Goal: Information Seeking & Learning: Check status

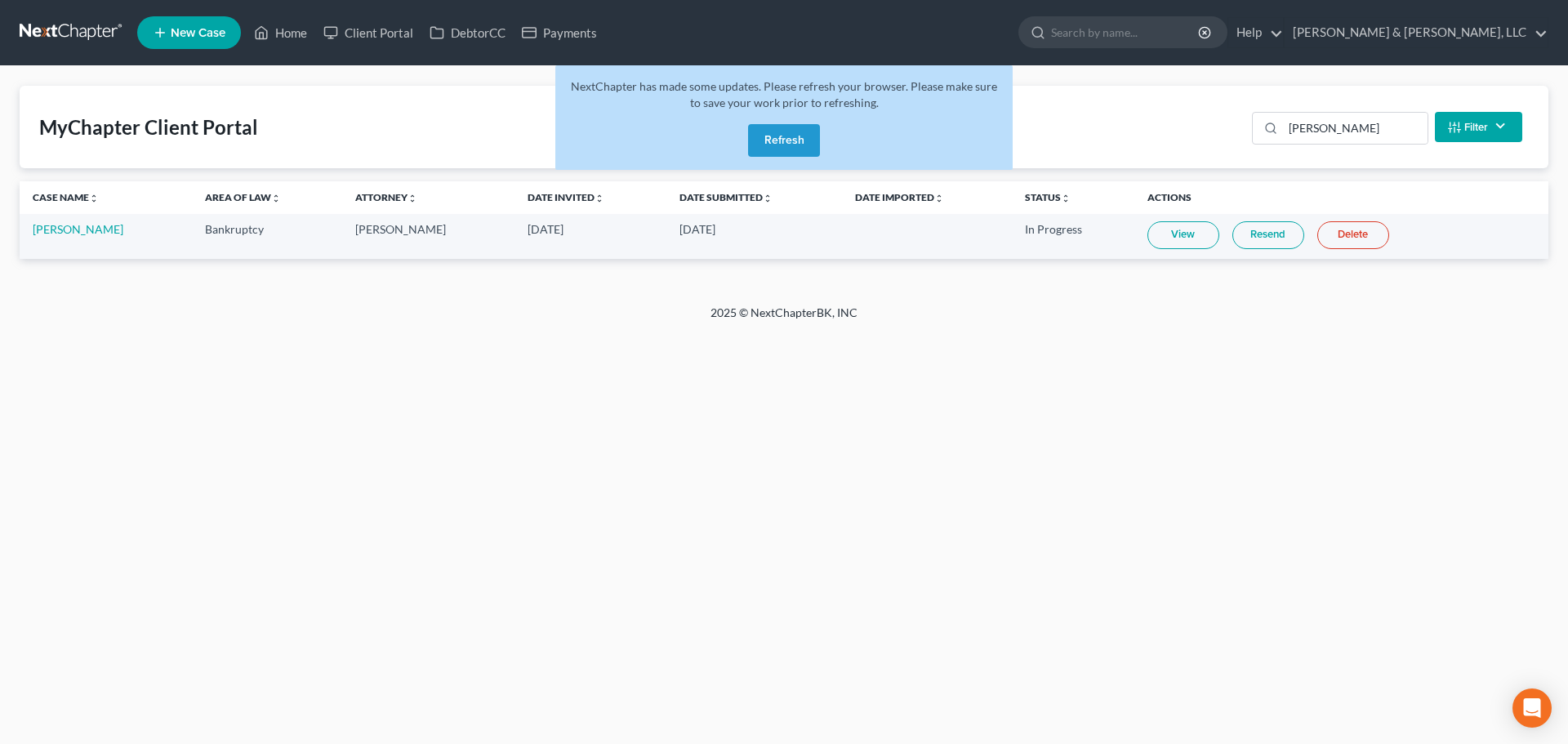
click at [807, 145] on button "Refresh" at bounding box center [783, 140] width 72 height 33
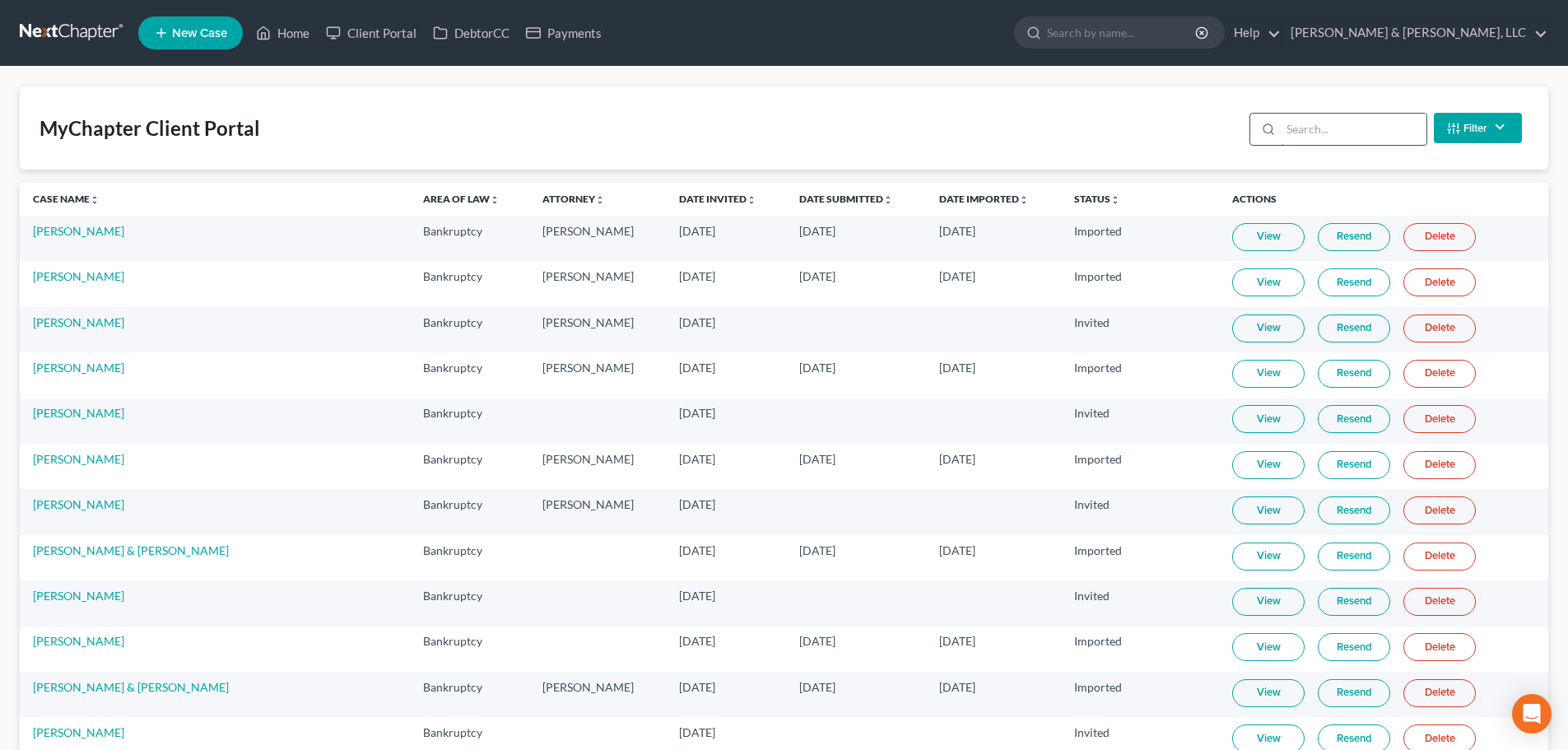
click at [1309, 137] on input "search" at bounding box center [1354, 128] width 145 height 31
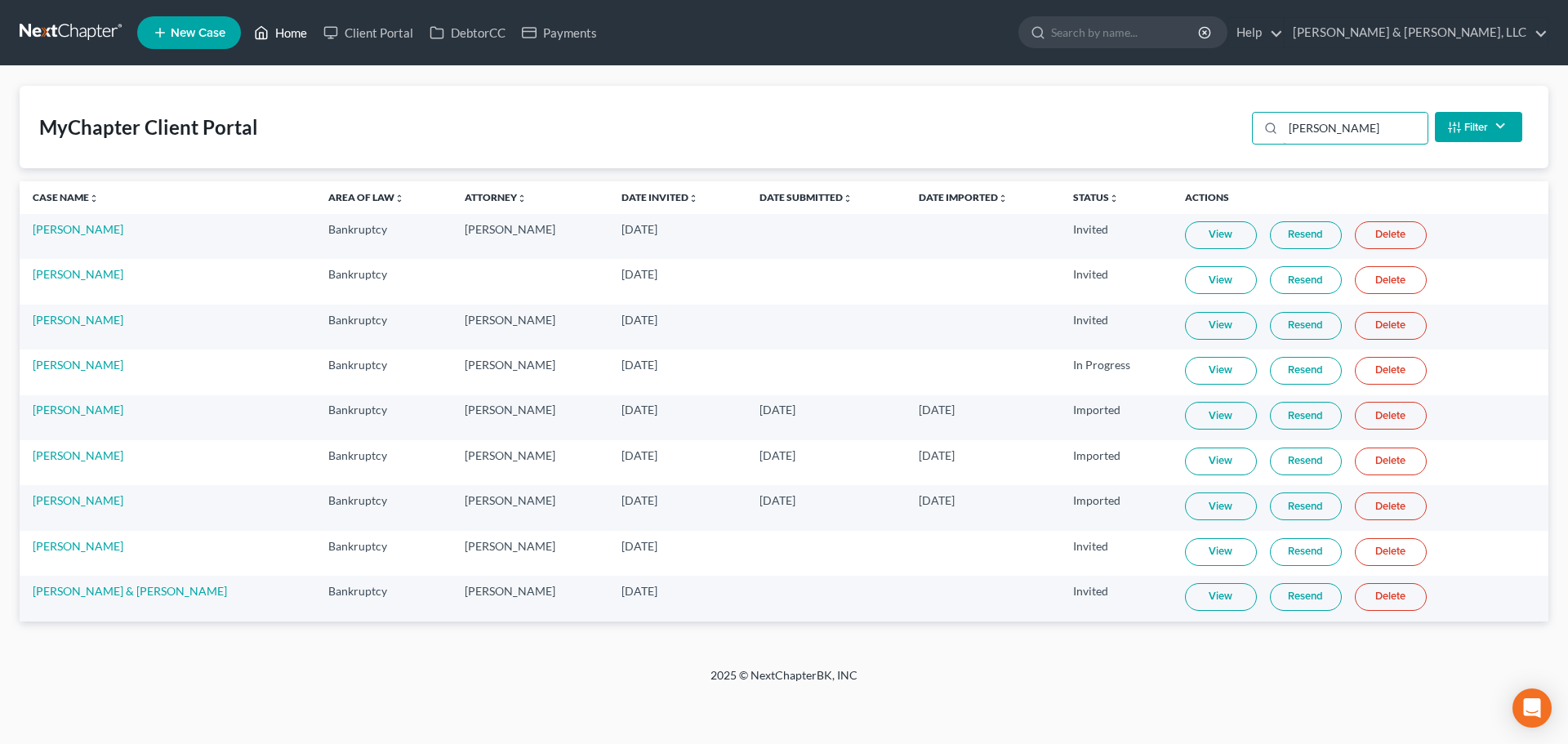
type input "cox"
click at [299, 28] on link "Home" at bounding box center [280, 33] width 69 height 30
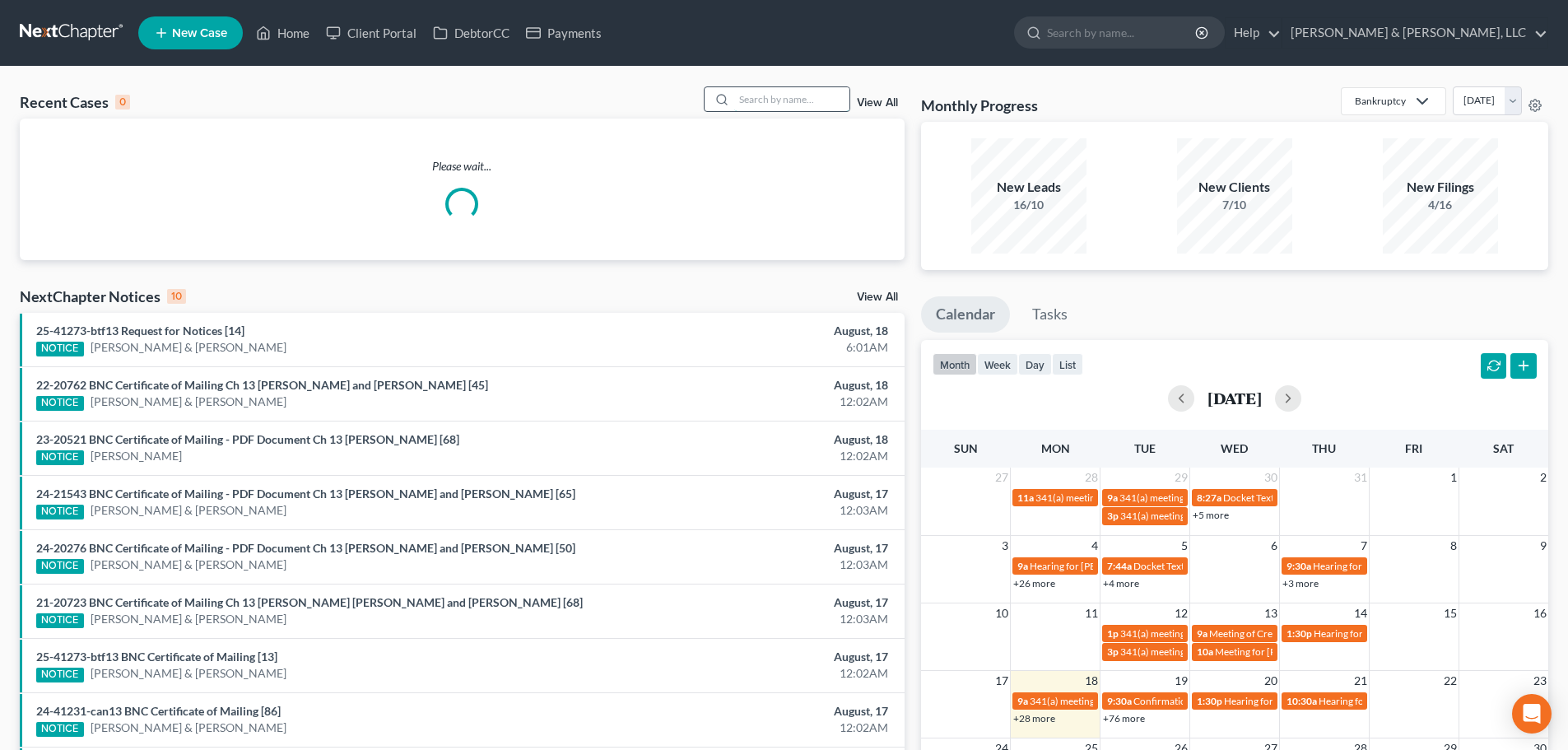
click at [818, 109] on input "search" at bounding box center [792, 100] width 115 height 24
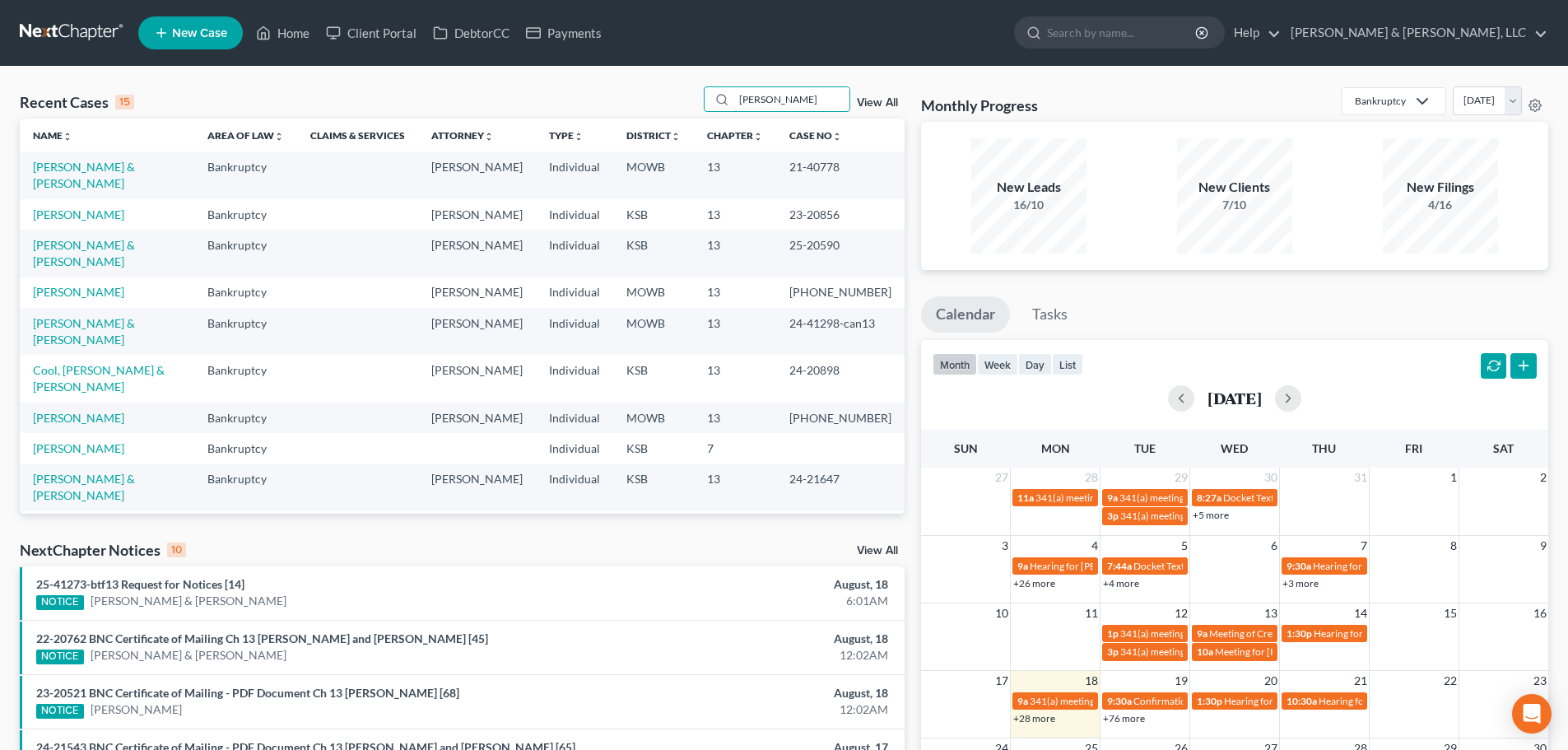
type input "cox"
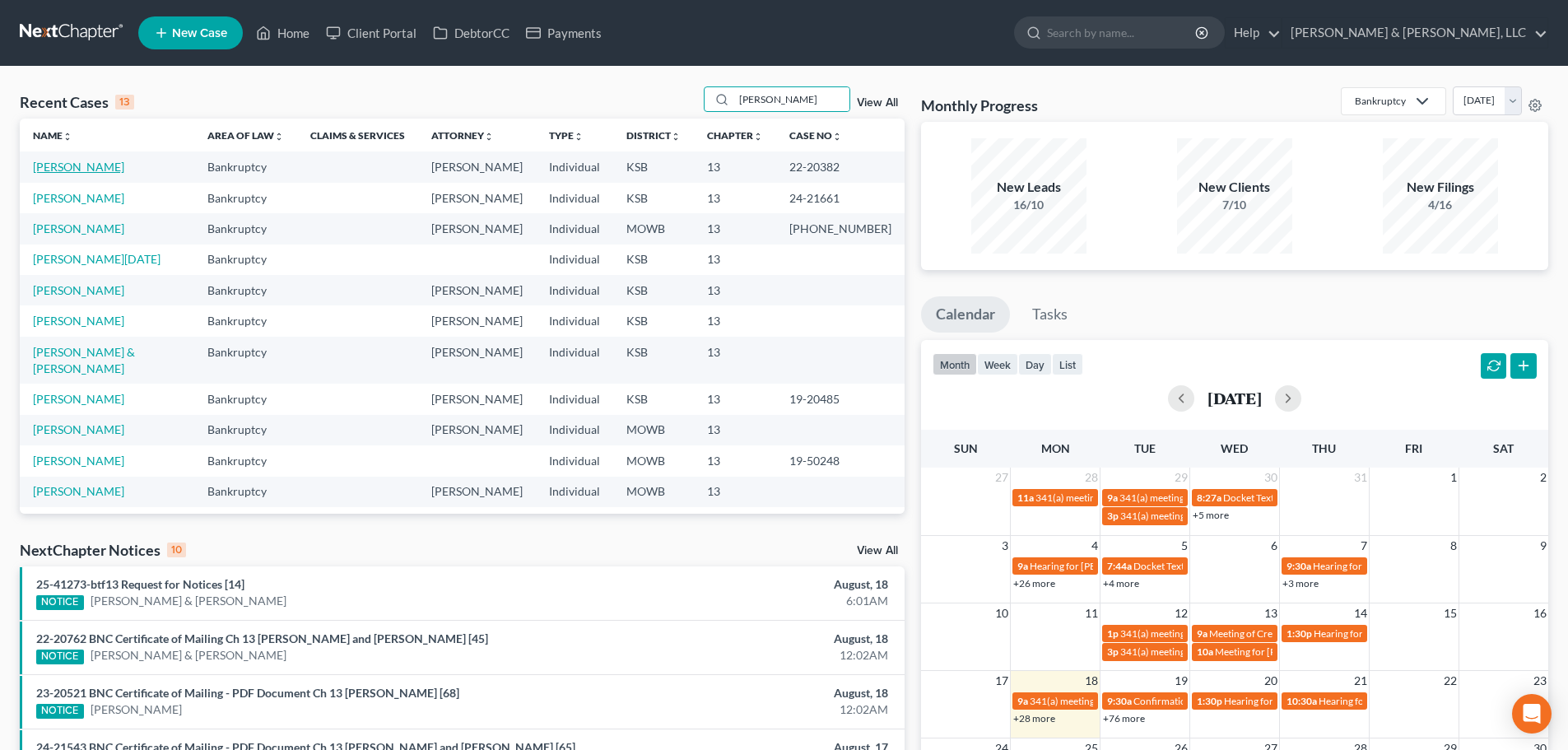
click at [56, 169] on link "[PERSON_NAME]" at bounding box center [79, 166] width 92 height 14
select select "6"
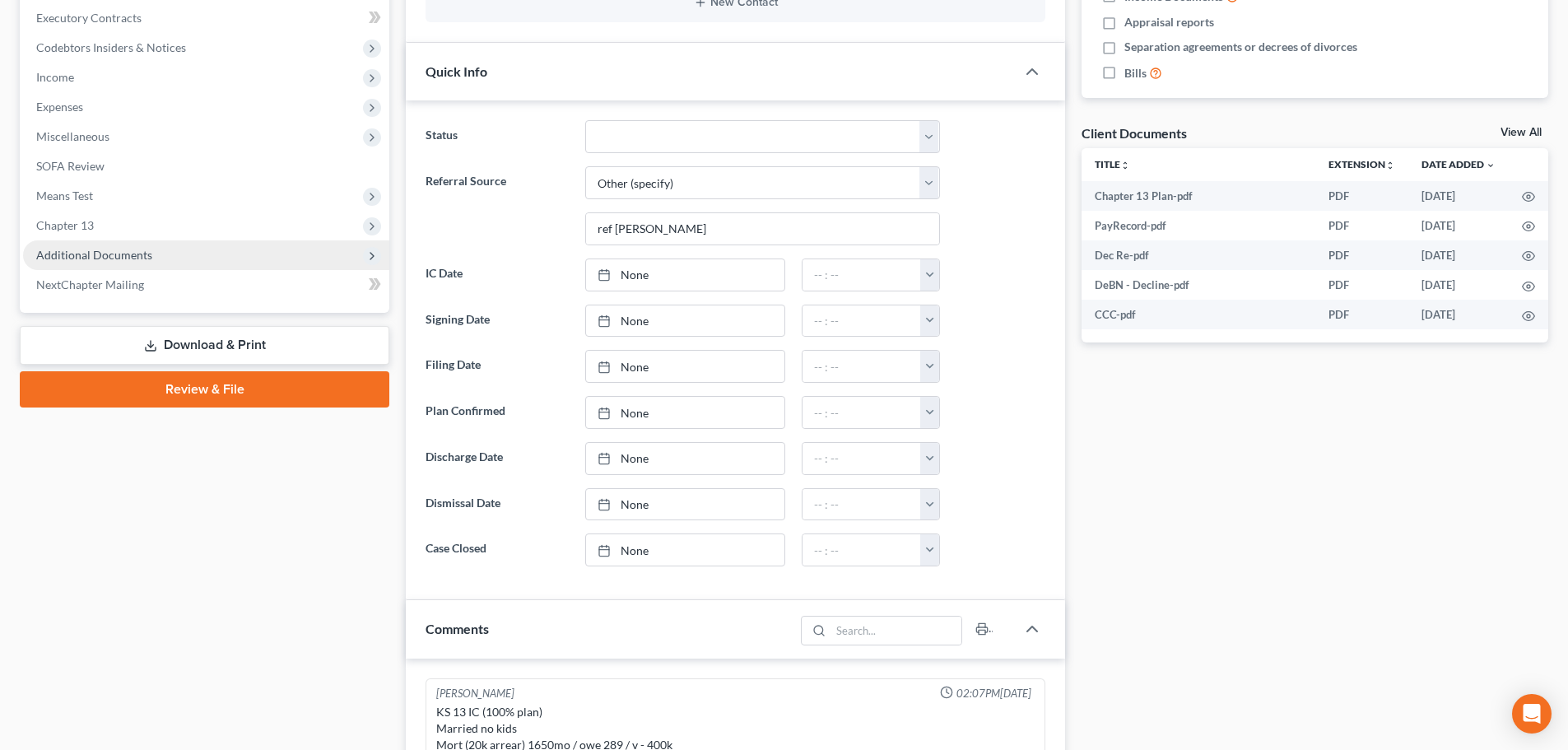
scroll to position [890, 0]
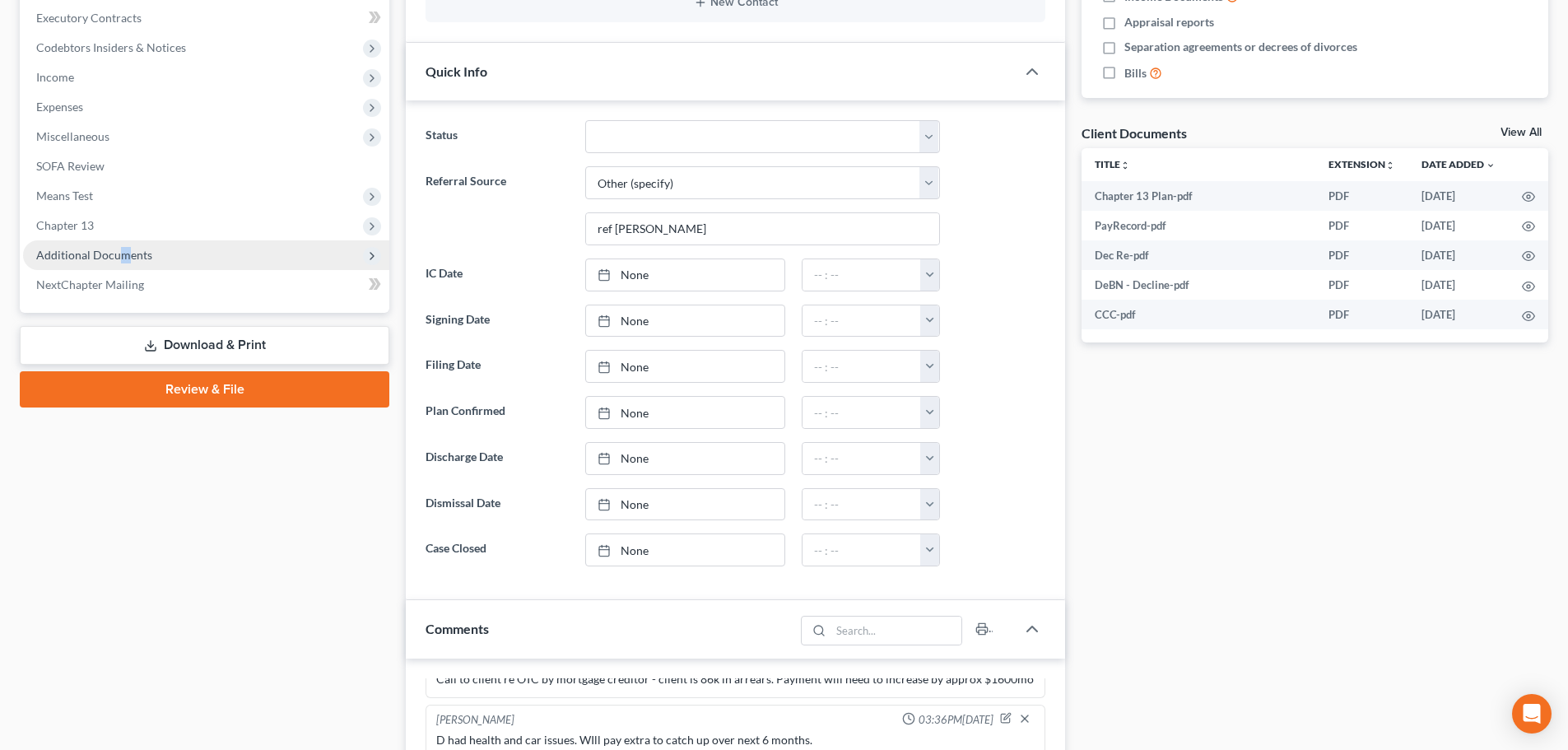
click at [121, 250] on span "Additional Documents" at bounding box center [94, 255] width 116 height 14
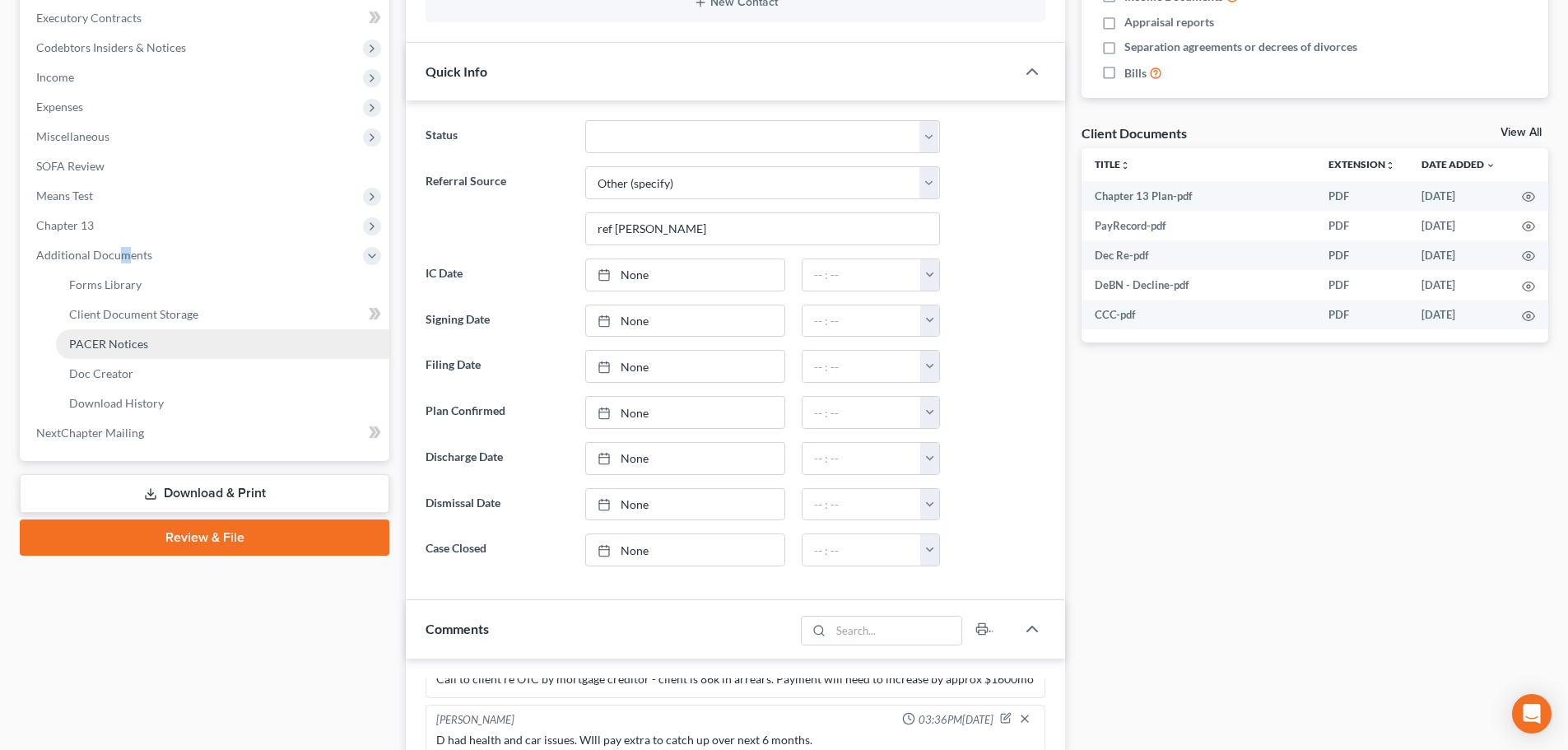
click at [77, 340] on span "PACER Notices" at bounding box center [108, 344] width 79 height 14
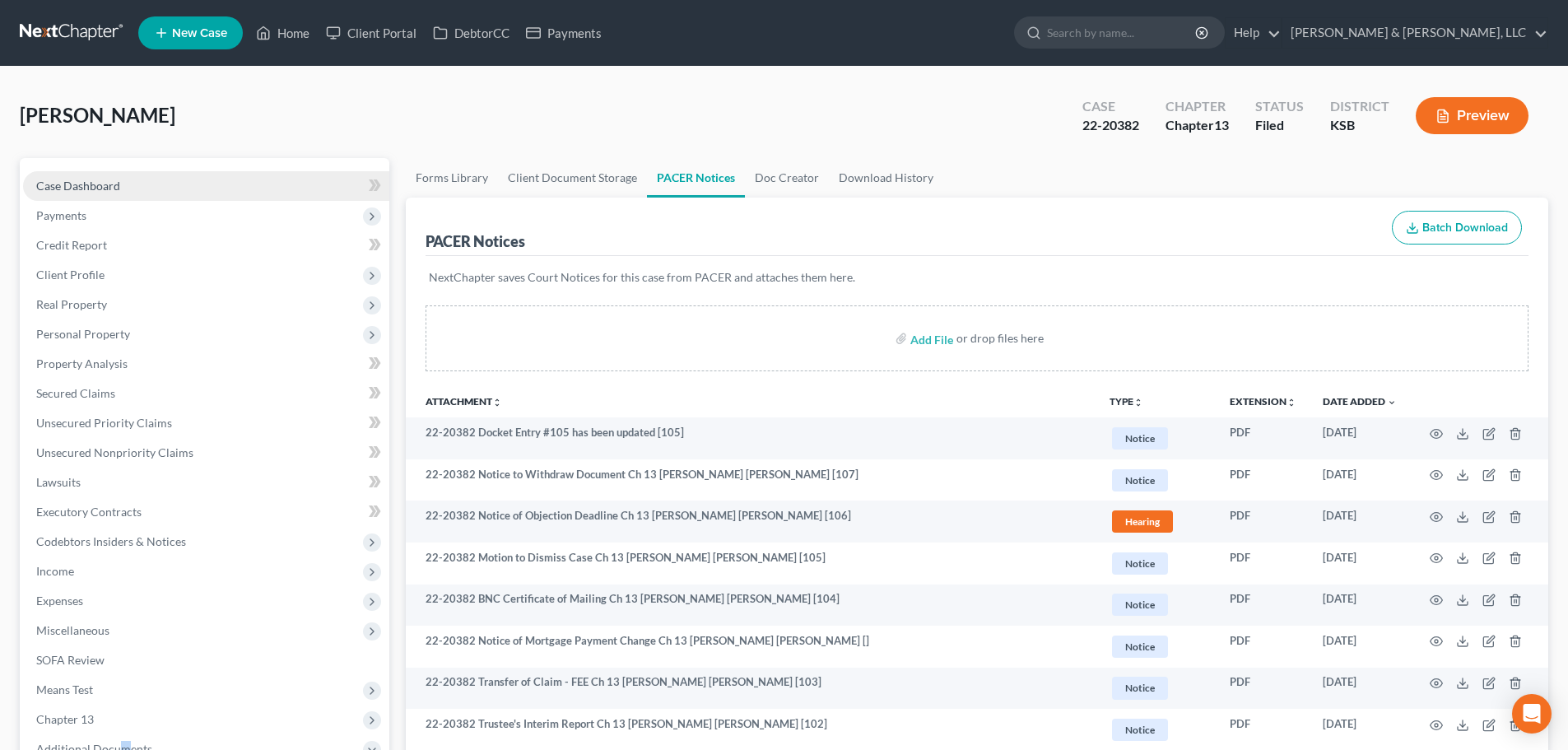
click at [77, 185] on span "Case Dashboard" at bounding box center [78, 185] width 84 height 14
select select "6"
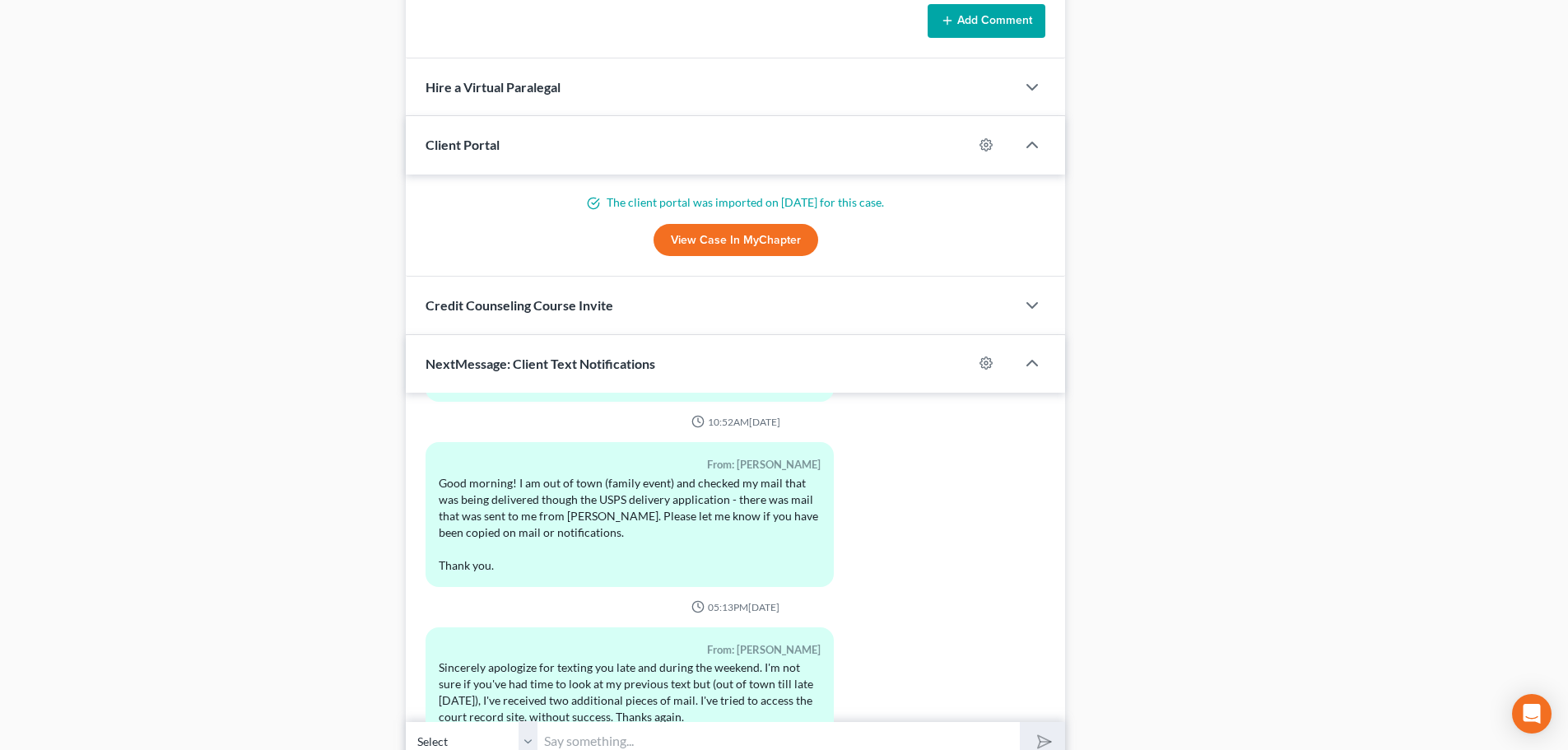
scroll to position [1594, 0]
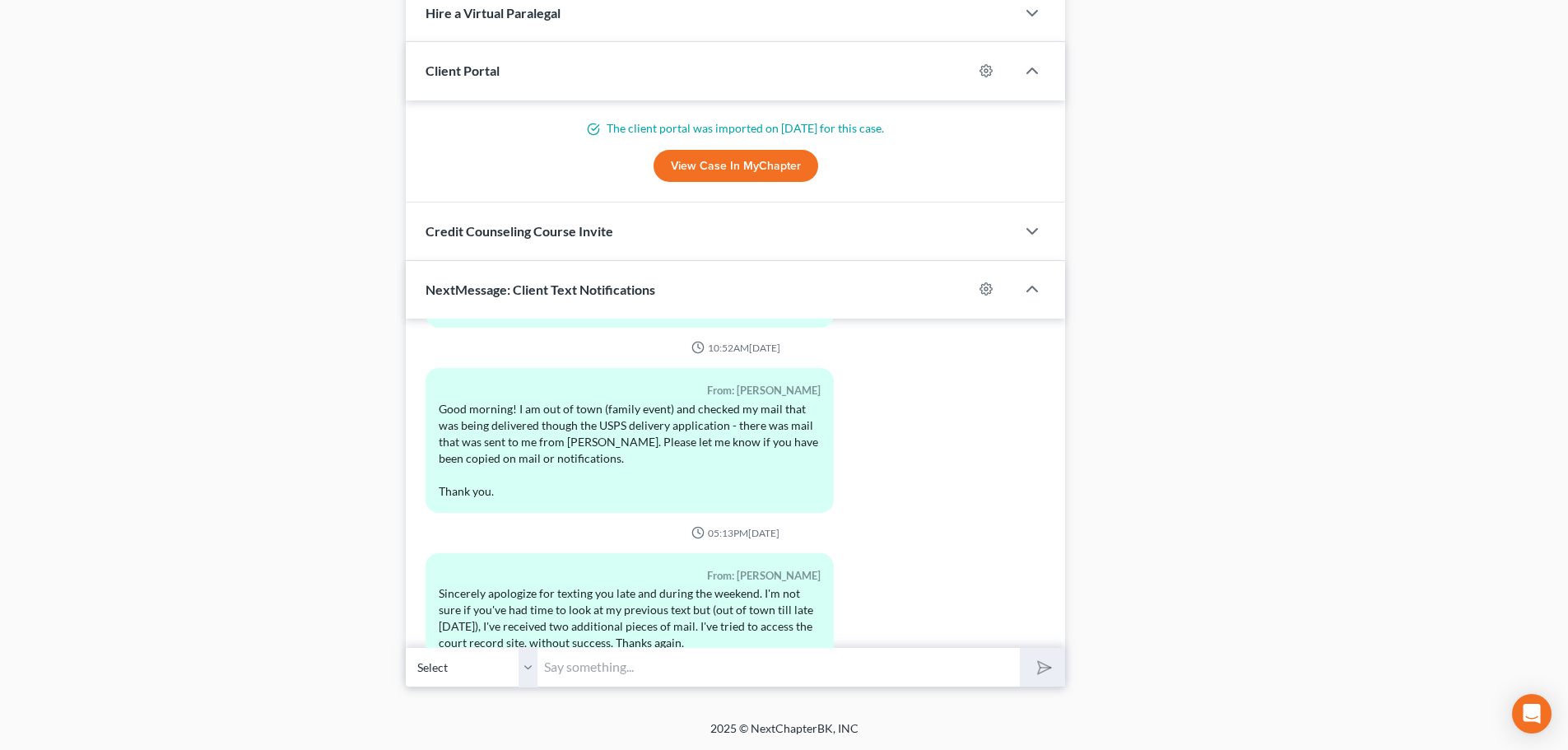
click at [633, 672] on input "text" at bounding box center [779, 667] width 483 height 41
type input "The trustee has withdrawn the motion to dismiss. That's all I have seen recentl…"
click at [1030, 662] on button "submit" at bounding box center [1042, 667] width 45 height 39
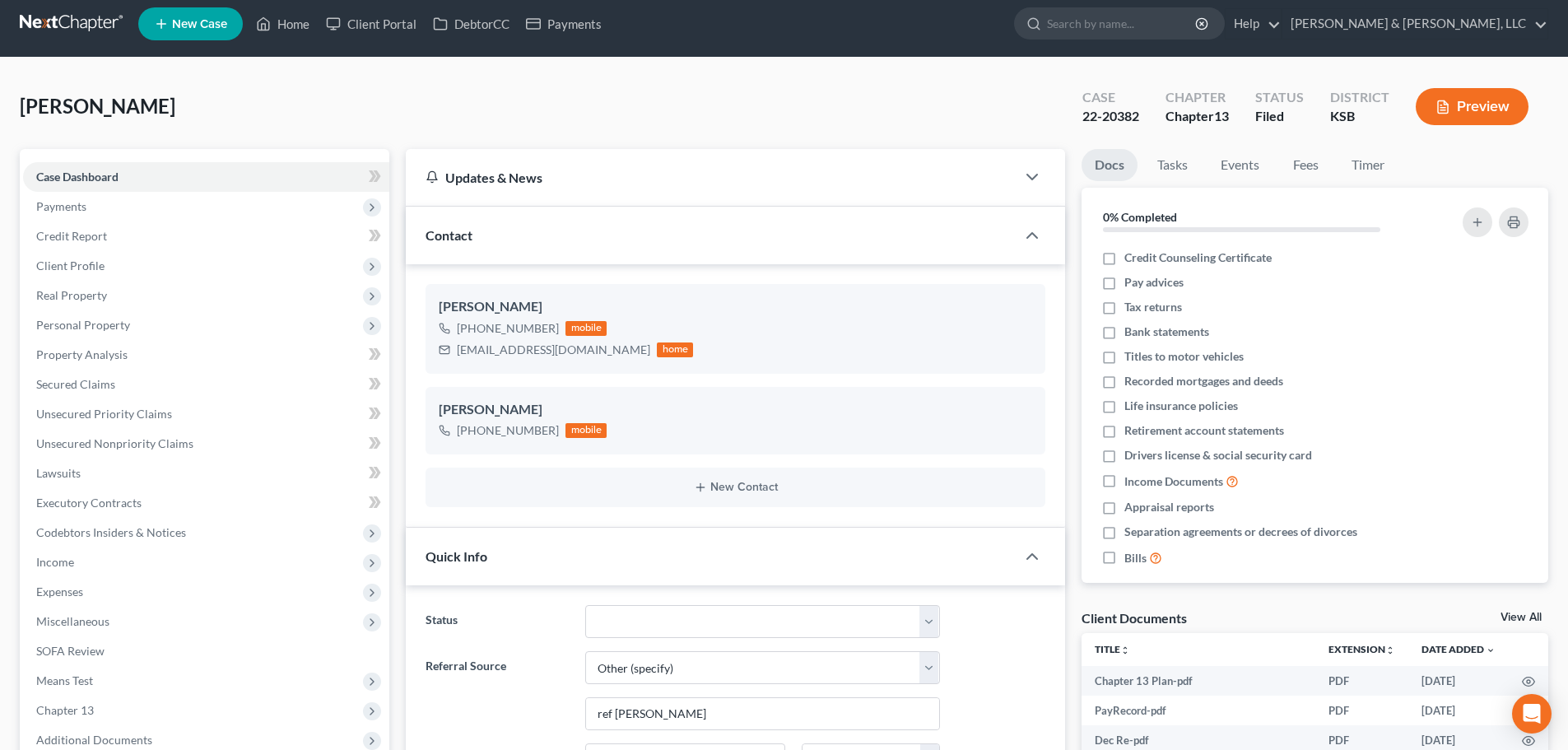
scroll to position [0, 0]
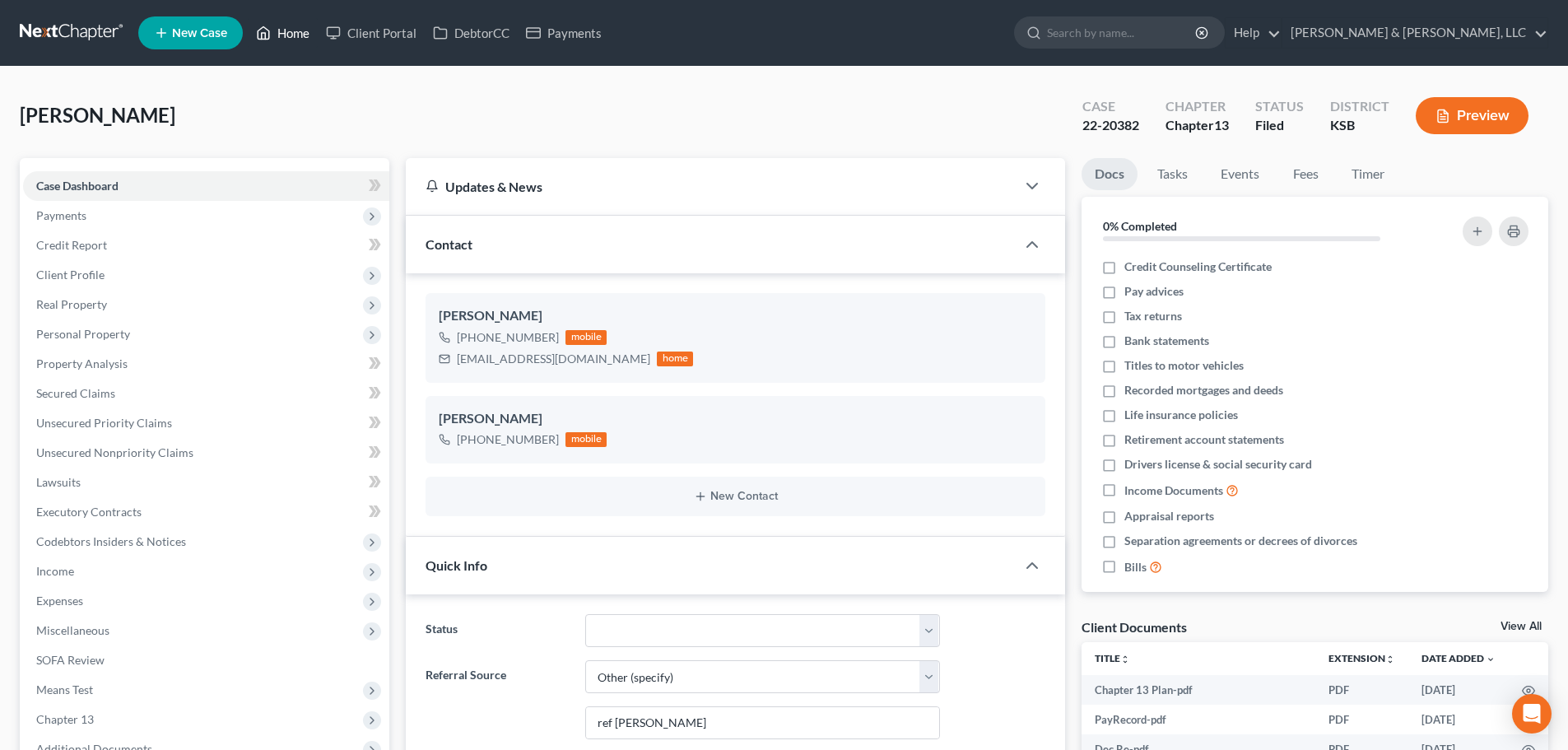
click at [298, 35] on link "Home" at bounding box center [283, 33] width 70 height 30
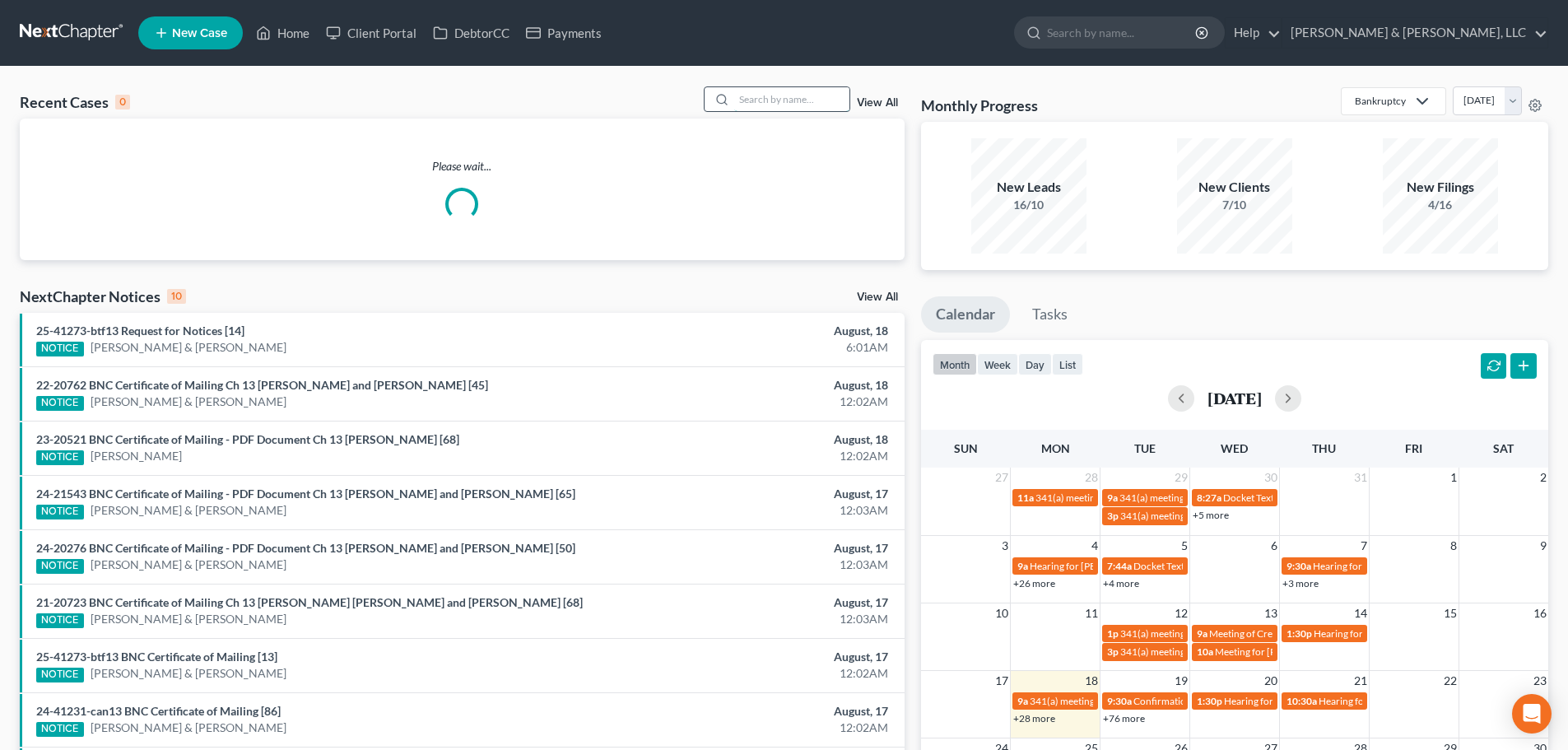
click at [788, 105] on input "search" at bounding box center [792, 100] width 115 height 24
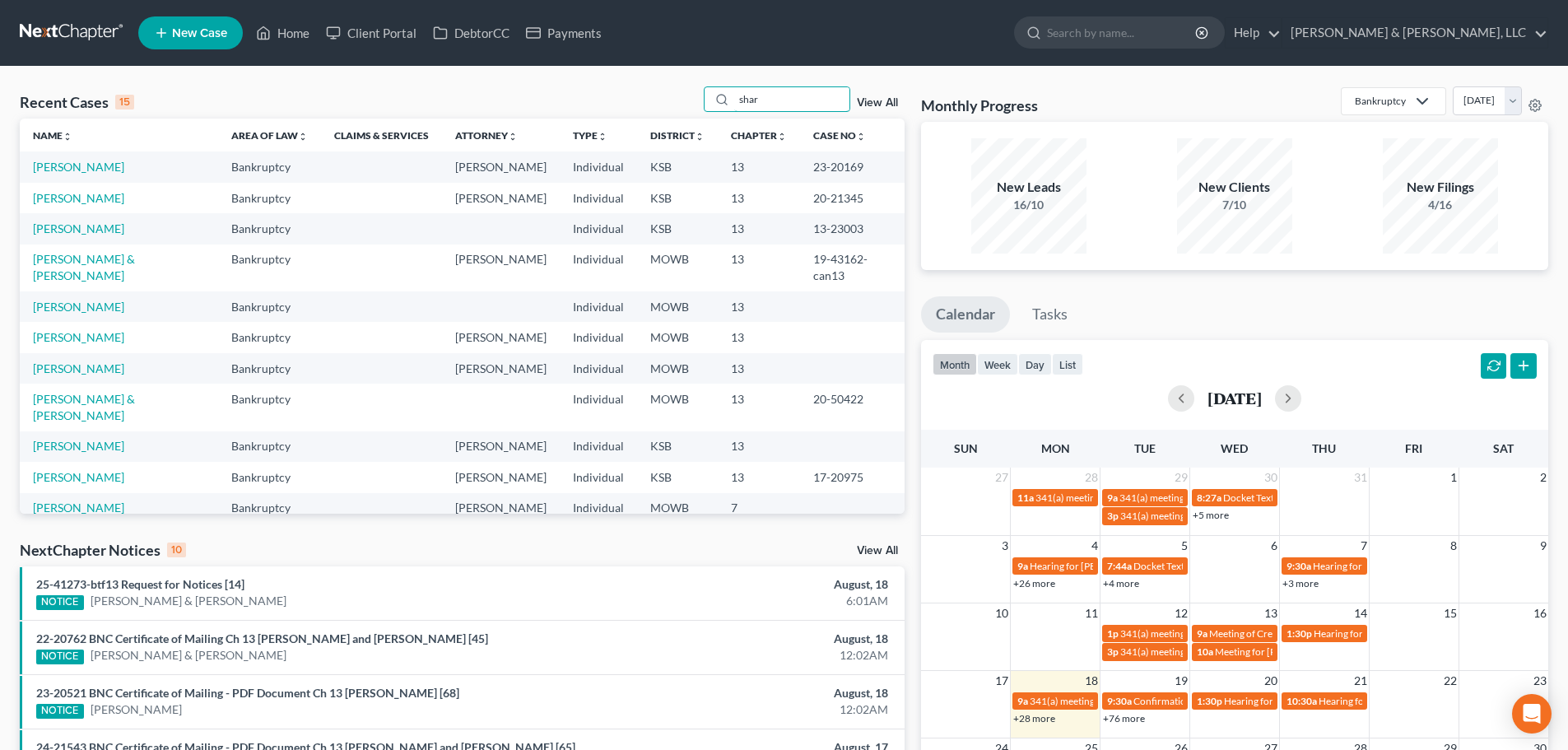
drag, startPoint x: 767, startPoint y: 98, endPoint x: 665, endPoint y: 89, distance: 102.4
click at [665, 89] on div "Recent Cases 15 shar View All" at bounding box center [462, 103] width 885 height 32
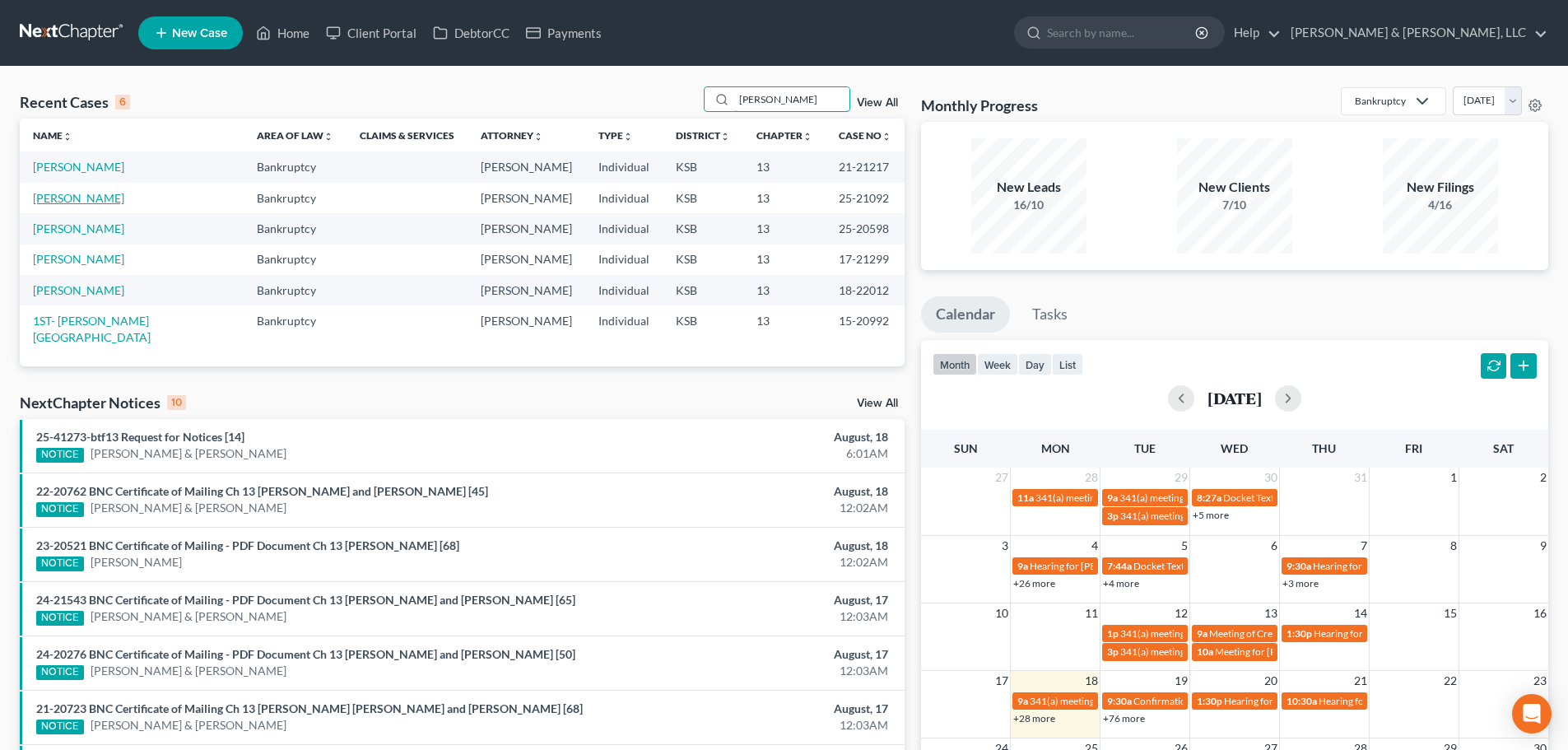
type input "manning"
click at [52, 197] on link "[PERSON_NAME]" at bounding box center [79, 198] width 92 height 14
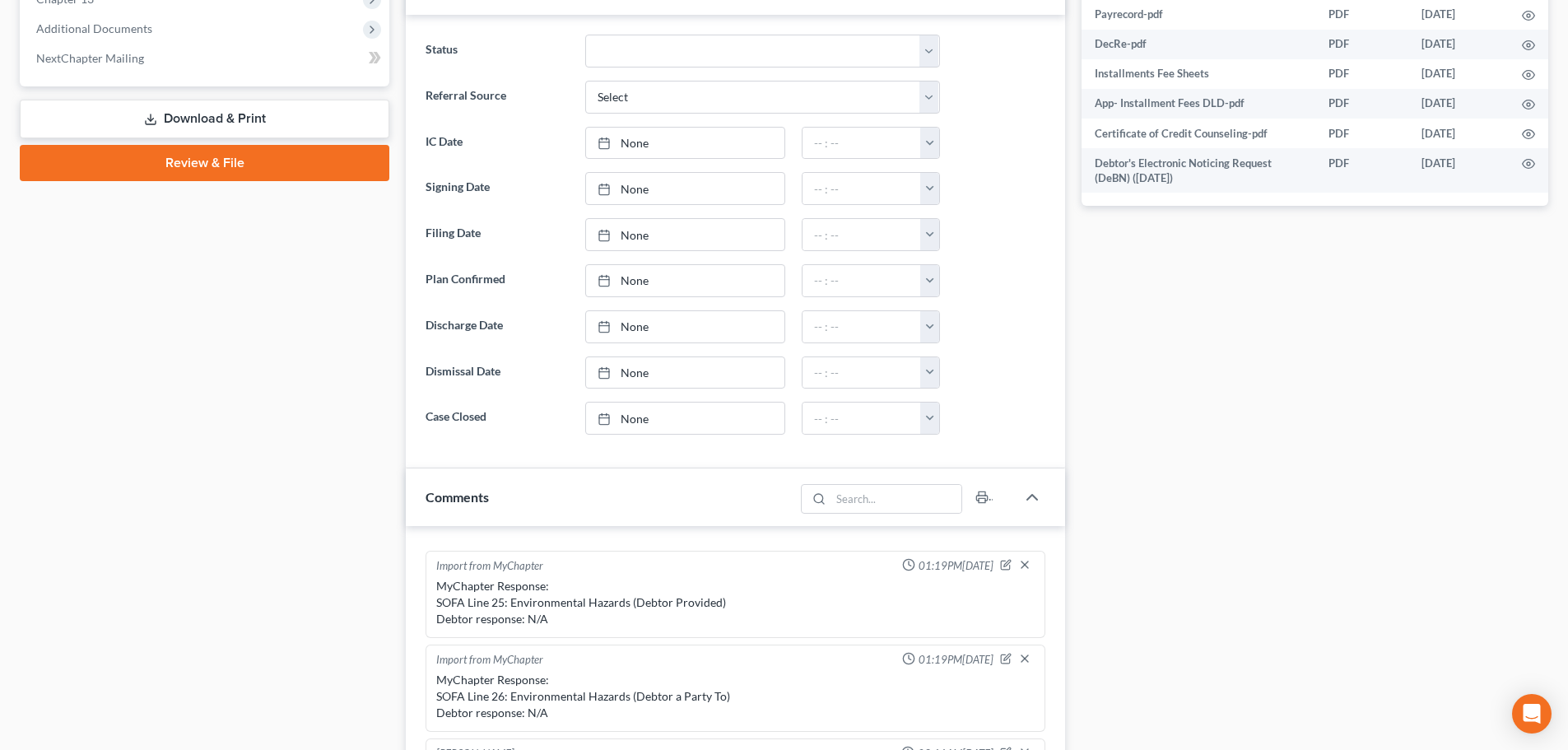
scroll to position [473, 0]
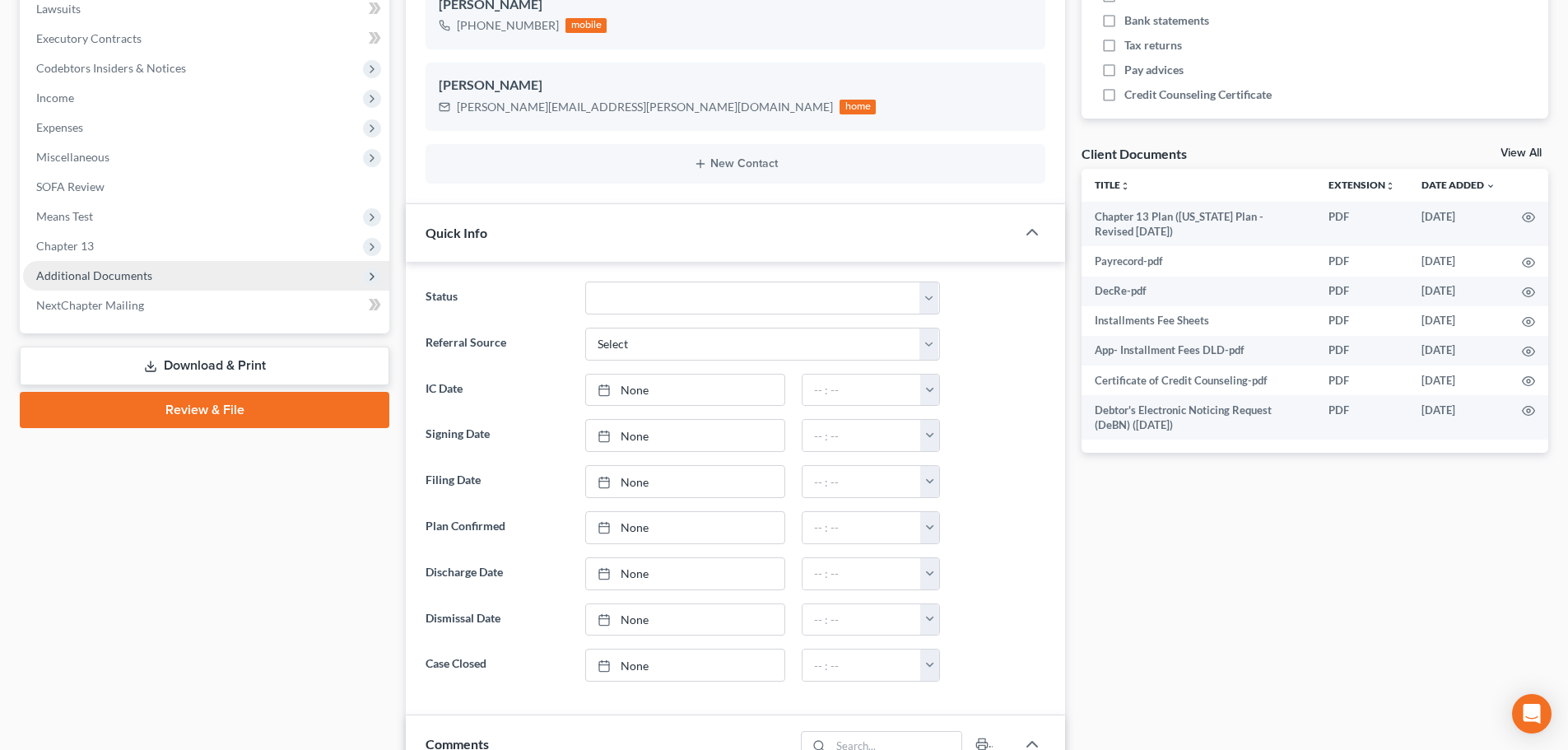
click at [46, 289] on span "Additional Documents" at bounding box center [206, 276] width 366 height 30
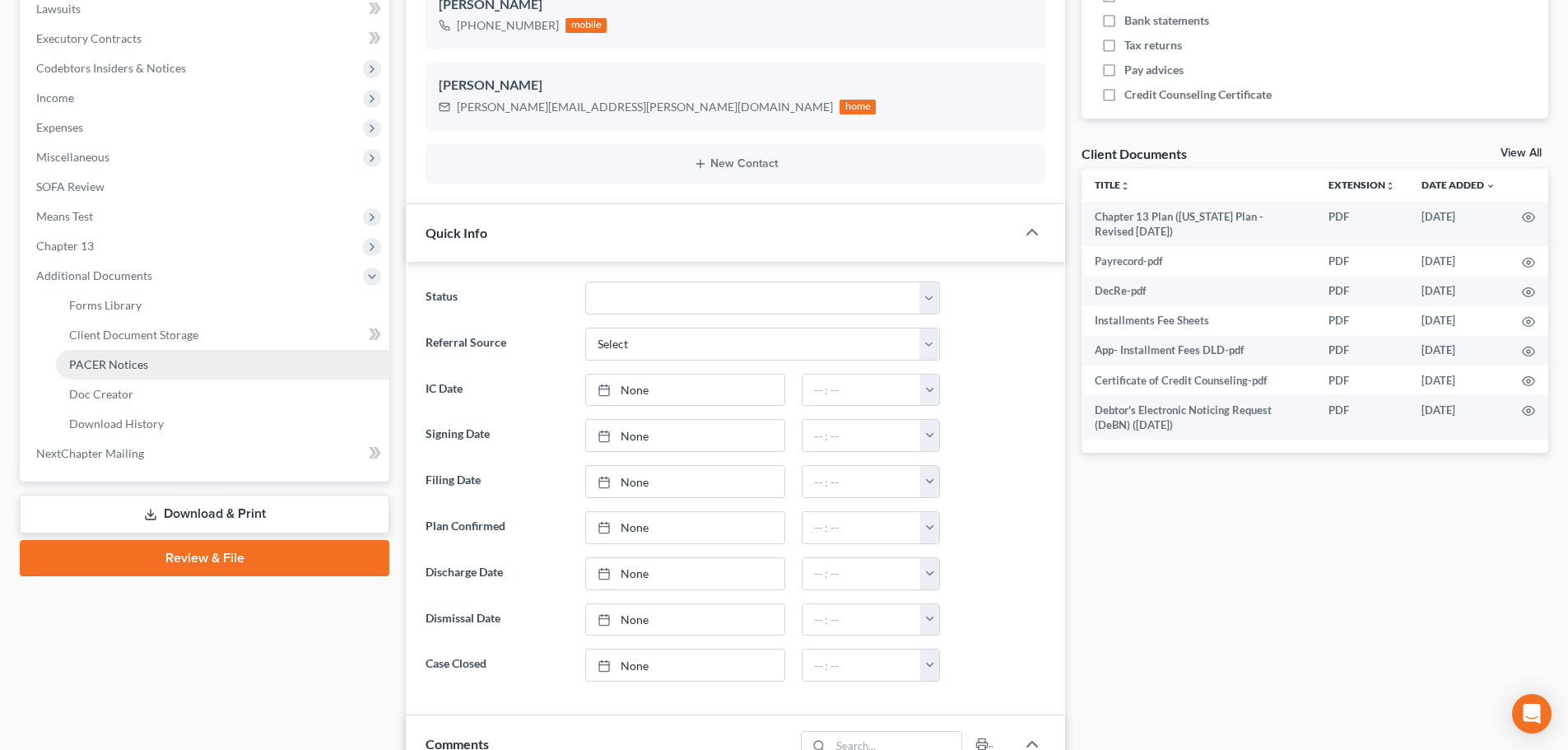
click at [81, 365] on span "PACER Notices" at bounding box center [108, 365] width 79 height 14
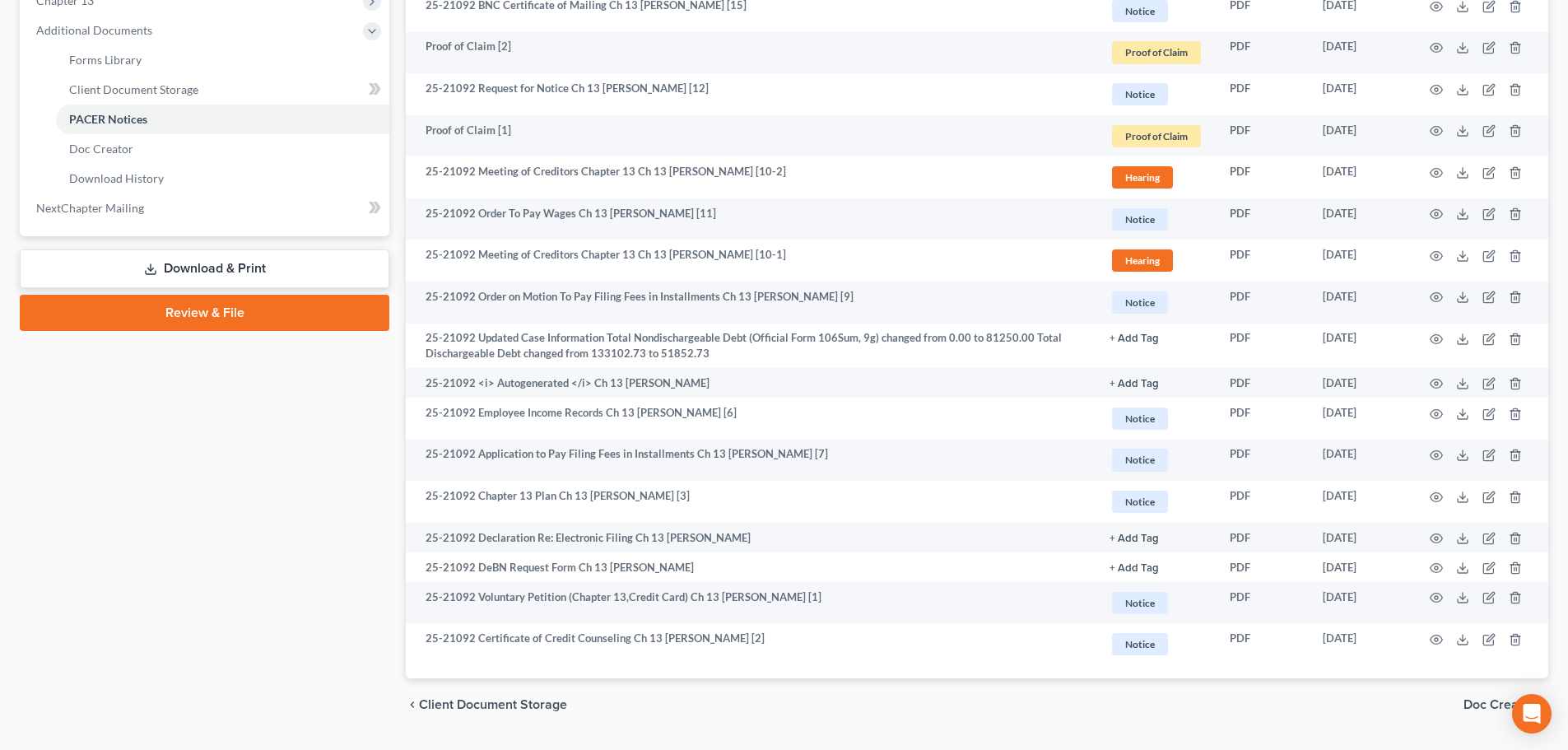
scroll to position [741, 0]
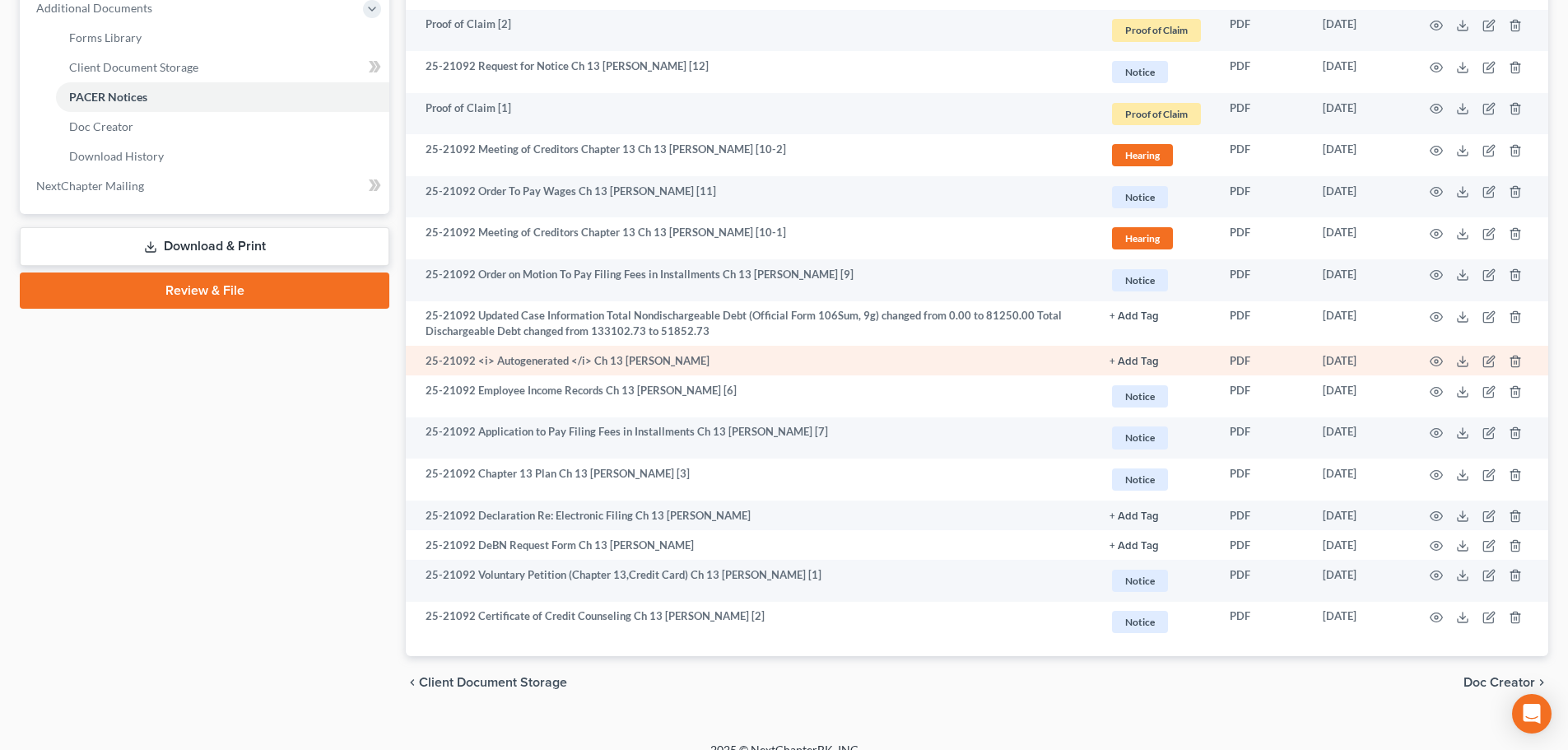
click at [1430, 366] on td at bounding box center [1479, 361] width 138 height 30
click at [1434, 359] on icon "button" at bounding box center [1437, 362] width 12 height 9
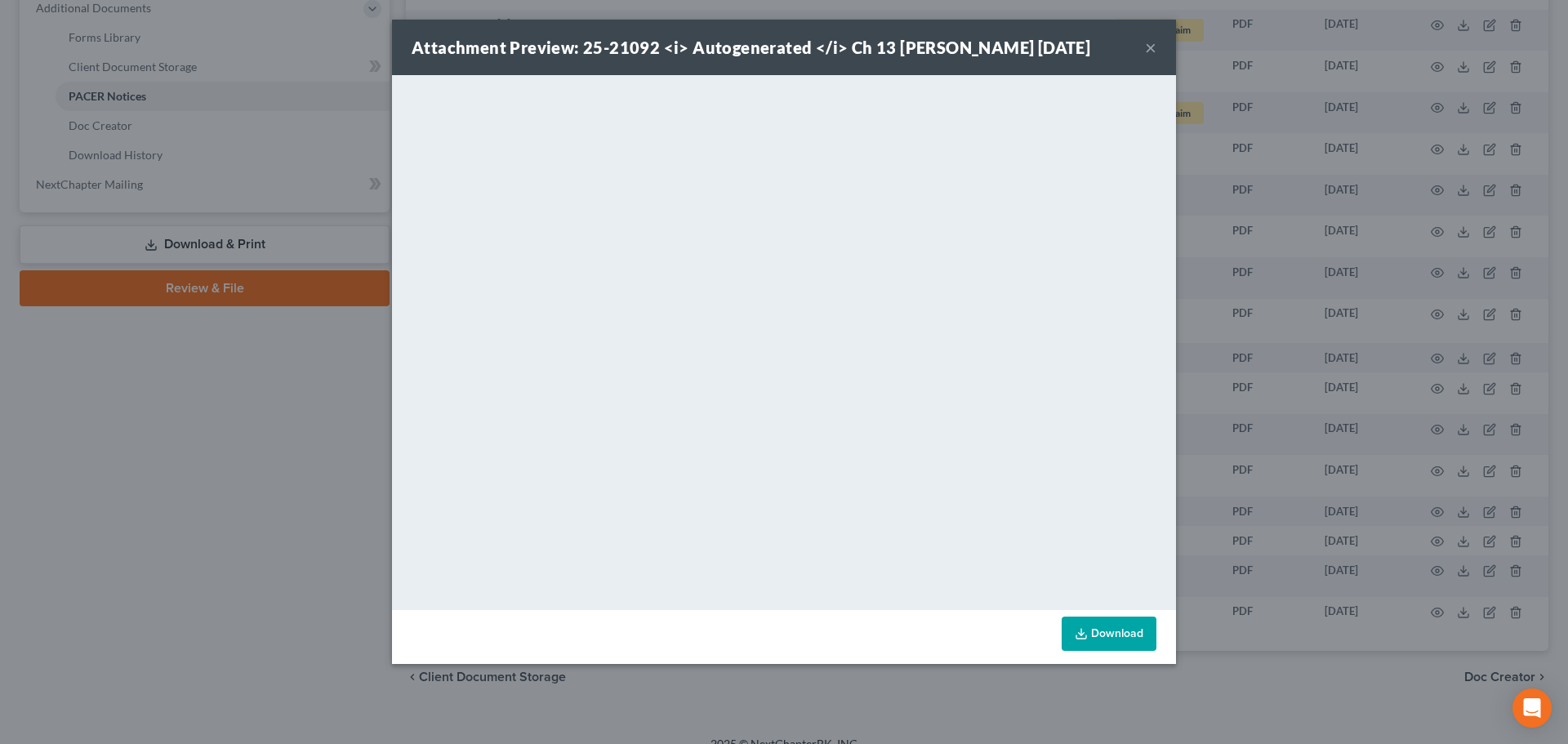
click at [1152, 57] on button "×" at bounding box center [1150, 47] width 12 height 20
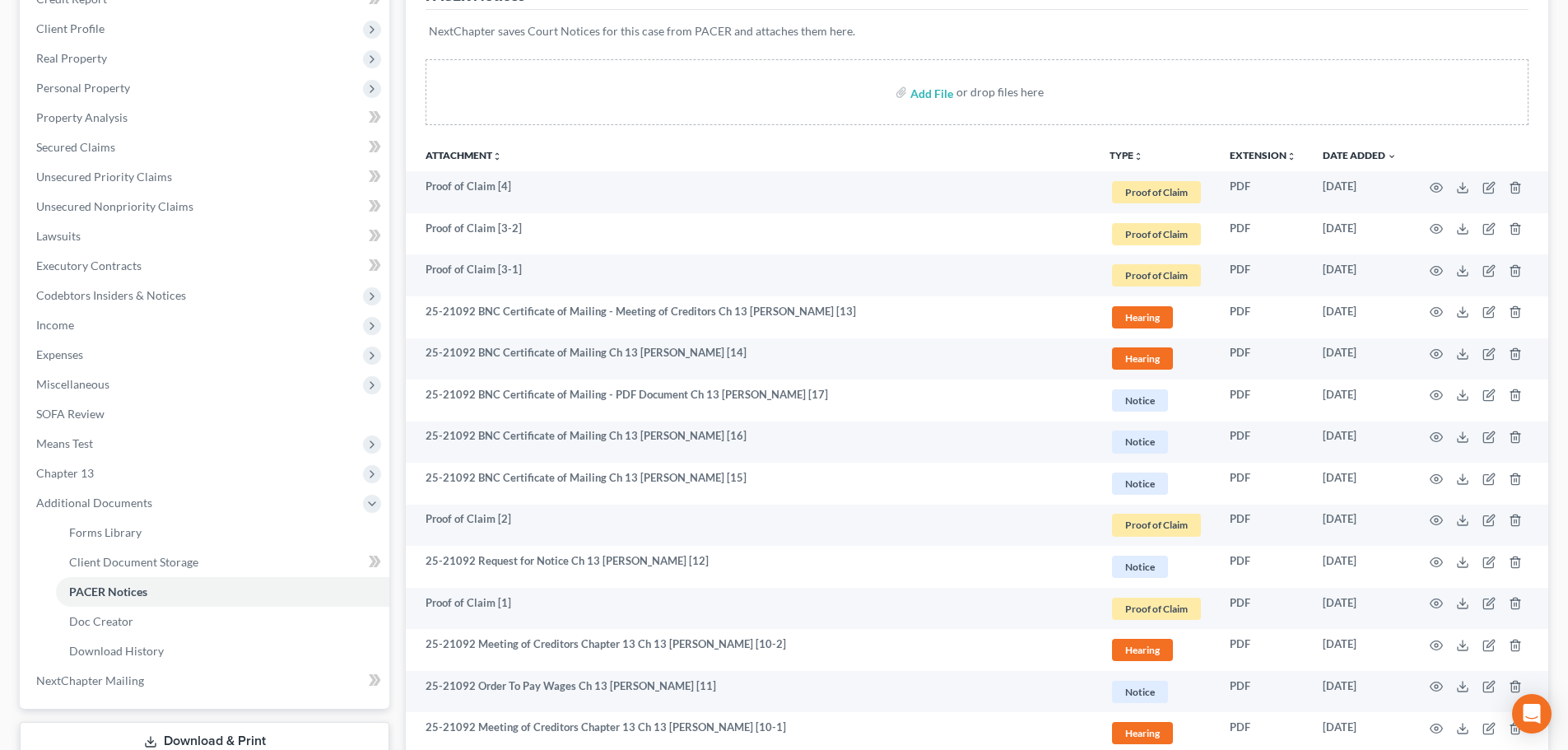
scroll to position [0, 0]
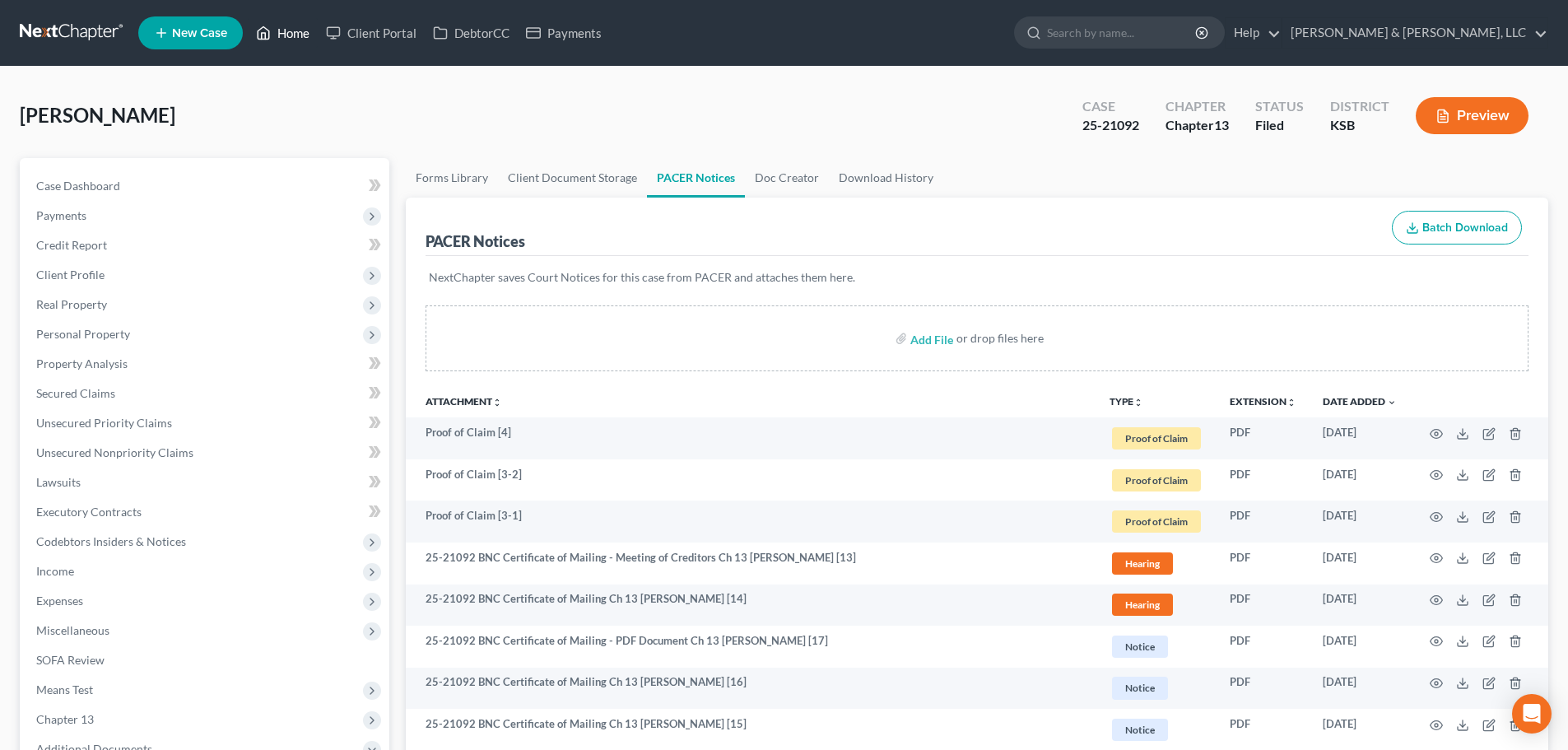
click at [291, 26] on link "Home" at bounding box center [283, 33] width 70 height 30
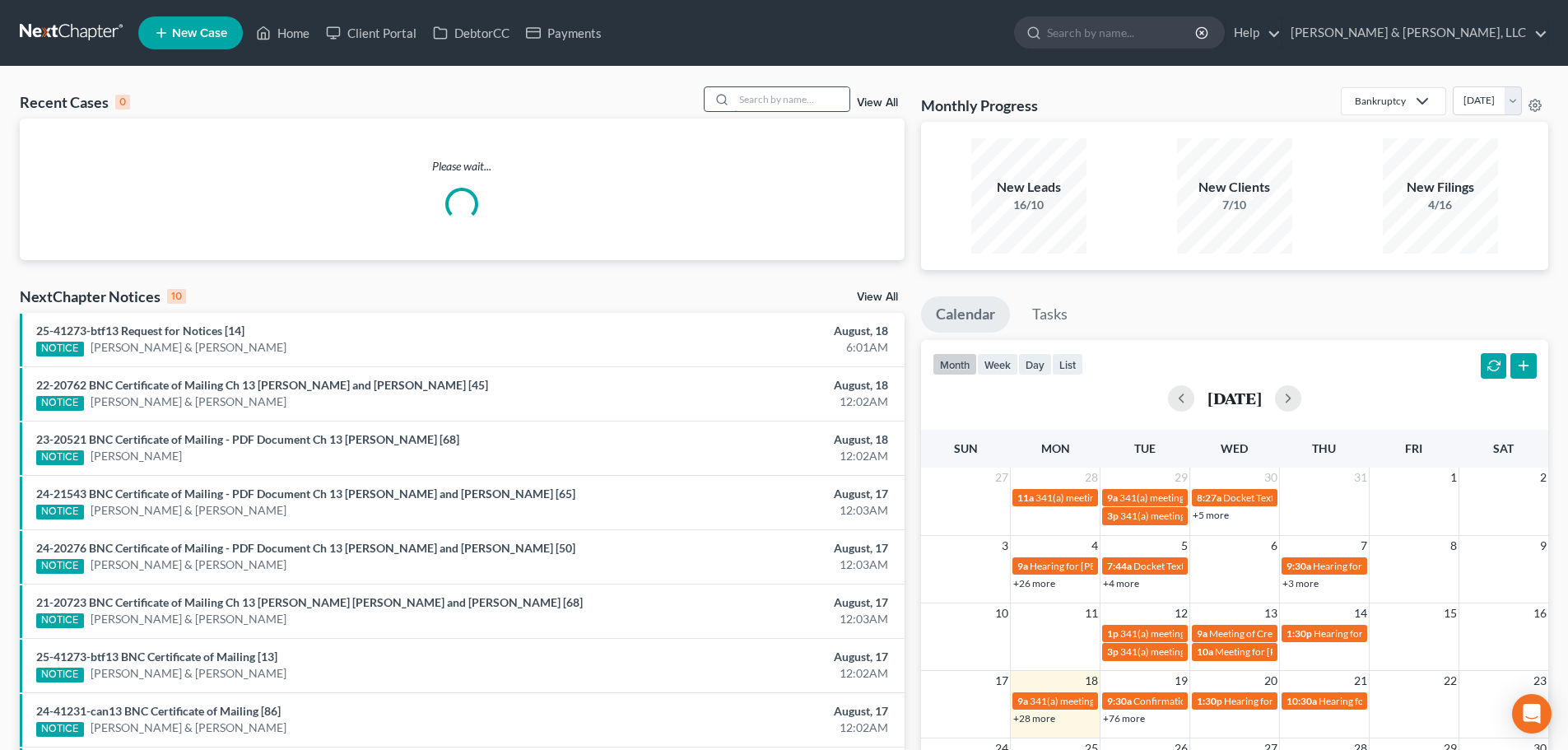
click at [797, 102] on input "search" at bounding box center [792, 100] width 115 height 24
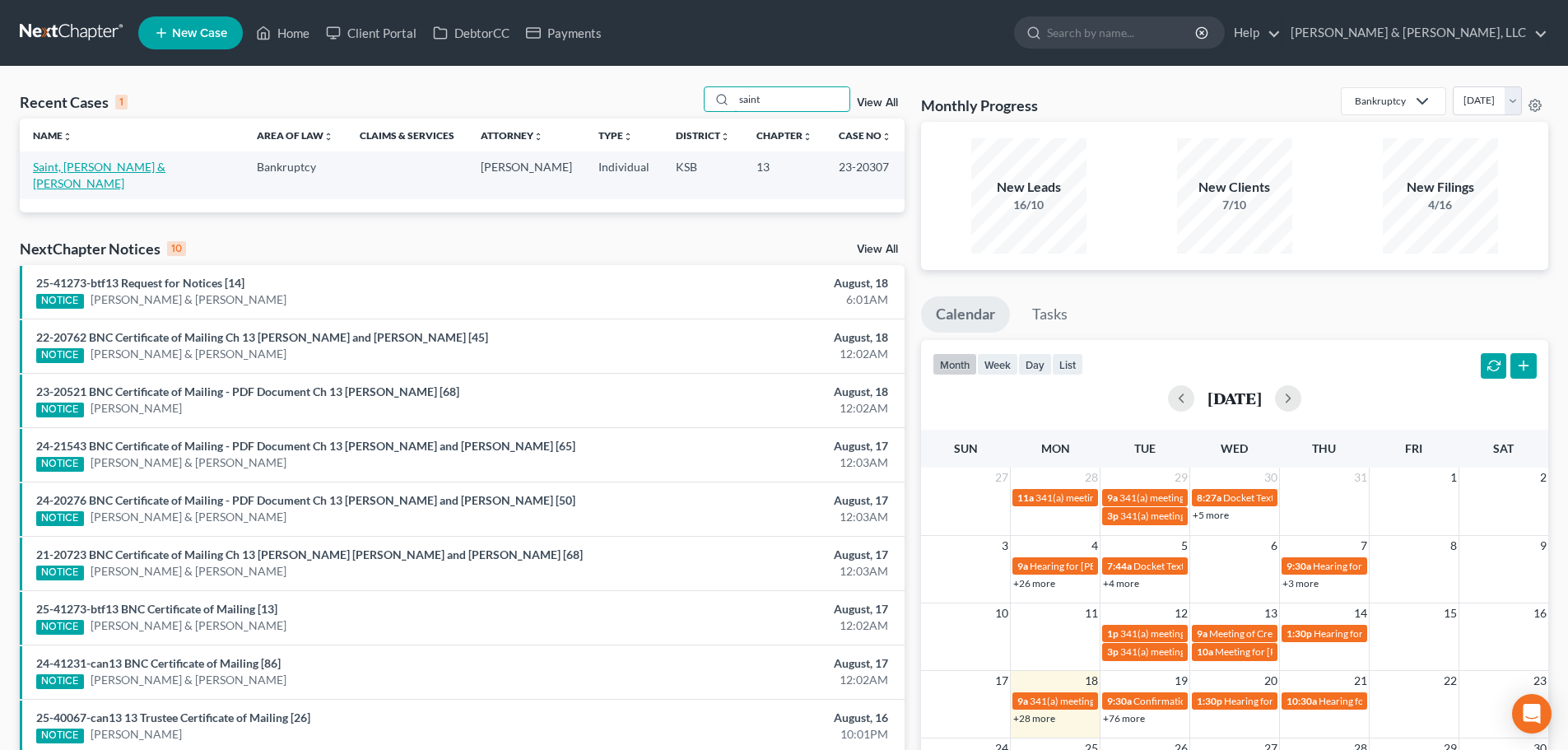
type input "saint"
click at [88, 167] on link "Saint, [PERSON_NAME] & [PERSON_NAME]" at bounding box center [99, 174] width 132 height 31
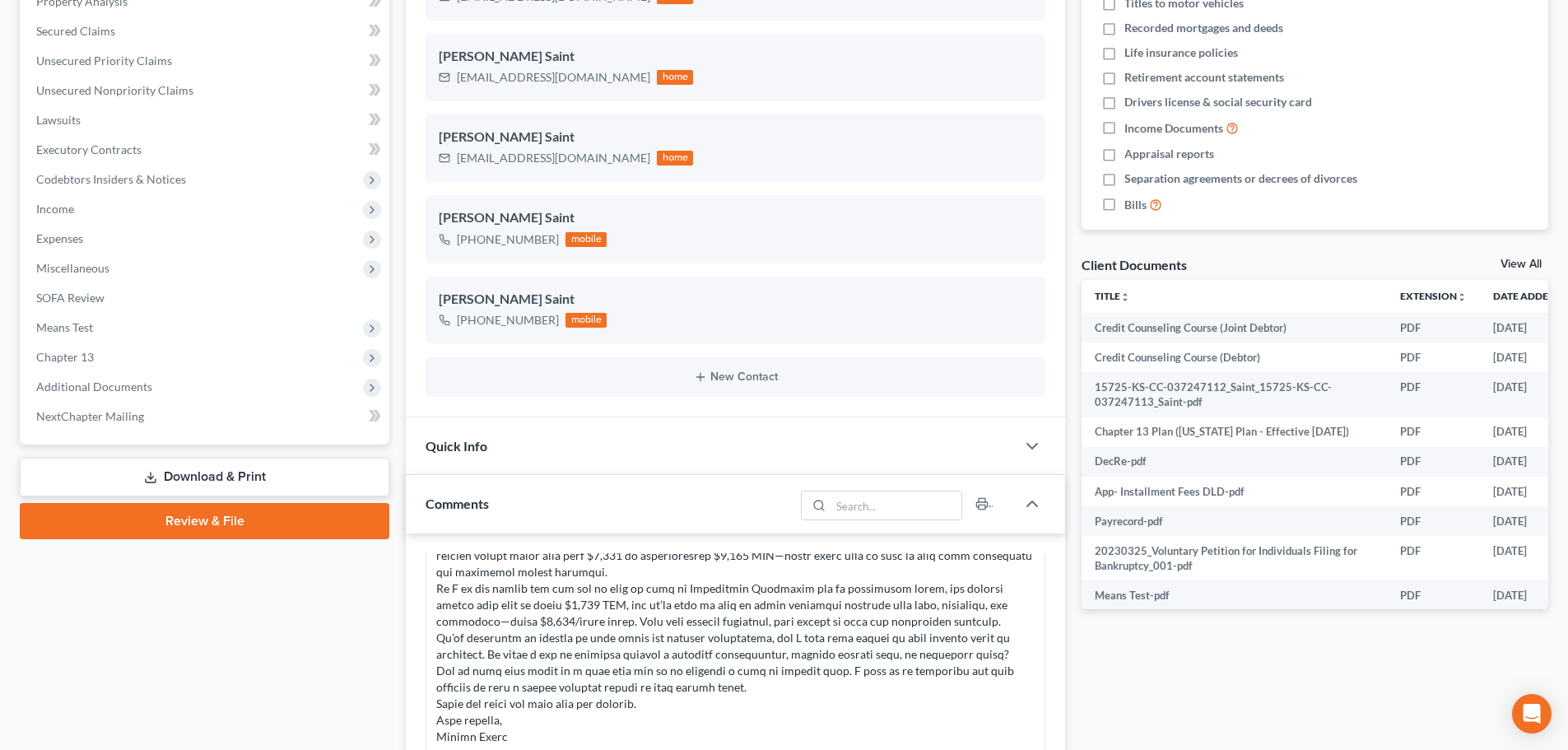
scroll to position [411, 0]
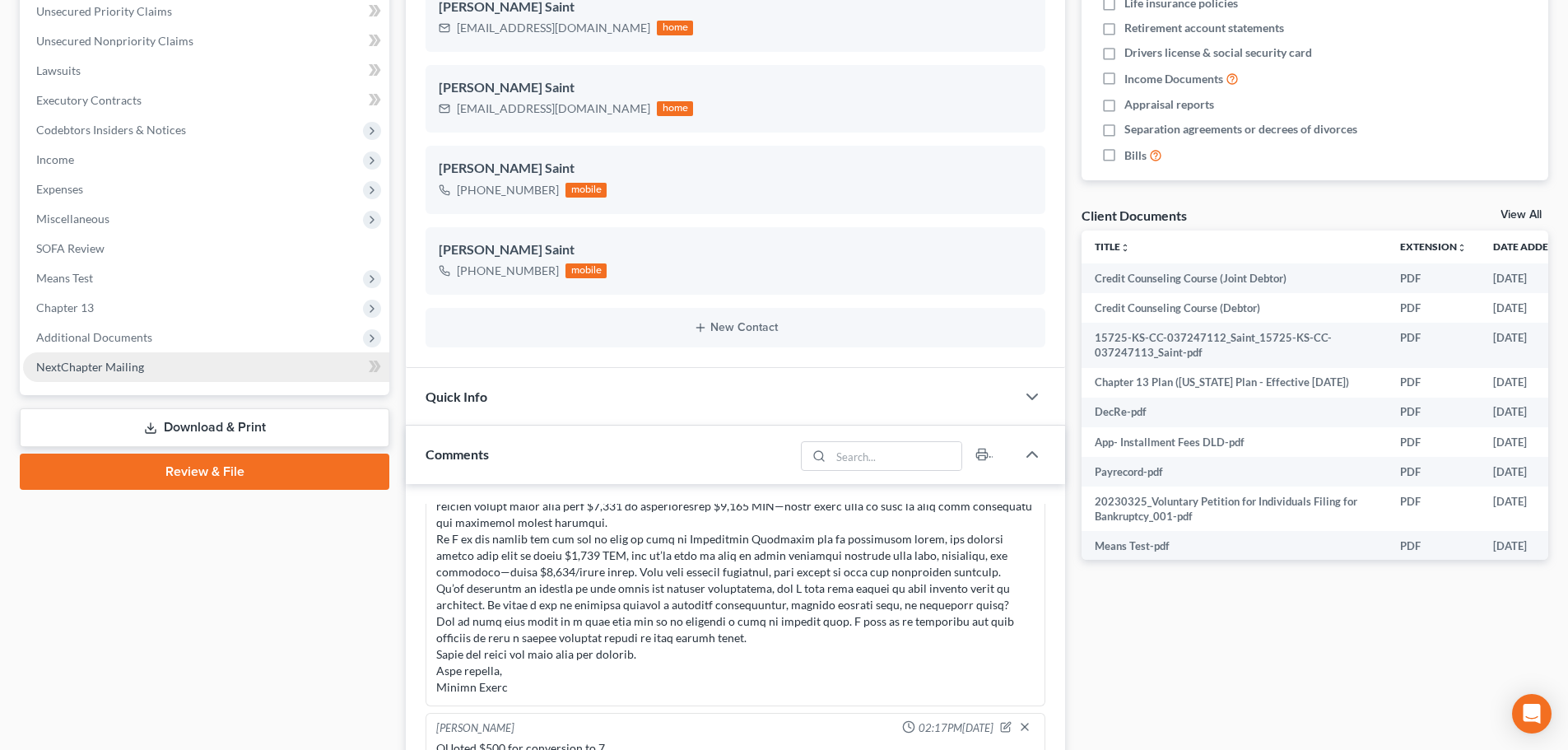
click at [73, 355] on link "NextChapter Mailing" at bounding box center [206, 368] width 366 height 30
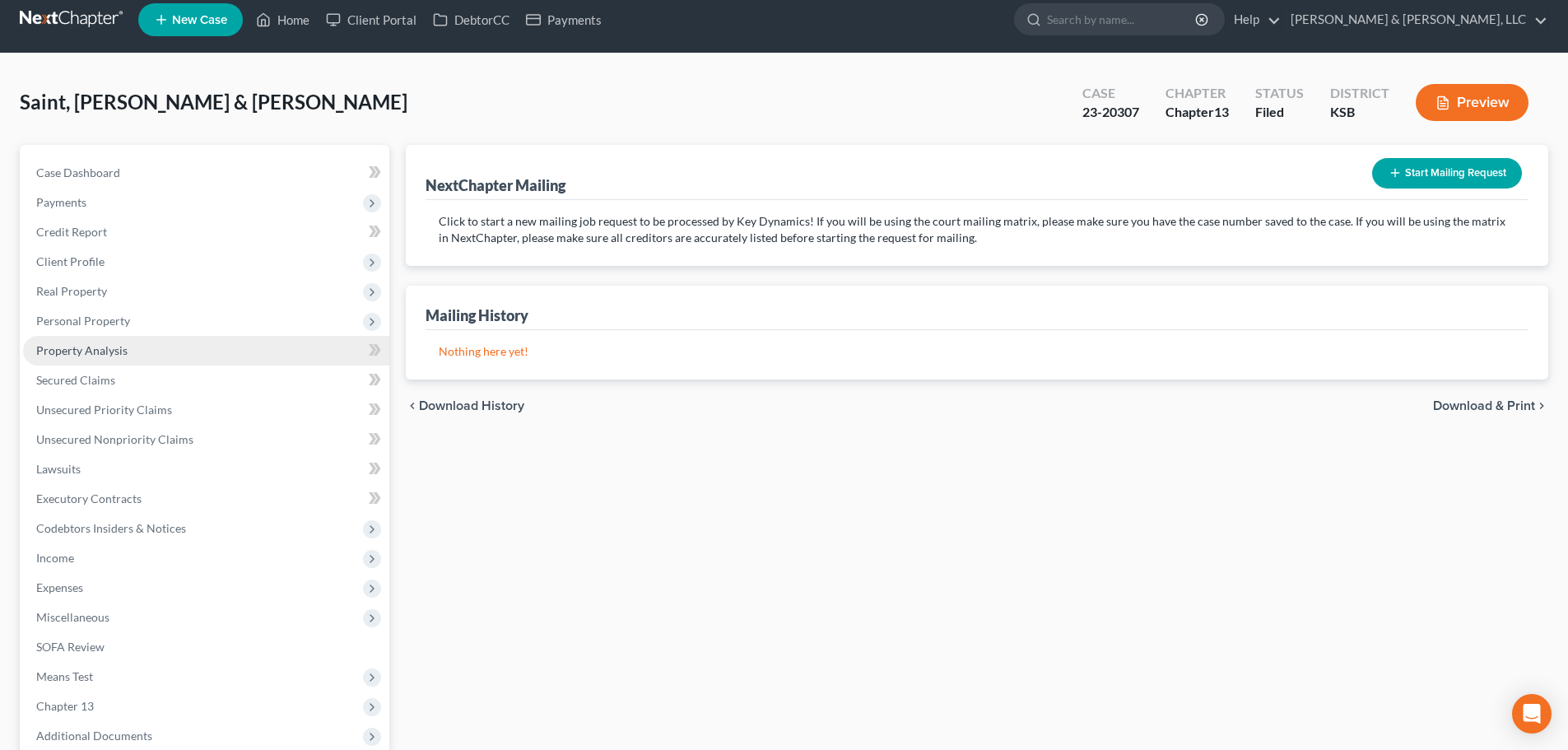
scroll to position [214, 0]
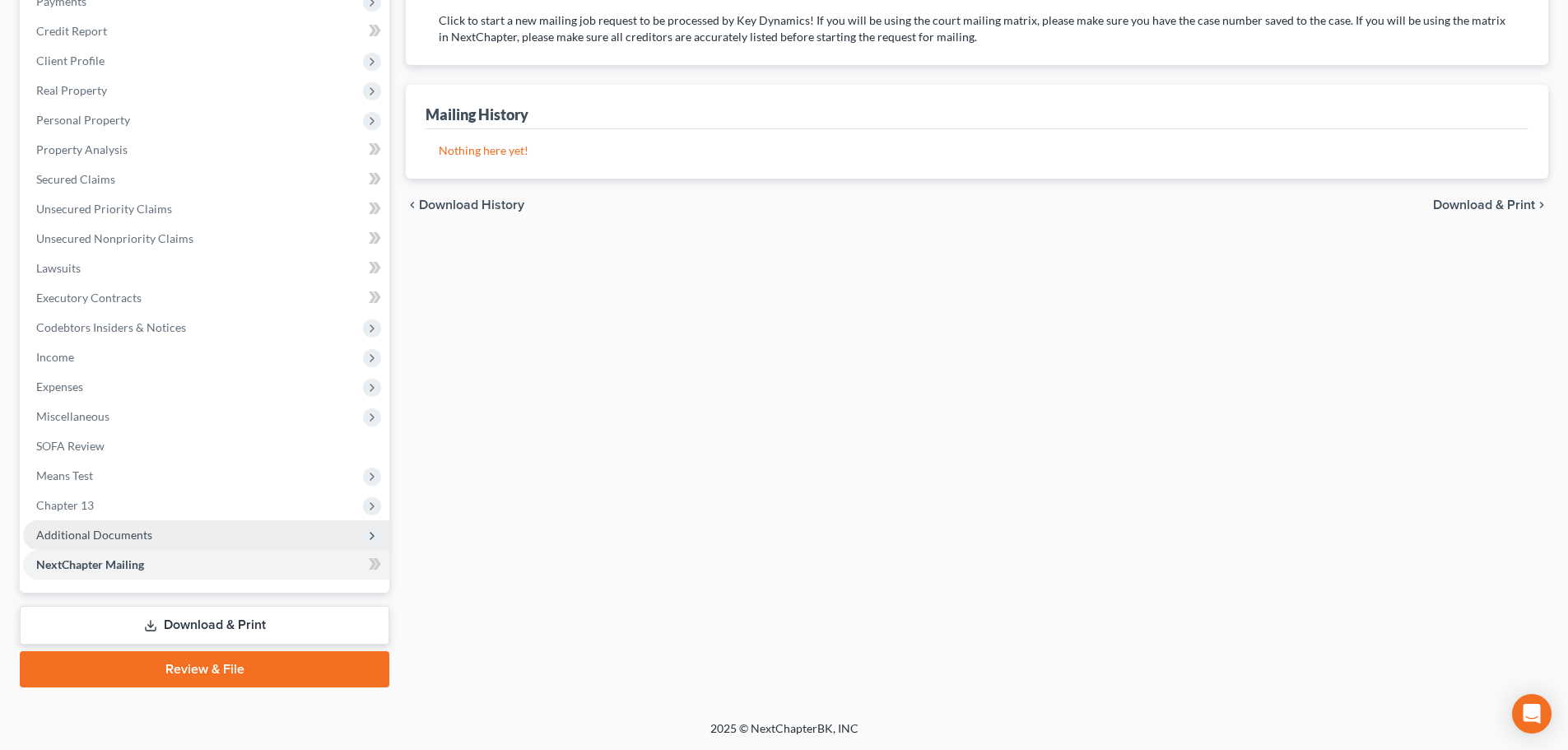
click at [84, 539] on span "Additional Documents" at bounding box center [94, 535] width 116 height 14
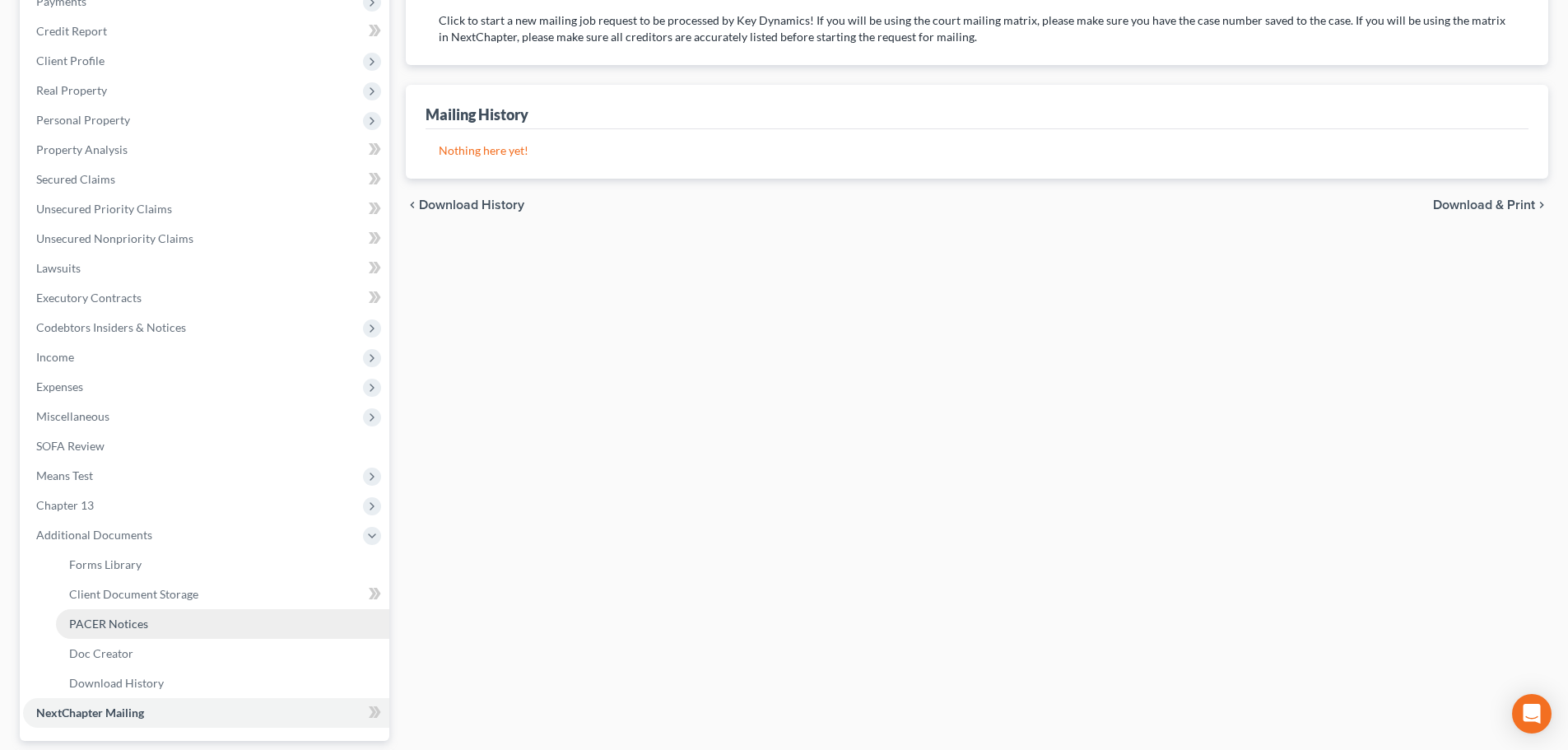
click at [104, 616] on link "PACER Notices" at bounding box center [222, 625] width 334 height 30
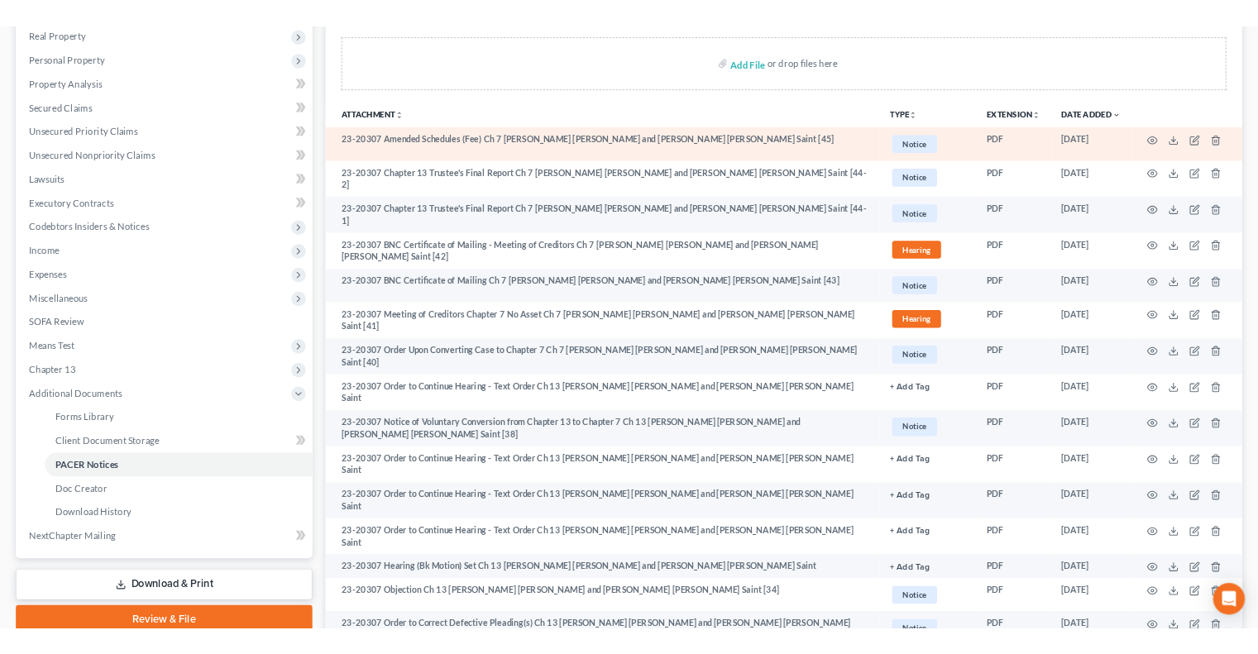
scroll to position [413, 0]
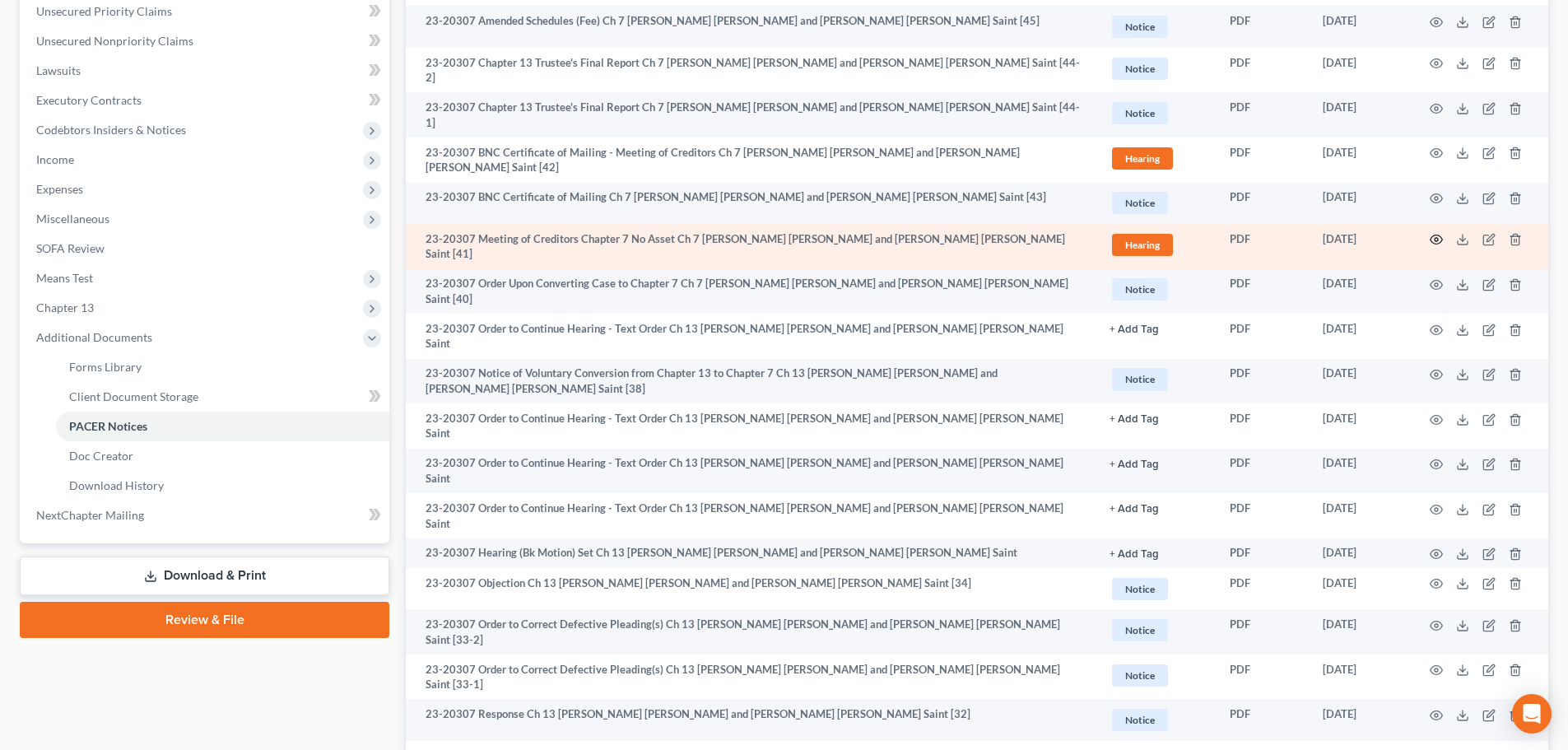
click at [1439, 233] on icon "button" at bounding box center [1436, 239] width 13 height 13
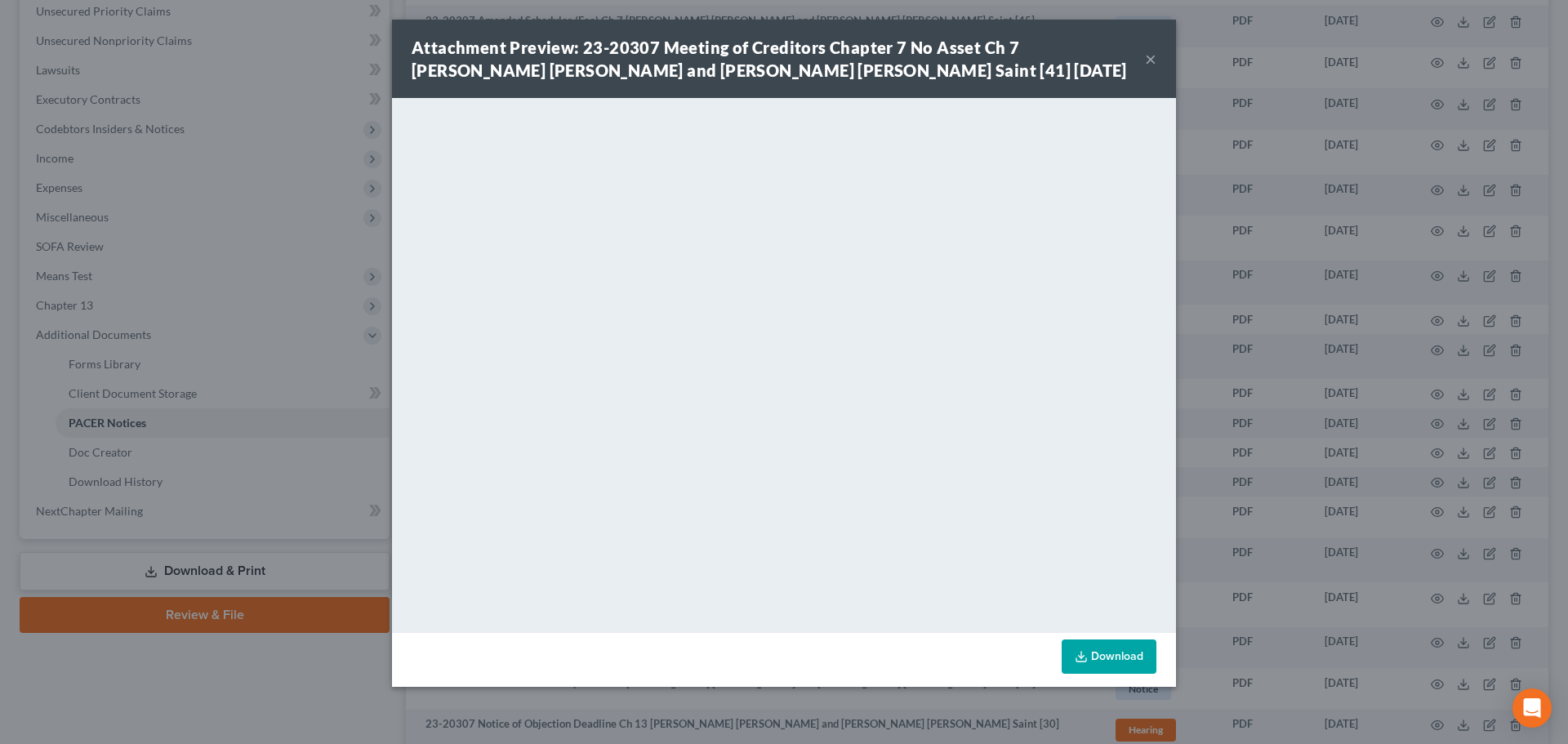
click at [1148, 57] on button "×" at bounding box center [1150, 59] width 12 height 20
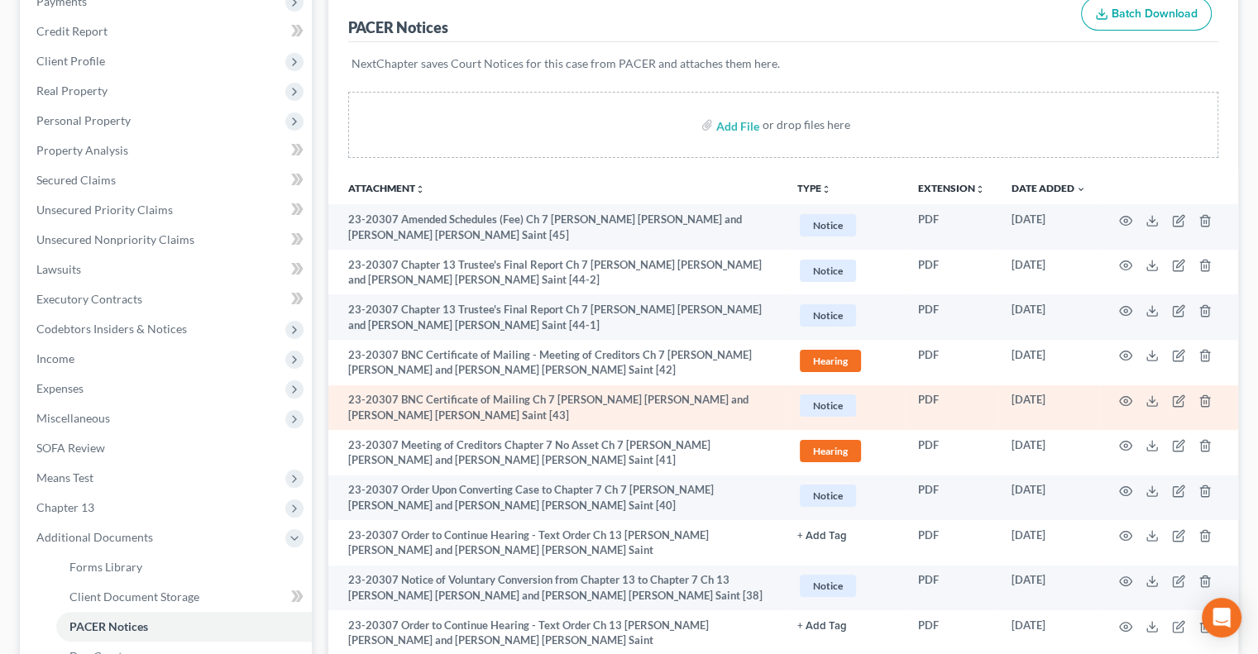
scroll to position [248, 0]
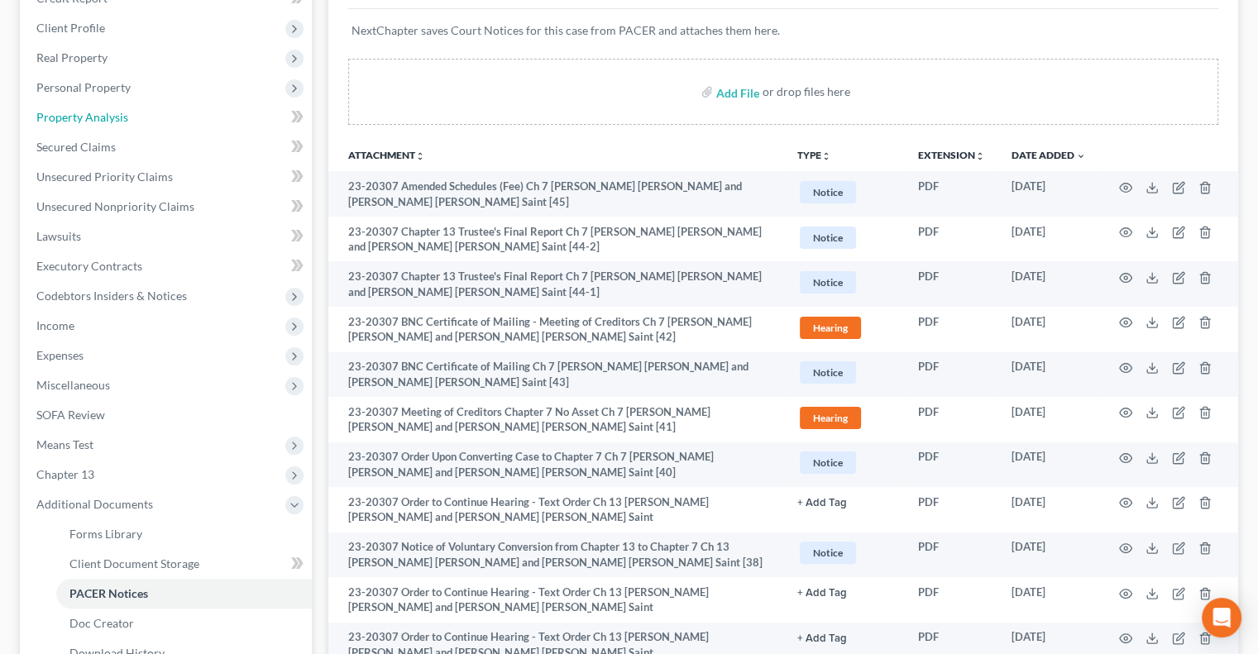
click at [84, 118] on span "Property Analysis" at bounding box center [82, 117] width 92 height 14
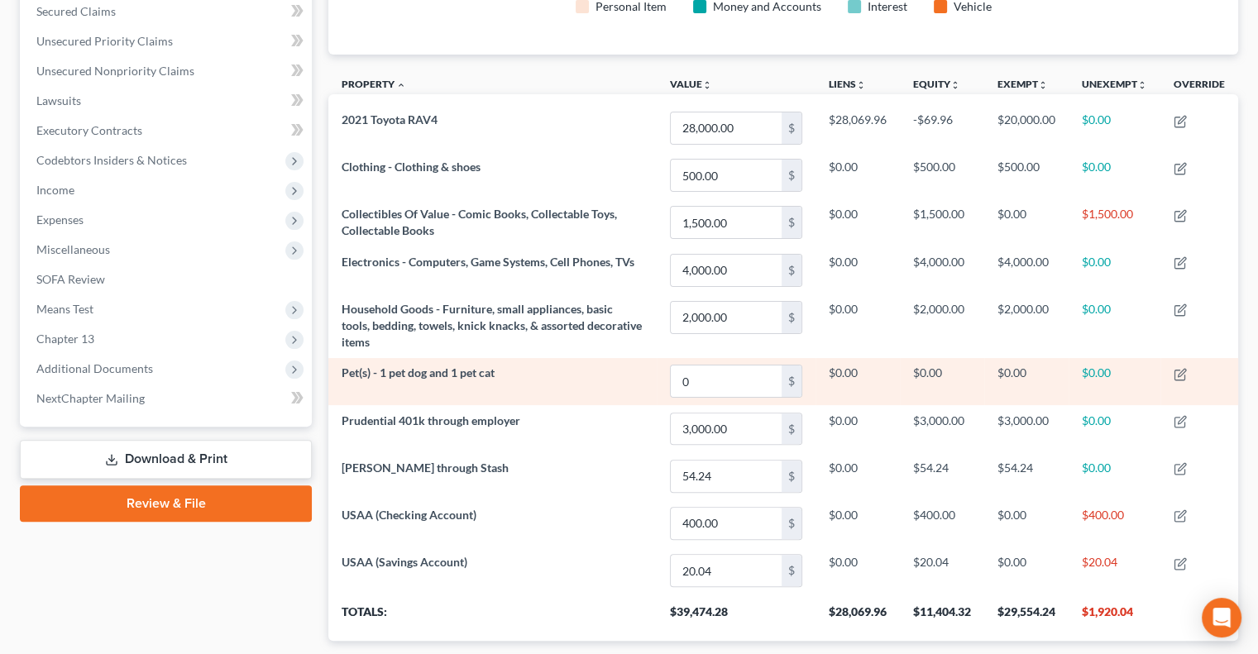
scroll to position [483, 0]
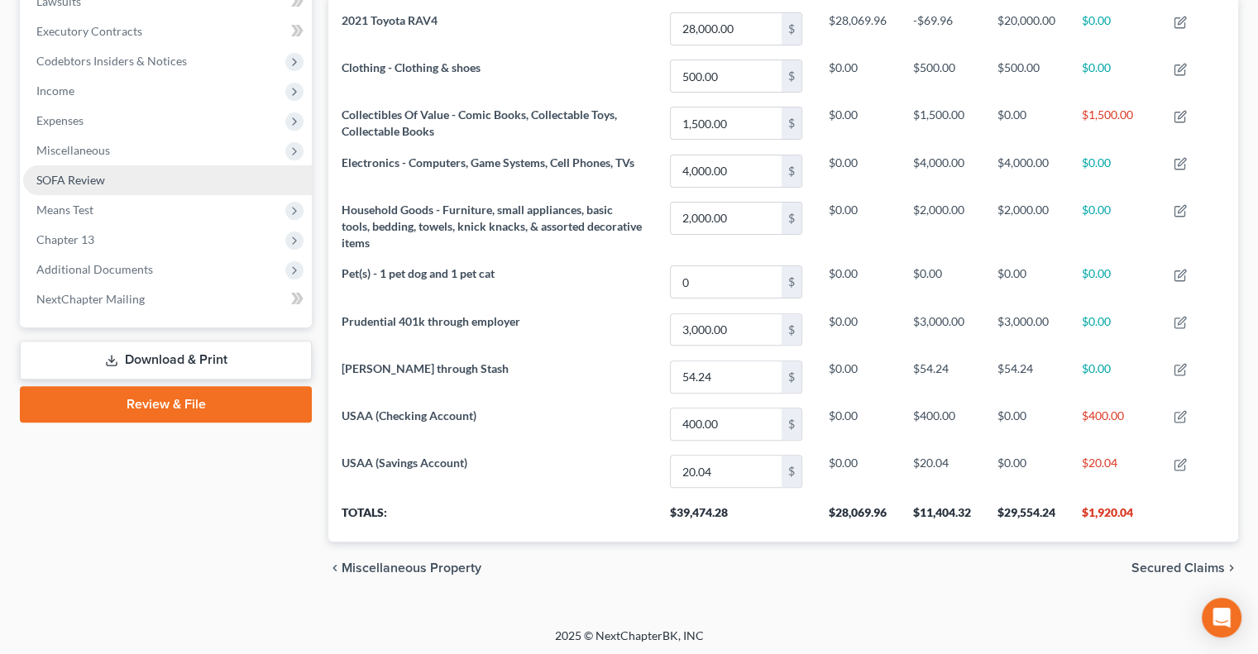
click at [93, 181] on span "SOFA Review" at bounding box center [70, 180] width 69 height 14
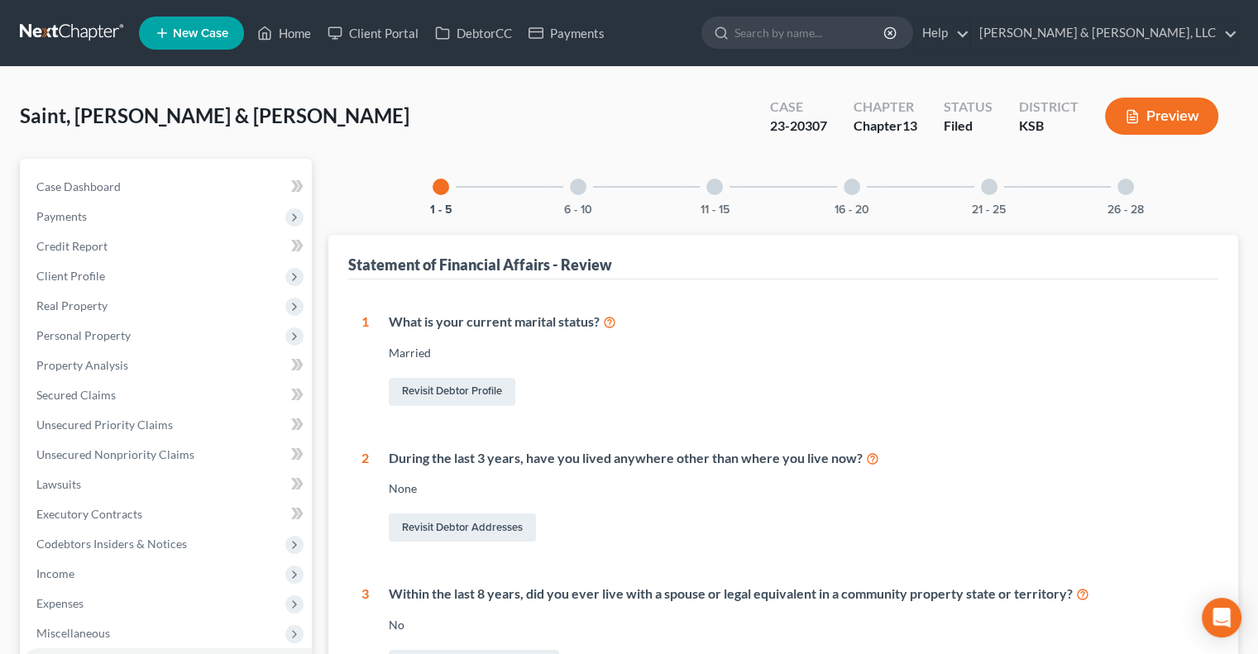
click at [576, 181] on div at bounding box center [578, 187] width 17 height 17
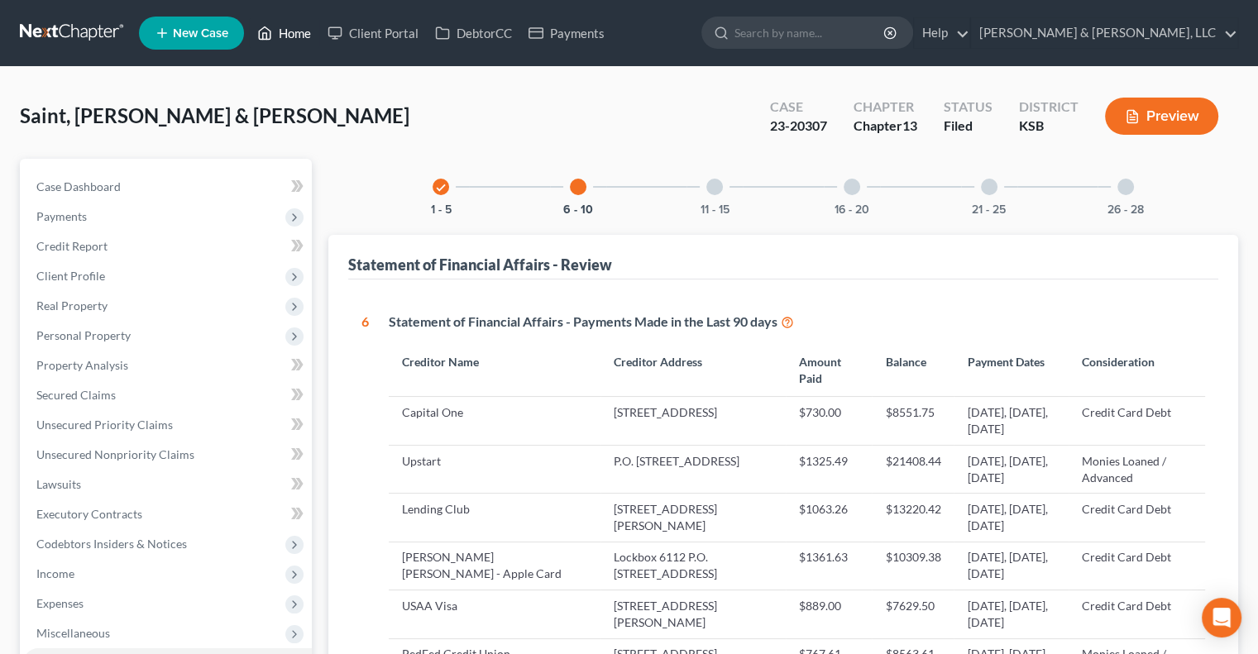
drag, startPoint x: 289, startPoint y: 30, endPoint x: 306, endPoint y: 45, distance: 22.8
click at [289, 31] on link "Home" at bounding box center [284, 33] width 70 height 30
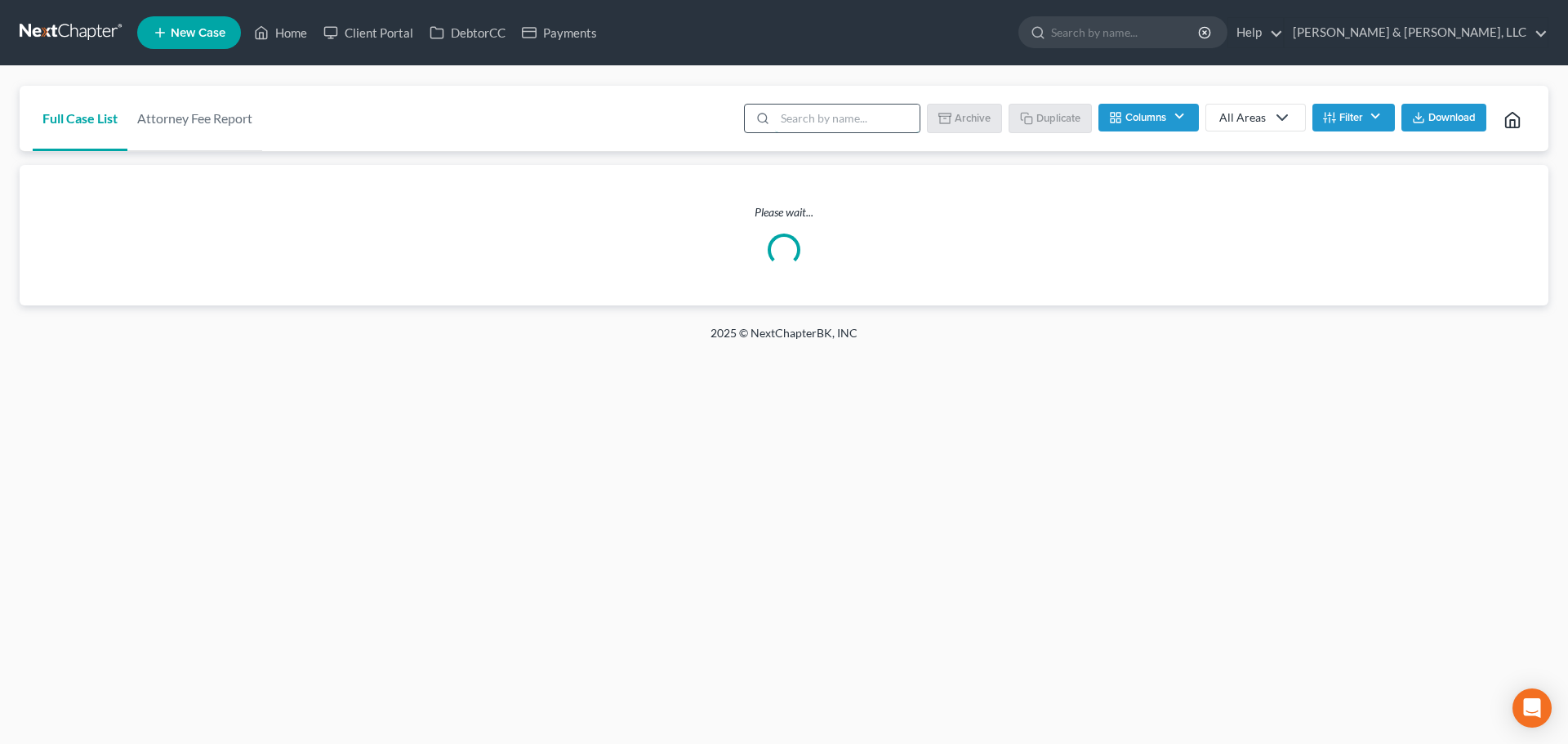
click at [786, 121] on input "search" at bounding box center [847, 119] width 144 height 28
type input "mcdon"
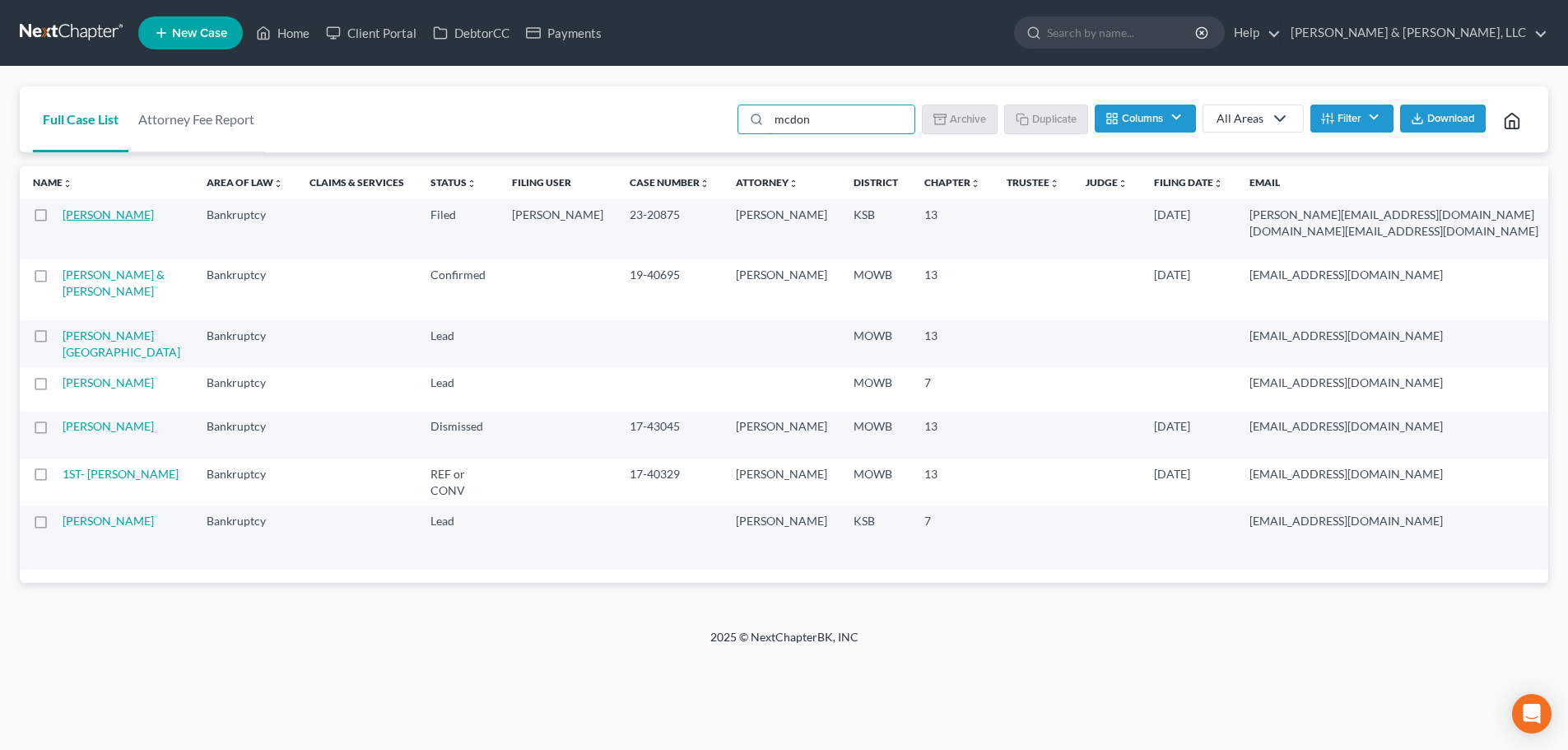
click at [81, 221] on link "[PERSON_NAME]" at bounding box center [109, 214] width 92 height 14
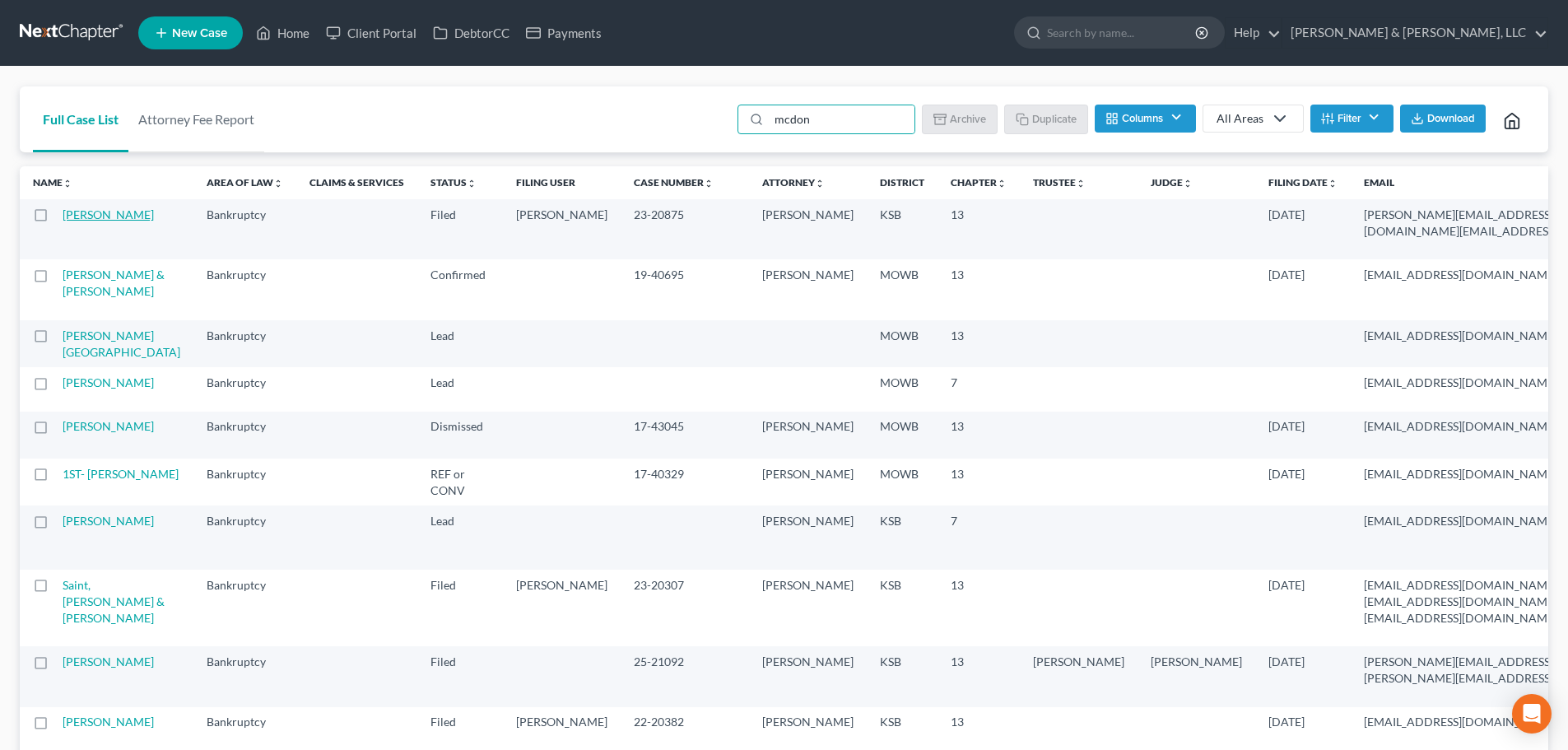
select select "2"
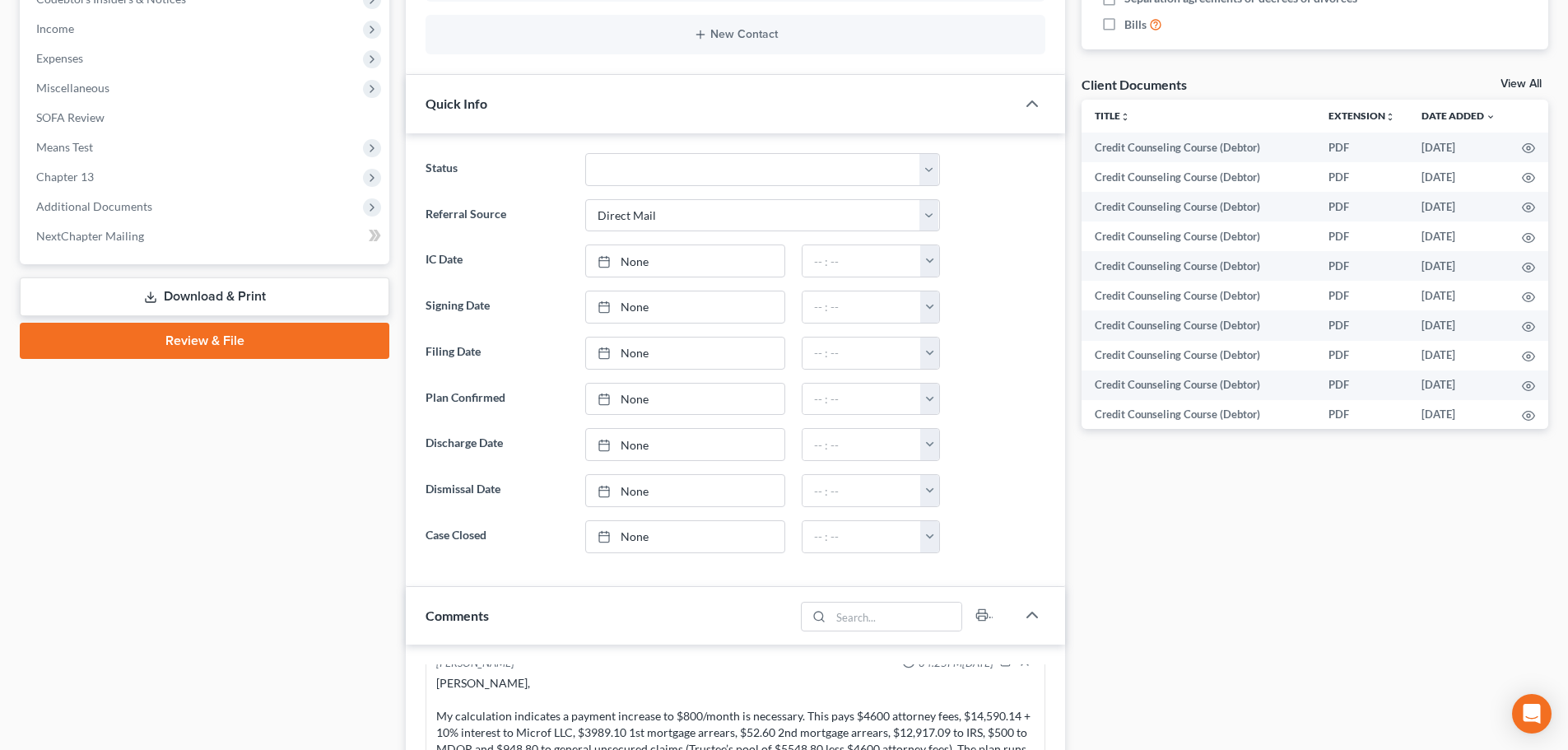
scroll to position [411, 0]
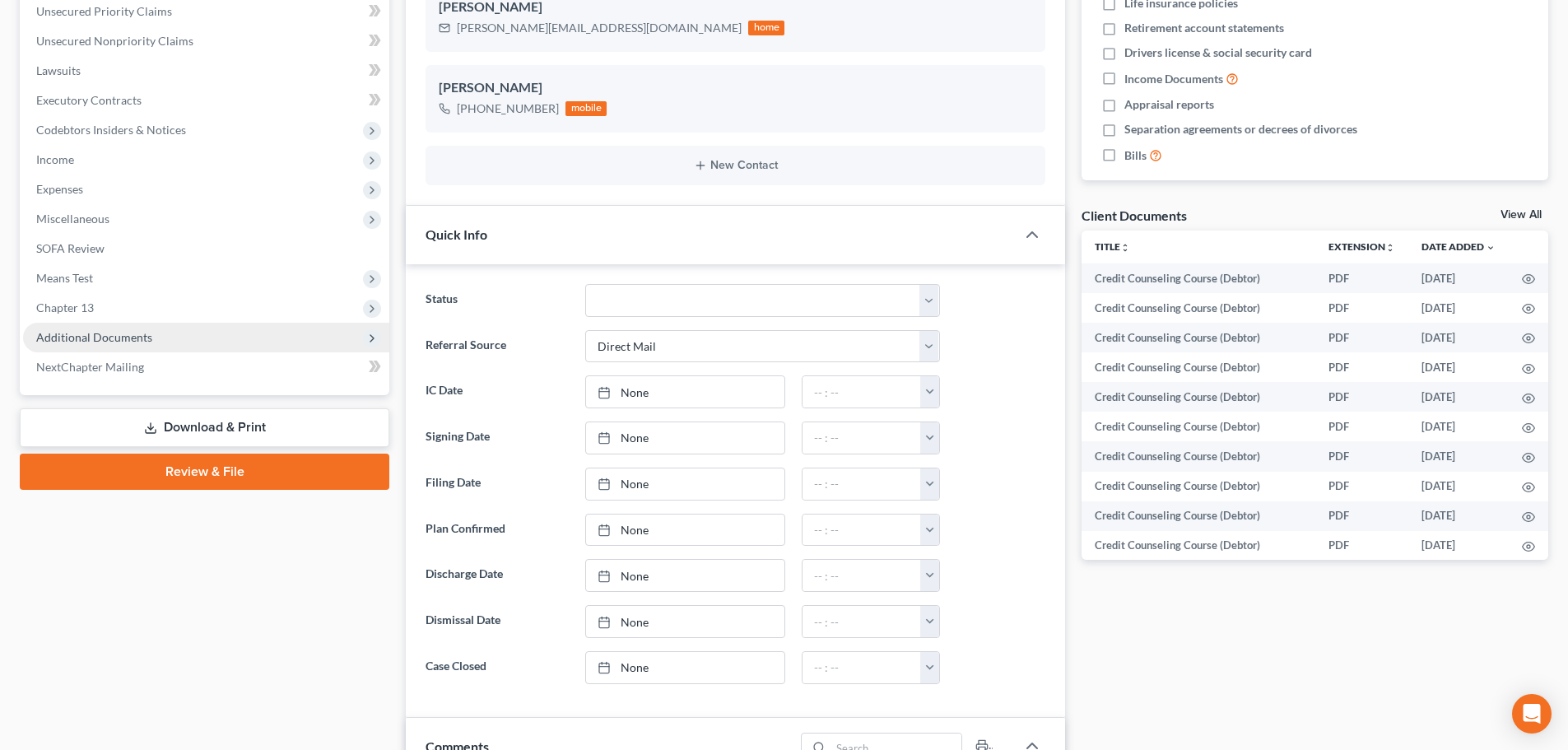
click at [131, 336] on span "Additional Documents" at bounding box center [94, 338] width 116 height 14
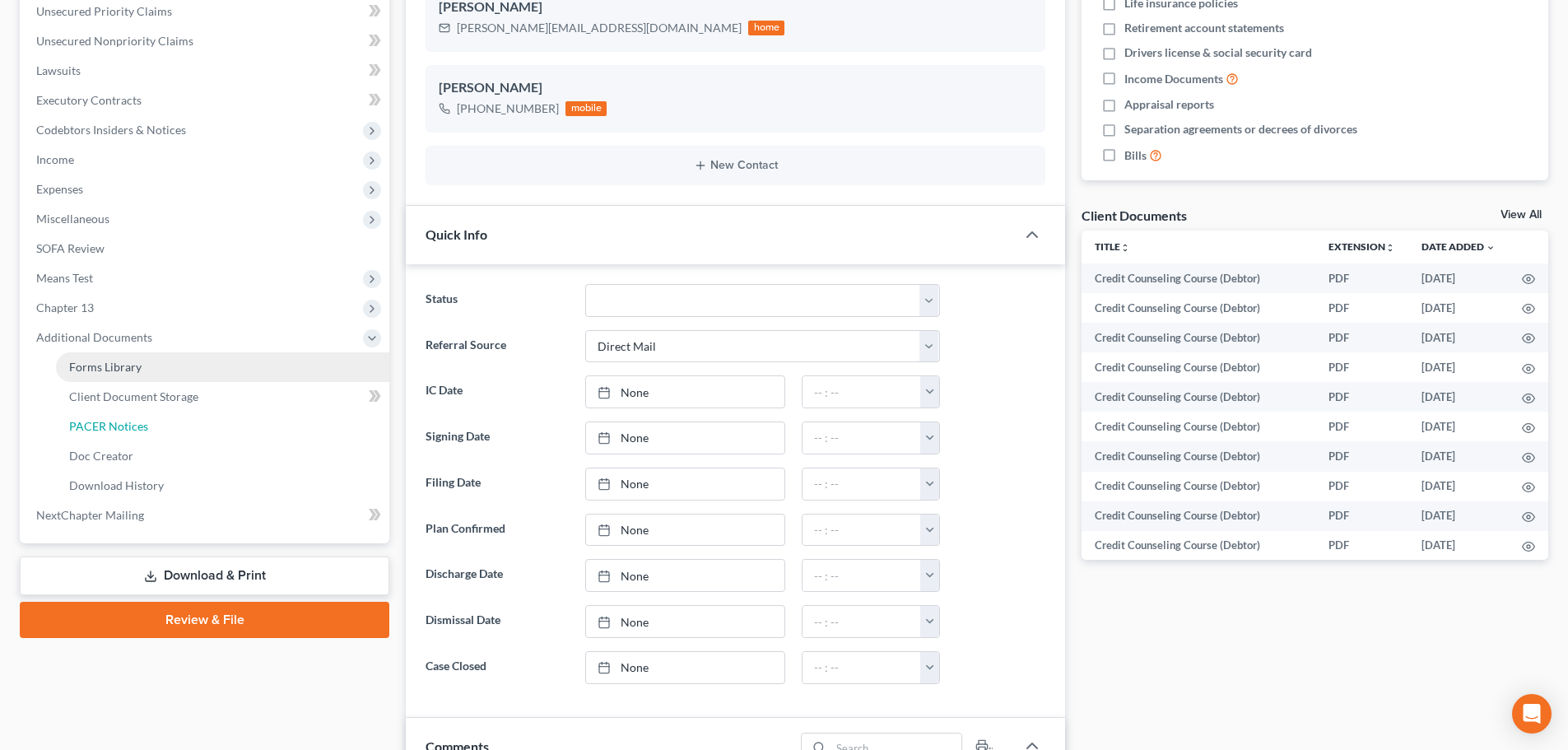
drag, startPoint x: 121, startPoint y: 424, endPoint x: 269, endPoint y: 414, distance: 148.3
click at [121, 425] on span "PACER Notices" at bounding box center [108, 426] width 79 height 14
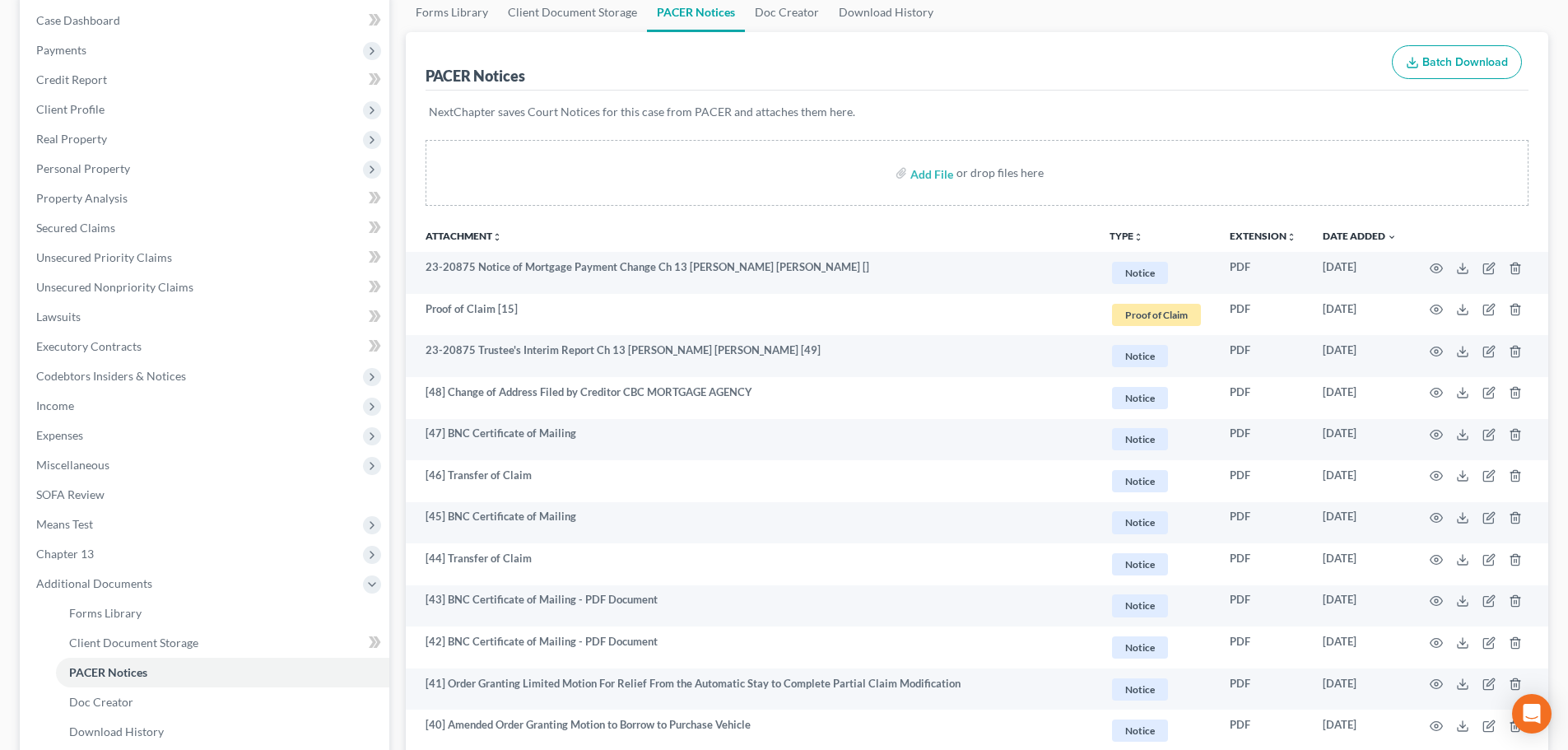
scroll to position [164, 0]
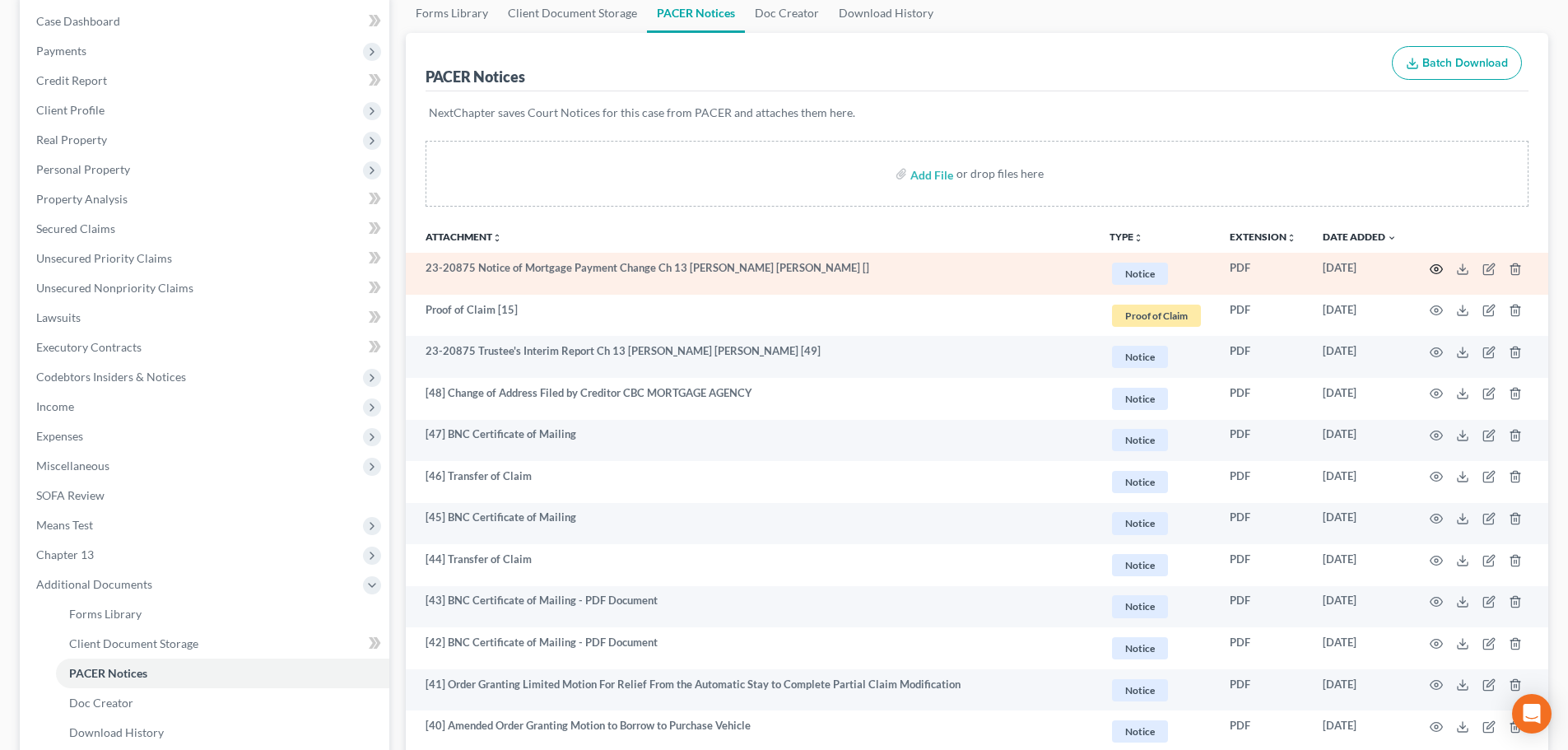
click at [1432, 270] on icon "button" at bounding box center [1437, 268] width 12 height 9
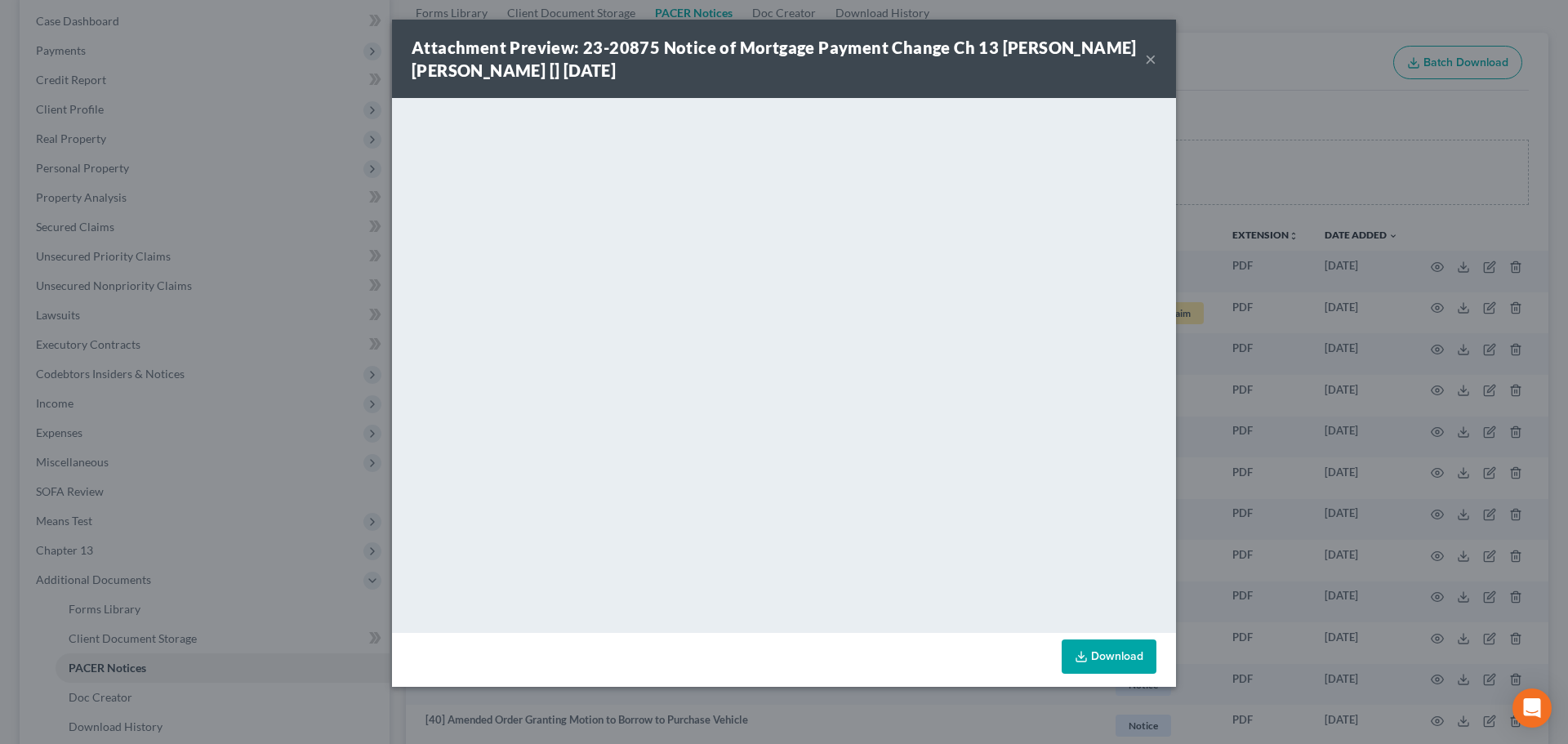
click at [1149, 58] on button "×" at bounding box center [1150, 59] width 12 height 20
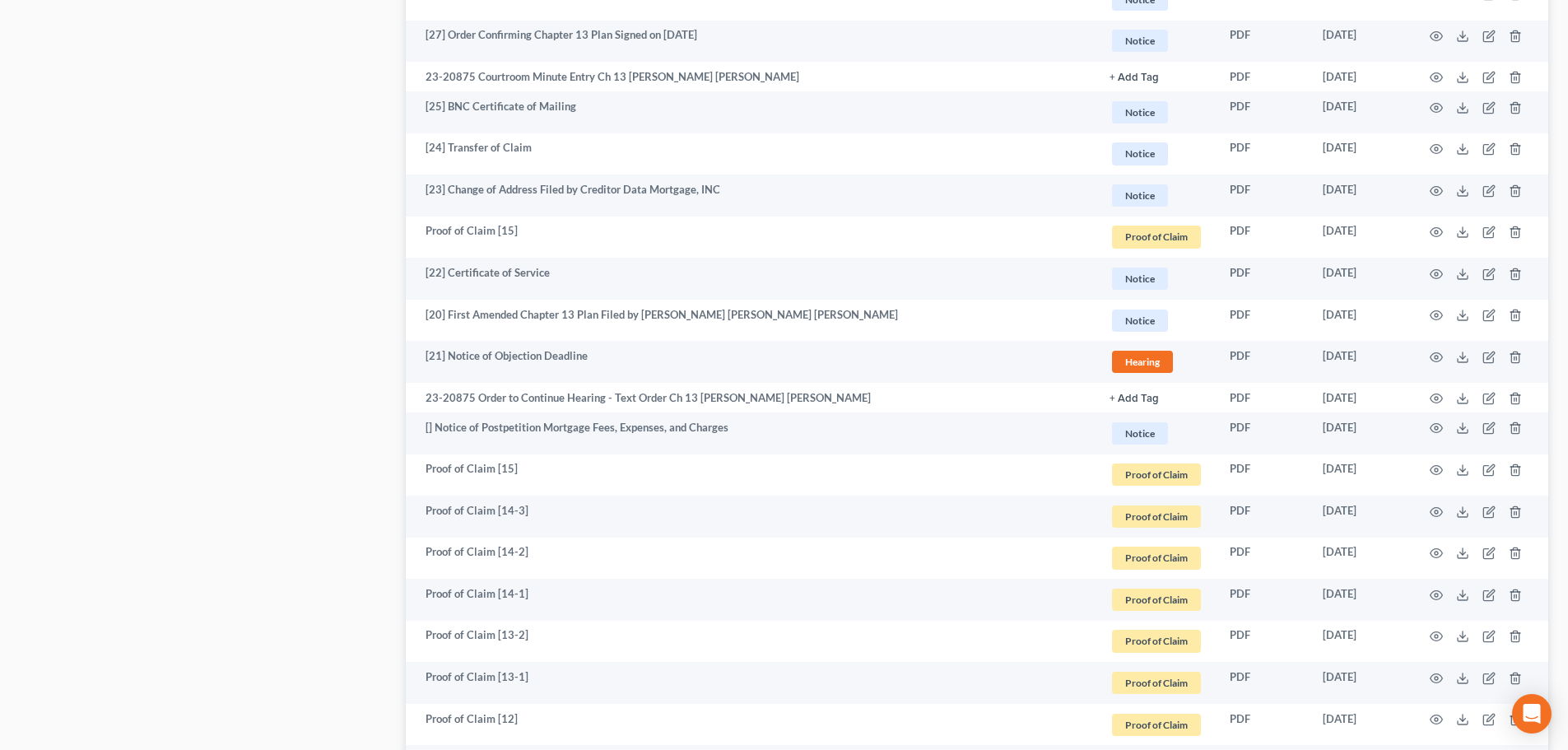
scroll to position [1400, 0]
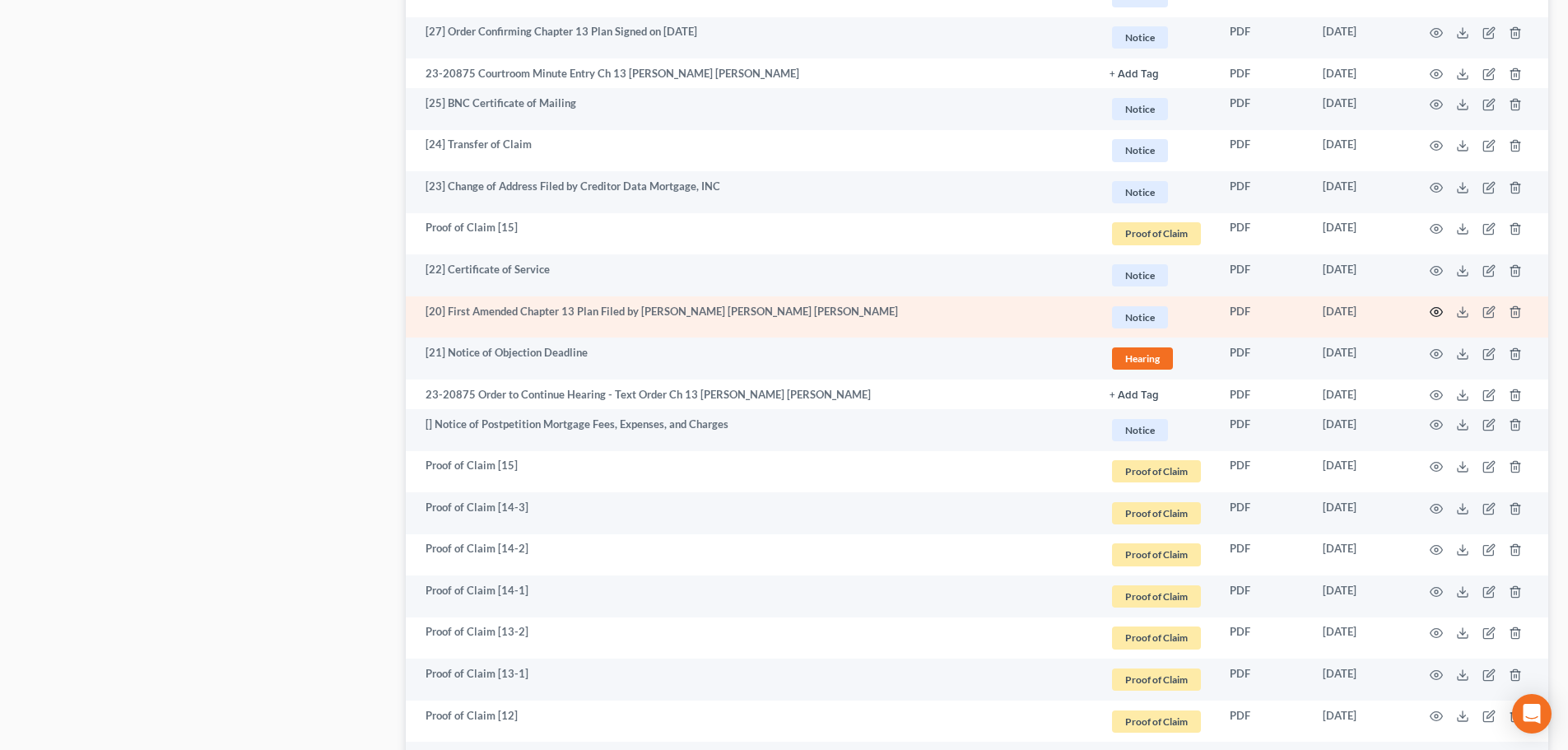
click at [1437, 311] on circle "button" at bounding box center [1436, 312] width 3 height 3
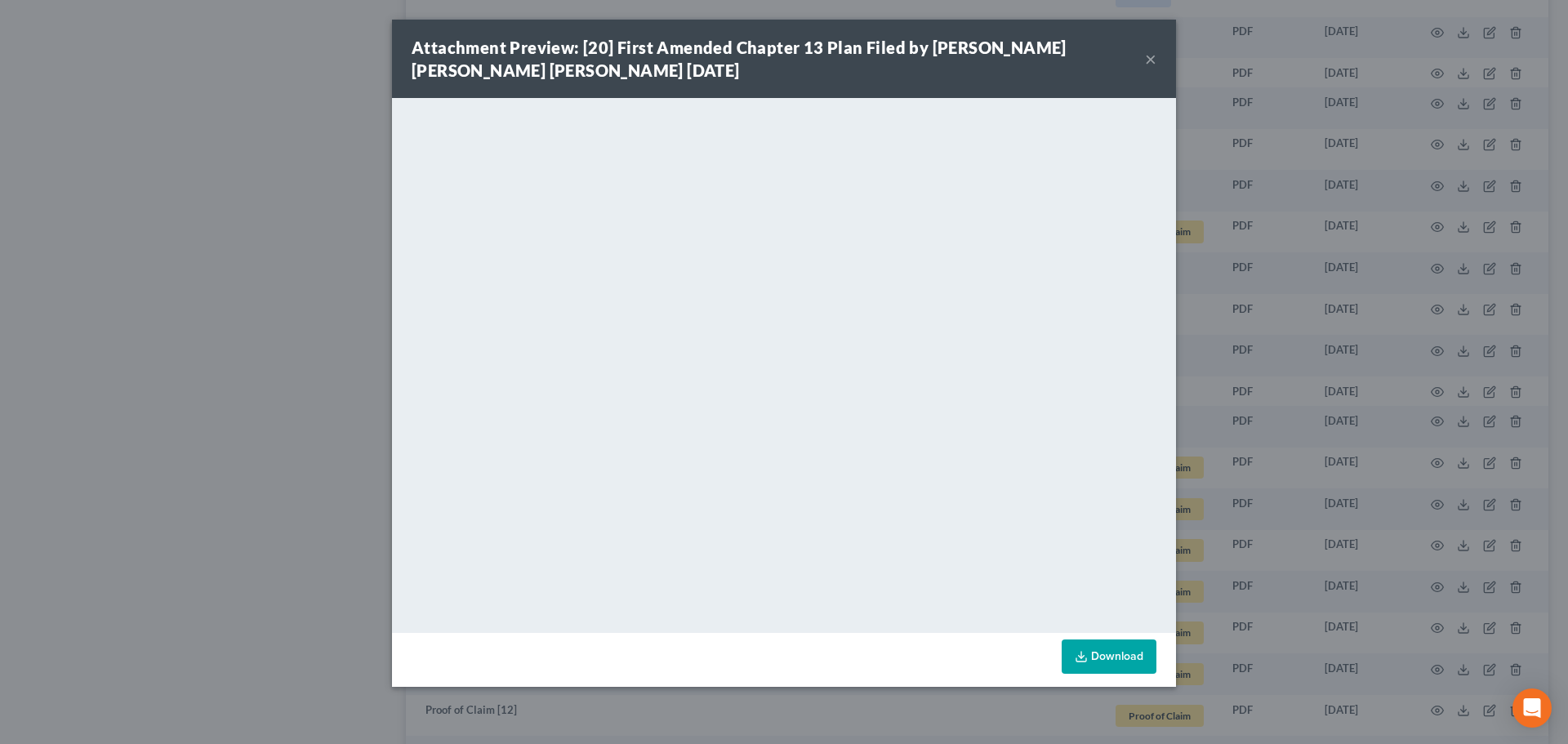
click at [1149, 62] on button "×" at bounding box center [1150, 59] width 12 height 20
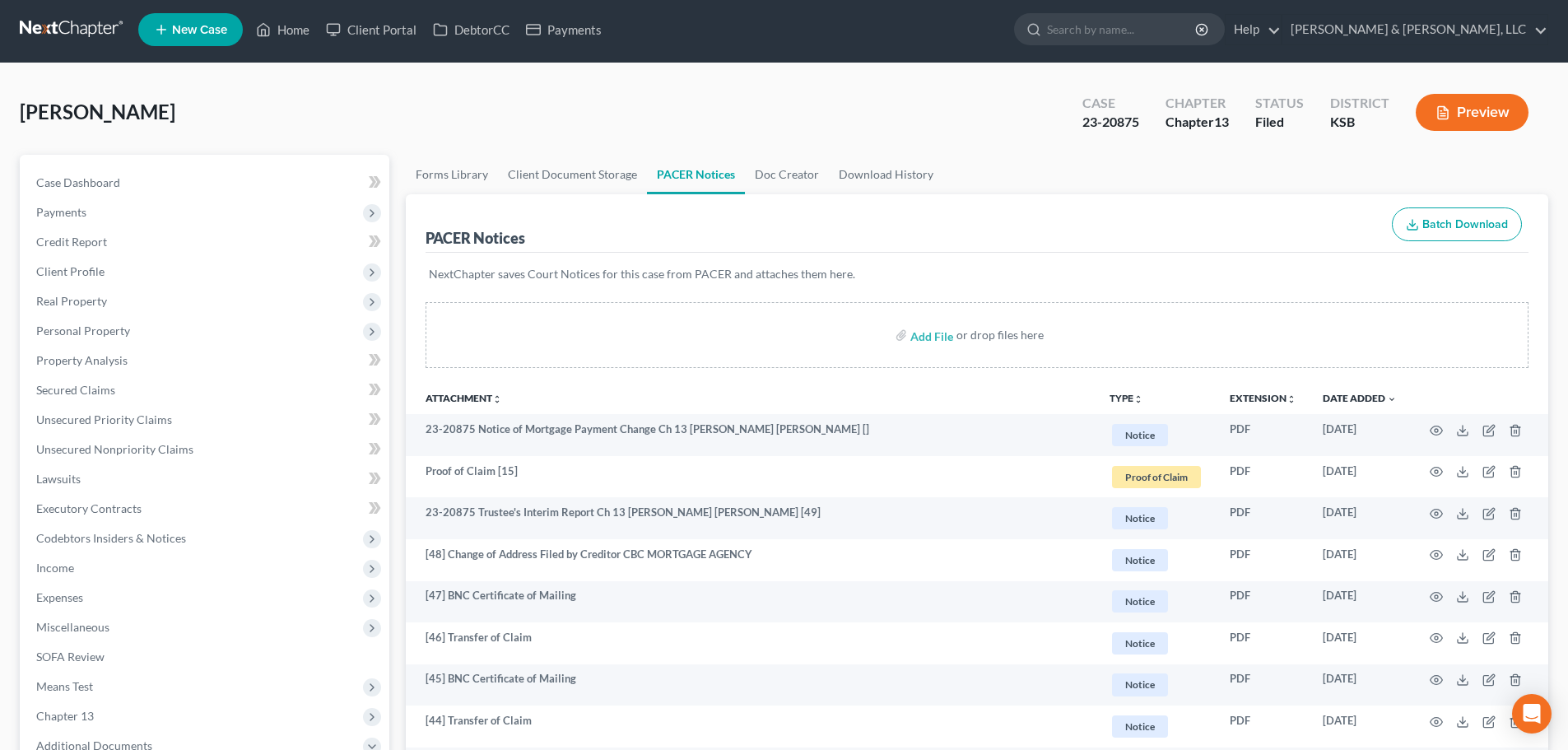
scroll to position [0, 0]
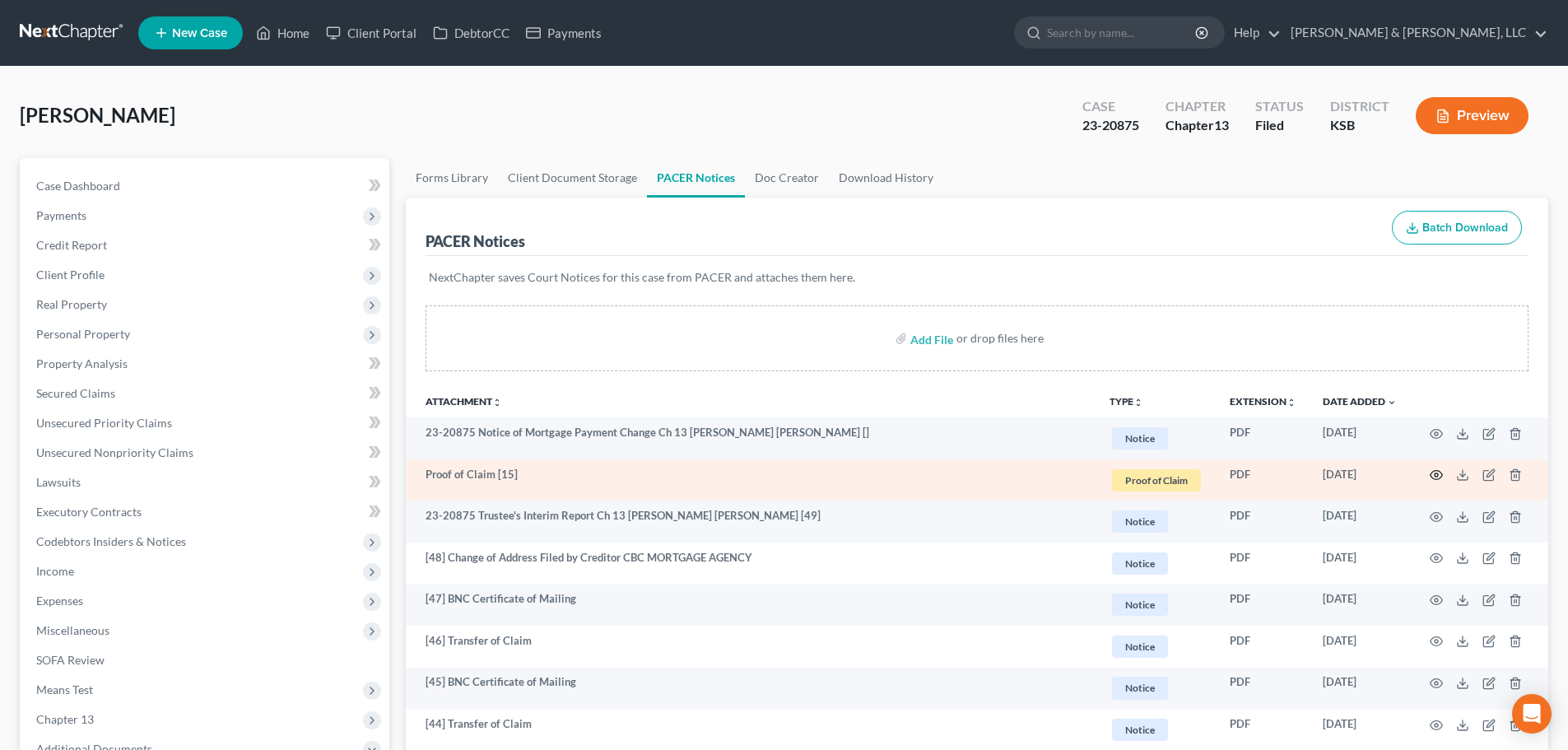
click at [1441, 478] on icon "button" at bounding box center [1437, 475] width 12 height 9
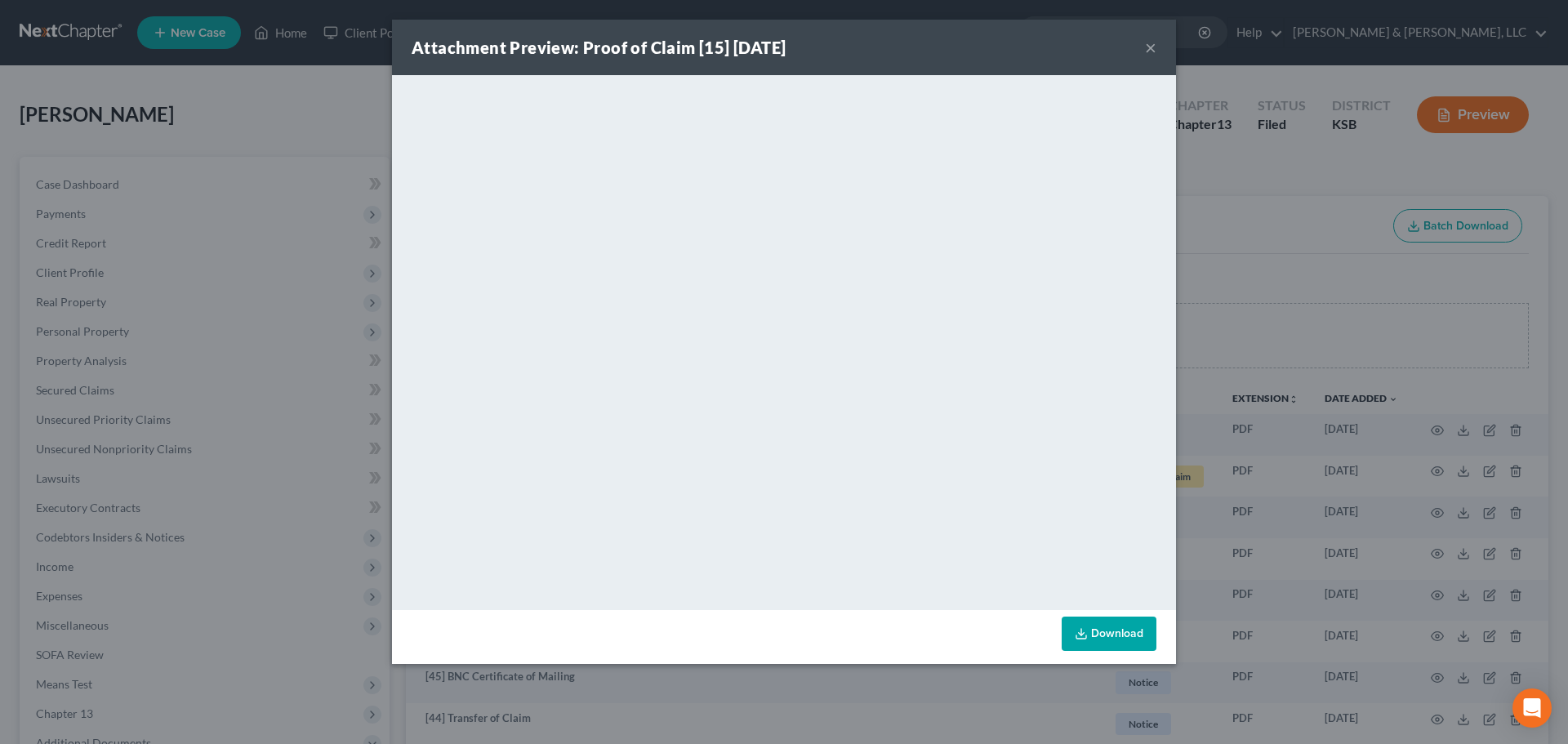
click at [1150, 45] on button "×" at bounding box center [1150, 47] width 12 height 20
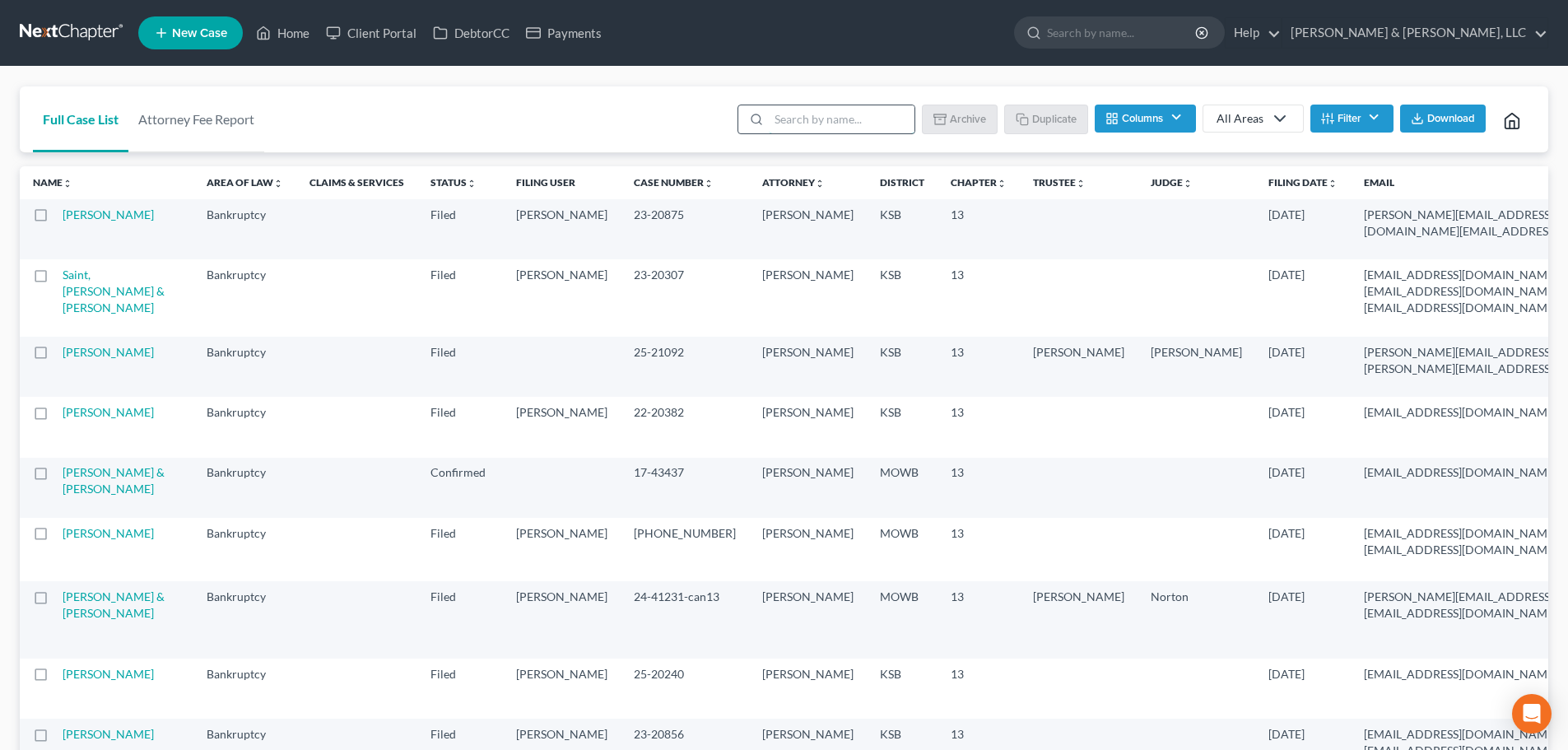
click at [831, 117] on input "search" at bounding box center [841, 120] width 145 height 28
type input "saint"
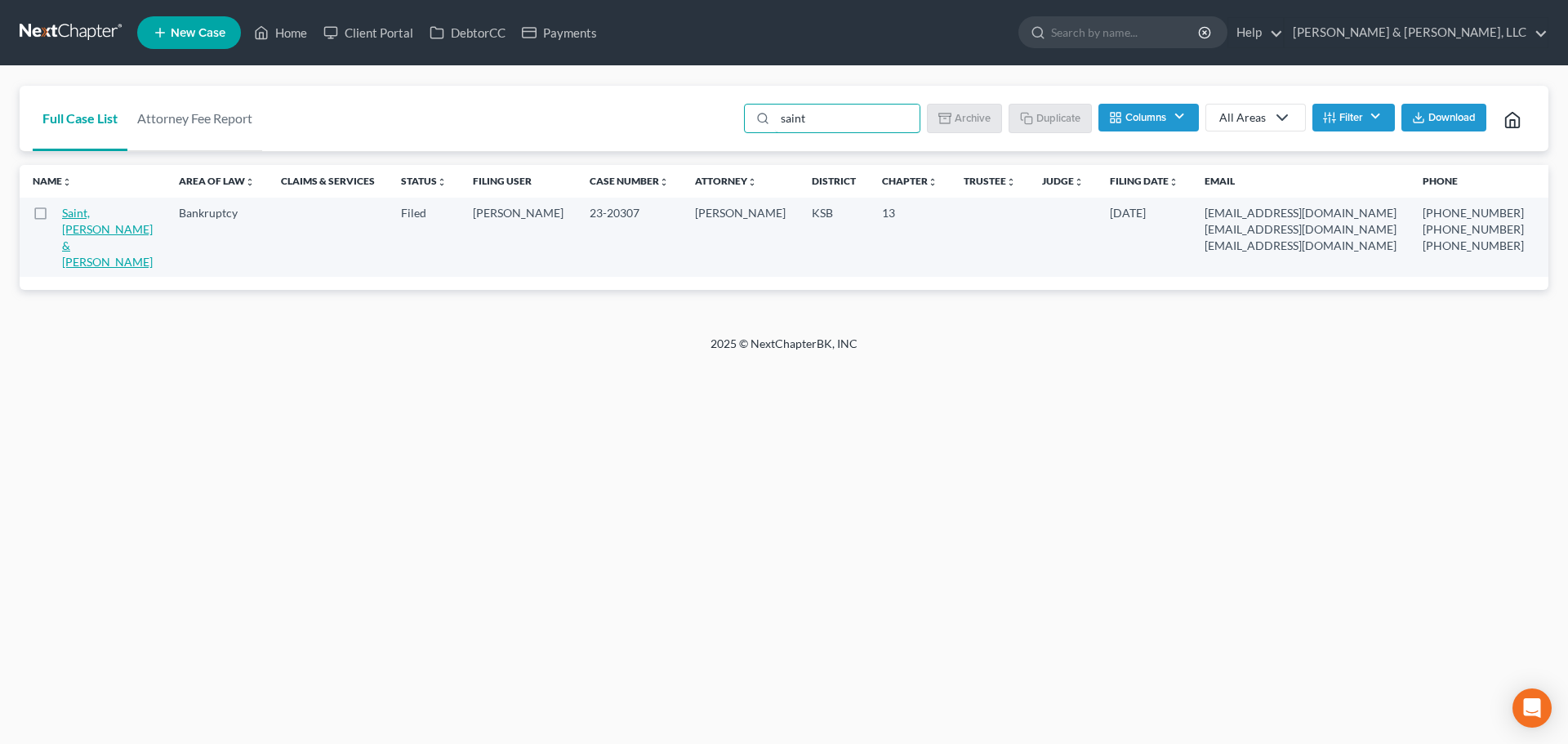
click at [73, 229] on link "Saint, [PERSON_NAME] & [PERSON_NAME]" at bounding box center [108, 237] width 91 height 63
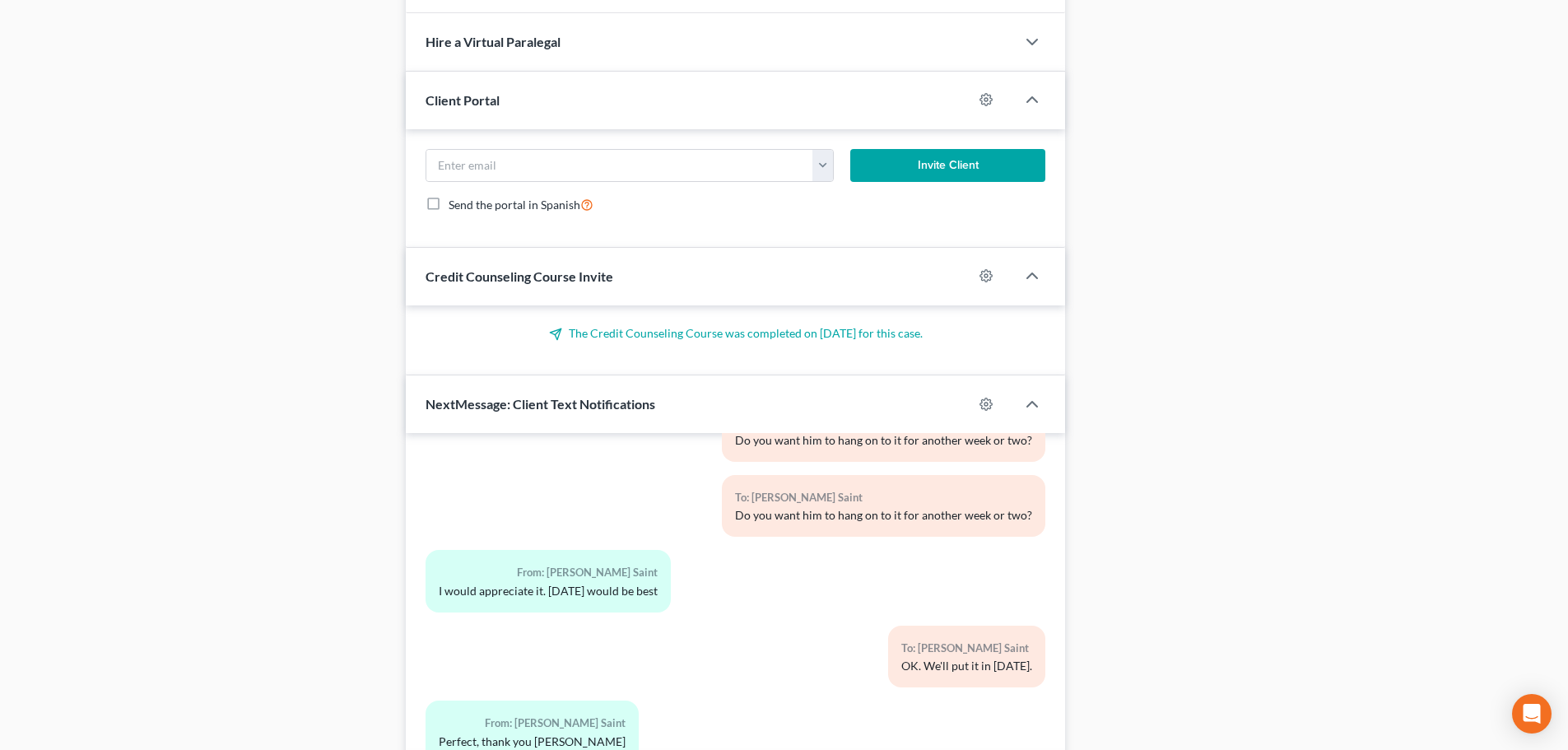
scroll to position [1422, 0]
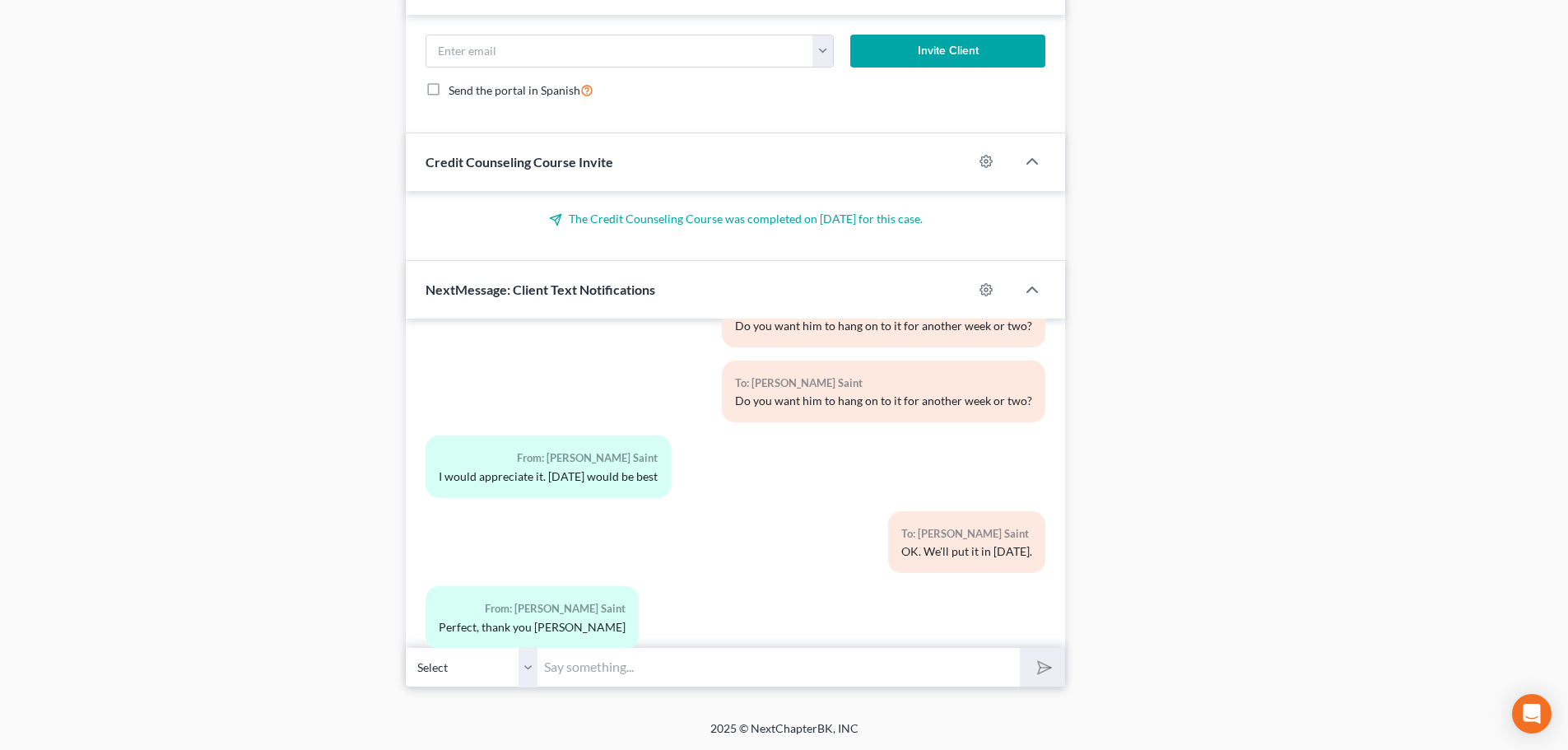
click at [651, 677] on input "text" at bounding box center [779, 667] width 483 height 41
type input "My partner is going to cover your hearing, so there shouldn't be an issue."
click at [534, 676] on select "Select +1 (905) 466-0193 - Bradly Saint +1 (905) 466-4515 - Meghan Saint" at bounding box center [472, 667] width 131 height 41
select select "1"
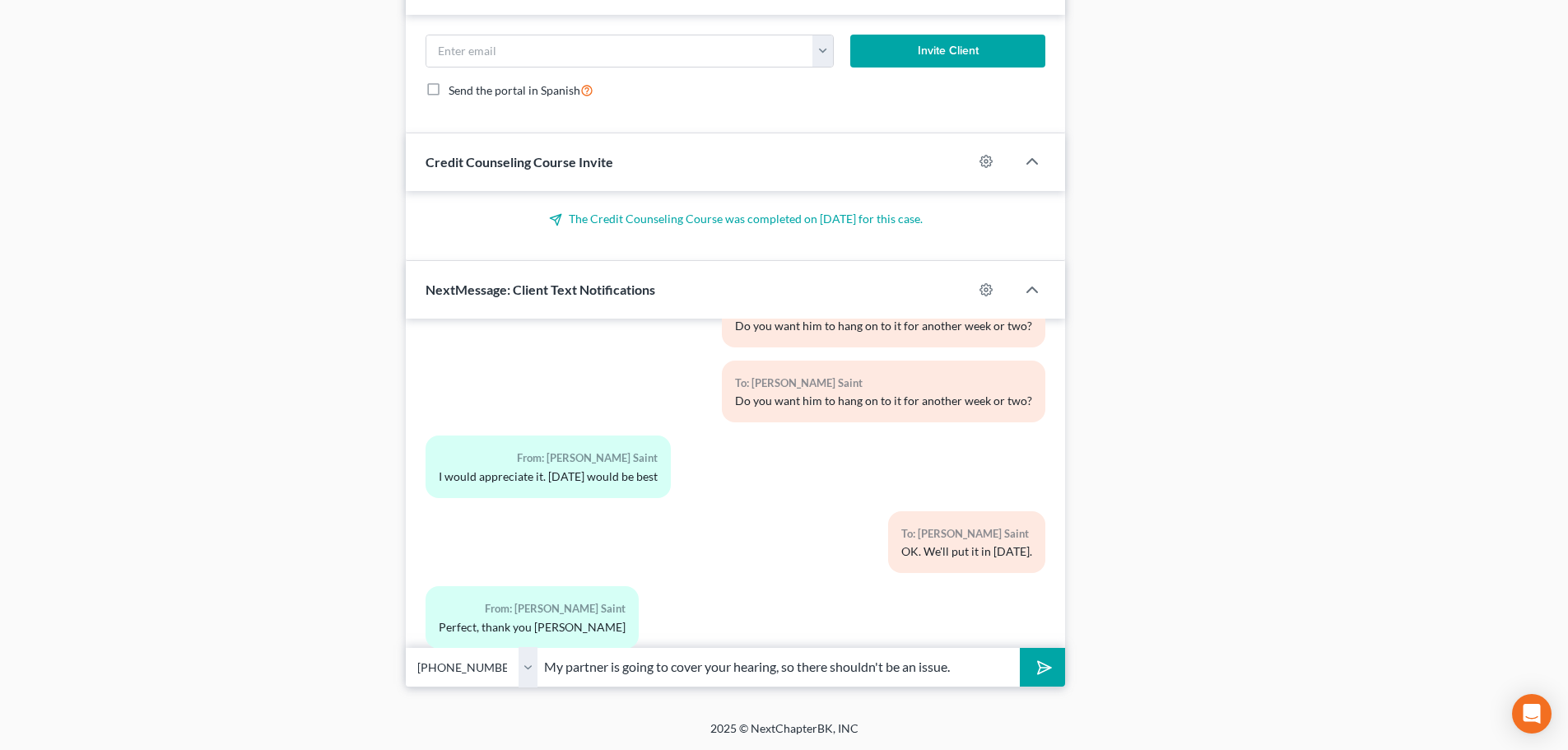
click at [406, 647] on select "Select +1 (905) 466-0193 - Bradly Saint +1 (905) 466-4515 - Meghan Saint" at bounding box center [472, 667] width 131 height 41
click at [1044, 664] on polygon "submit" at bounding box center [1041, 668] width 20 height 20
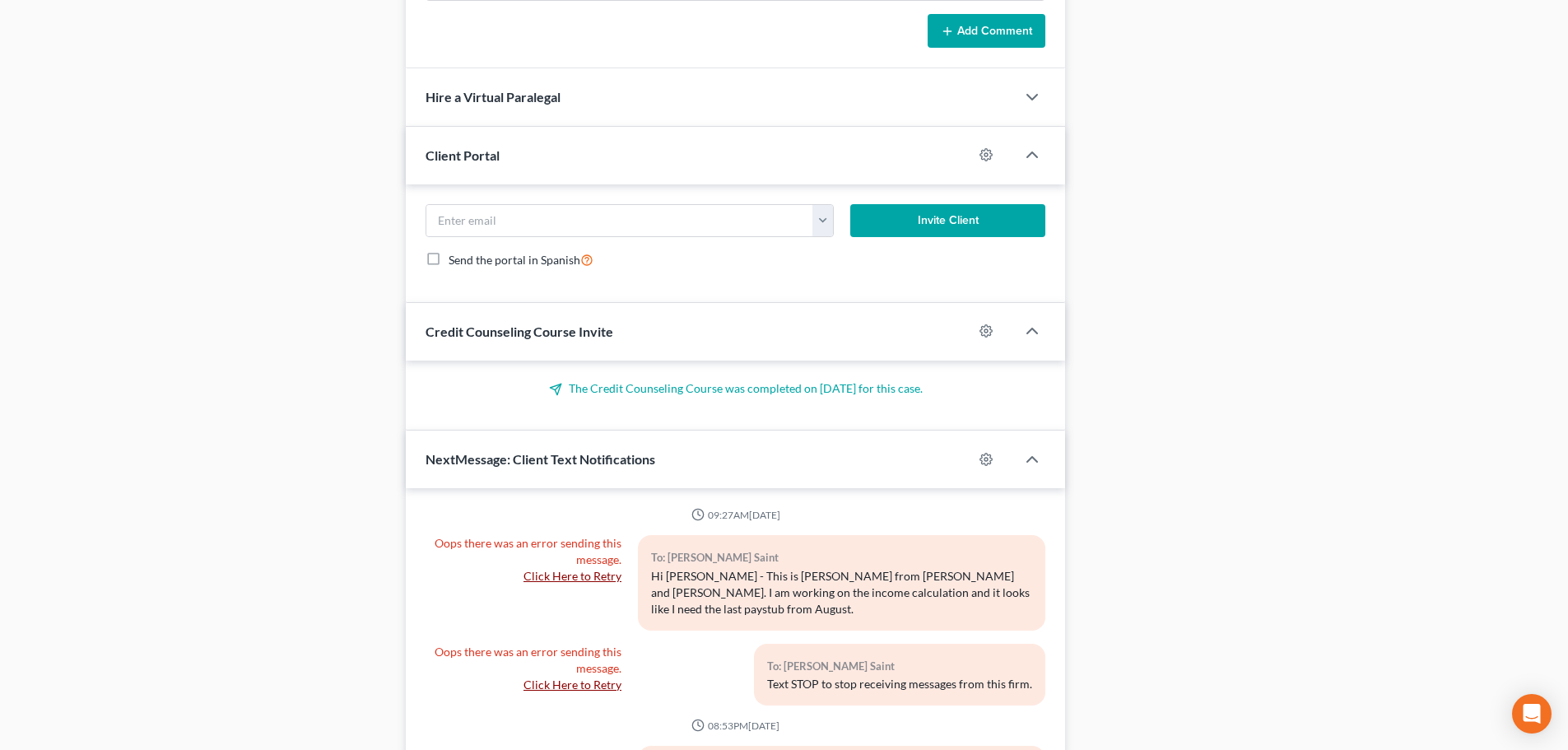
scroll to position [1602, 0]
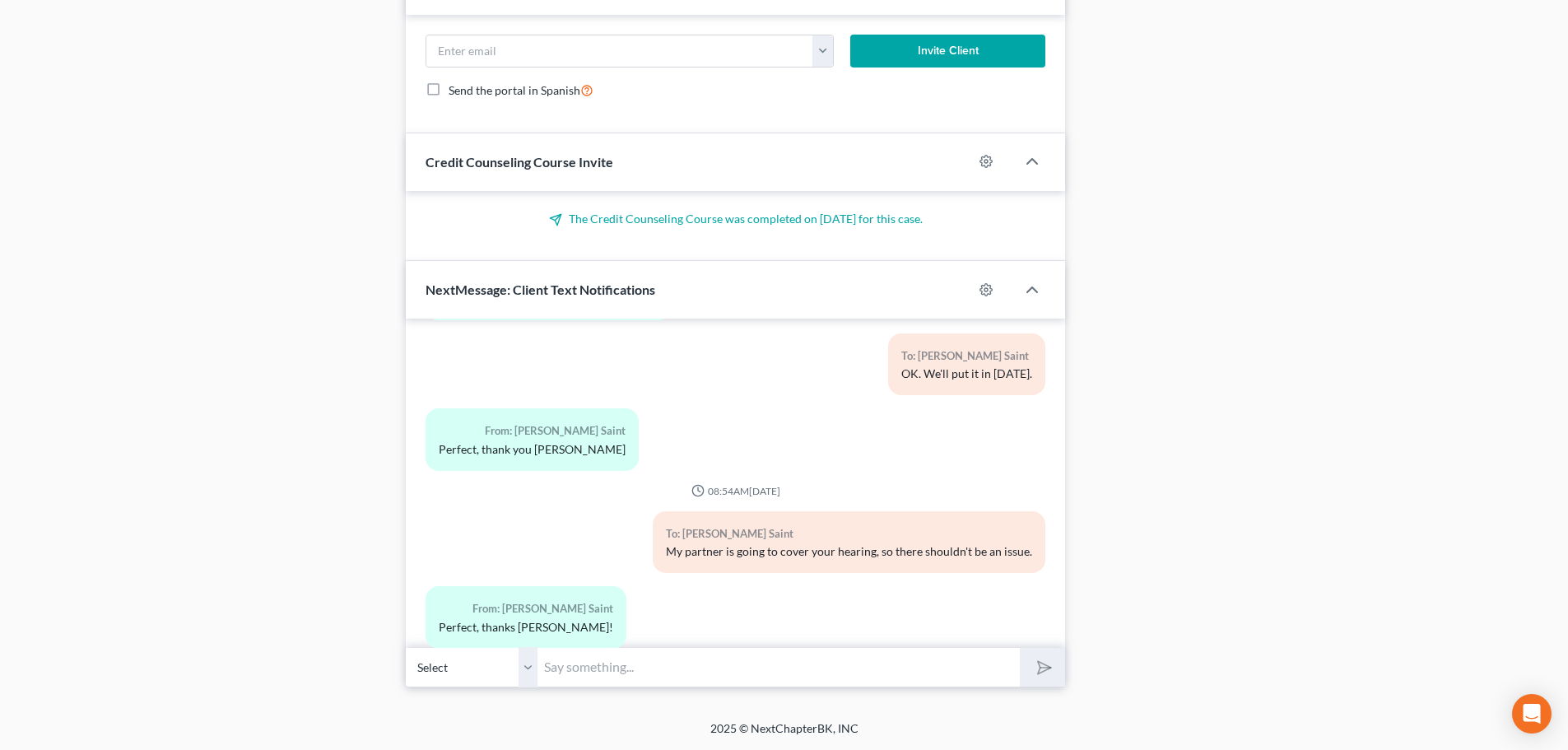
click at [570, 675] on input "text" at bounding box center [779, 667] width 483 height 41
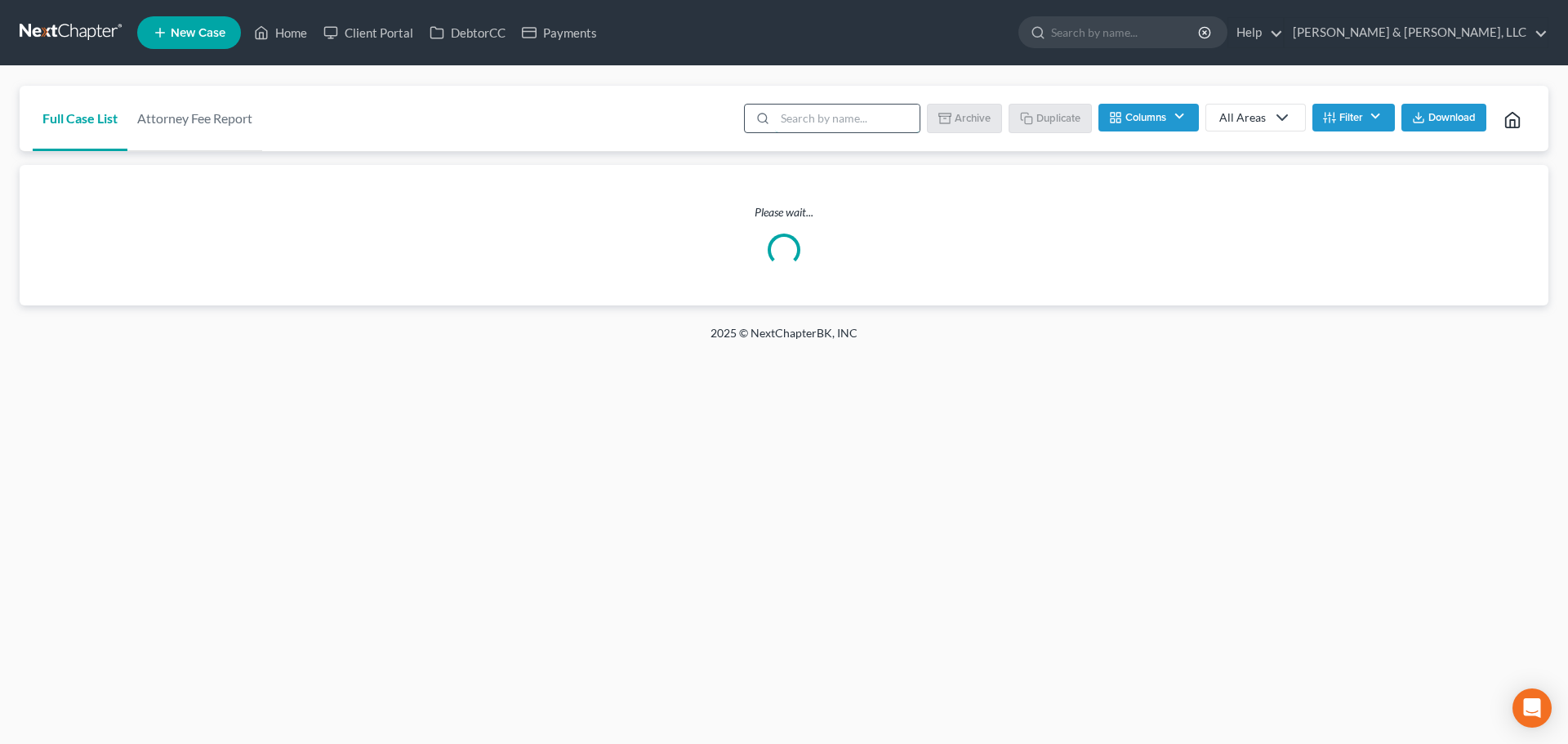
click at [843, 124] on input "search" at bounding box center [847, 119] width 144 height 28
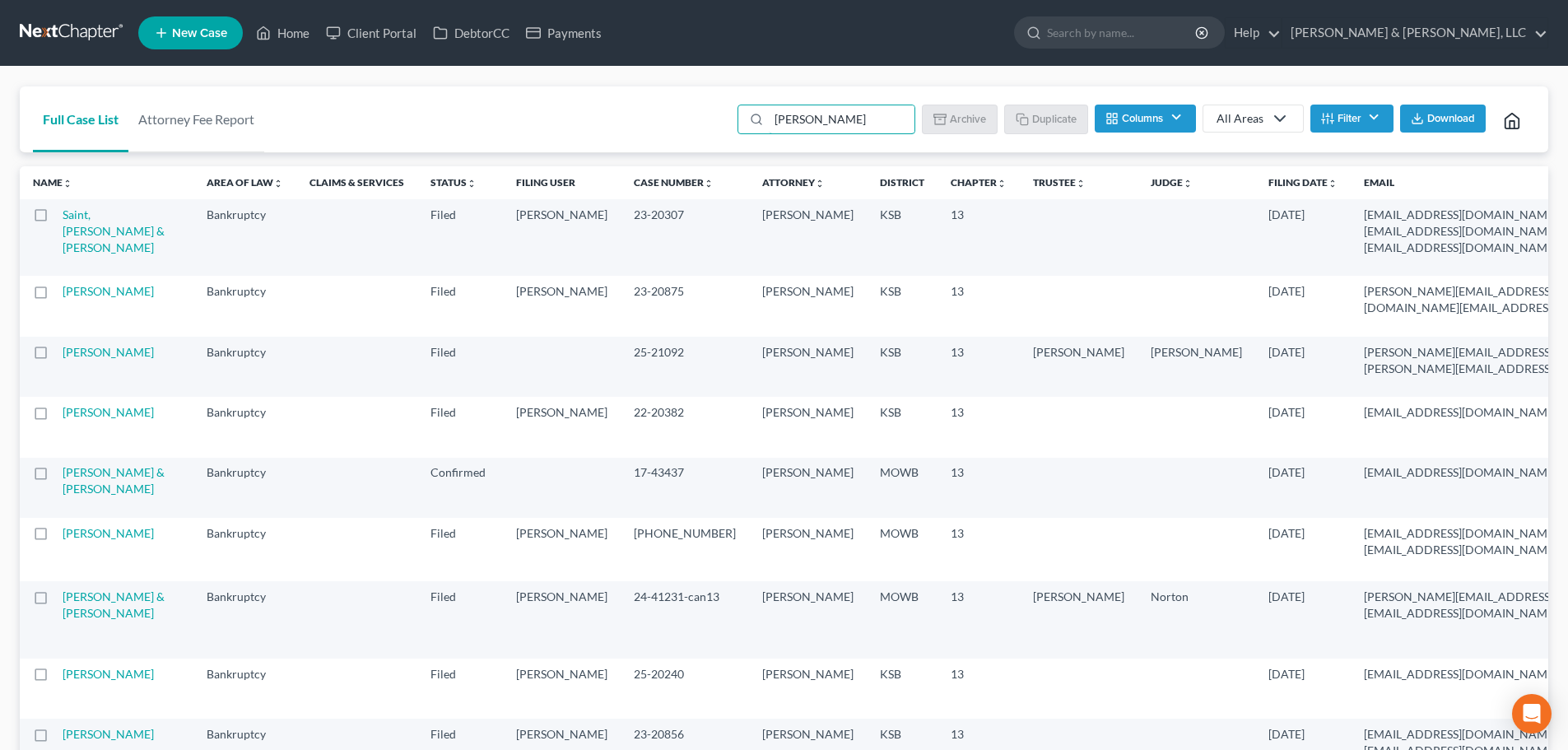
type input "maso"
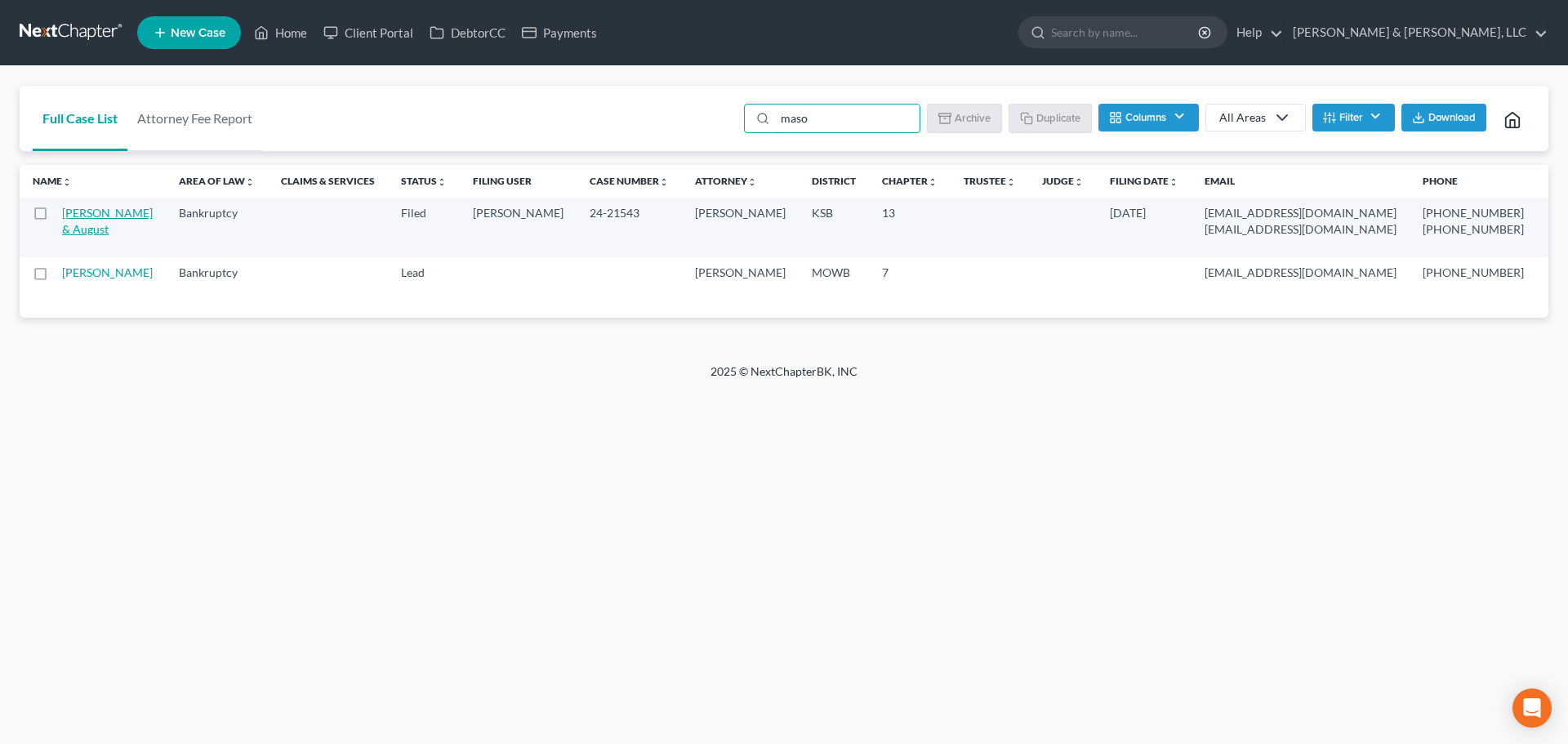
click at [77, 232] on link "[PERSON_NAME] & August" at bounding box center [108, 220] width 91 height 31
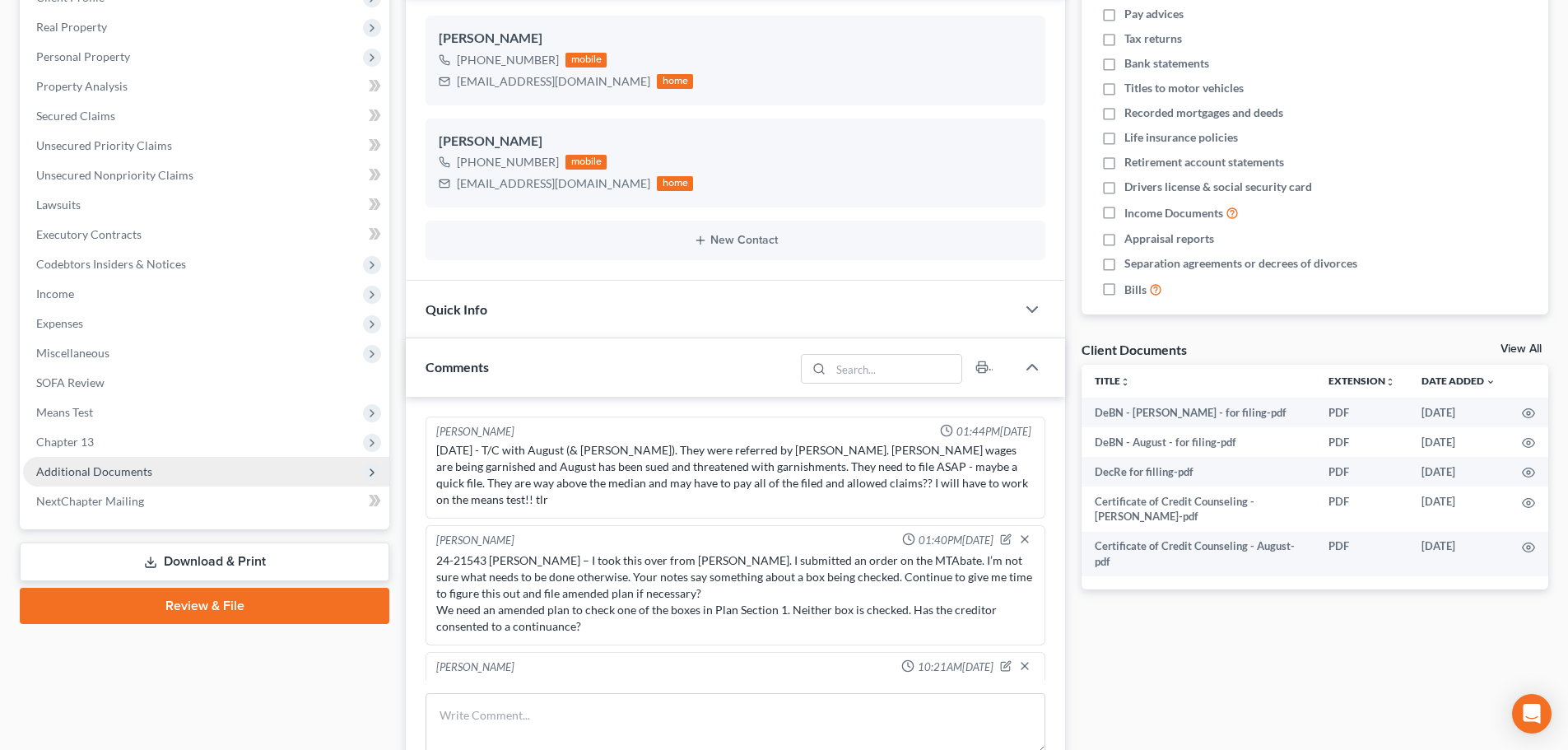
scroll to position [330, 0]
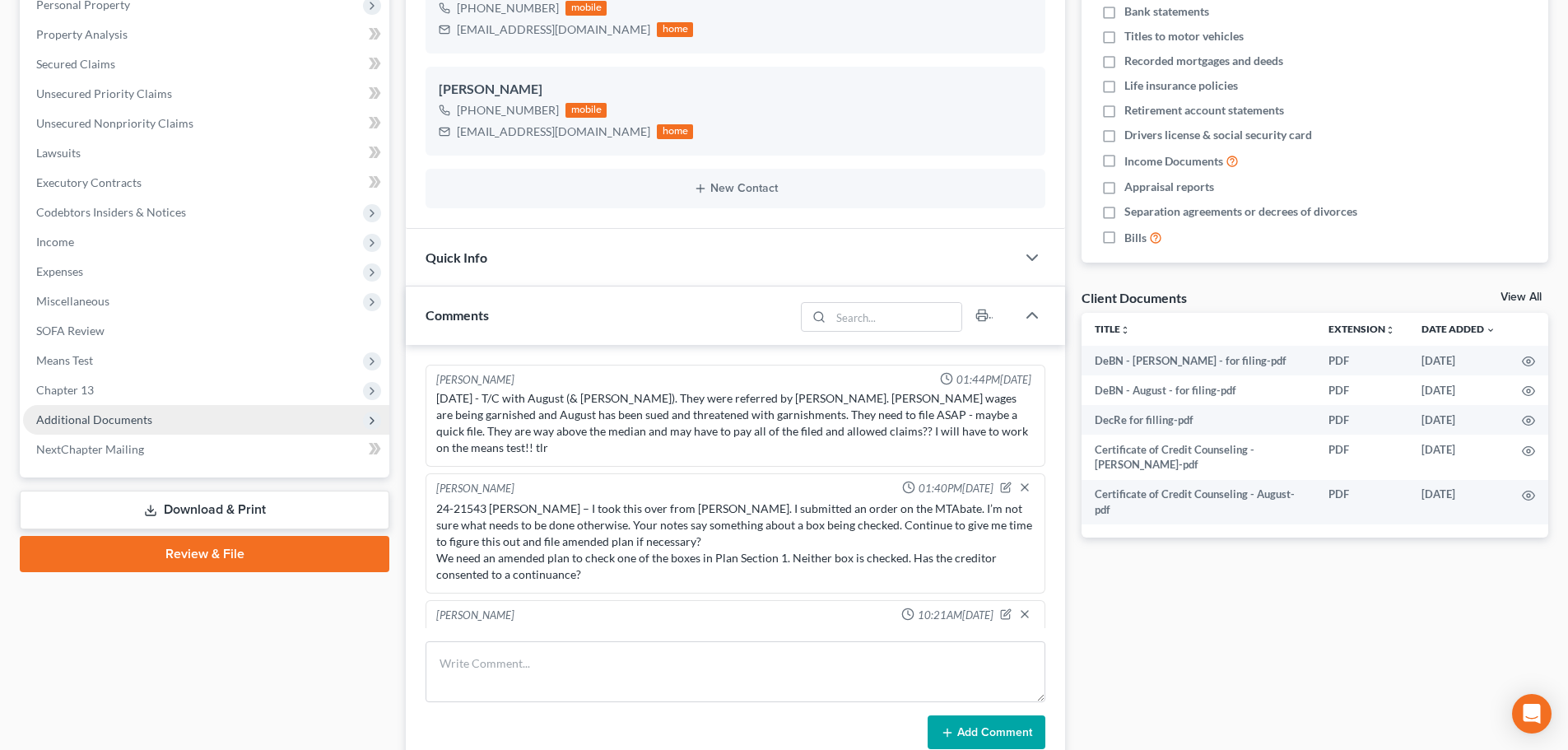
click at [101, 417] on span "Additional Documents" at bounding box center [94, 419] width 116 height 14
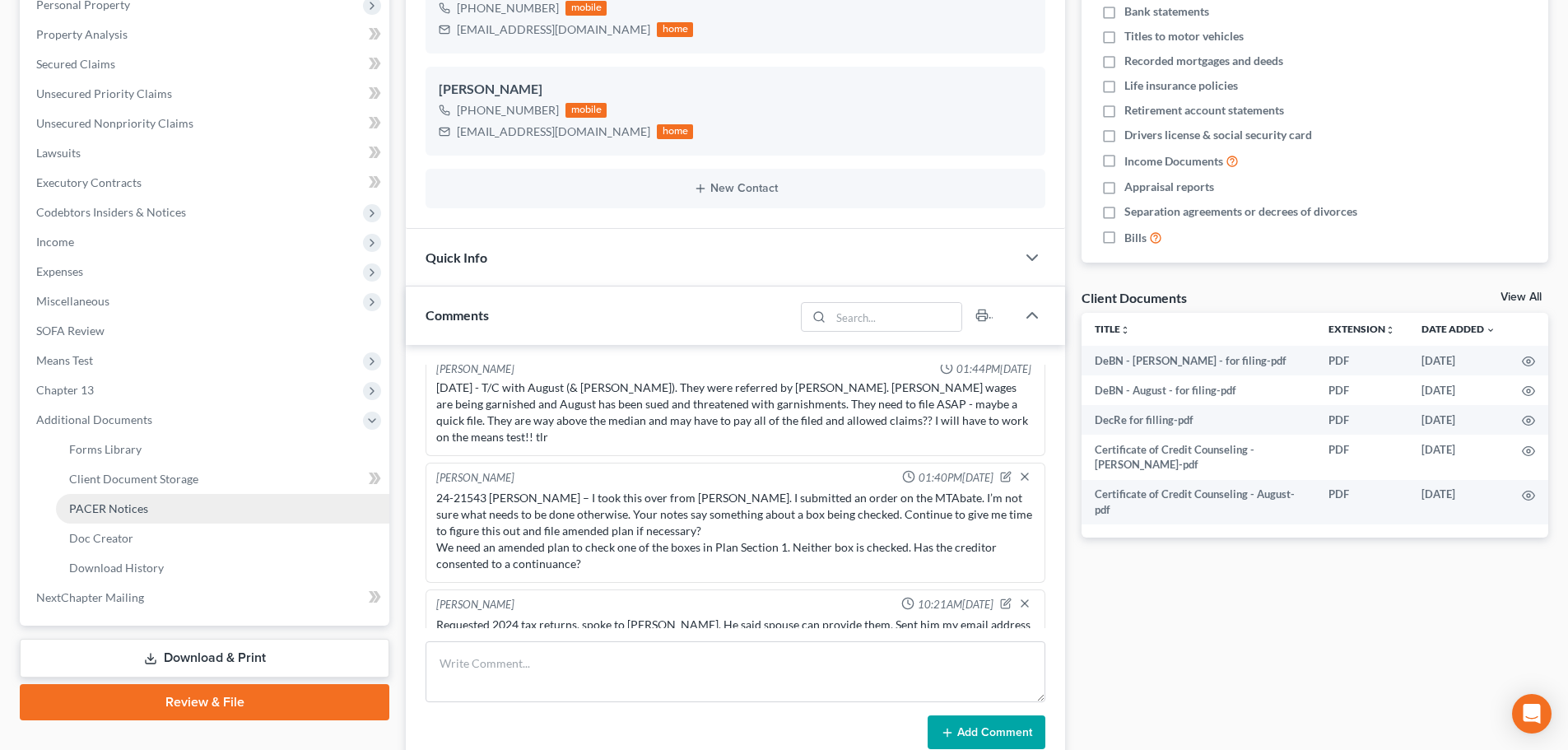
click at [100, 507] on span "PACER Notices" at bounding box center [108, 509] width 79 height 14
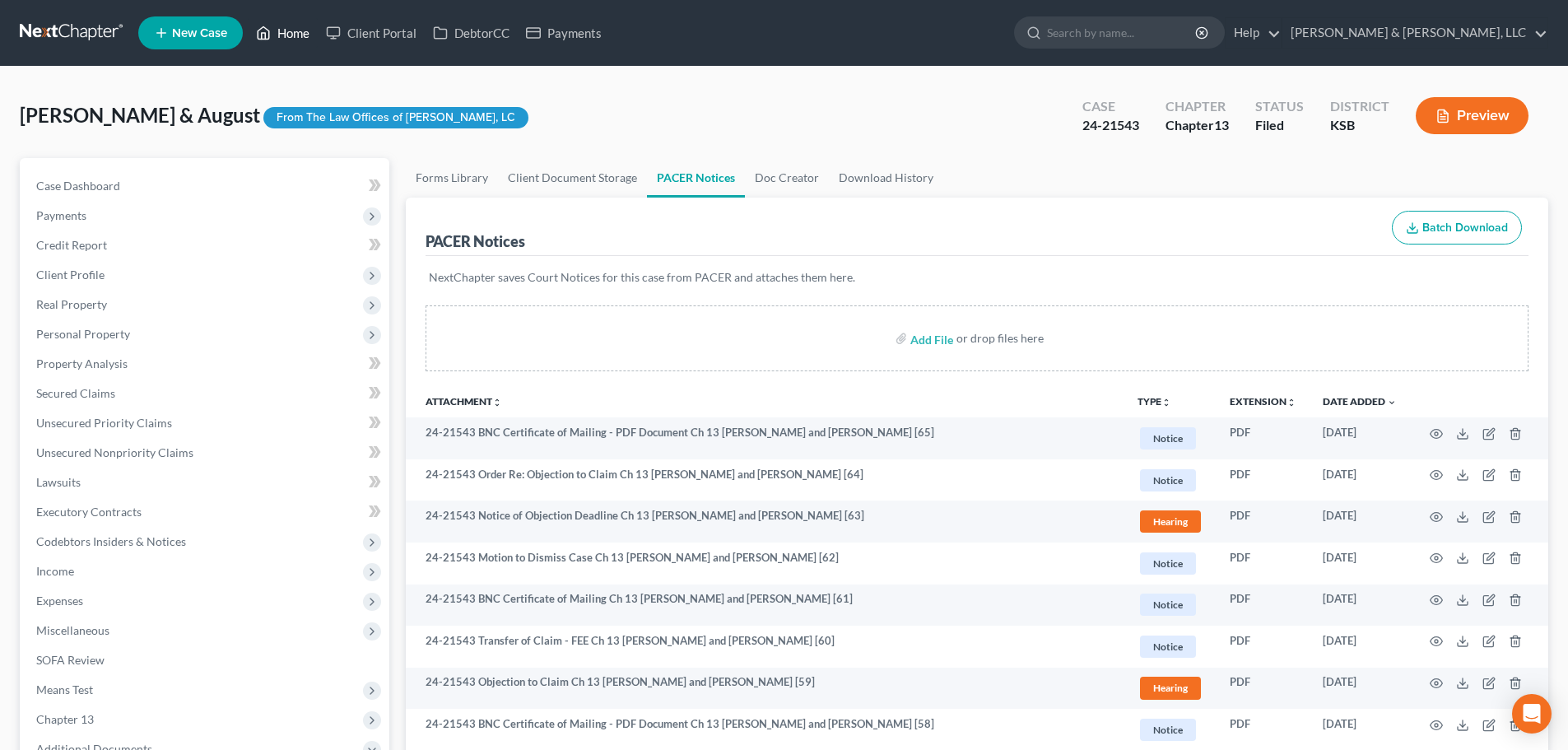
click at [298, 22] on link "Home" at bounding box center [283, 33] width 70 height 30
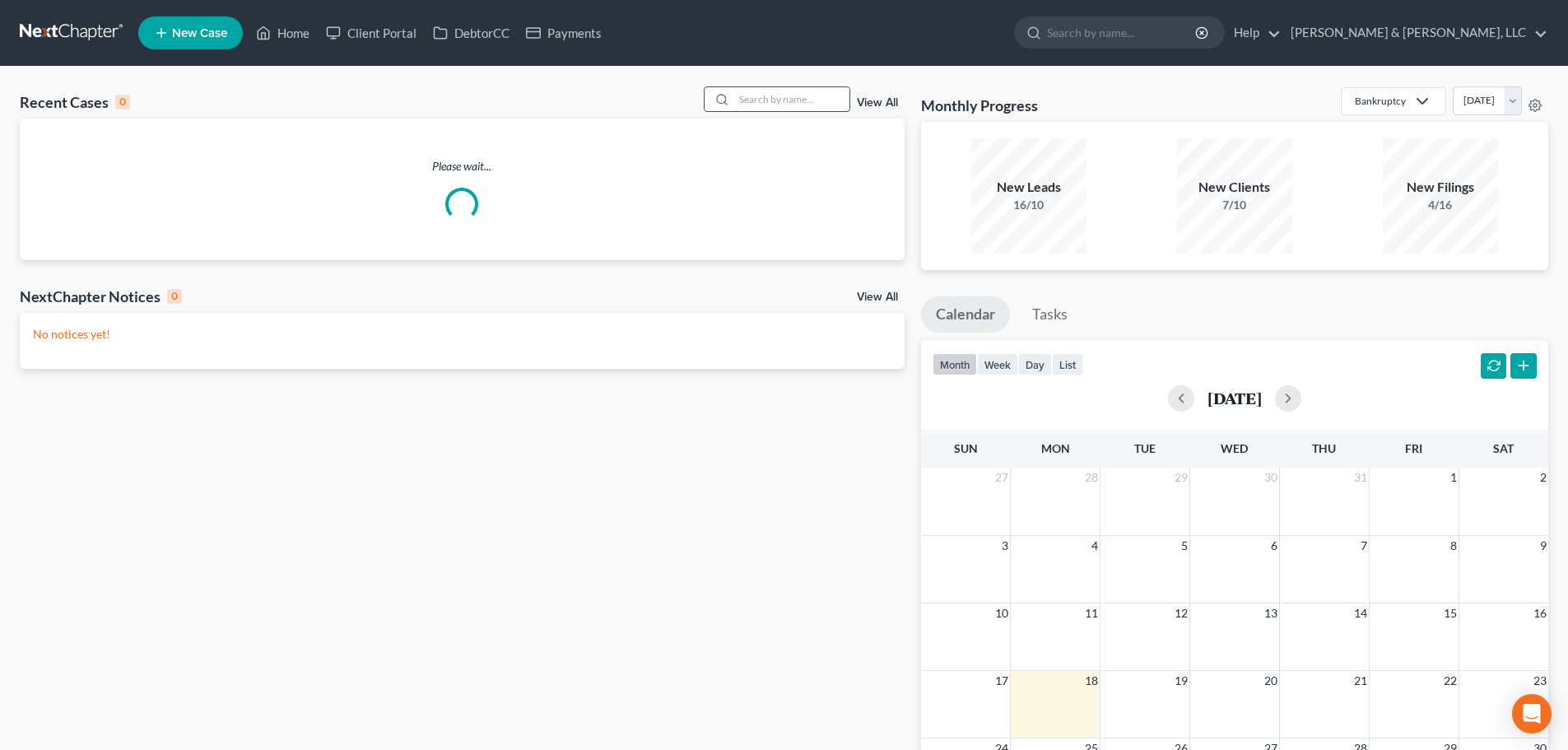
click at [771, 96] on input "search" at bounding box center [792, 100] width 115 height 24
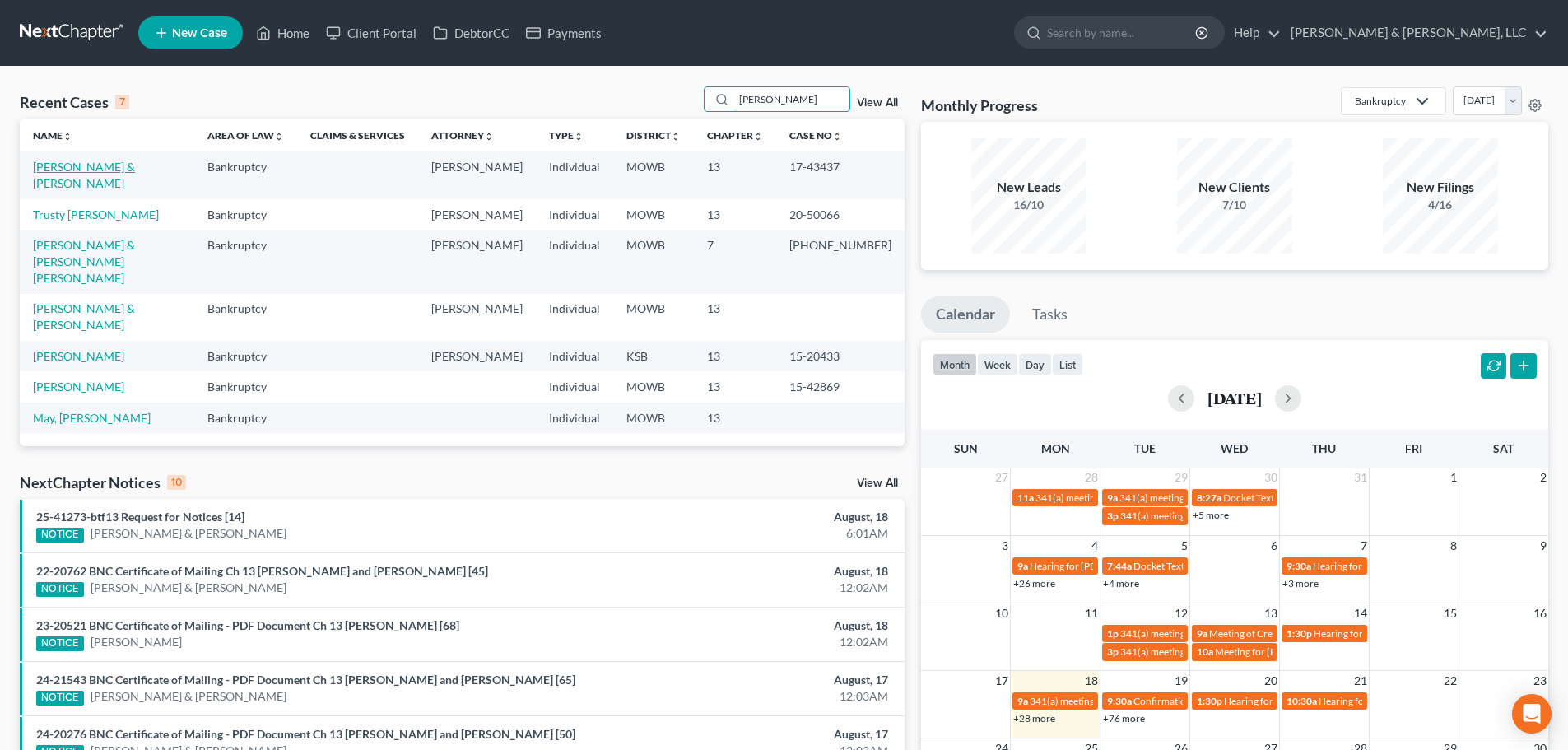
type input "mays"
click at [135, 165] on link "[PERSON_NAME] & [PERSON_NAME]" at bounding box center [84, 174] width 103 height 31
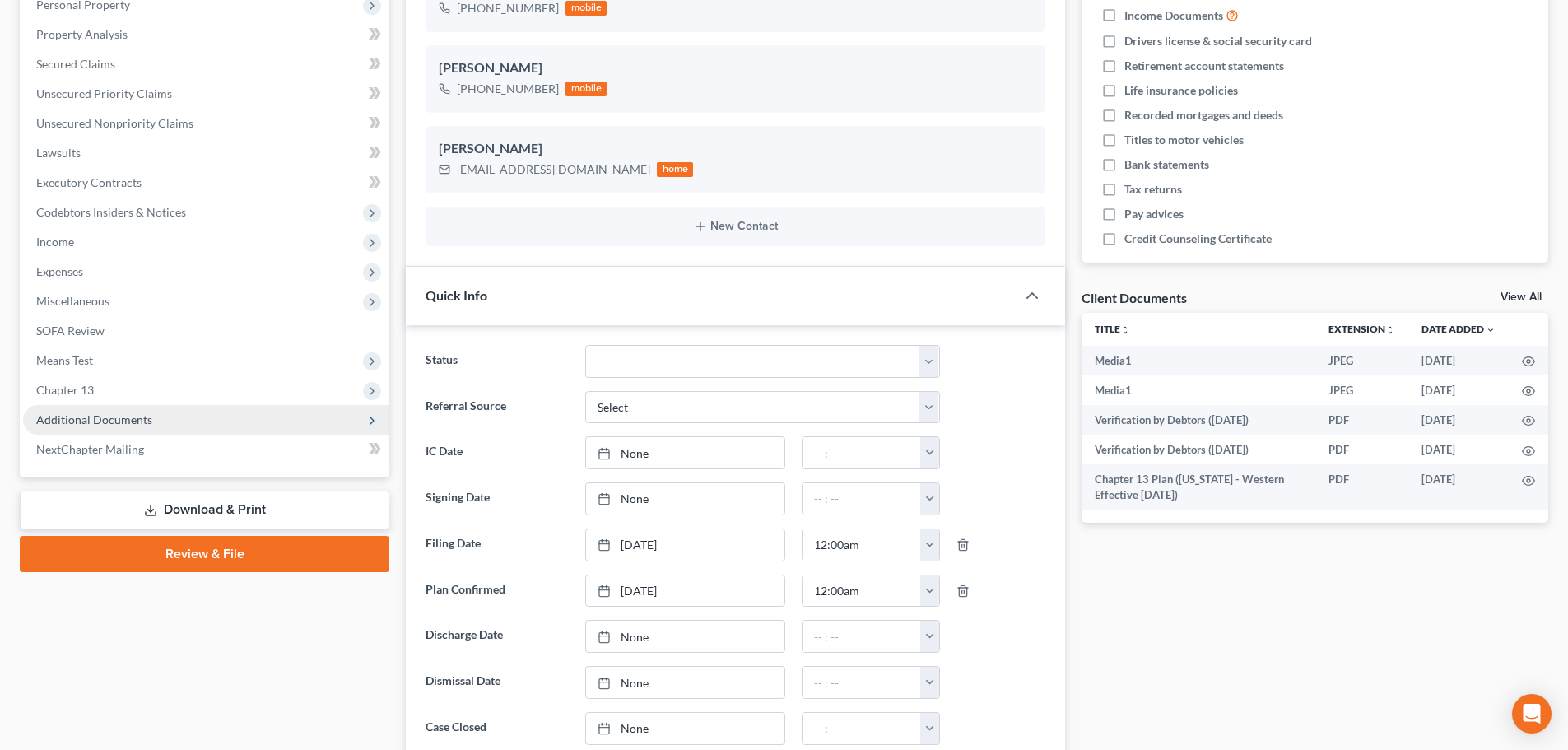
scroll to position [2677, 0]
click at [67, 425] on span "Additional Documents" at bounding box center [94, 419] width 116 height 14
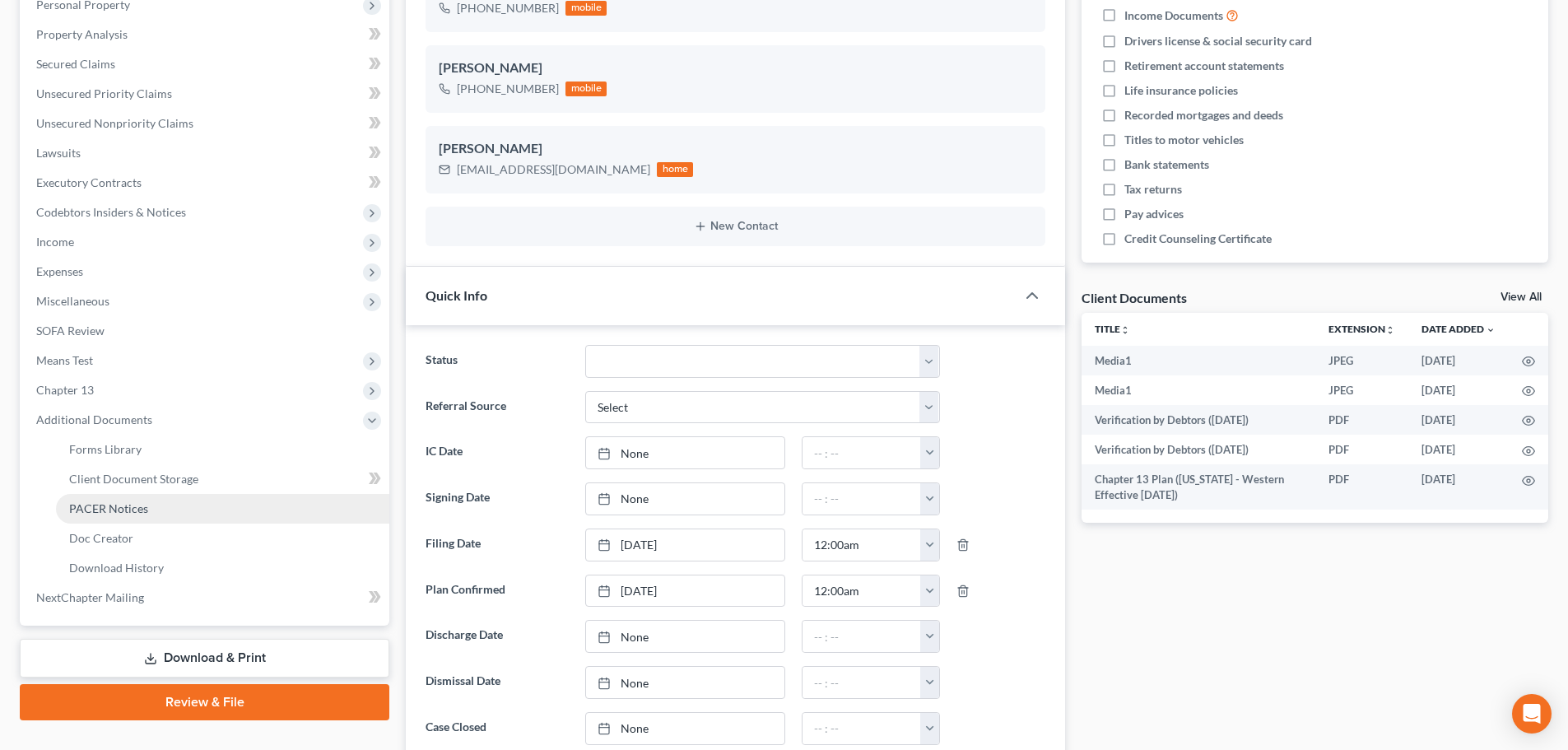
click at [98, 516] on link "PACER Notices" at bounding box center [222, 509] width 334 height 30
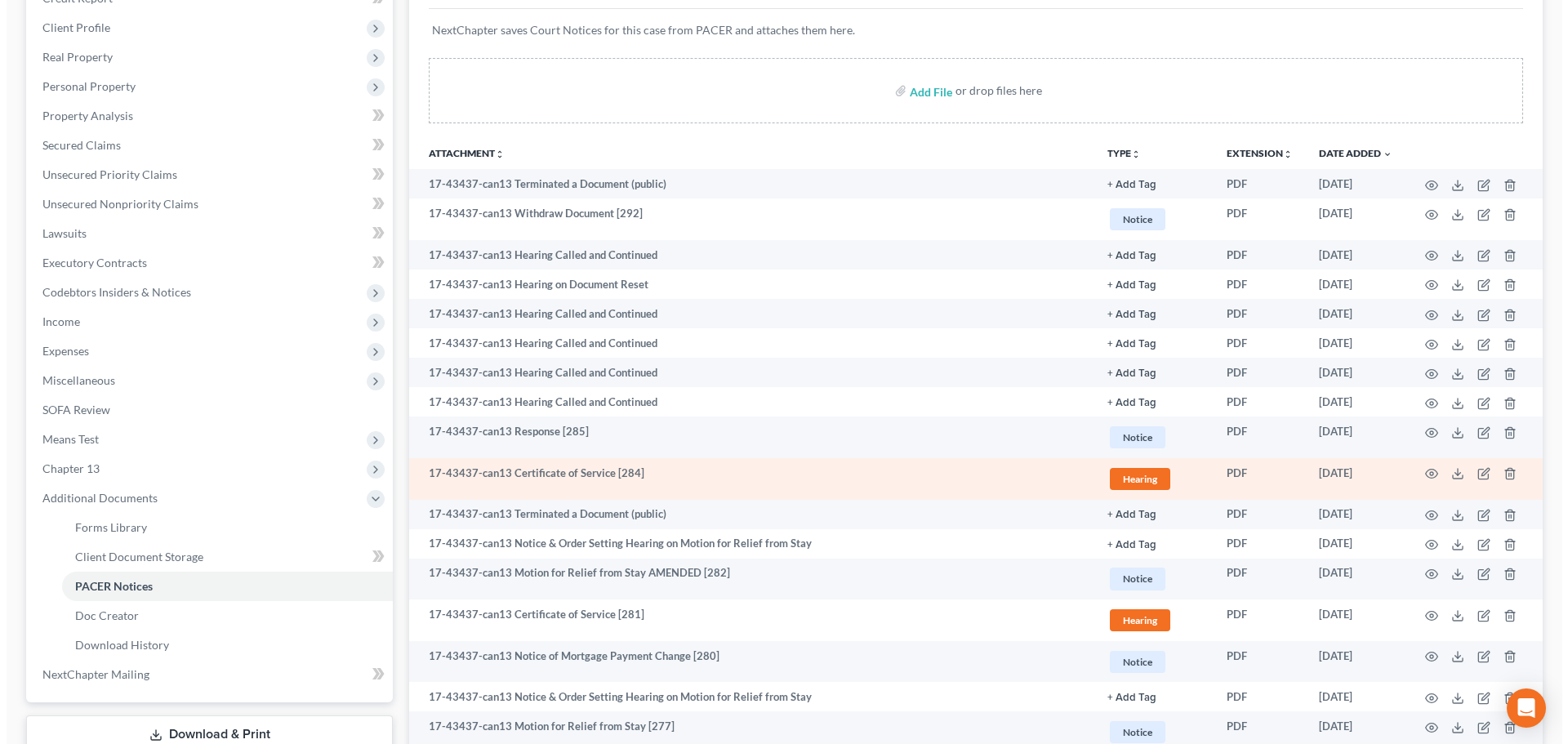
scroll to position [327, 0]
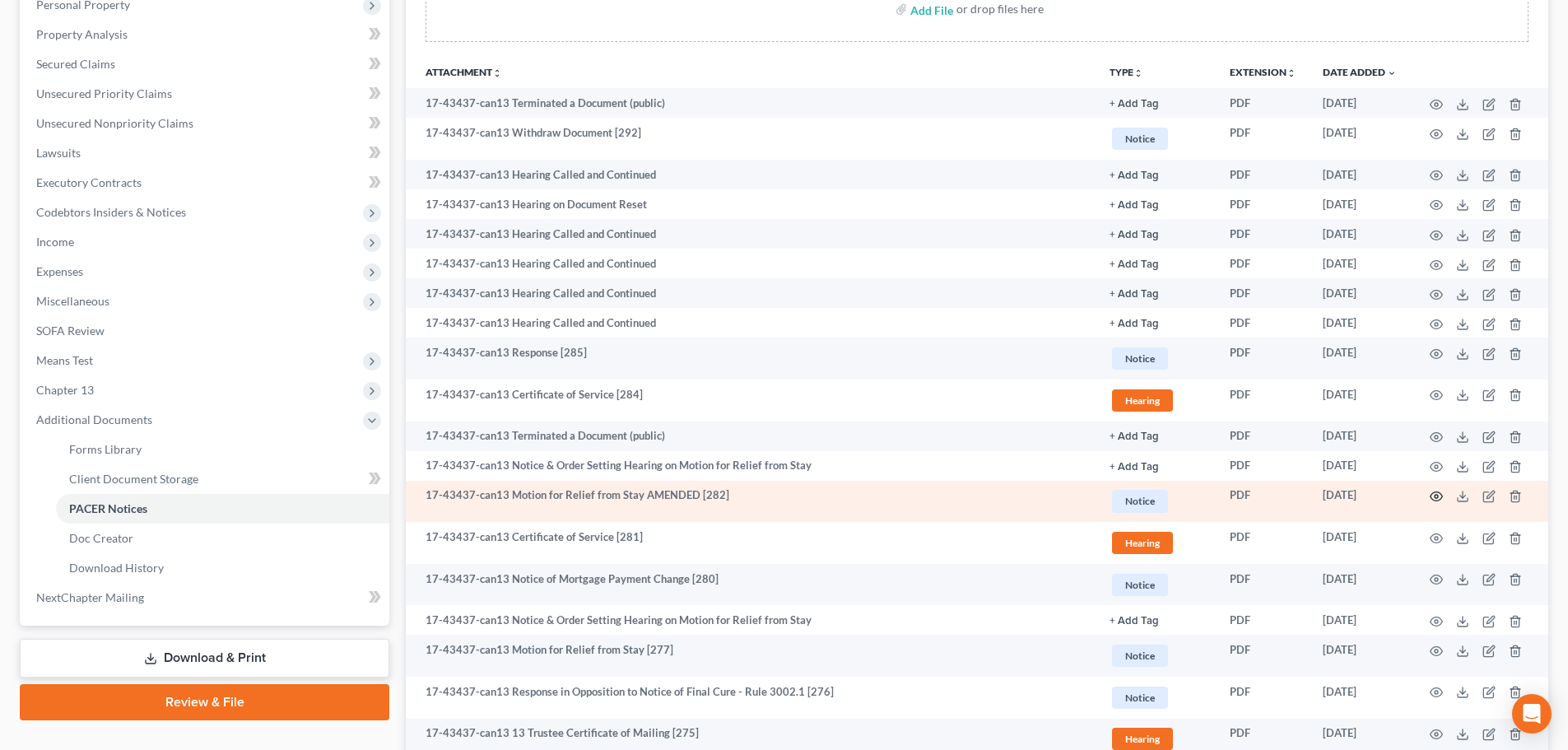
click at [1438, 493] on icon "button" at bounding box center [1437, 497] width 12 height 9
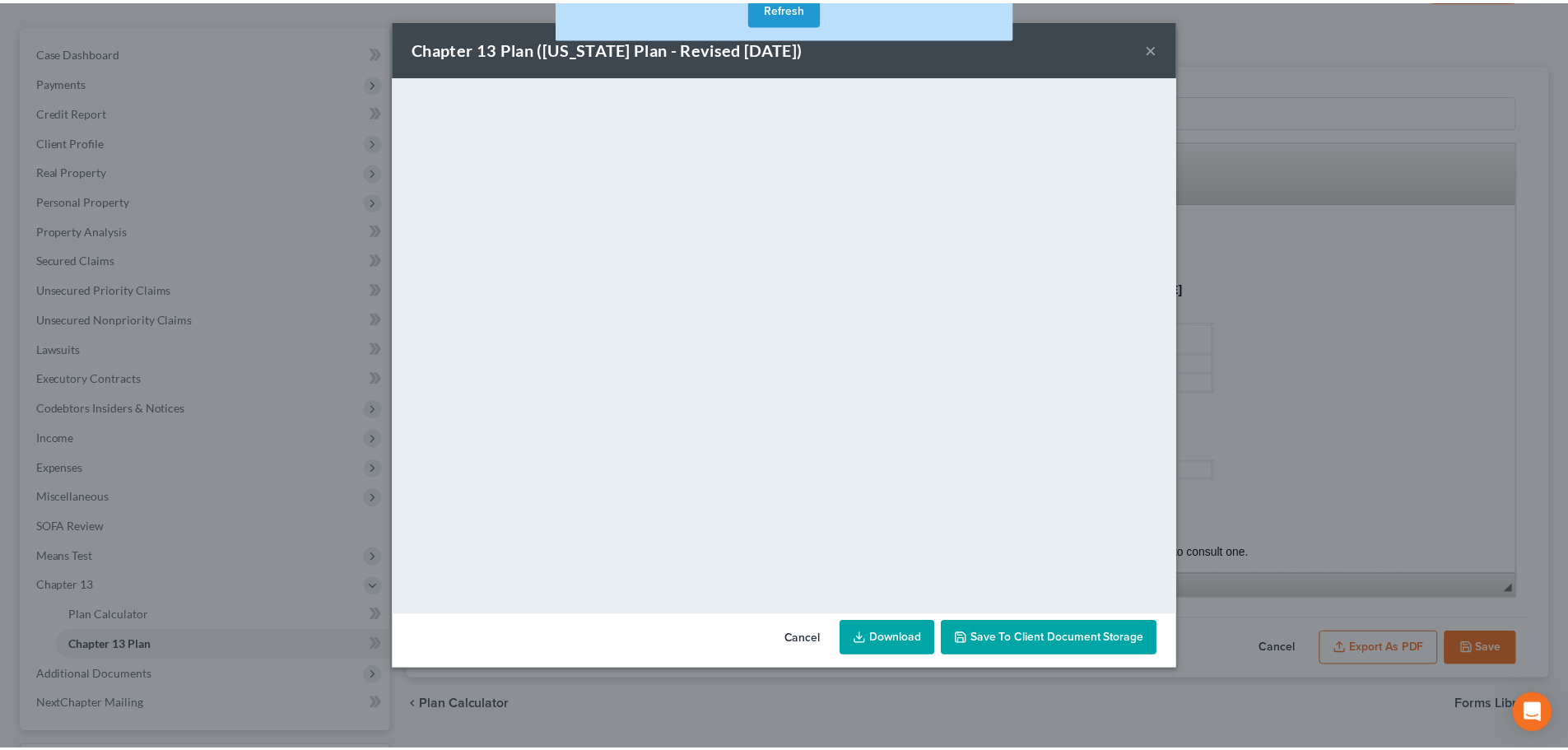
scroll to position [824, 0]
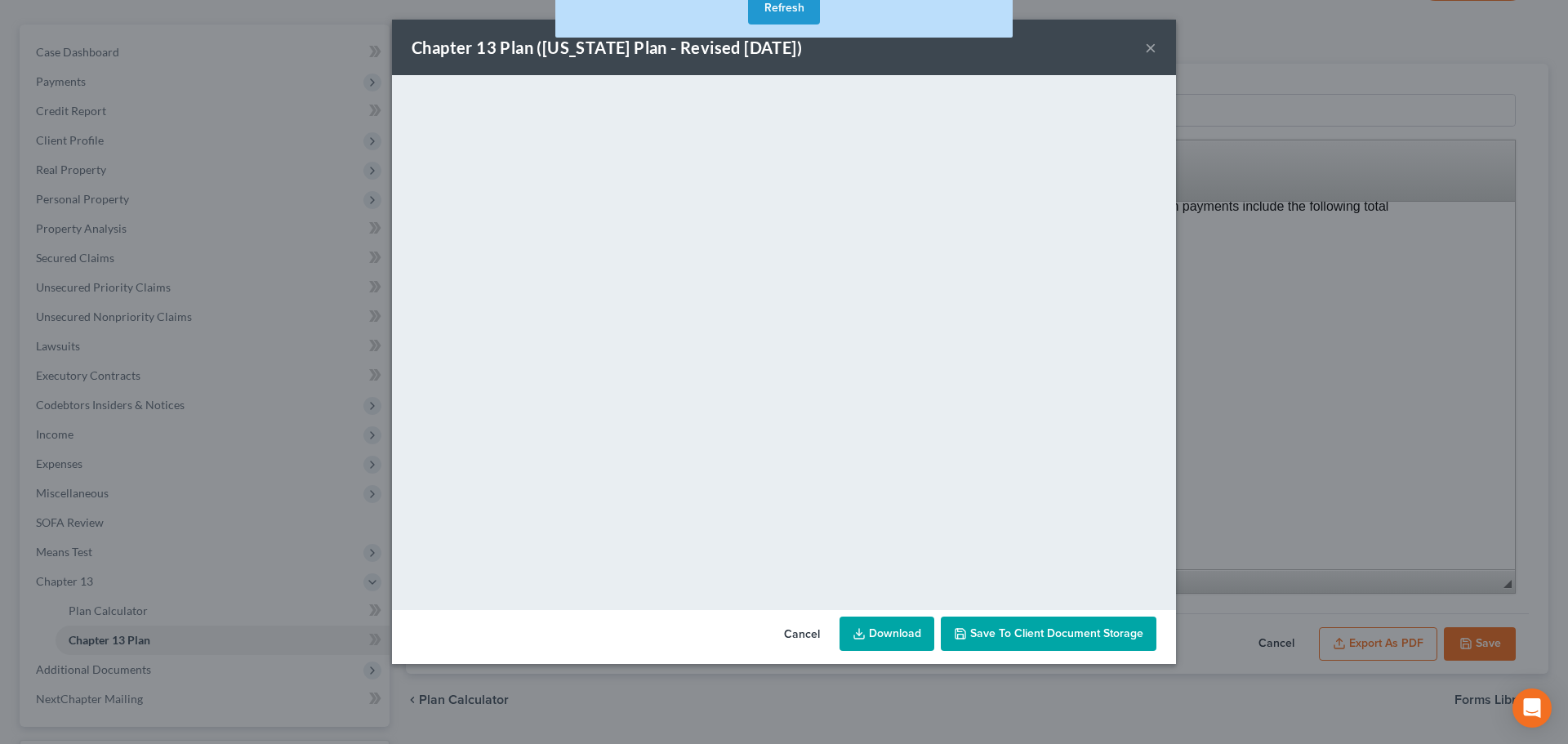
click at [1137, 38] on div "Chapter 13 Plan ([US_STATE] Plan - Revised [DATE]) ×" at bounding box center [784, 47] width 784 height 55
click at [1155, 48] on button "×" at bounding box center [1150, 47] width 12 height 20
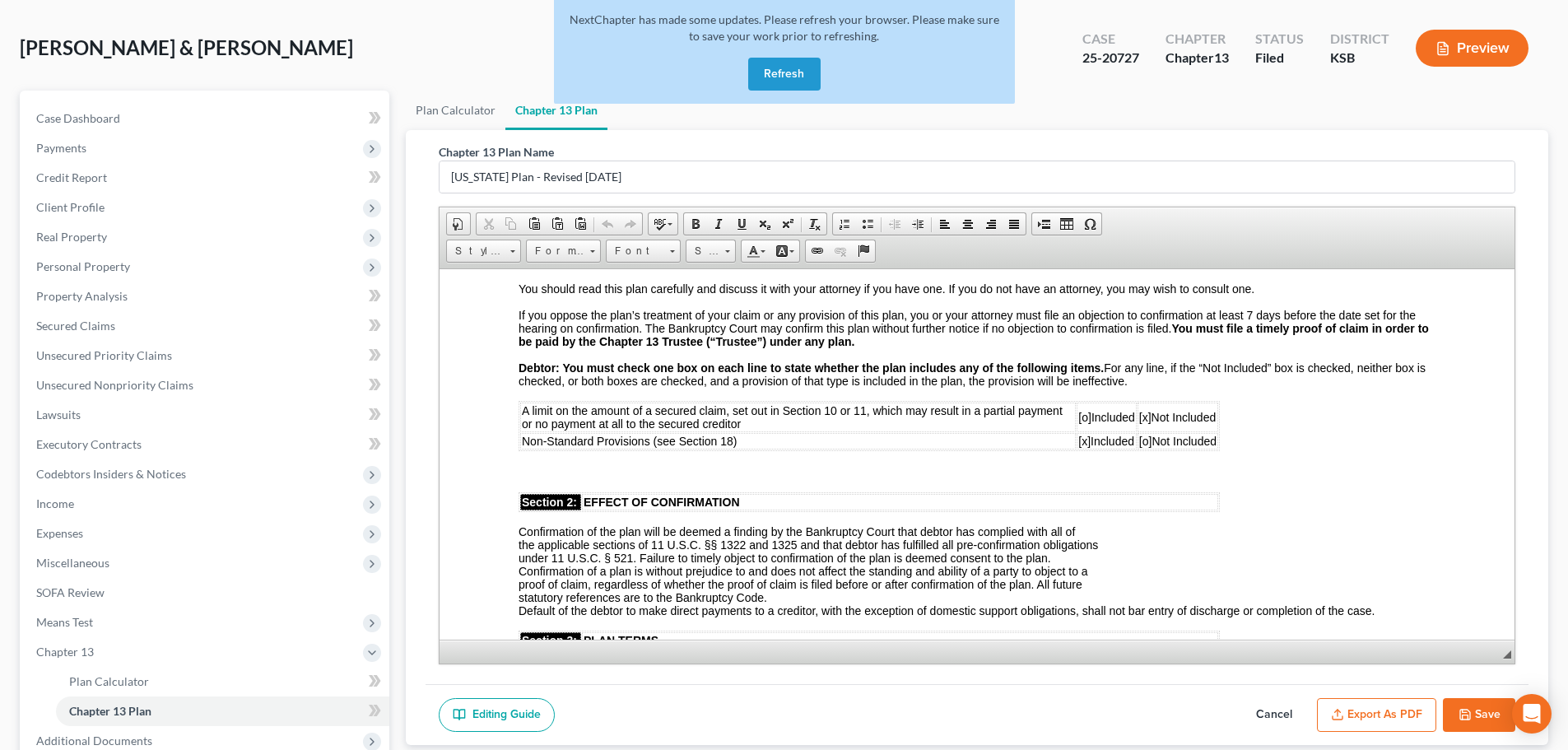
scroll to position [0, 0]
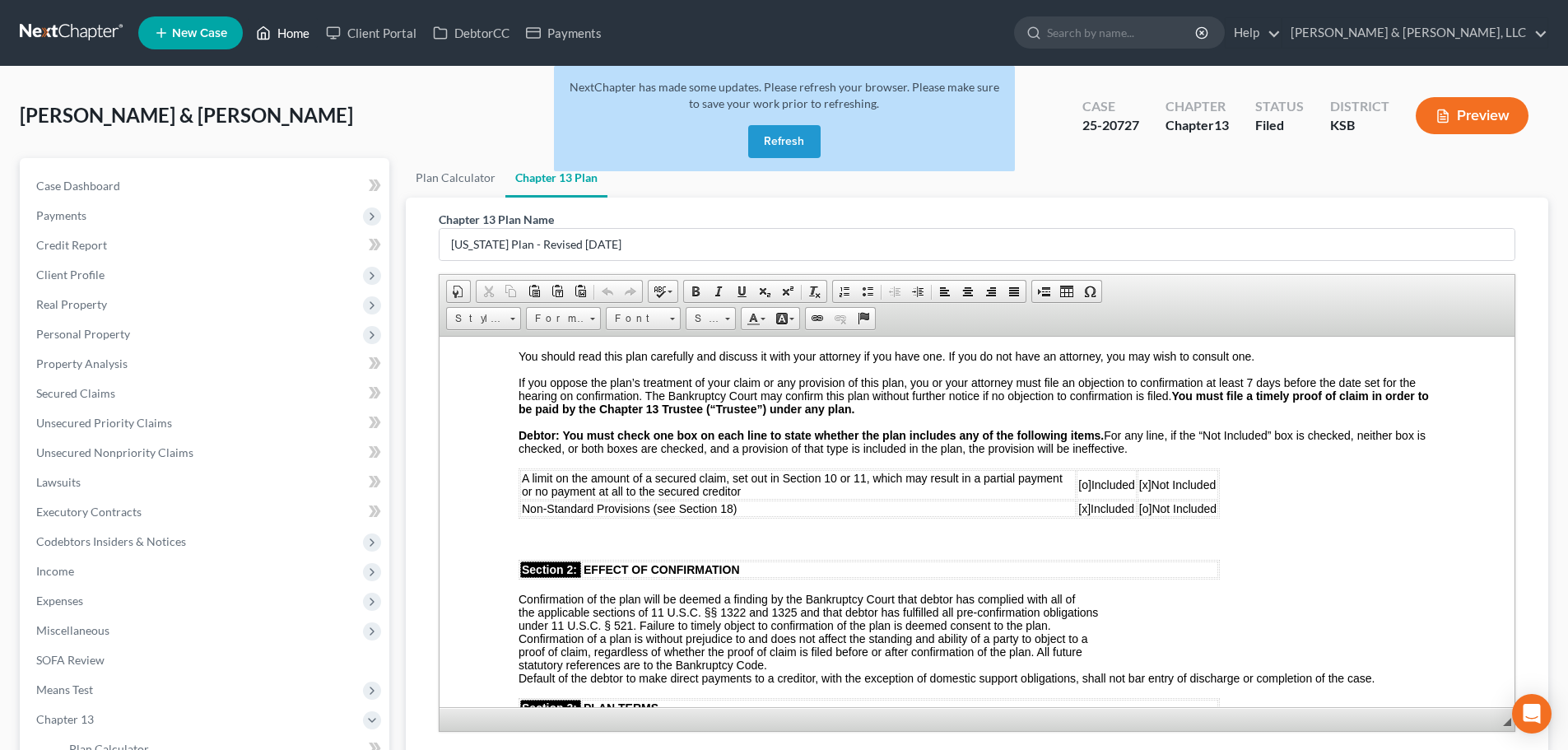
click at [293, 34] on link "Home" at bounding box center [283, 33] width 70 height 30
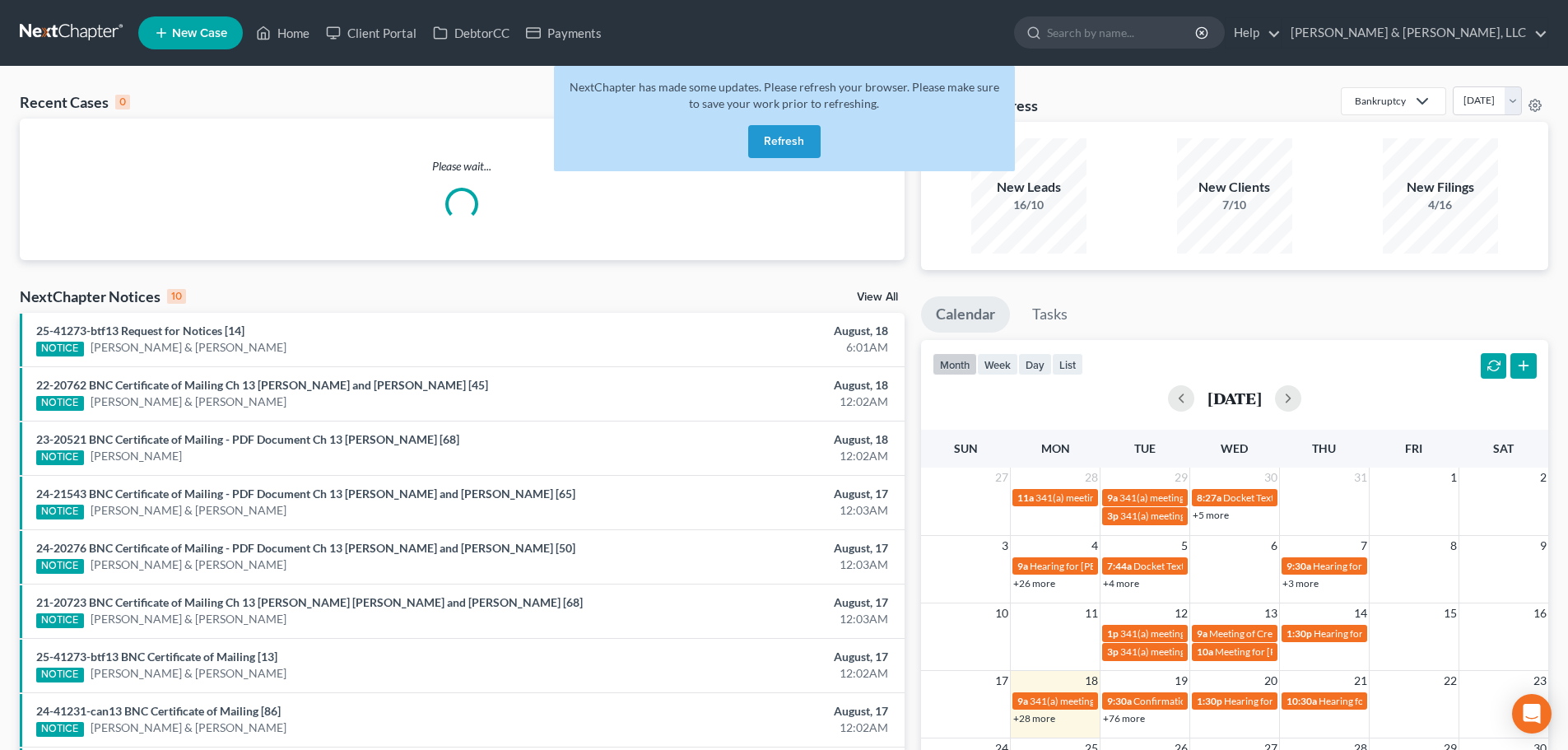
click at [776, 132] on button "Refresh" at bounding box center [784, 141] width 73 height 33
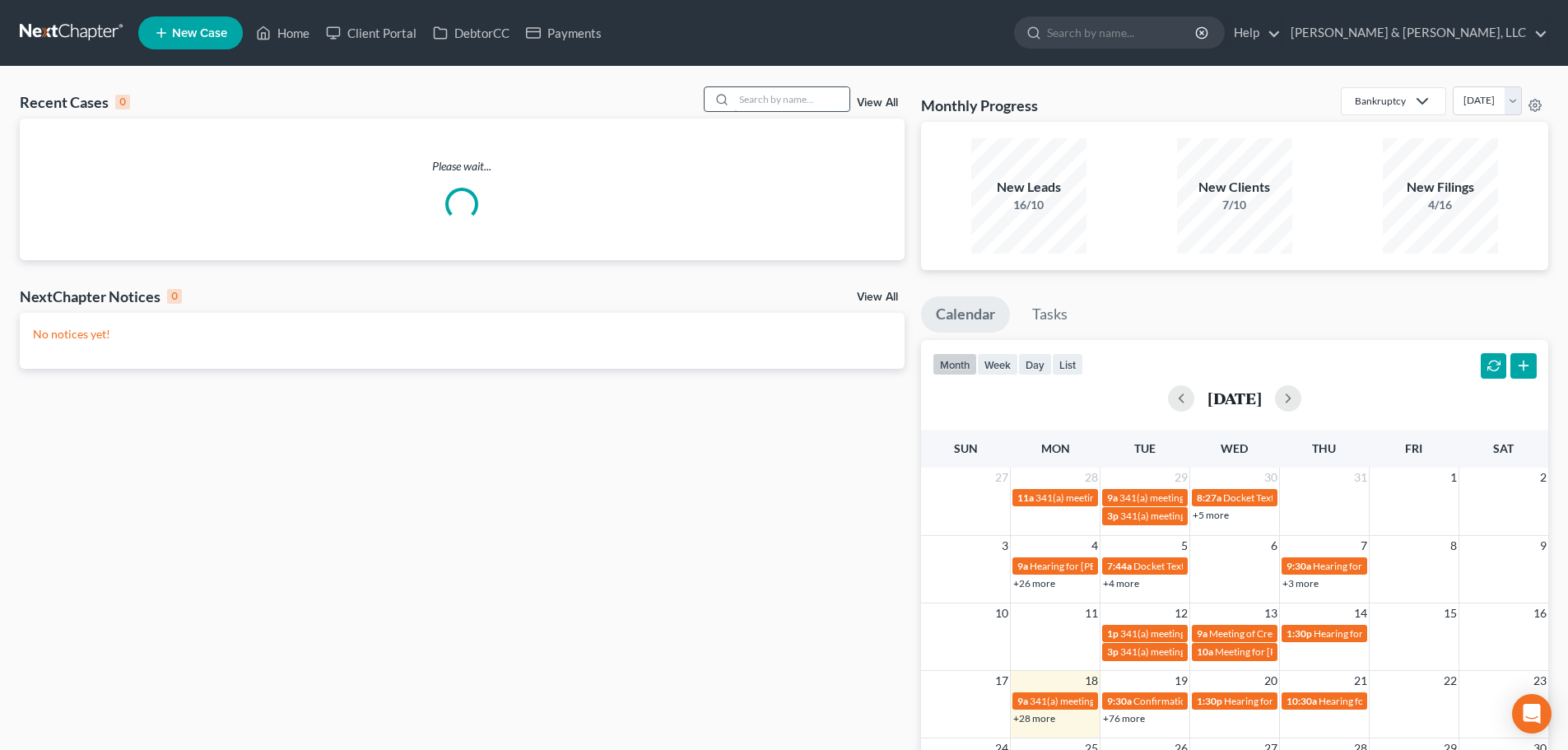
click at [764, 100] on input "search" at bounding box center [792, 100] width 115 height 24
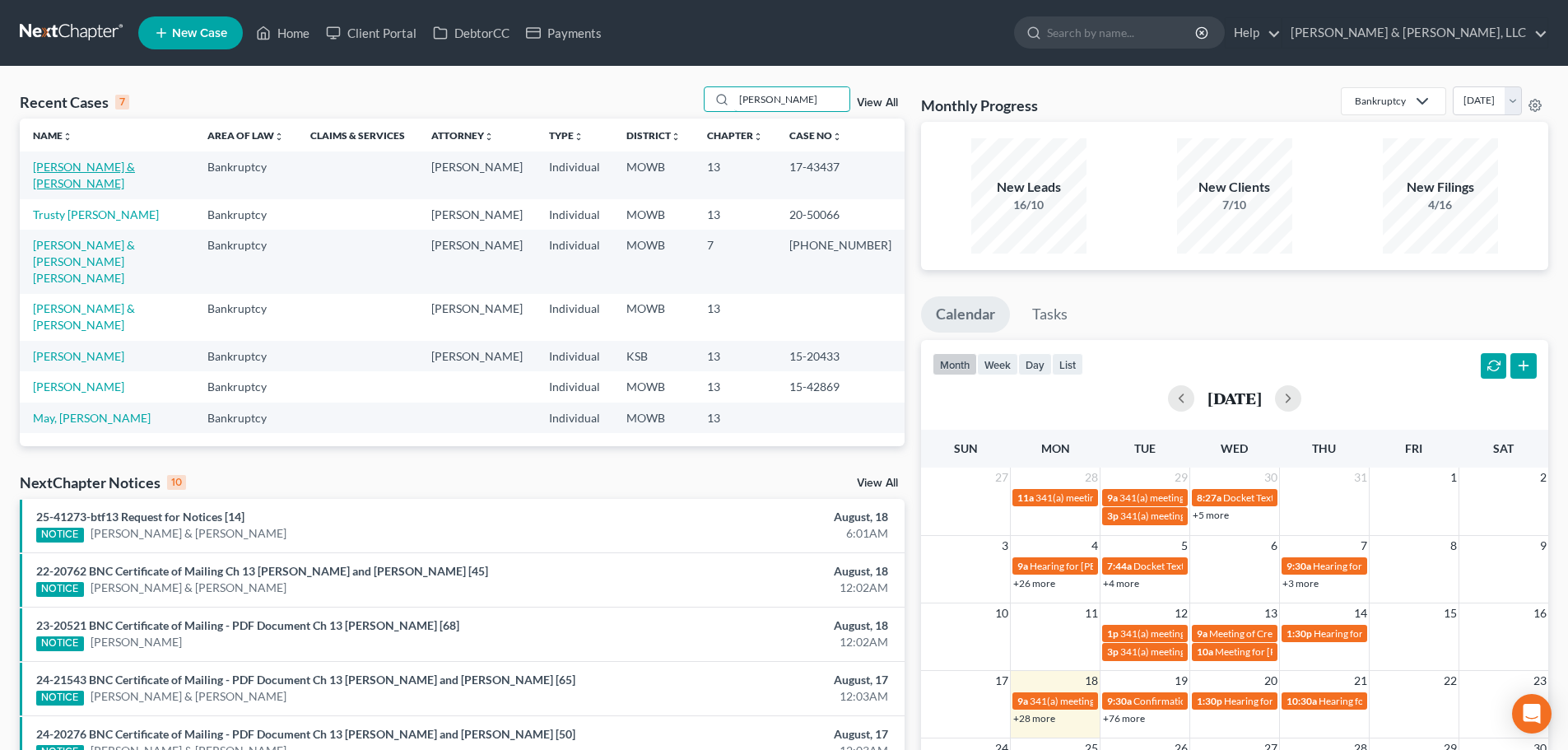
type input "[PERSON_NAME]"
click at [135, 167] on link "[PERSON_NAME] & [PERSON_NAME]" at bounding box center [84, 174] width 103 height 31
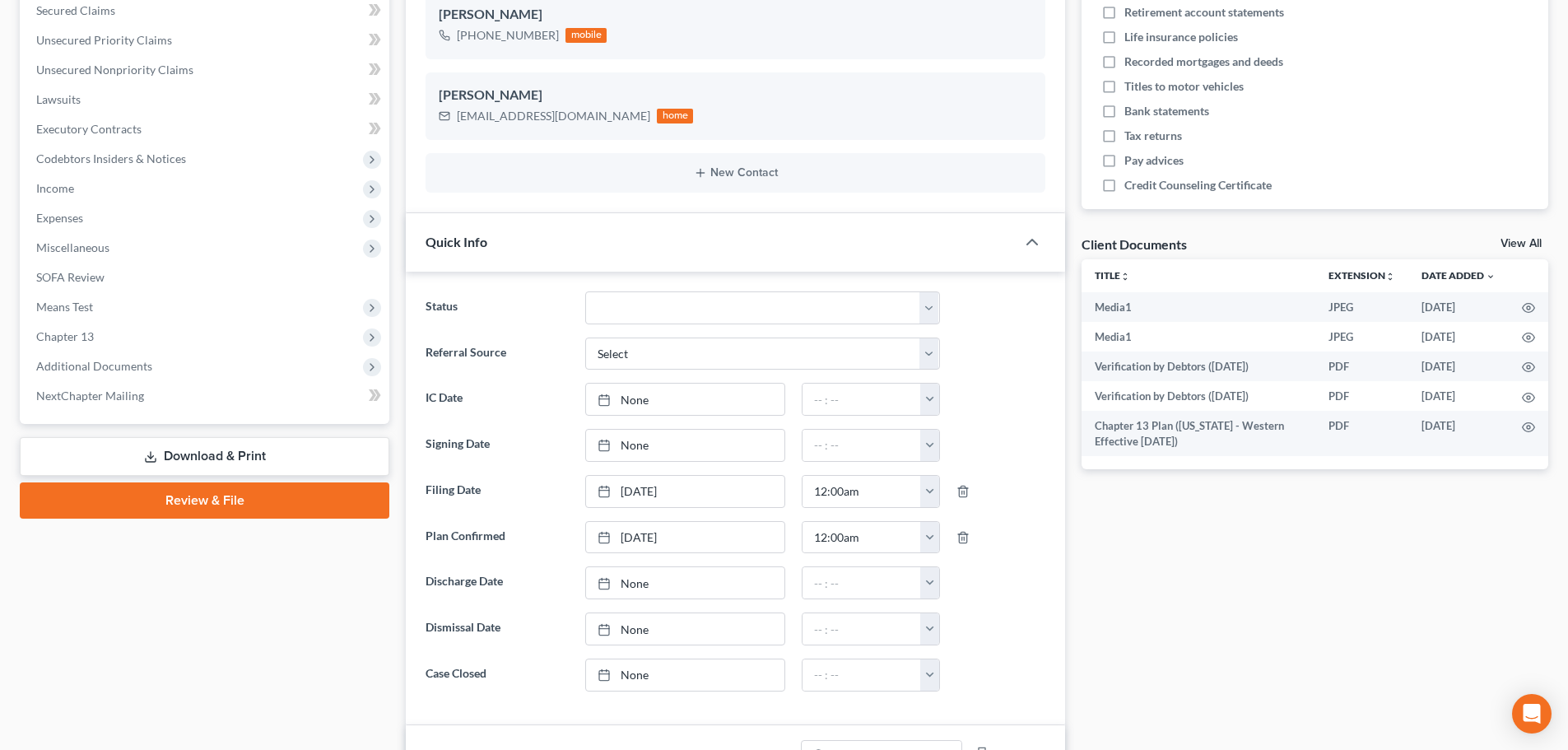
scroll to position [411, 0]
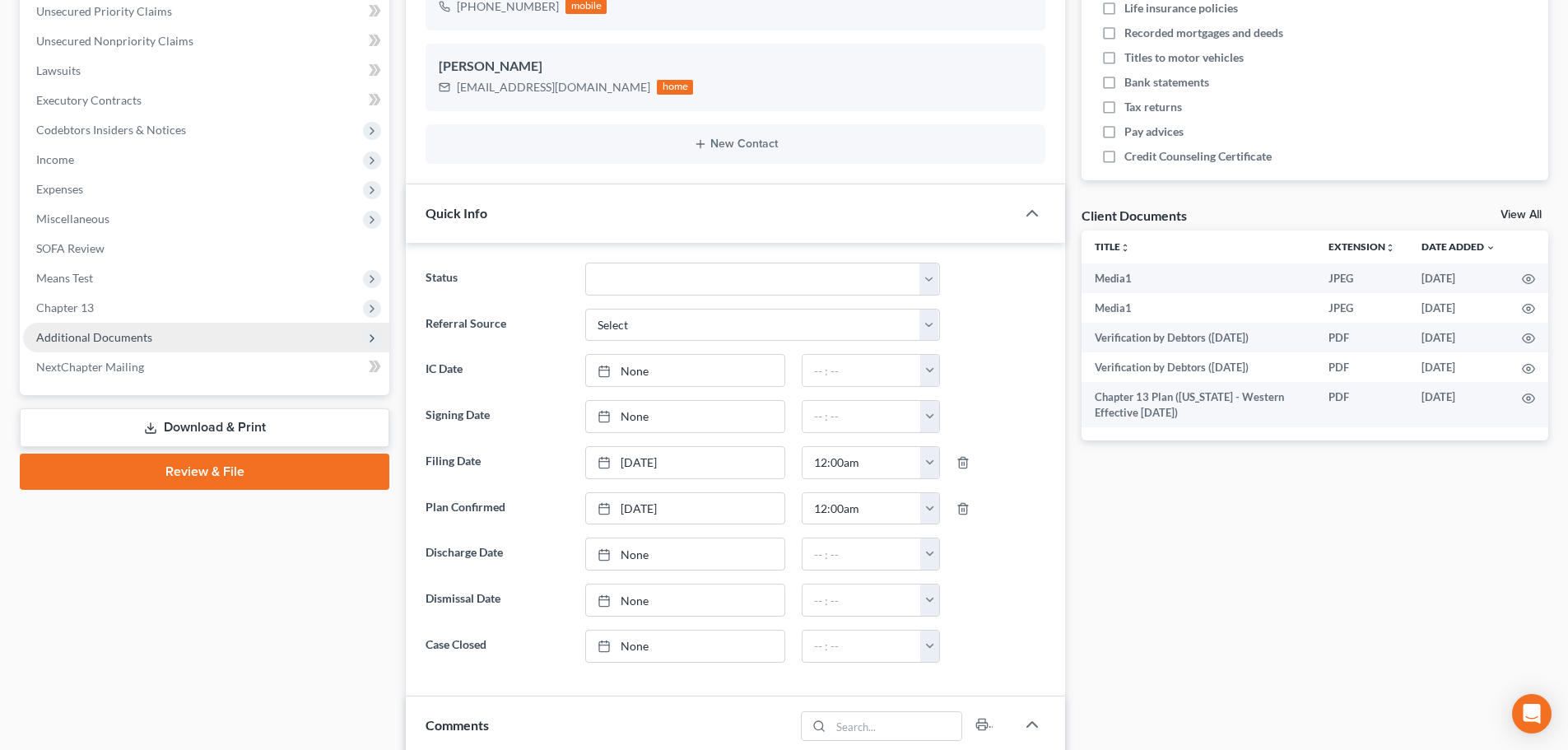
click at [122, 336] on span "Additional Documents" at bounding box center [94, 338] width 116 height 14
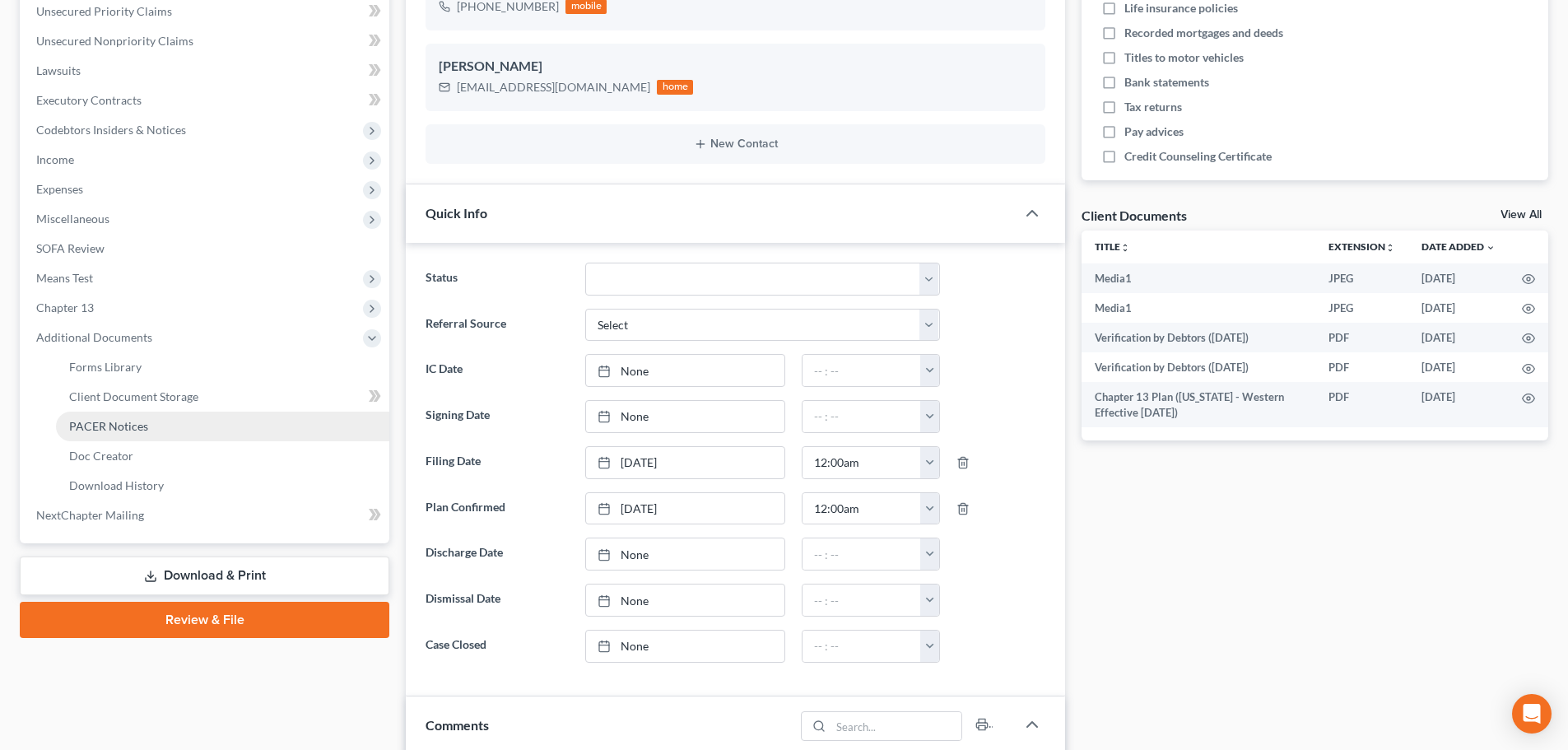
click at [108, 421] on span "PACER Notices" at bounding box center [108, 426] width 79 height 14
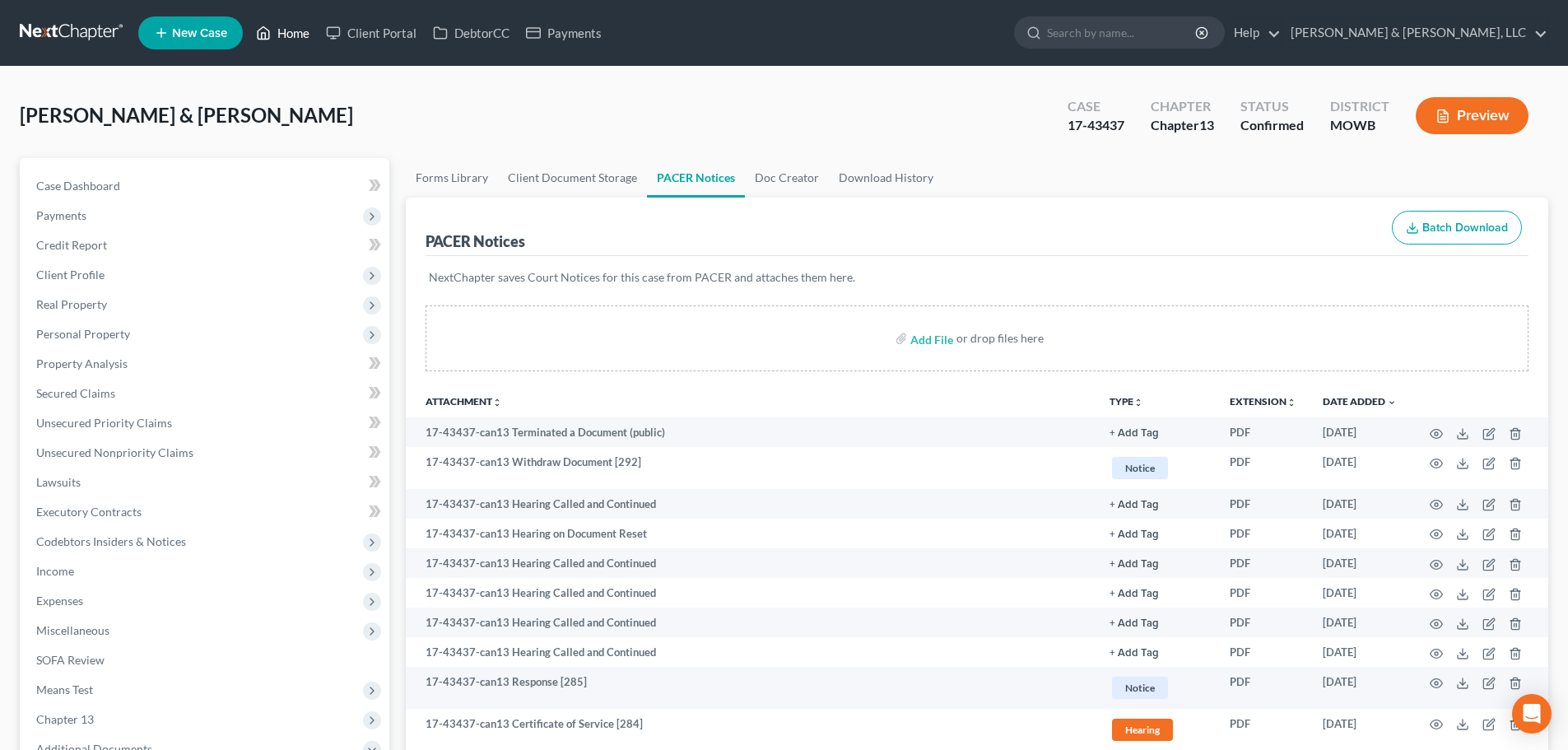
click at [291, 17] on ul "New Case Home Client Portal DebtorCC Payments - No Result - See all results Or …" at bounding box center [843, 33] width 1411 height 43
click at [293, 25] on link "Home" at bounding box center [283, 33] width 70 height 30
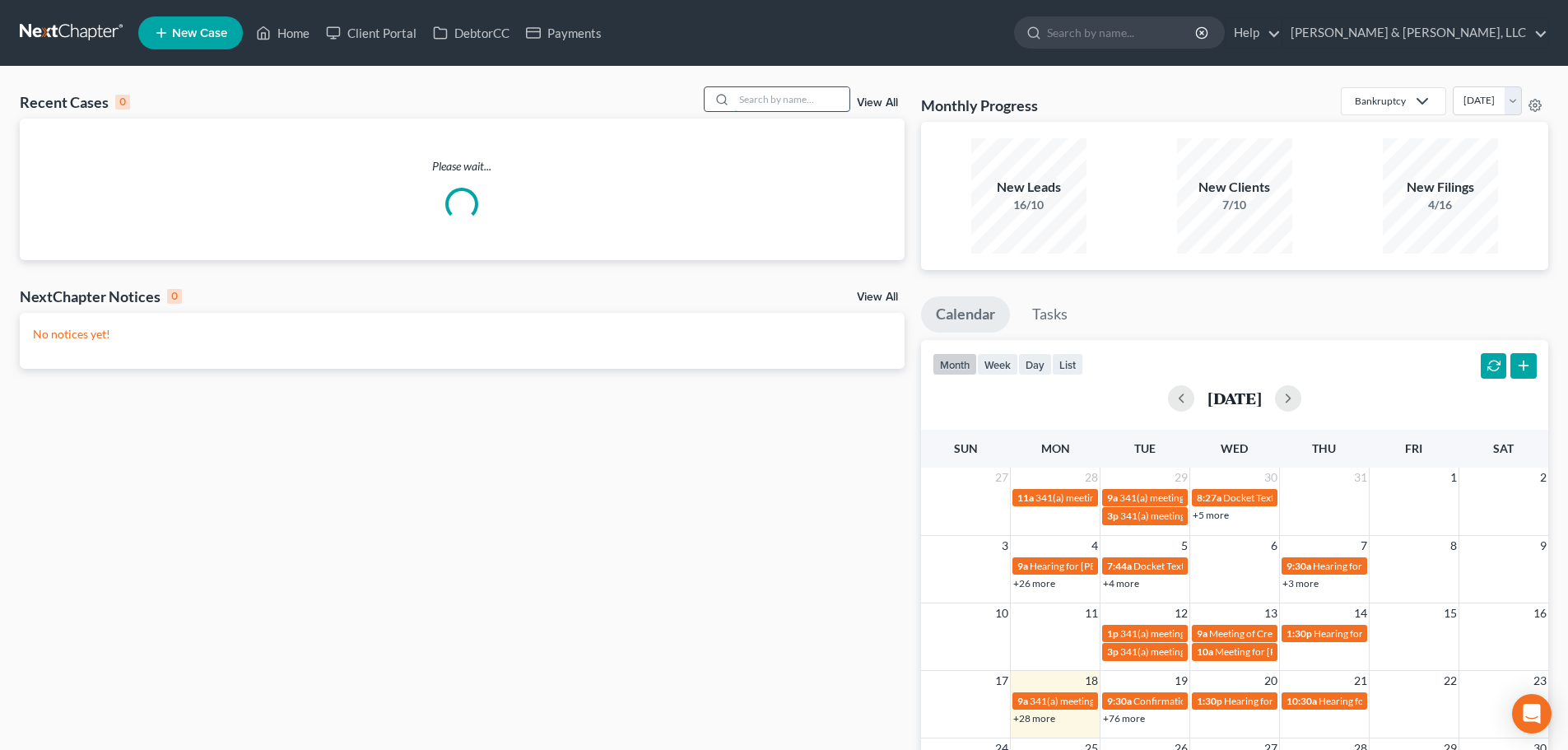
click at [787, 105] on input "search" at bounding box center [792, 100] width 115 height 24
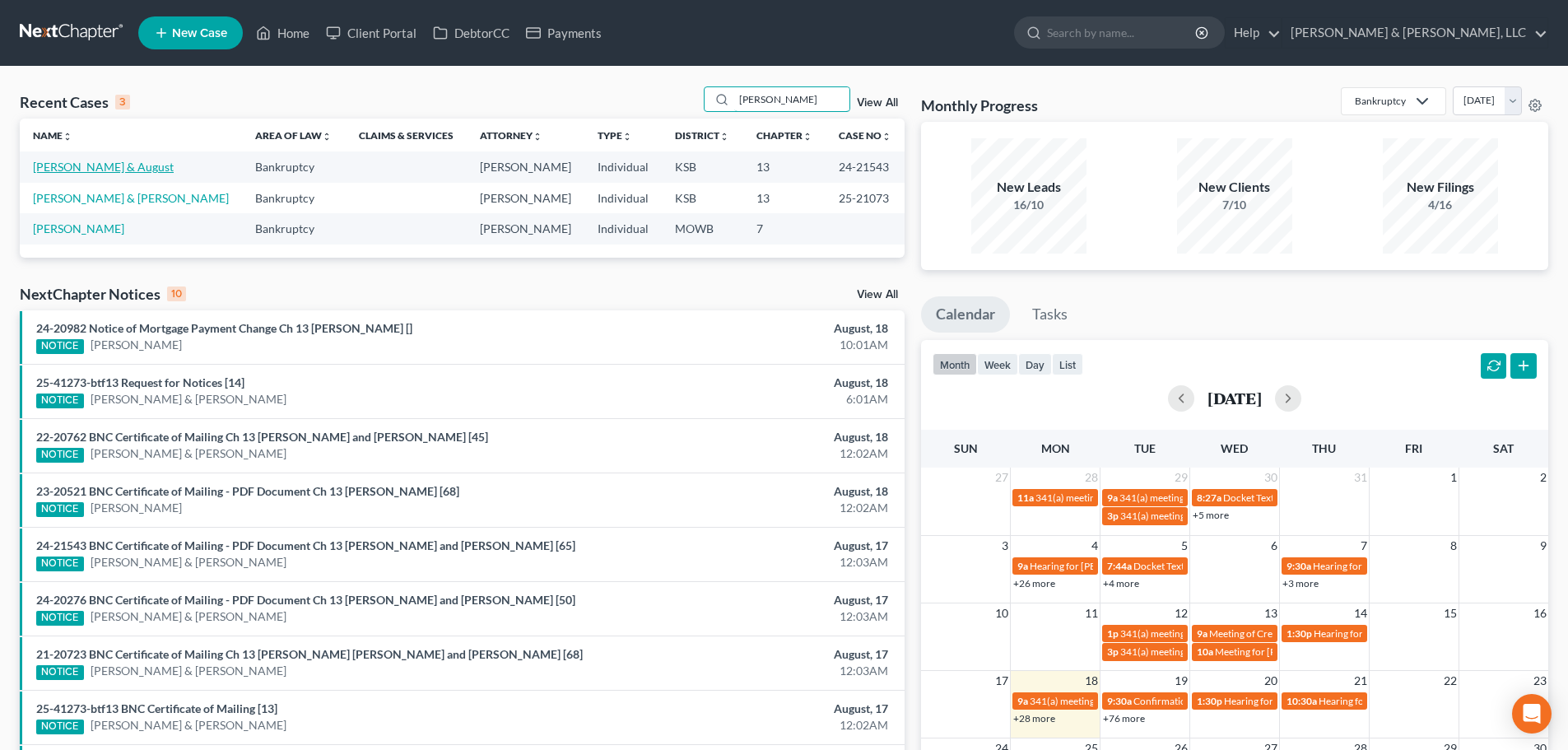
type input "mason"
click at [88, 166] on link "[PERSON_NAME] & August" at bounding box center [103, 166] width 140 height 14
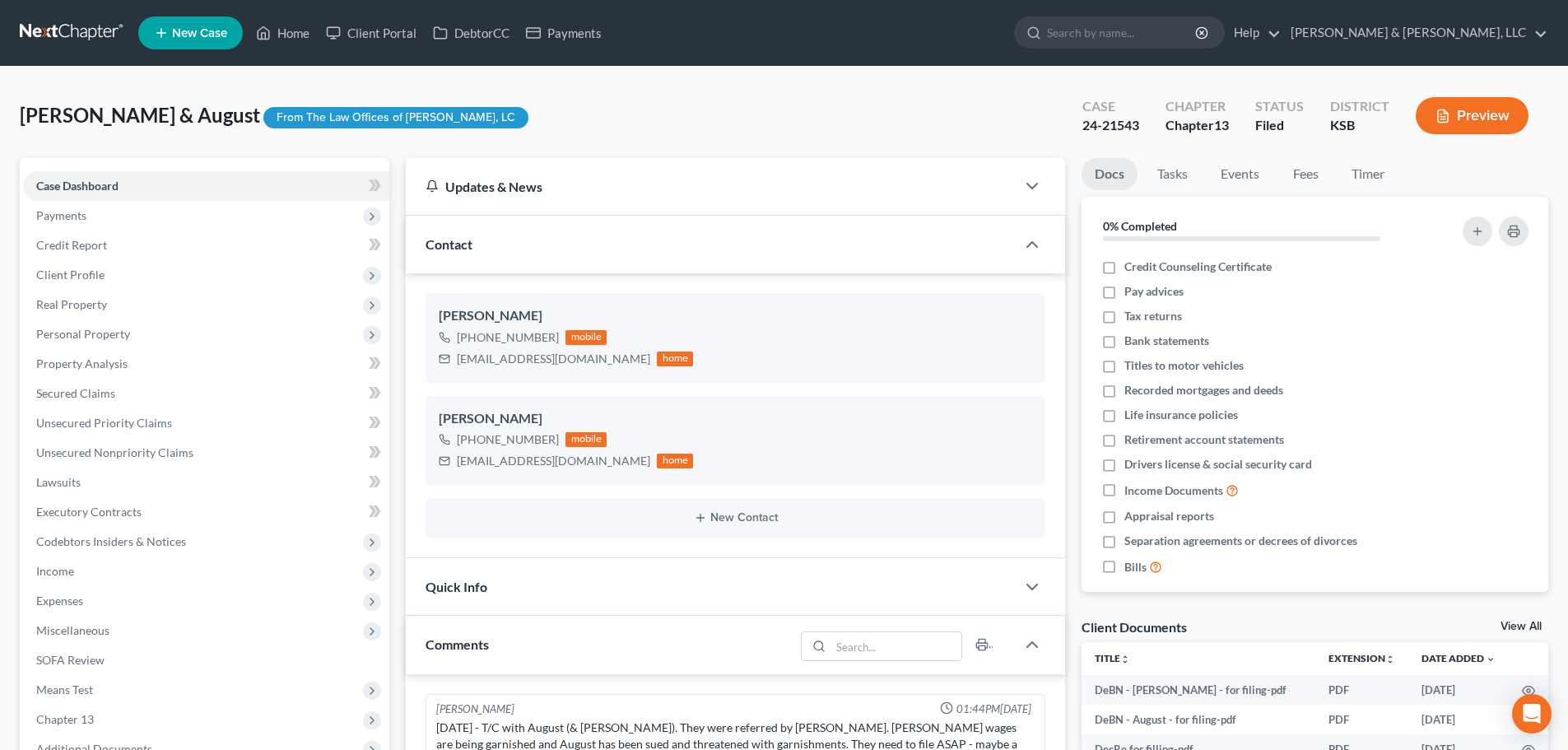
scroll to position [11, 0]
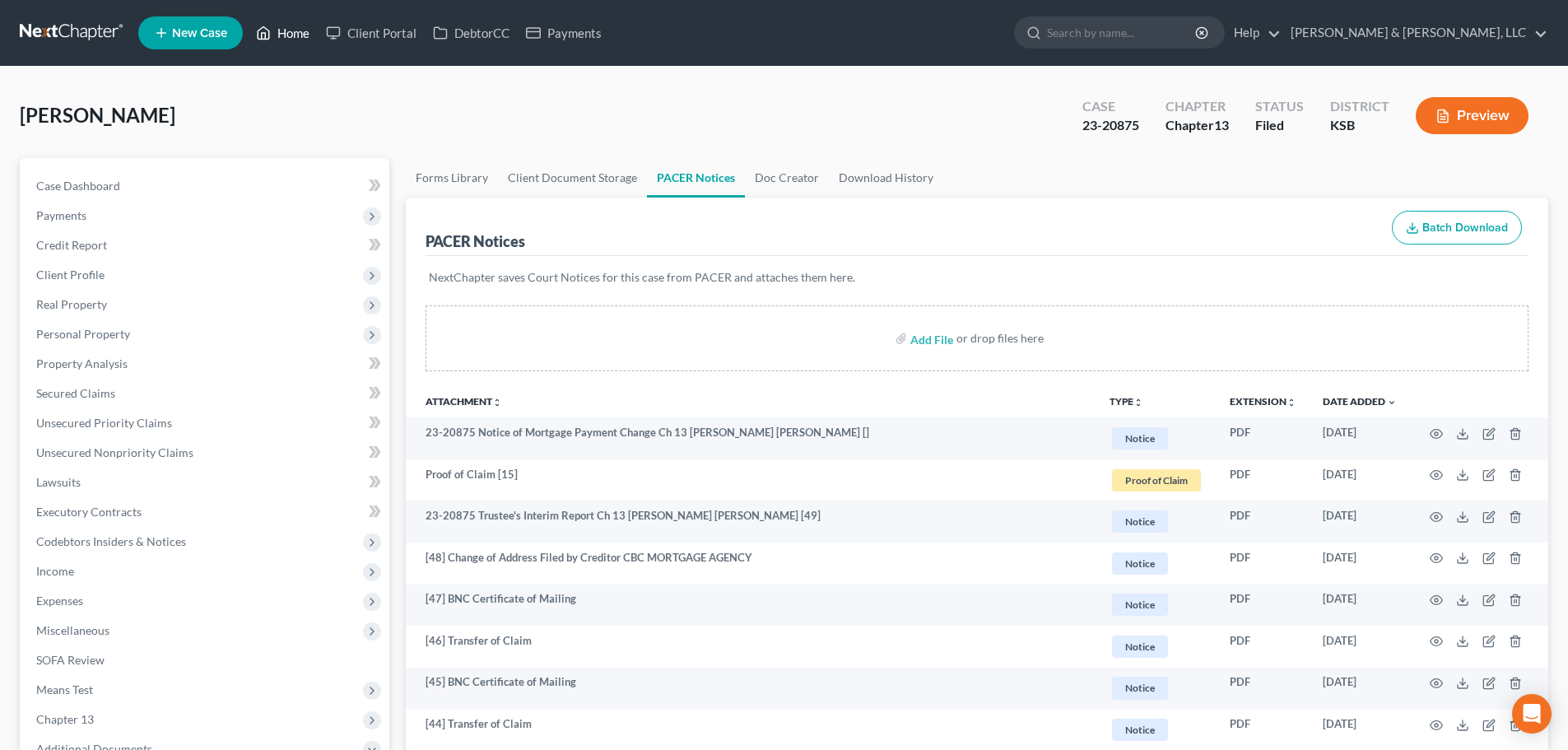
click at [286, 33] on link "Home" at bounding box center [283, 33] width 70 height 30
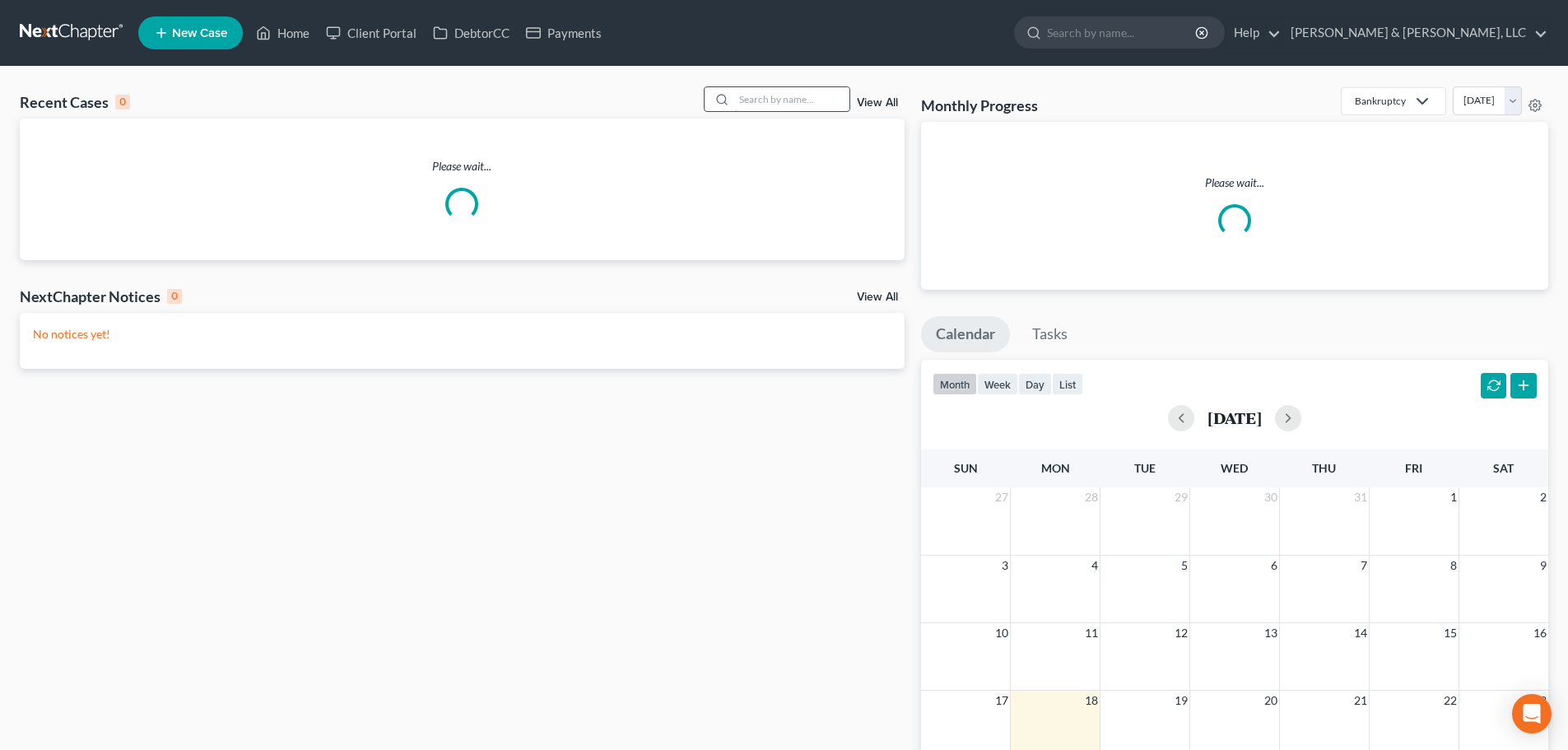
click at [740, 98] on input "search" at bounding box center [792, 100] width 115 height 24
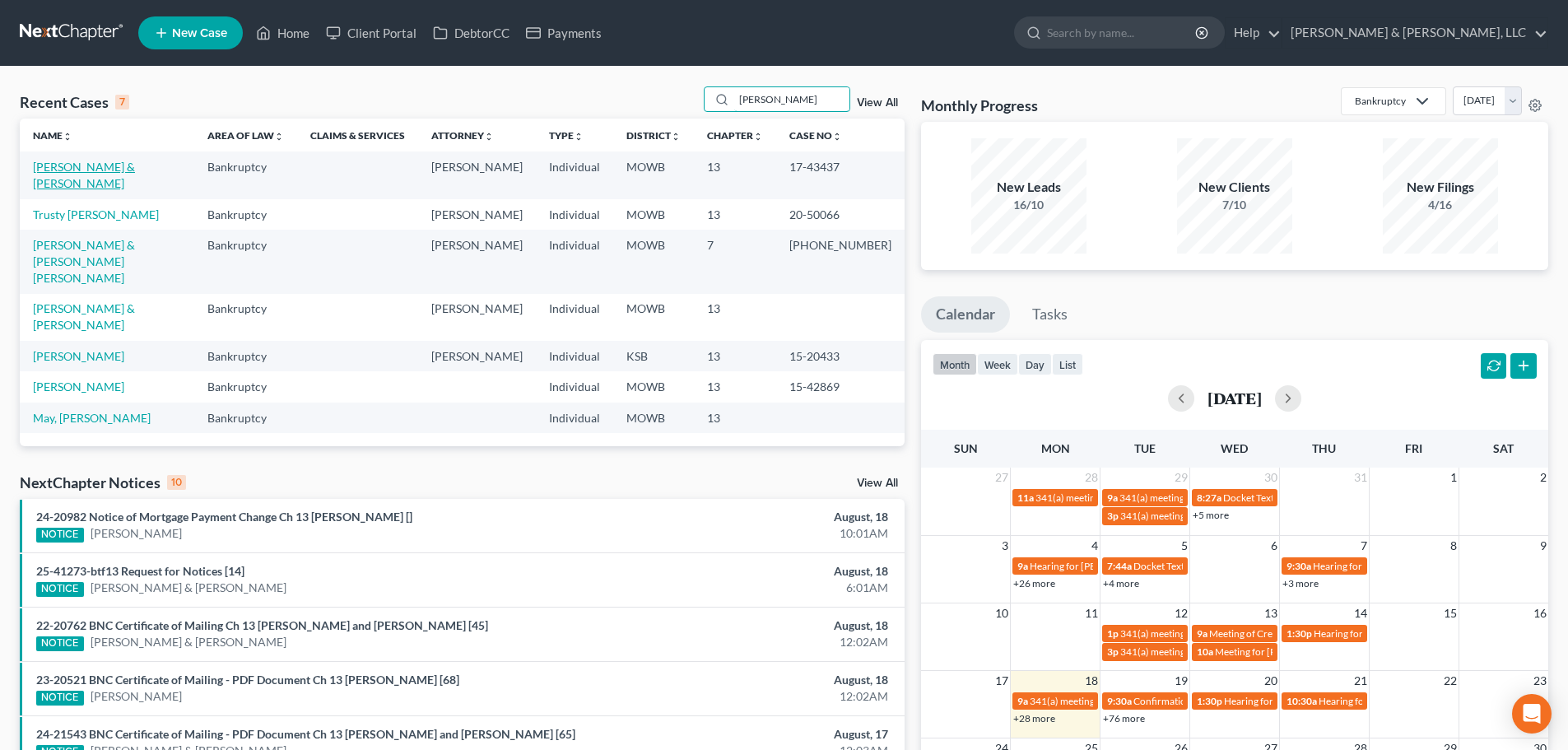
type input "mays"
click at [112, 165] on link "[PERSON_NAME] & [PERSON_NAME]" at bounding box center [84, 174] width 103 height 31
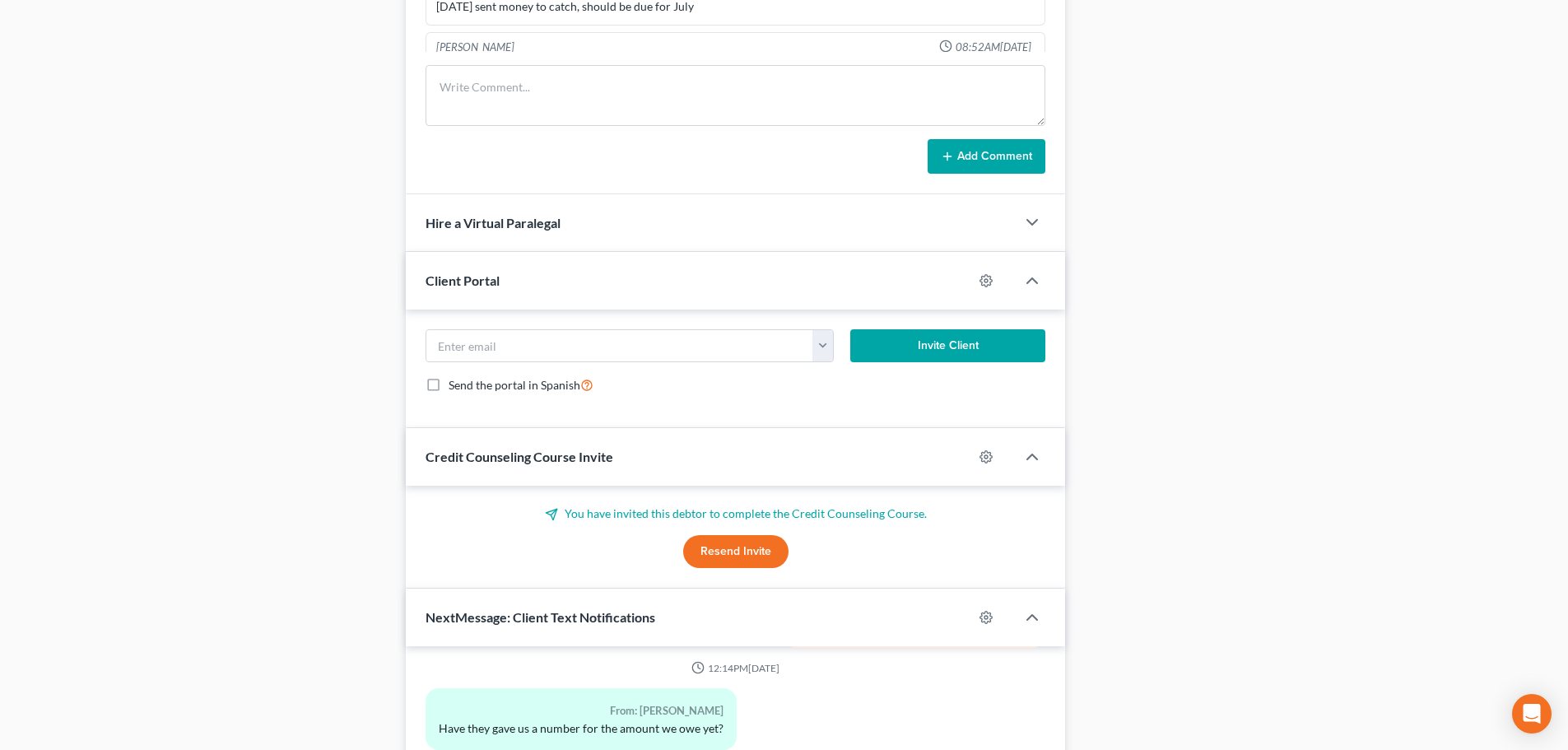
scroll to position [1725, 0]
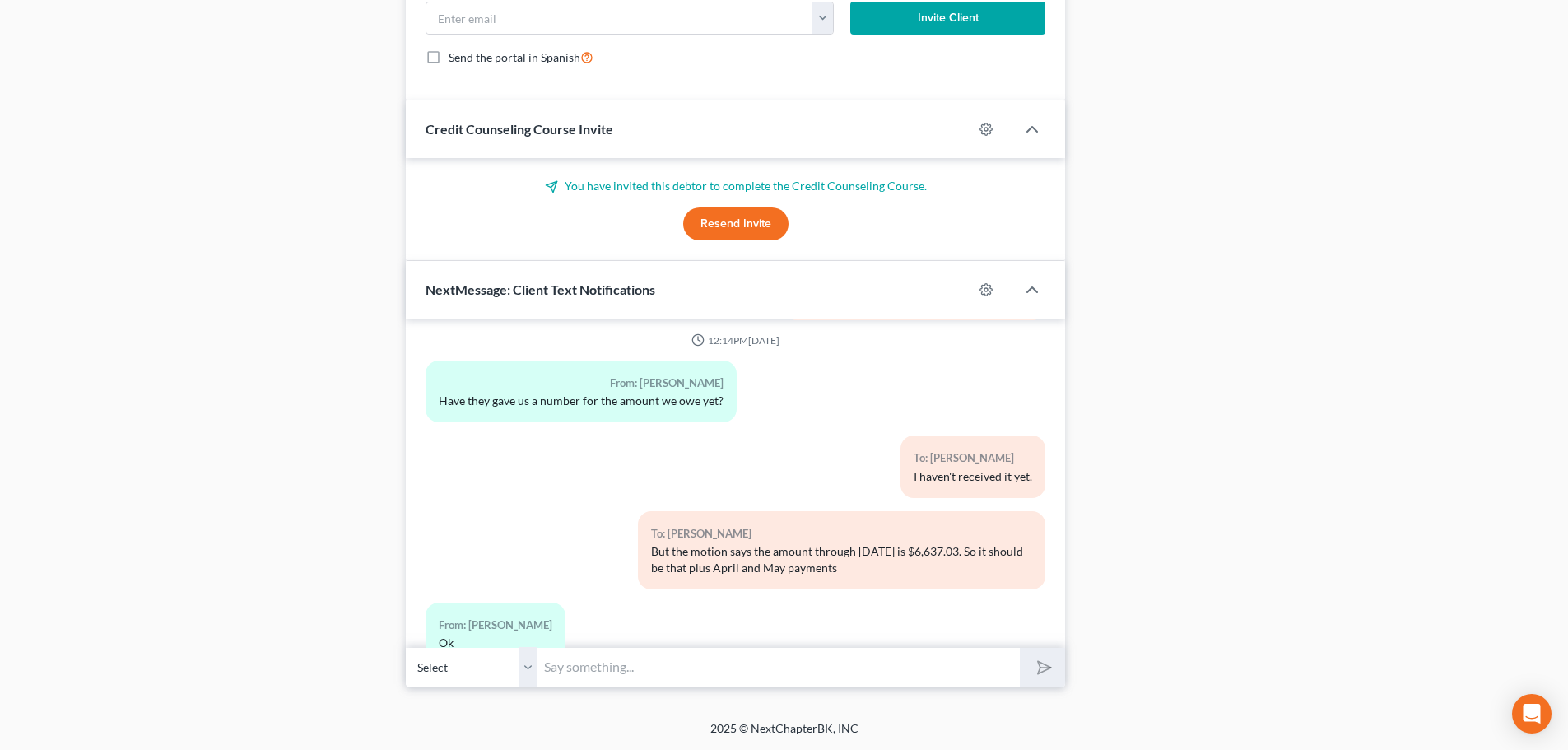
click at [526, 673] on select "Select +1 (816) 533-2241 - Casey Mays +1 (816) 605-2120 - Kimberly Zimmerle" at bounding box center [472, 667] width 131 height 41
click at [406, 647] on select "Select +1 (816) 533-2241 - Casey Mays +1 (816) 605-2120 - Kimberly Zimmerle" at bounding box center [472, 667] width 131 height 41
click at [609, 659] on input "text" at bounding box center [779, 667] width 483 height 41
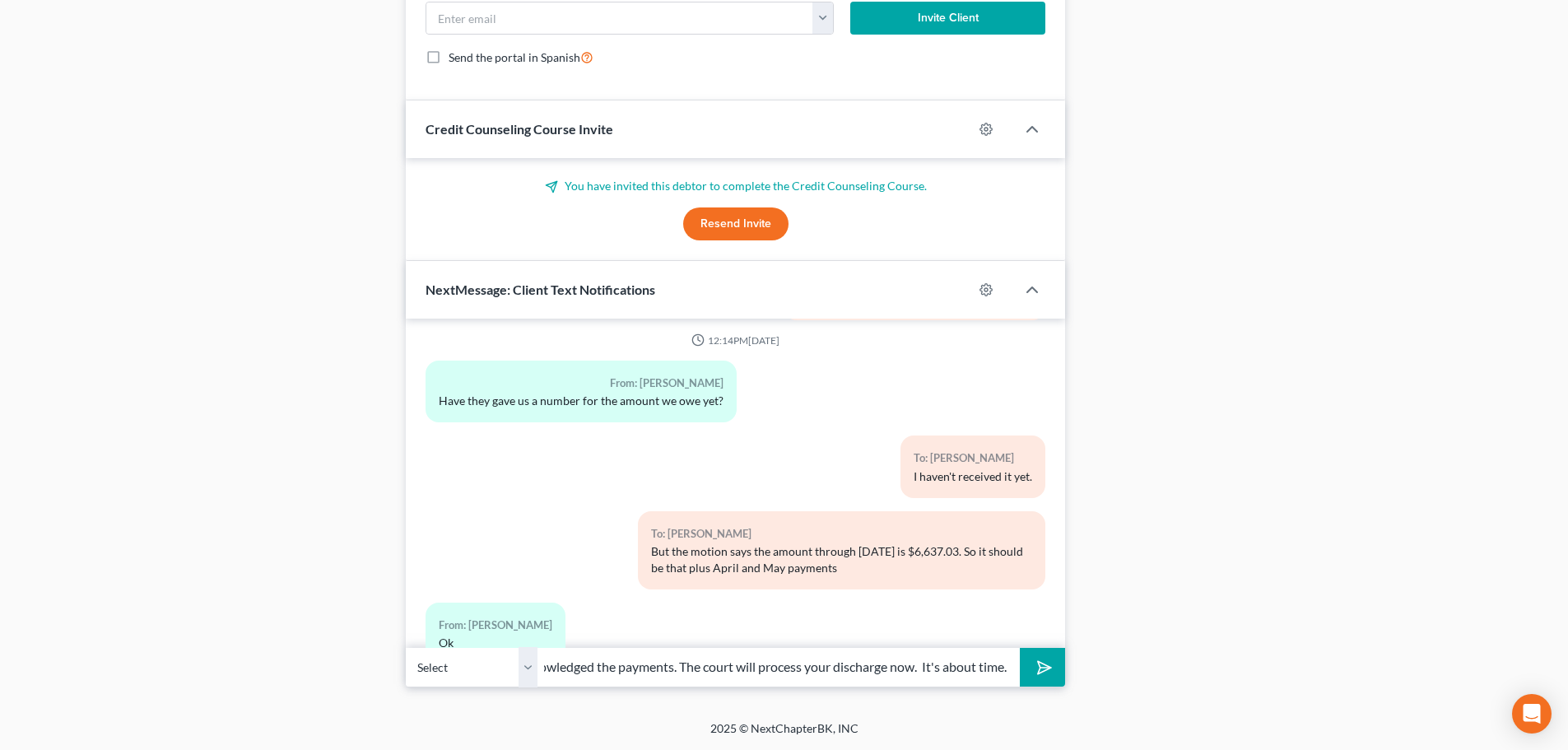
scroll to position [0, 150]
type input "The creditor finally acknowledged the payments. The court will process your dis…"
click at [1020, 648] on button "submit" at bounding box center [1042, 667] width 45 height 39
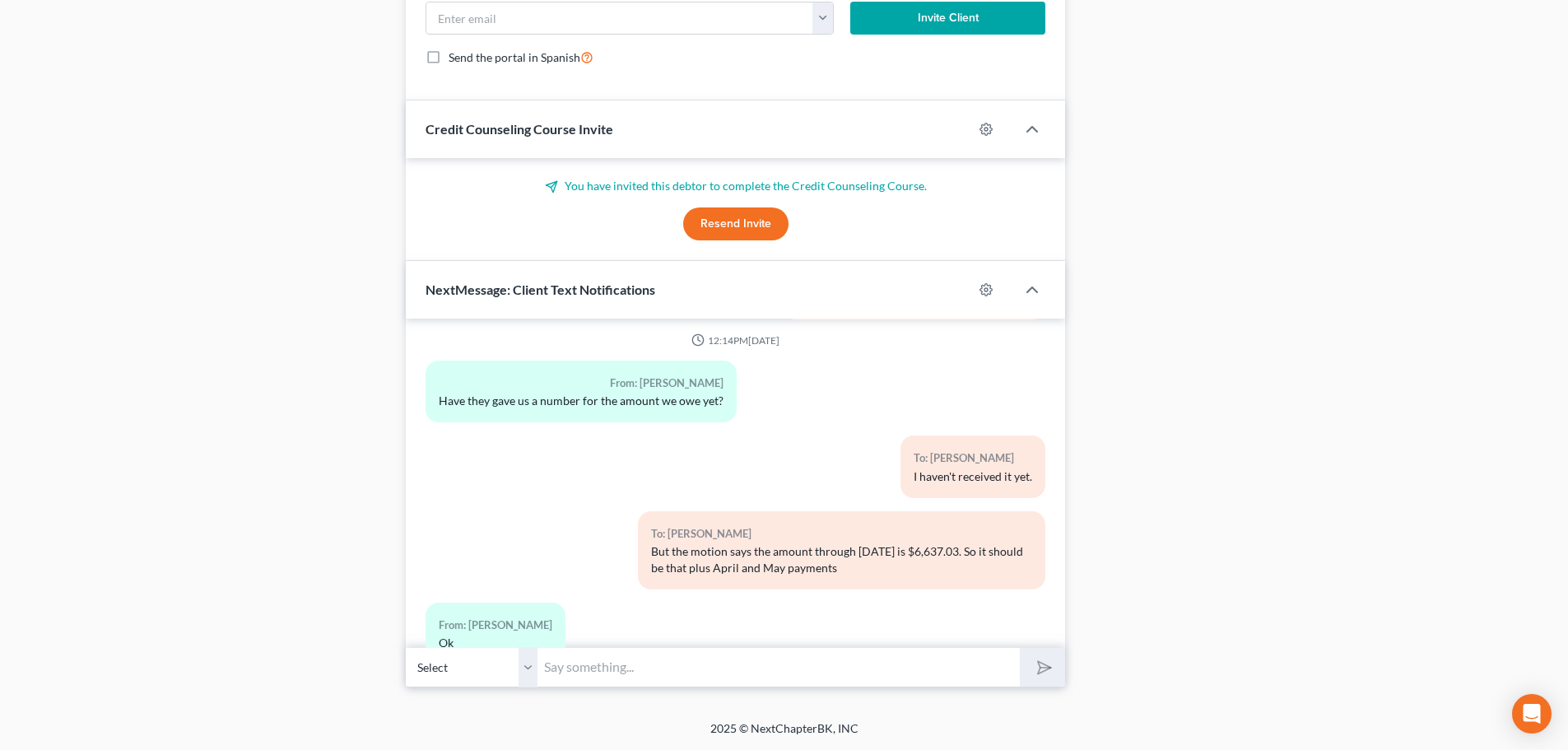
scroll to position [2797, 0]
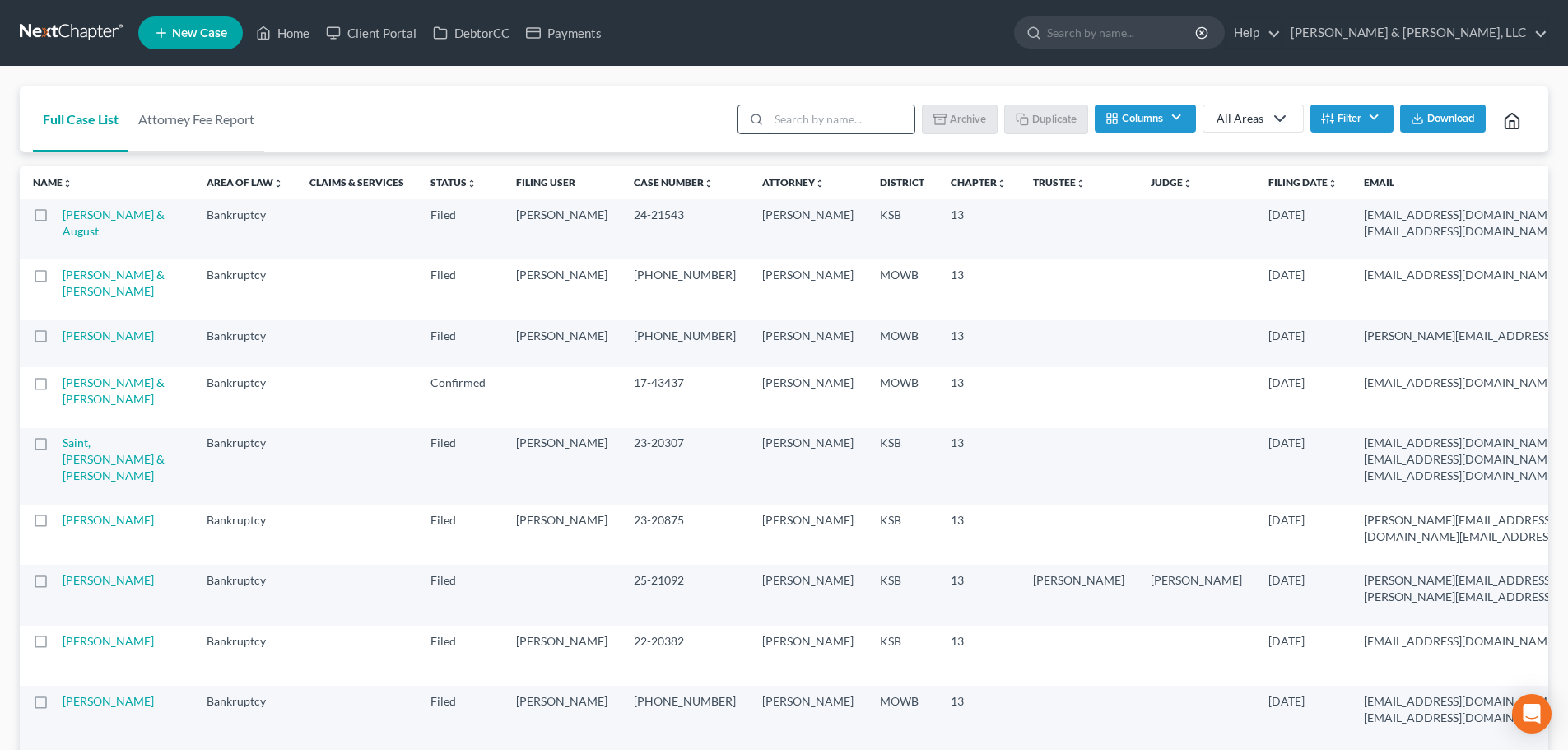
click at [800, 118] on input "search" at bounding box center [841, 120] width 145 height 28
type input "[PERSON_NAME]"
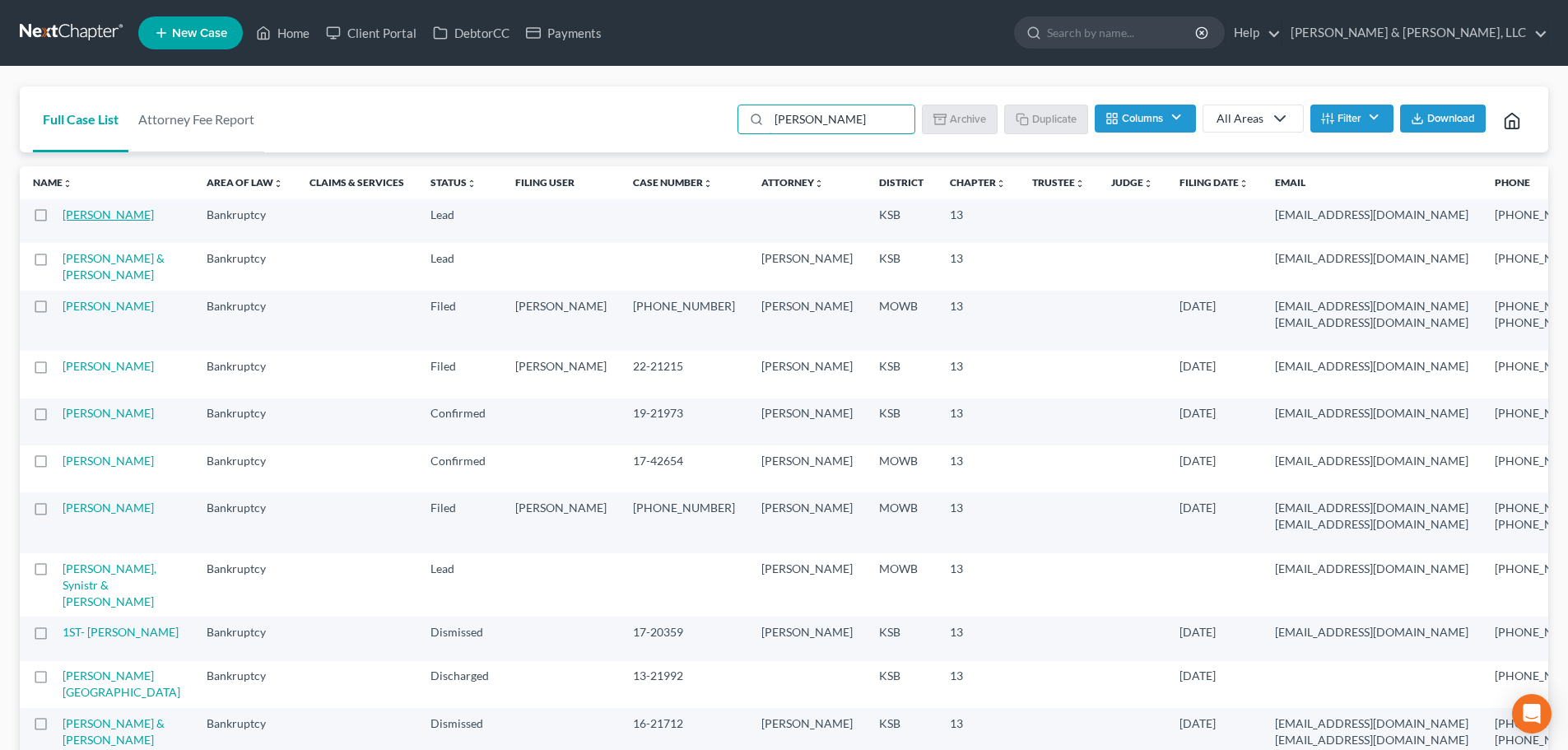
click at [73, 221] on link "[PERSON_NAME]" at bounding box center [109, 214] width 92 height 14
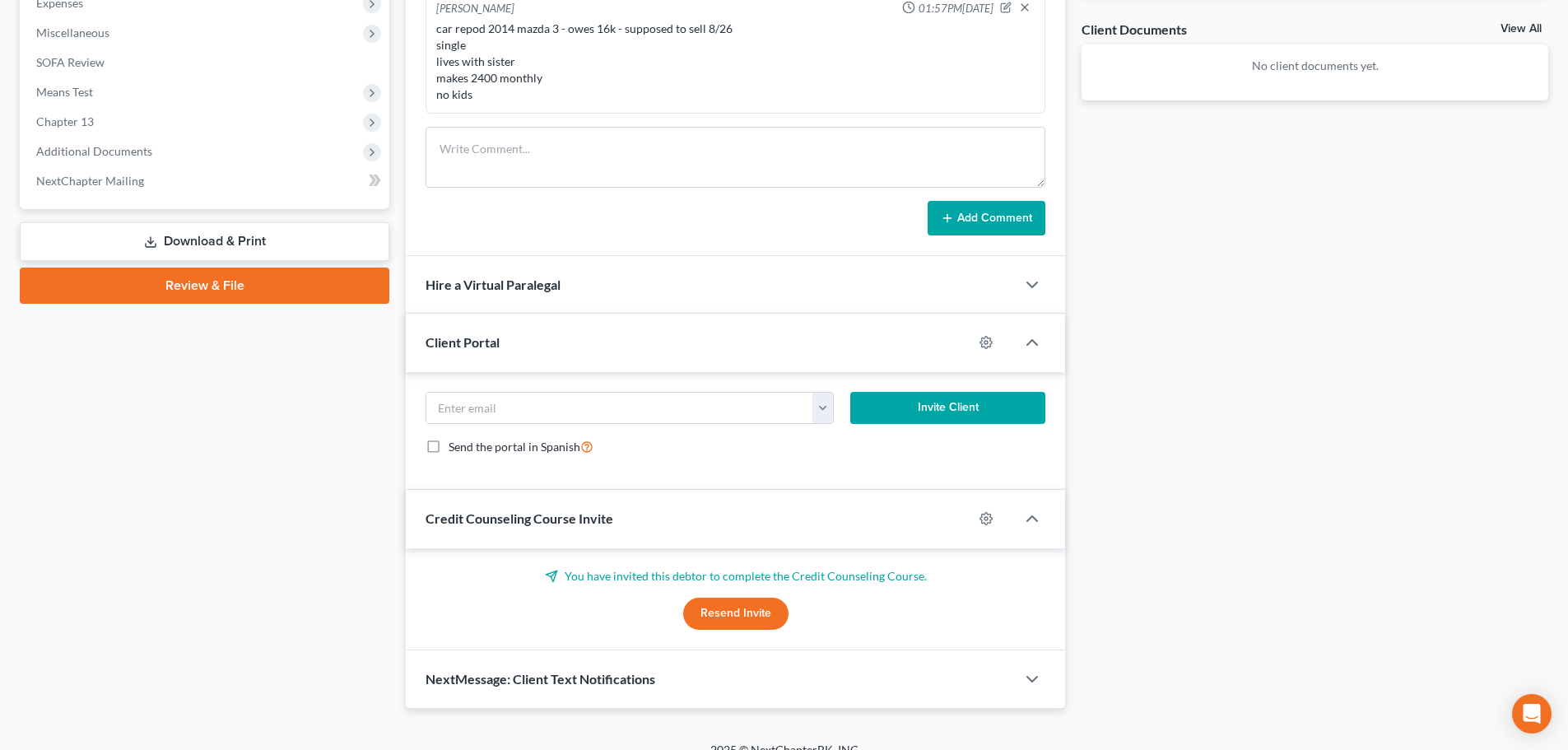
scroll to position [620, 0]
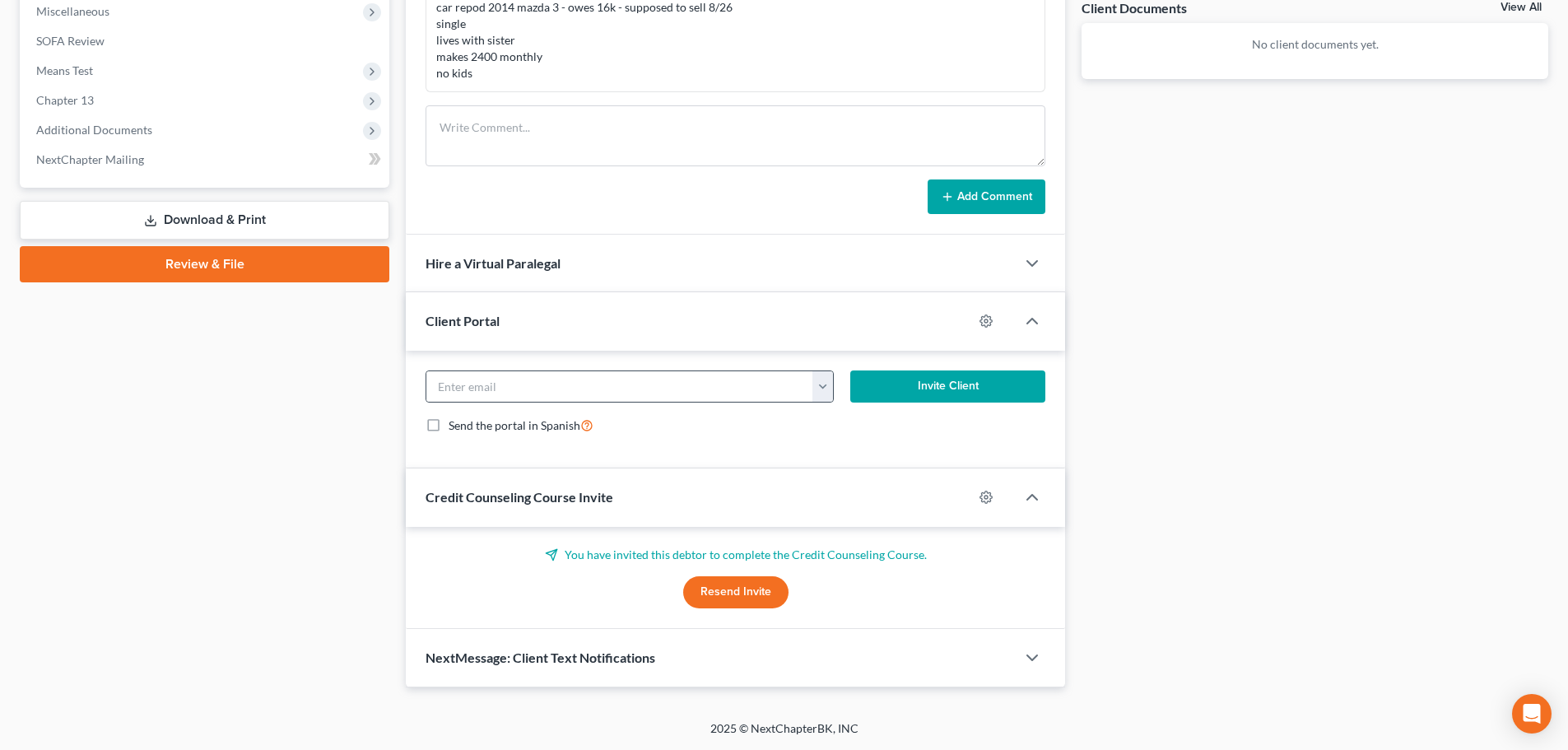
click at [828, 381] on button "button" at bounding box center [822, 386] width 21 height 31
drag, startPoint x: 865, startPoint y: 425, endPoint x: 816, endPoint y: 397, distance: 56.4
click at [864, 425] on link "[EMAIL_ADDRESS][DOMAIN_NAME]" at bounding box center [925, 423] width 225 height 28
type input "[EMAIL_ADDRESS][DOMAIN_NAME]"
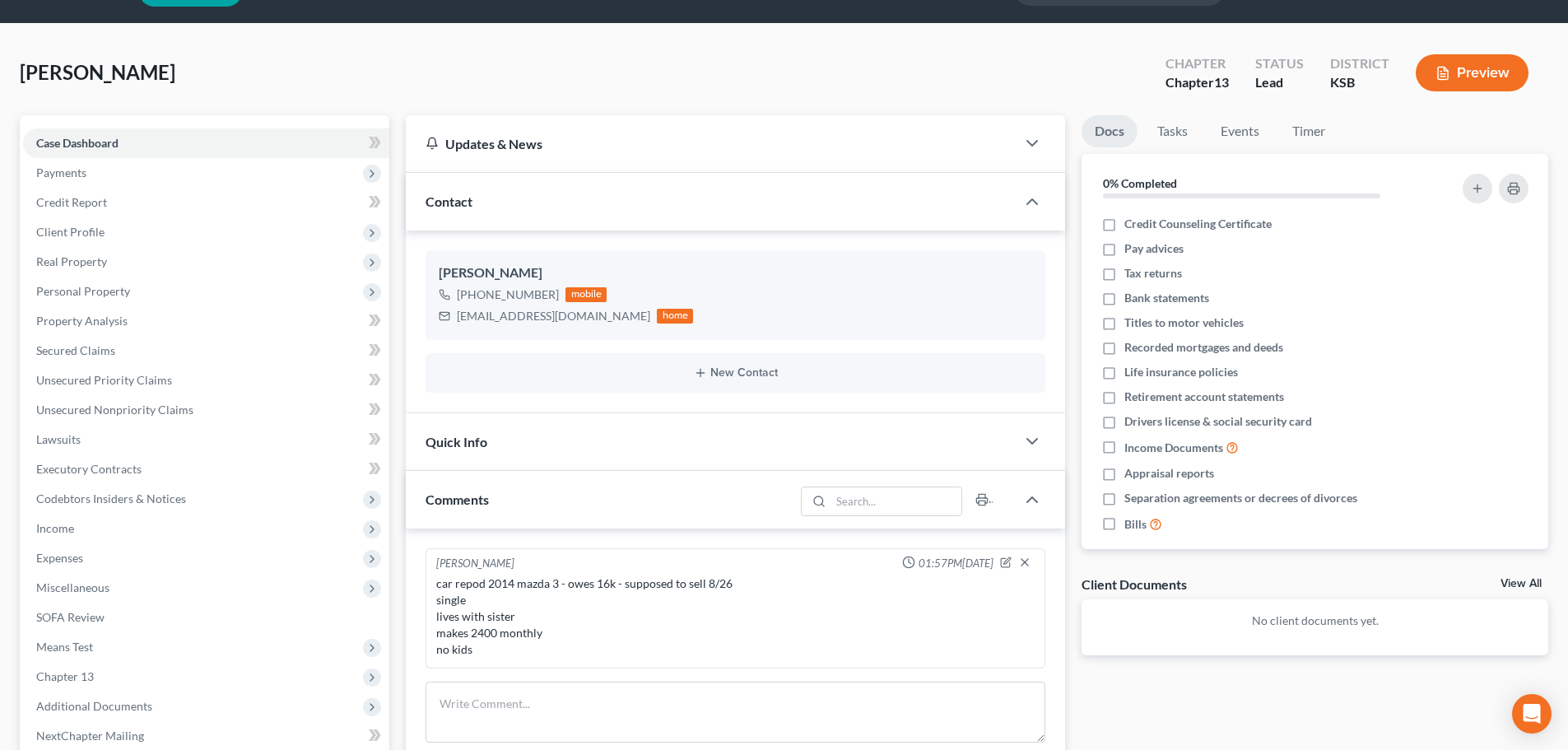
scroll to position [0, 0]
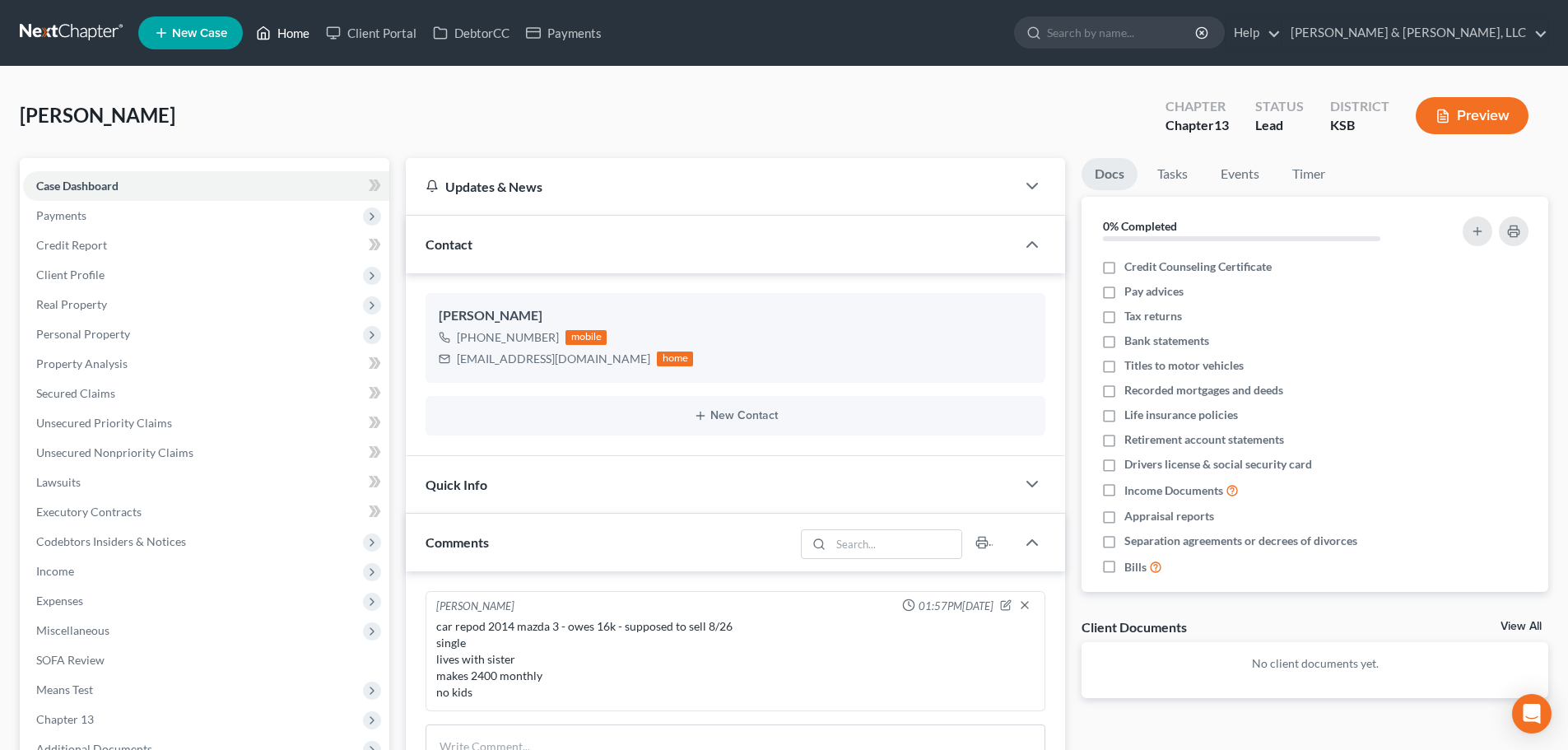
click at [301, 27] on link "Home" at bounding box center [283, 33] width 70 height 30
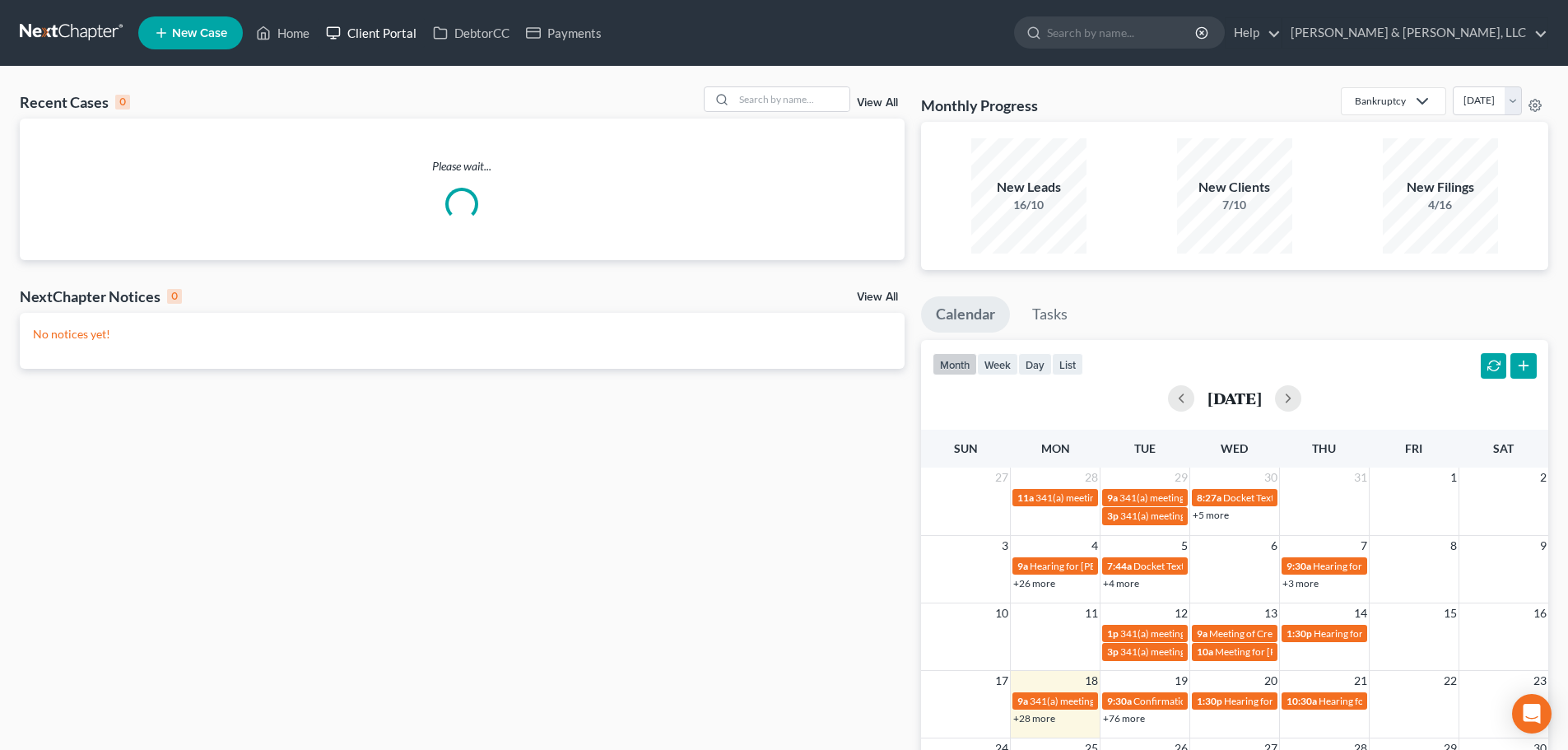
click at [386, 28] on link "Client Portal" at bounding box center [371, 33] width 108 height 30
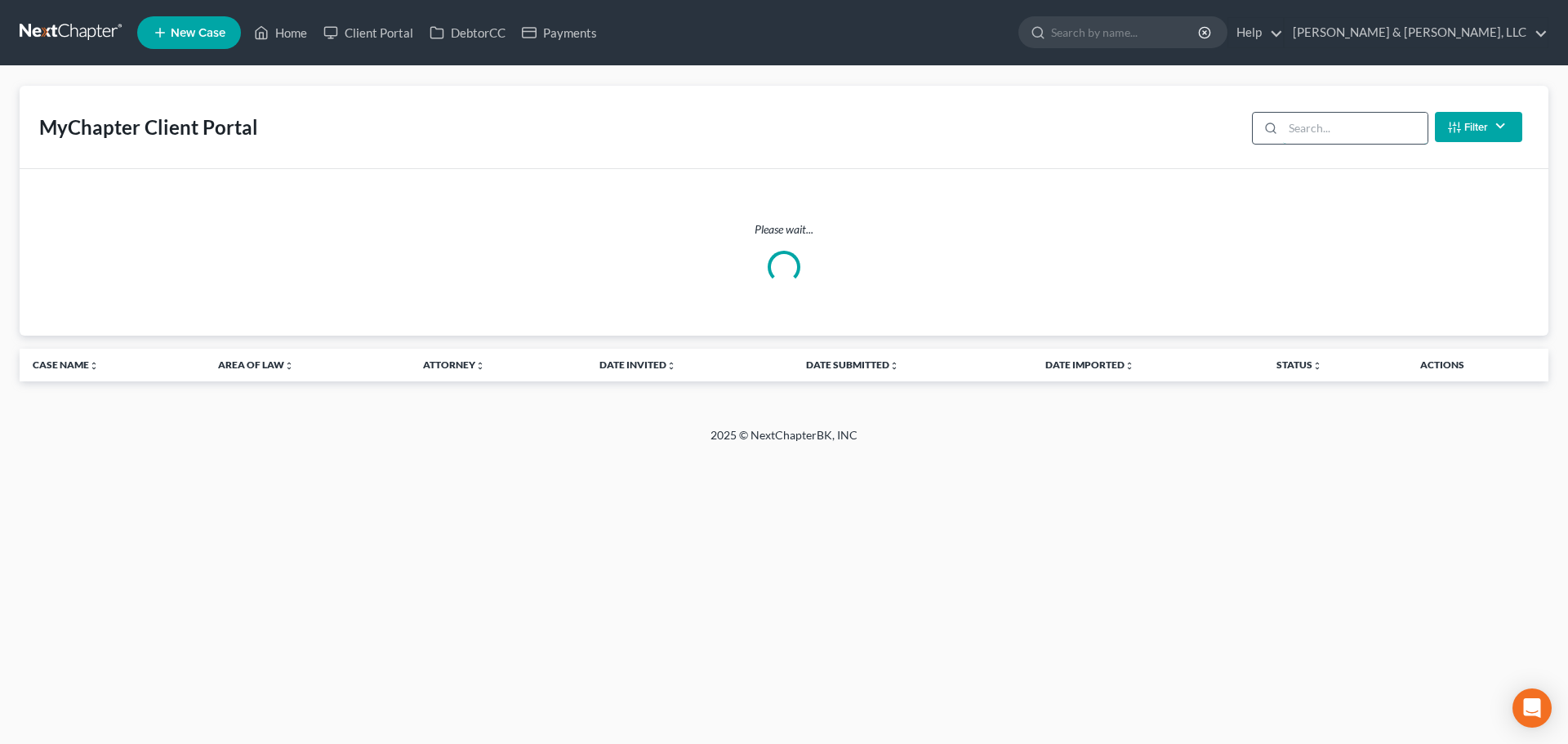
click at [1323, 128] on input "search" at bounding box center [1355, 127] width 144 height 31
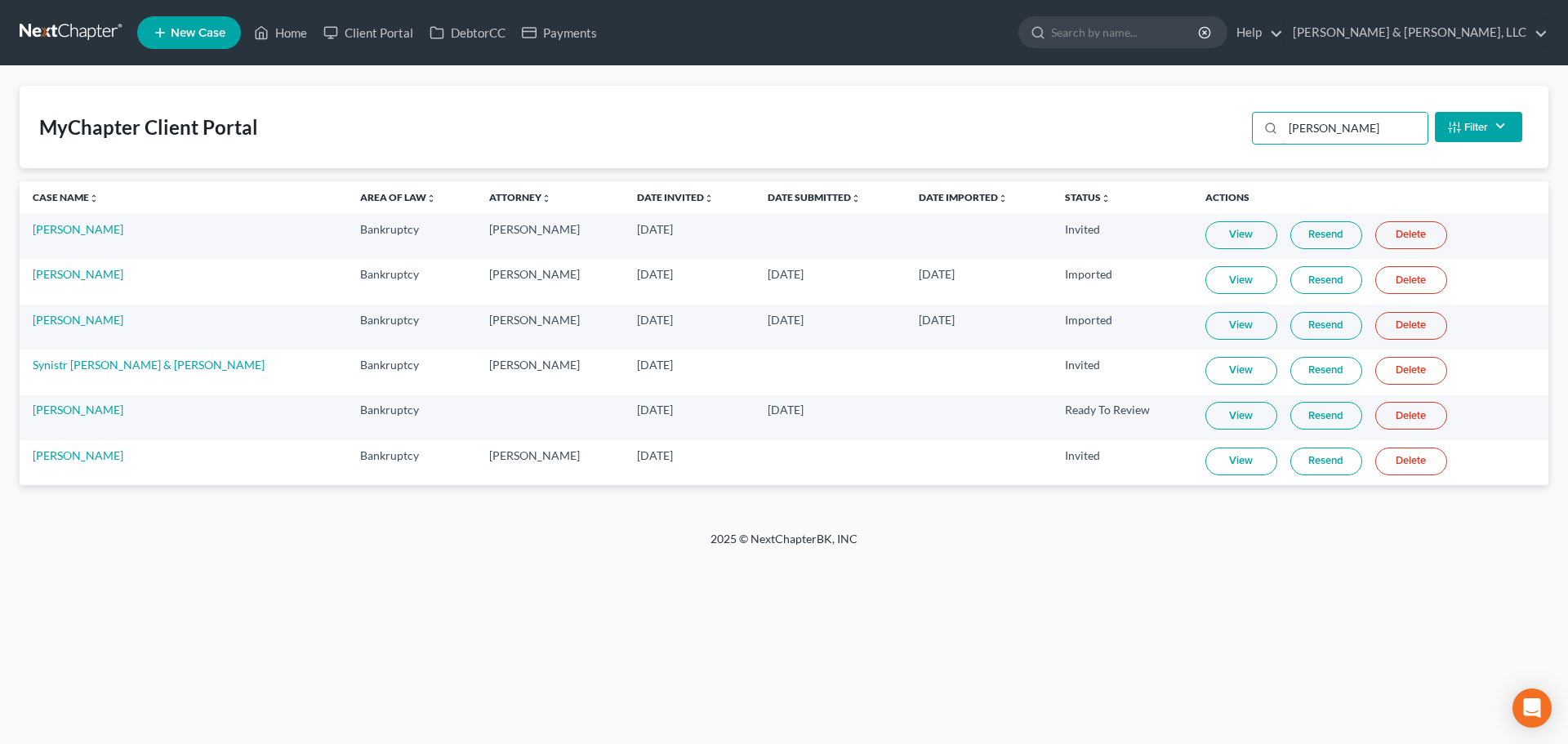
type input "[PERSON_NAME]"
click at [1206, 408] on link "View" at bounding box center [1241, 416] width 72 height 28
click at [286, 39] on link "Home" at bounding box center [280, 33] width 69 height 30
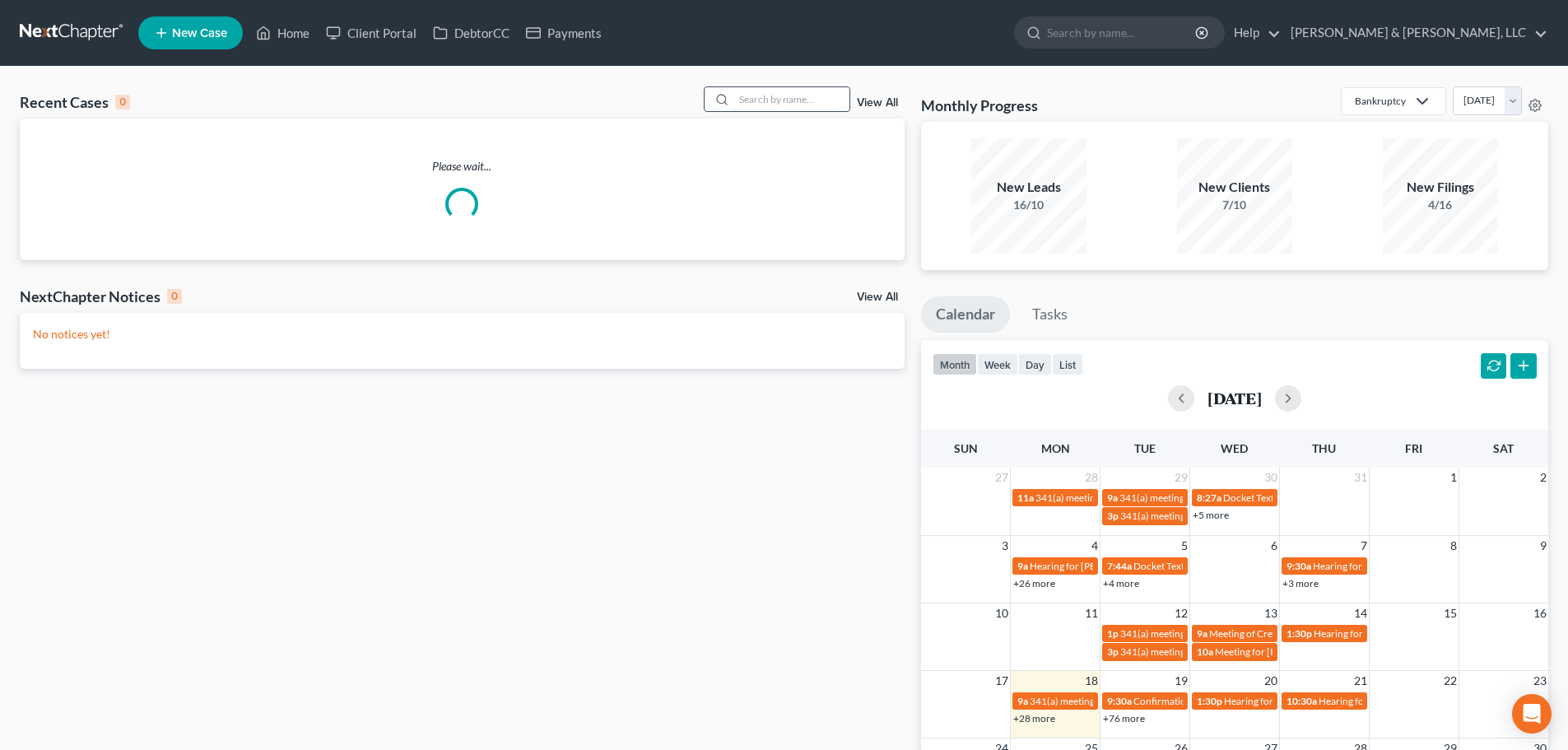
click at [748, 102] on input "search" at bounding box center [792, 100] width 115 height 24
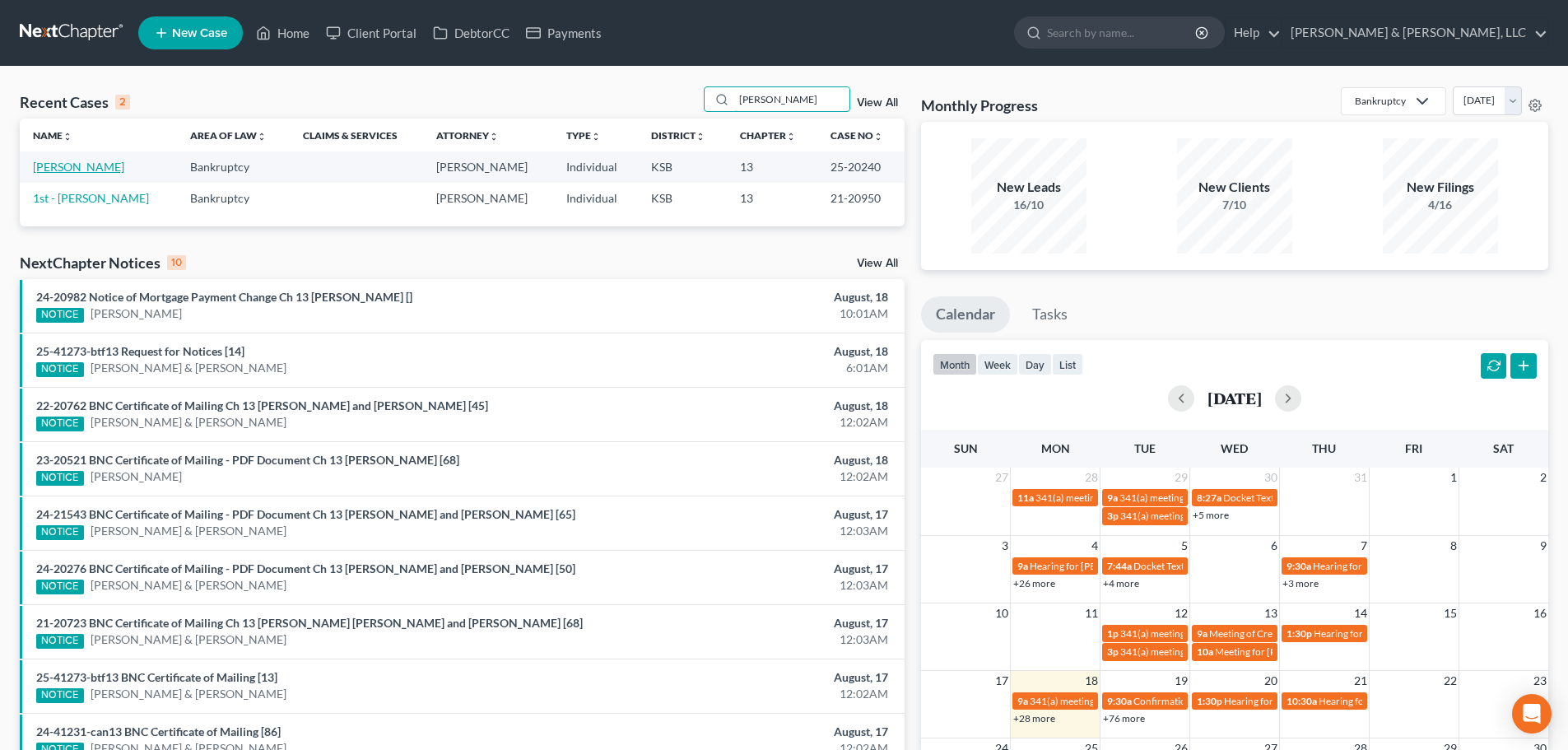
type input "[PERSON_NAME]"
click at [54, 171] on link "Ibarra, Carlos" at bounding box center [79, 166] width 92 height 14
select select "6"
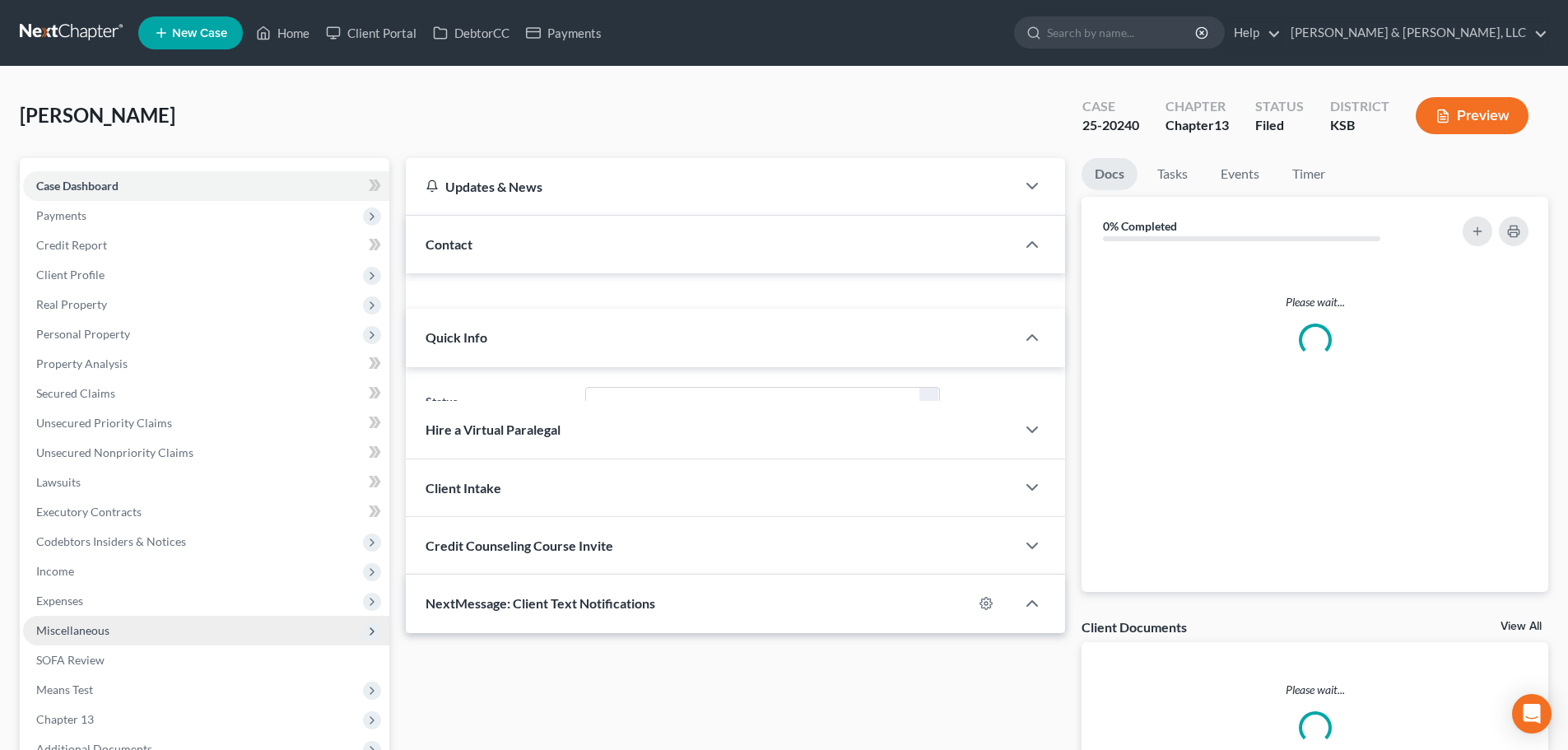
scroll to position [214, 0]
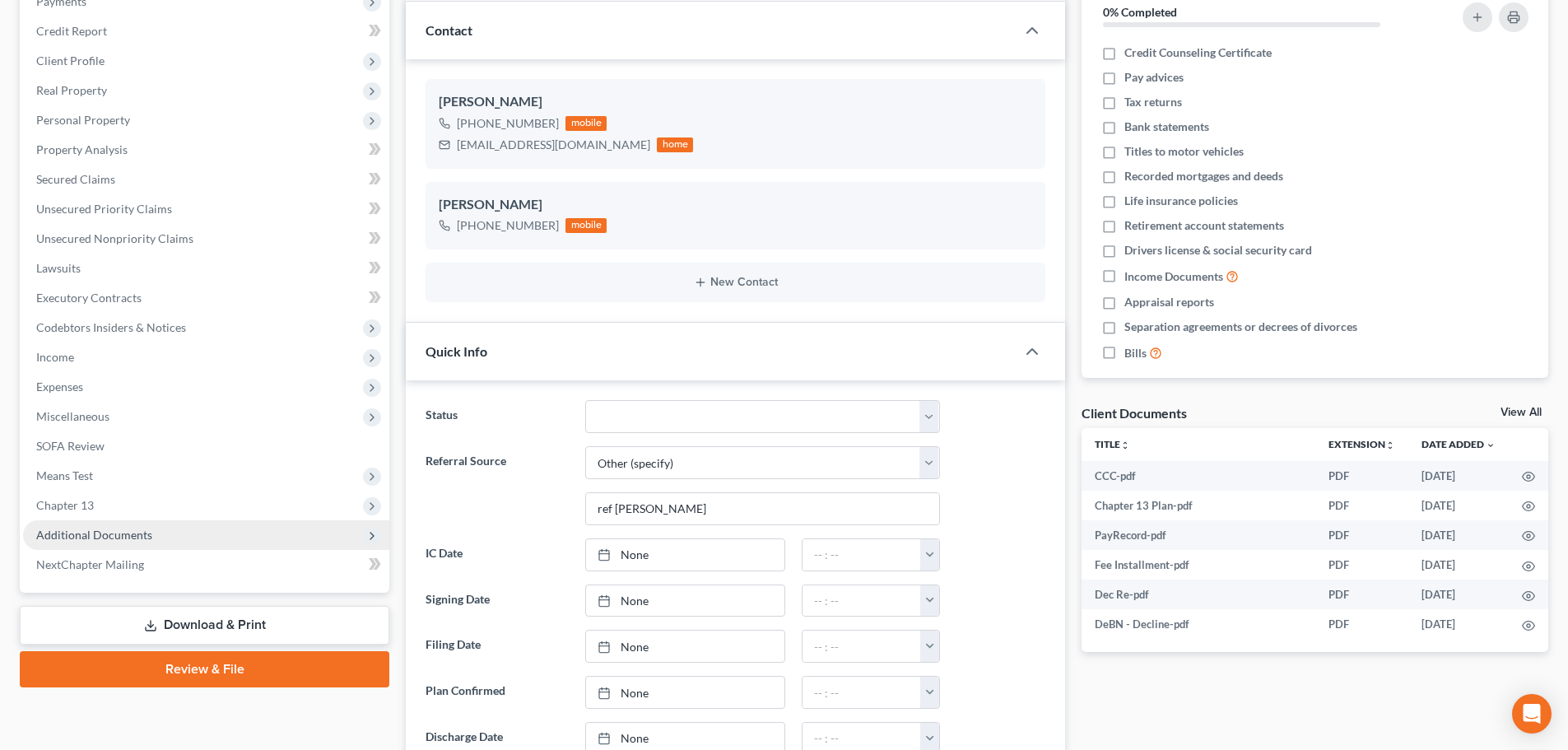
click at [116, 536] on span "Additional Documents" at bounding box center [94, 535] width 116 height 14
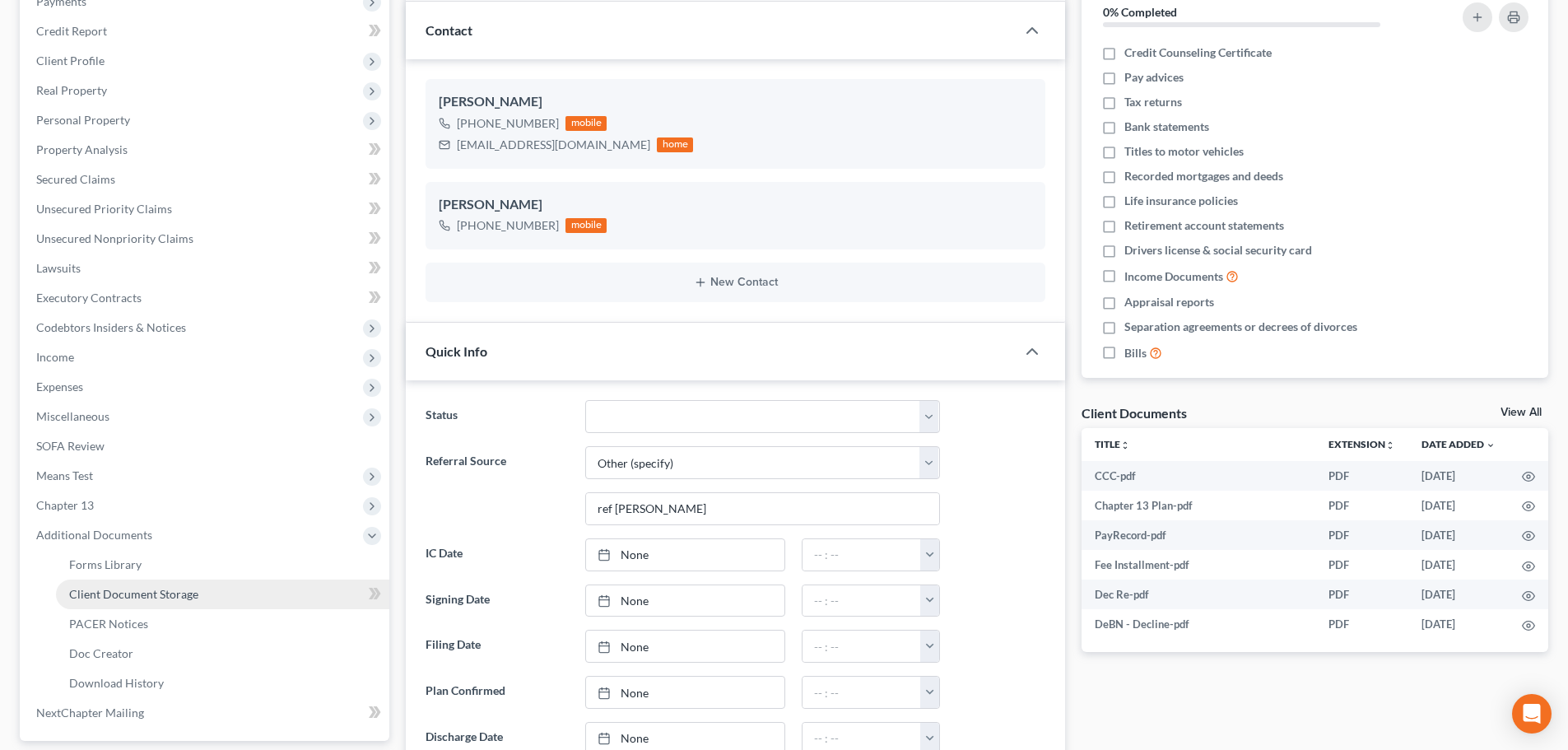
scroll to position [928, 0]
click at [113, 620] on span "PACER Notices" at bounding box center [108, 624] width 79 height 14
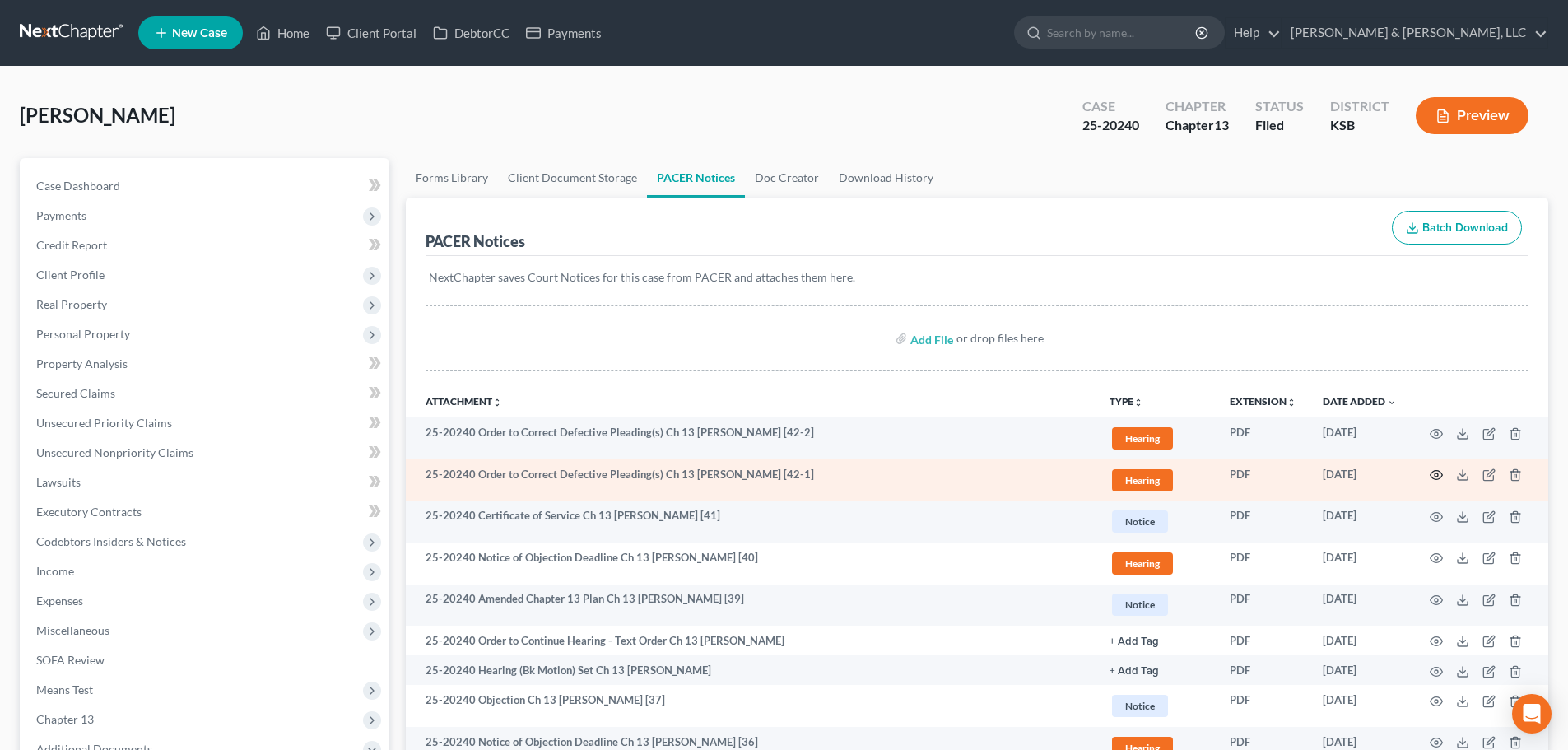
click at [1440, 473] on icon "button" at bounding box center [1436, 475] width 13 height 13
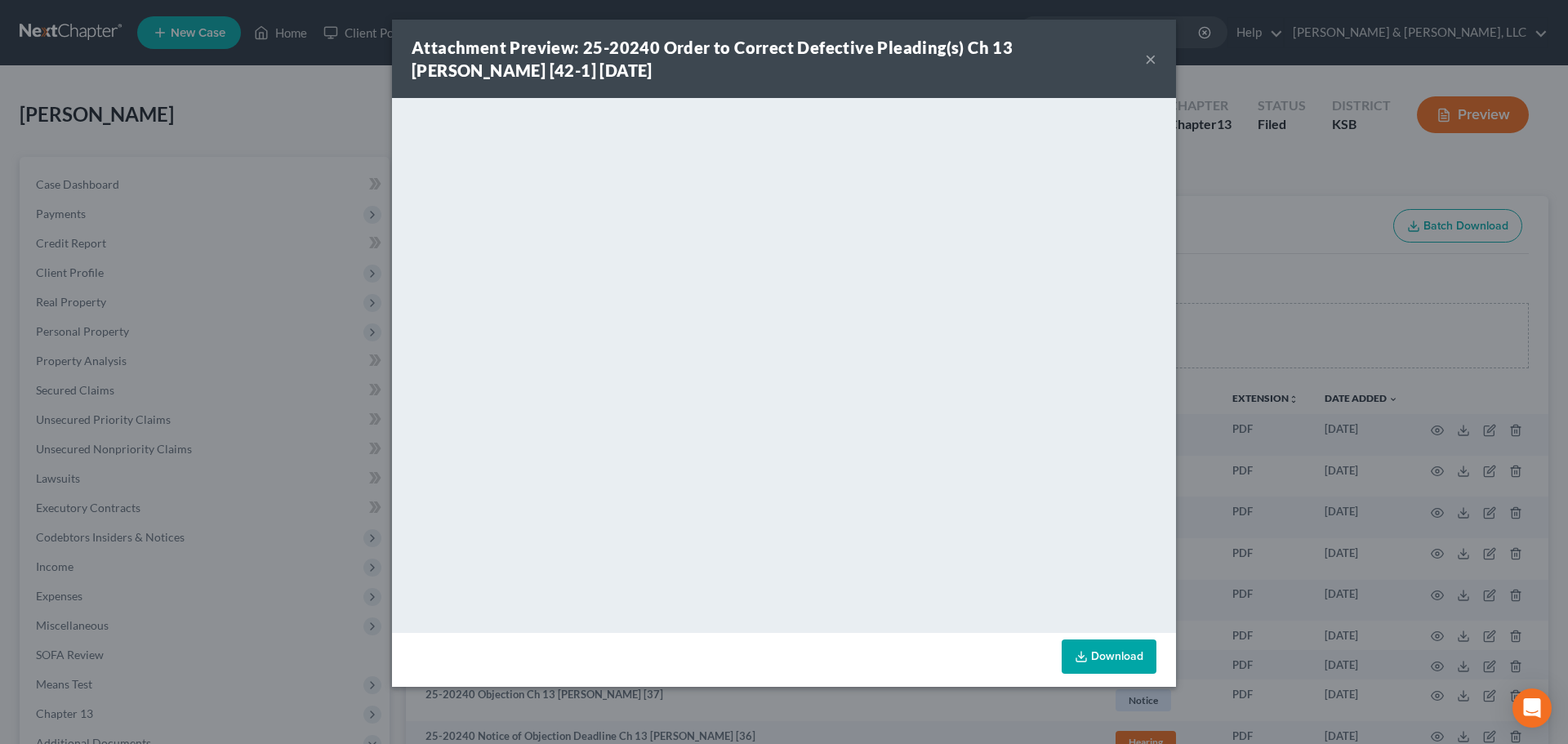
click at [1148, 59] on button "×" at bounding box center [1150, 59] width 12 height 20
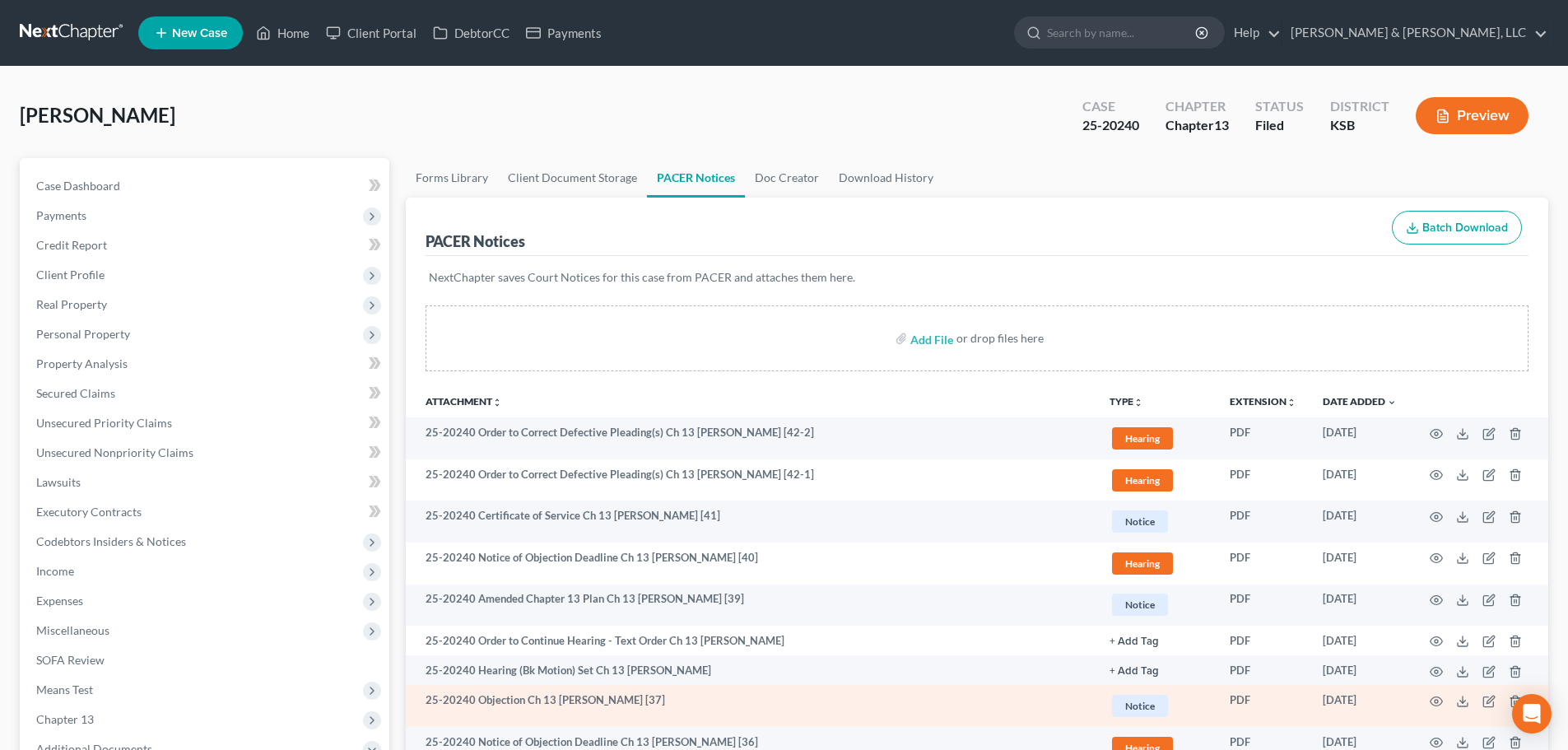
click at [1454, 717] on td at bounding box center [1479, 706] width 138 height 42
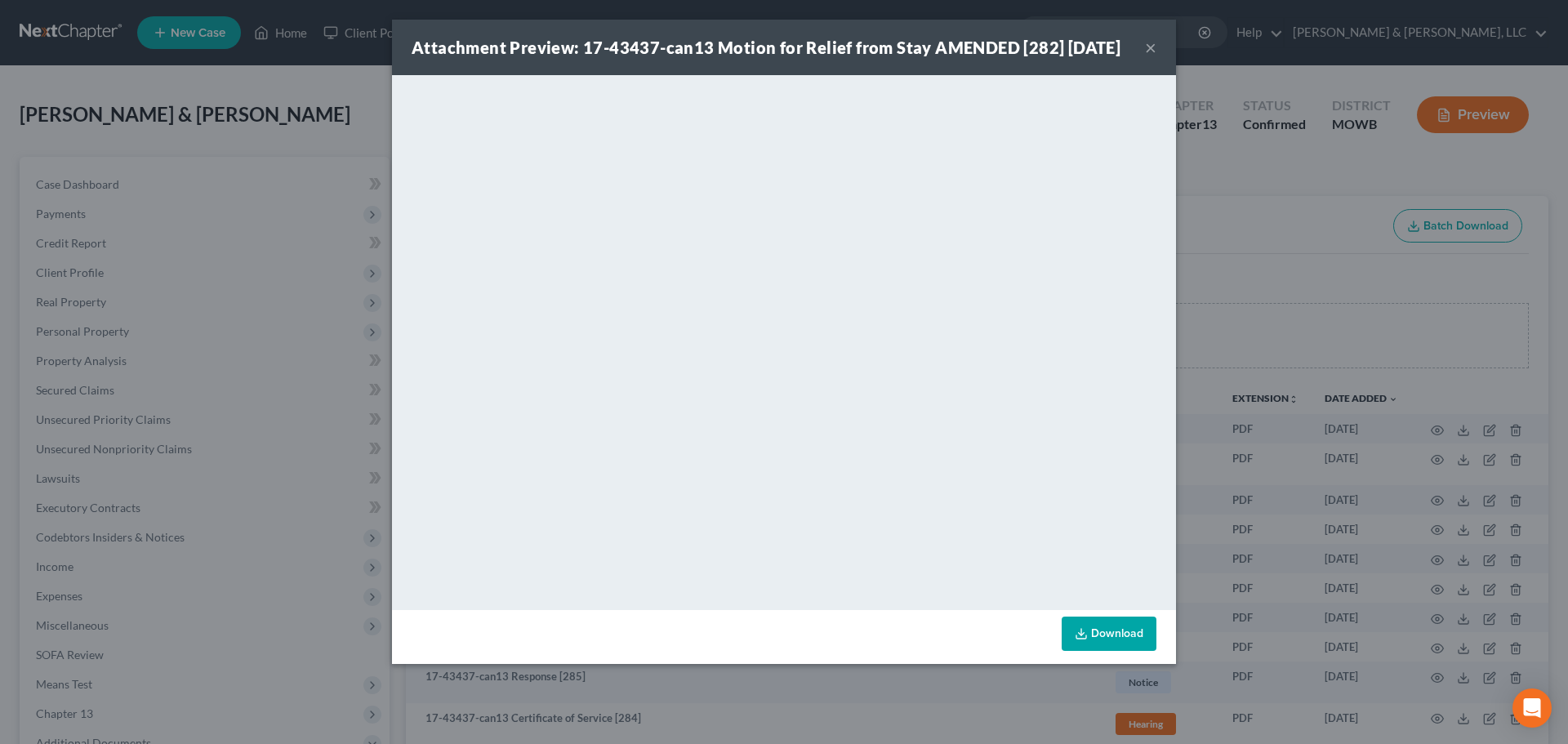
scroll to position [327, 0]
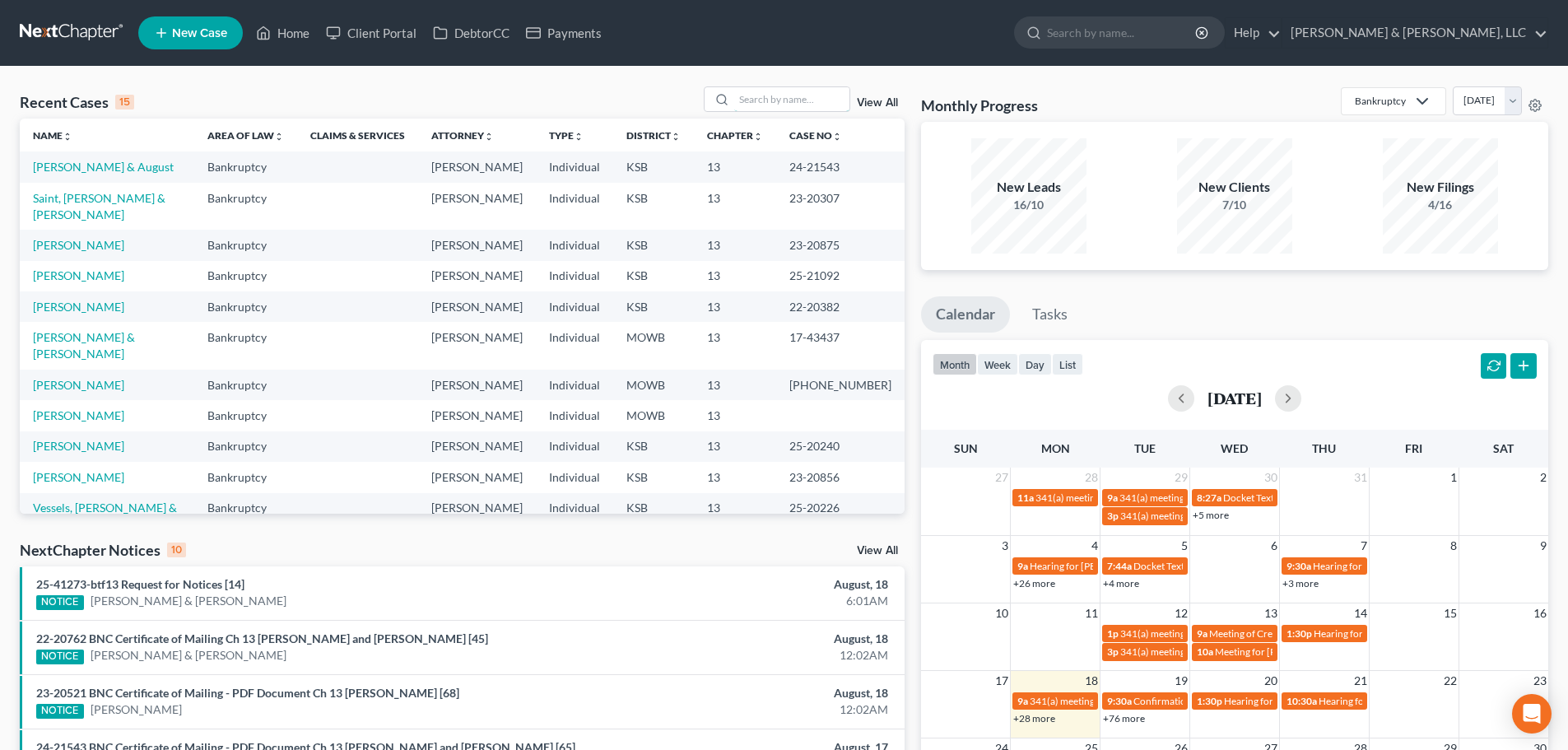
click at [778, 97] on input "search" at bounding box center [792, 100] width 115 height 24
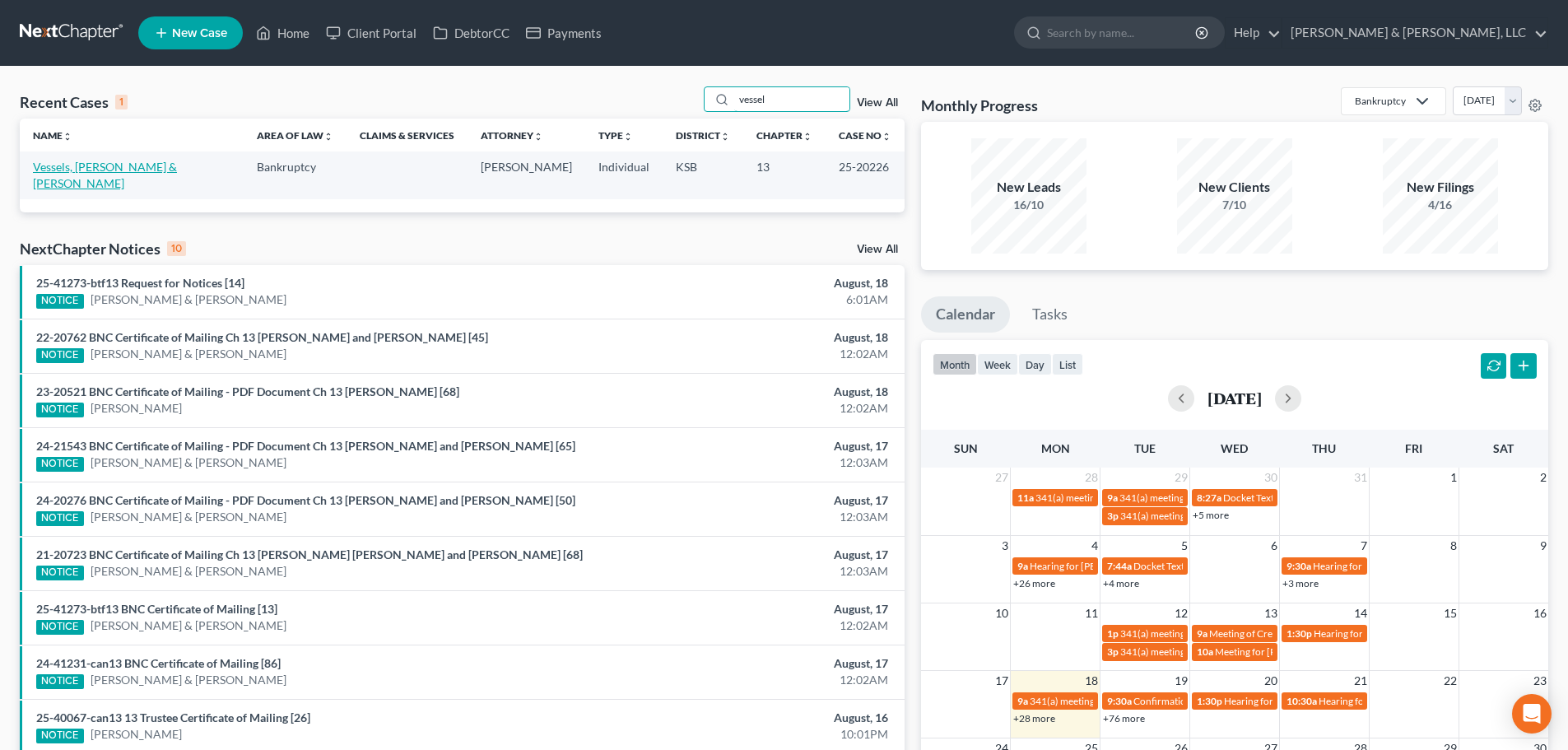
type input "vessel"
click at [71, 173] on link "Vessels, [PERSON_NAME] & [PERSON_NAME]" at bounding box center [105, 174] width 144 height 31
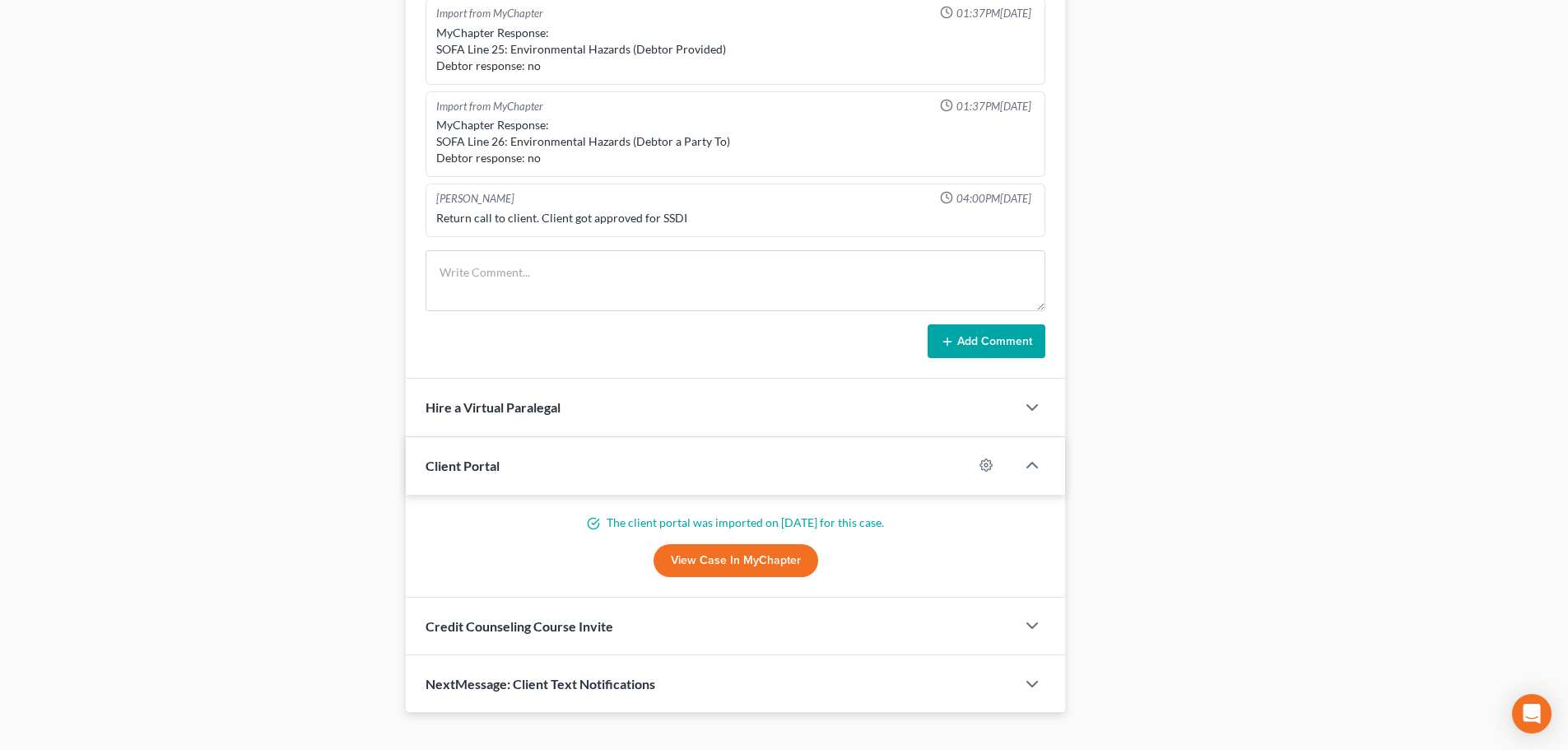
scroll to position [1178, 0]
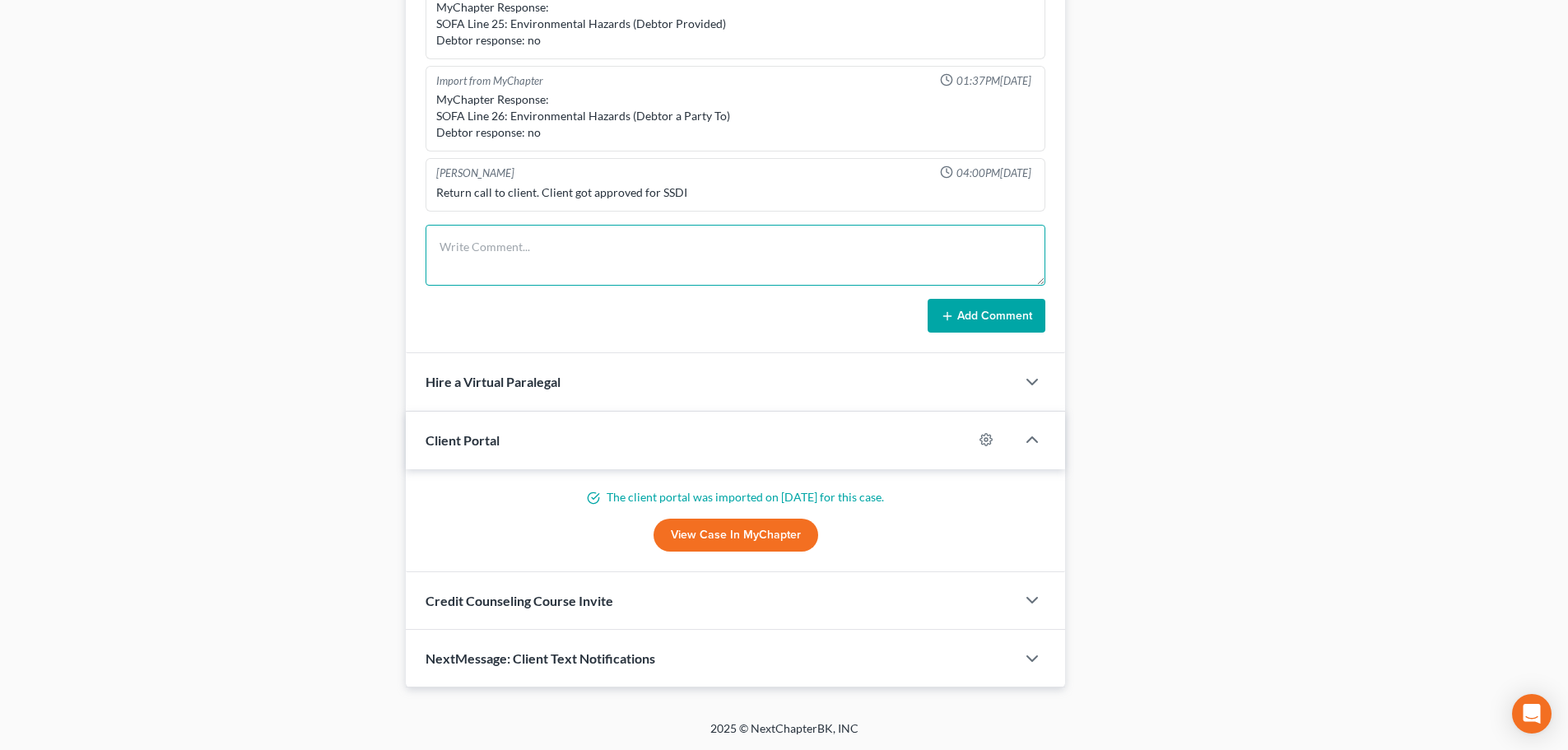
click at [540, 258] on textarea at bounding box center [736, 255] width 620 height 61
type textarea "Spoke to [PERSON_NAME]. She will send us copies of the 2024 tax returns."
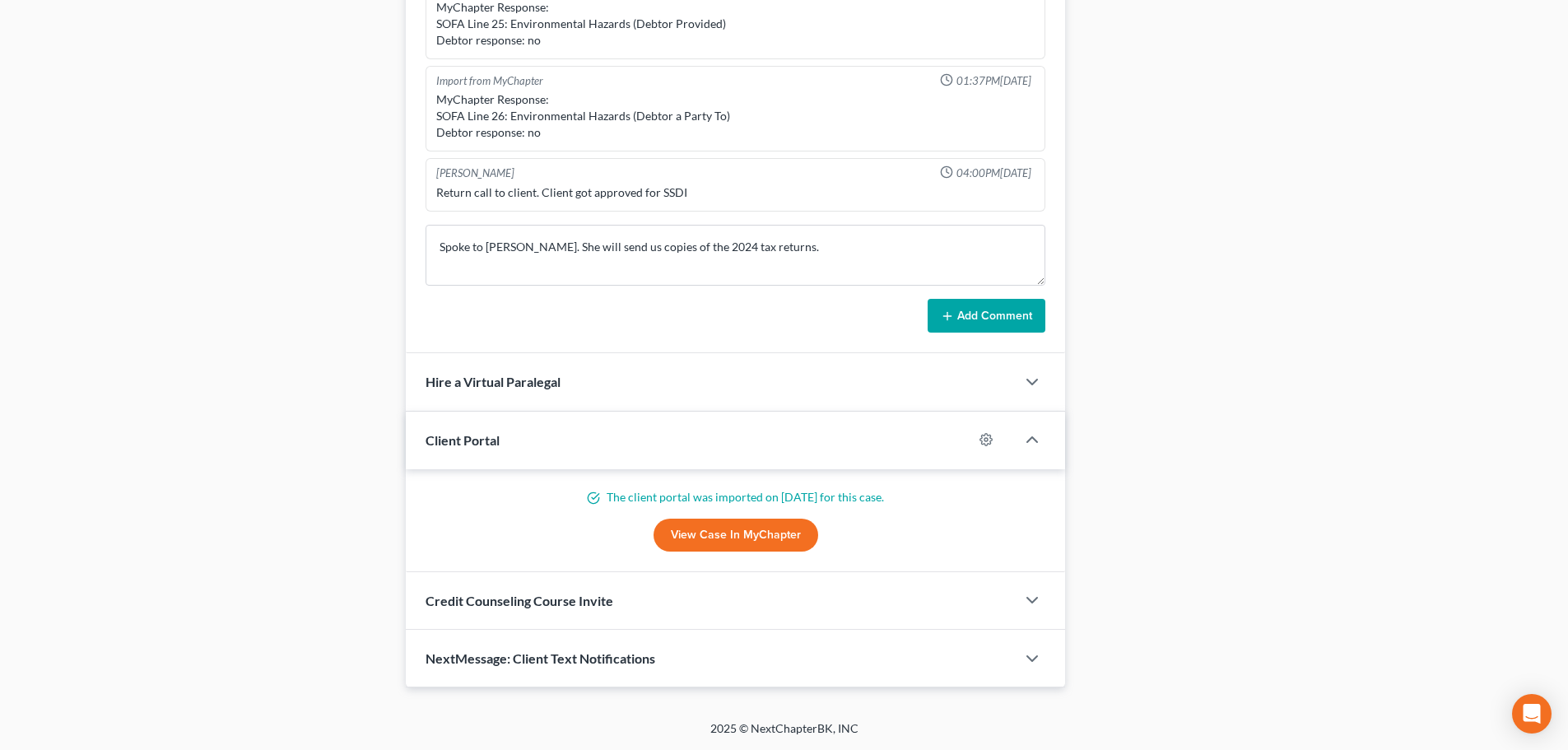
click at [960, 323] on button "Add Comment" at bounding box center [987, 316] width 117 height 35
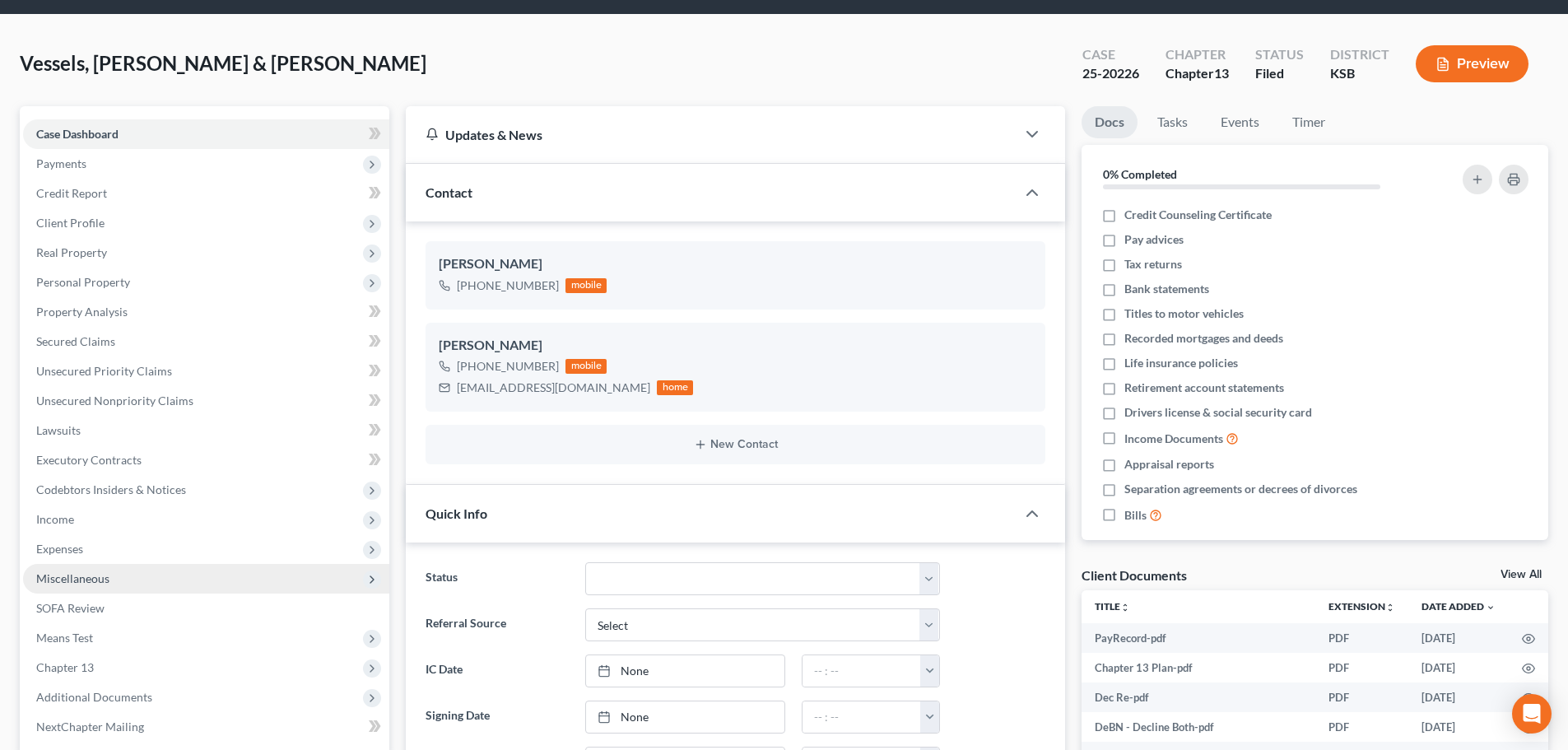
scroll to position [0, 0]
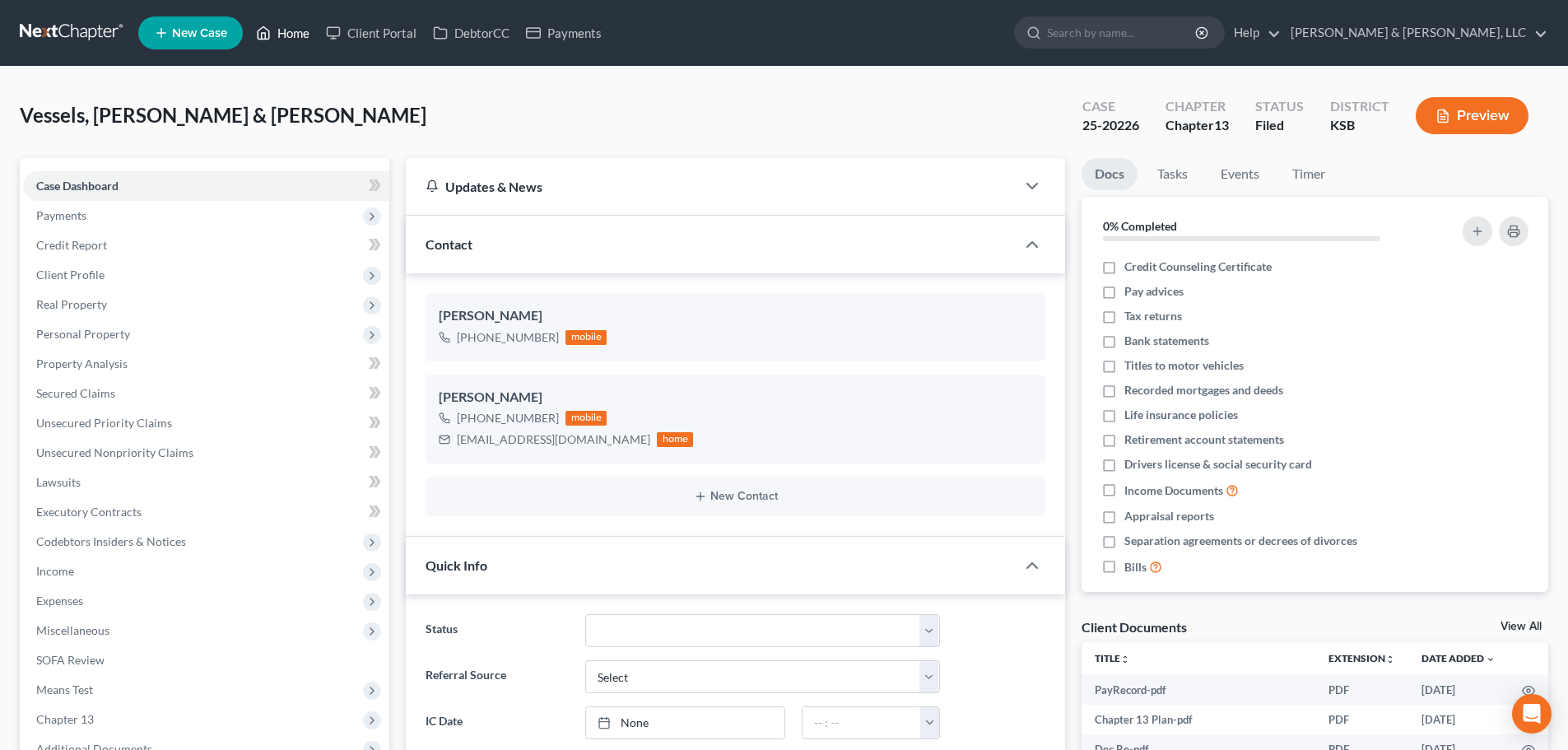
click at [289, 31] on link "Home" at bounding box center [283, 33] width 70 height 30
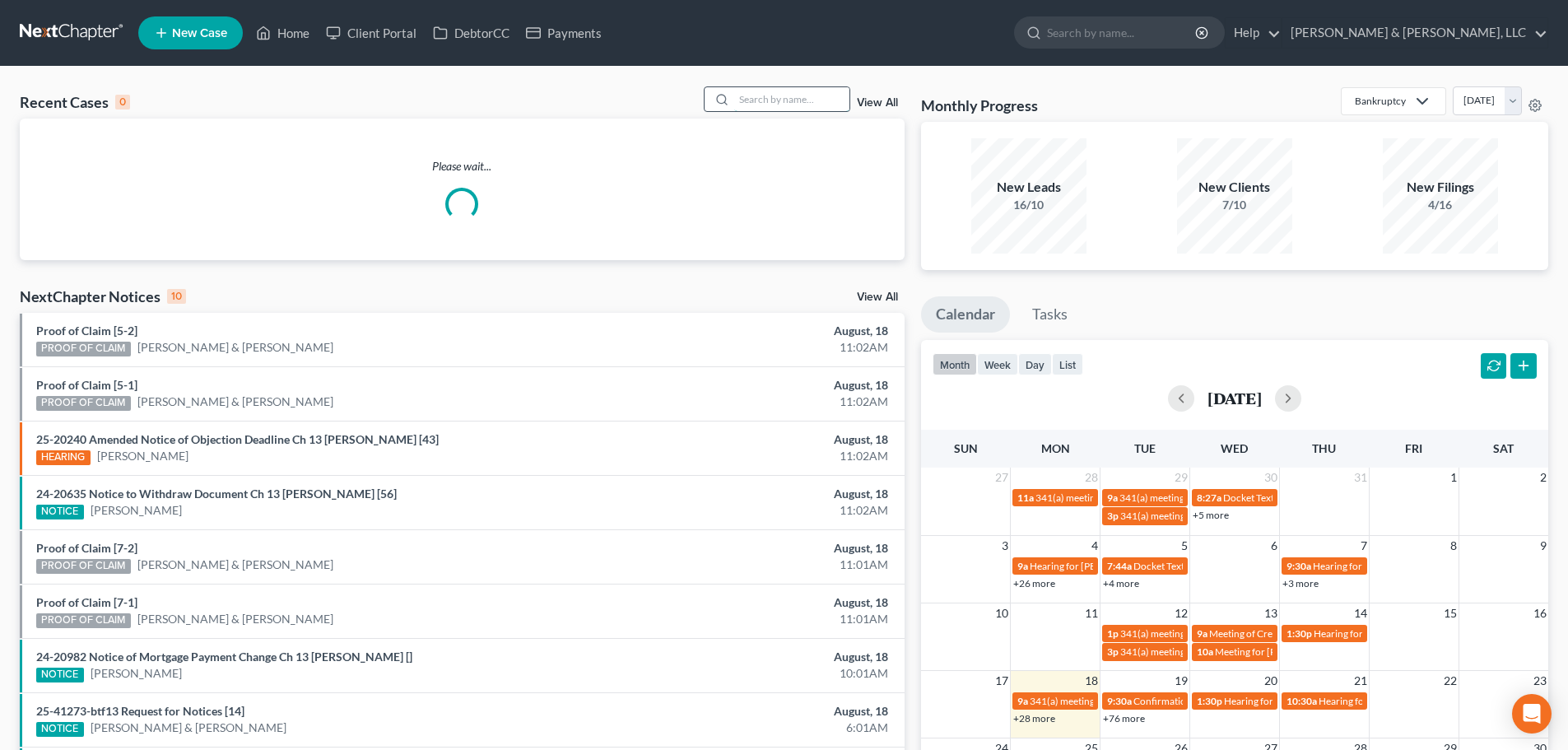
click at [826, 94] on input "search" at bounding box center [792, 100] width 115 height 24
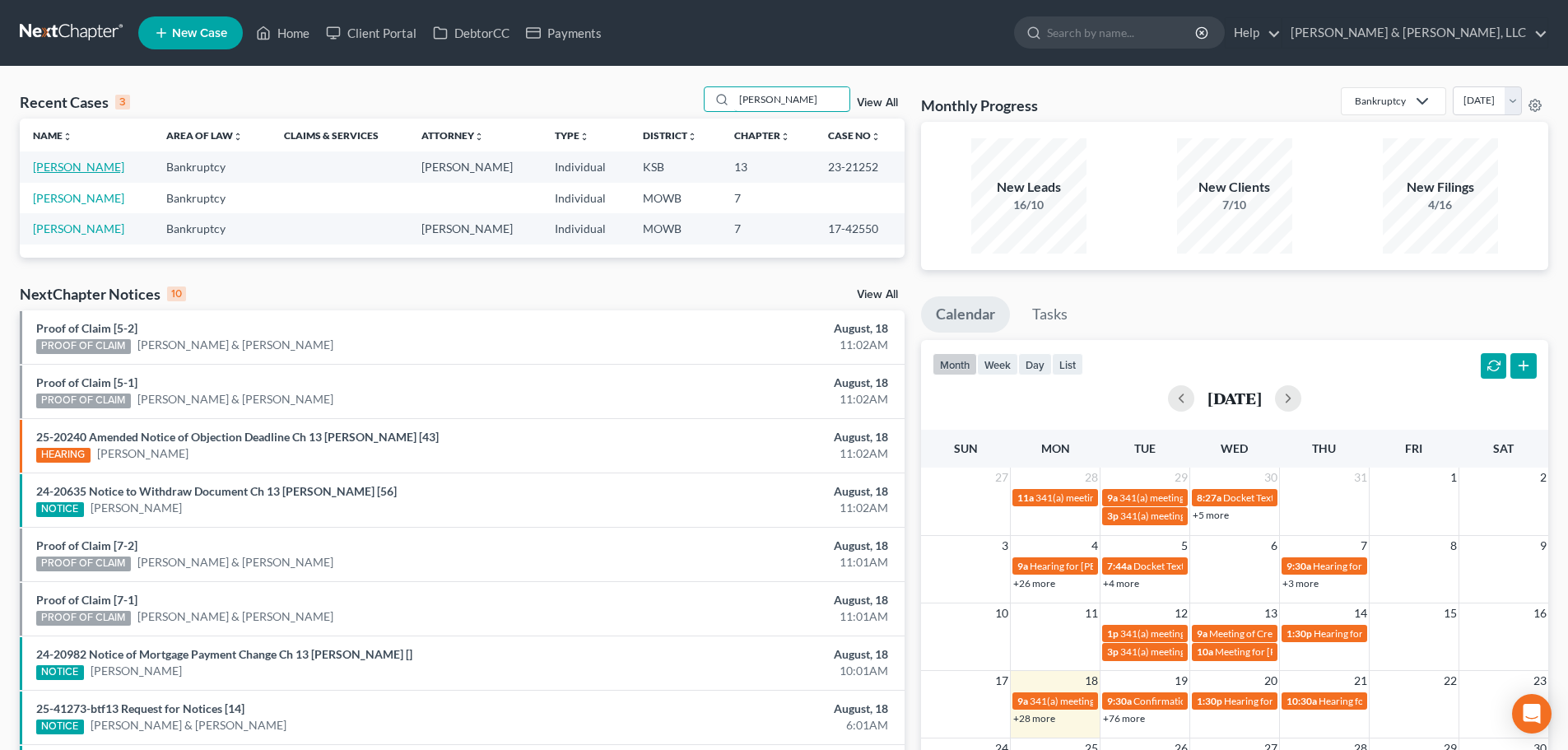
type input "pierce"
click at [59, 171] on link "Pierce, Phyllis" at bounding box center [79, 166] width 92 height 14
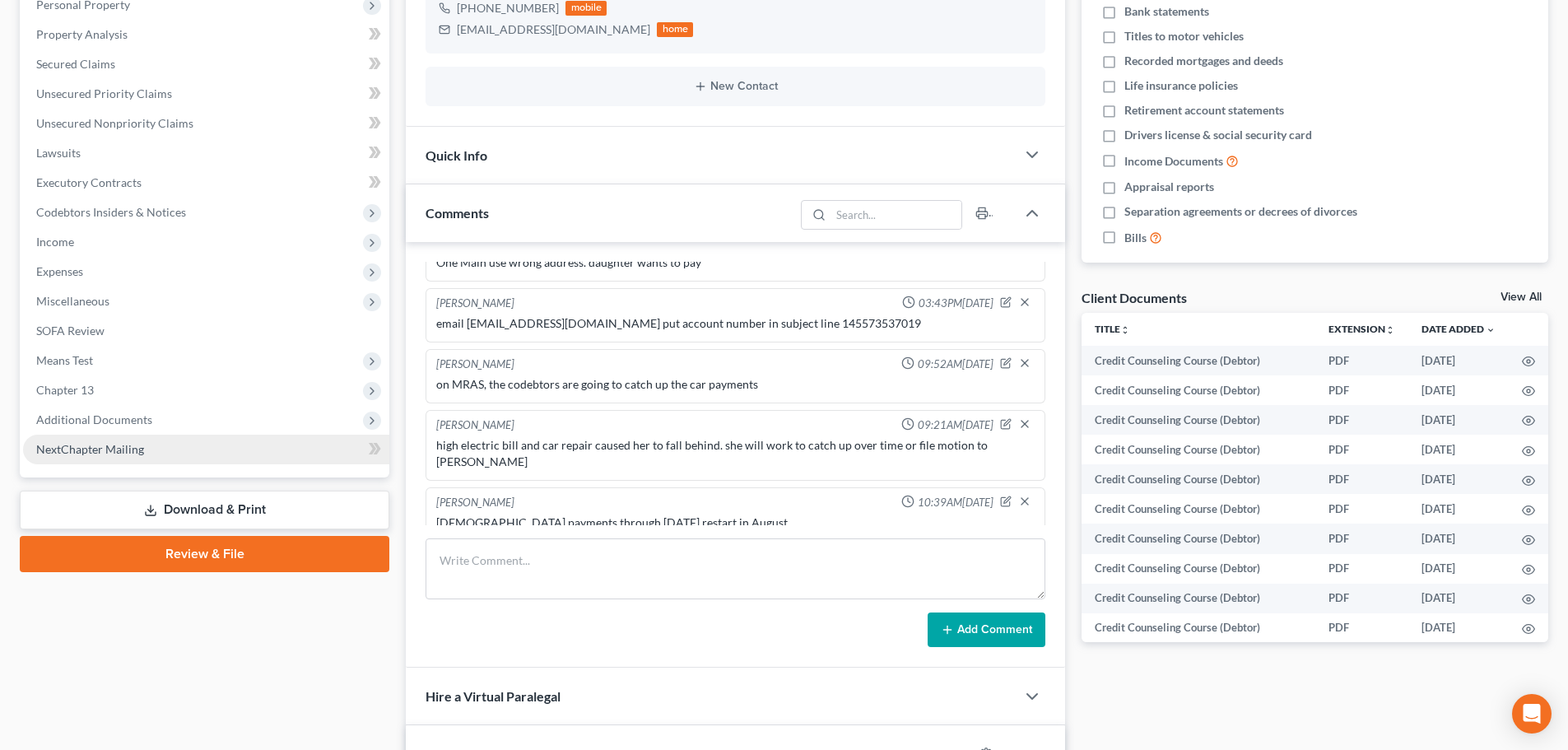
scroll to position [1649, 0]
click at [94, 421] on span "Additional Documents" at bounding box center [94, 419] width 116 height 14
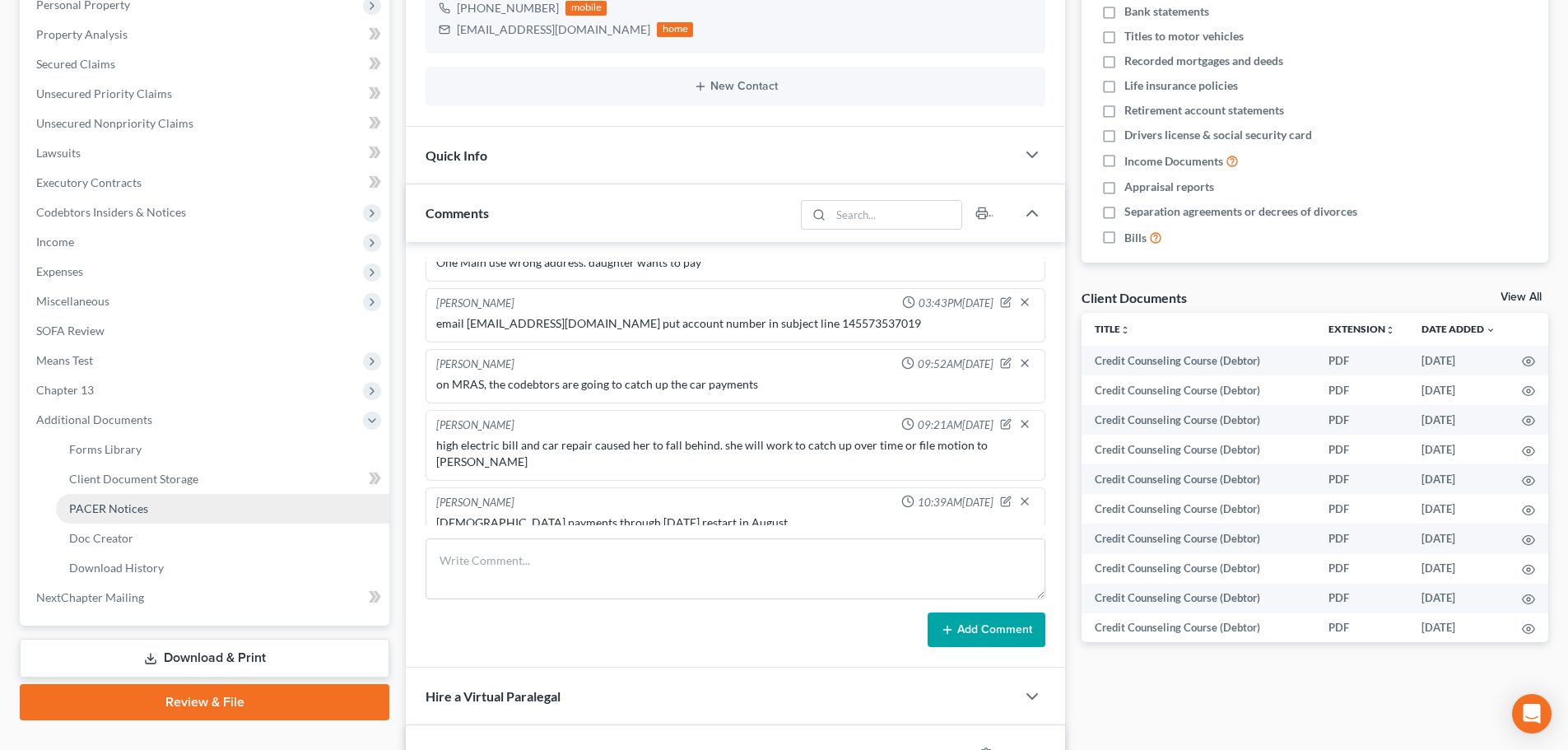
click at [105, 510] on span "PACER Notices" at bounding box center [108, 509] width 79 height 14
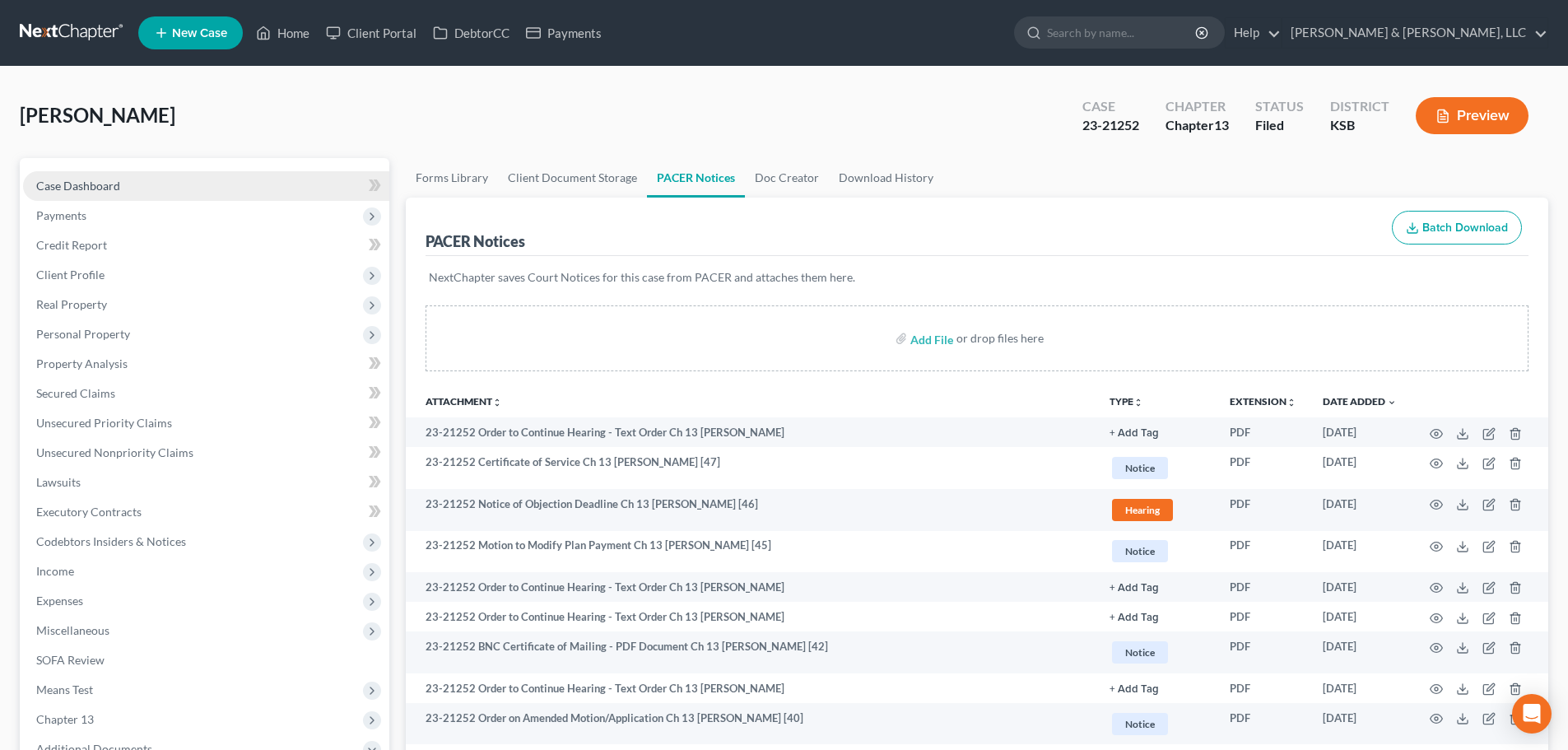
click at [53, 178] on span "Case Dashboard" at bounding box center [78, 185] width 84 height 14
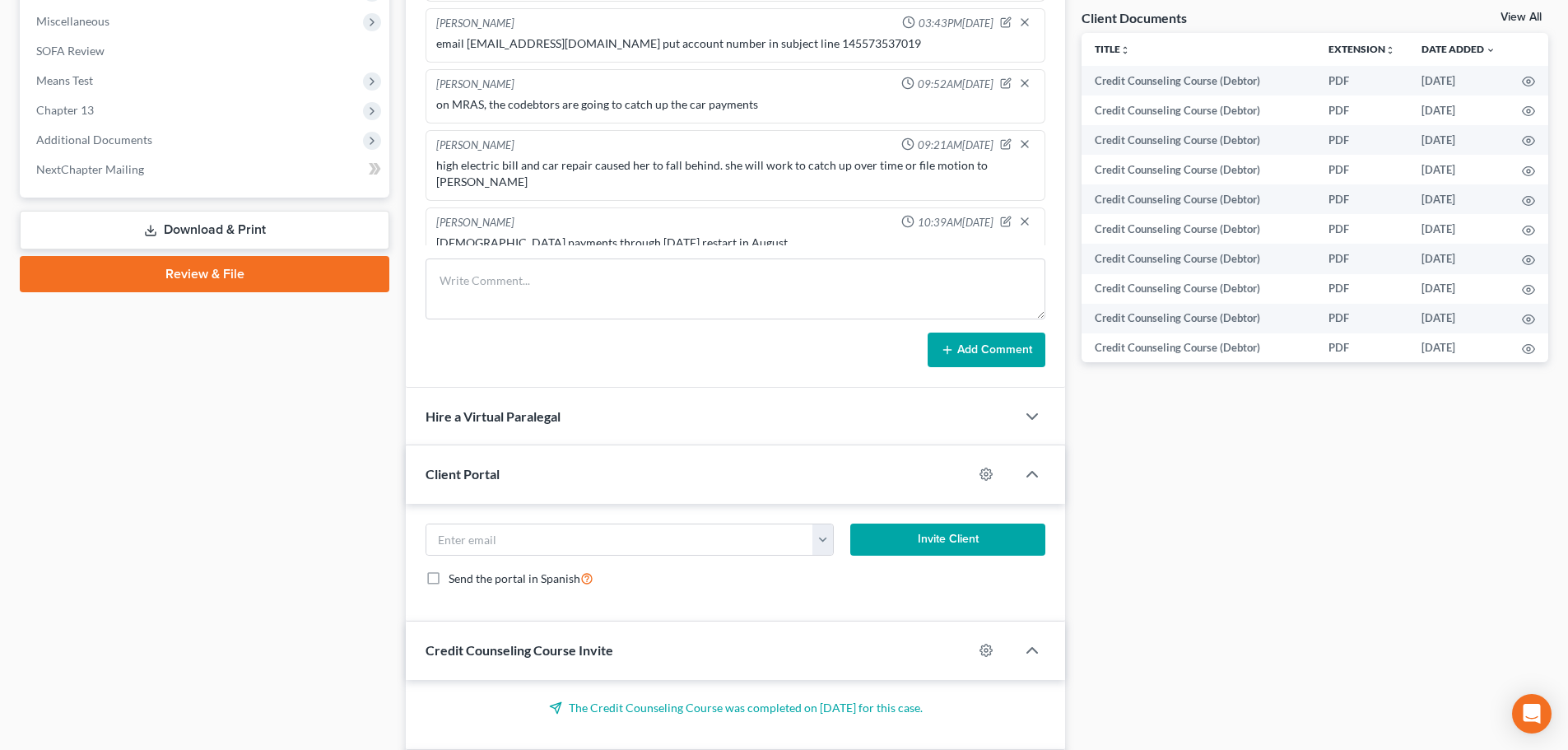
scroll to position [605, 0]
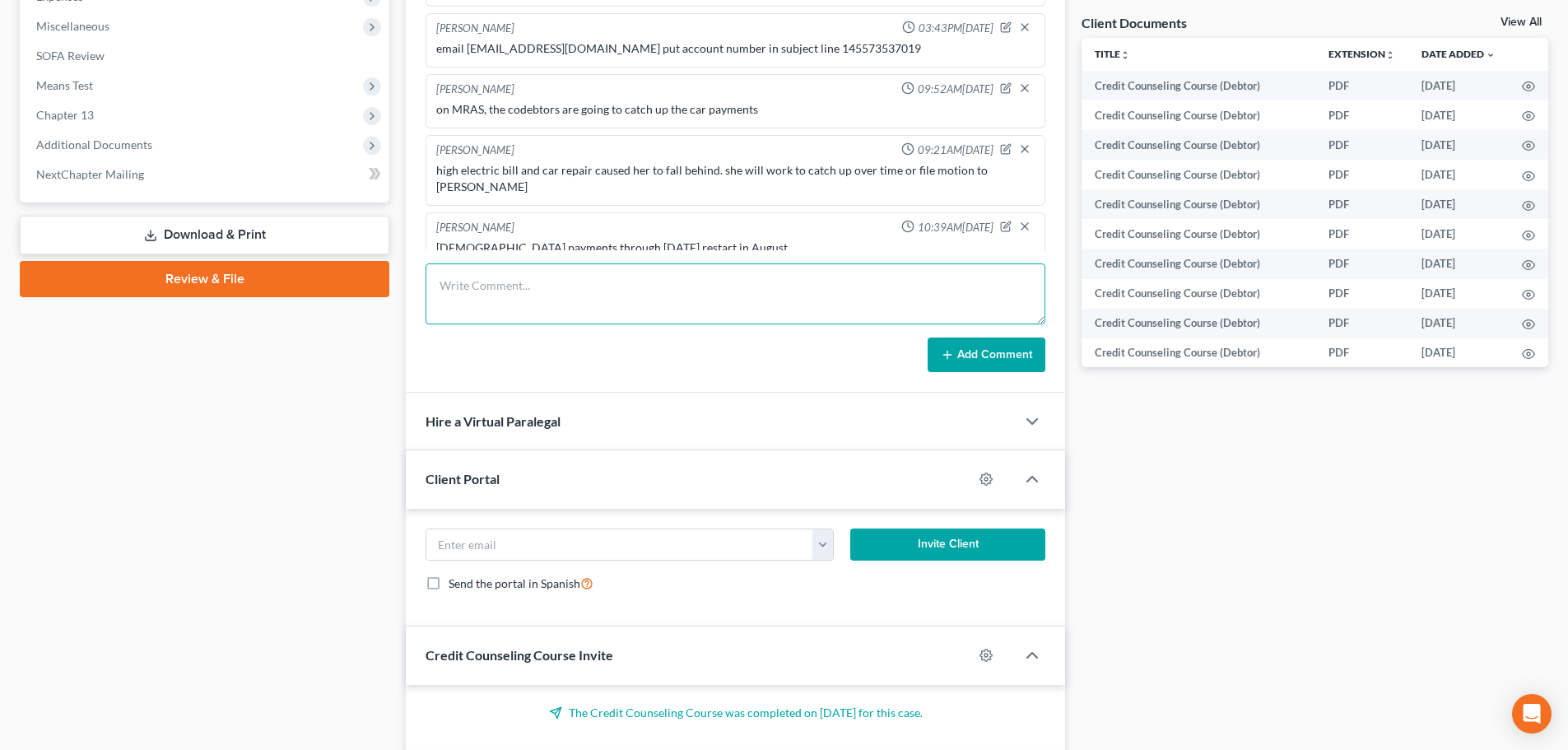
click at [580, 304] on textarea at bounding box center [736, 294] width 620 height 61
type textarea "D called. left vm. returned call. left vm."
click at [997, 355] on button "Add Comment" at bounding box center [987, 355] width 117 height 35
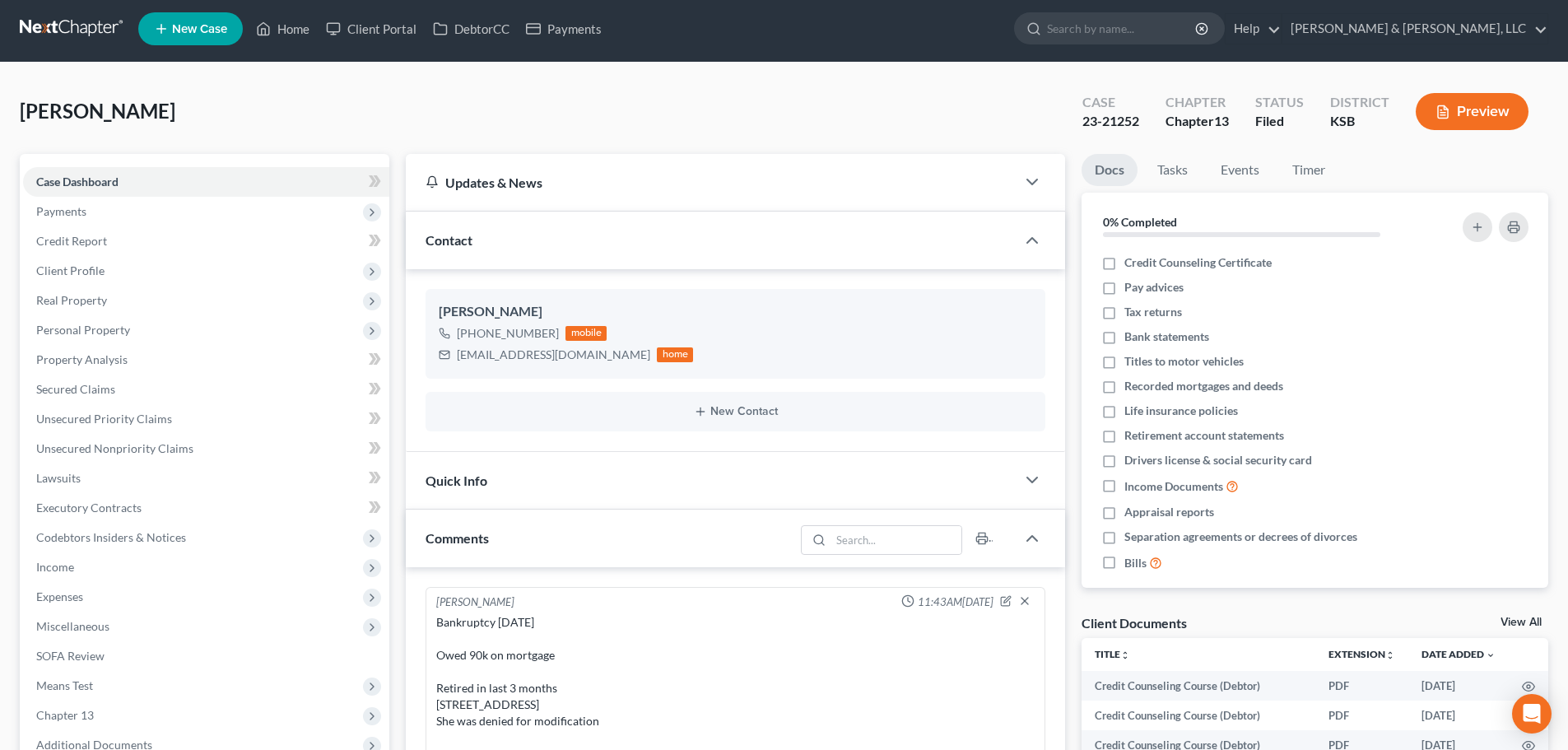
scroll to position [0, 0]
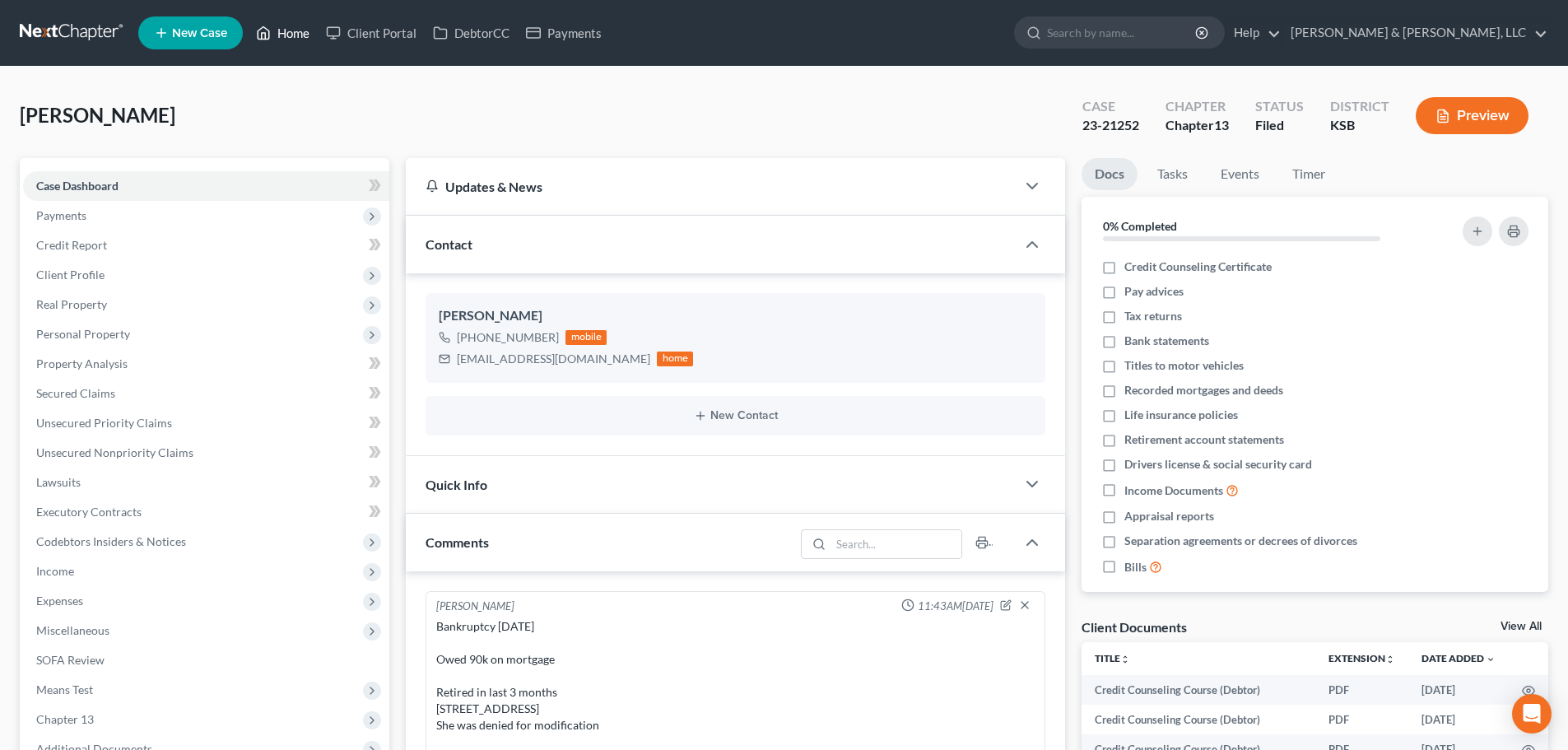
click at [292, 37] on link "Home" at bounding box center [283, 33] width 70 height 30
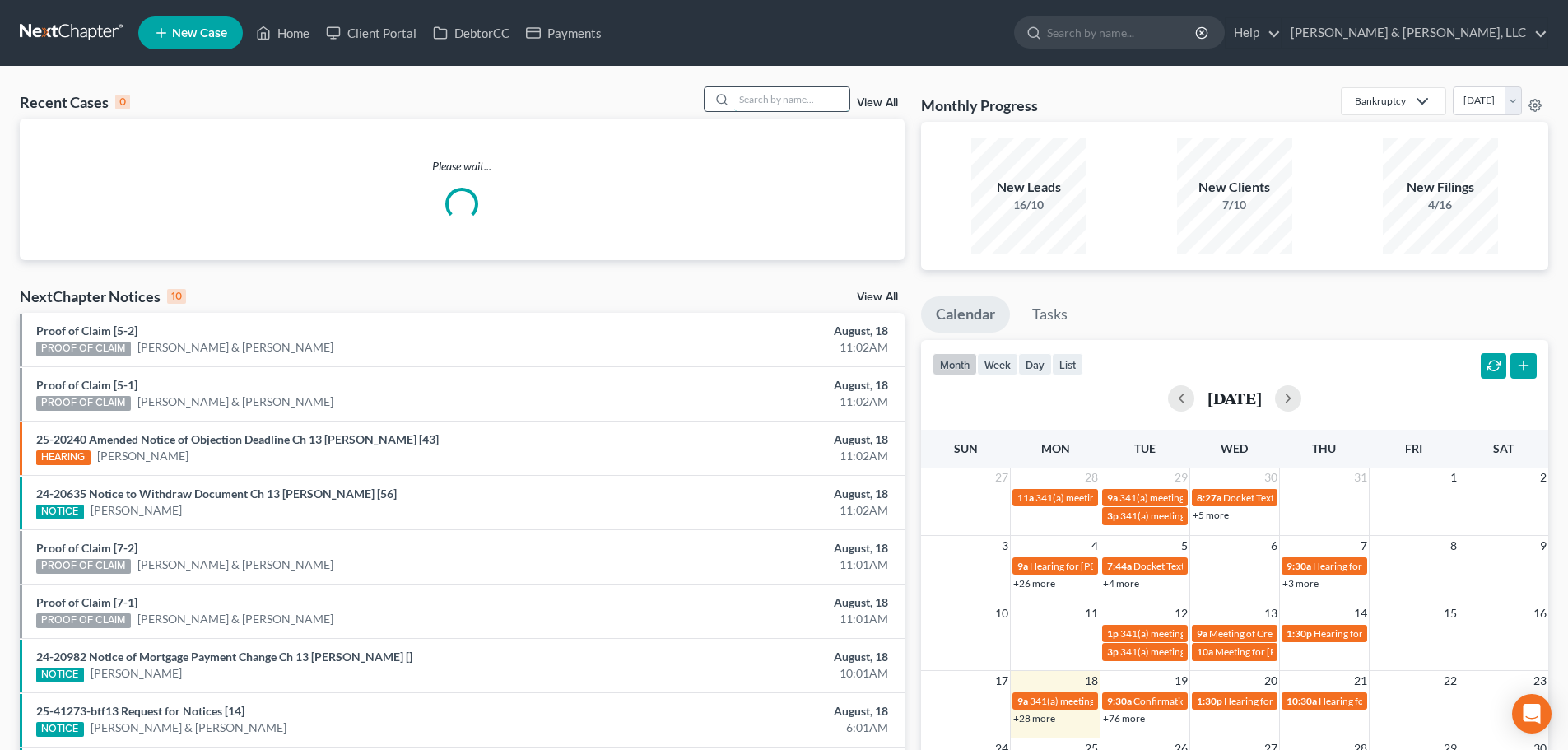
click at [771, 102] on input "search" at bounding box center [792, 100] width 115 height 24
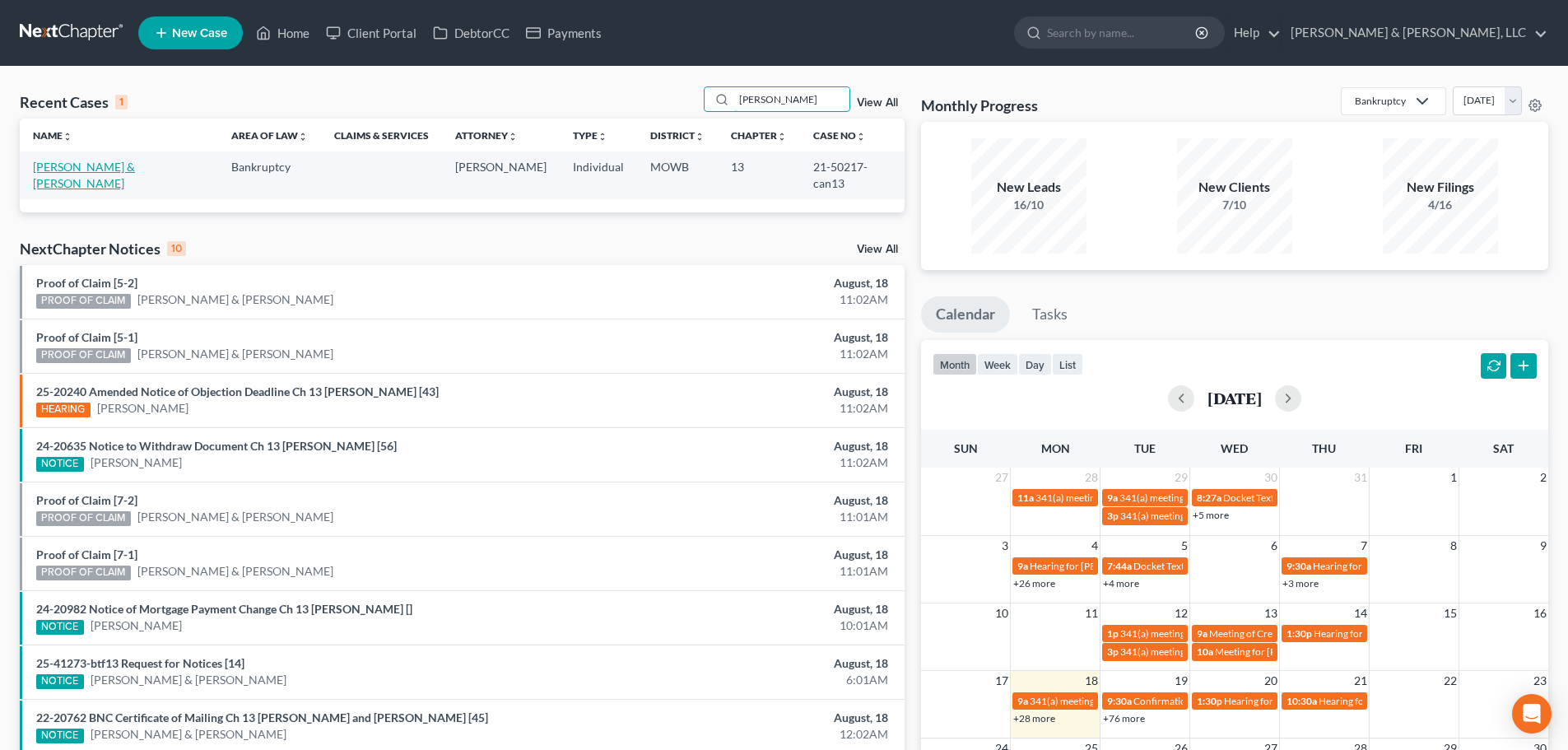
type input "chrisman"
click at [135, 162] on link "[PERSON_NAME] & [PERSON_NAME]" at bounding box center [84, 174] width 103 height 31
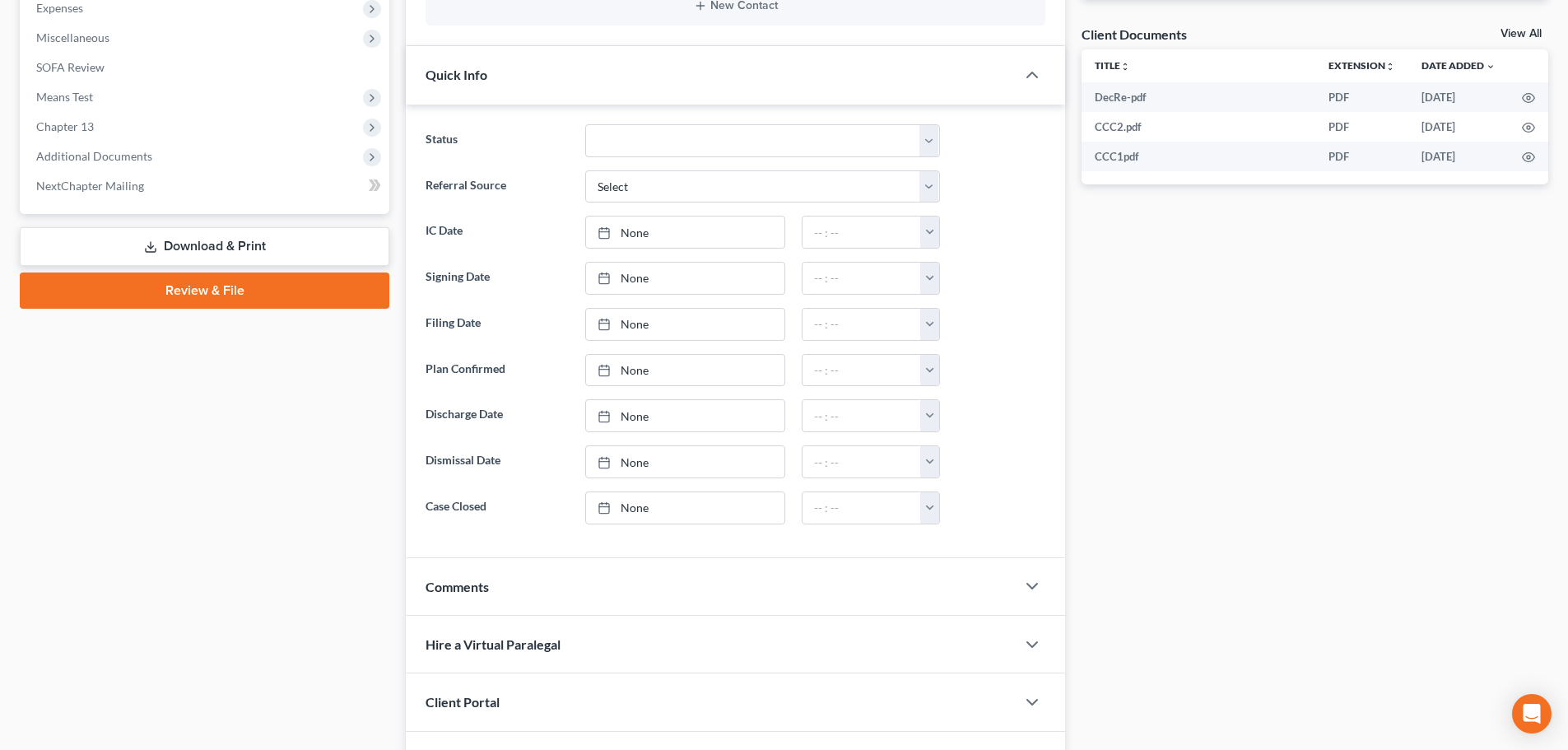
scroll to position [588, 0]
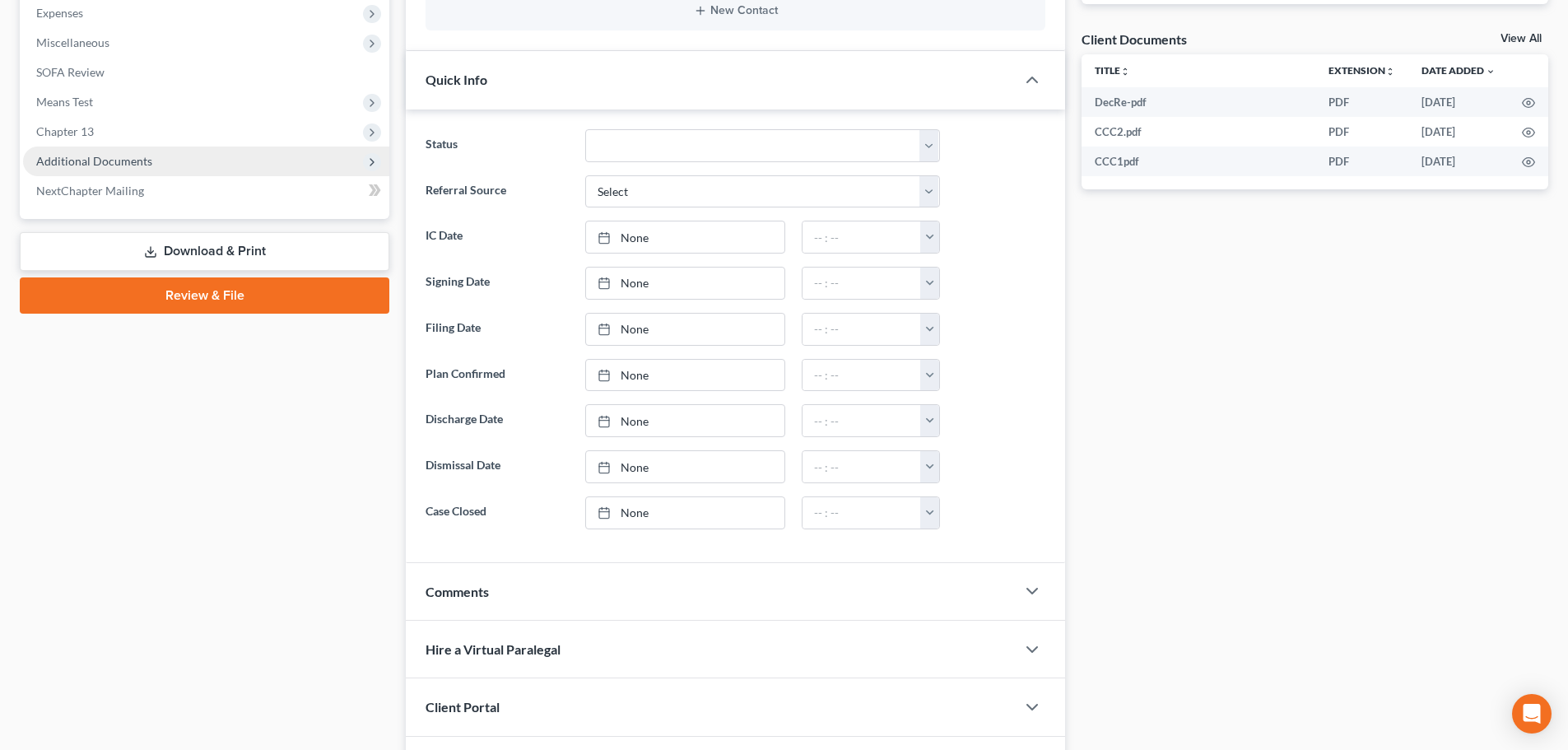
click at [84, 173] on span "Additional Documents" at bounding box center [206, 161] width 366 height 30
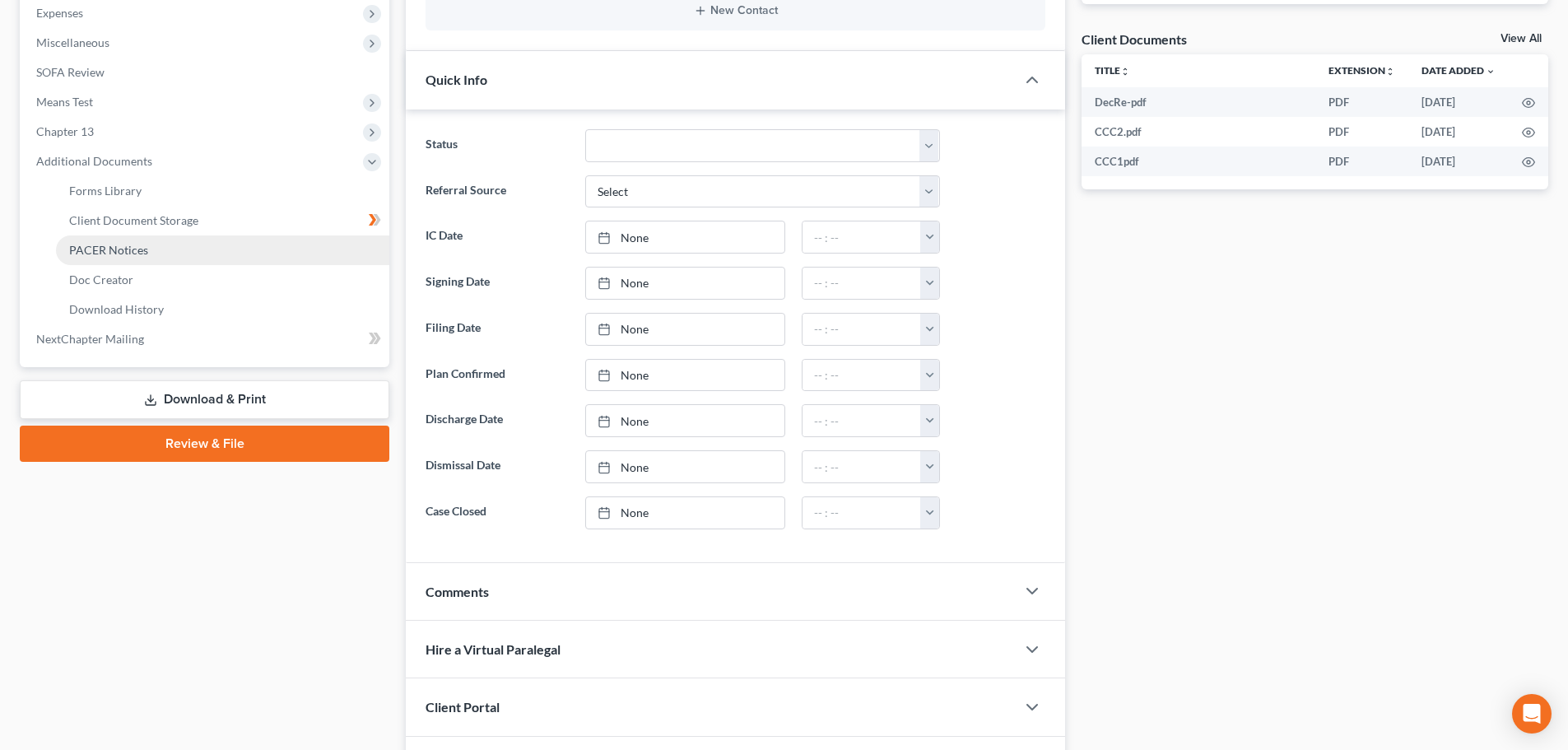
click at [108, 243] on span "PACER Notices" at bounding box center [108, 250] width 79 height 14
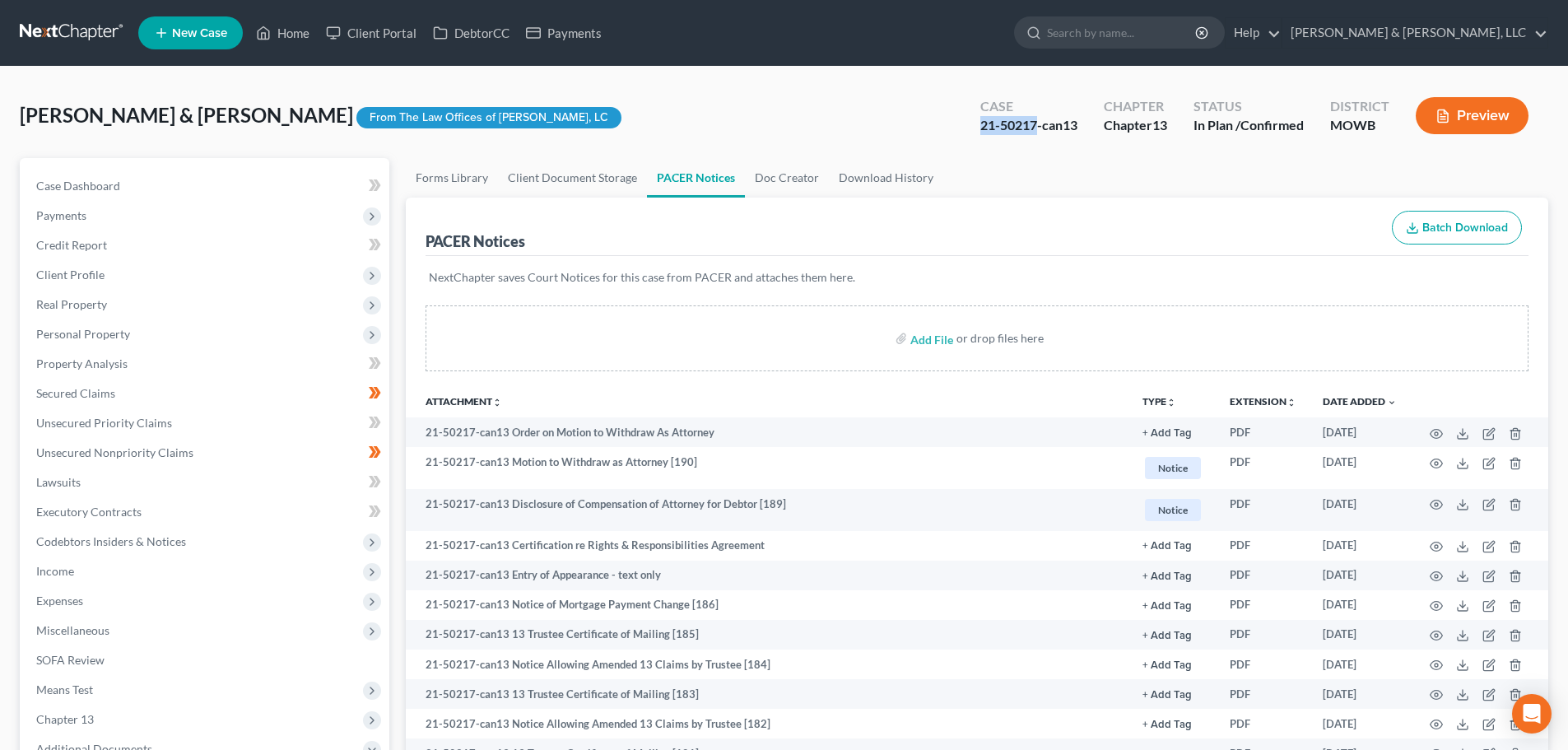
drag, startPoint x: 1033, startPoint y: 124, endPoint x: 968, endPoint y: 121, distance: 65.1
click at [968, 121] on div "Case 21-50217-can13" at bounding box center [1029, 117] width 123 height 49
copy div "21-50217"
click at [298, 27] on link "Home" at bounding box center [283, 33] width 70 height 30
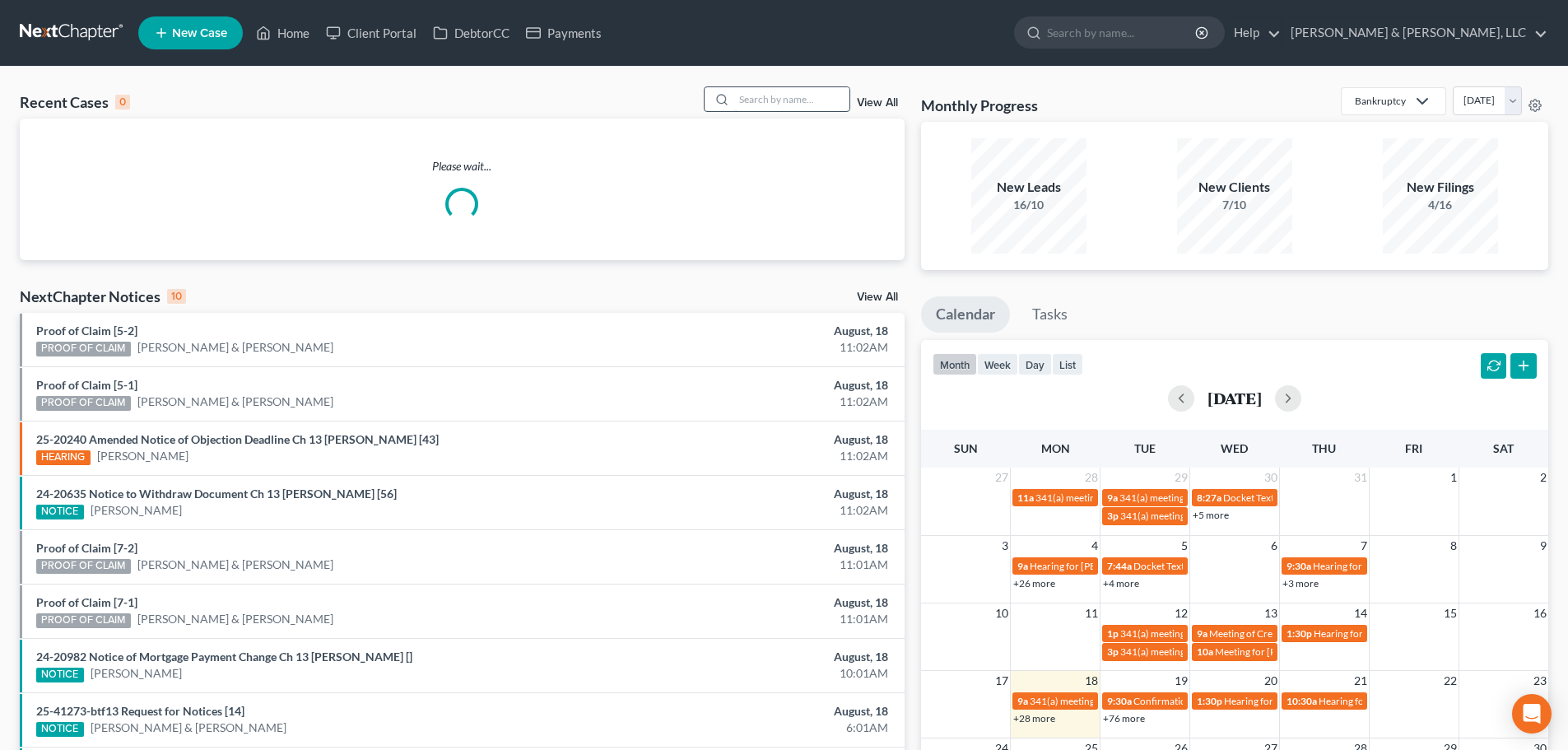
click at [811, 104] on input "search" at bounding box center [792, 100] width 115 height 24
paste input "21-50217"
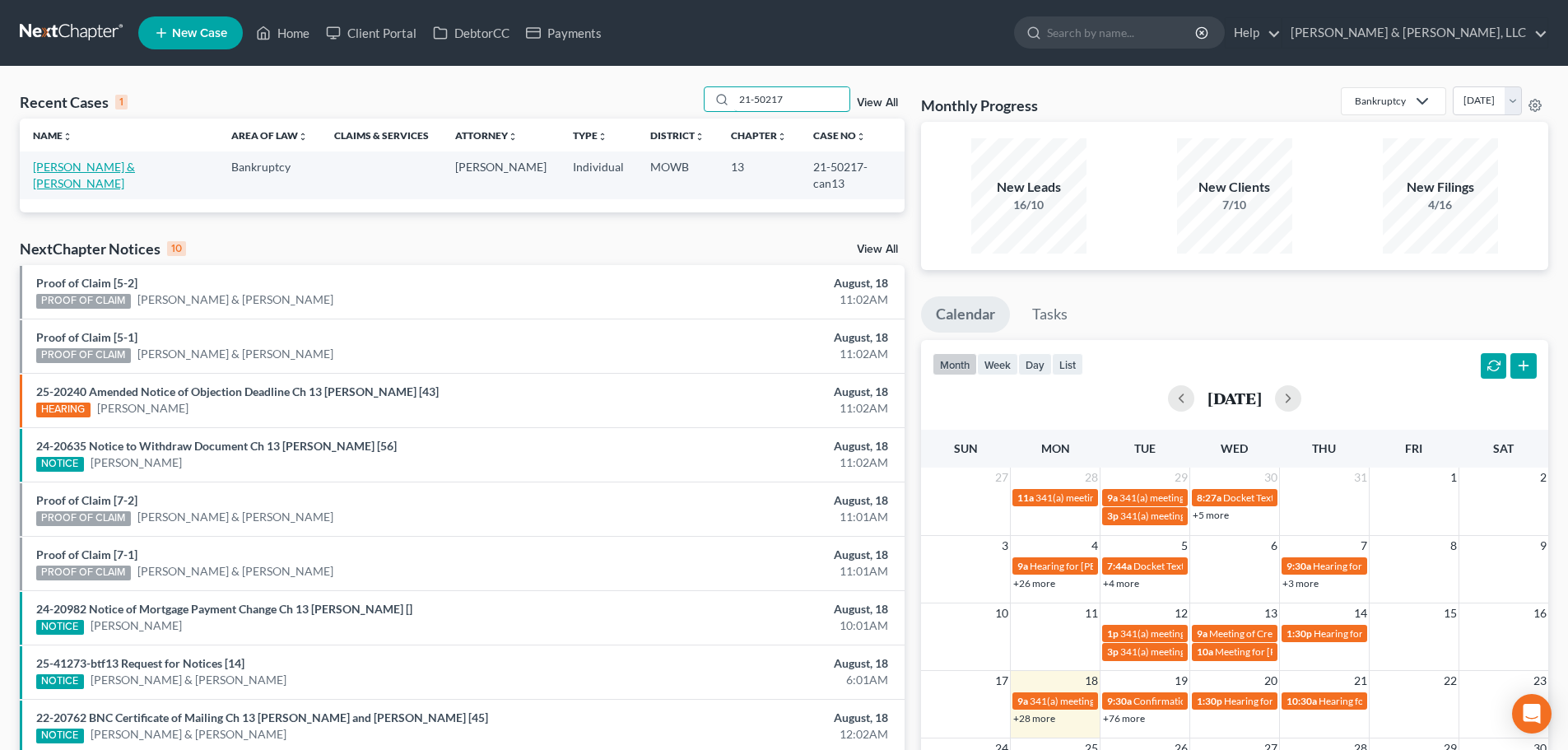
type input "21-50217"
click at [92, 166] on link "Chrisman, Jeremy & Kimberly" at bounding box center [84, 174] width 103 height 31
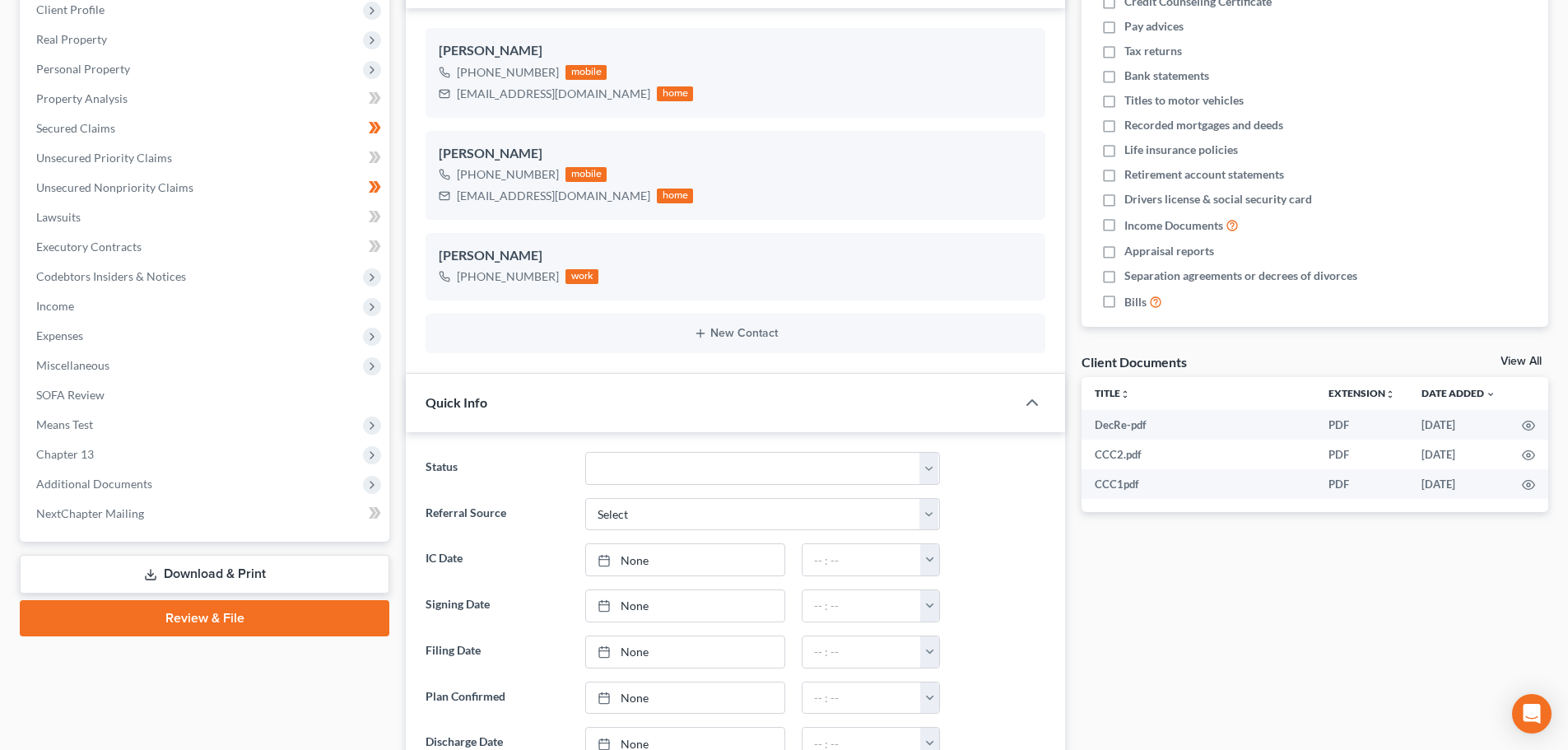
scroll to position [330, 0]
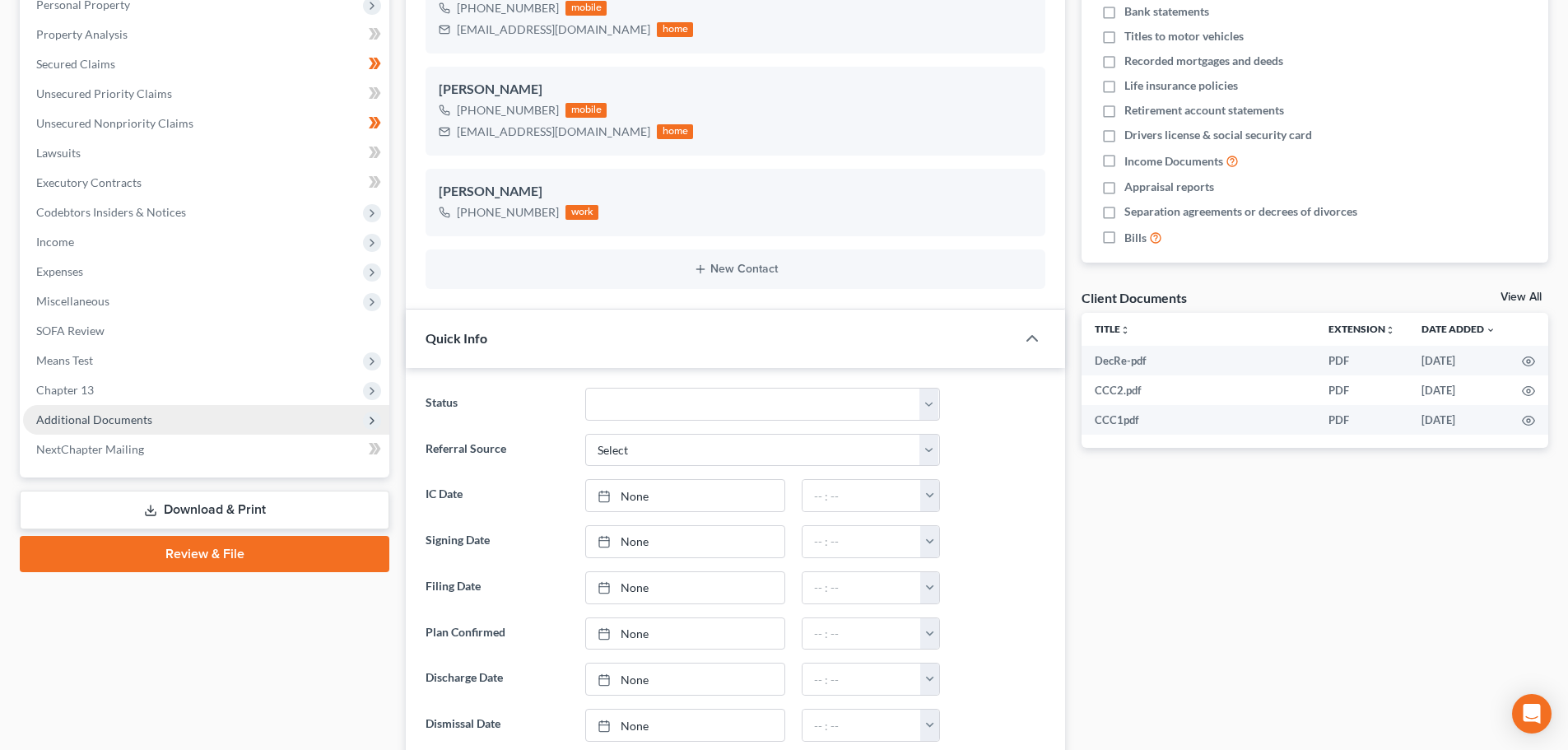
click at [105, 427] on span "Additional Documents" at bounding box center [206, 420] width 366 height 30
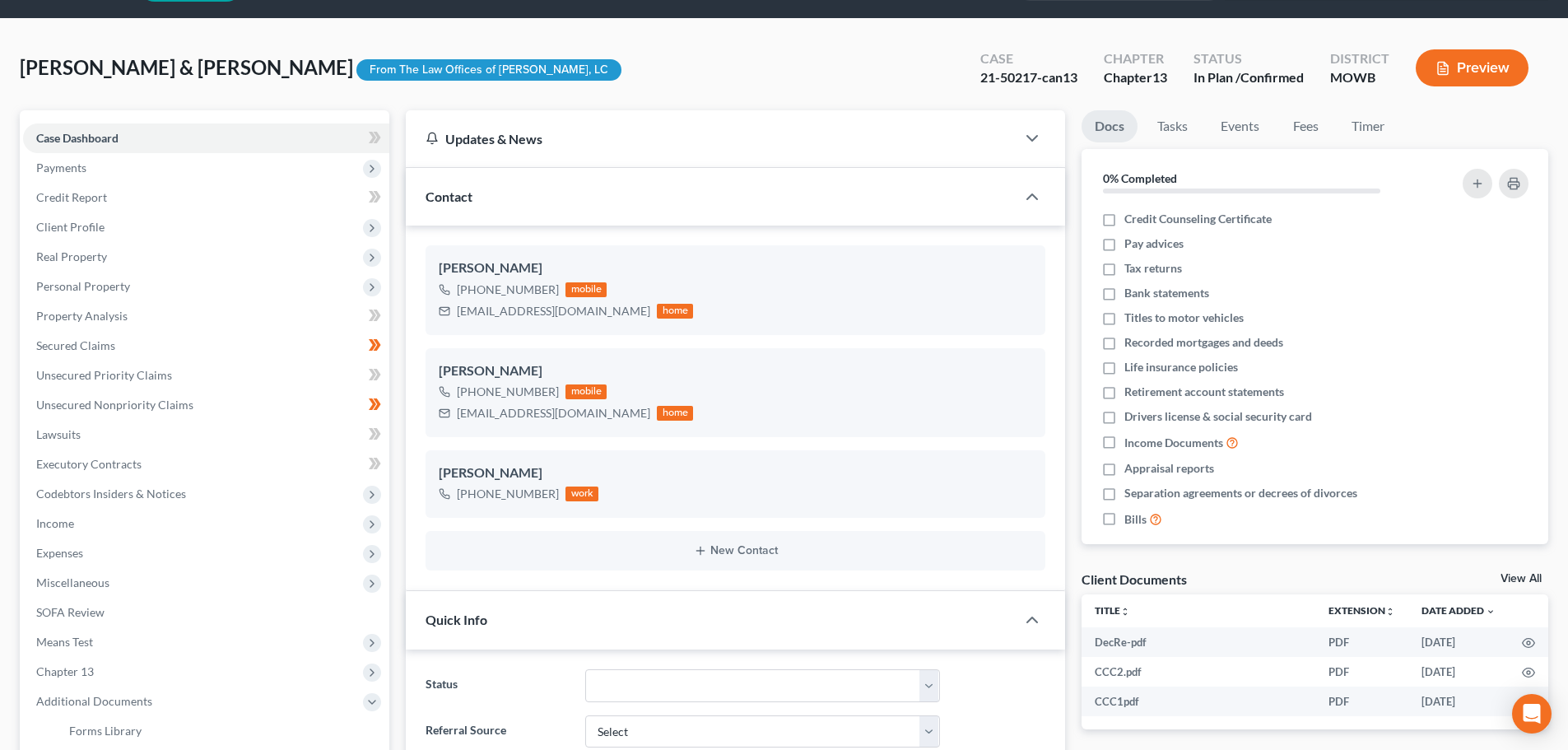
scroll to position [0, 0]
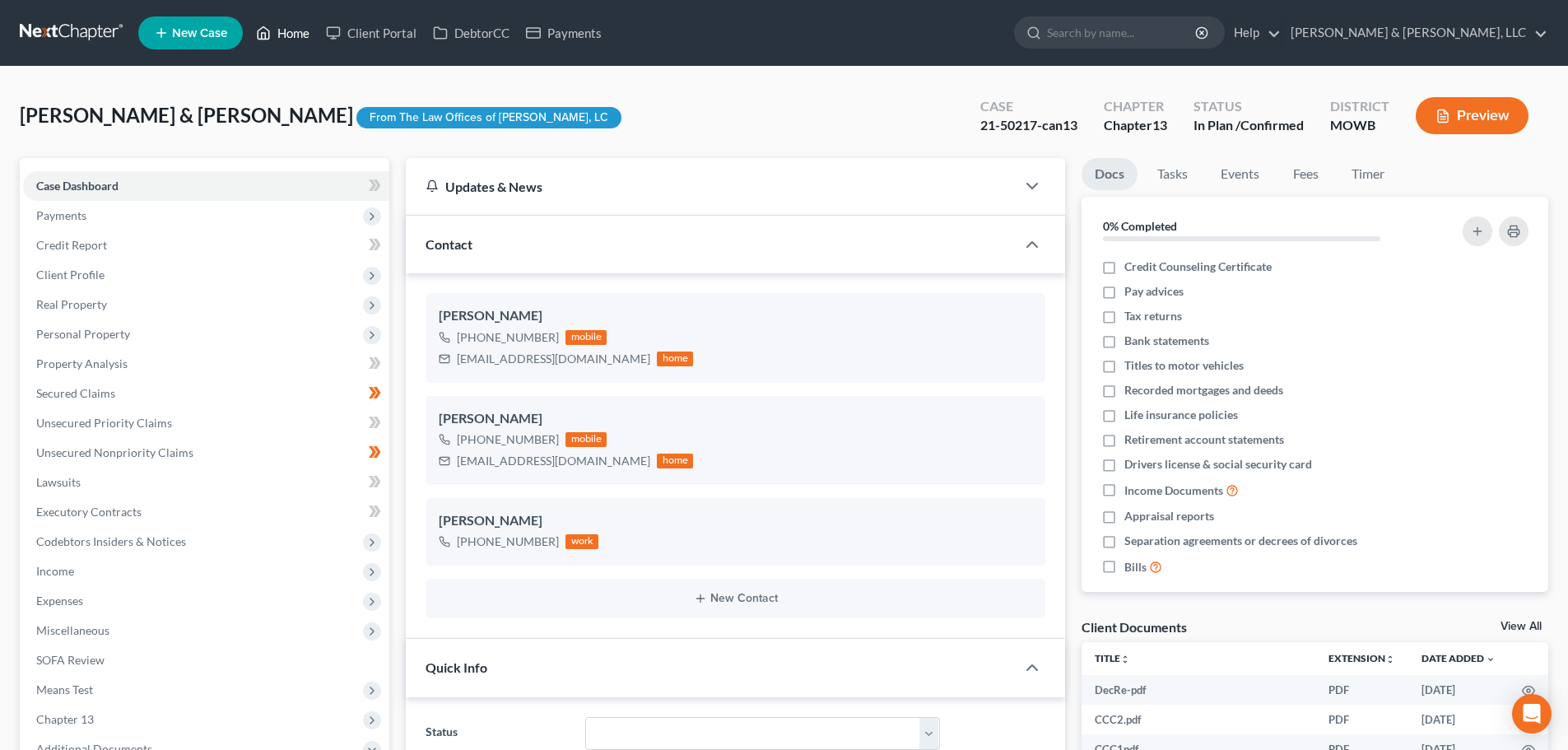
click at [282, 28] on link "Home" at bounding box center [283, 33] width 70 height 30
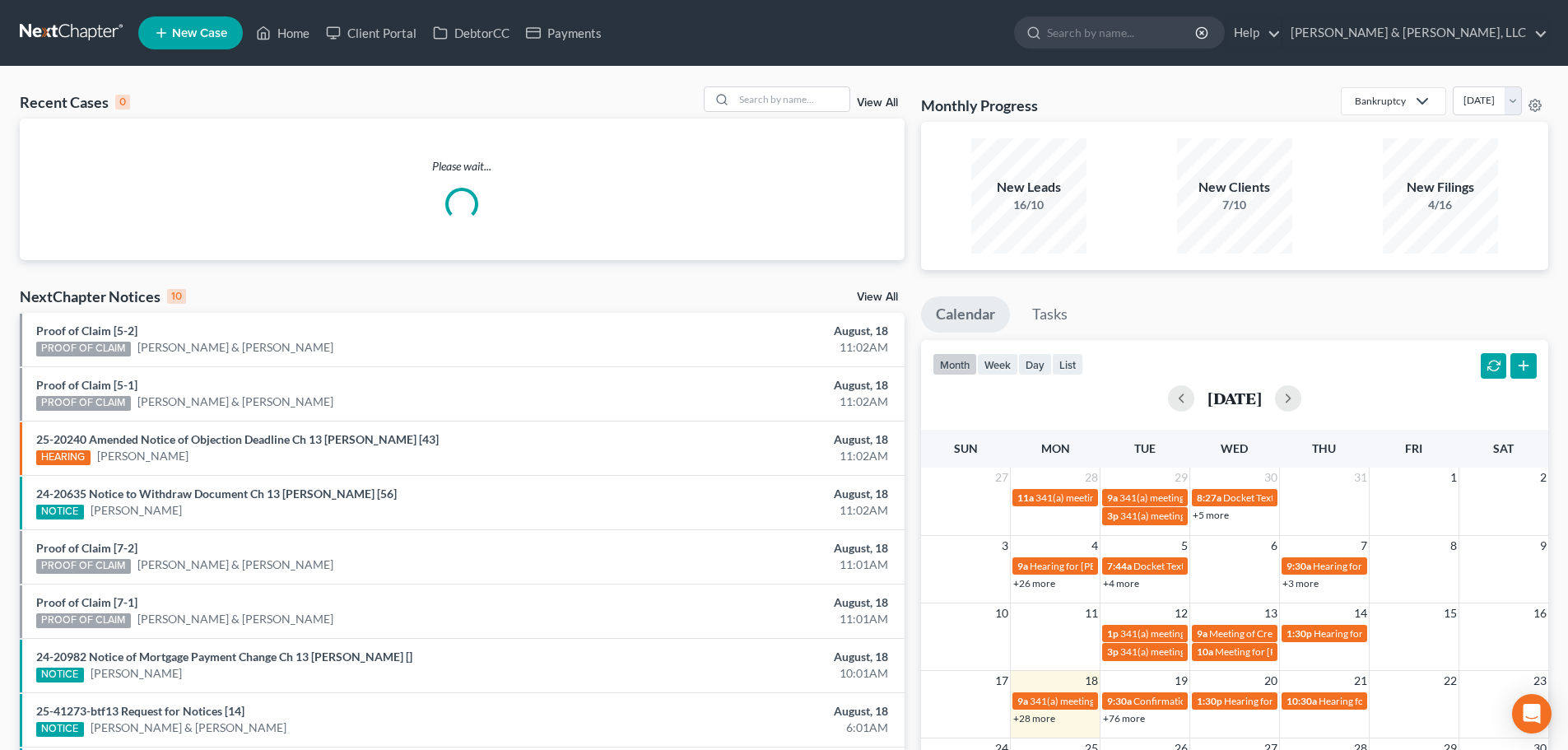
click at [878, 298] on link "View All" at bounding box center [877, 298] width 41 height 12
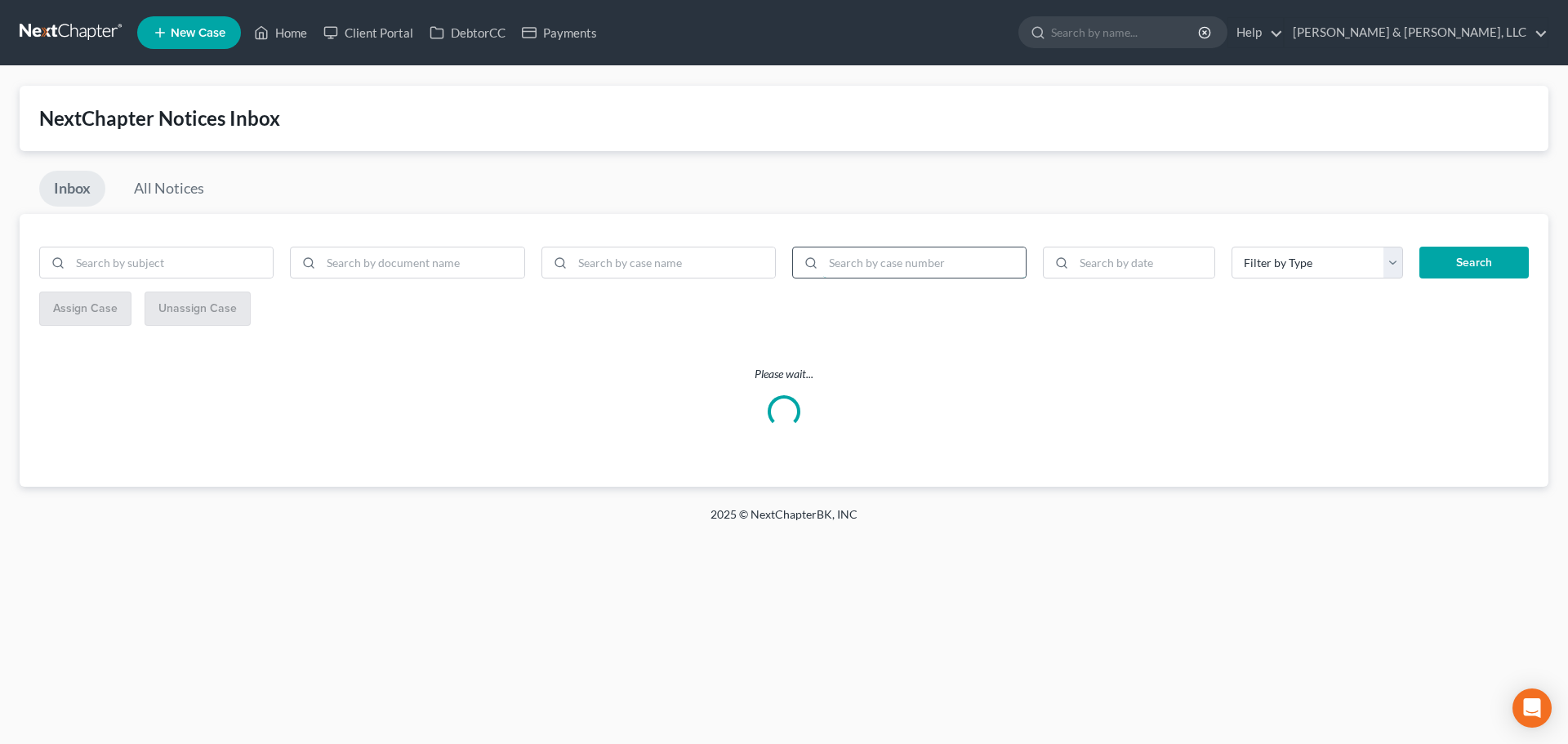
click at [879, 274] on input "search" at bounding box center [924, 263] width 202 height 31
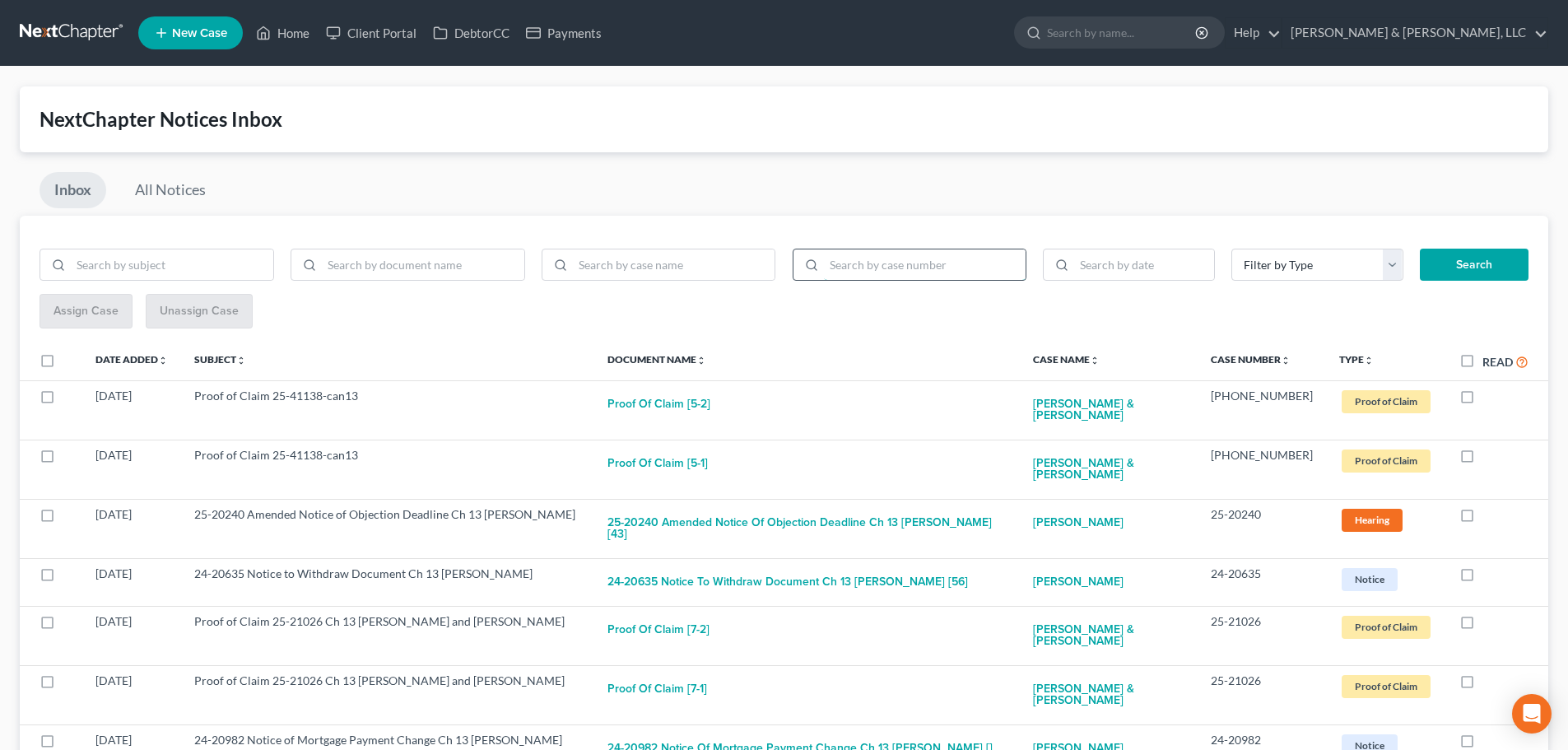
paste input "21-50217"
type input "21-50217"
click at [1473, 255] on button "Search" at bounding box center [1473, 265] width 109 height 33
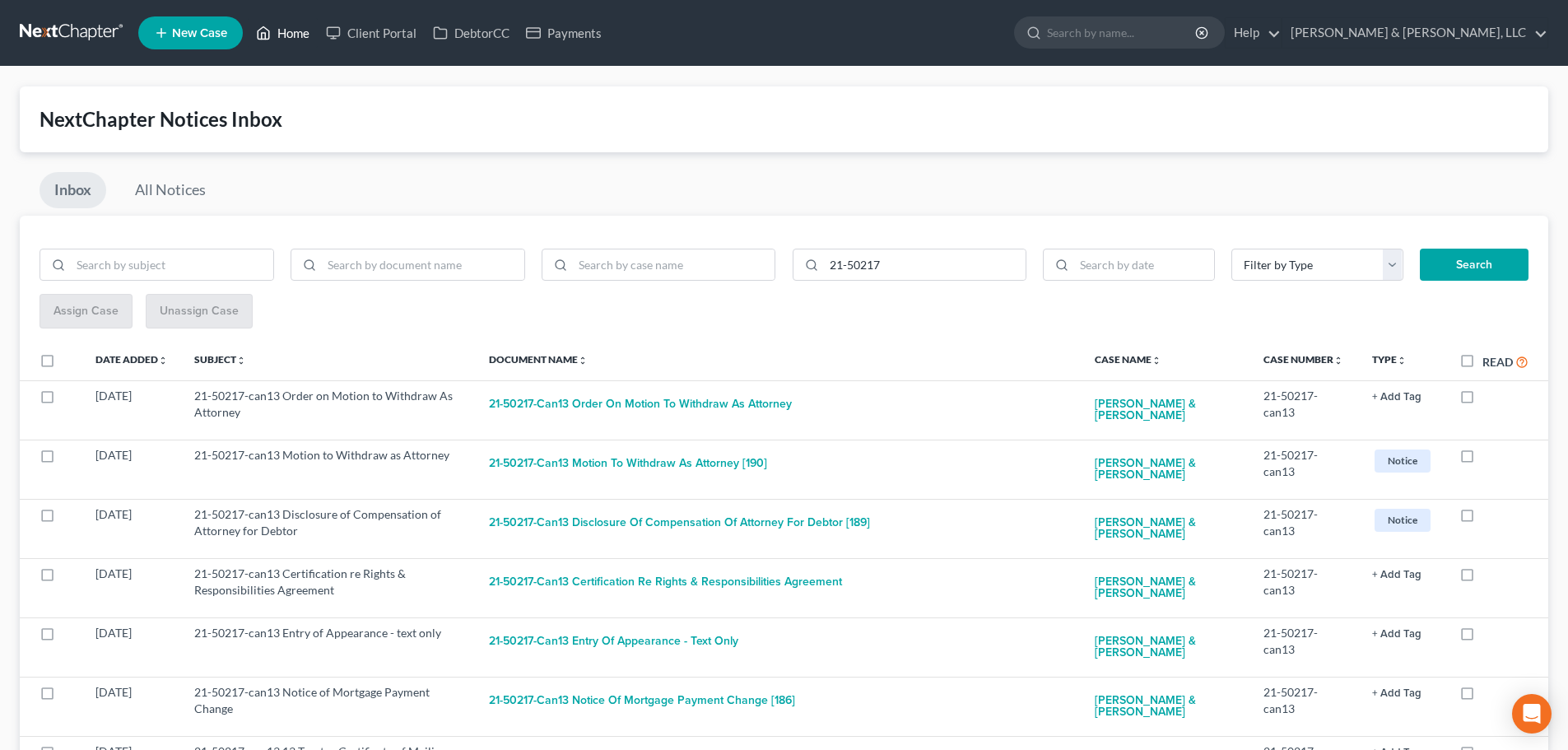
click at [307, 32] on link "Home" at bounding box center [283, 33] width 70 height 30
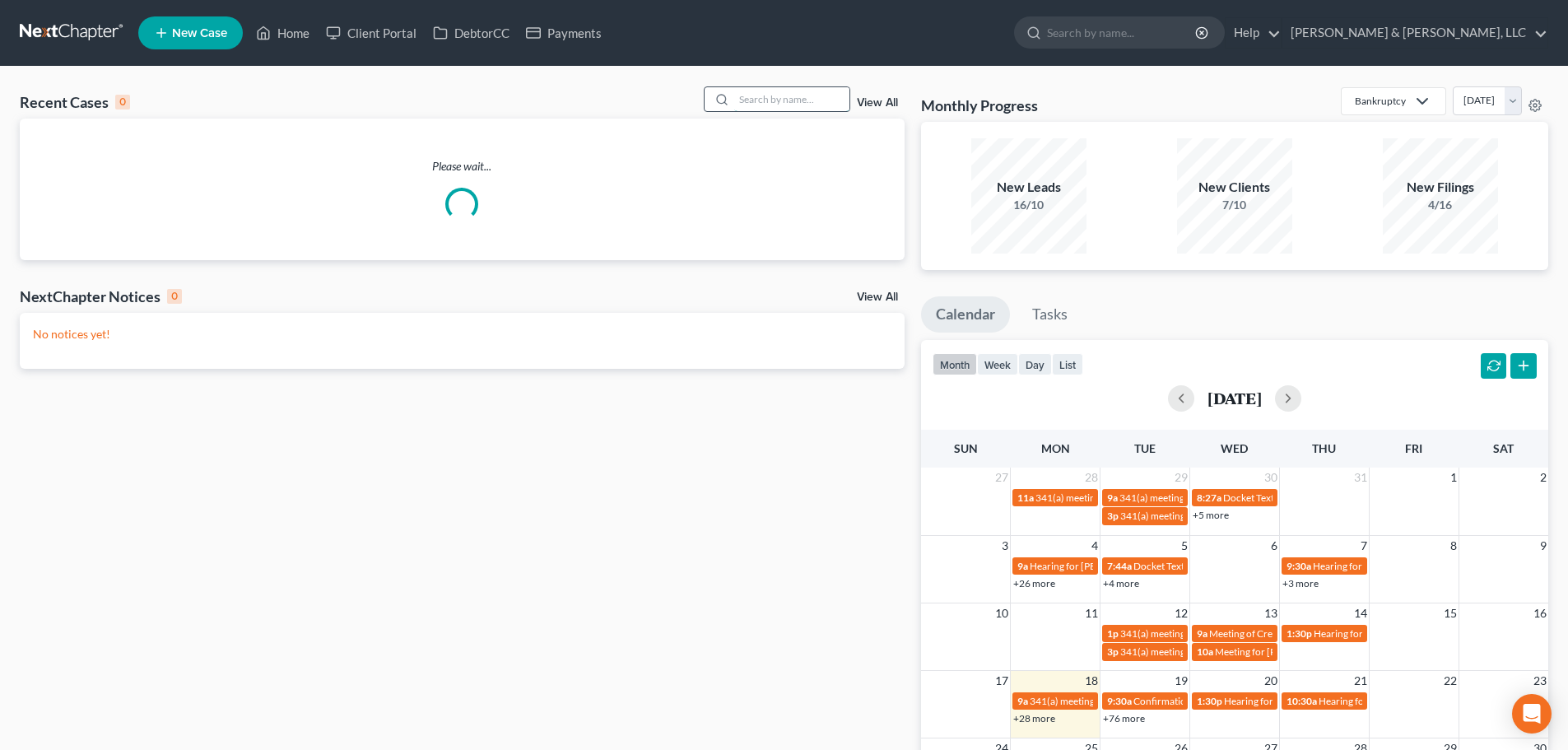
click at [757, 100] on input "search" at bounding box center [792, 100] width 115 height 24
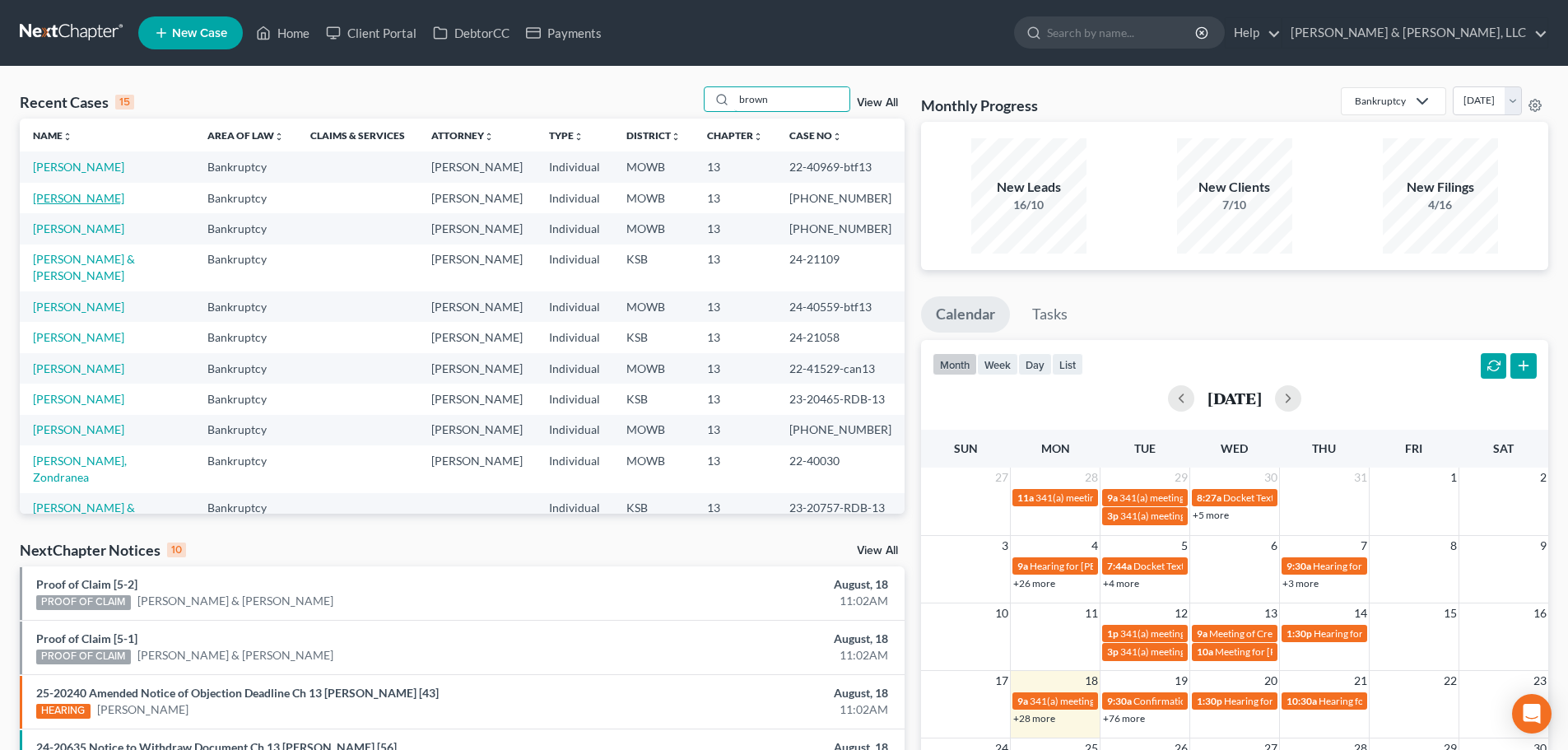
type input "brown"
click at [47, 200] on link "[PERSON_NAME]" at bounding box center [79, 198] width 92 height 14
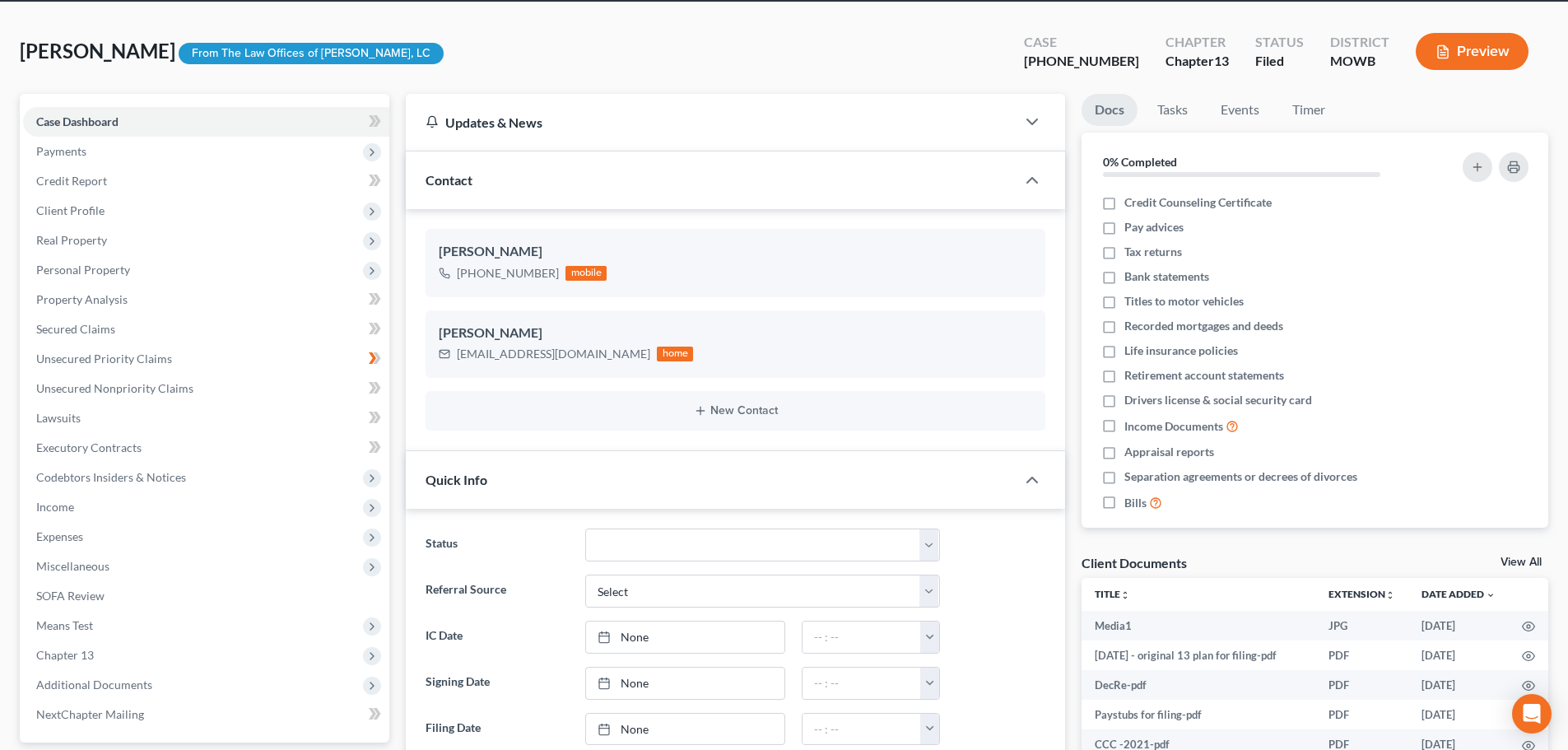
scroll to position [577, 0]
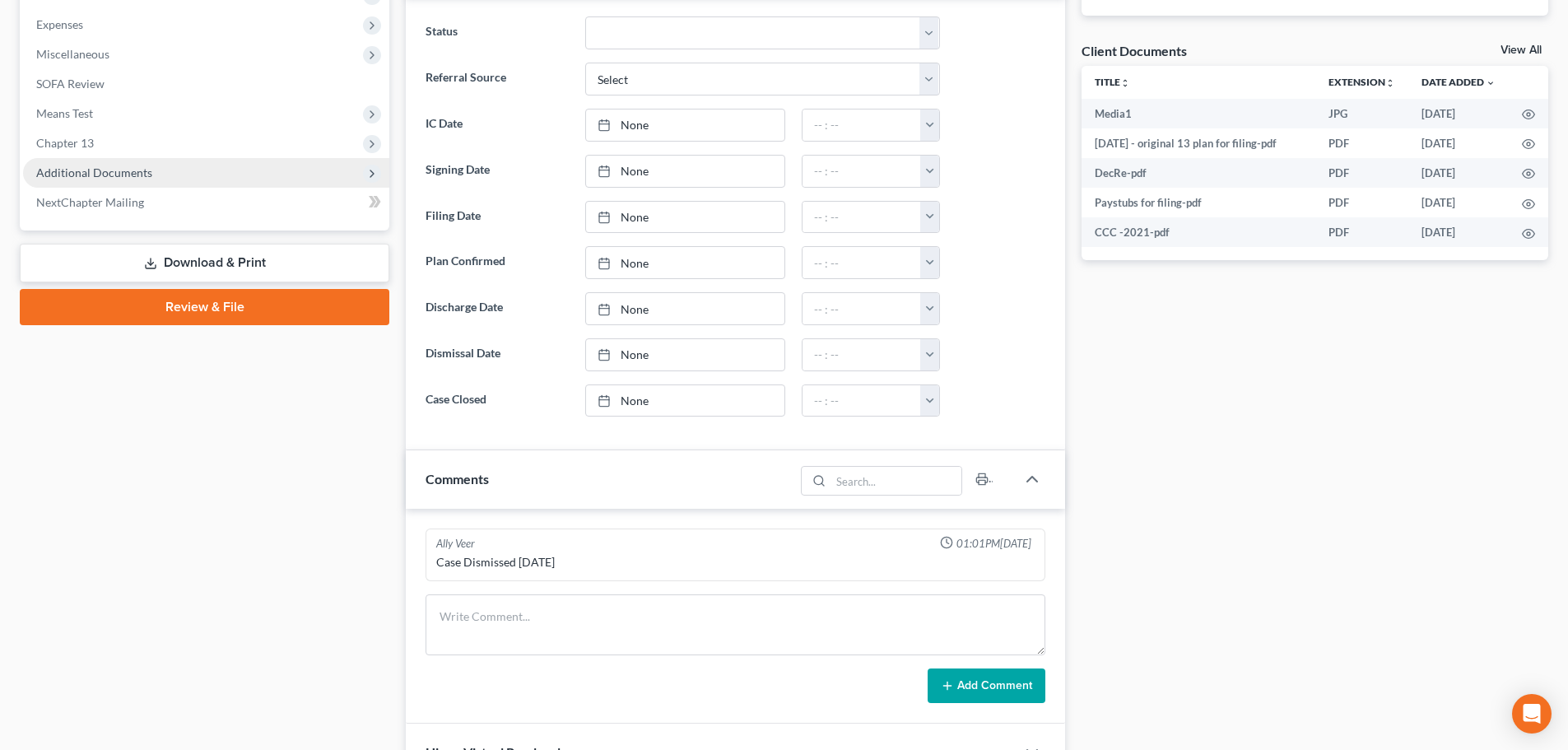
click at [91, 168] on span "Additional Documents" at bounding box center [94, 172] width 116 height 14
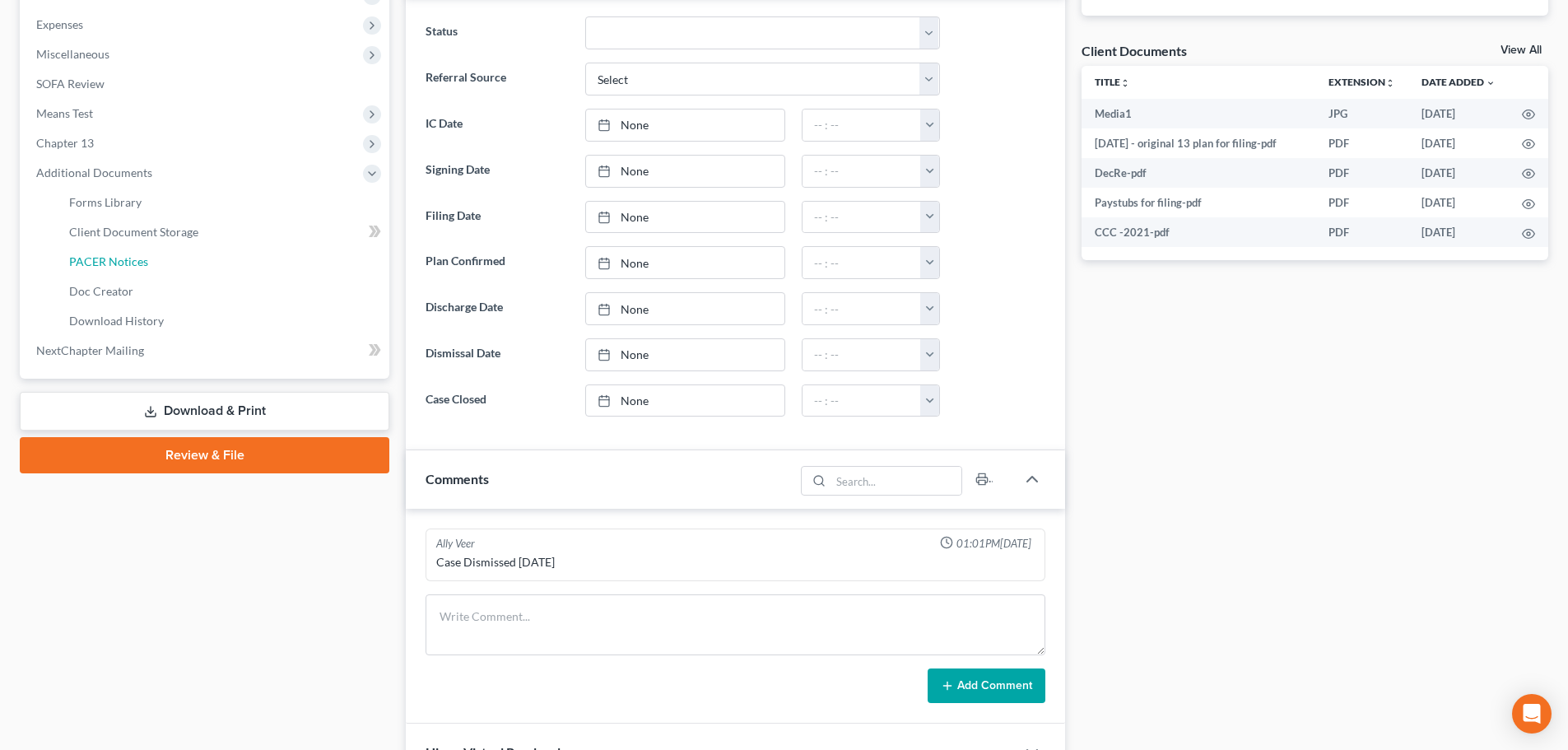
drag, startPoint x: 90, startPoint y: 261, endPoint x: 753, endPoint y: 289, distance: 663.6
click at [91, 261] on span "PACER Notices" at bounding box center [108, 262] width 79 height 14
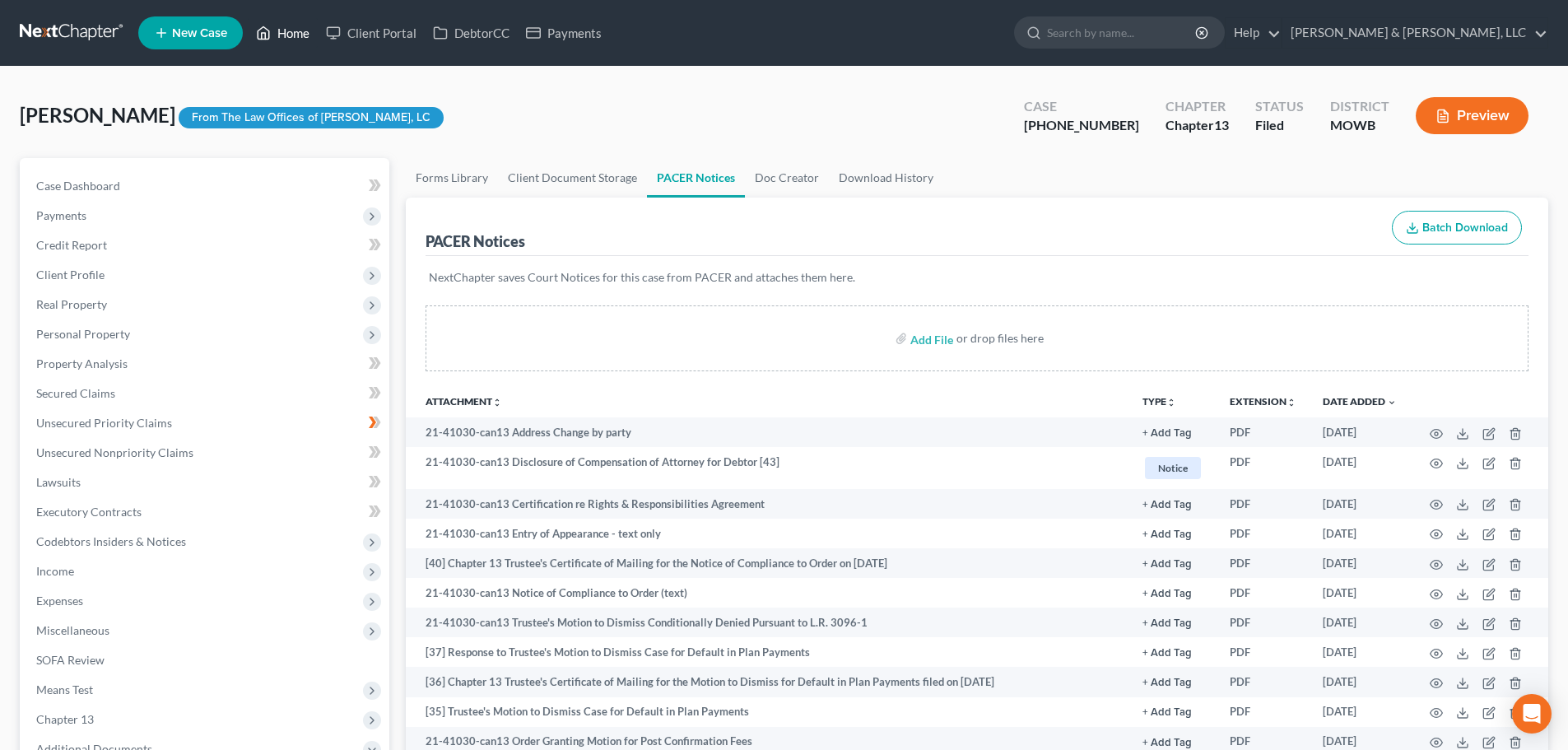
click at [286, 38] on link "Home" at bounding box center [283, 33] width 70 height 30
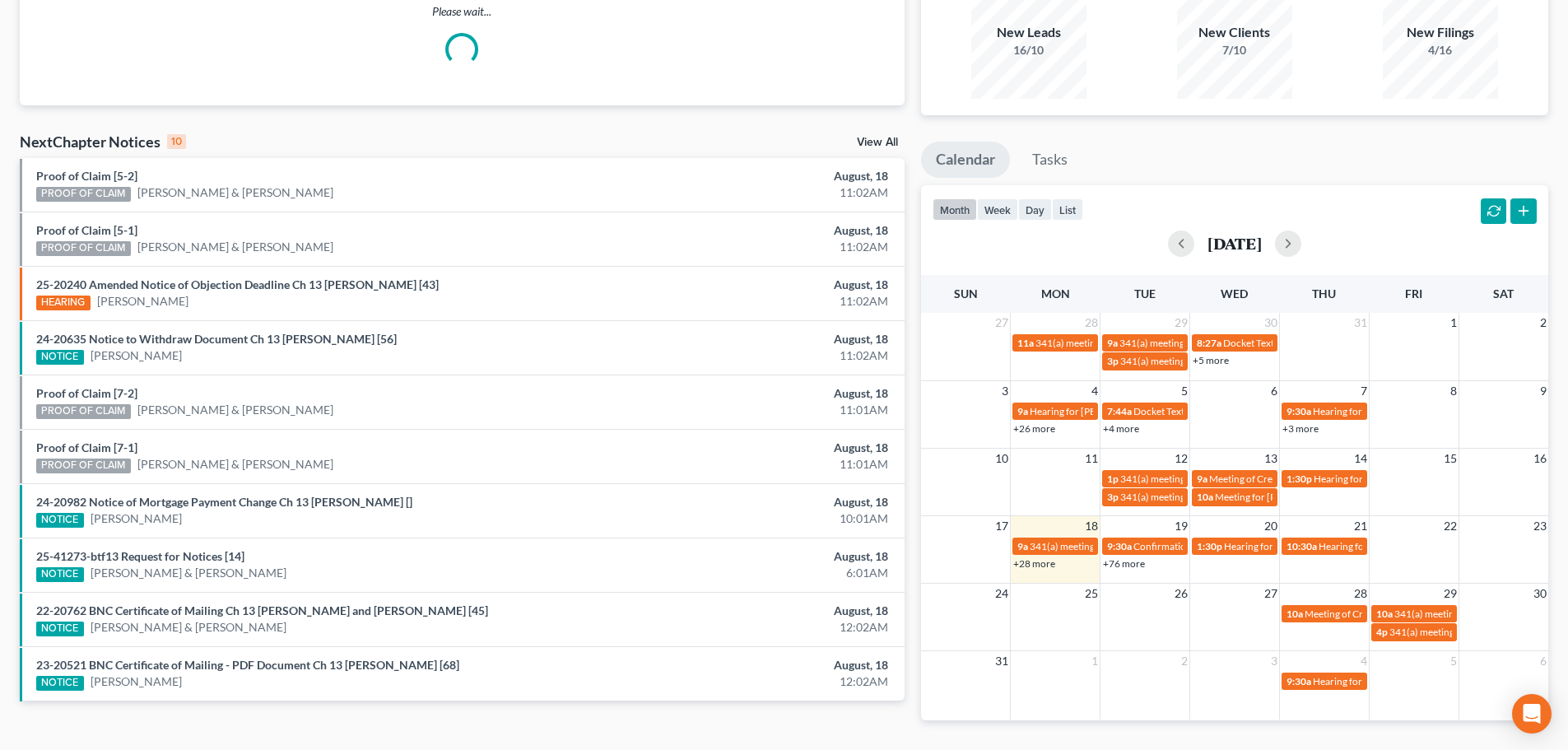
scroll to position [164, 0]
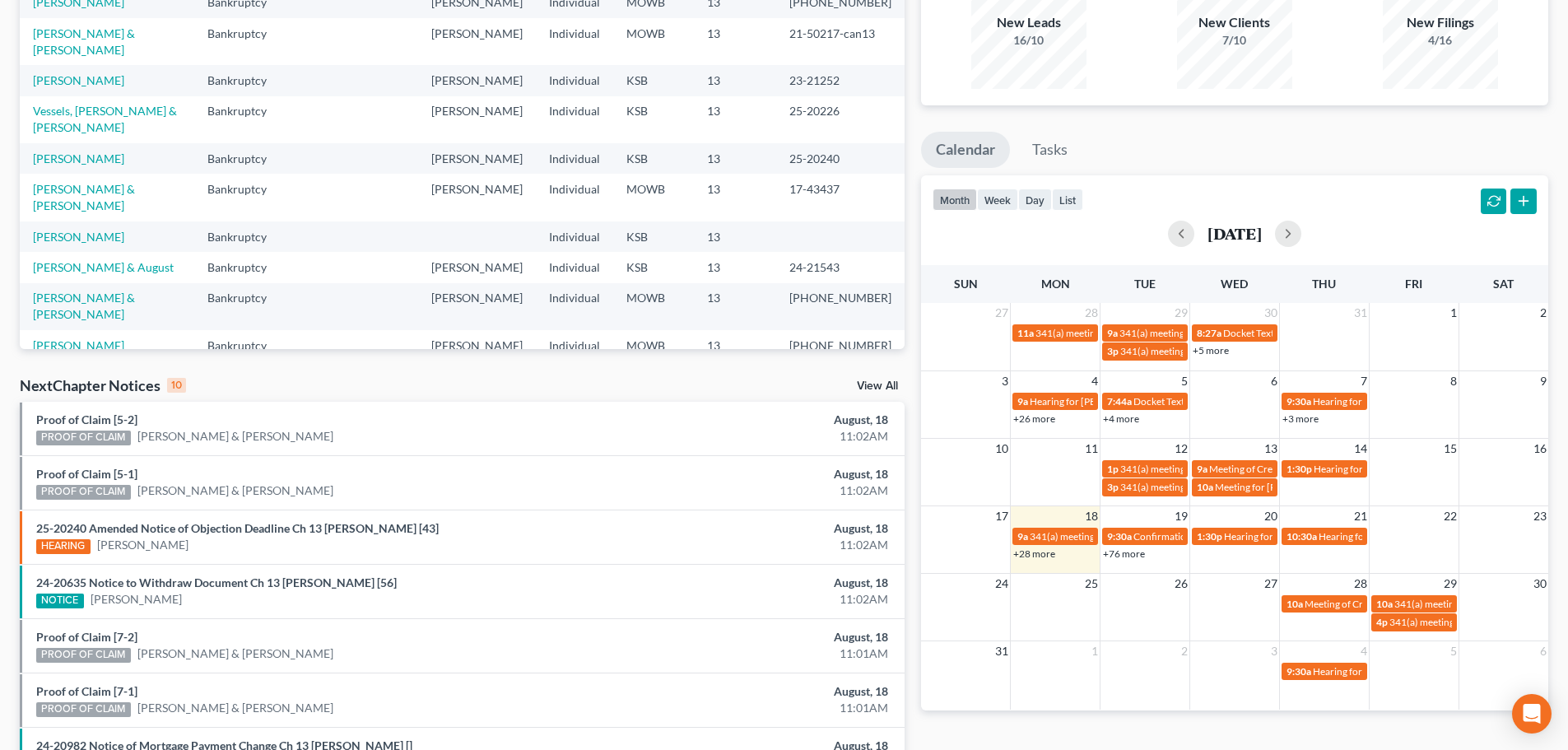
click at [875, 387] on link "View All" at bounding box center [877, 386] width 41 height 12
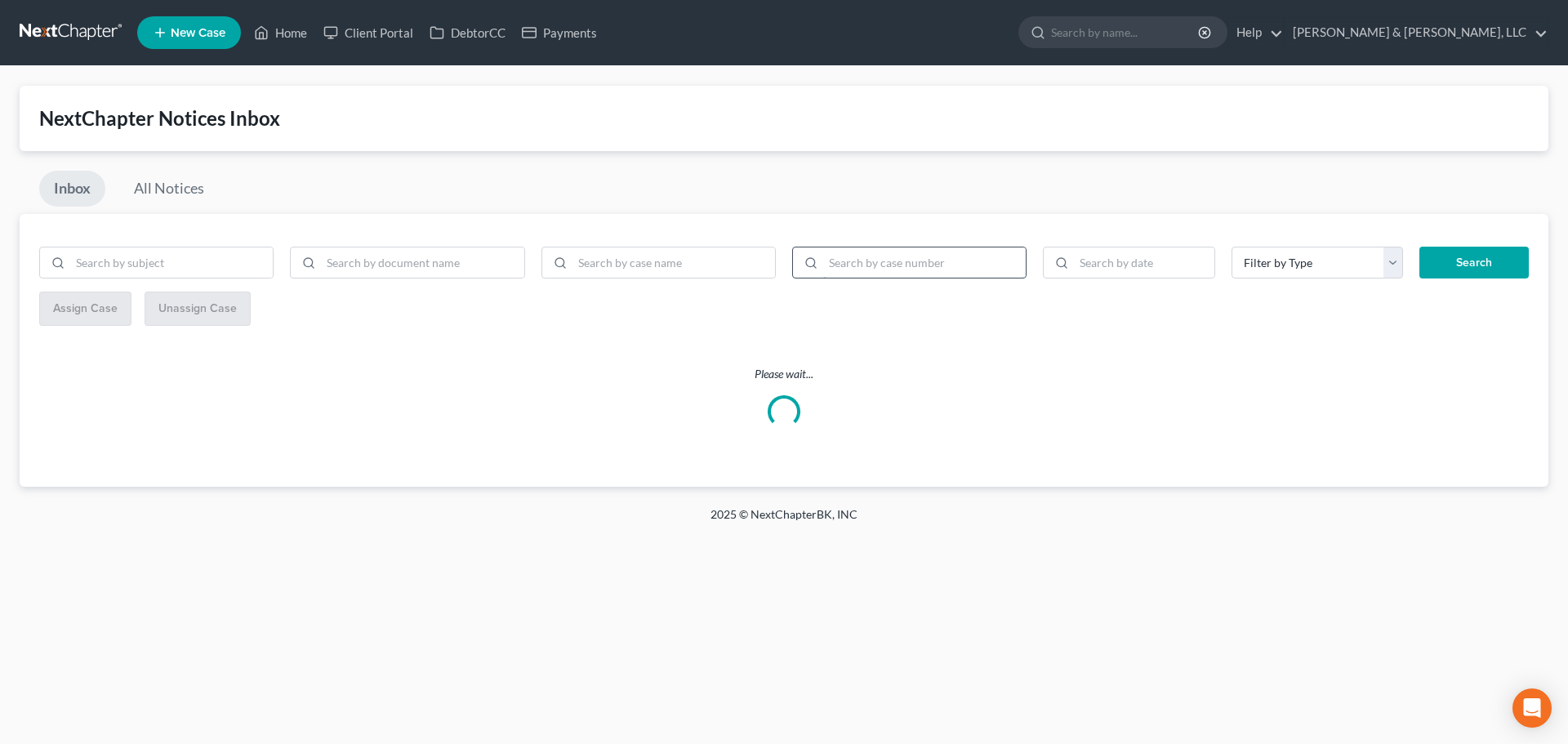
click at [927, 262] on input "search" at bounding box center [924, 263] width 202 height 31
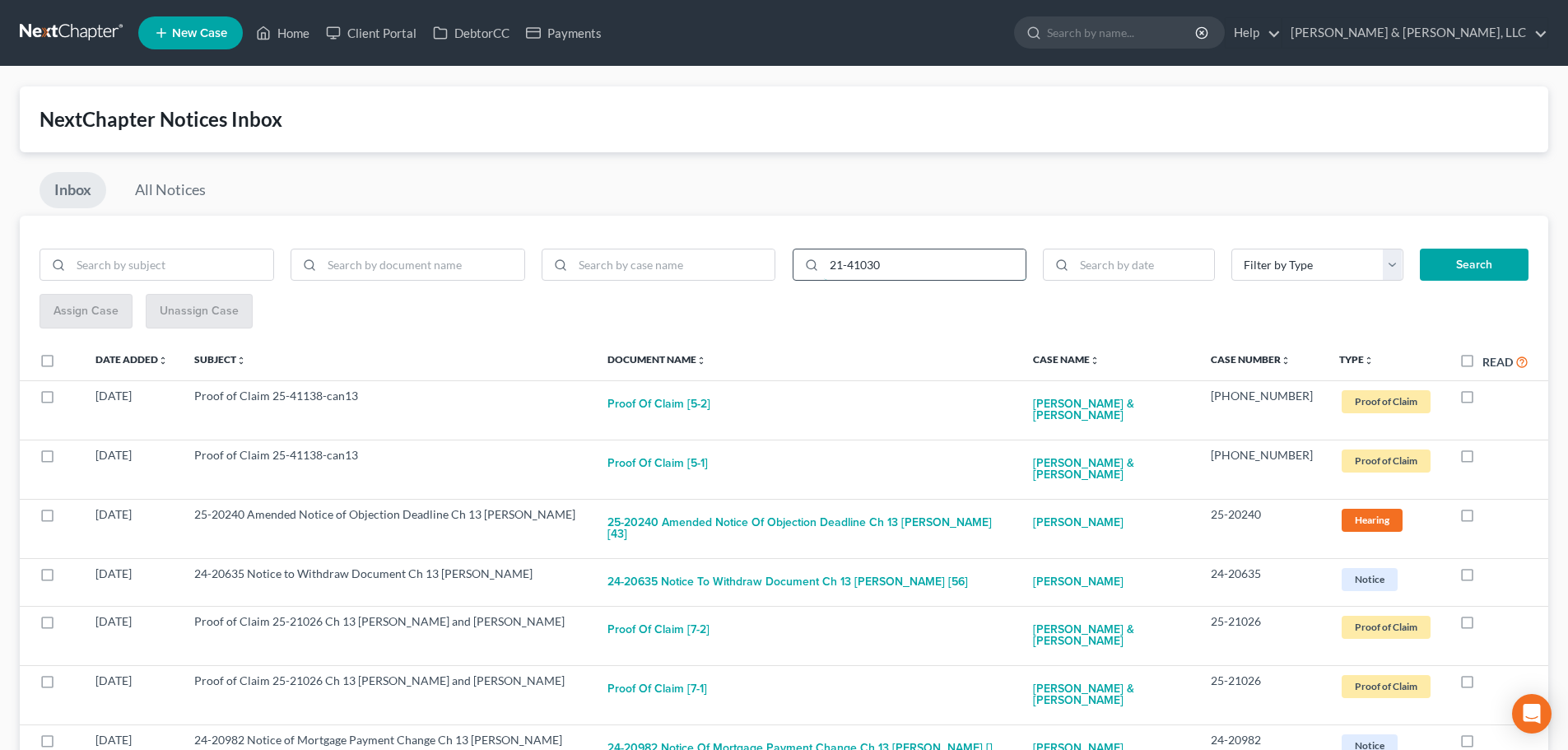
type input "21-41030"
click at [1420, 249] on button "Search" at bounding box center [1473, 265] width 109 height 33
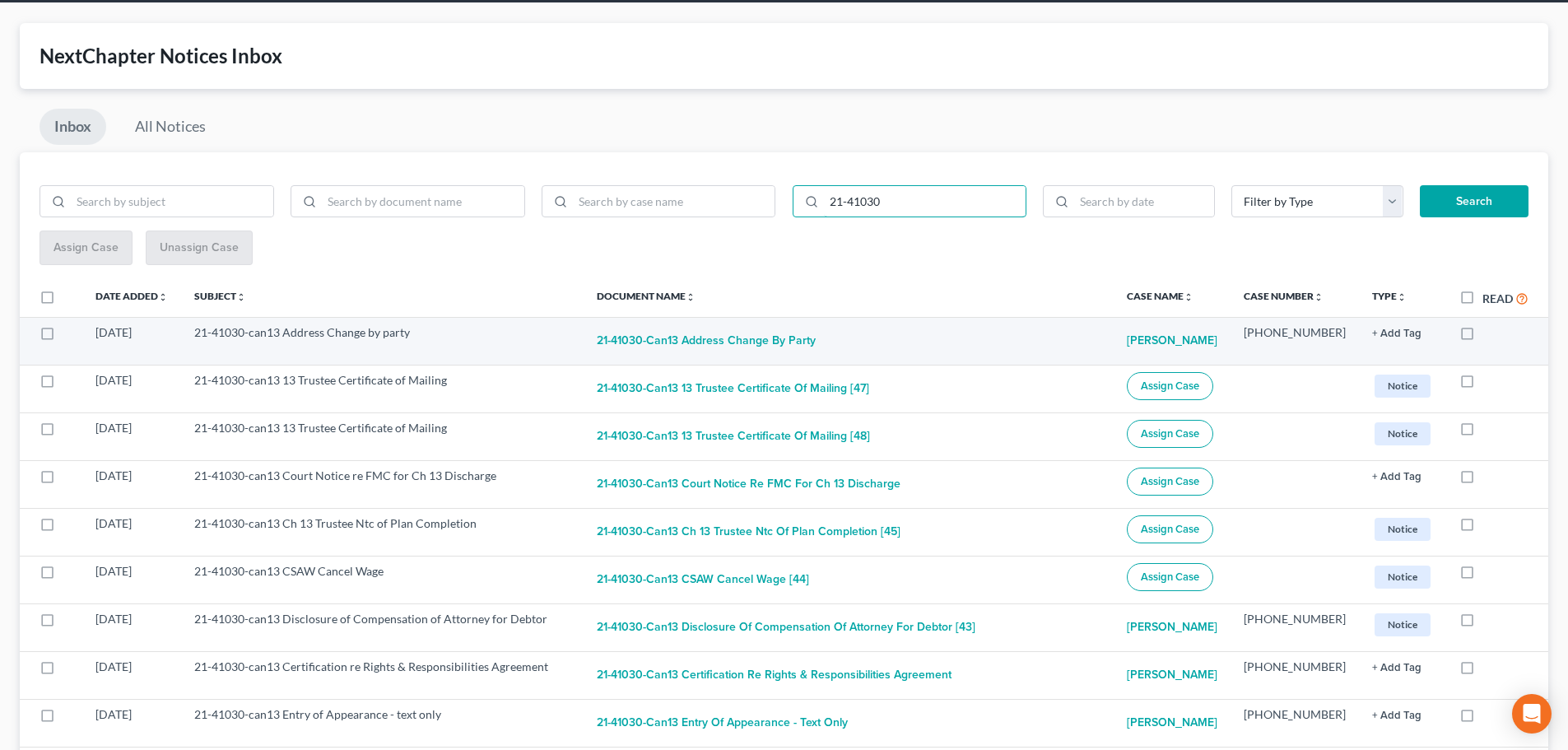
scroll to position [83, 0]
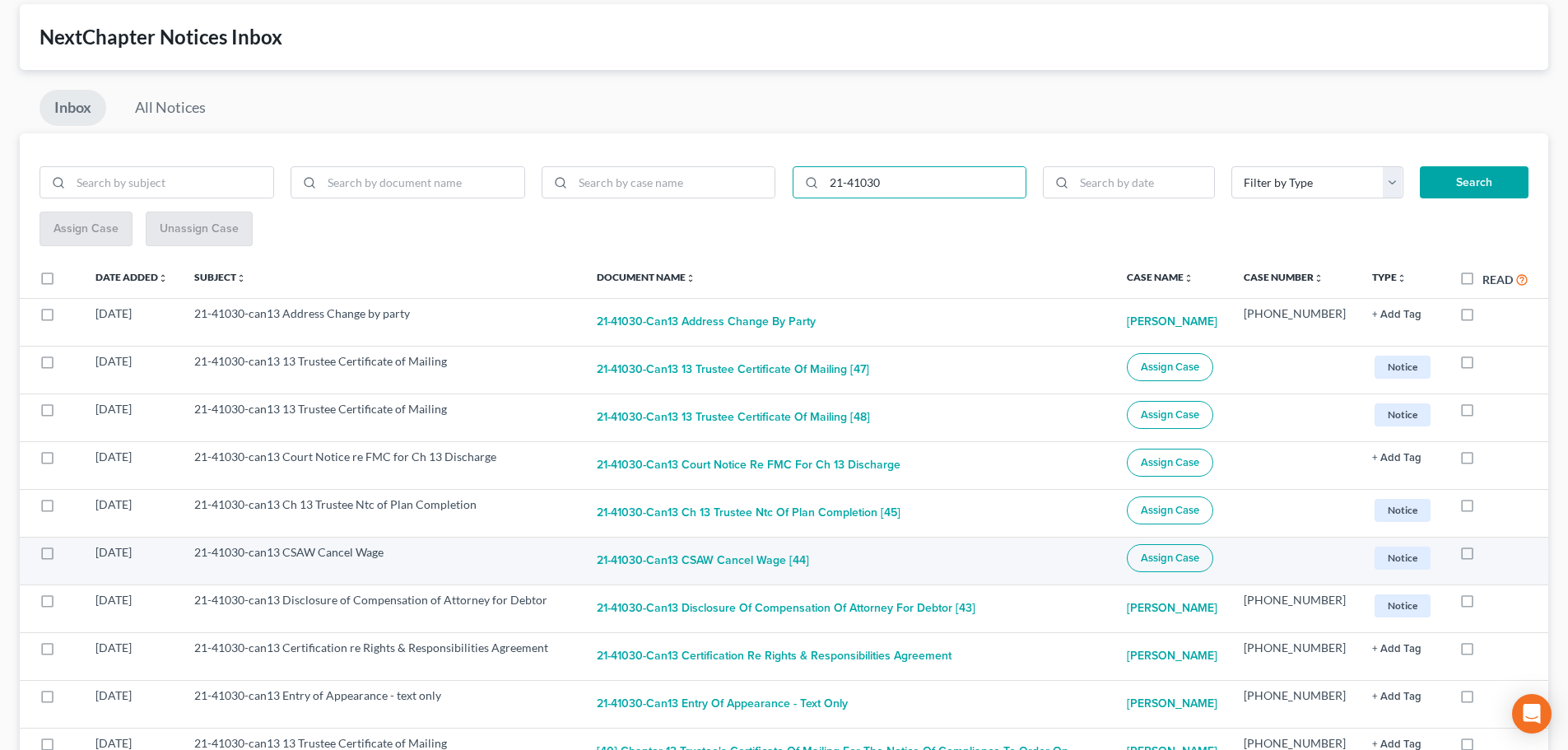
click at [63, 557] on label at bounding box center [63, 557] width 0 height 0
click at [69, 552] on input "checkbox" at bounding box center [74, 550] width 11 height 11
checkbox input "true"
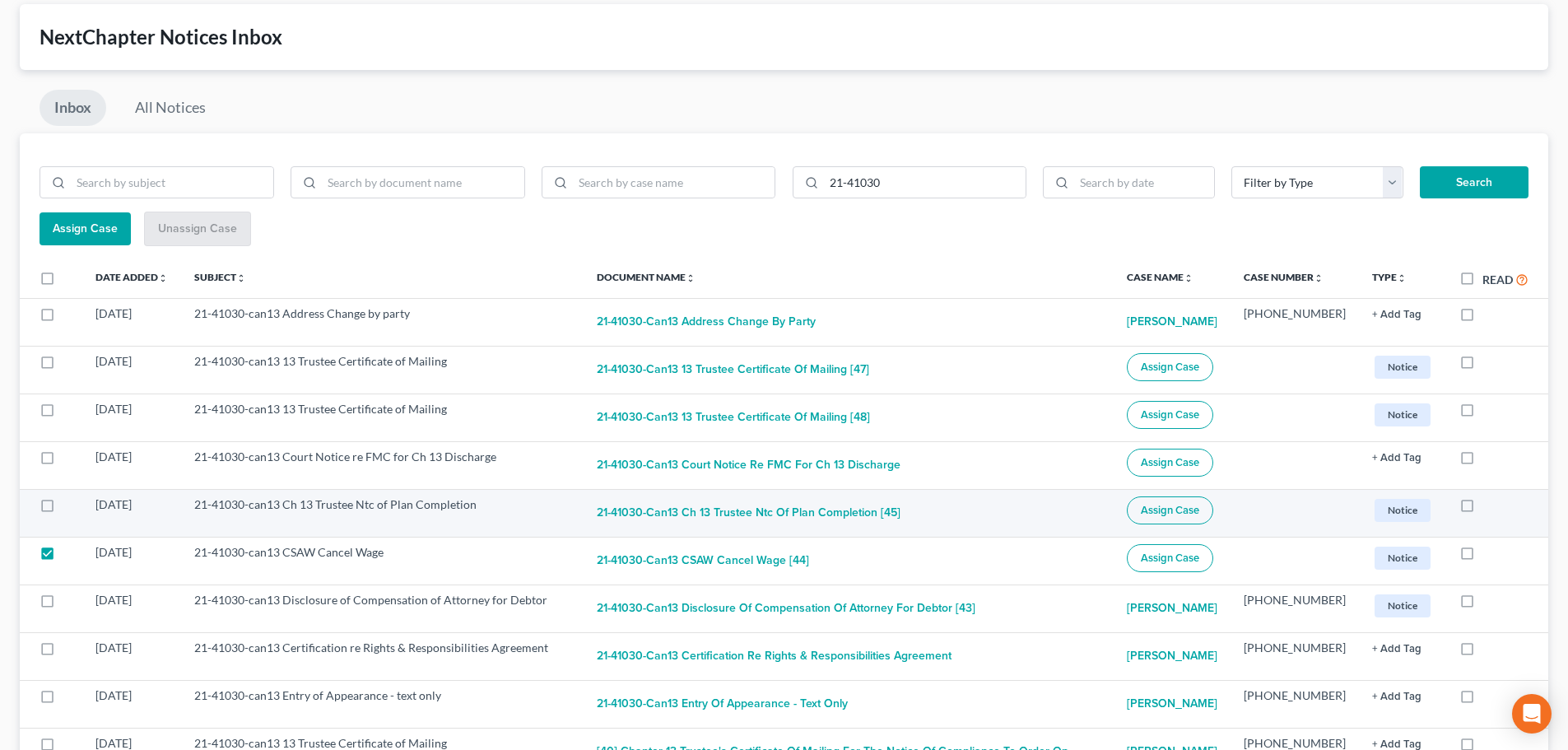
click at [63, 509] on label at bounding box center [63, 509] width 0 height 0
click at [69, 507] on input "checkbox" at bounding box center [74, 502] width 11 height 11
checkbox input "true"
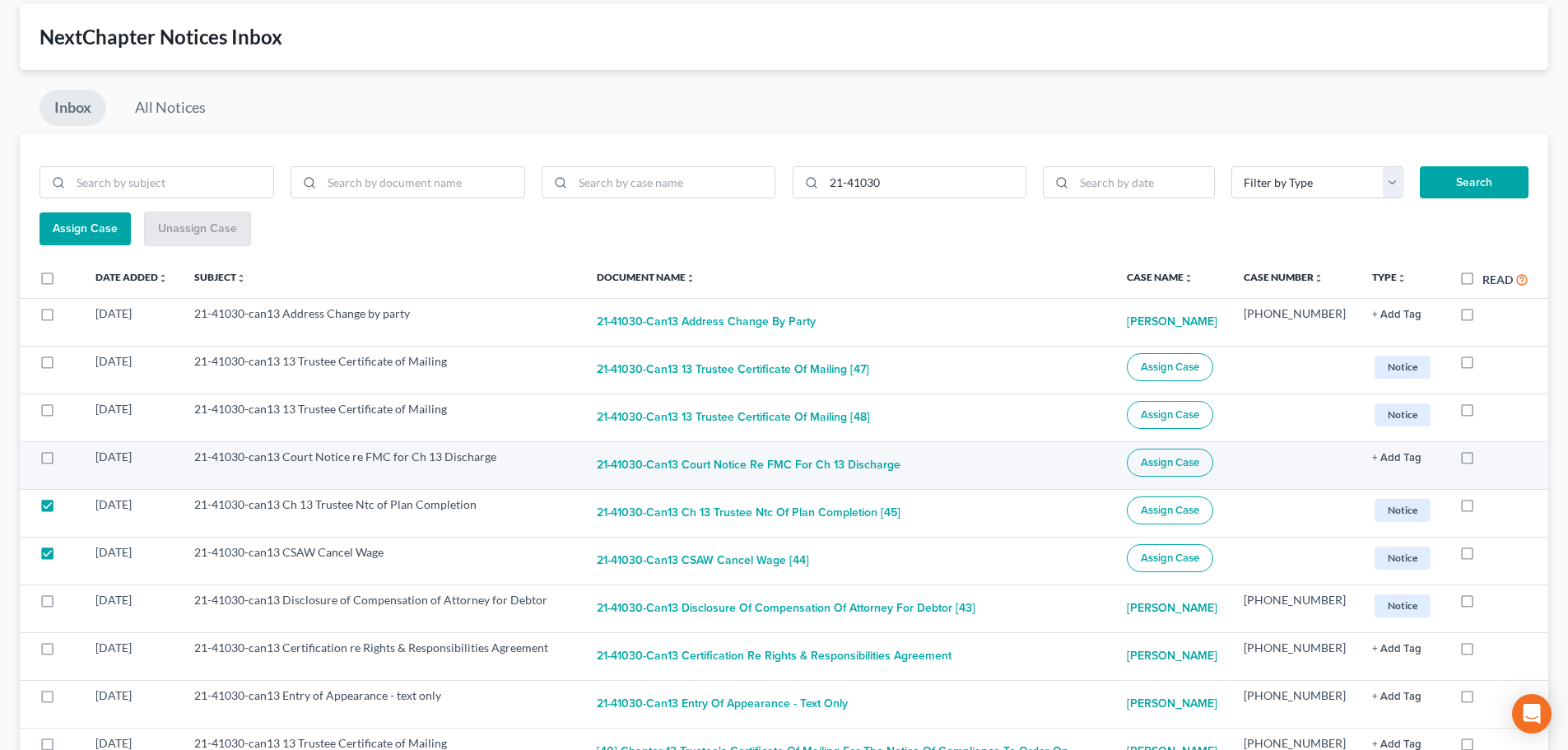
click at [63, 461] on label at bounding box center [63, 461] width 0 height 0
click at [69, 454] on input "checkbox" at bounding box center [74, 454] width 11 height 11
checkbox input "true"
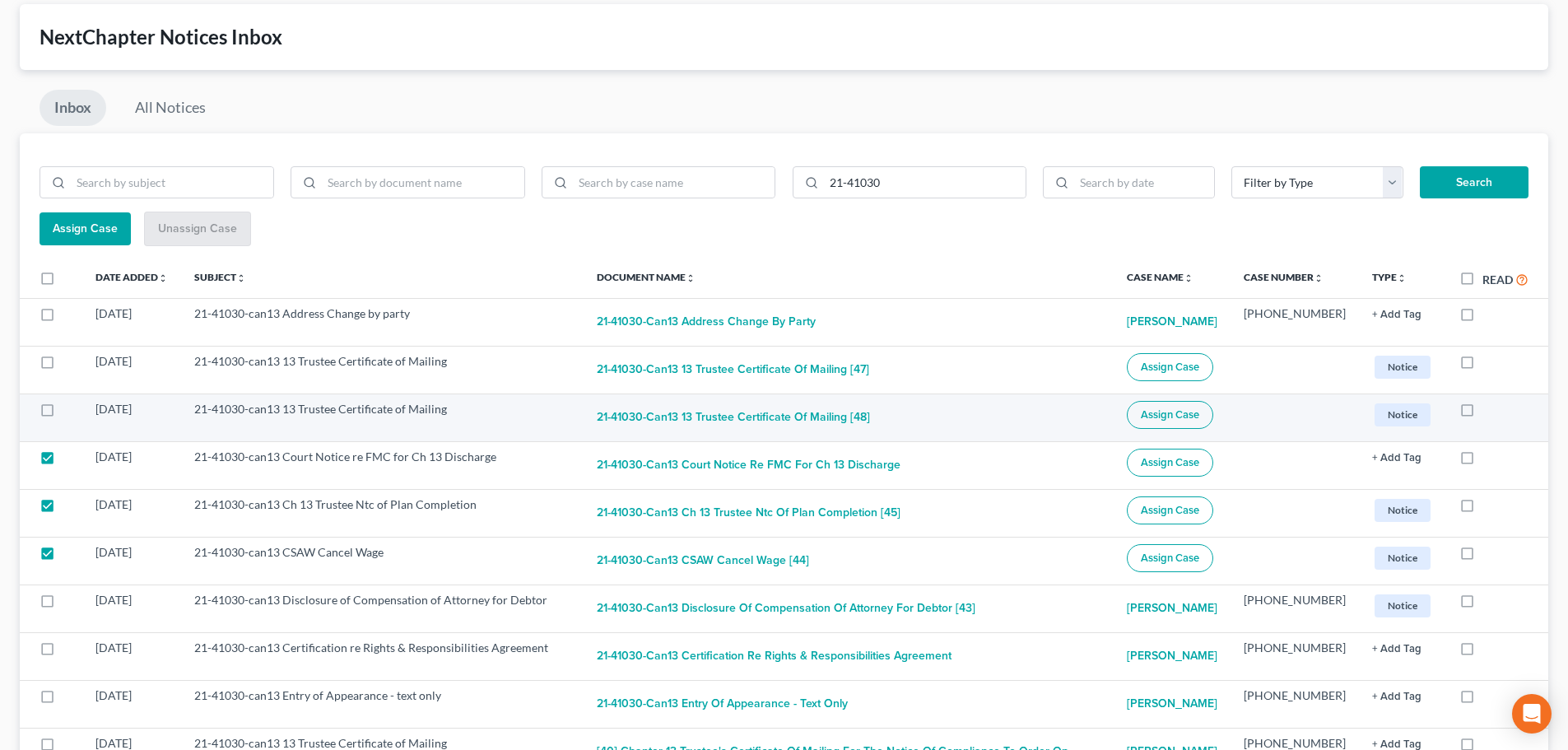
click at [63, 413] on label at bounding box center [63, 413] width 0 height 0
click at [69, 411] on input "checkbox" at bounding box center [74, 406] width 11 height 11
checkbox input "true"
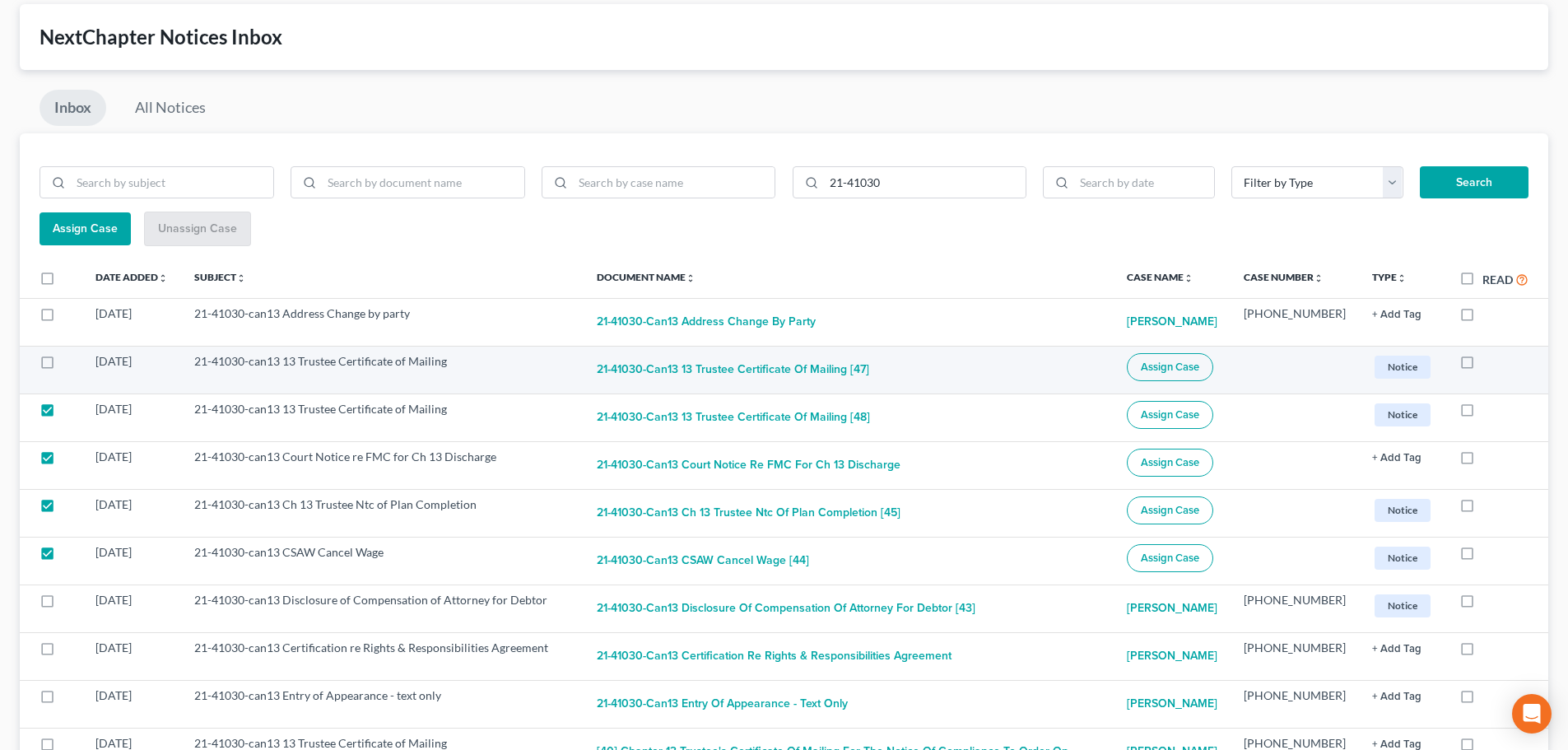
click at [63, 366] on label at bounding box center [63, 366] width 0 height 0
click at [69, 364] on input "checkbox" at bounding box center [74, 359] width 11 height 11
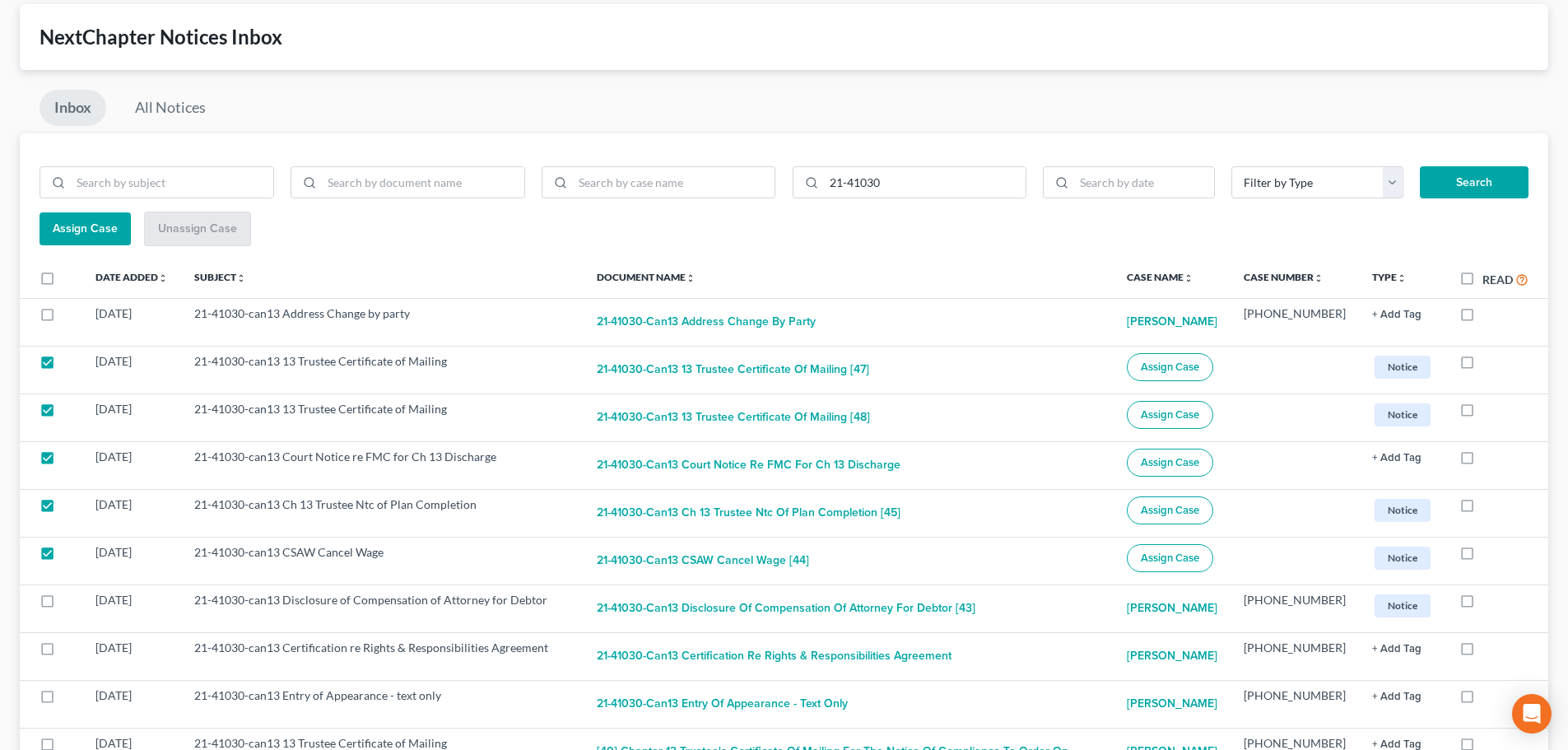
click at [82, 223] on span "Assign Case" at bounding box center [85, 228] width 65 height 14
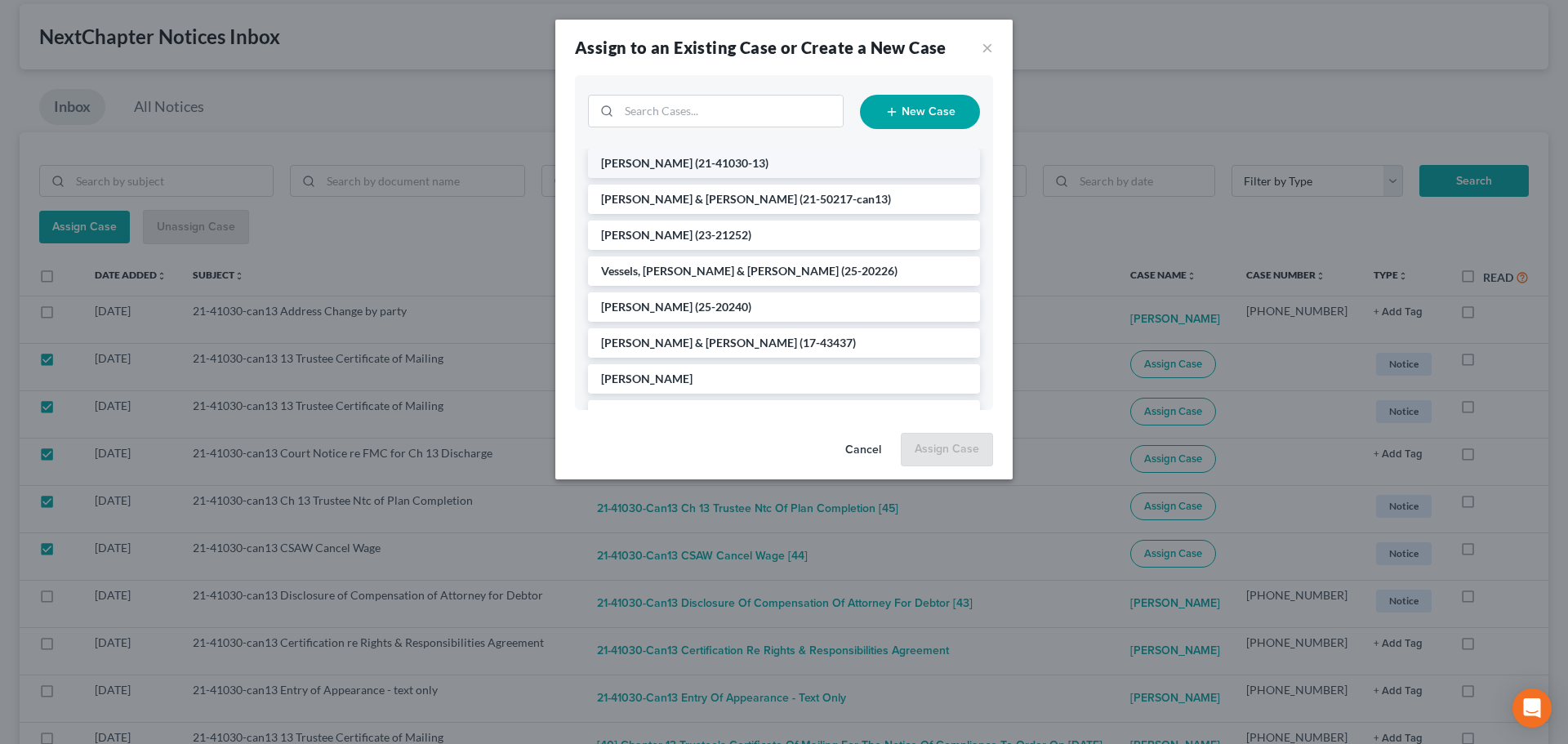
click at [674, 164] on span "[PERSON_NAME]" at bounding box center [647, 163] width 92 height 14
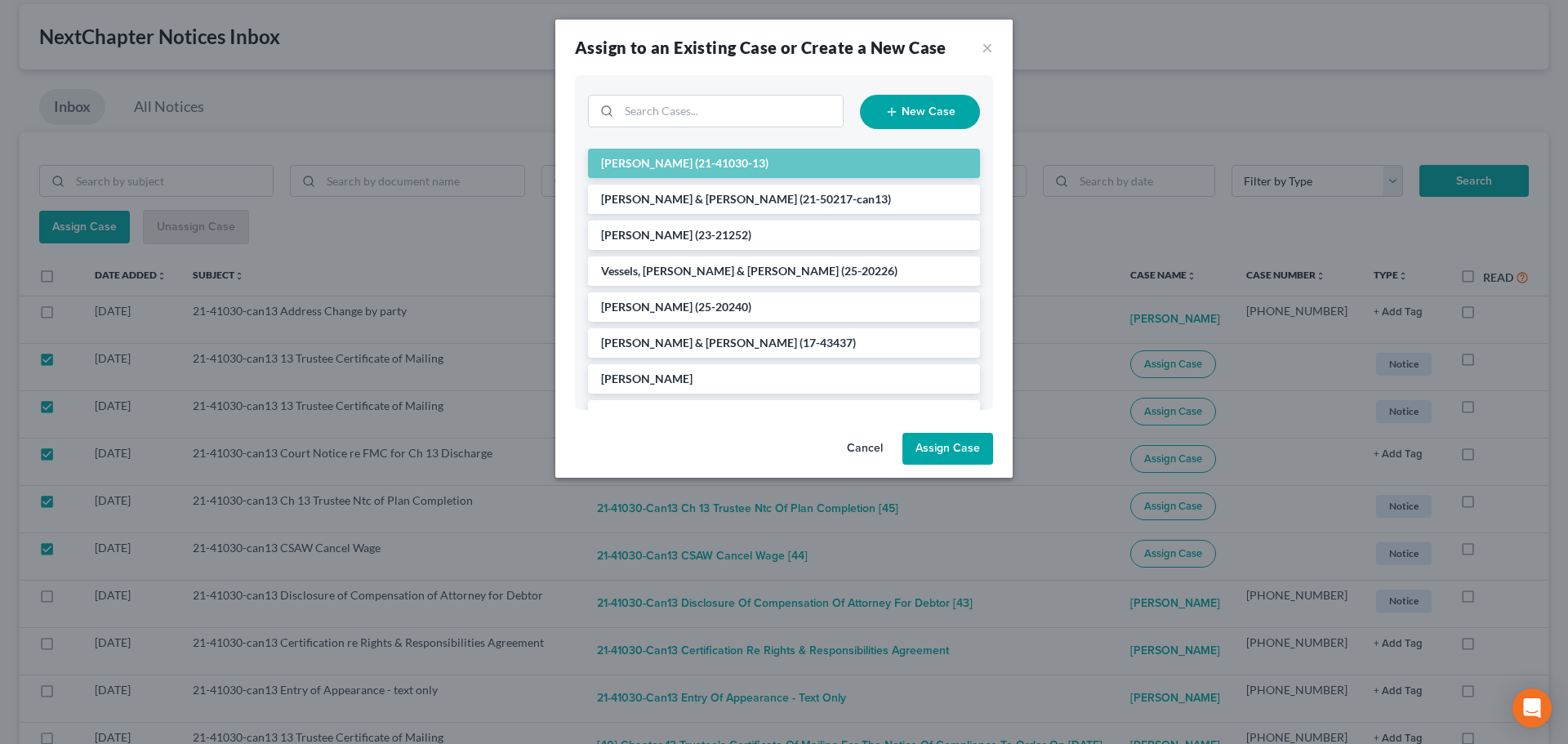
click at [968, 447] on button "Assign Case" at bounding box center [948, 449] width 91 height 33
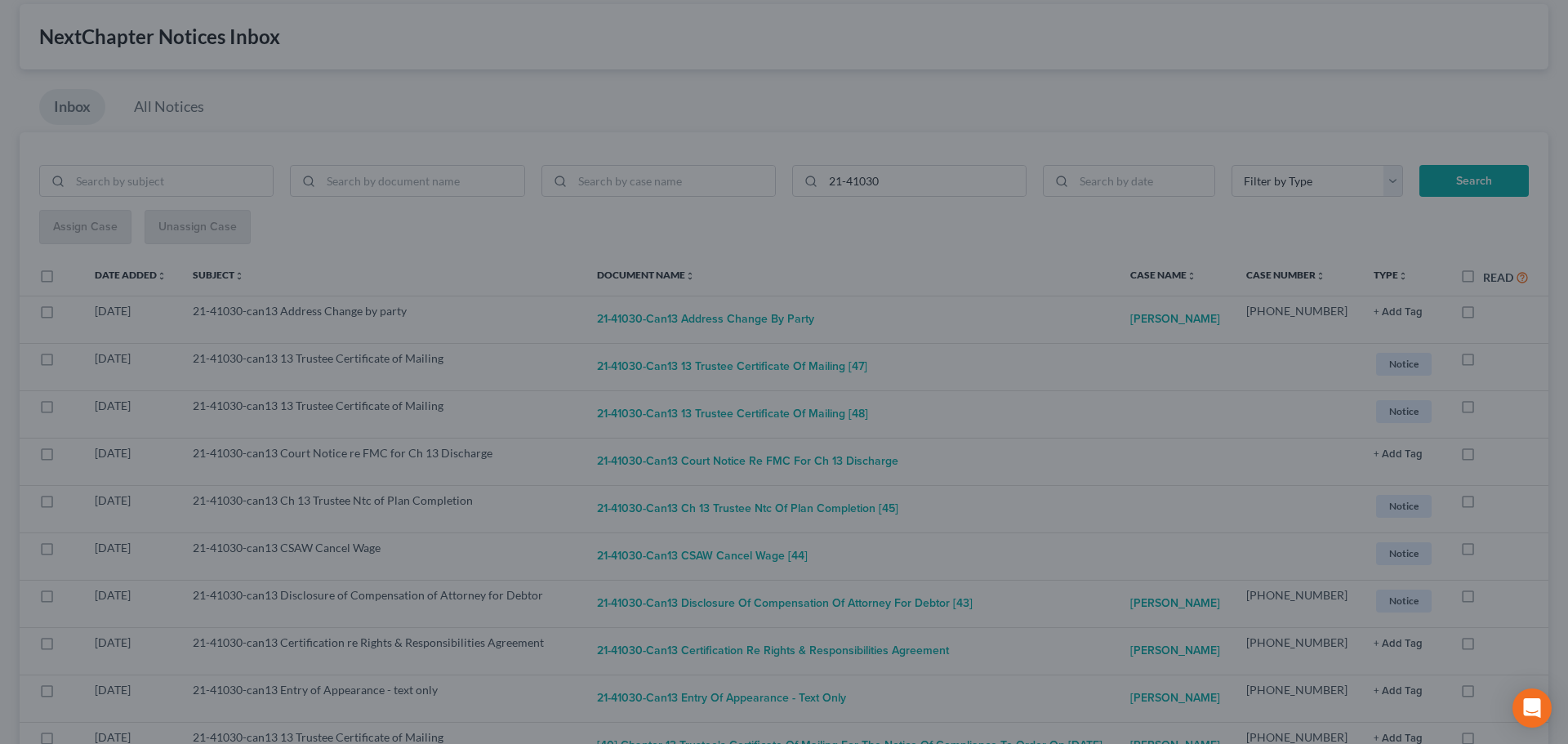
checkbox input "false"
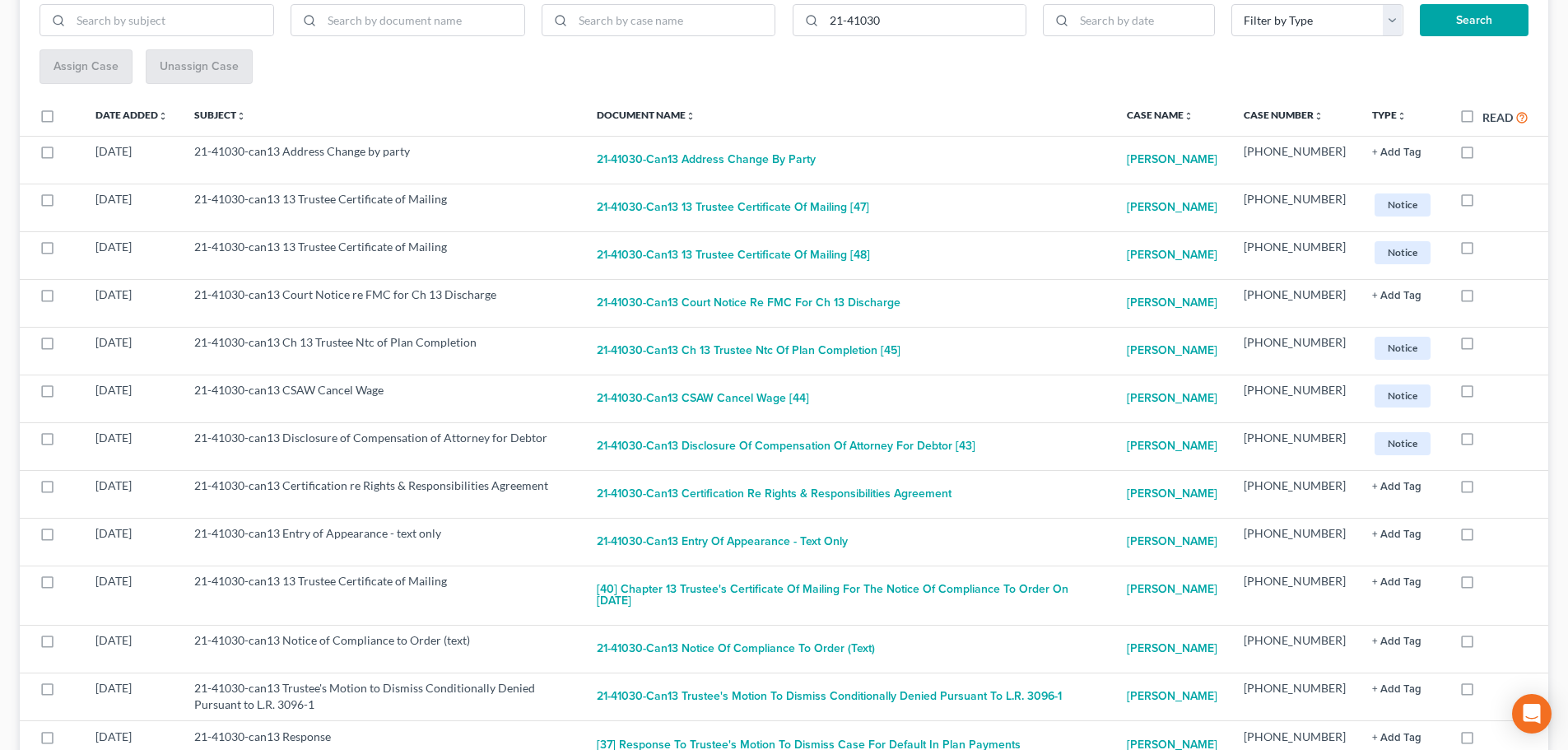
scroll to position [0, 0]
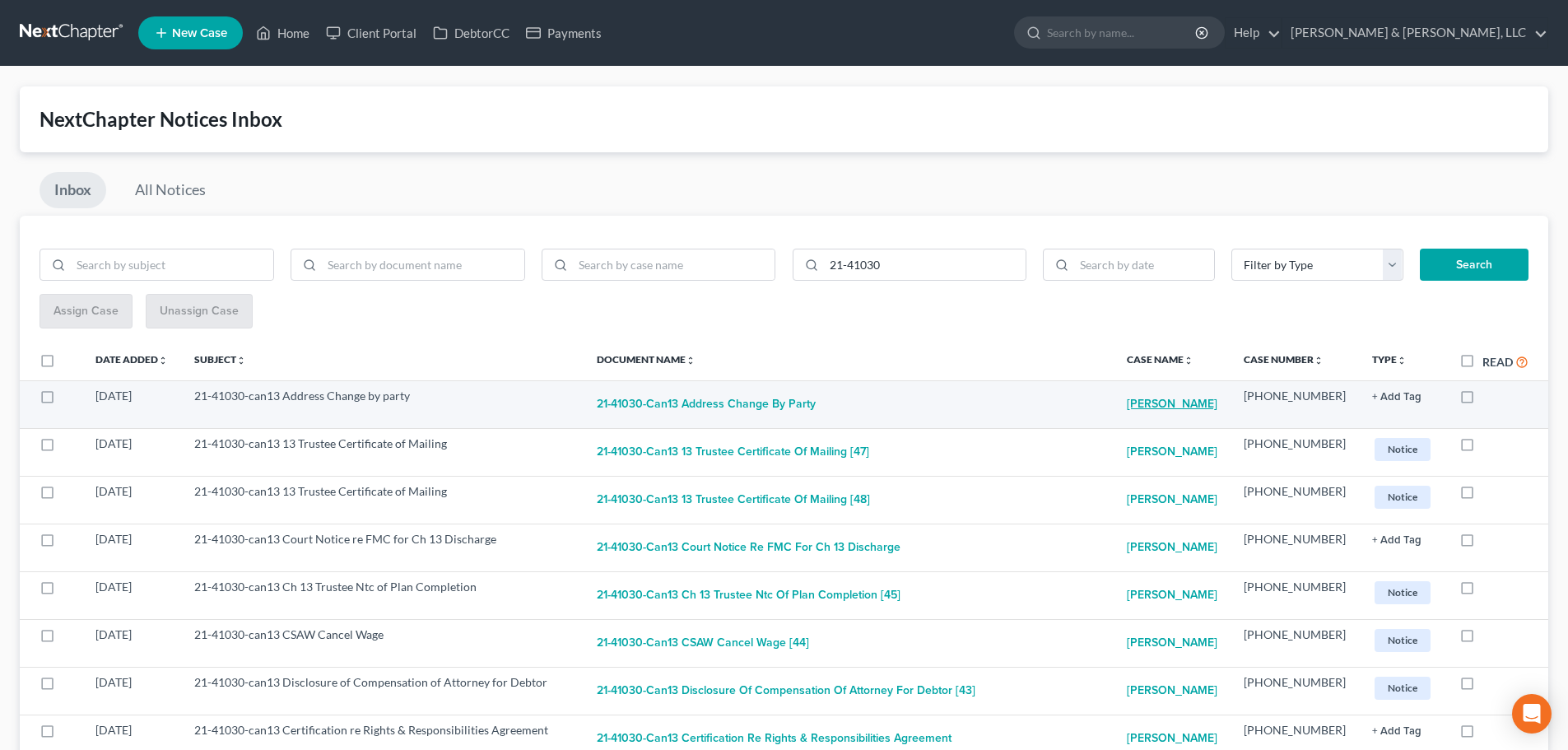
click at [1173, 411] on link "Mary Jo Brown" at bounding box center [1172, 403] width 91 height 33
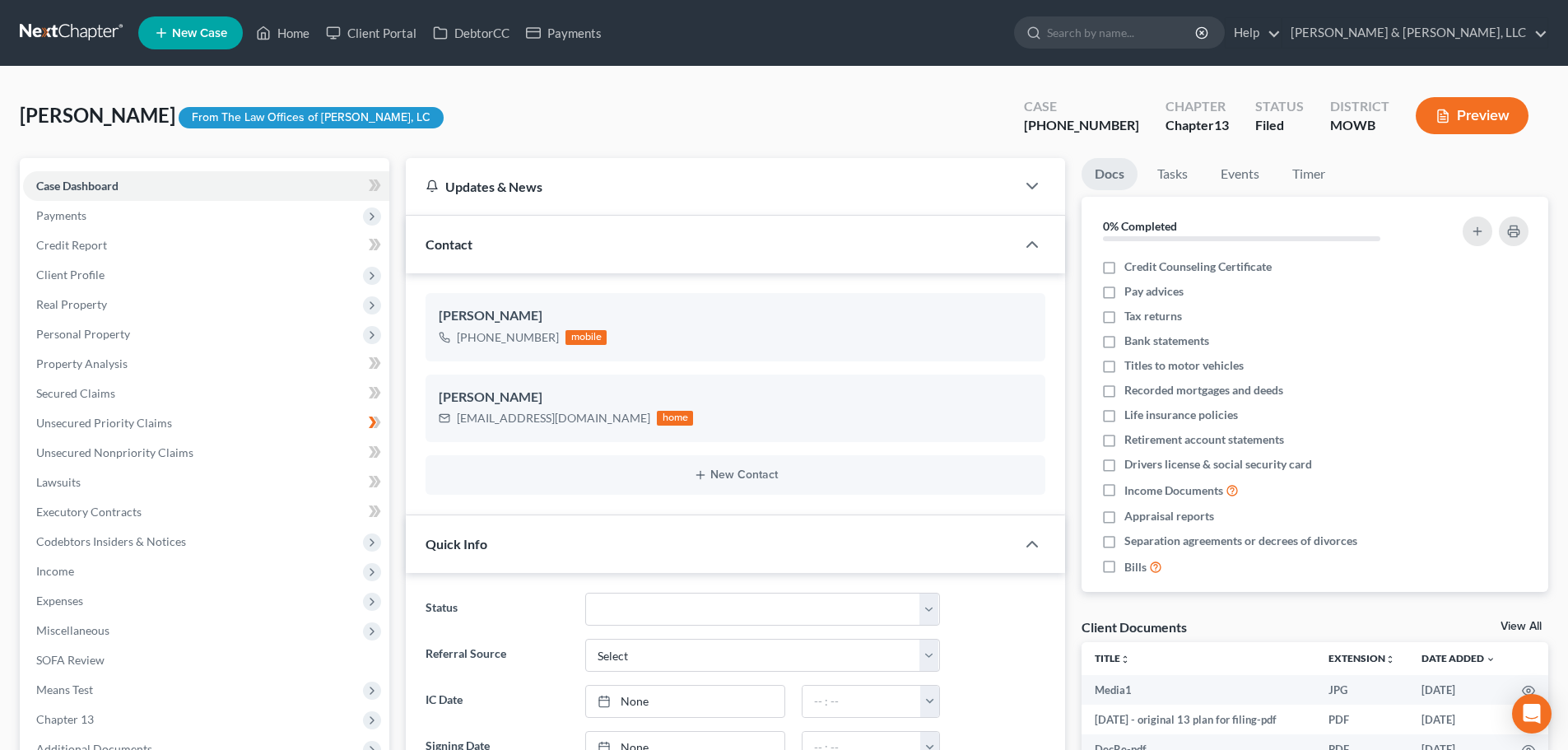
scroll to position [1171, 0]
click at [289, 29] on link "Home" at bounding box center [283, 33] width 70 height 30
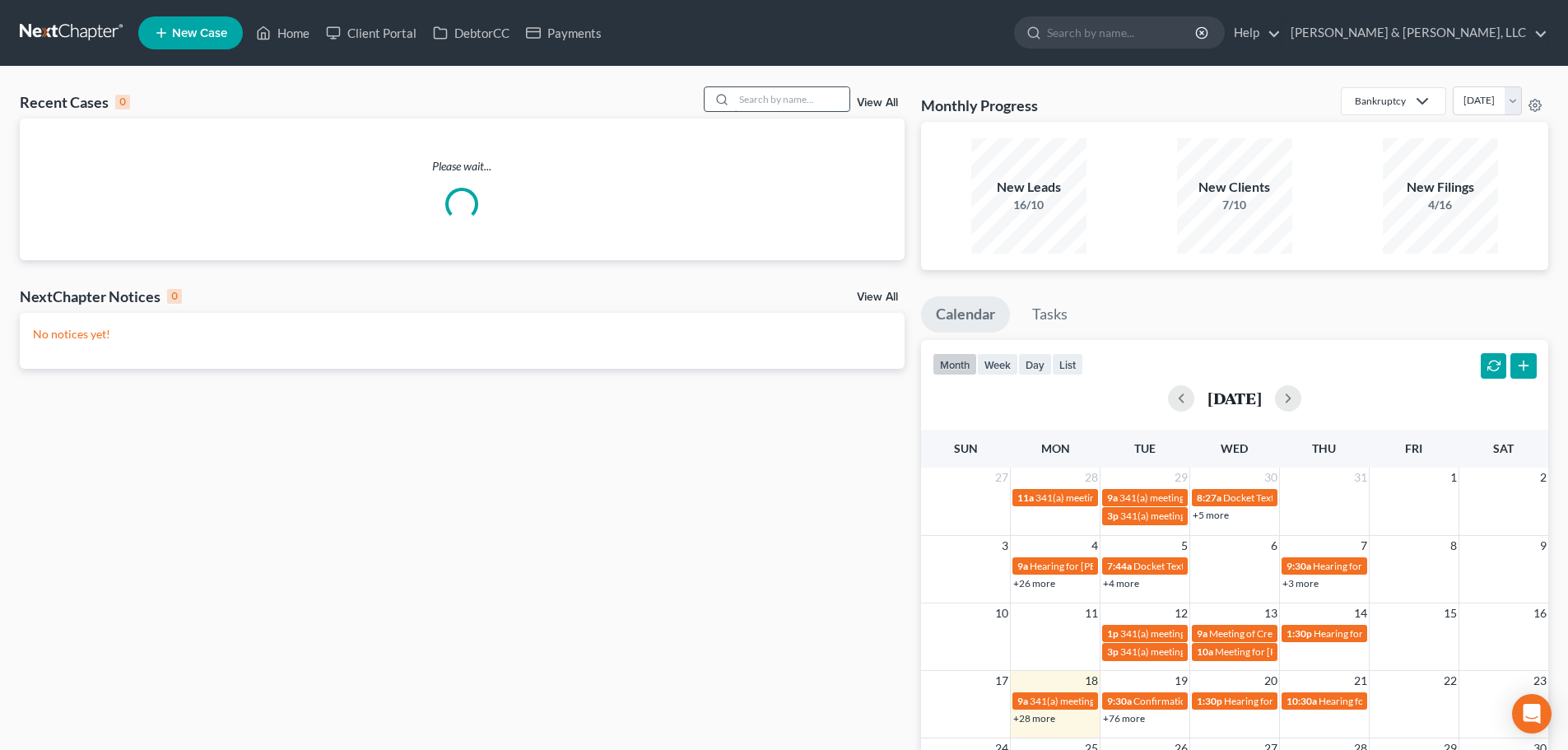
click at [765, 96] on input "search" at bounding box center [792, 100] width 115 height 24
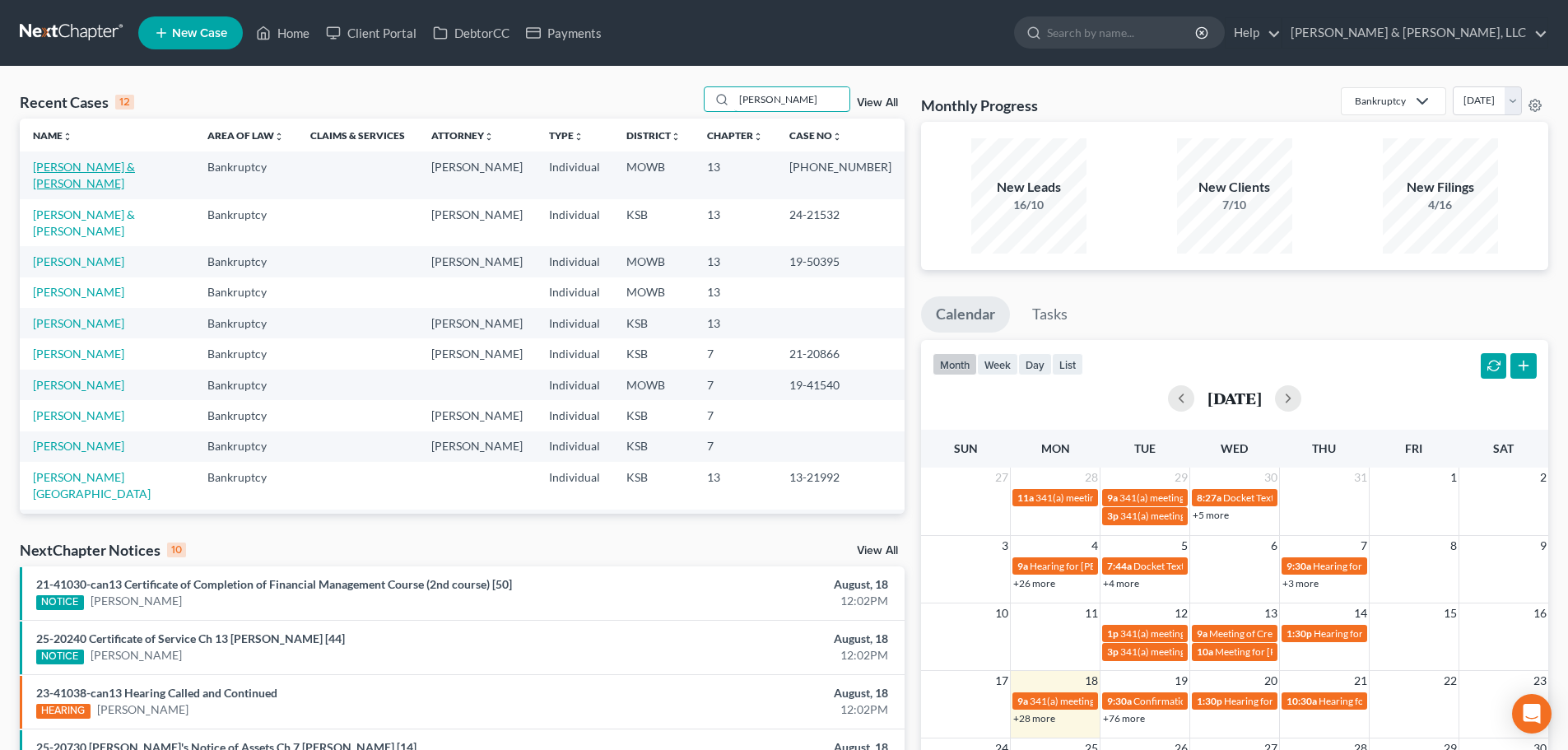
type input "shannon"
click at [77, 169] on link "[PERSON_NAME] & [PERSON_NAME]" at bounding box center [84, 174] width 103 height 31
select select "6"
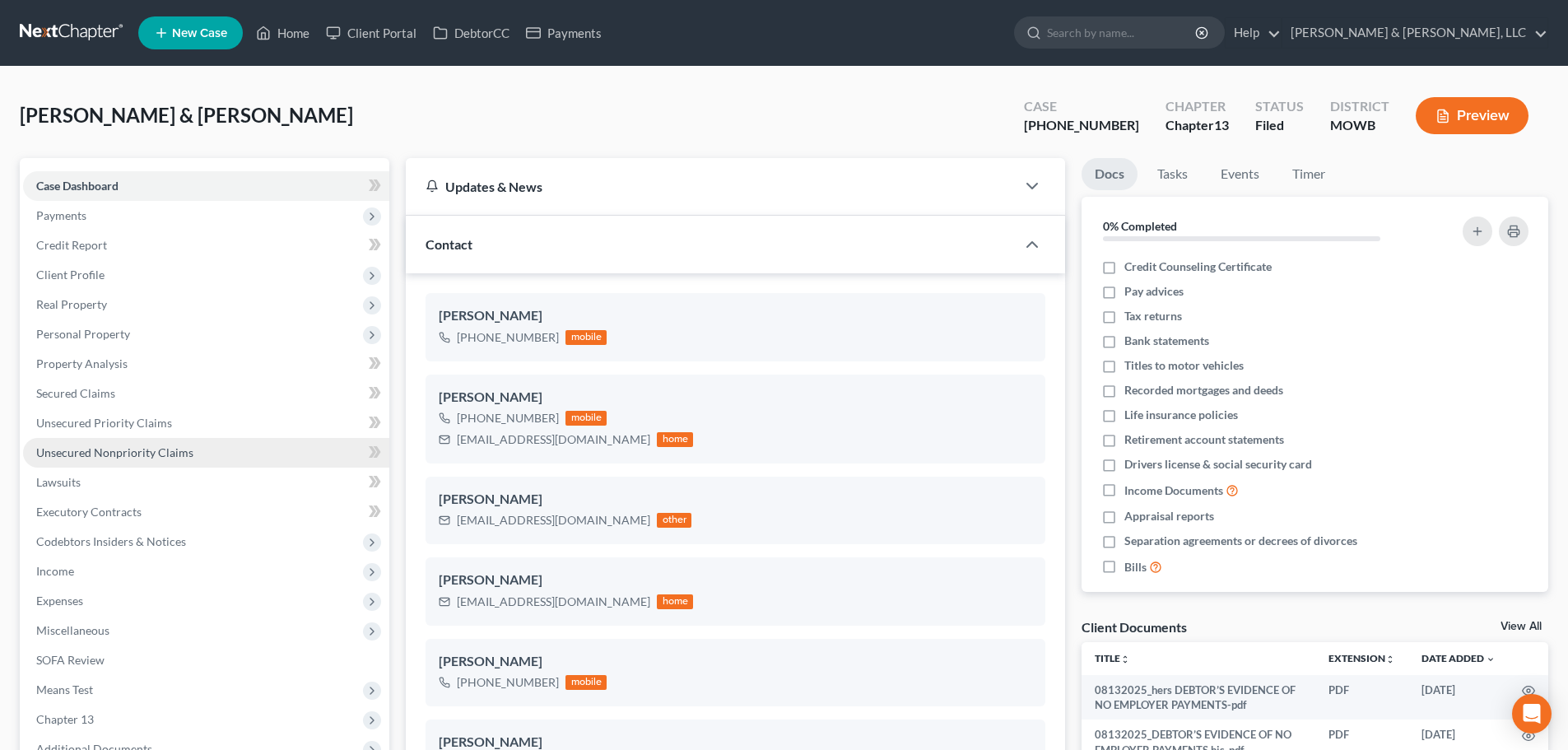
click at [127, 446] on span "Unsecured Nonpriority Claims" at bounding box center [114, 452] width 157 height 14
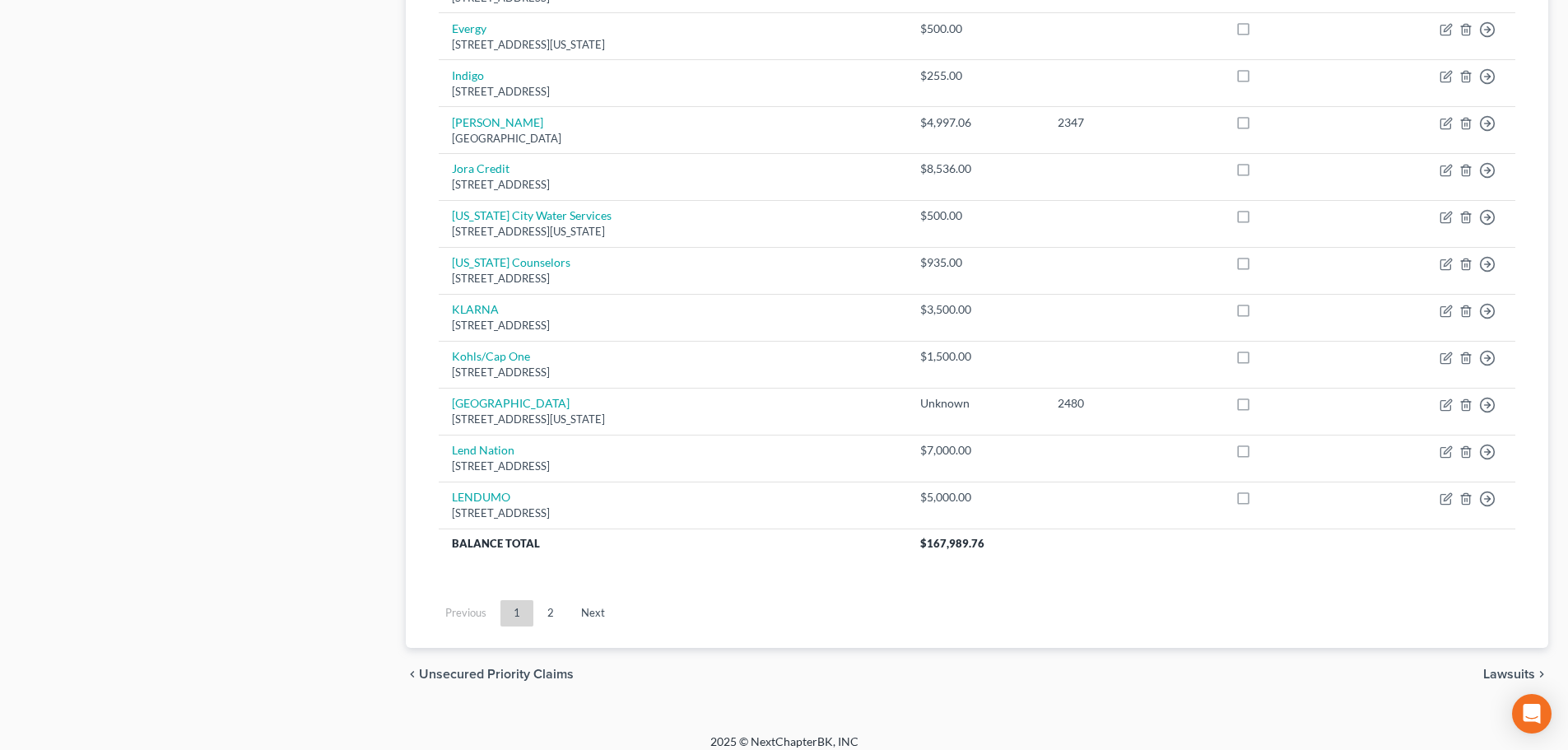
scroll to position [1156, 0]
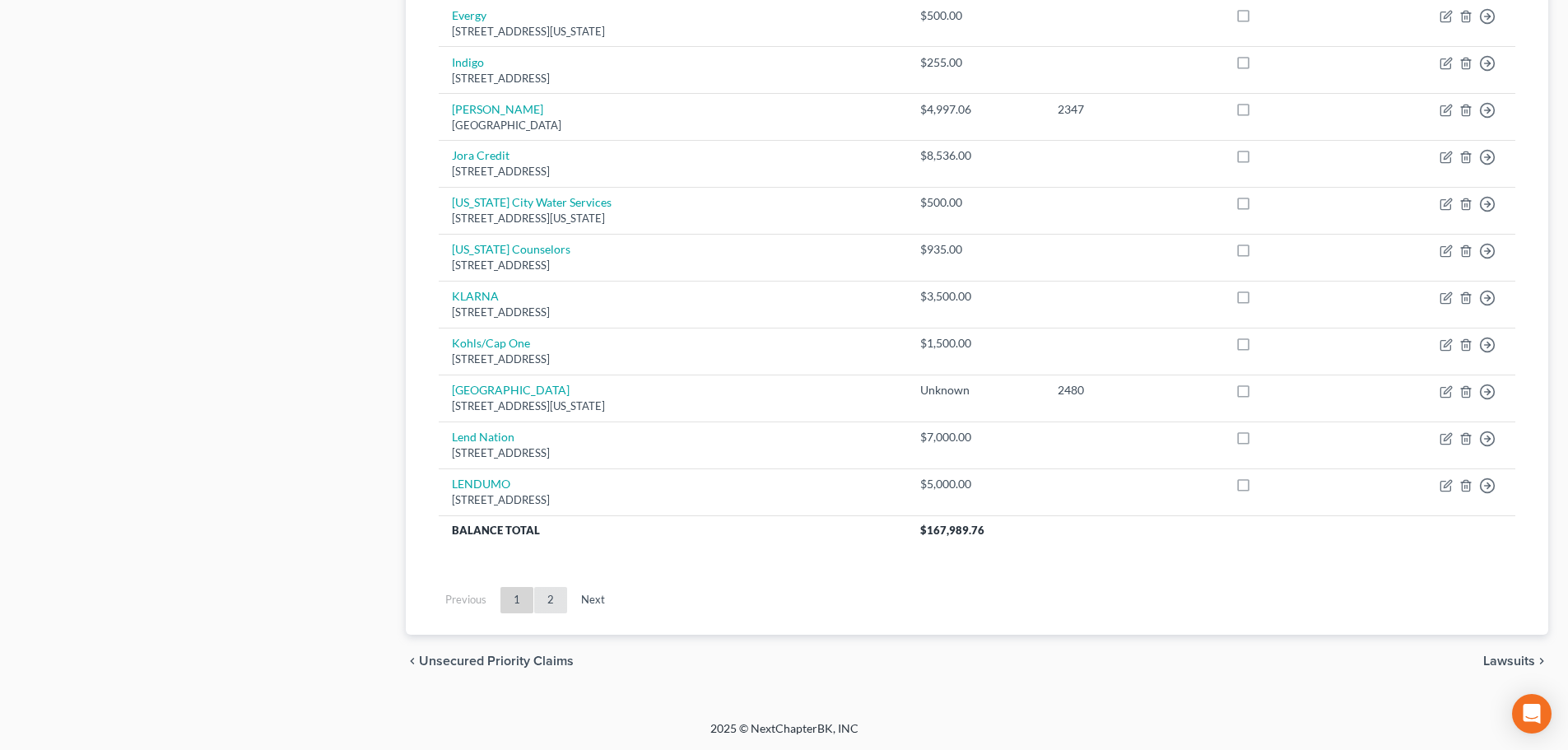
click at [548, 593] on link "2" at bounding box center [551, 601] width 33 height 26
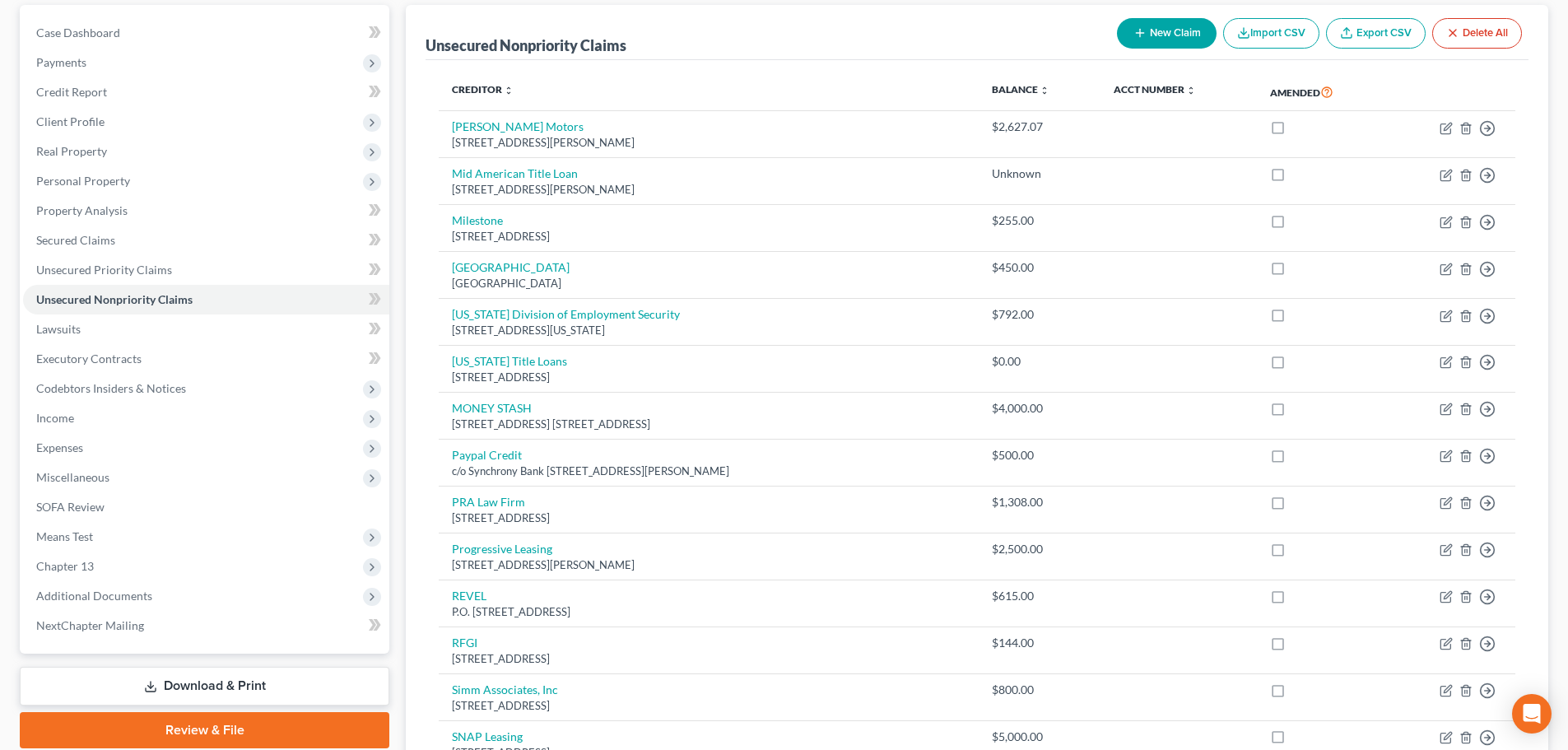
scroll to position [86, 0]
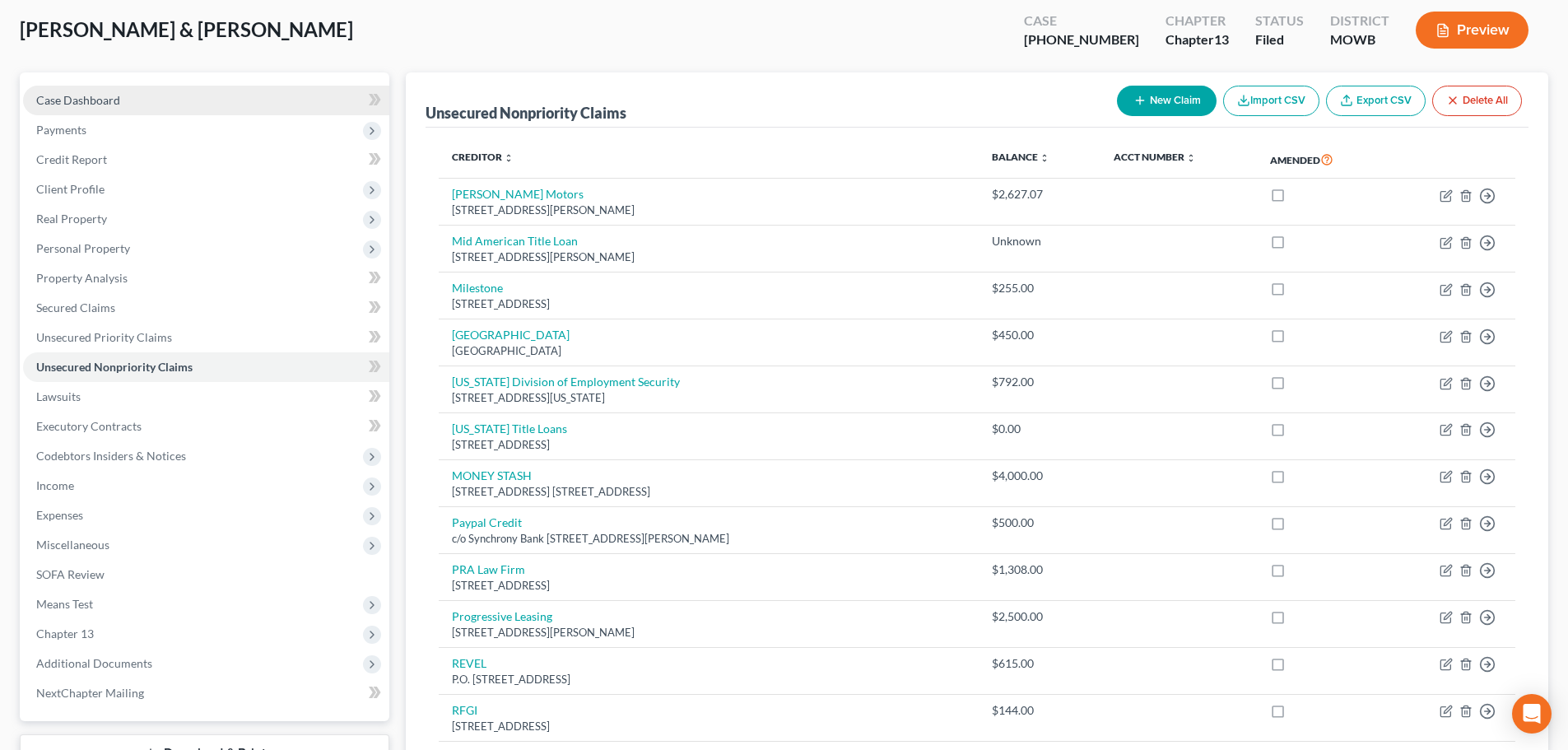
click at [88, 96] on span "Case Dashboard" at bounding box center [78, 100] width 84 height 14
select select "6"
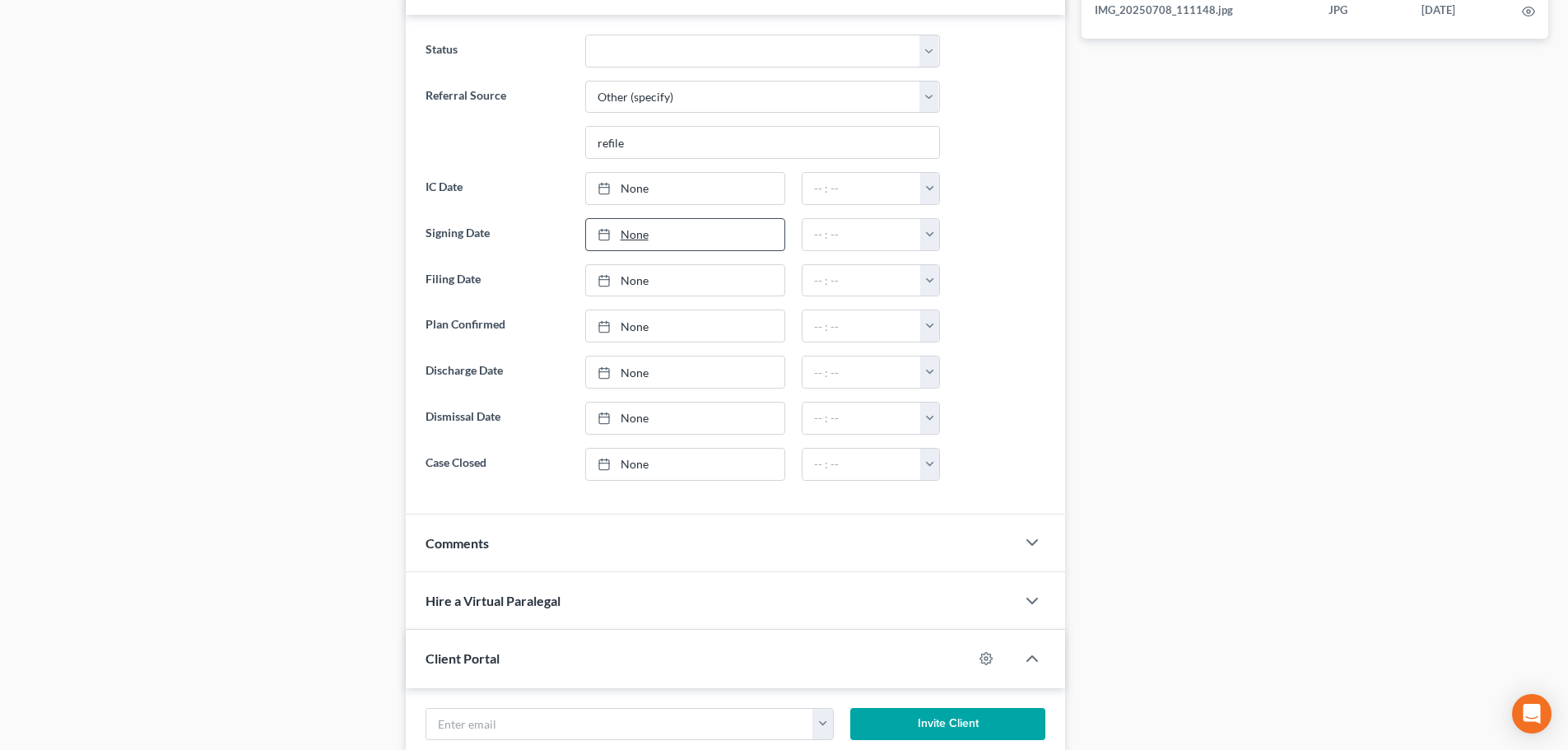
scroll to position [1117, 0]
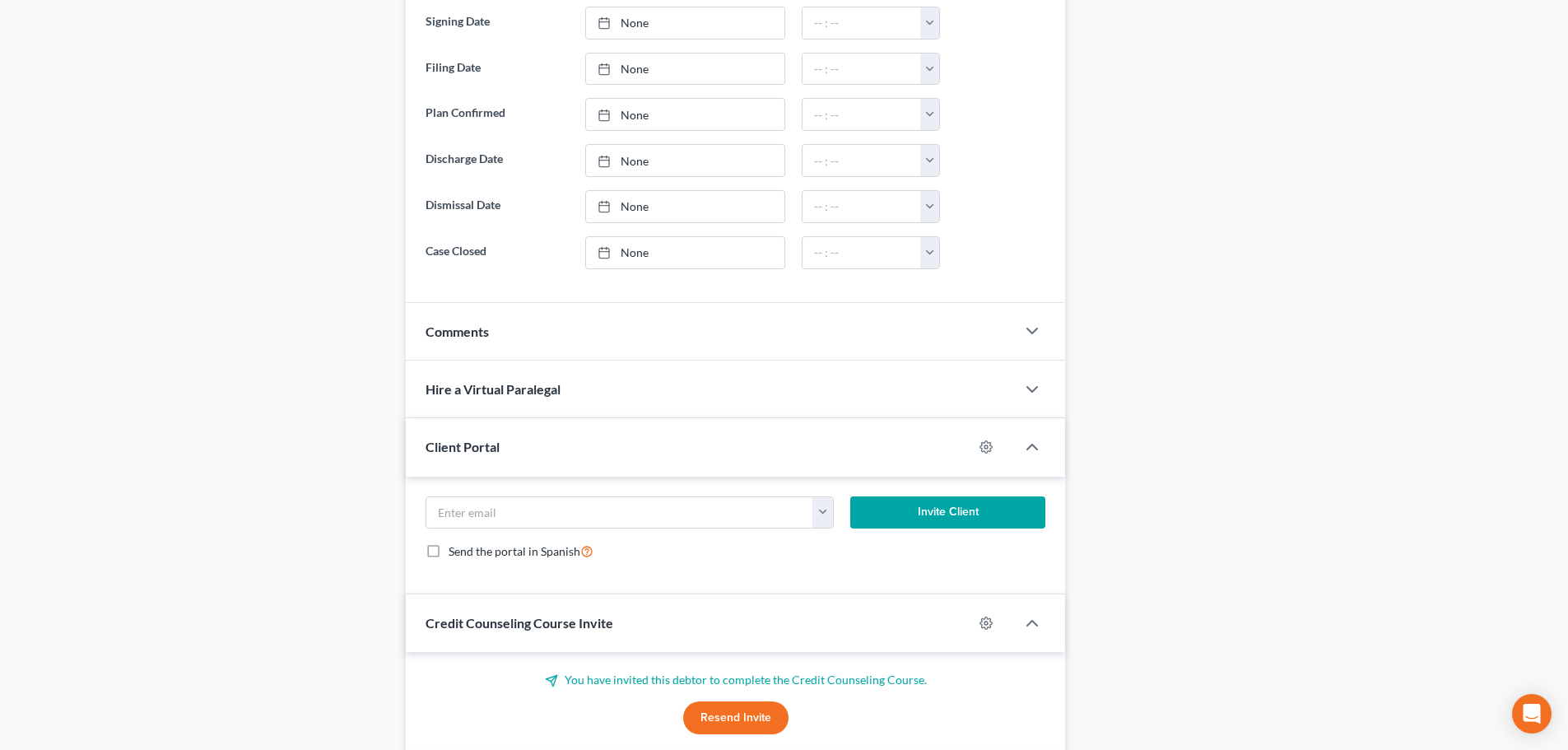
click at [478, 329] on span "Comments" at bounding box center [458, 332] width 64 height 16
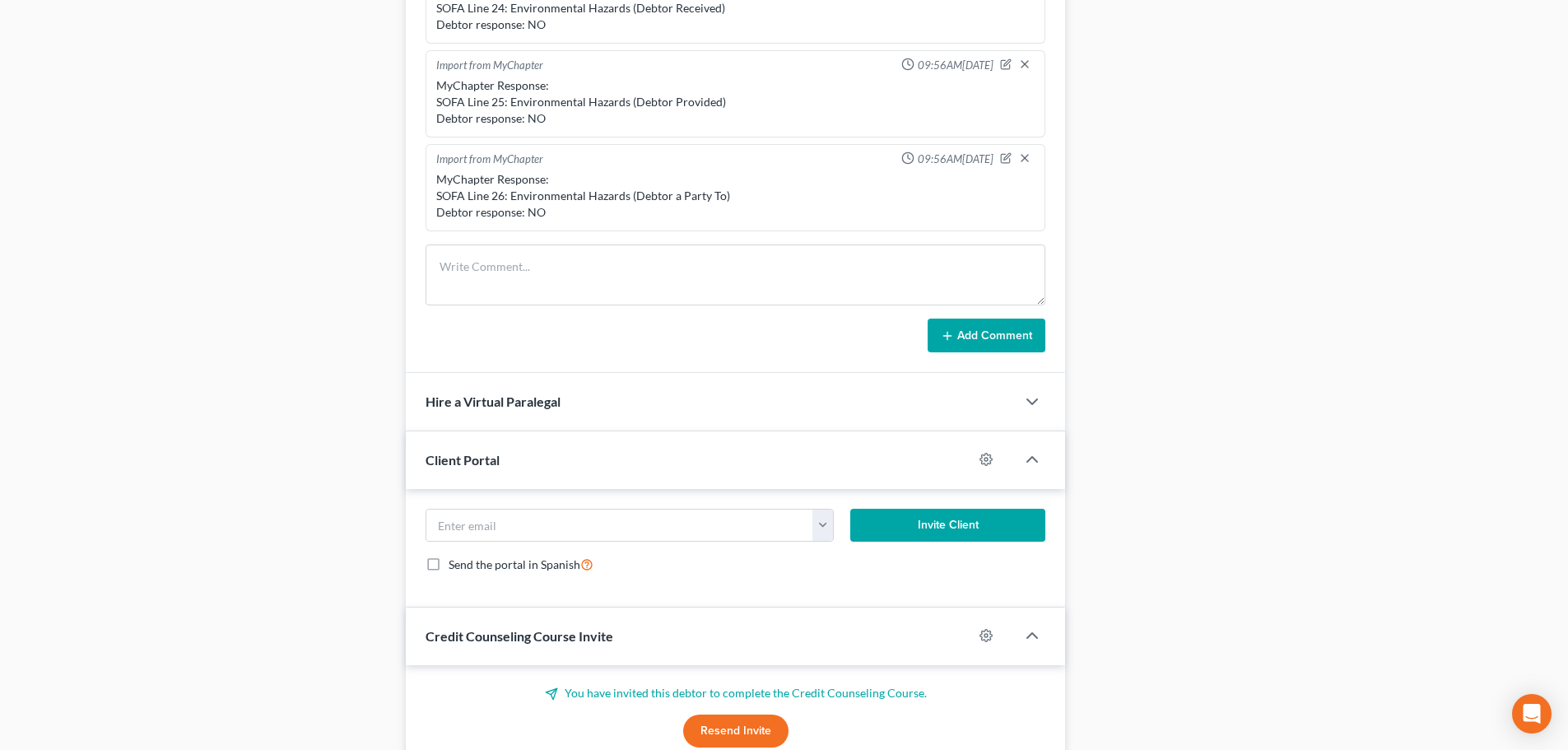
scroll to position [1528, 0]
click at [616, 272] on textarea at bounding box center [736, 275] width 620 height 61
paste textarea "Did I have Cleo on there for $660 On Aug 13, 2025 8:01 AM, David Dean <ddean@pa…"
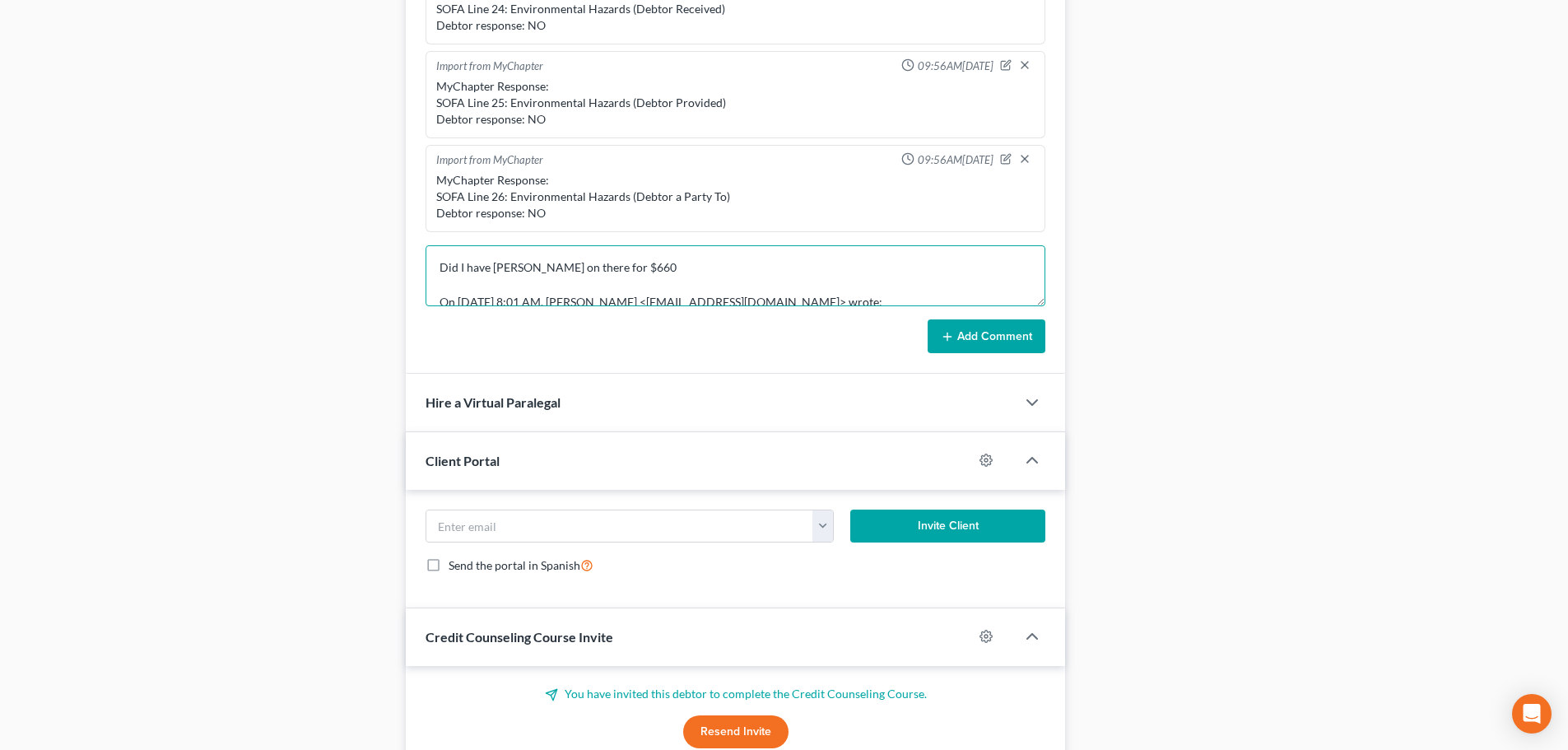
scroll to position [38, 0]
type textarea "Did I have Cleo on there for $660 On Aug 13, 2025 8:01 AM, David Dean <ddean@pa…"
click at [1027, 322] on button "Add Comment" at bounding box center [987, 337] width 117 height 35
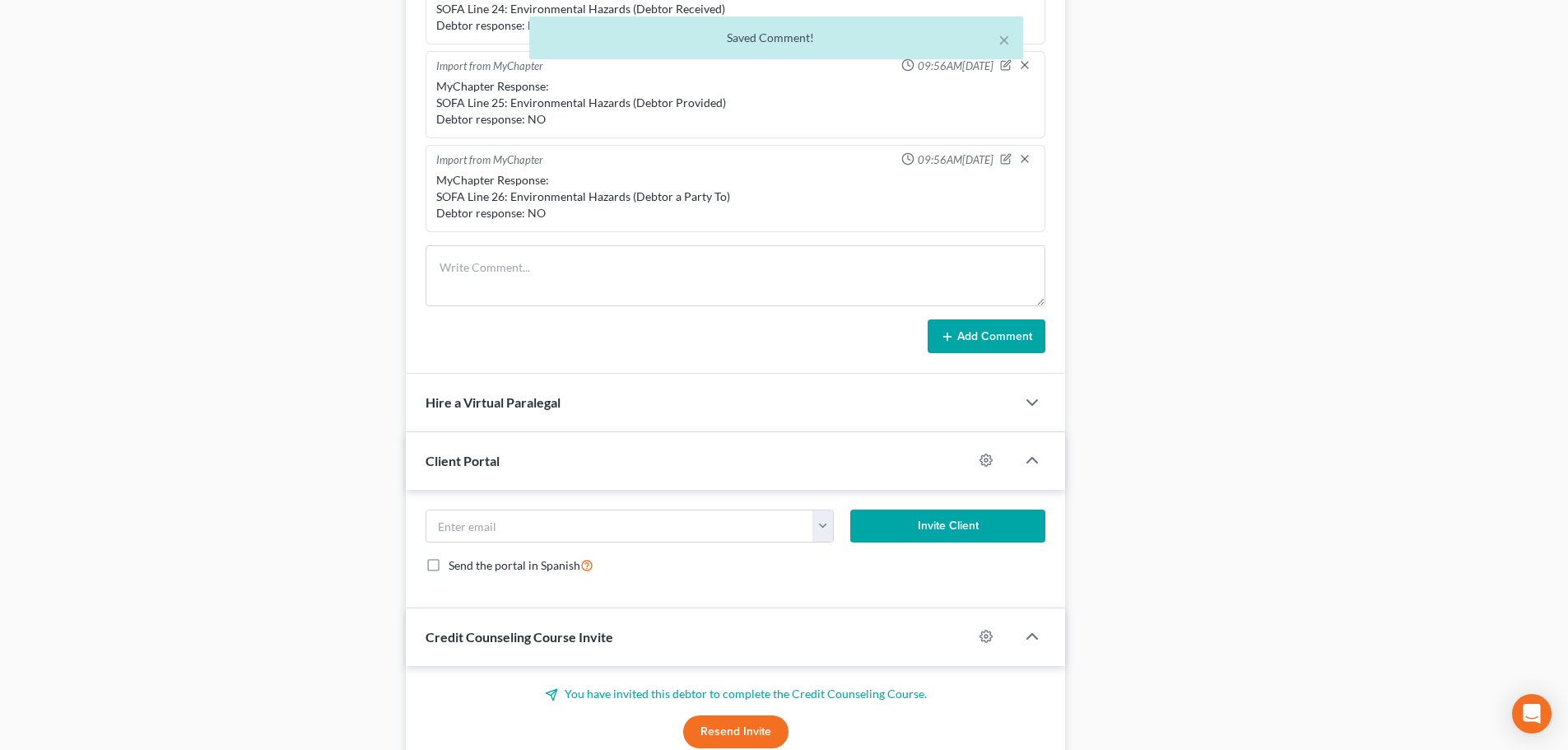
scroll to position [403, 0]
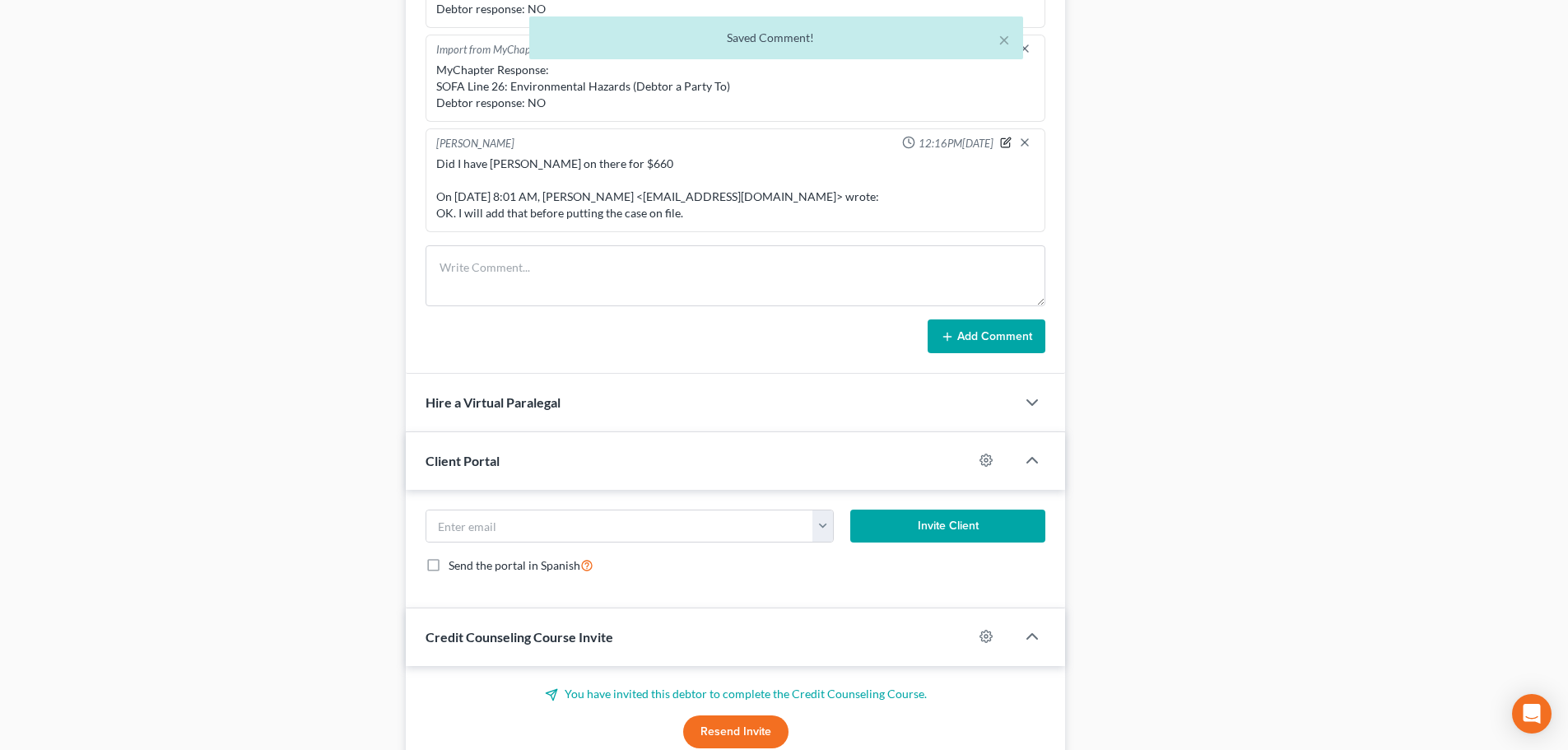
click at [1001, 142] on icon "button" at bounding box center [1007, 142] width 12 height 12
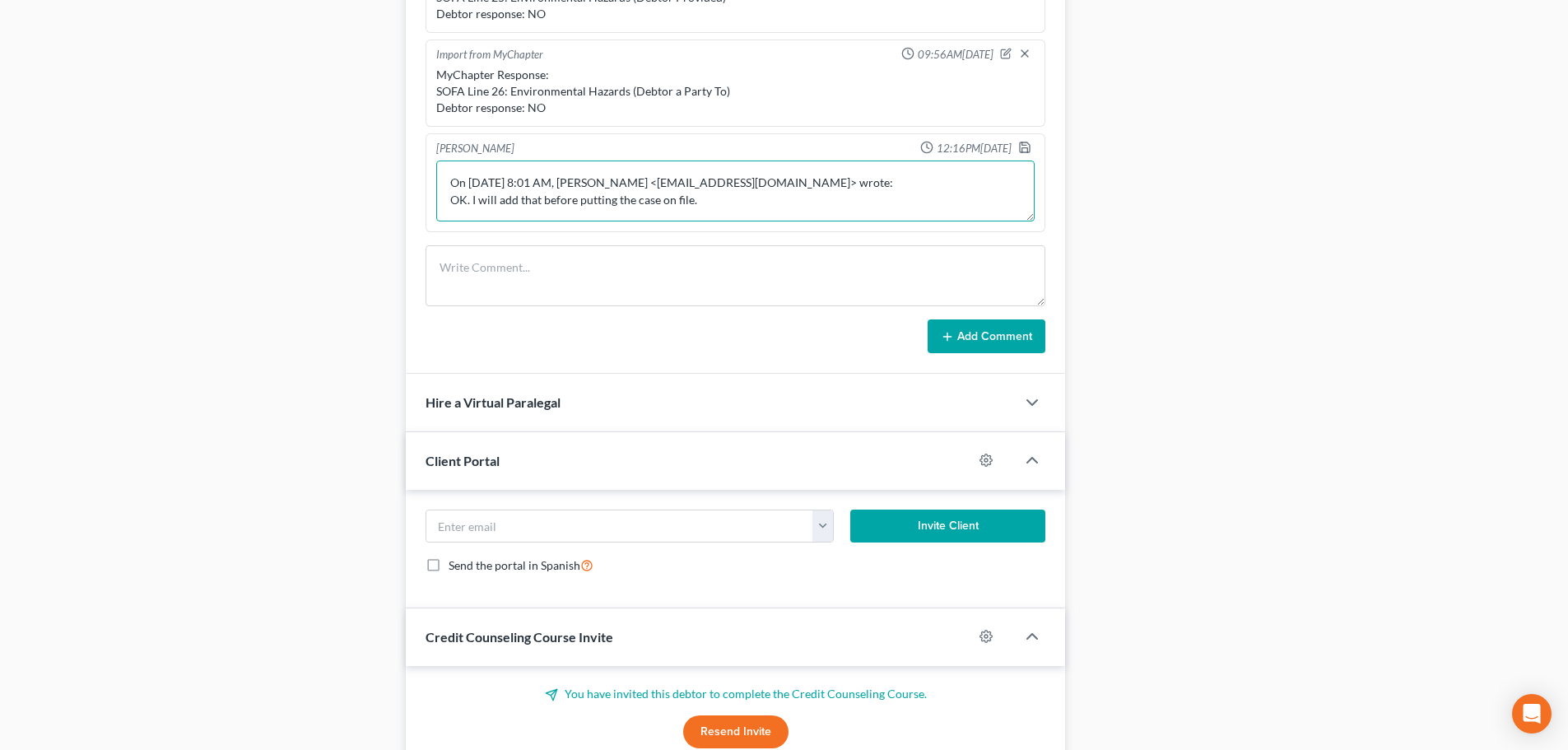
drag, startPoint x: 642, startPoint y: 210, endPoint x: 378, endPoint y: 228, distance: 264.6
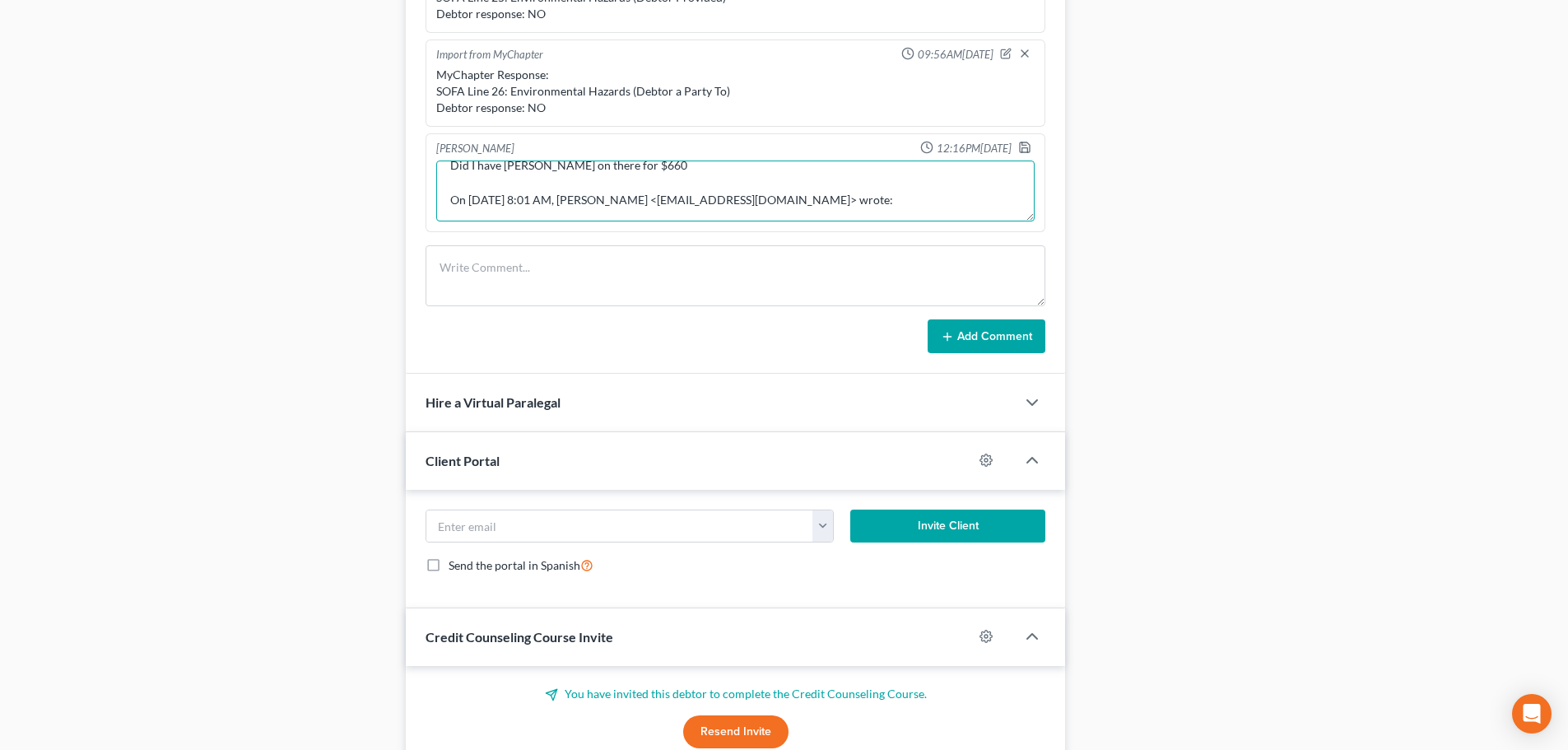
scroll to position [38, 0]
type textarea "Did I have Cleo on there for $660 On Aug 13, 2025 8:01 AM, David Dean <ddean@pa…"
click at [1020, 152] on icon "button" at bounding box center [1025, 147] width 10 height 10
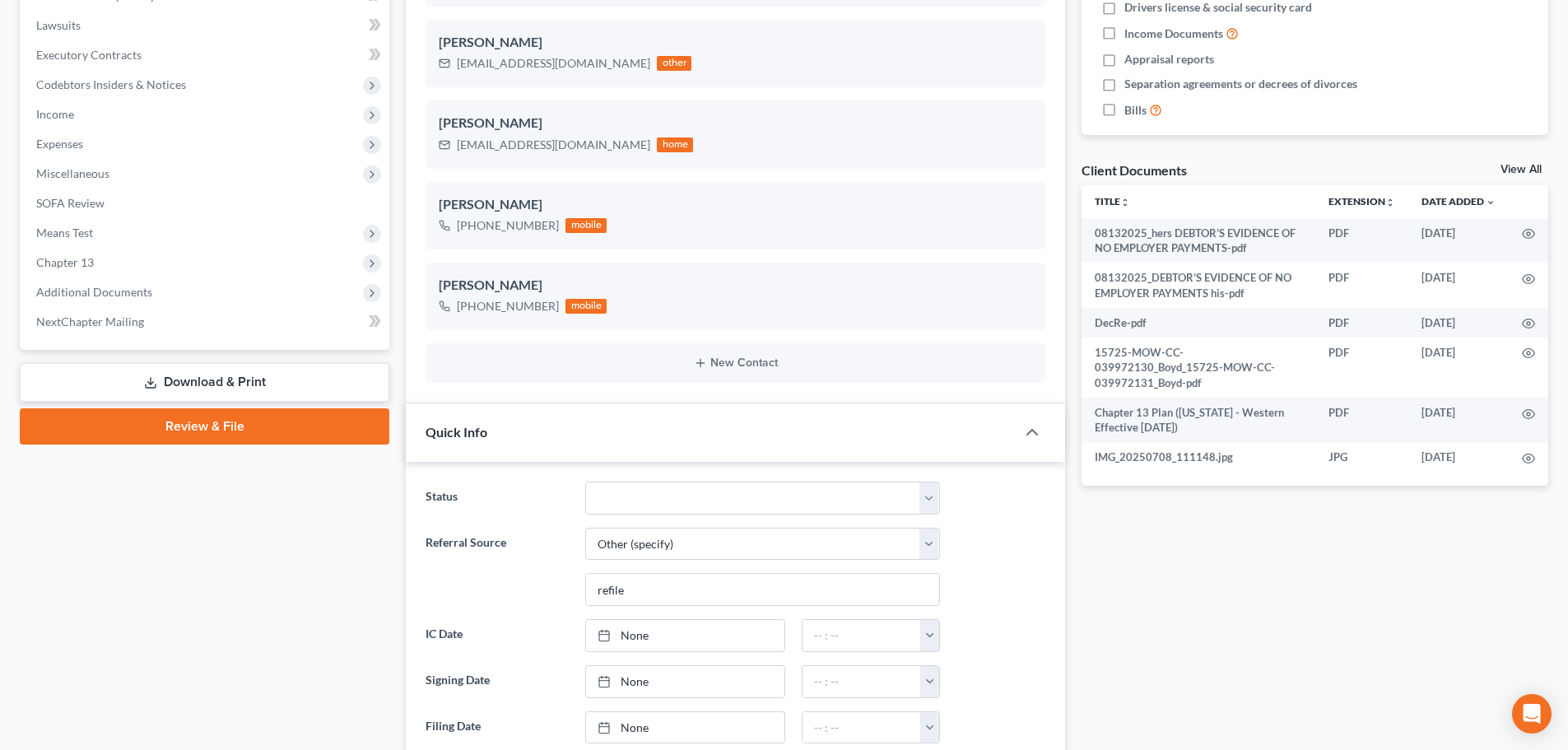
scroll to position [0, 0]
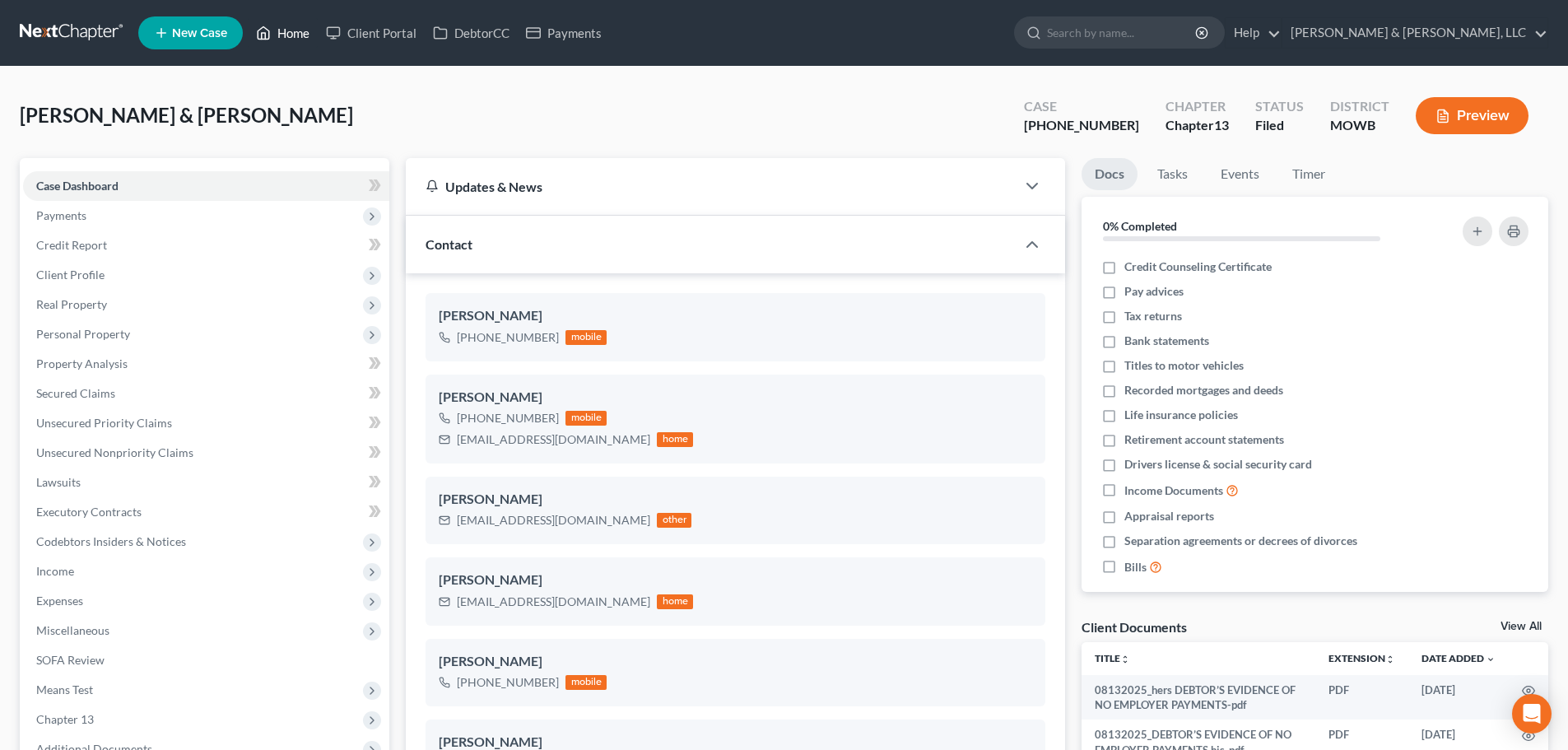
click at [296, 27] on link "Home" at bounding box center [283, 33] width 70 height 30
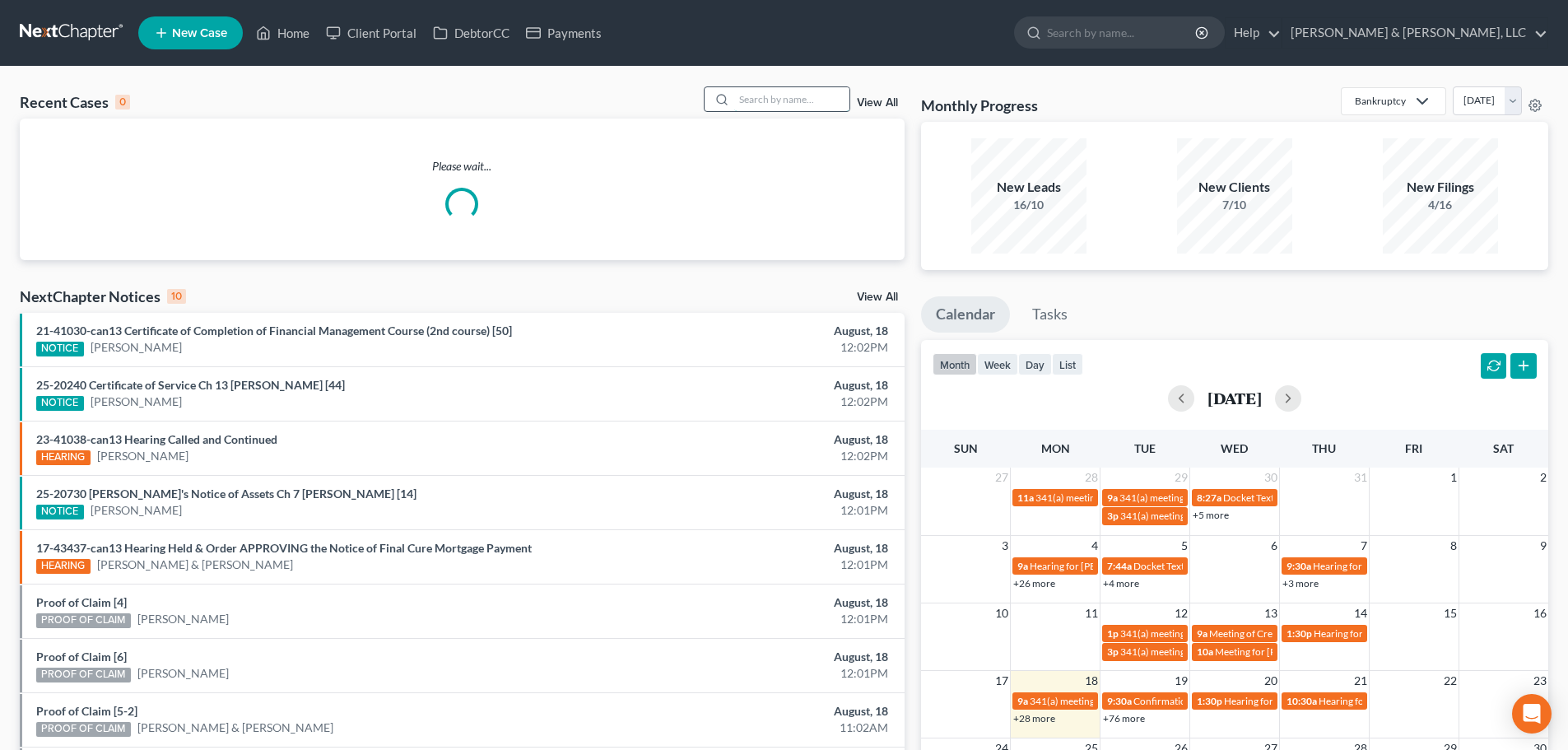
click at [778, 103] on input "search" at bounding box center [792, 100] width 115 height 24
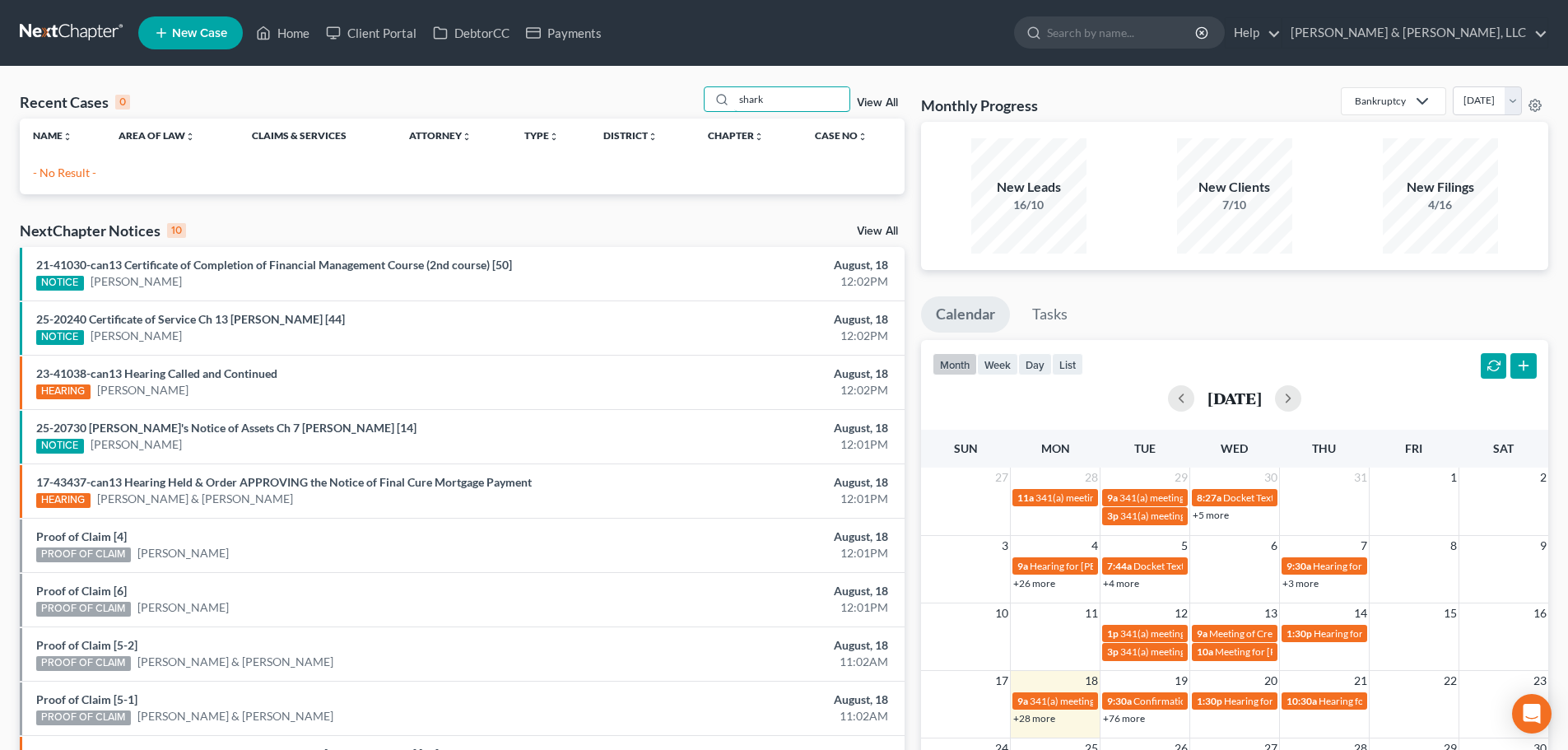
type input "shark"
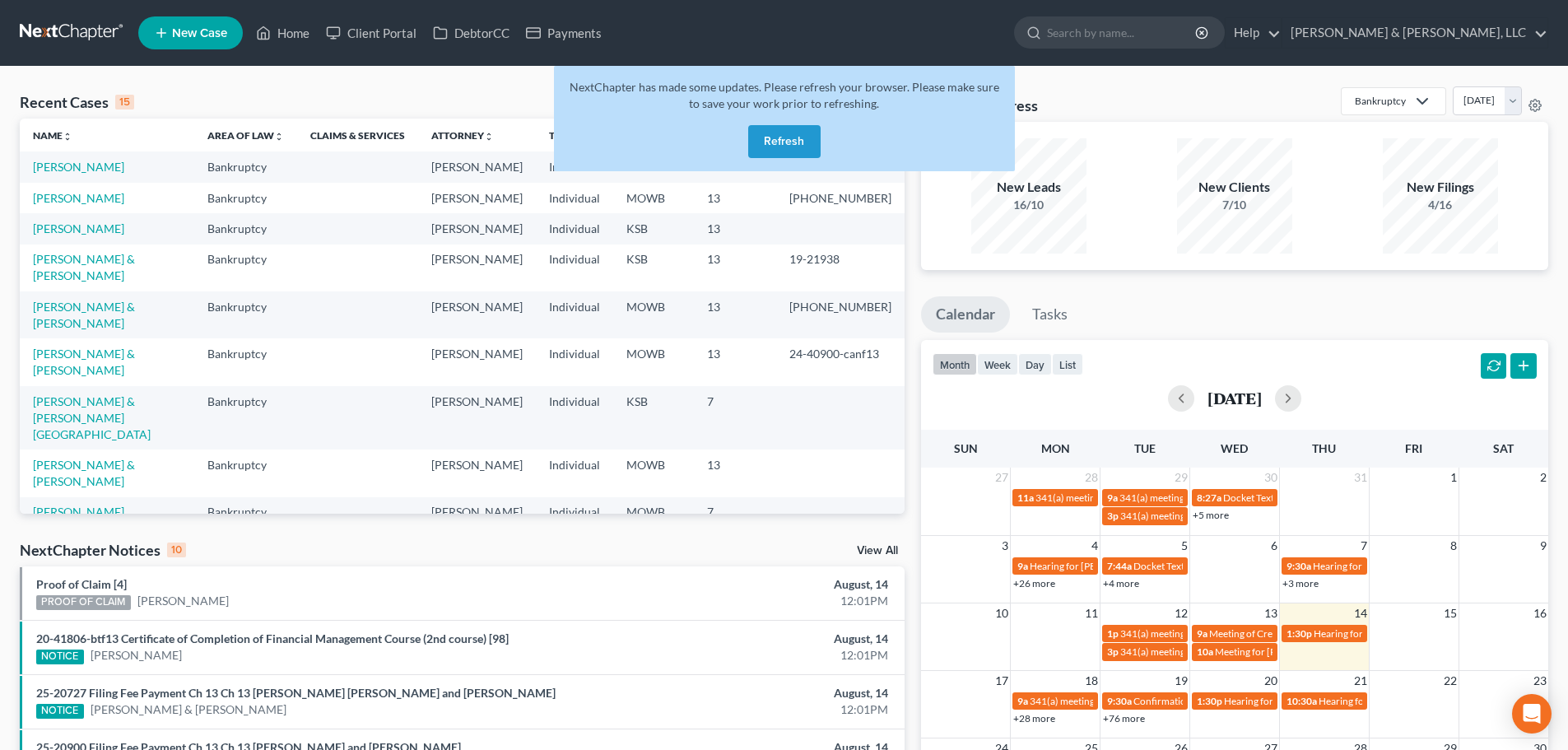
click at [784, 143] on button "Refresh" at bounding box center [784, 141] width 73 height 33
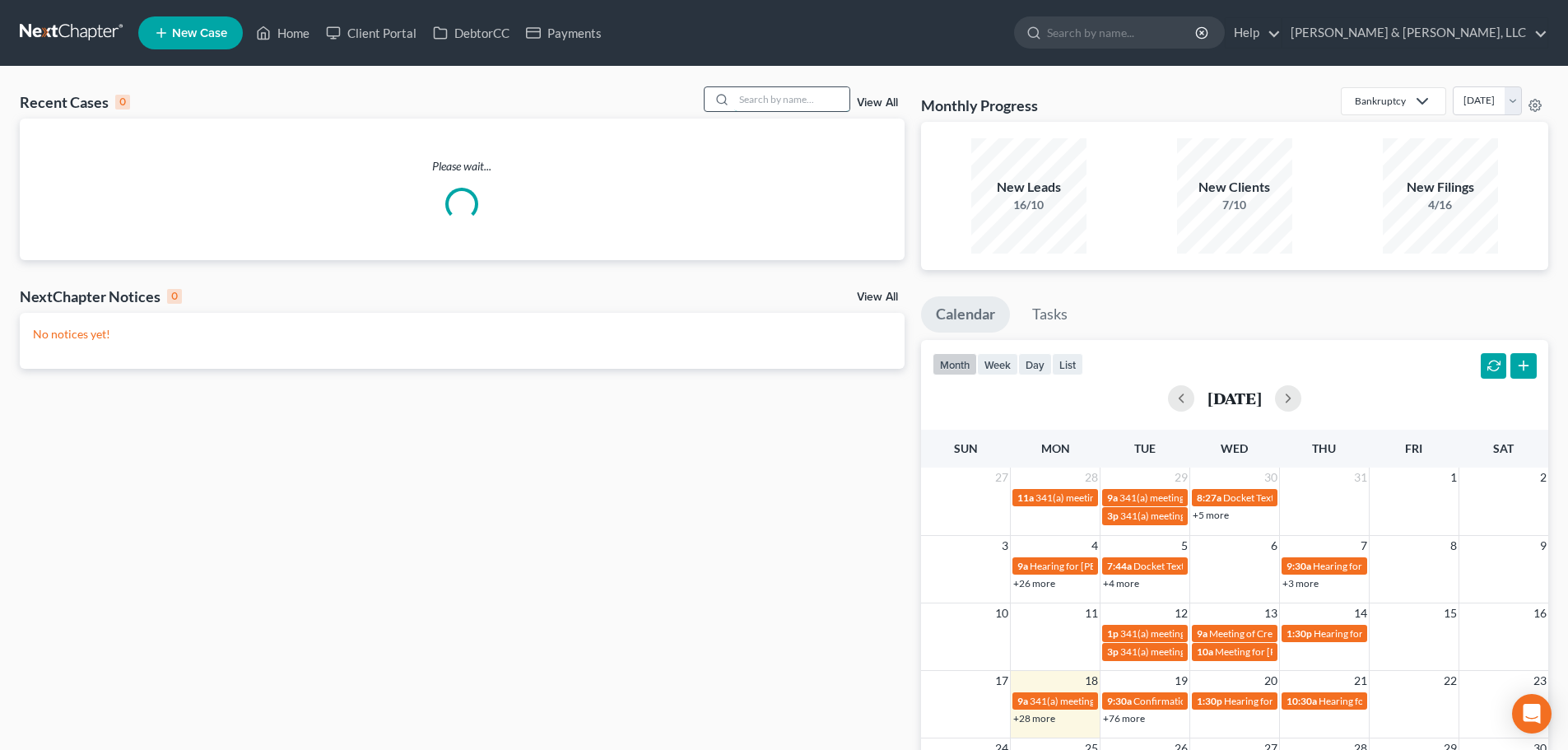
click at [749, 92] on input "search" at bounding box center [792, 100] width 115 height 24
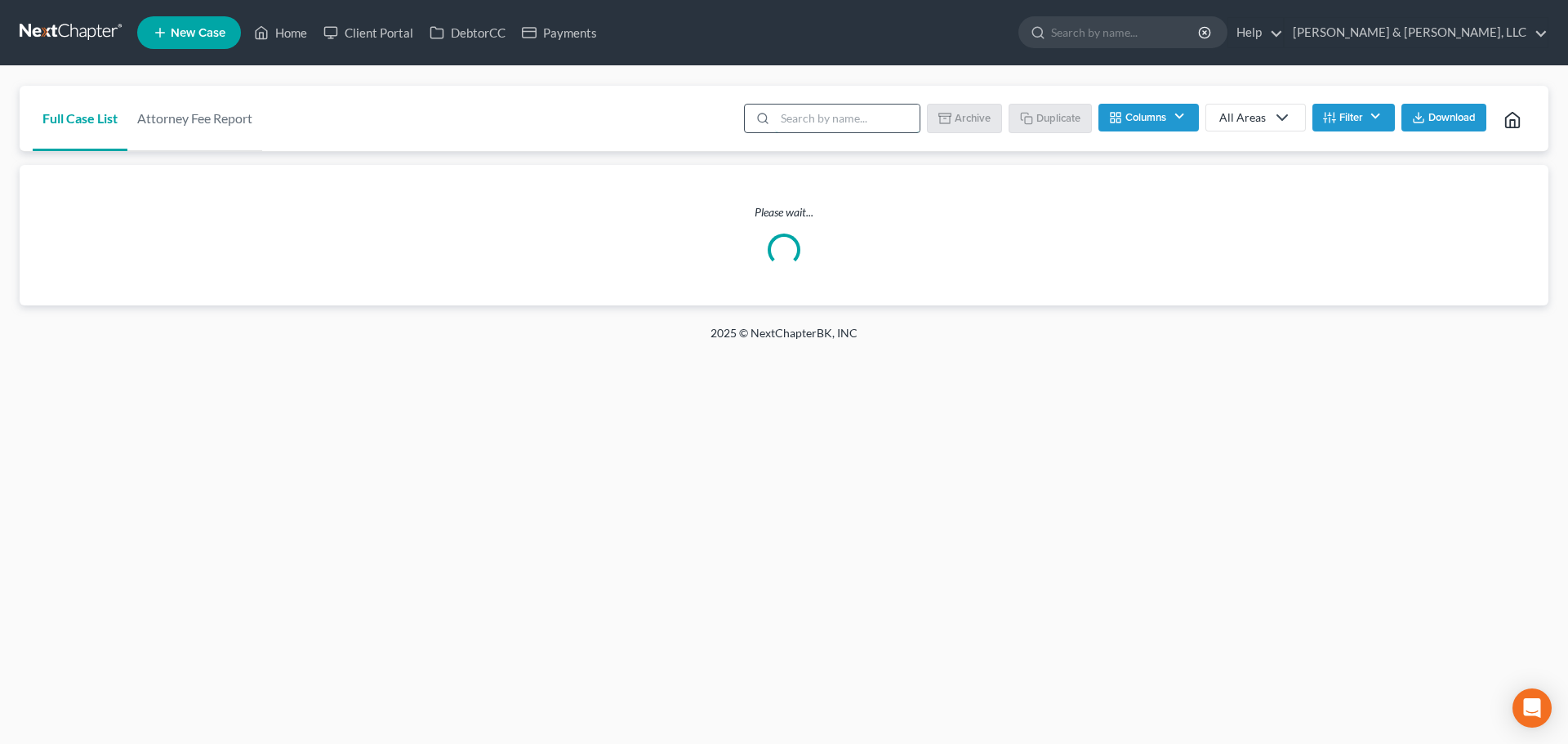
click at [836, 123] on input "search" at bounding box center [847, 119] width 144 height 28
type input "williams"
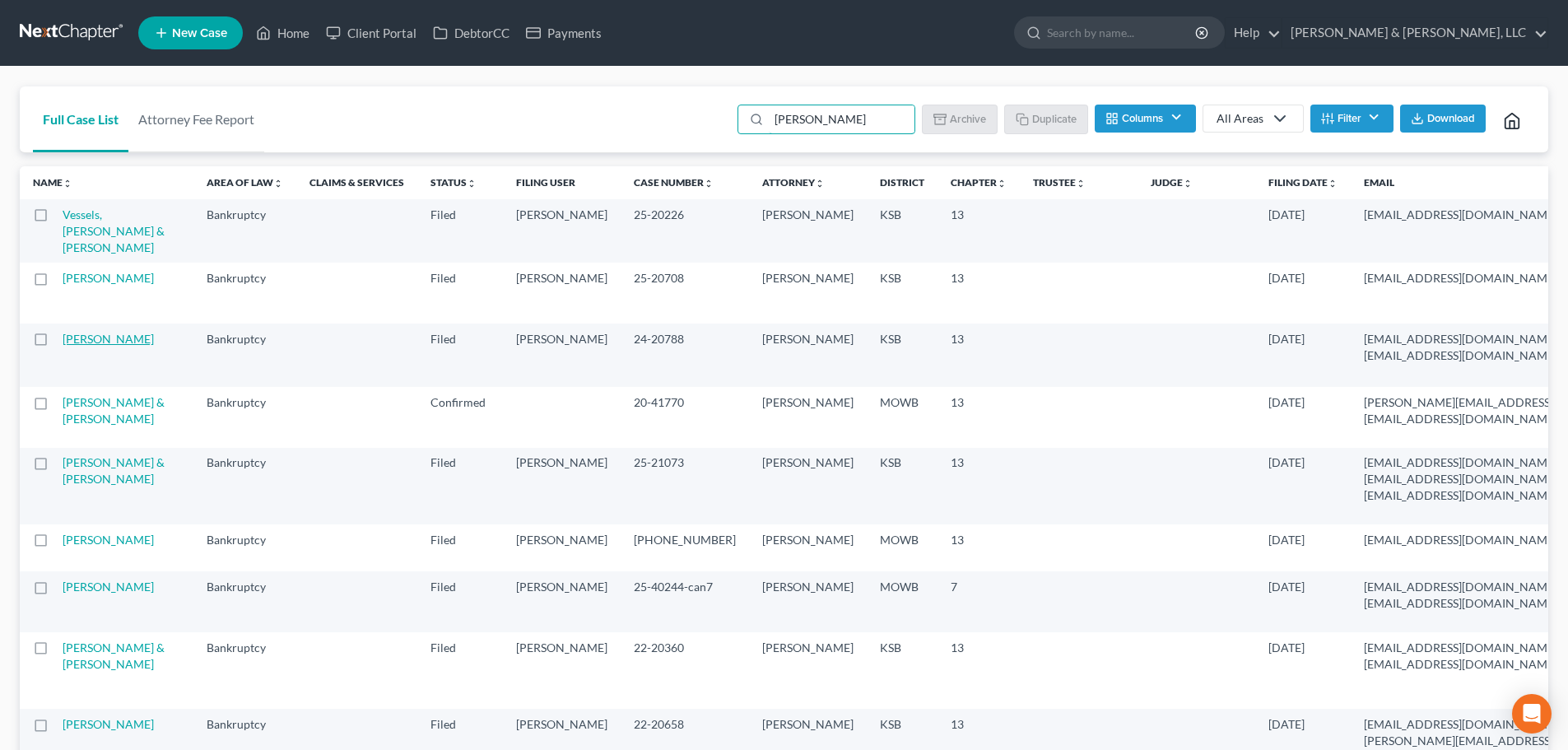
click at [72, 346] on link "Williams, Nedra" at bounding box center [109, 339] width 92 height 14
select select "6"
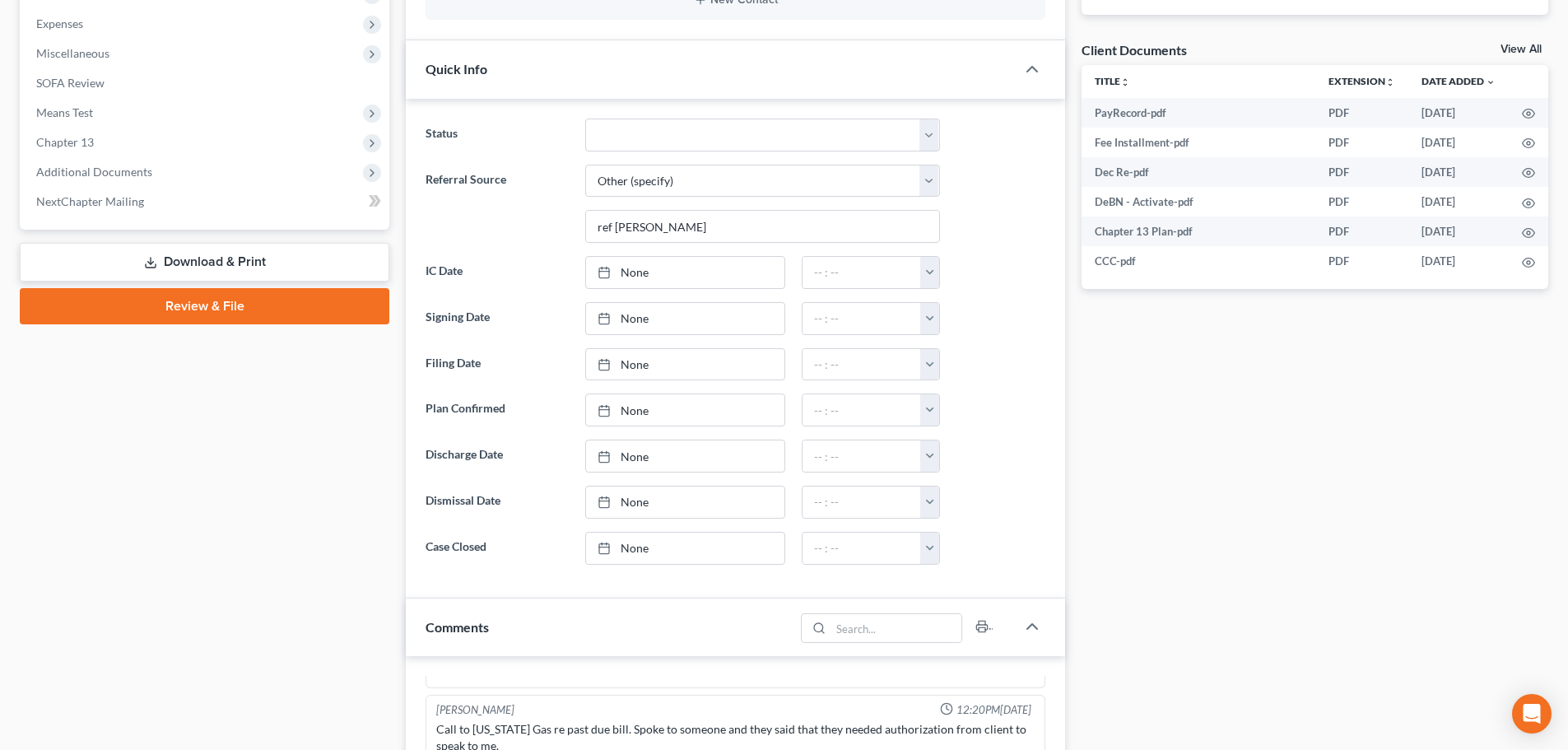
scroll to position [577, 0]
click at [110, 170] on span "Additional Documents" at bounding box center [94, 172] width 116 height 14
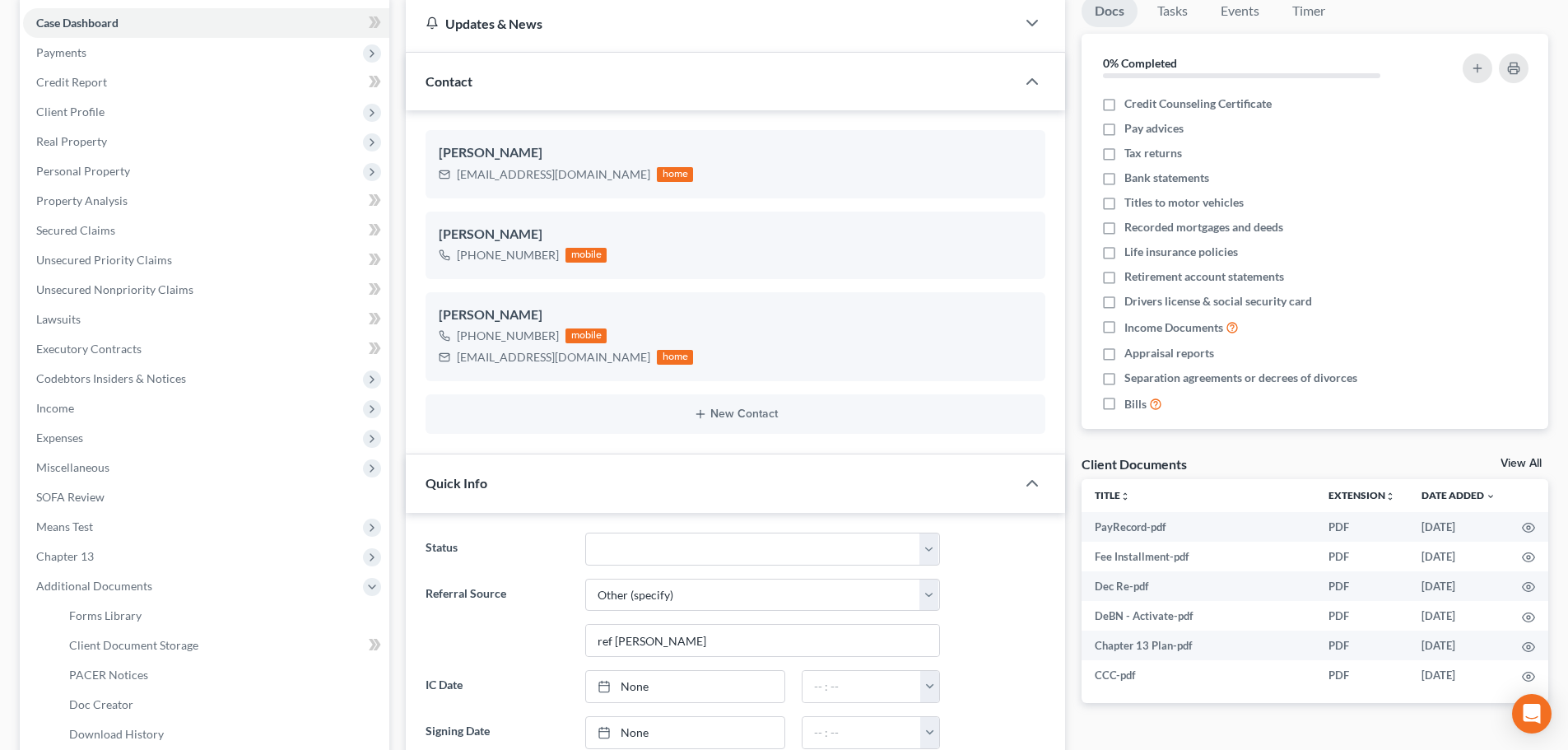
scroll to position [494, 0]
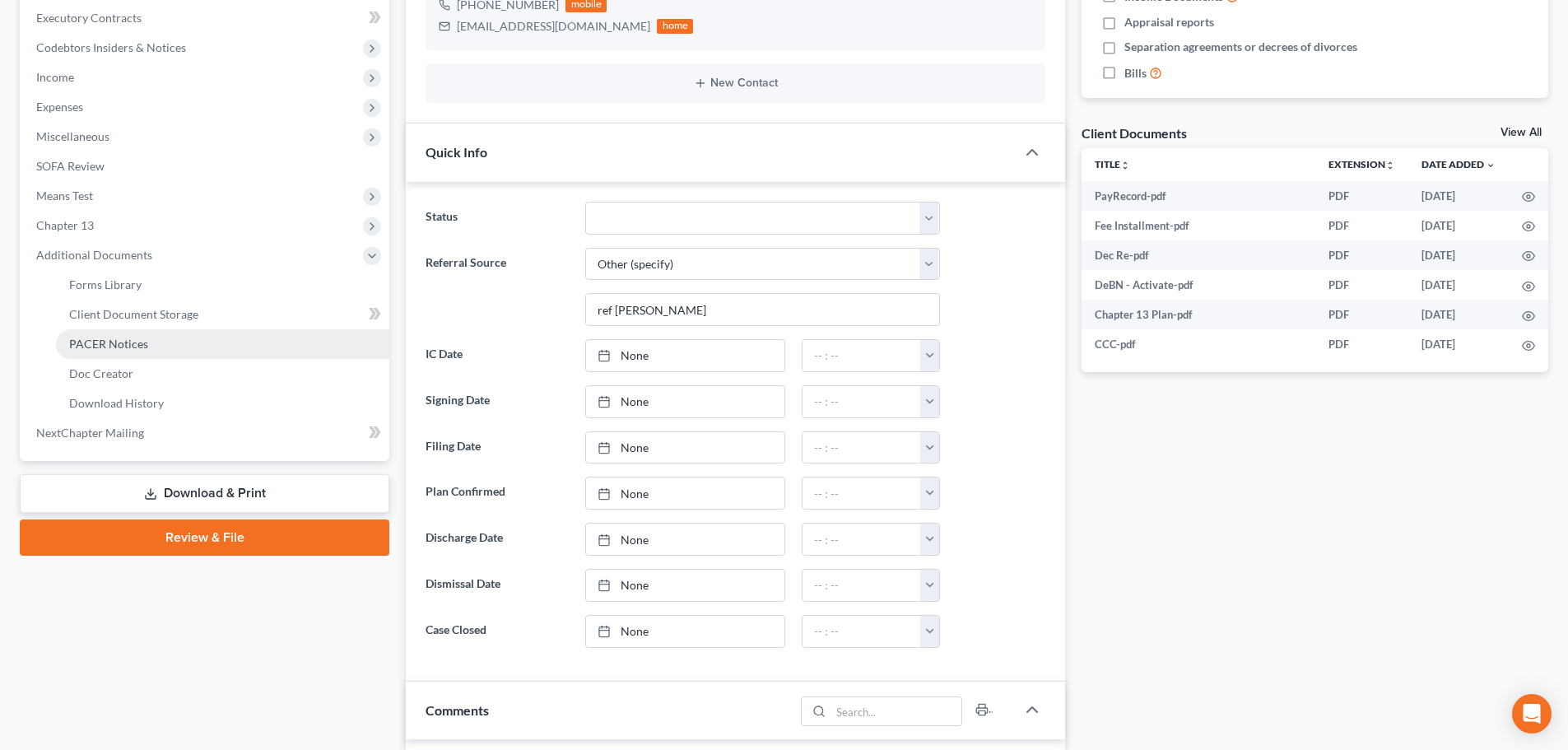
click at [120, 343] on span "PACER Notices" at bounding box center [108, 344] width 79 height 14
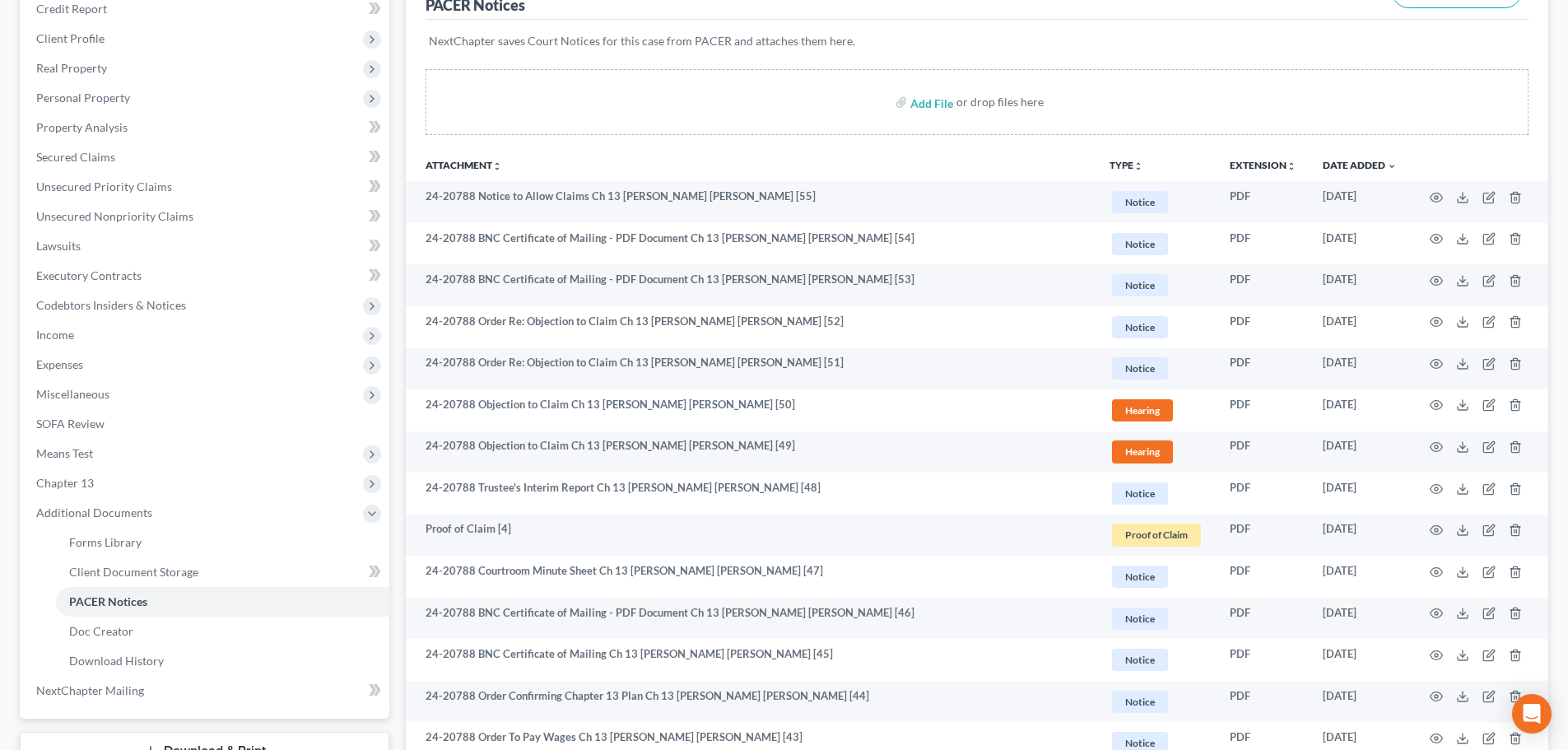
scroll to position [247, 0]
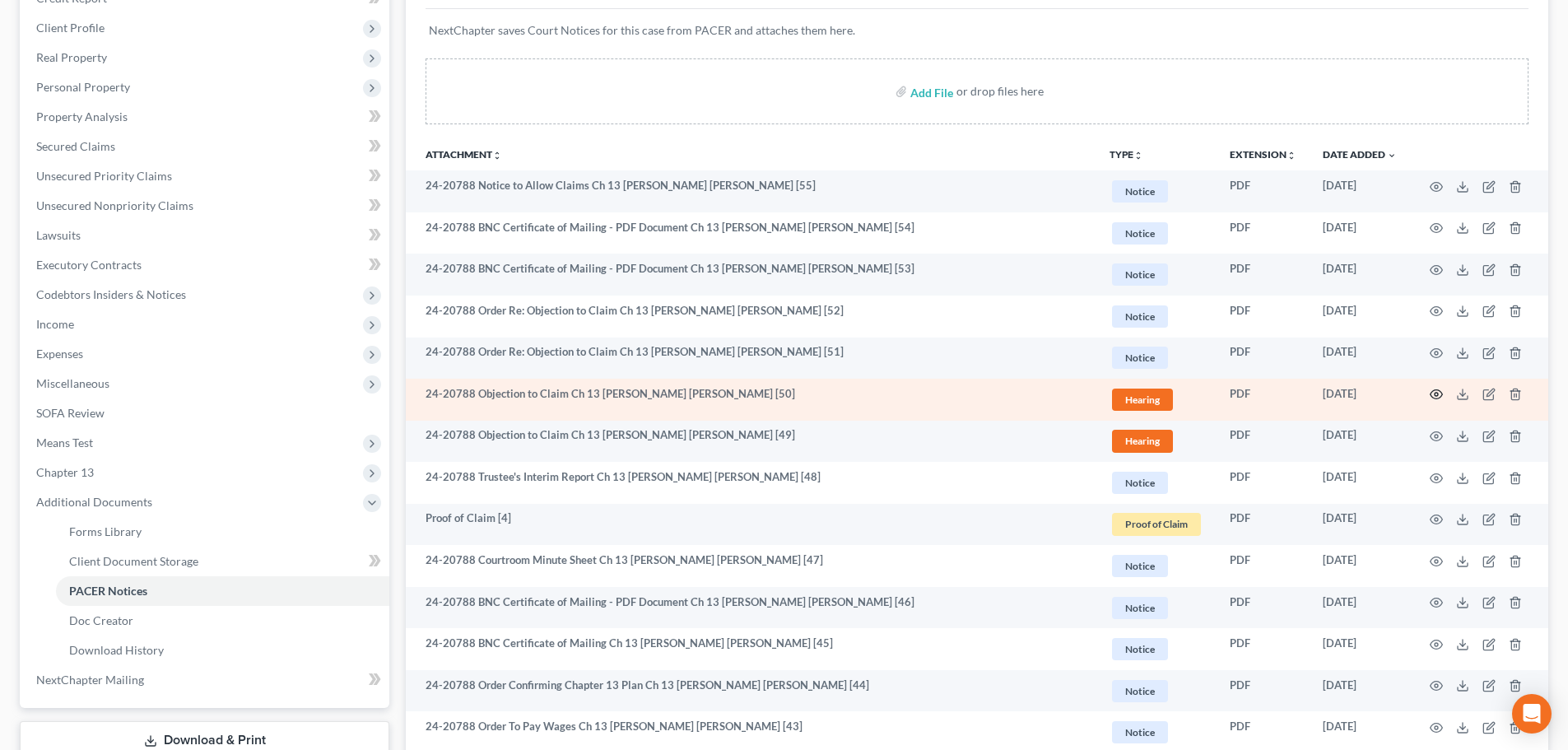
click at [1438, 393] on circle "button" at bounding box center [1436, 393] width 3 height 3
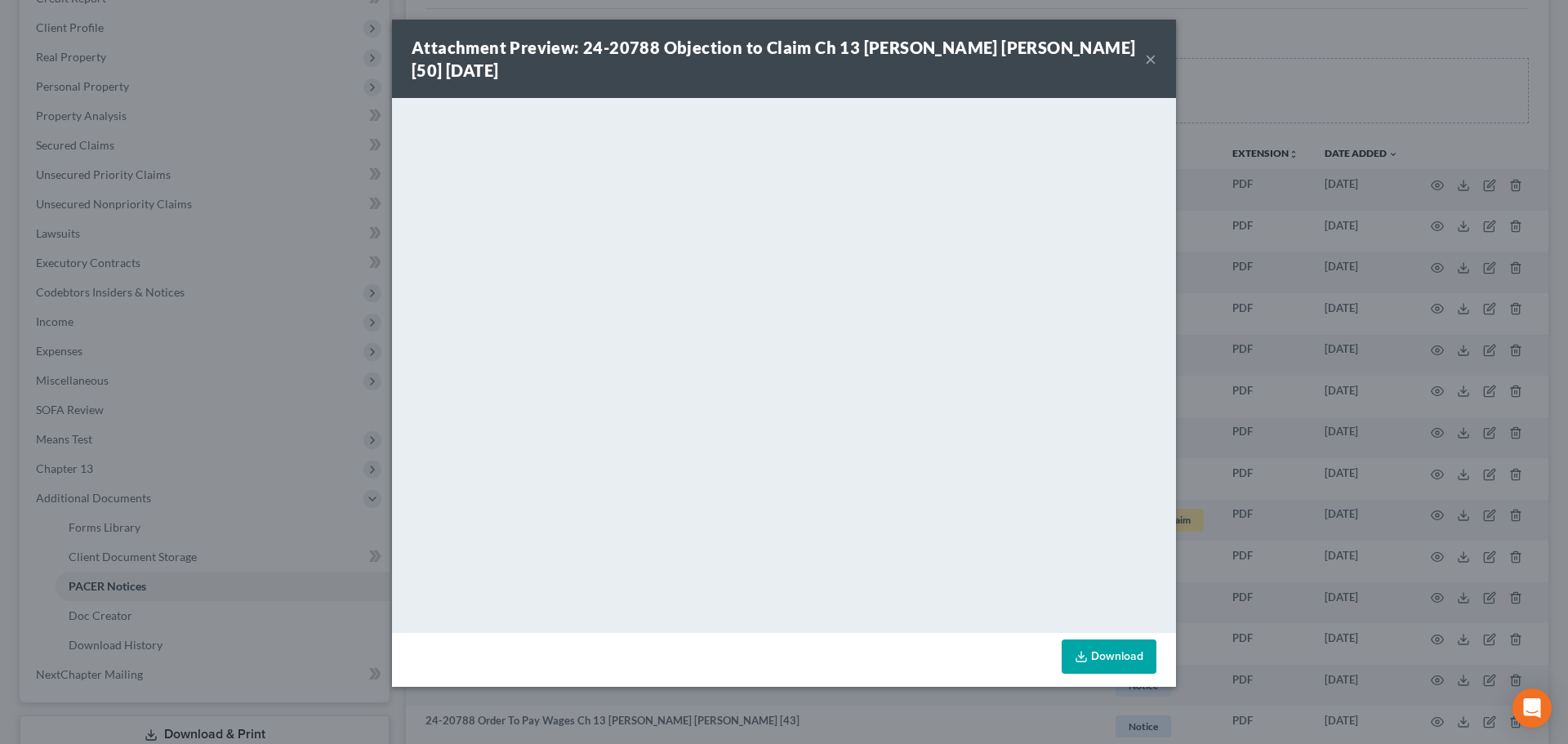
click at [1148, 56] on button "×" at bounding box center [1150, 59] width 12 height 20
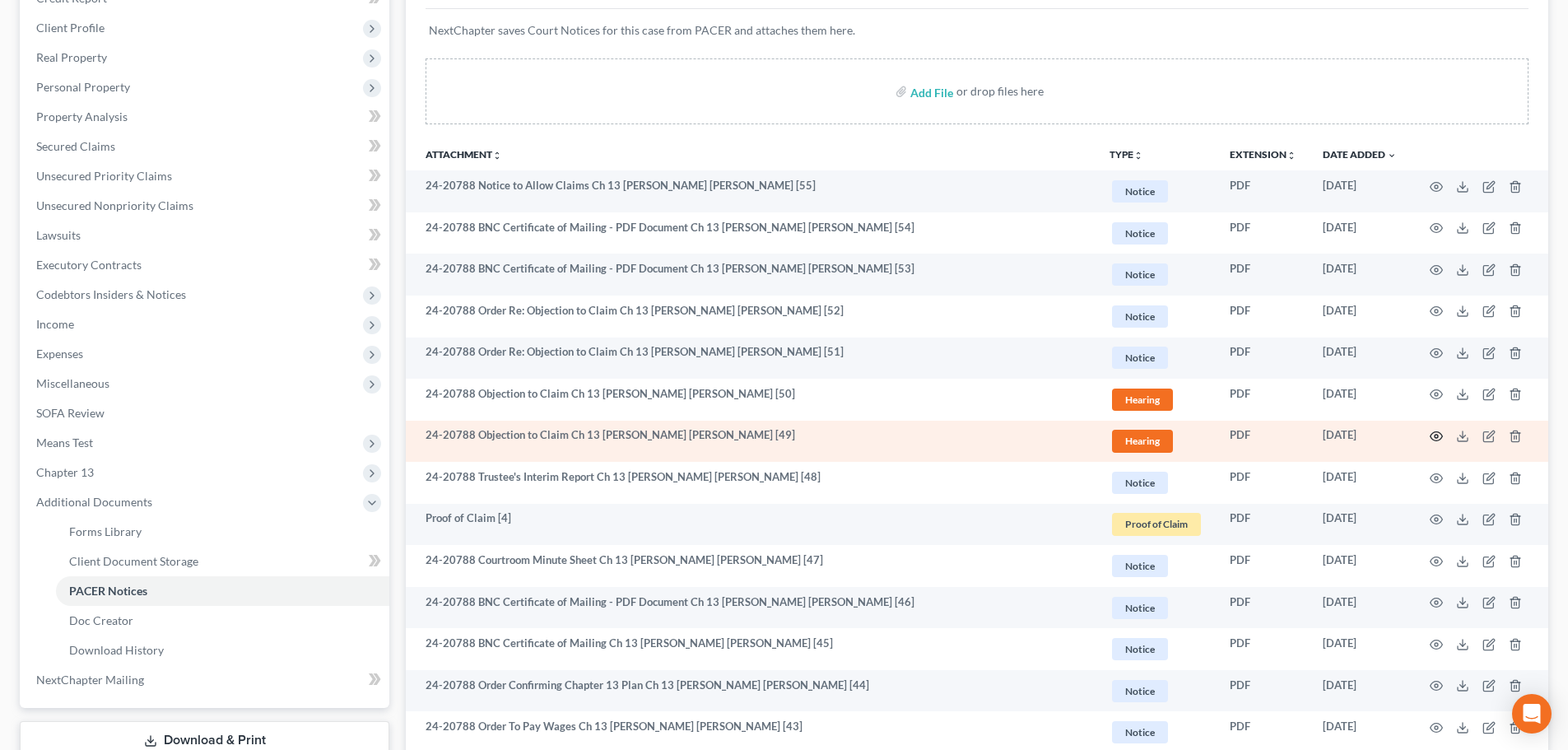
click at [1431, 433] on icon "button" at bounding box center [1436, 436] width 13 height 13
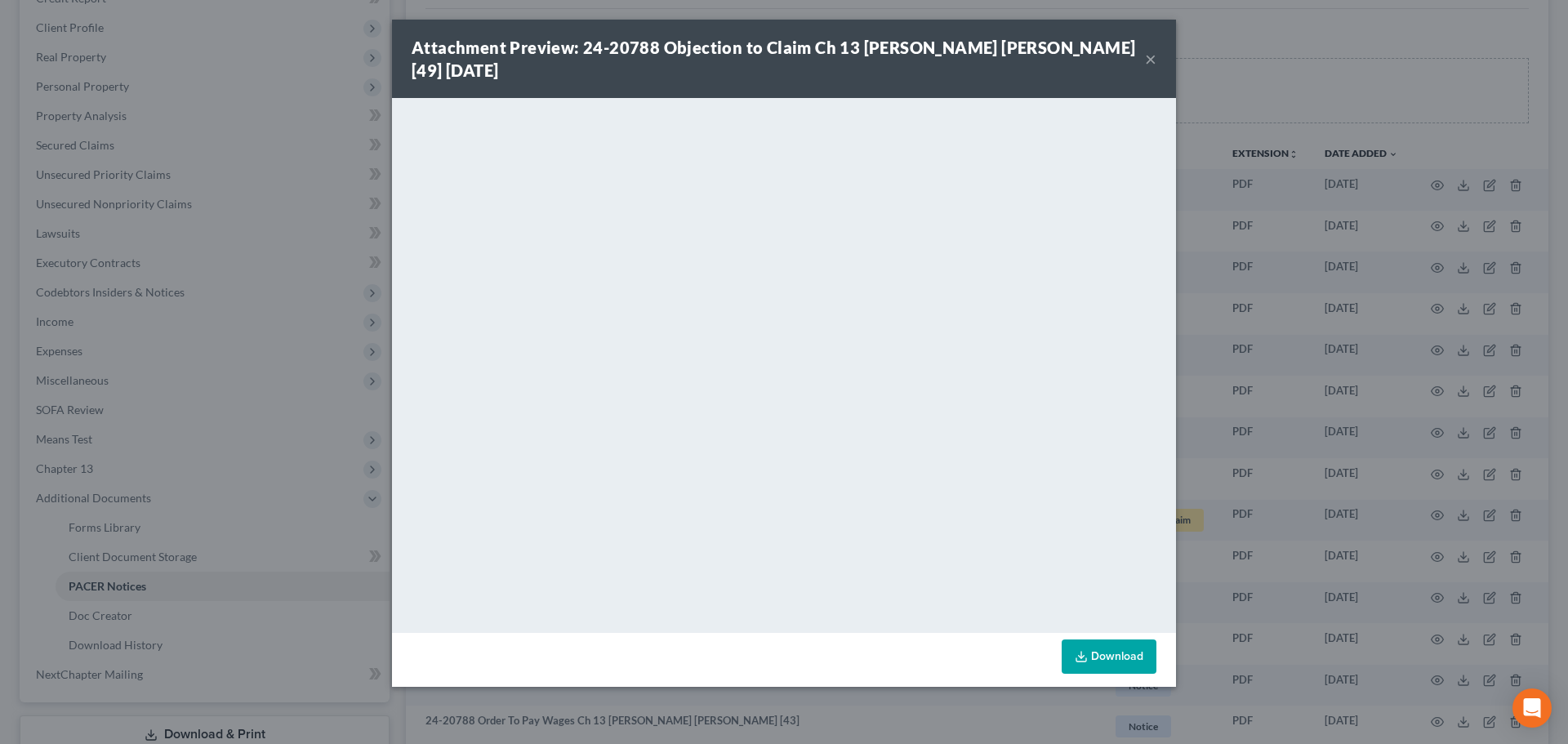
click at [1150, 57] on button "×" at bounding box center [1150, 59] width 12 height 20
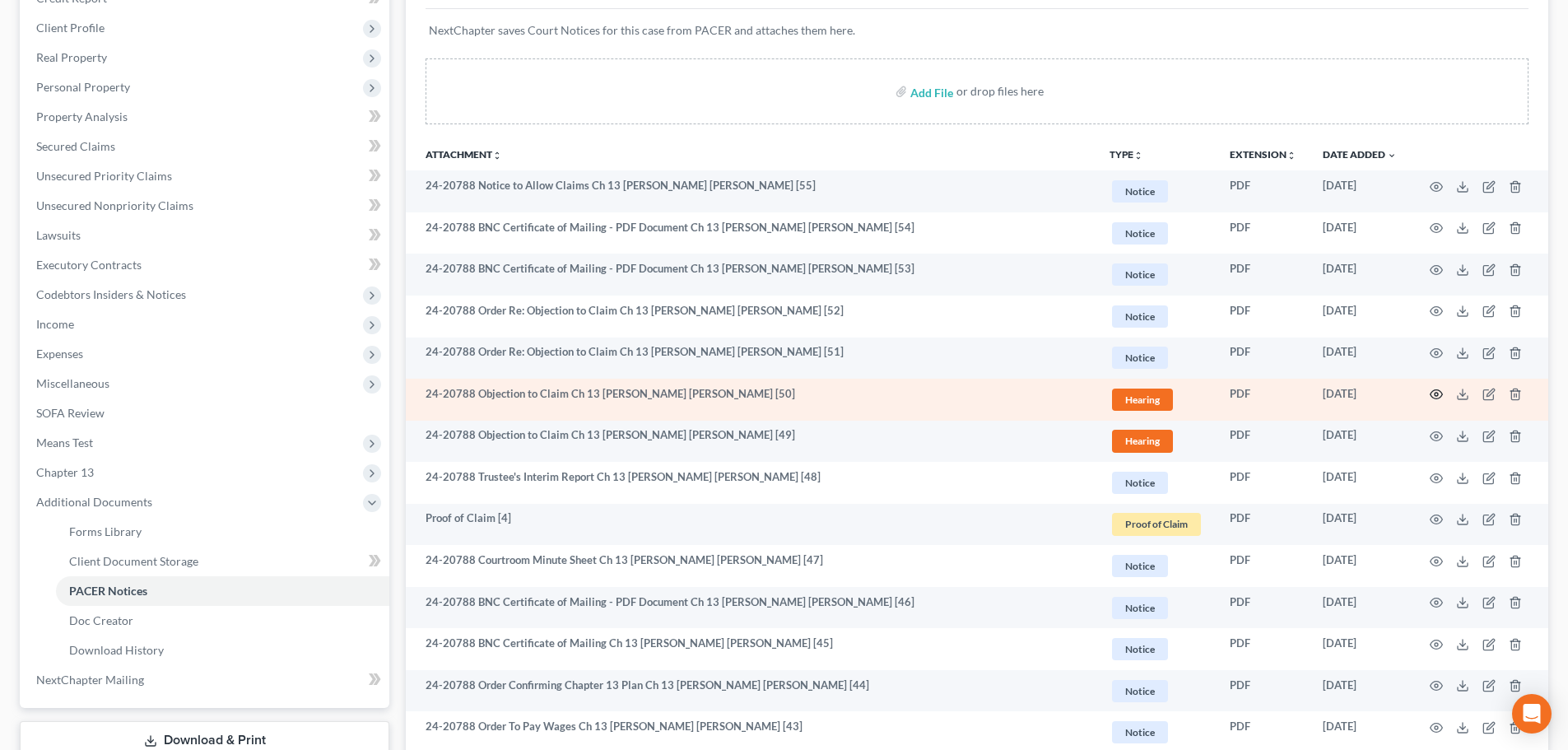
click at [1438, 392] on icon "button" at bounding box center [1436, 393] width 13 height 13
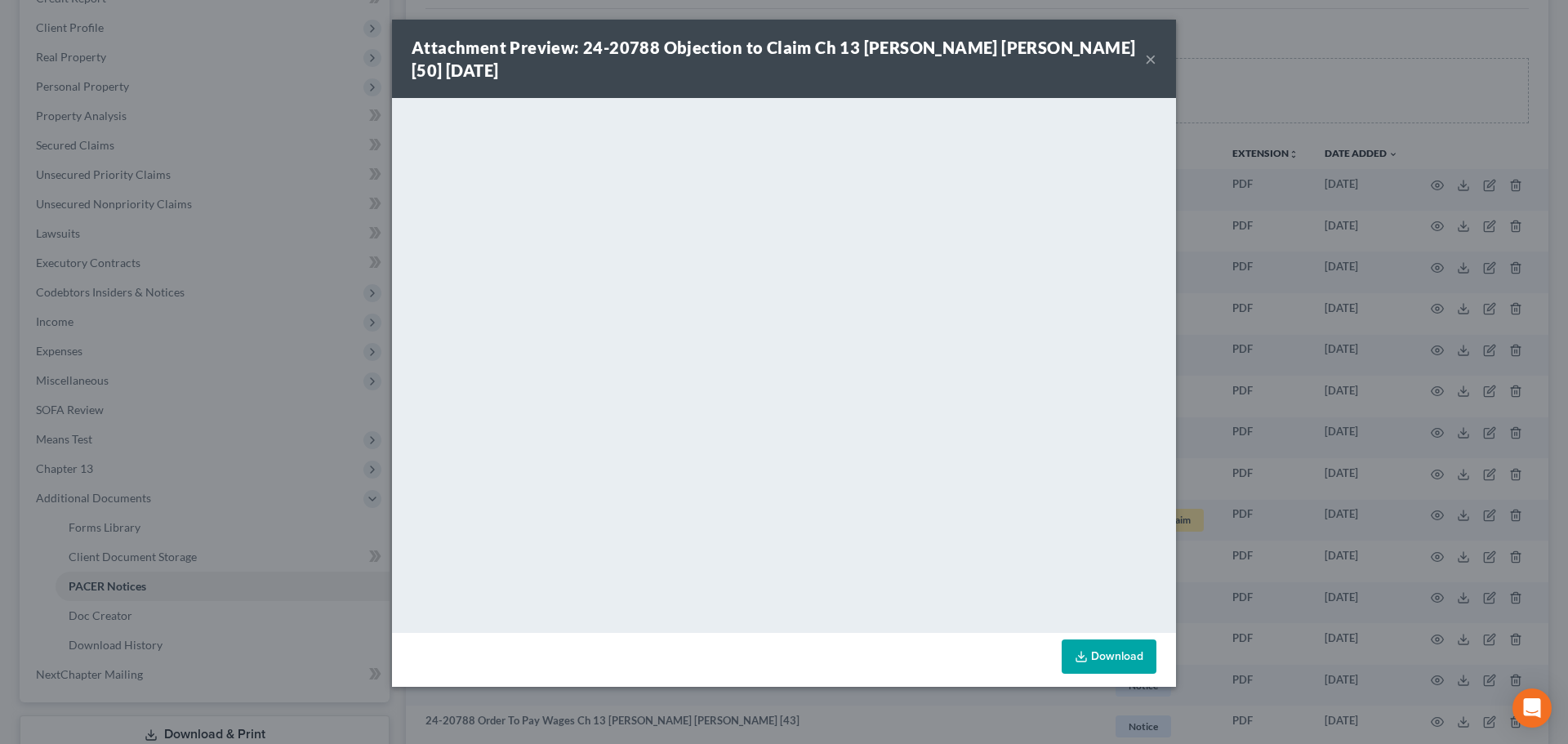
click at [1149, 54] on button "×" at bounding box center [1150, 59] width 12 height 20
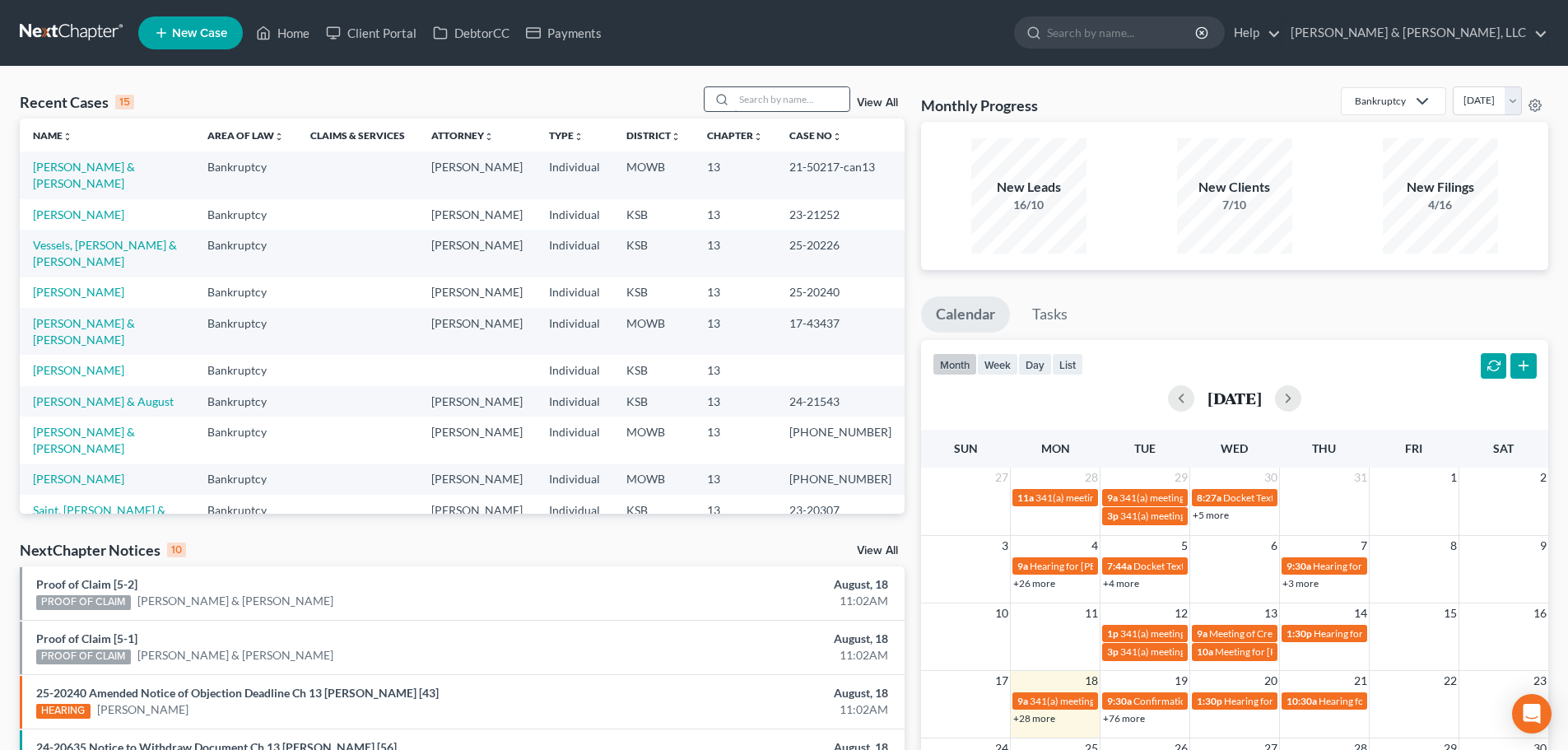
click at [803, 98] on input "search" at bounding box center [792, 100] width 115 height 24
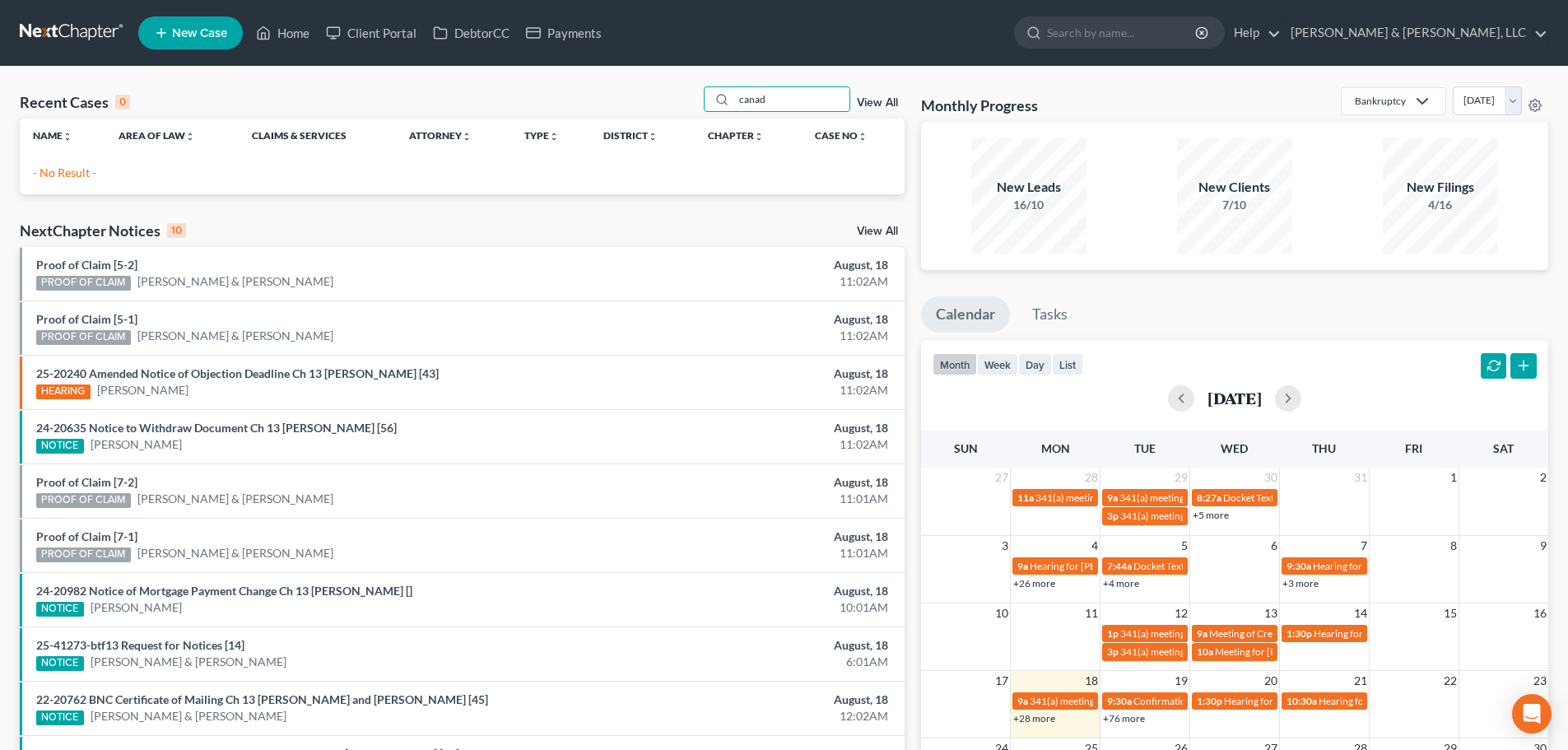
drag, startPoint x: 789, startPoint y: 95, endPoint x: 373, endPoint y: 169, distance: 422.5
click at [373, 169] on div "Recent Cases 0 canad View All Name unfold_more expand_more expand_less Area of …" at bounding box center [462, 140] width 885 height 108
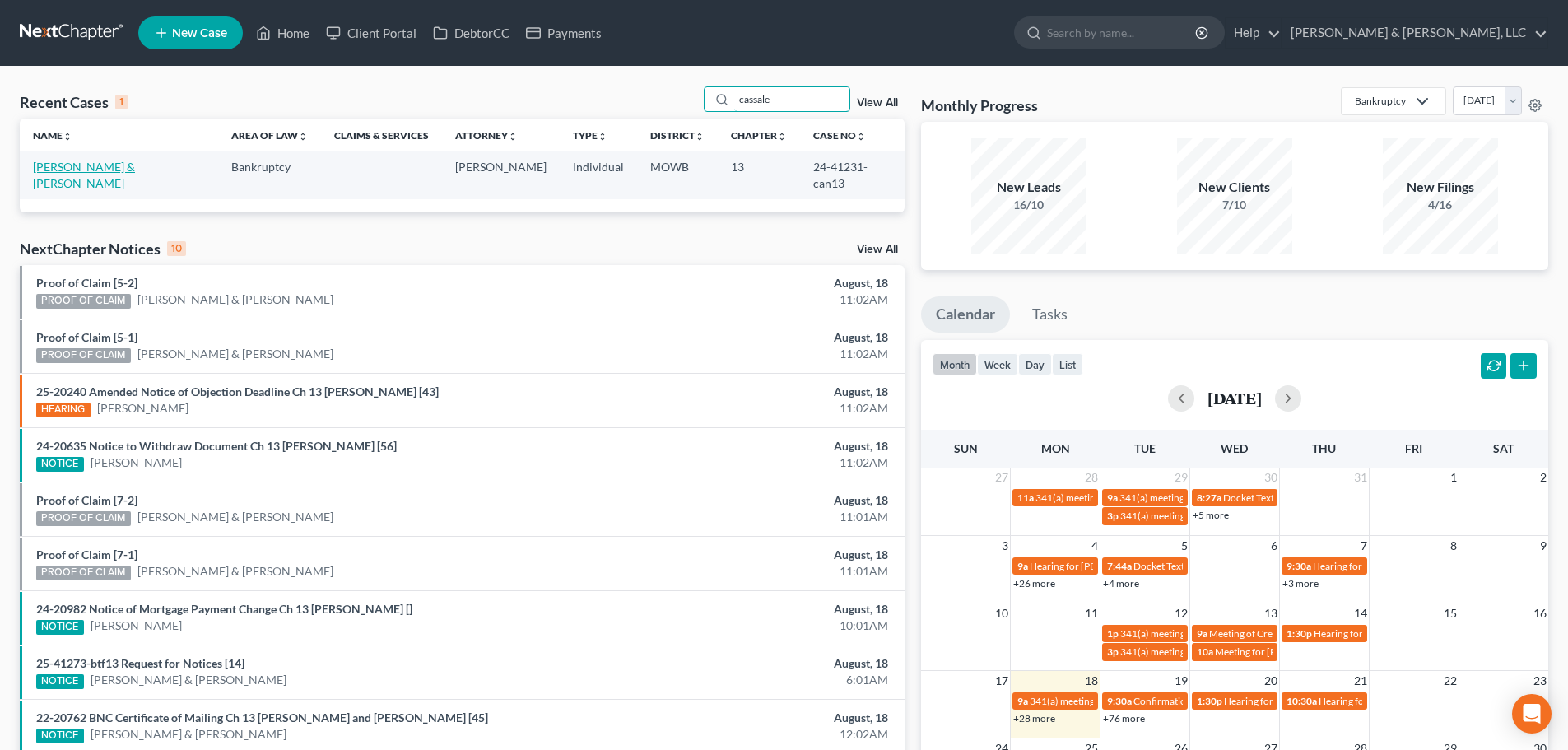
type input "cassale"
click at [103, 161] on link "[PERSON_NAME] & [PERSON_NAME]" at bounding box center [84, 174] width 103 height 31
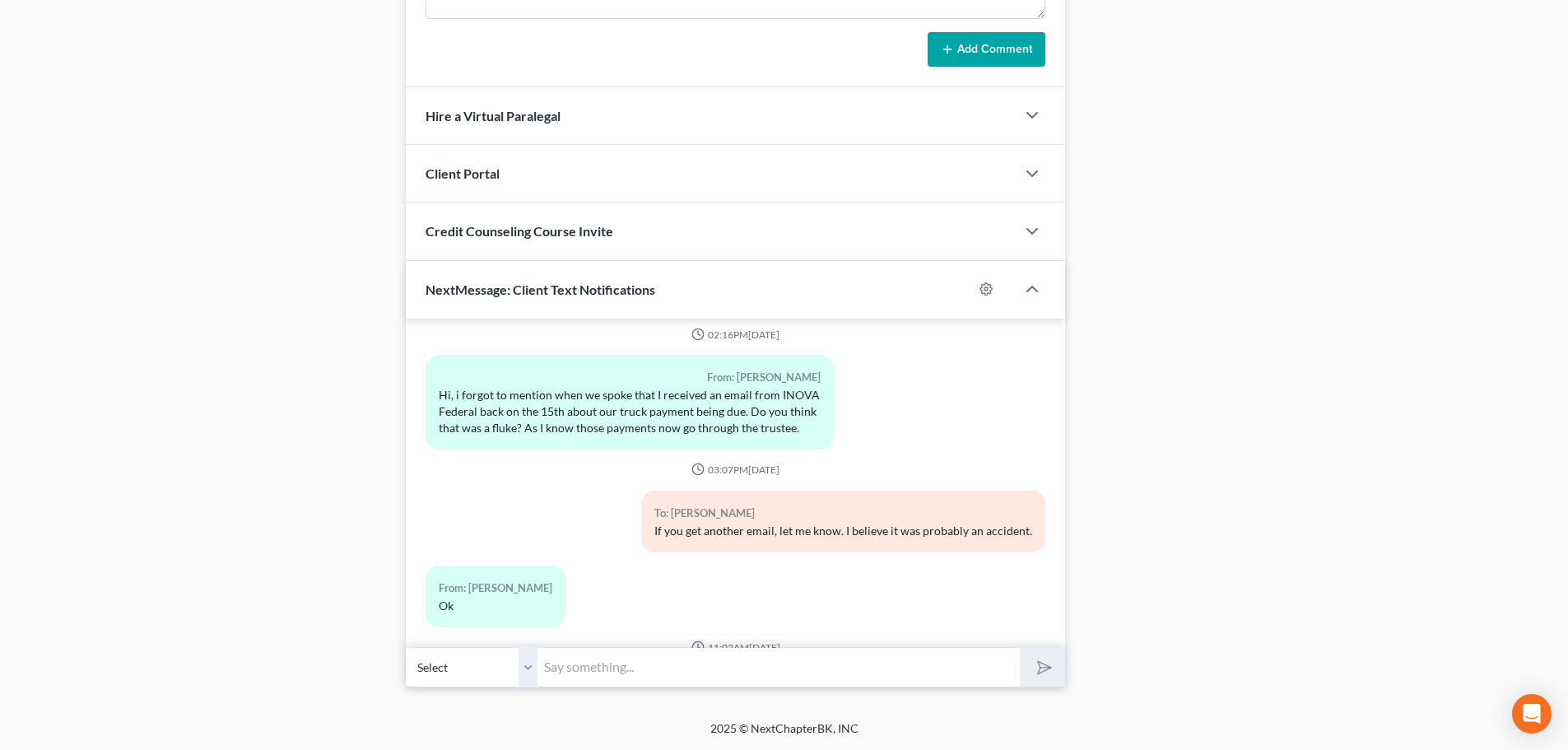
scroll to position [3377, 0]
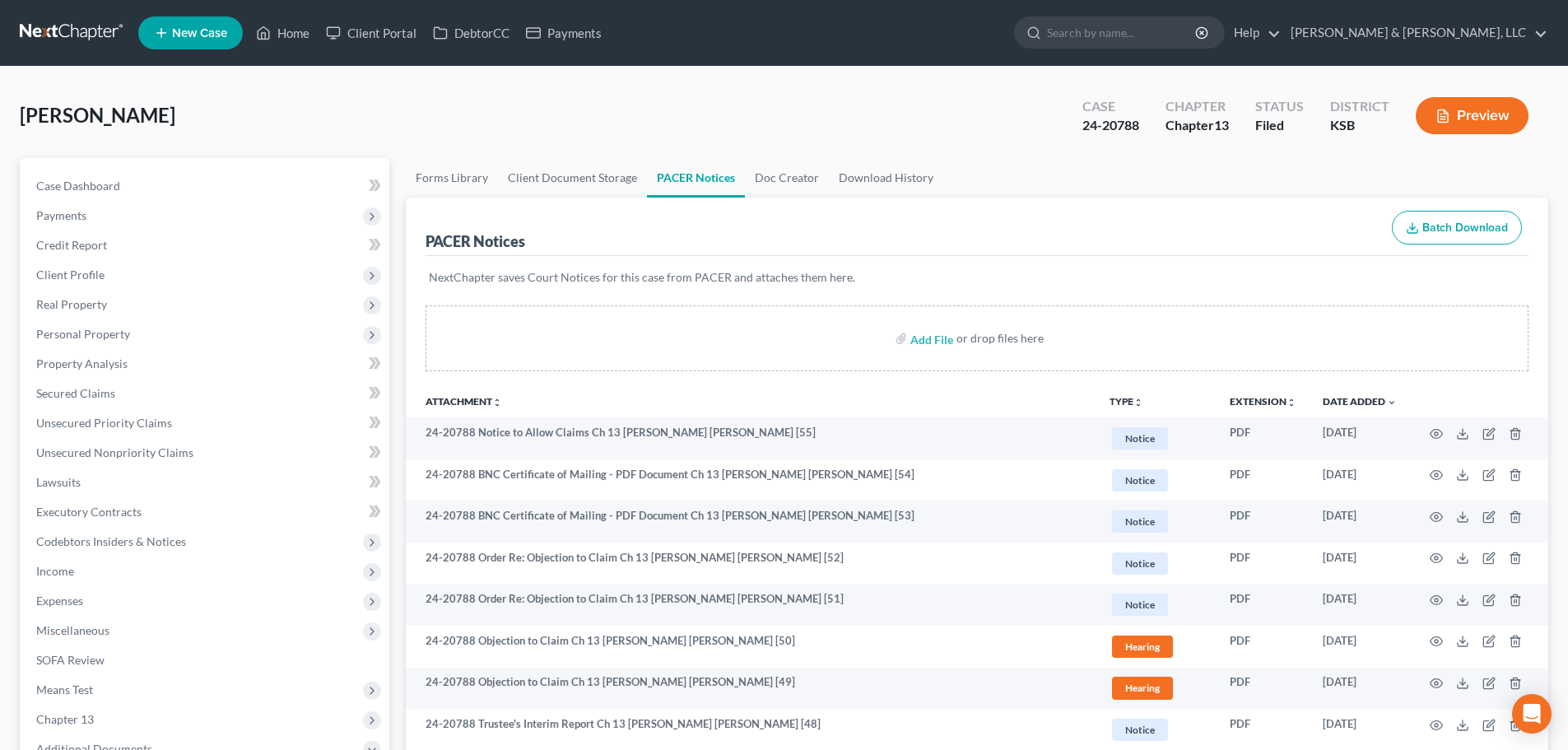
click at [293, 17] on ul "New Case Home Client Portal DebtorCC Payments - No Result - See all results Or …" at bounding box center [843, 33] width 1411 height 43
click at [287, 31] on link "Home" at bounding box center [283, 33] width 70 height 30
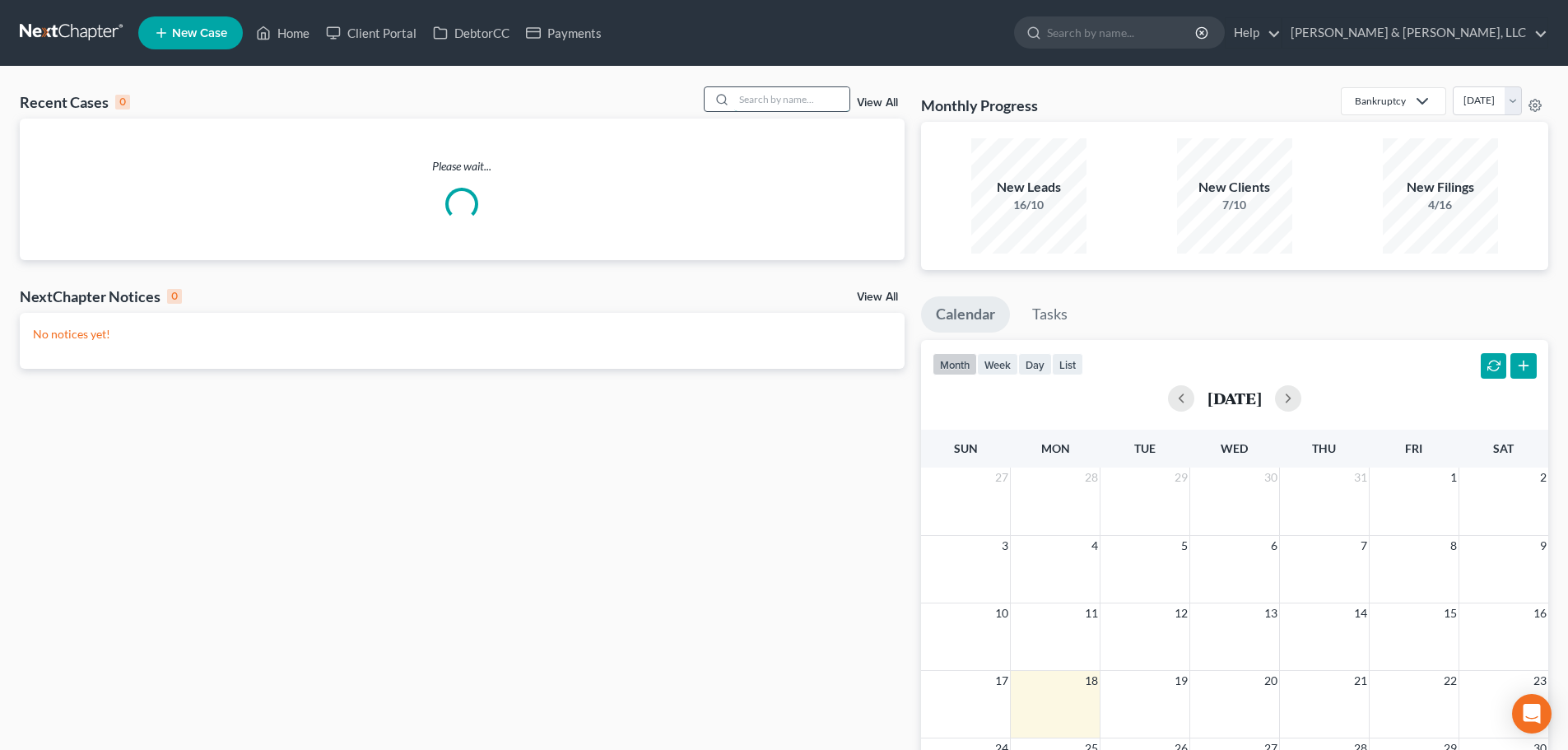
click at [784, 90] on input "search" at bounding box center [792, 100] width 115 height 24
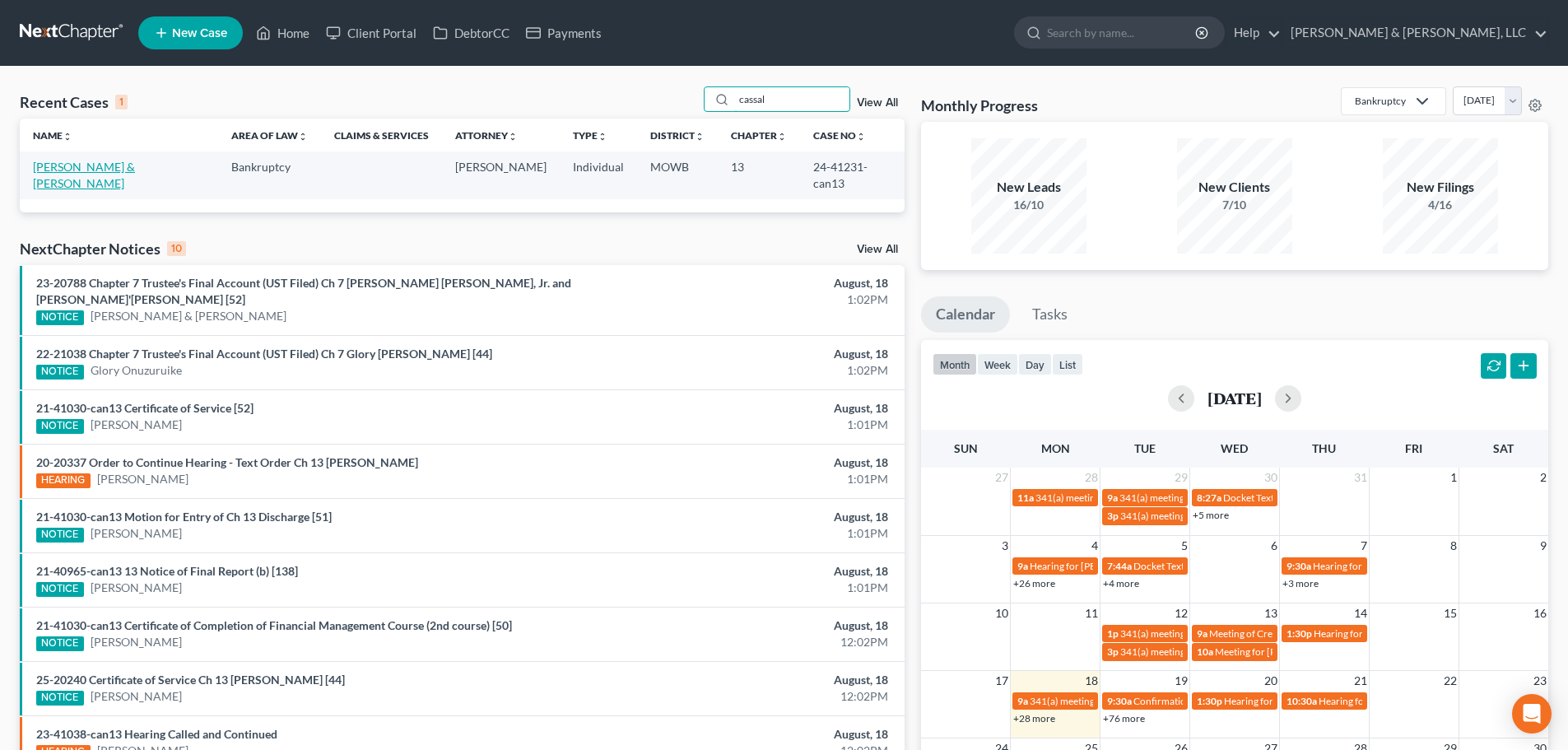
type input "cassal"
click at [63, 169] on link "[PERSON_NAME] & [PERSON_NAME]" at bounding box center [84, 174] width 103 height 31
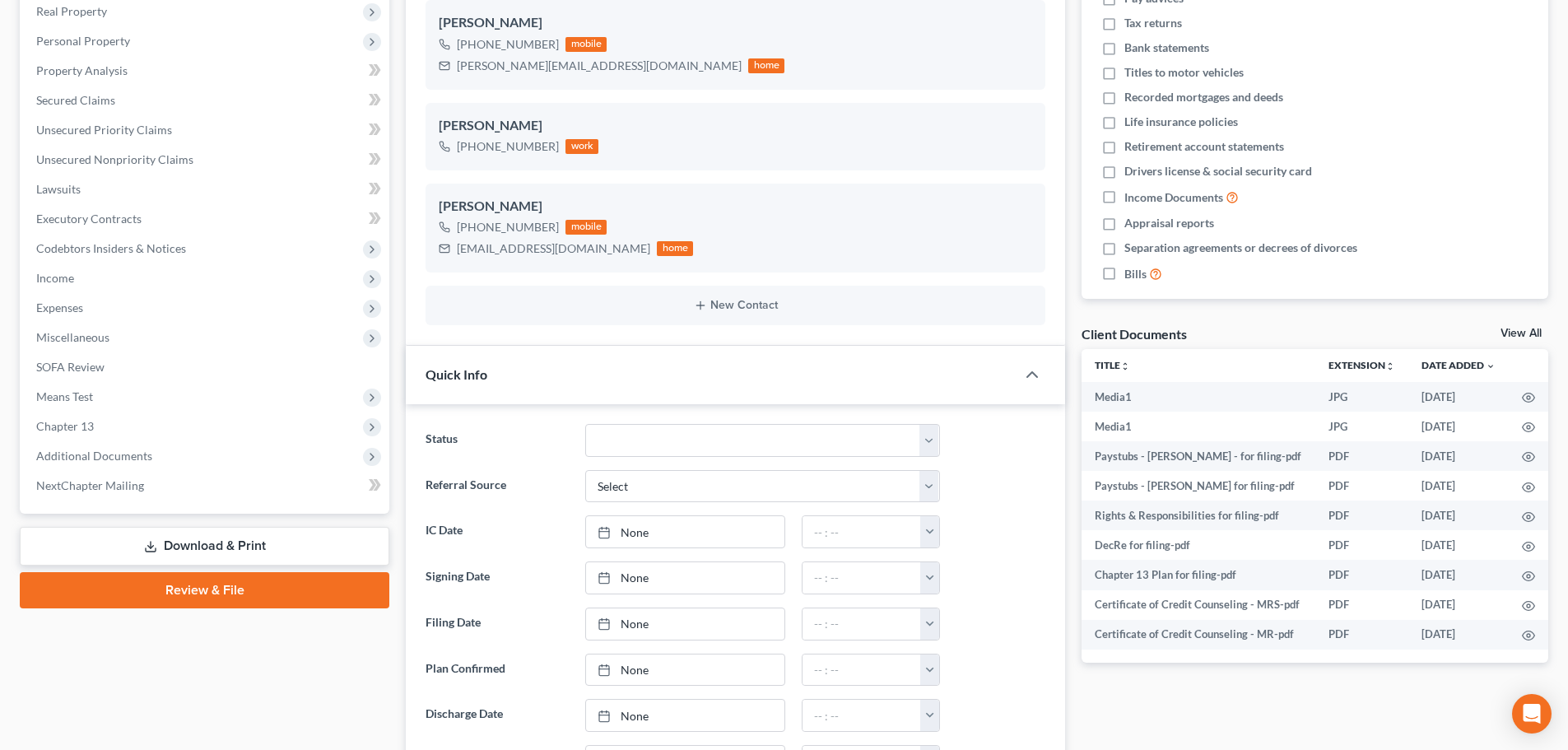
scroll to position [3377, 0]
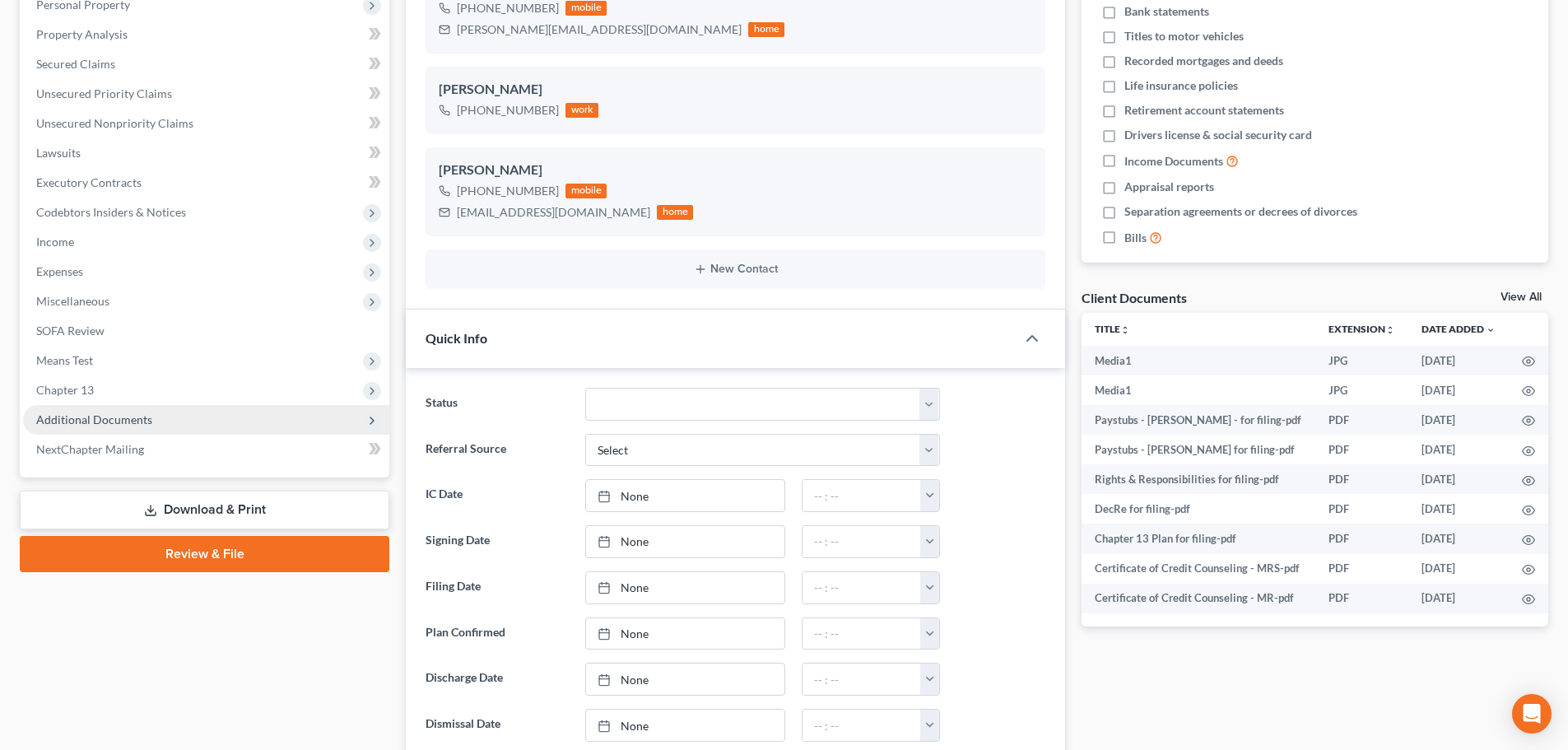
click at [110, 415] on span "Additional Documents" at bounding box center [94, 419] width 116 height 14
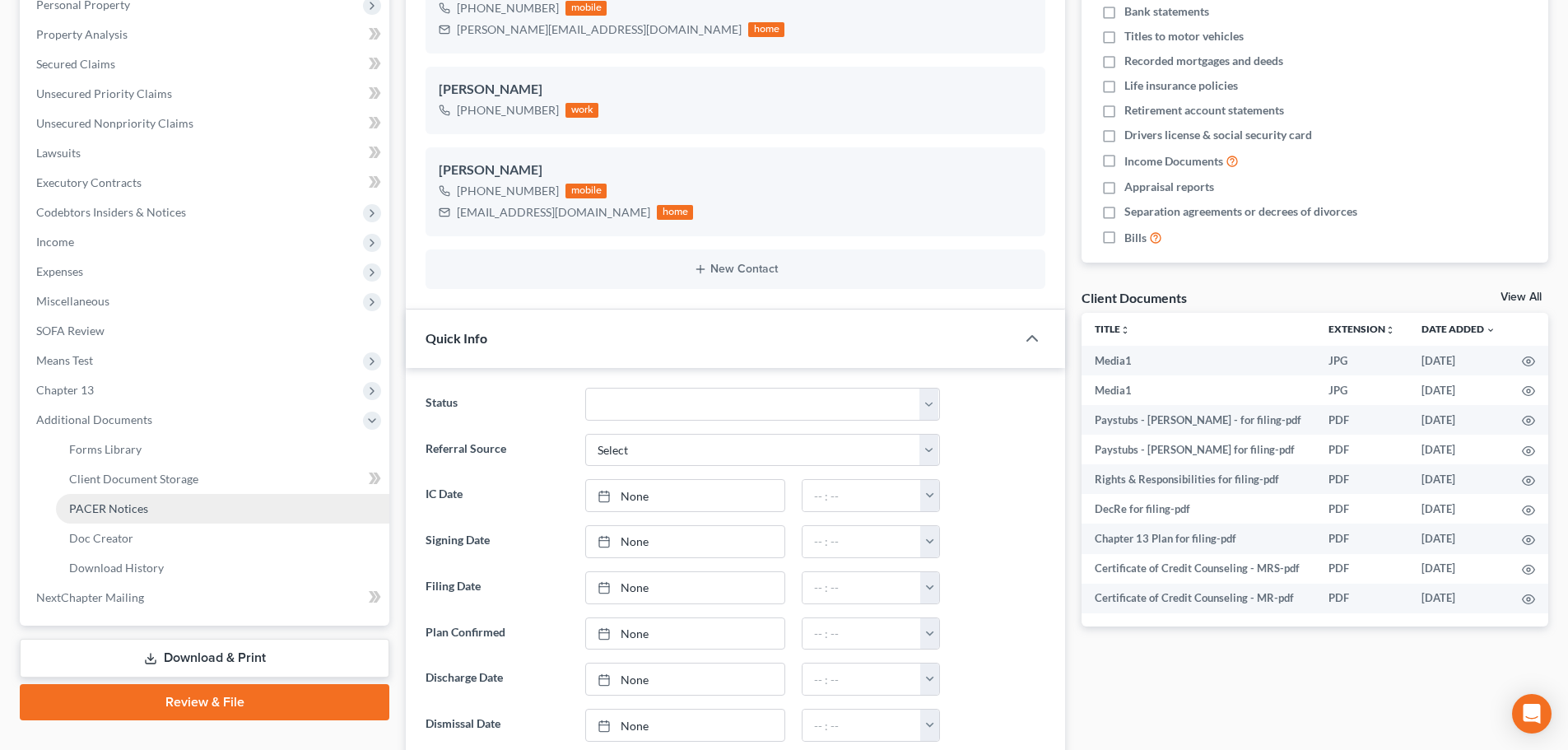
click at [121, 505] on span "PACER Notices" at bounding box center [108, 509] width 79 height 14
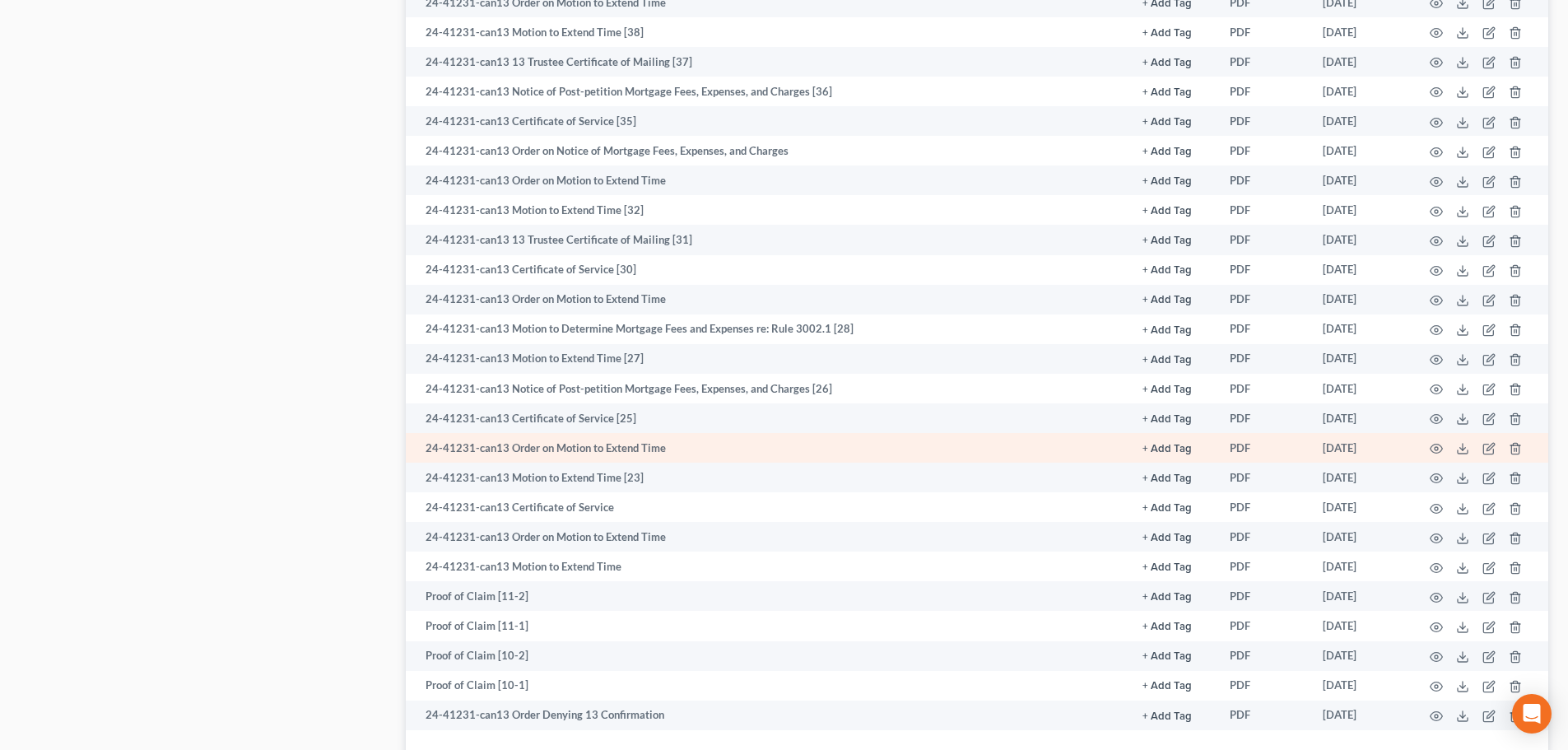
scroll to position [2450, 0]
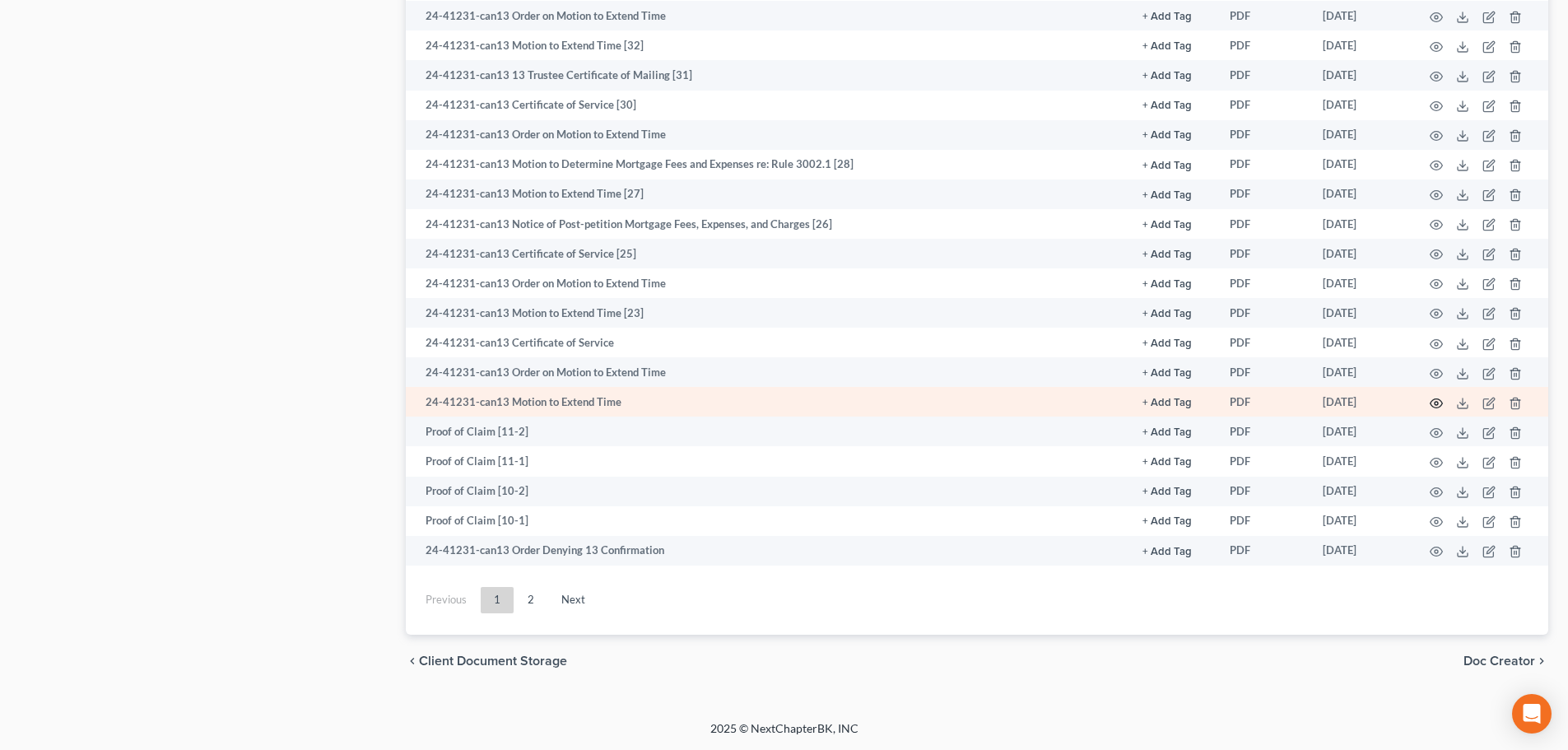
click at [1437, 402] on circle "button" at bounding box center [1436, 403] width 3 height 3
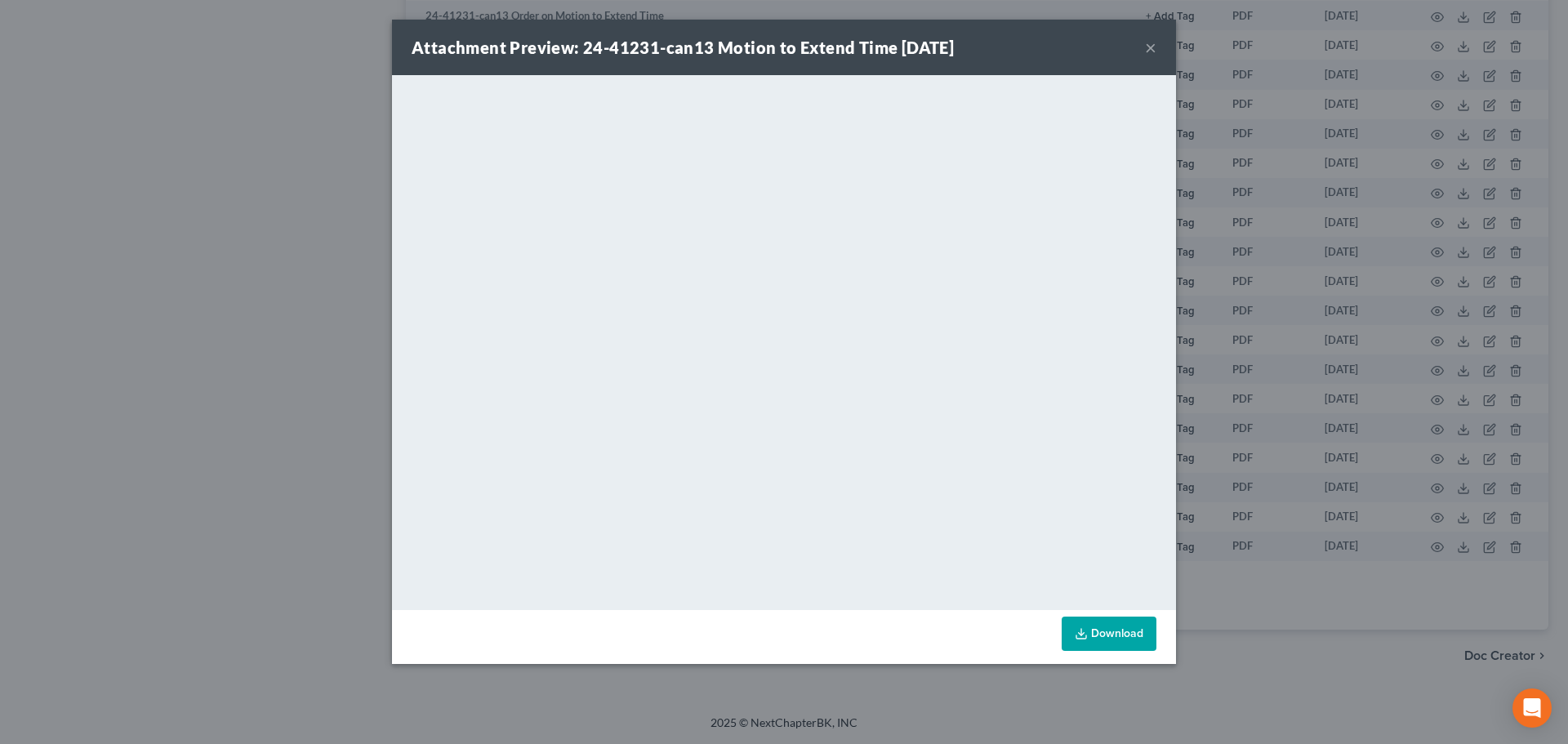
click at [1150, 44] on button "×" at bounding box center [1150, 47] width 12 height 20
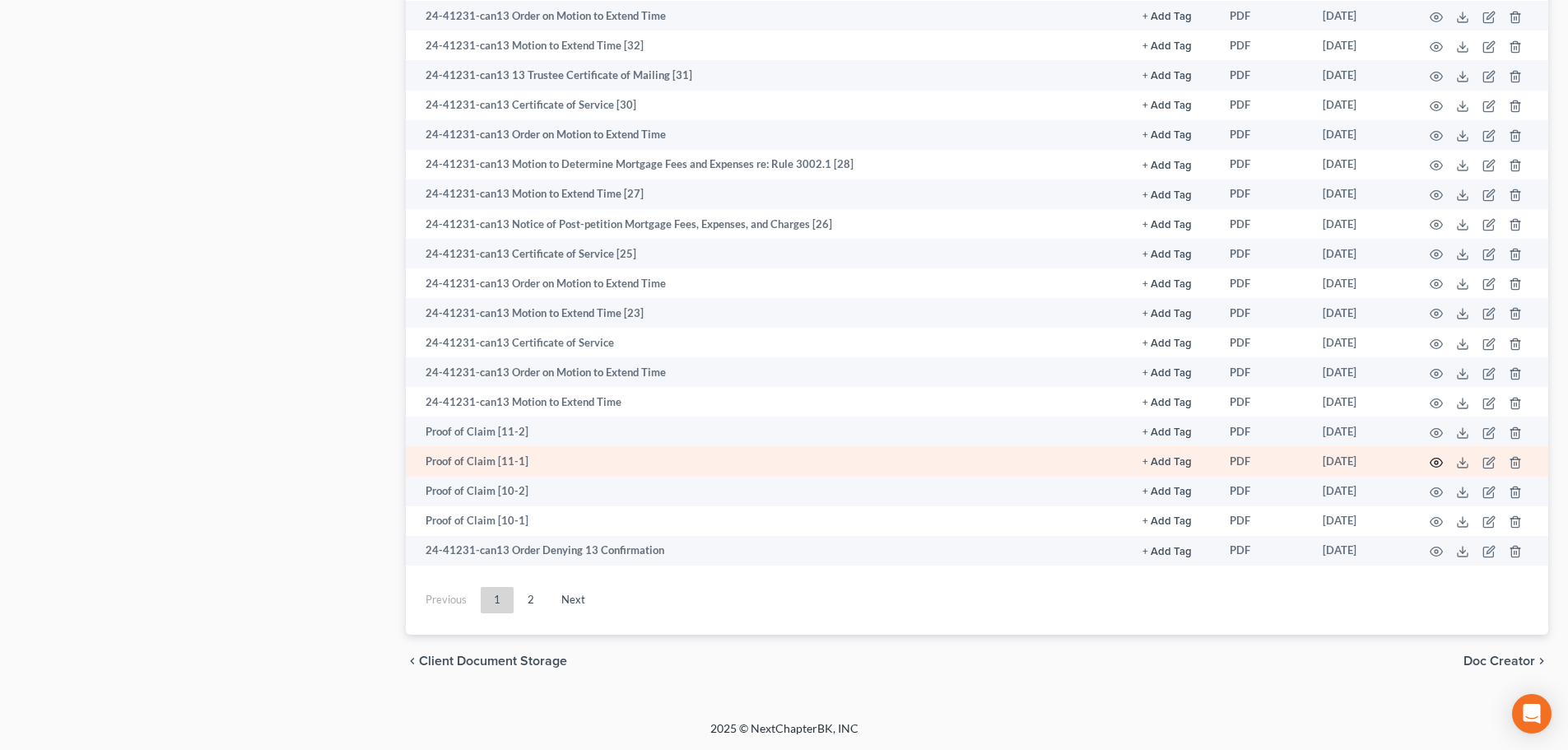
click at [1435, 457] on icon "button" at bounding box center [1436, 462] width 13 height 13
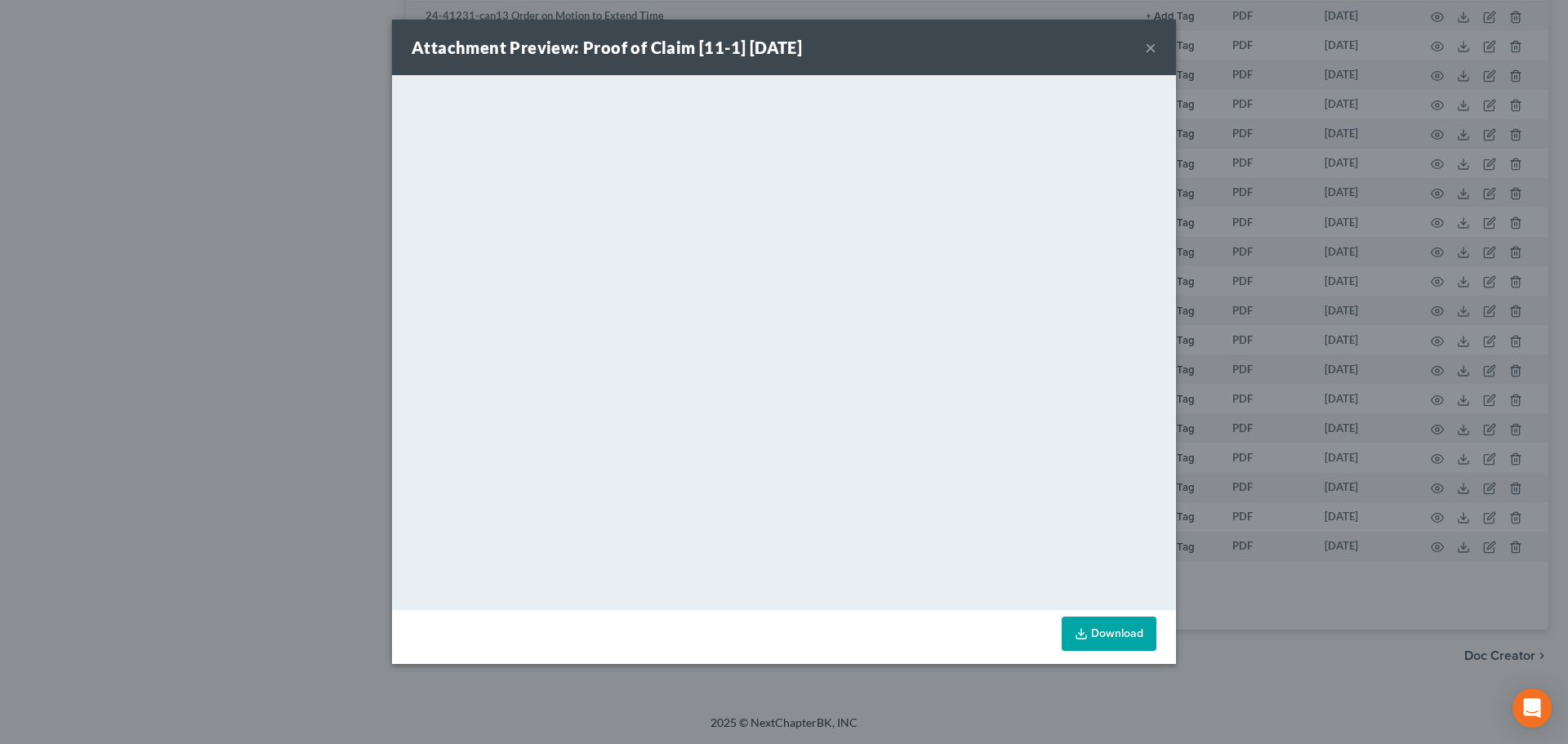
click at [1155, 44] on button "×" at bounding box center [1150, 47] width 12 height 20
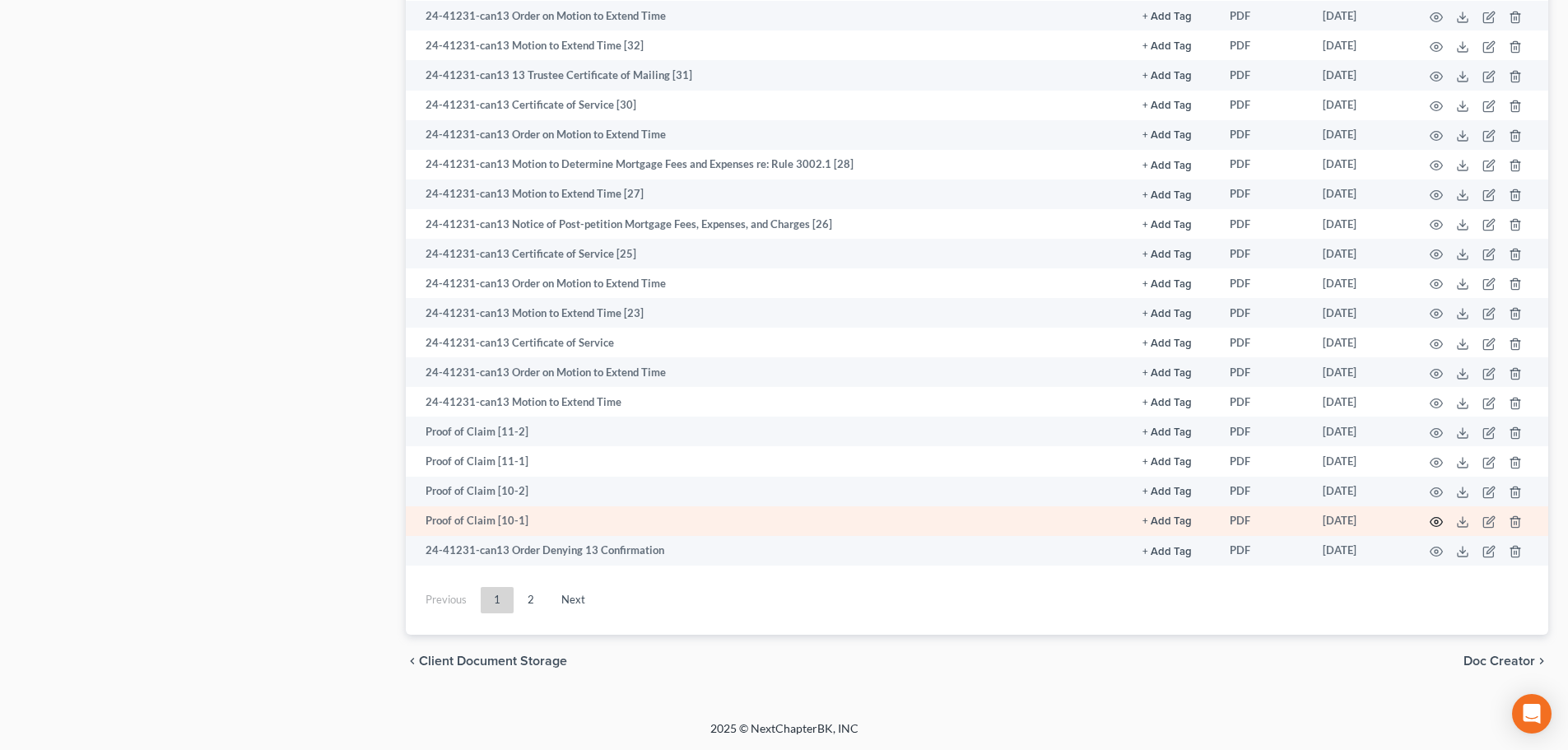
click at [1434, 523] on icon "button" at bounding box center [1436, 522] width 13 height 13
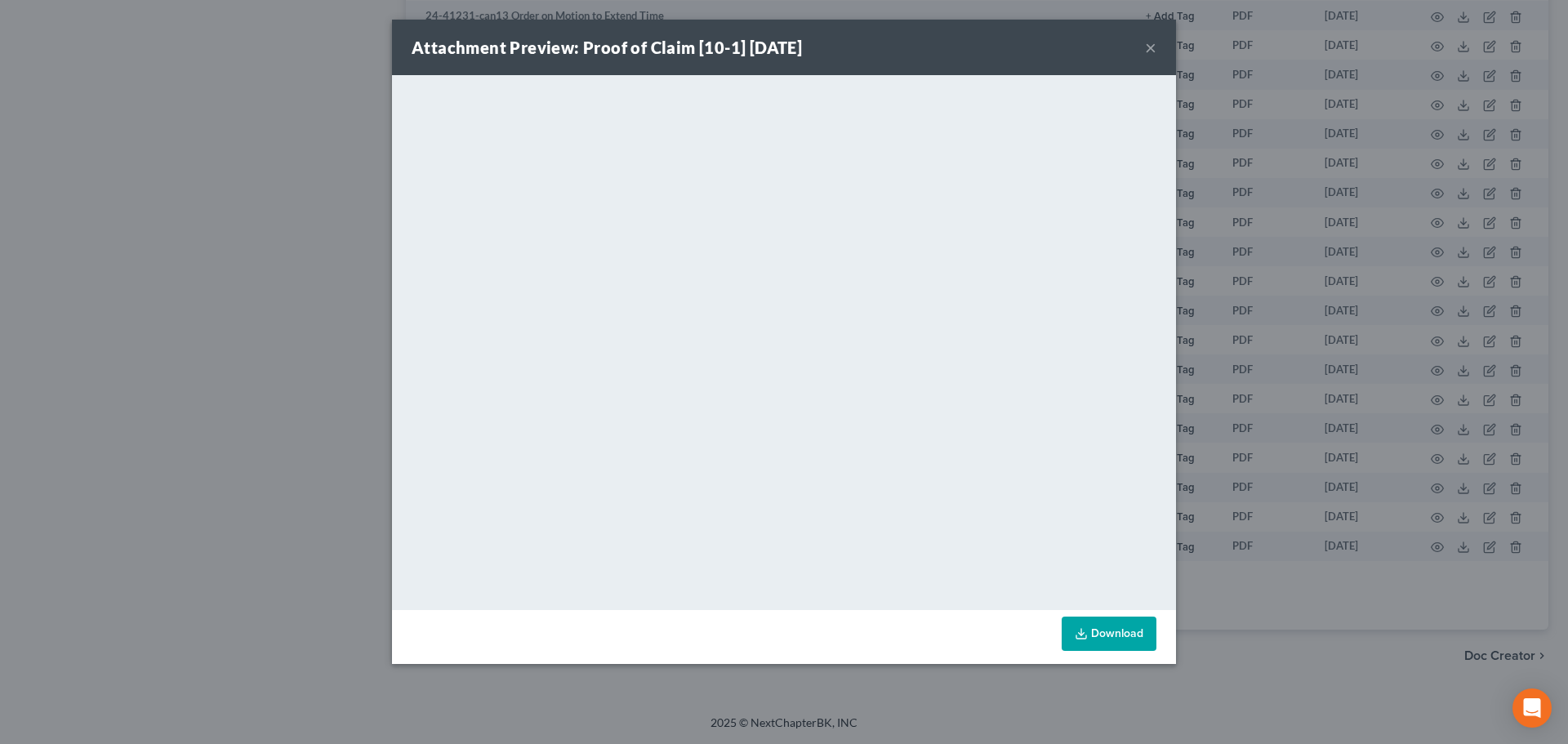
click at [1153, 38] on button "×" at bounding box center [1150, 47] width 12 height 20
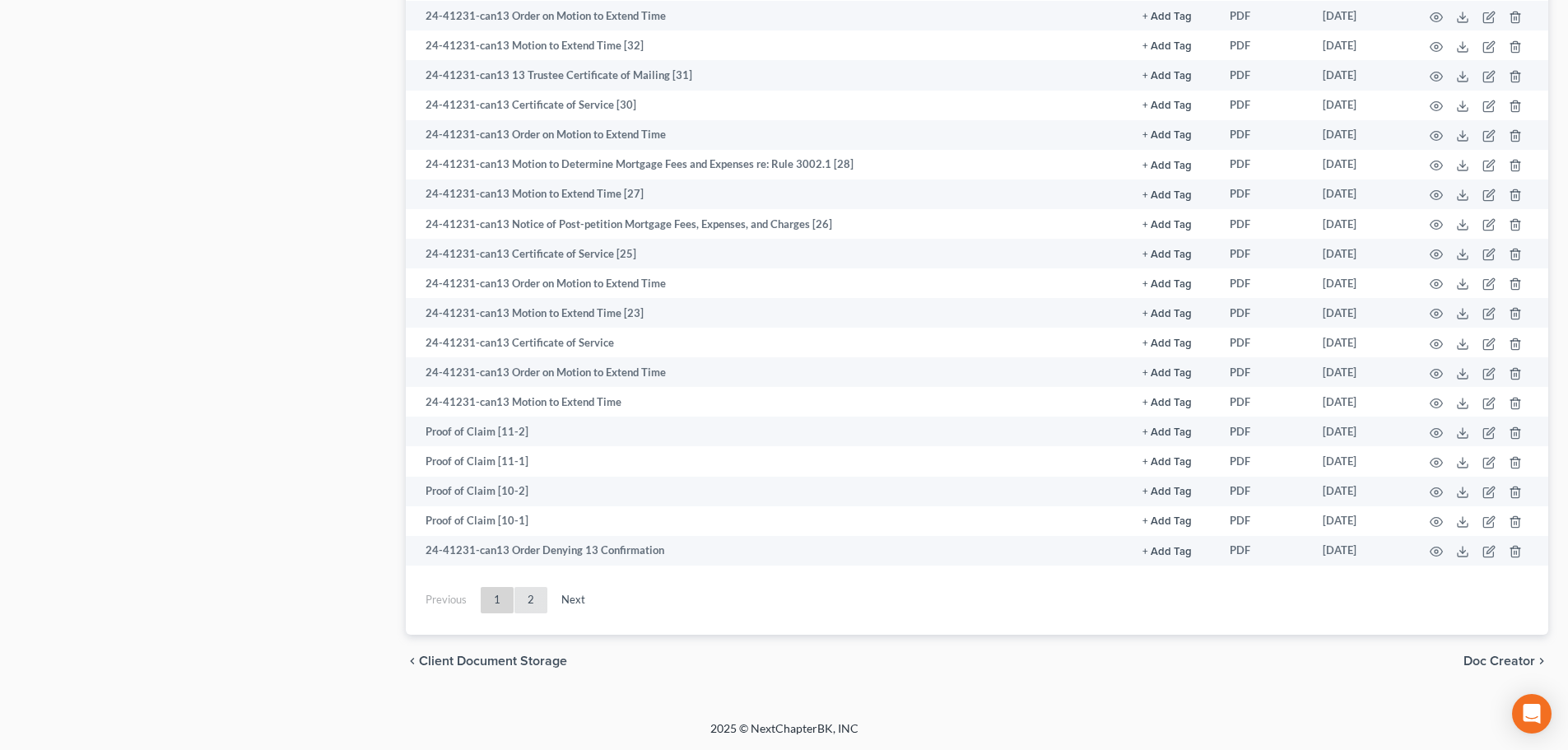
click at [531, 597] on link "2" at bounding box center [531, 601] width 33 height 26
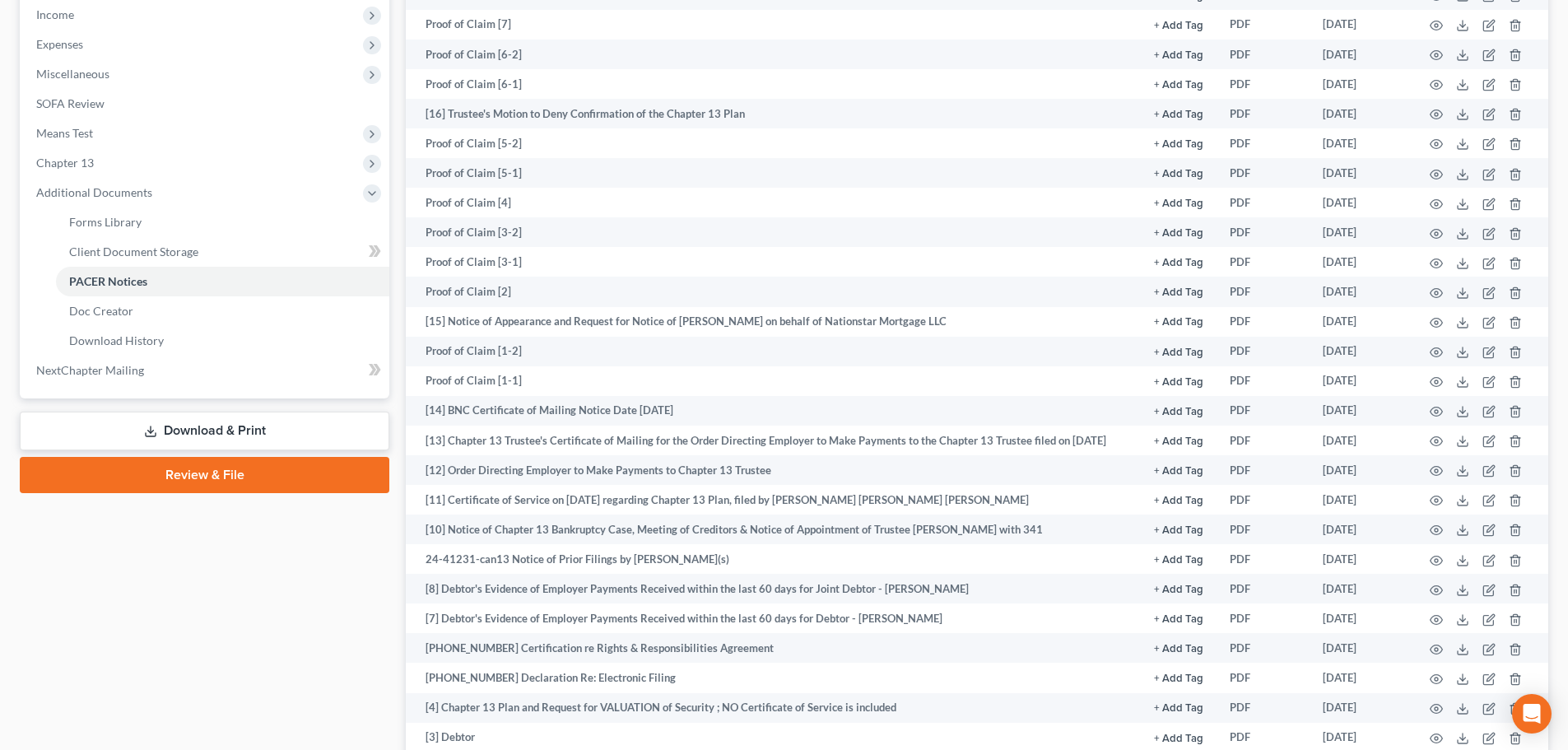
scroll to position [556, 0]
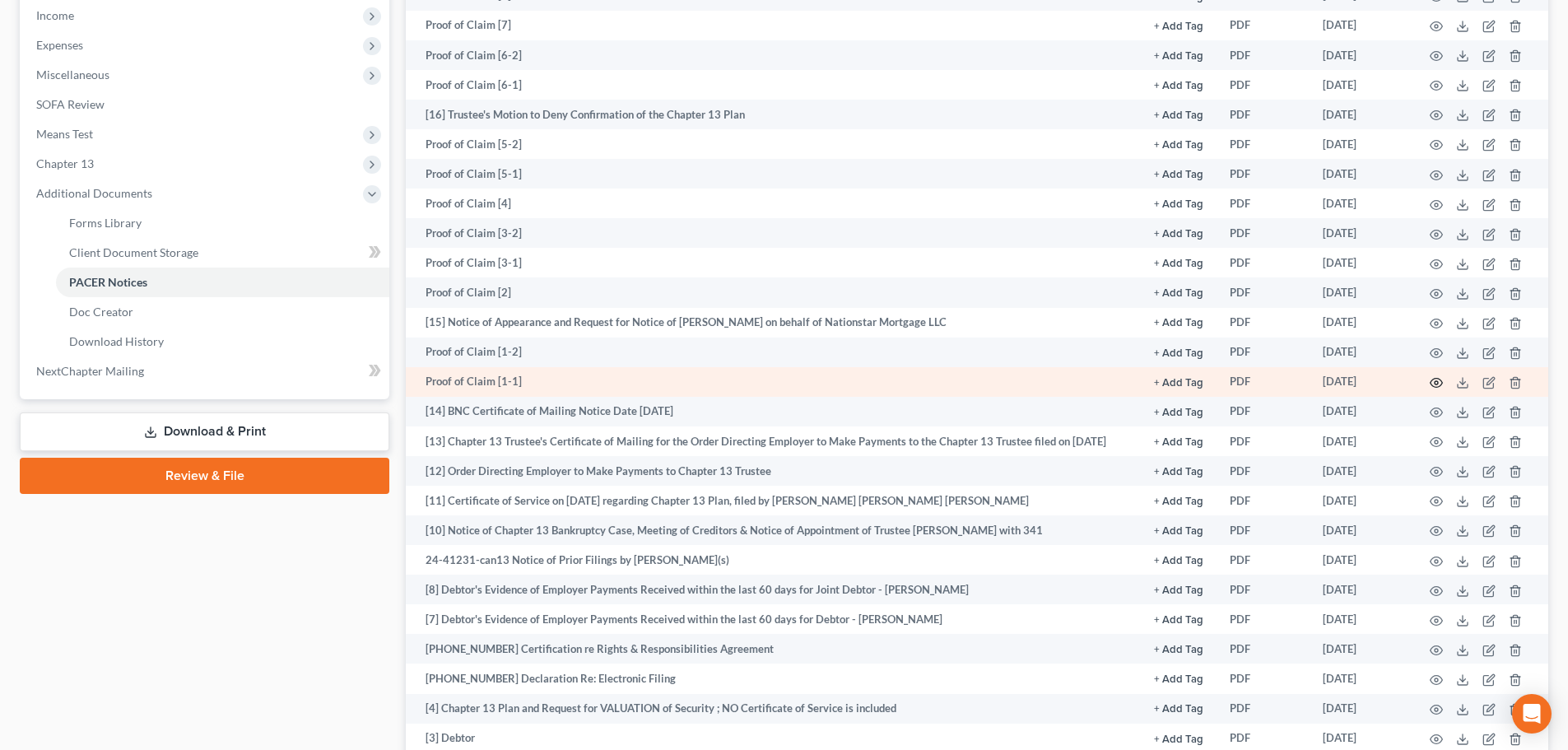
click at [1438, 377] on icon "button" at bounding box center [1436, 382] width 13 height 13
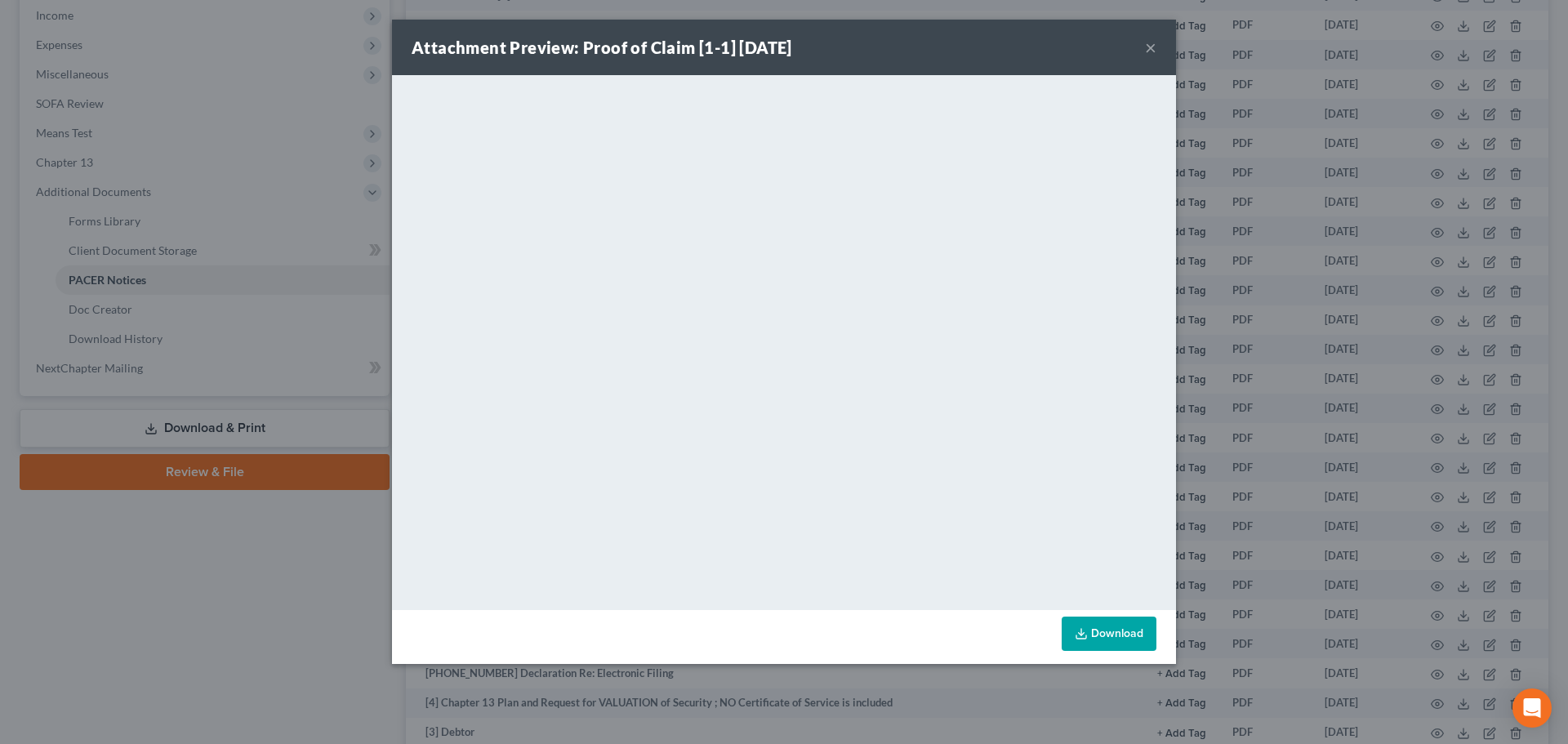
click at [1151, 49] on button "×" at bounding box center [1150, 47] width 12 height 20
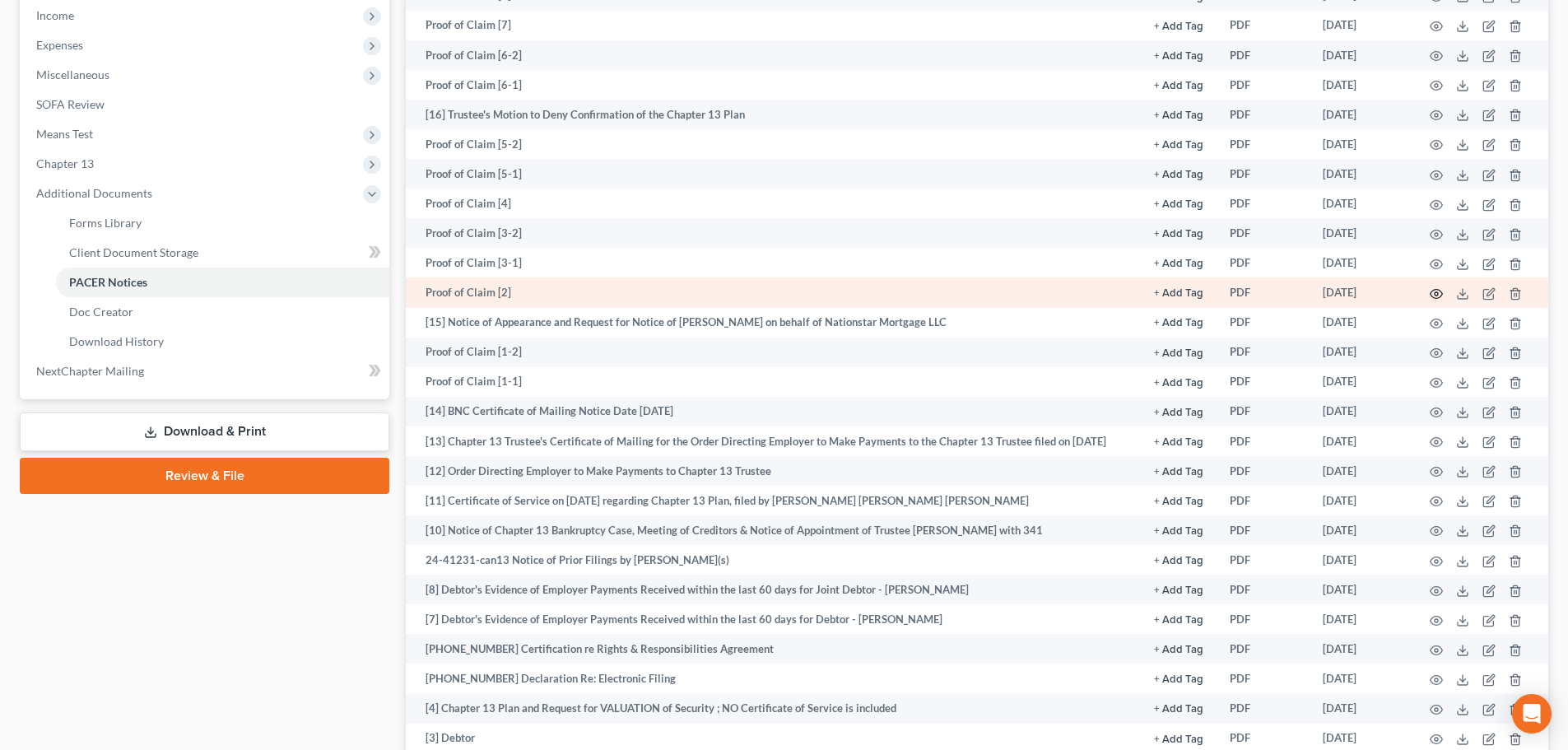
click at [1434, 293] on icon "button" at bounding box center [1436, 294] width 13 height 13
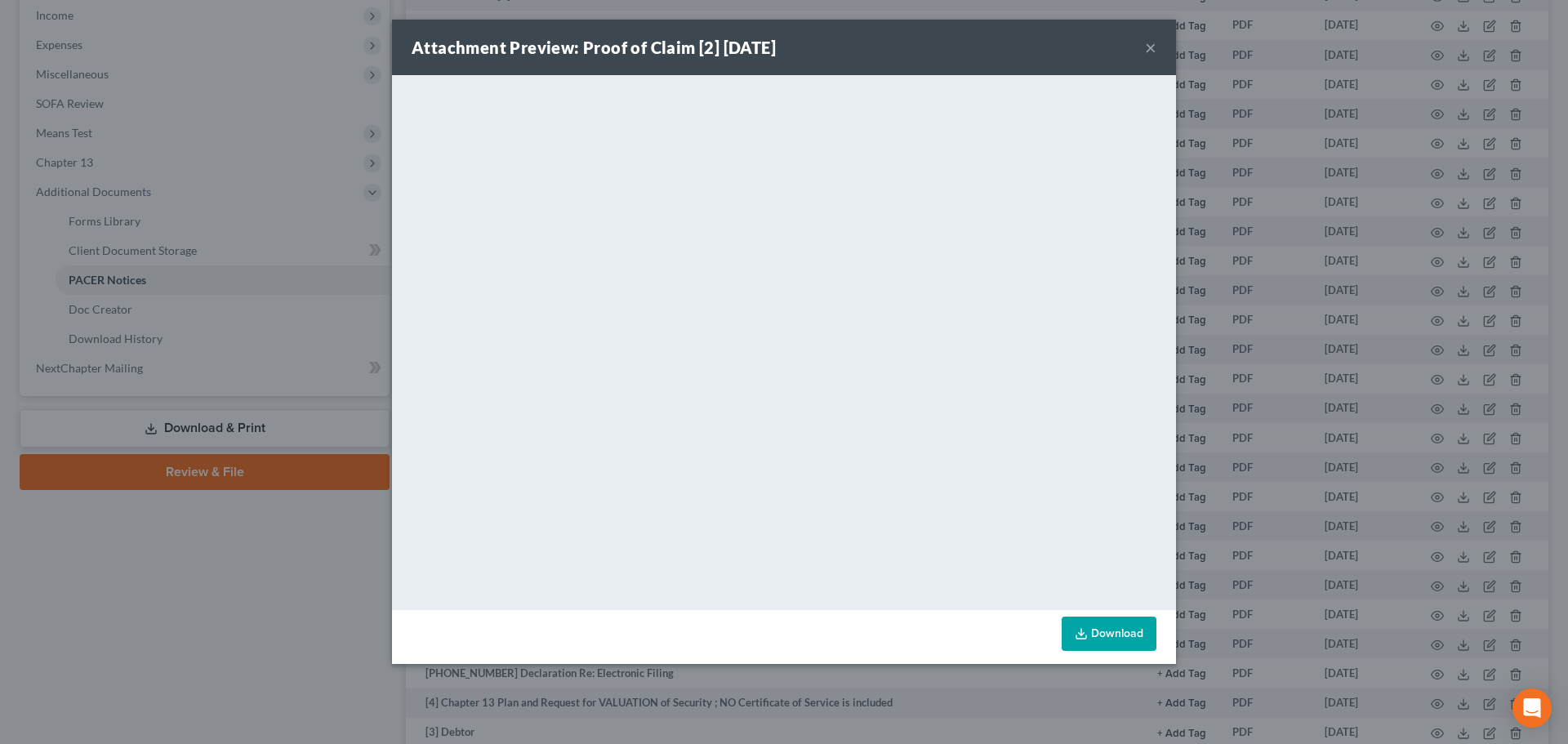
click at [1146, 54] on button "×" at bounding box center [1150, 47] width 12 height 20
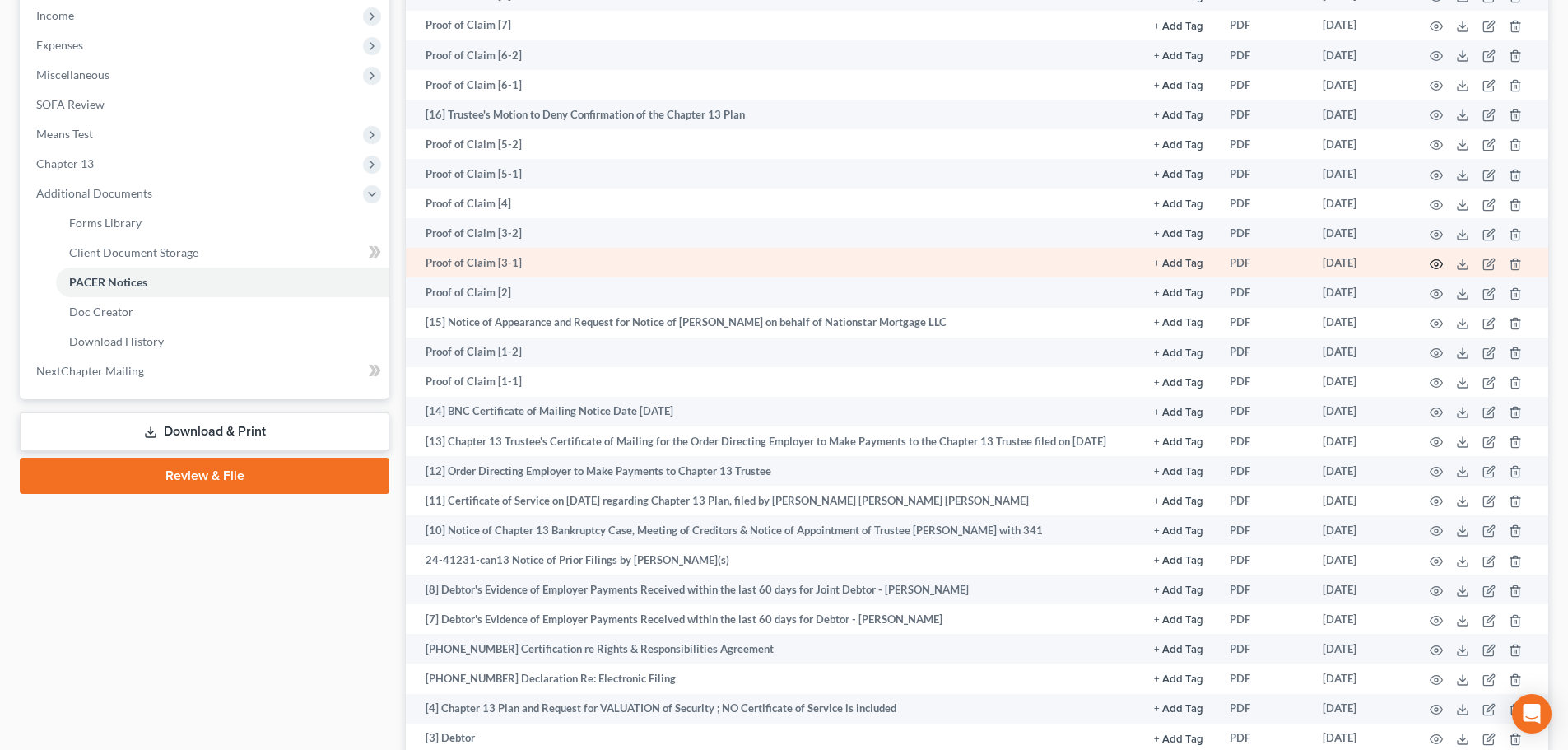
click at [1433, 263] on icon "button" at bounding box center [1436, 264] width 13 height 13
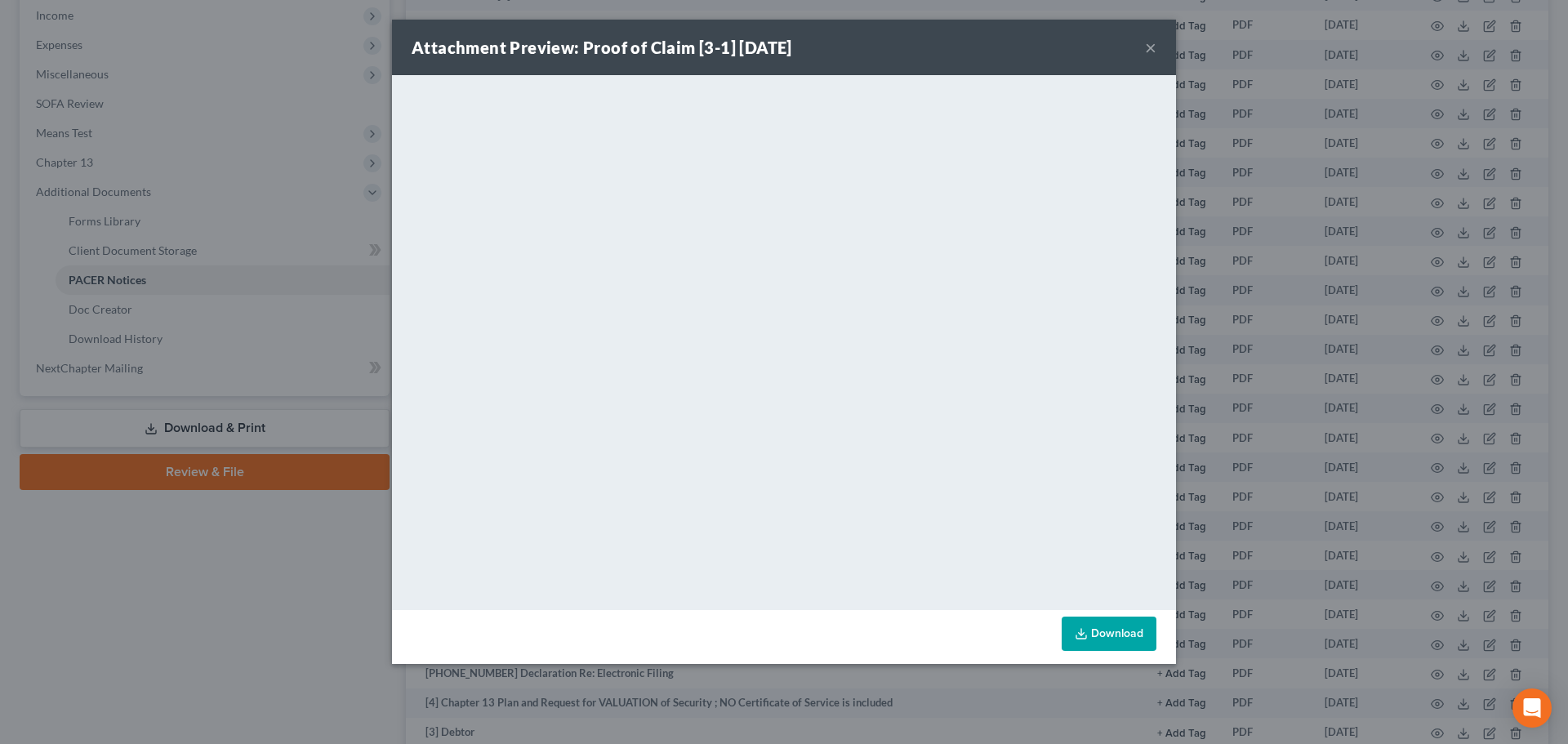
click at [1153, 41] on button "×" at bounding box center [1150, 47] width 12 height 20
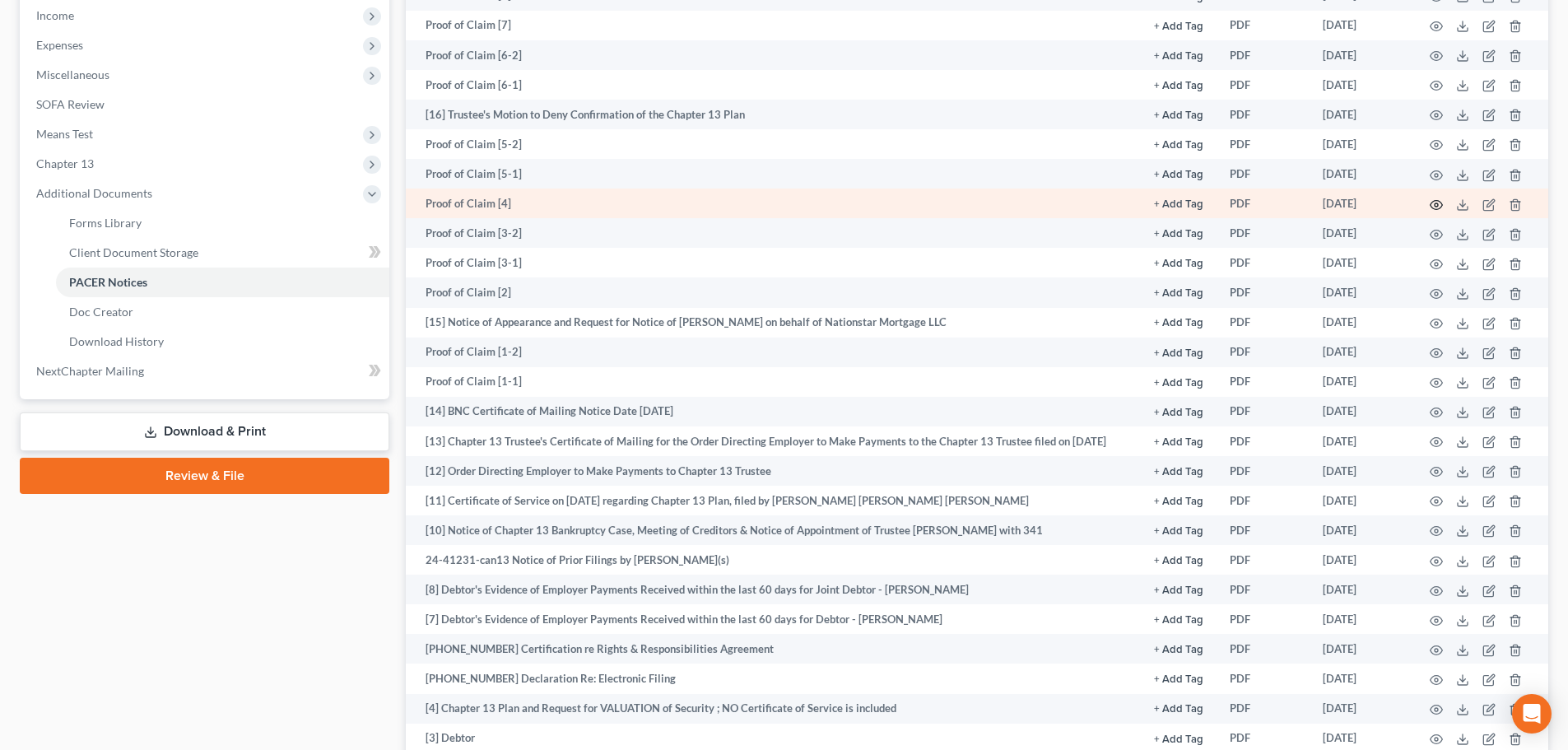
click at [1436, 199] on icon "button" at bounding box center [1436, 204] width 13 height 13
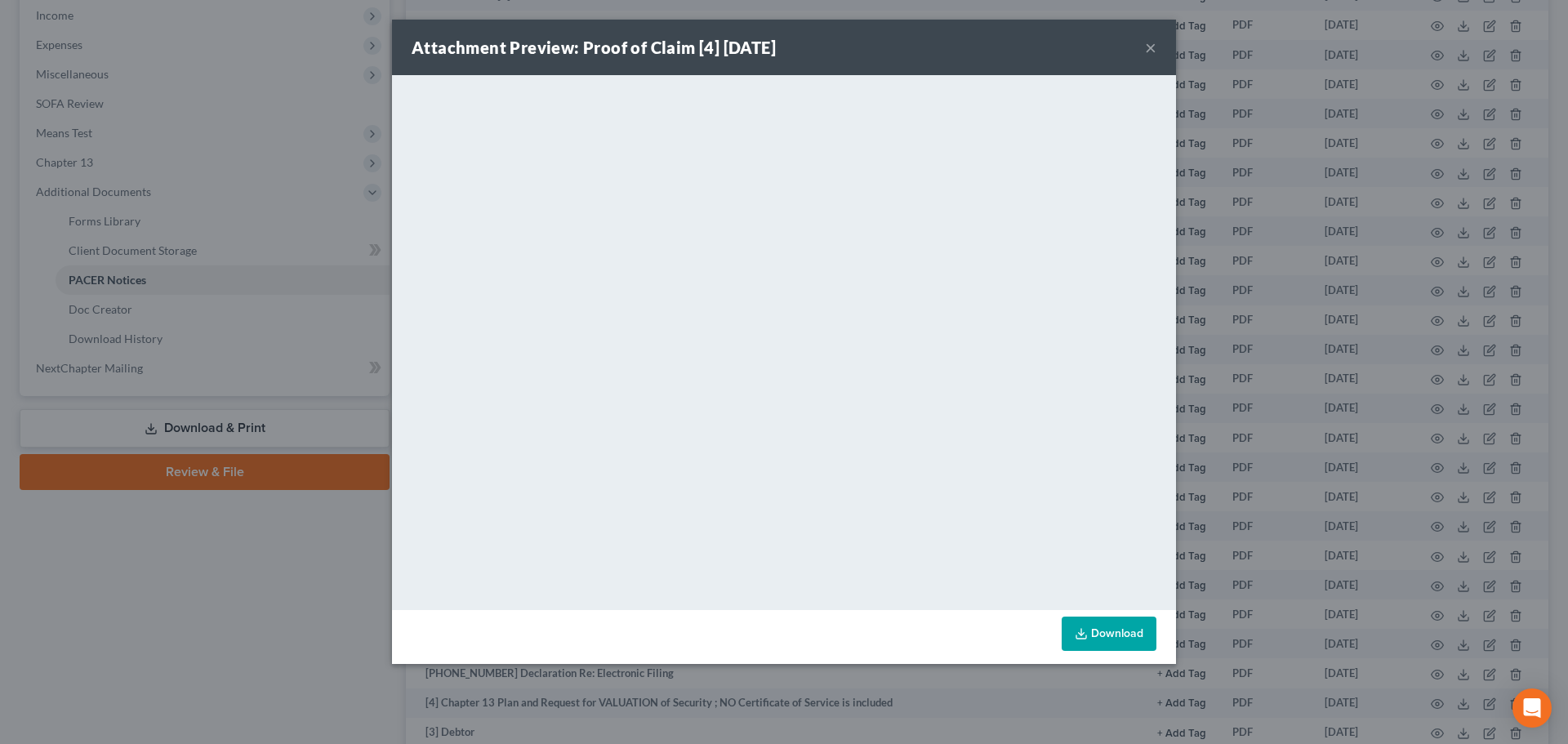
click at [1145, 44] on button "×" at bounding box center [1150, 47] width 12 height 20
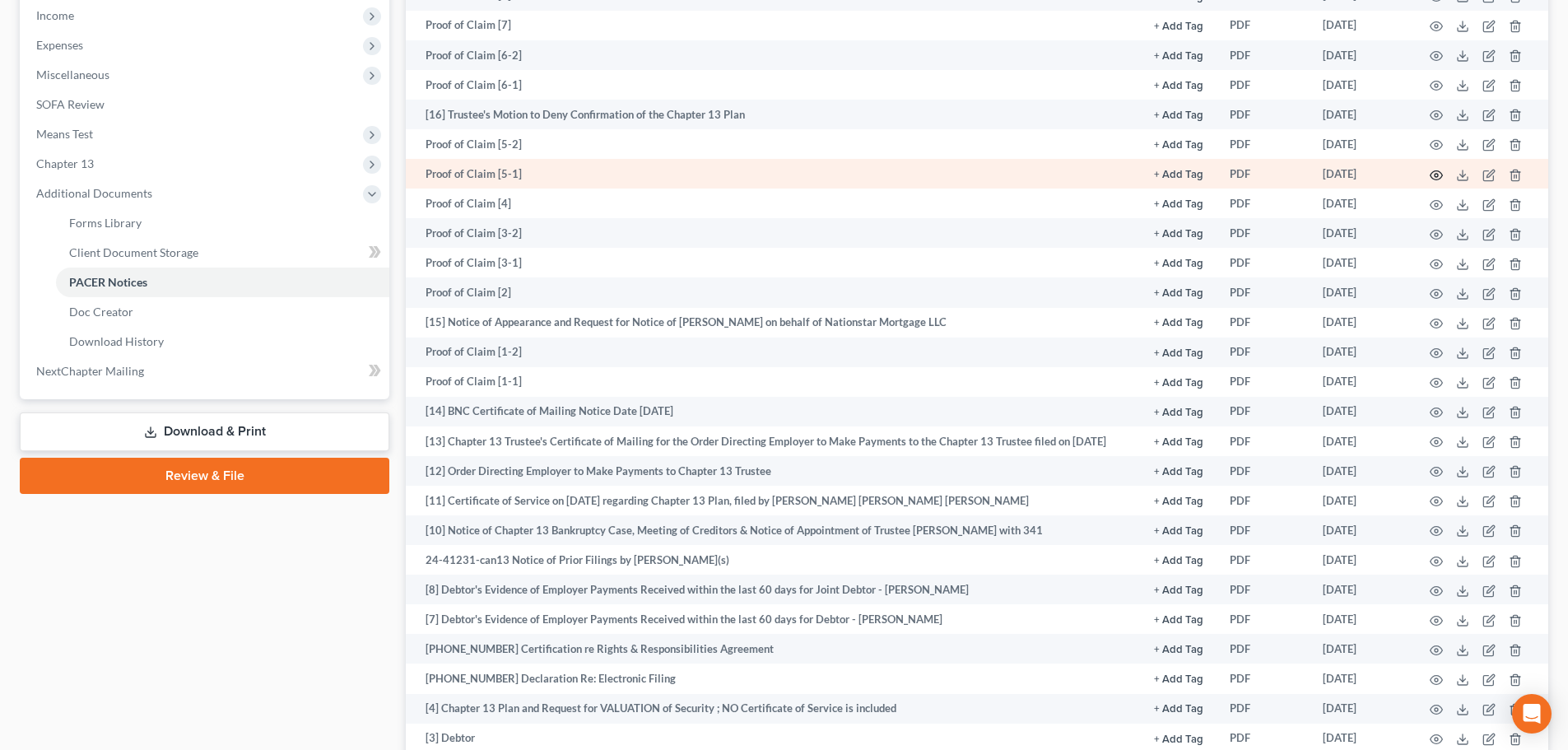
click at [1435, 179] on icon "button" at bounding box center [1436, 175] width 13 height 13
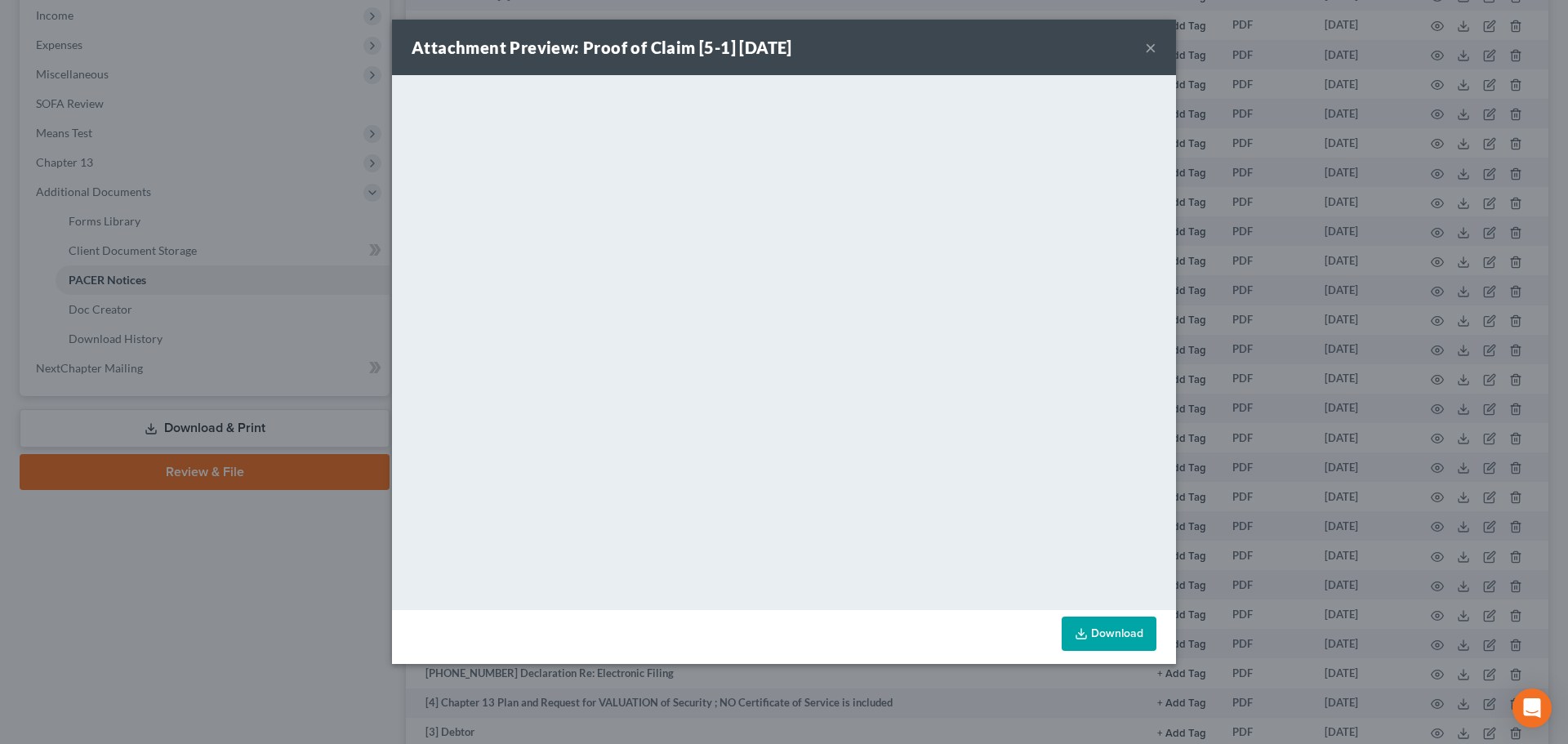
click at [1149, 53] on button "×" at bounding box center [1150, 47] width 12 height 20
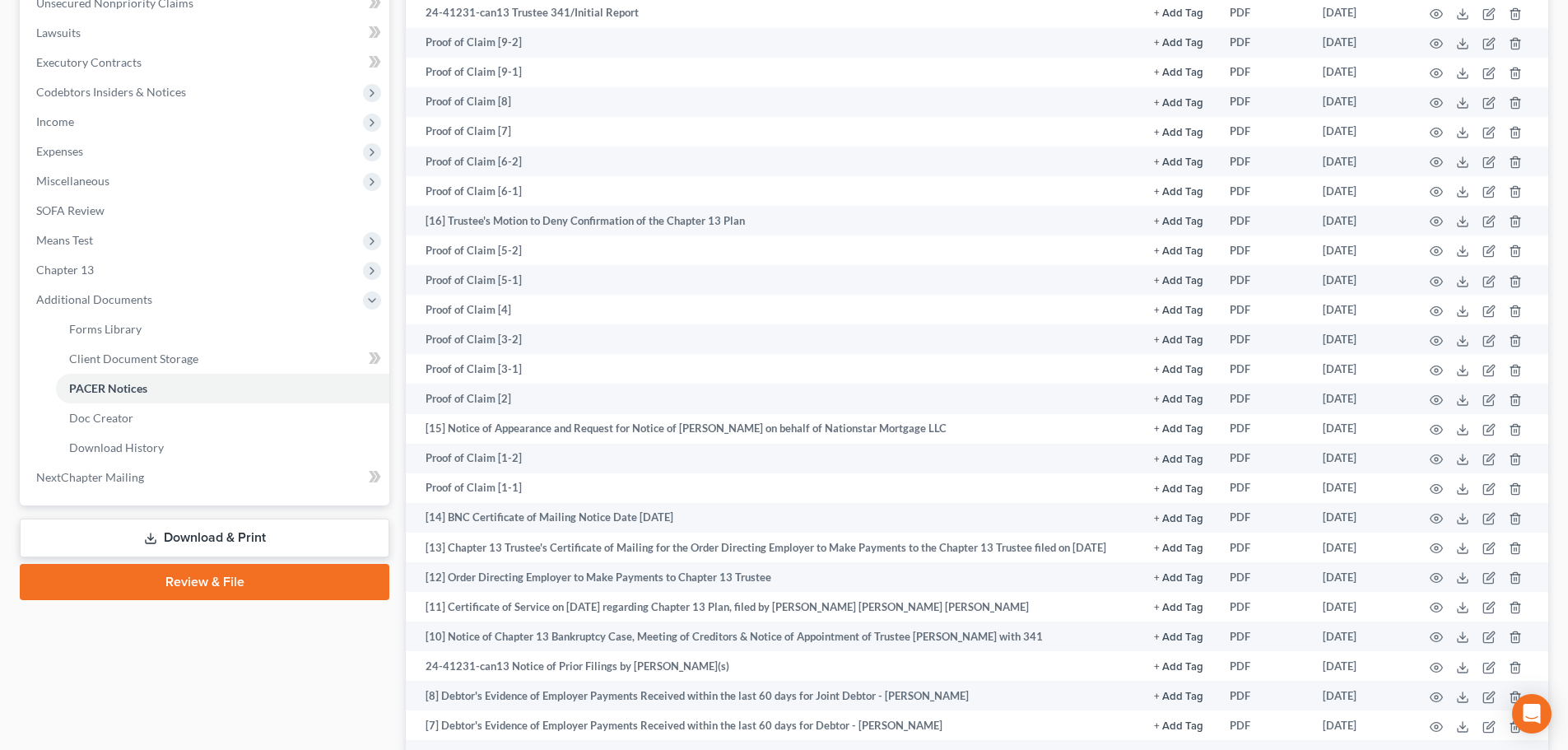
scroll to position [411, 0]
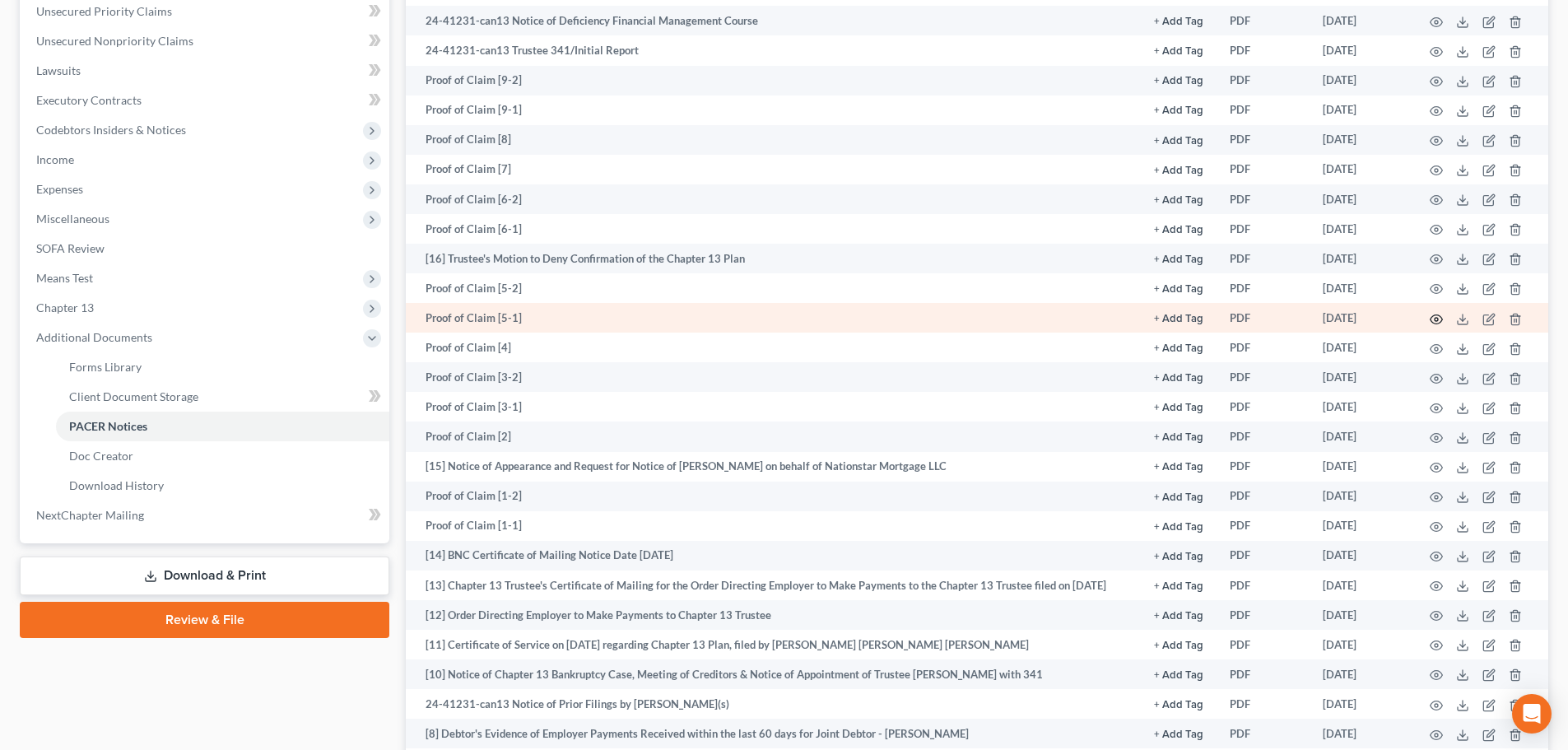
click at [1437, 320] on icon "button" at bounding box center [1436, 319] width 13 height 13
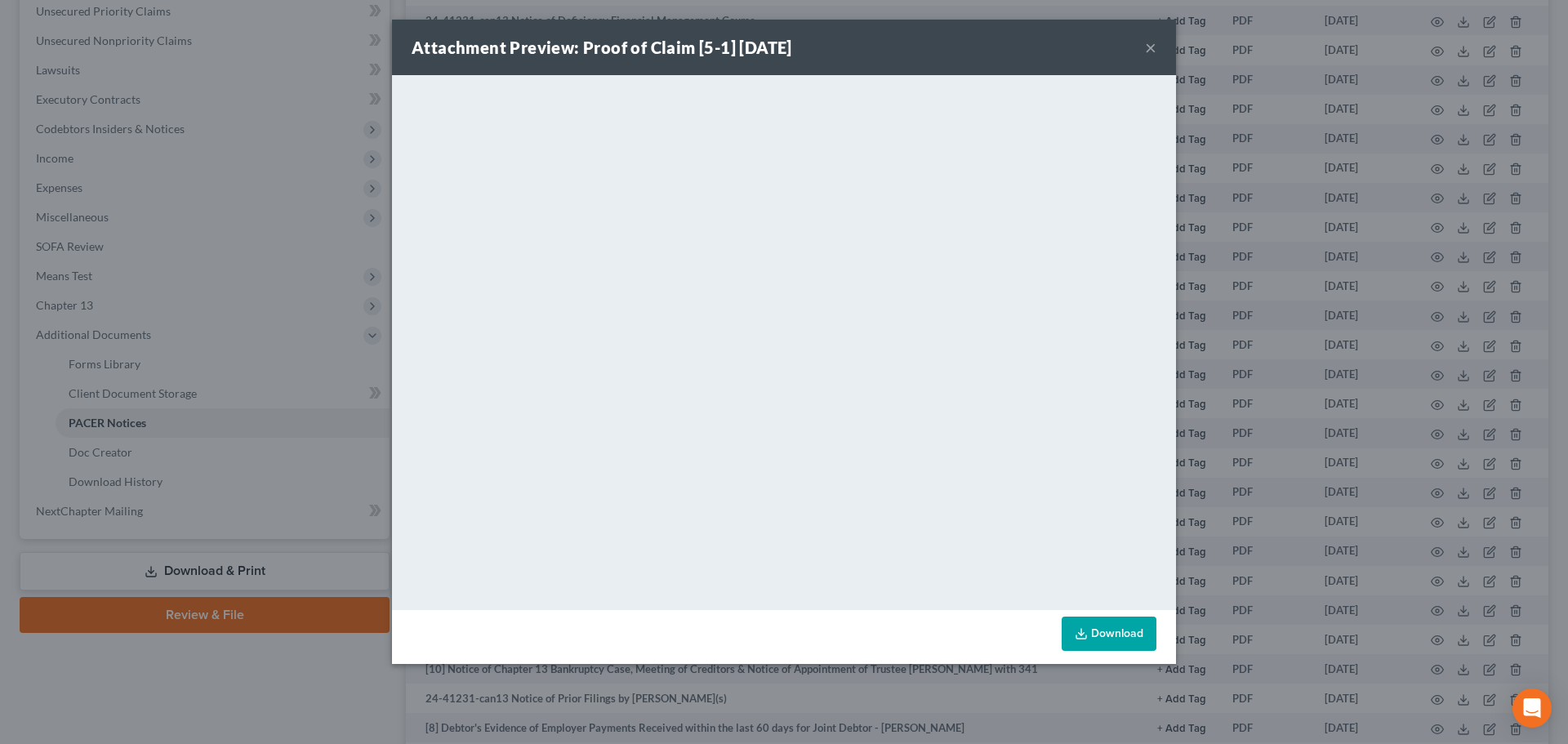
click at [1150, 51] on button "×" at bounding box center [1150, 47] width 12 height 20
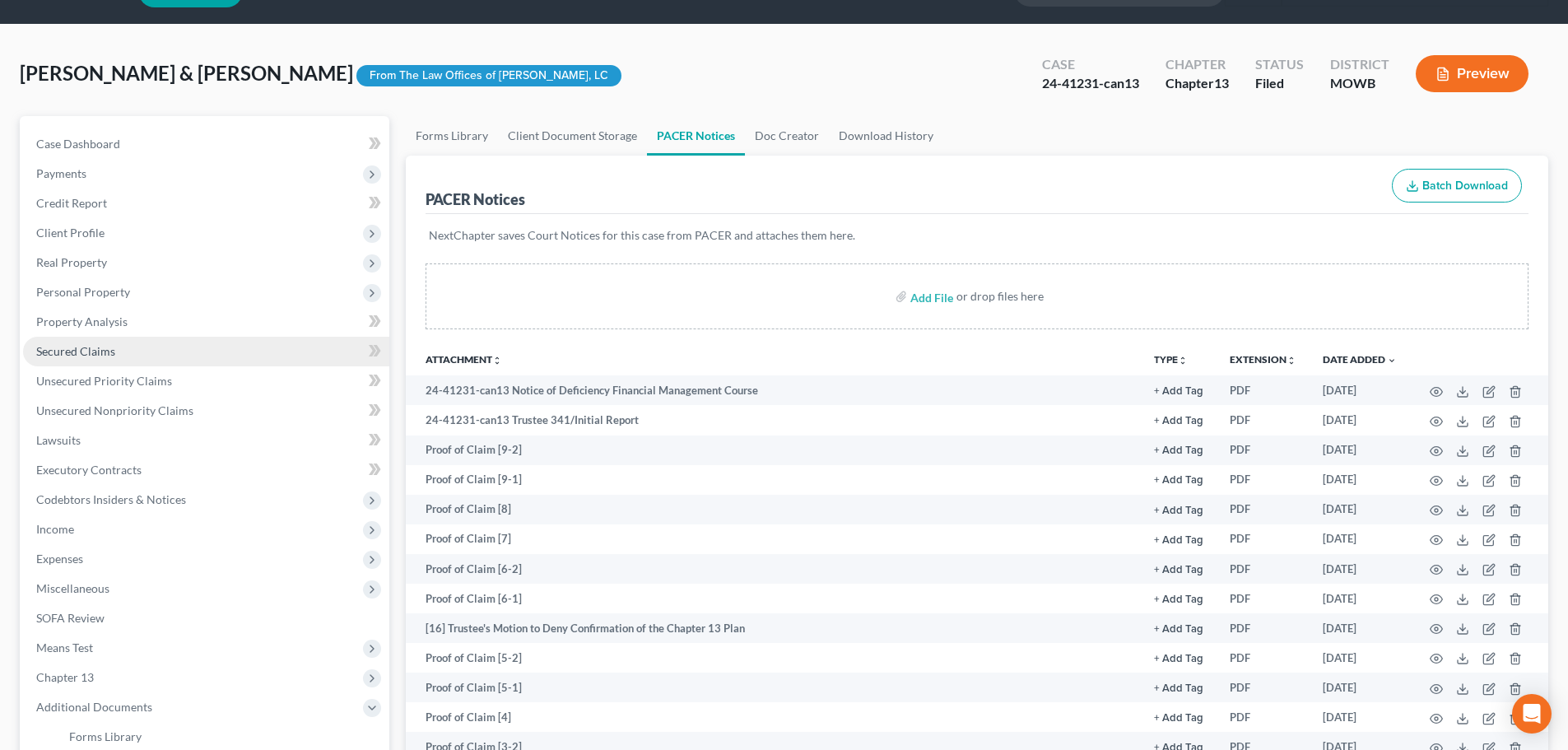
scroll to position [0, 0]
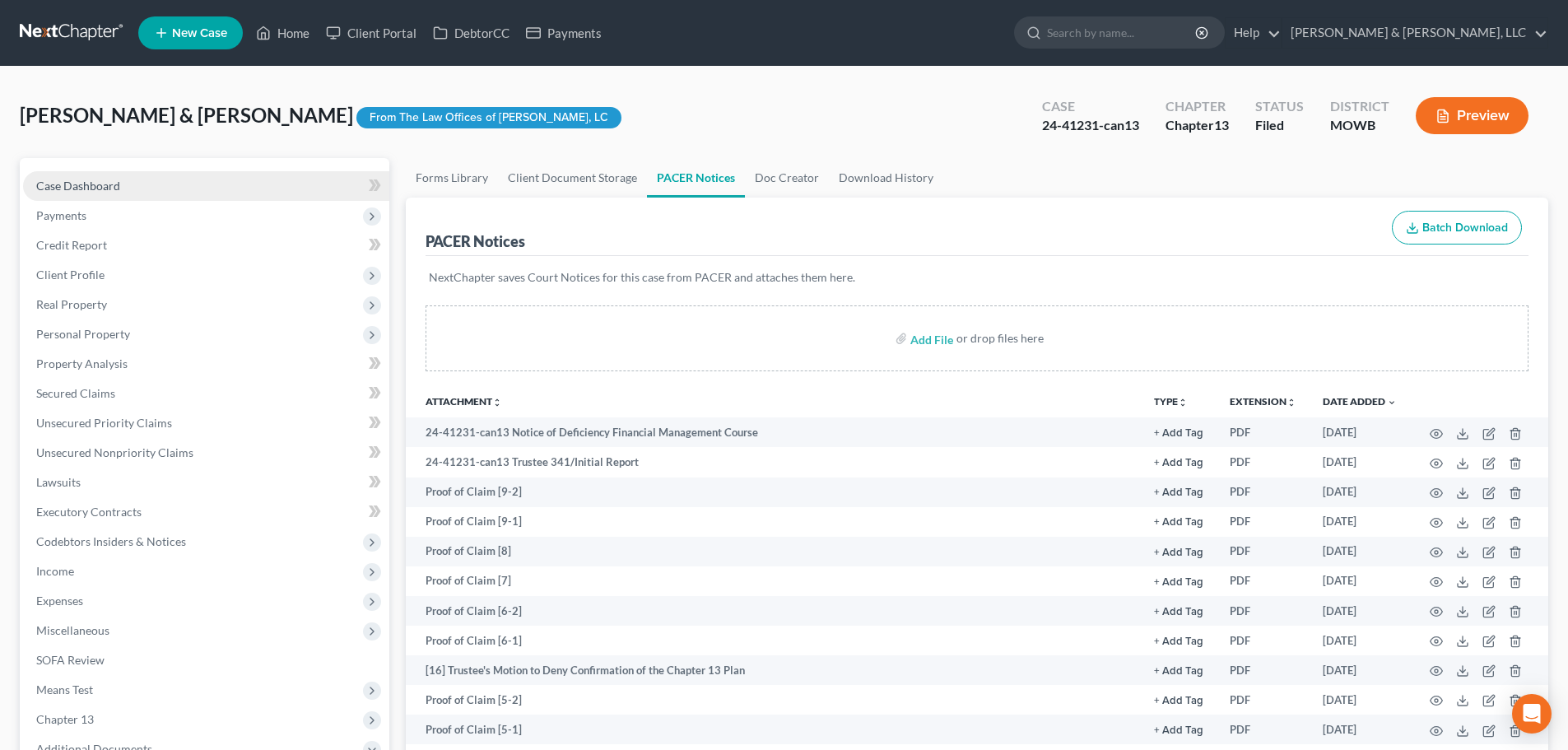
click at [68, 186] on span "Case Dashboard" at bounding box center [78, 185] width 84 height 14
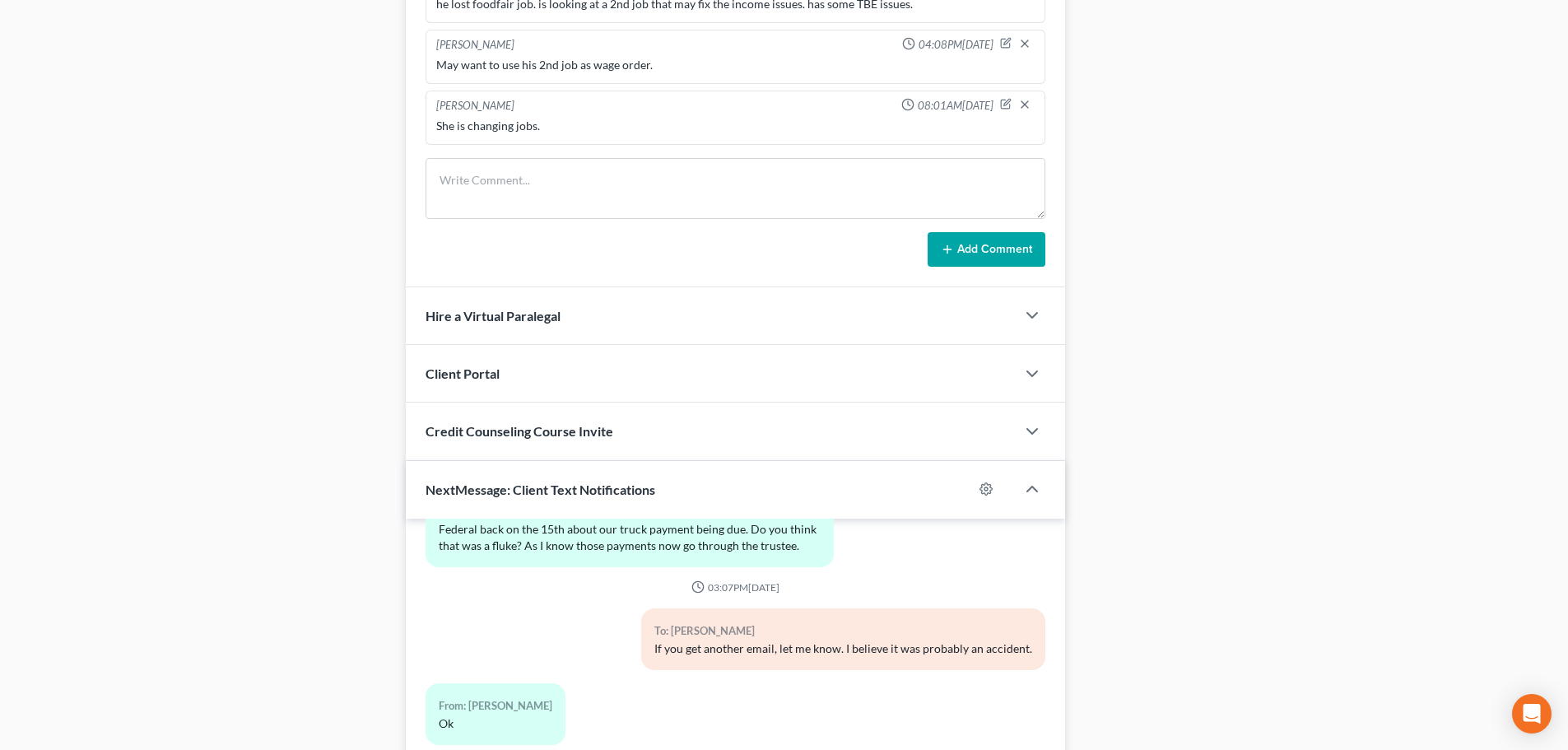
scroll to position [1548, 0]
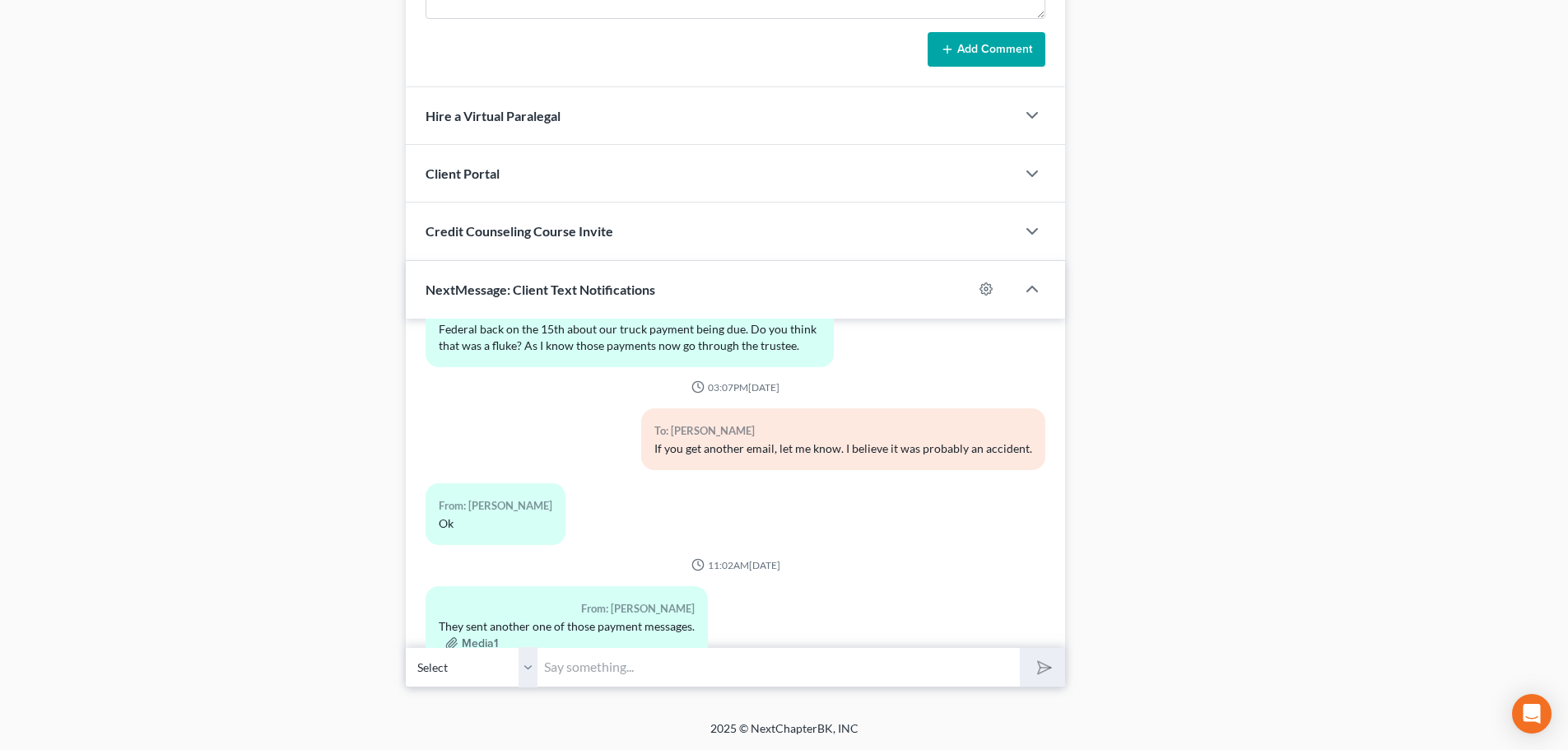
click at [627, 684] on input "text" at bounding box center [779, 667] width 483 height 41
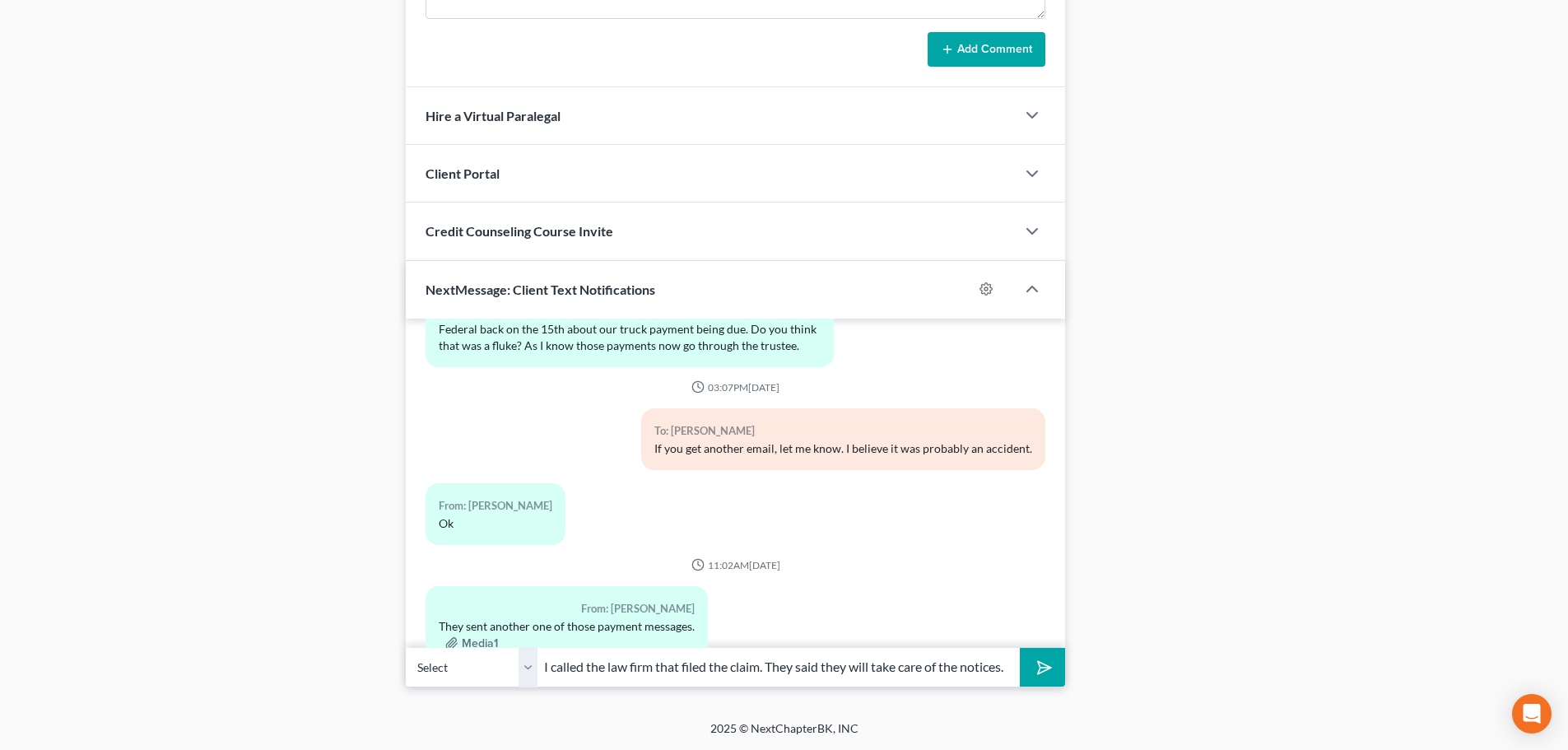
scroll to position [0, 8]
type input "I called the law firm that filed the claim. They said they will take care of th…"
click at [1050, 669] on icon "submit" at bounding box center [1041, 666] width 23 height 23
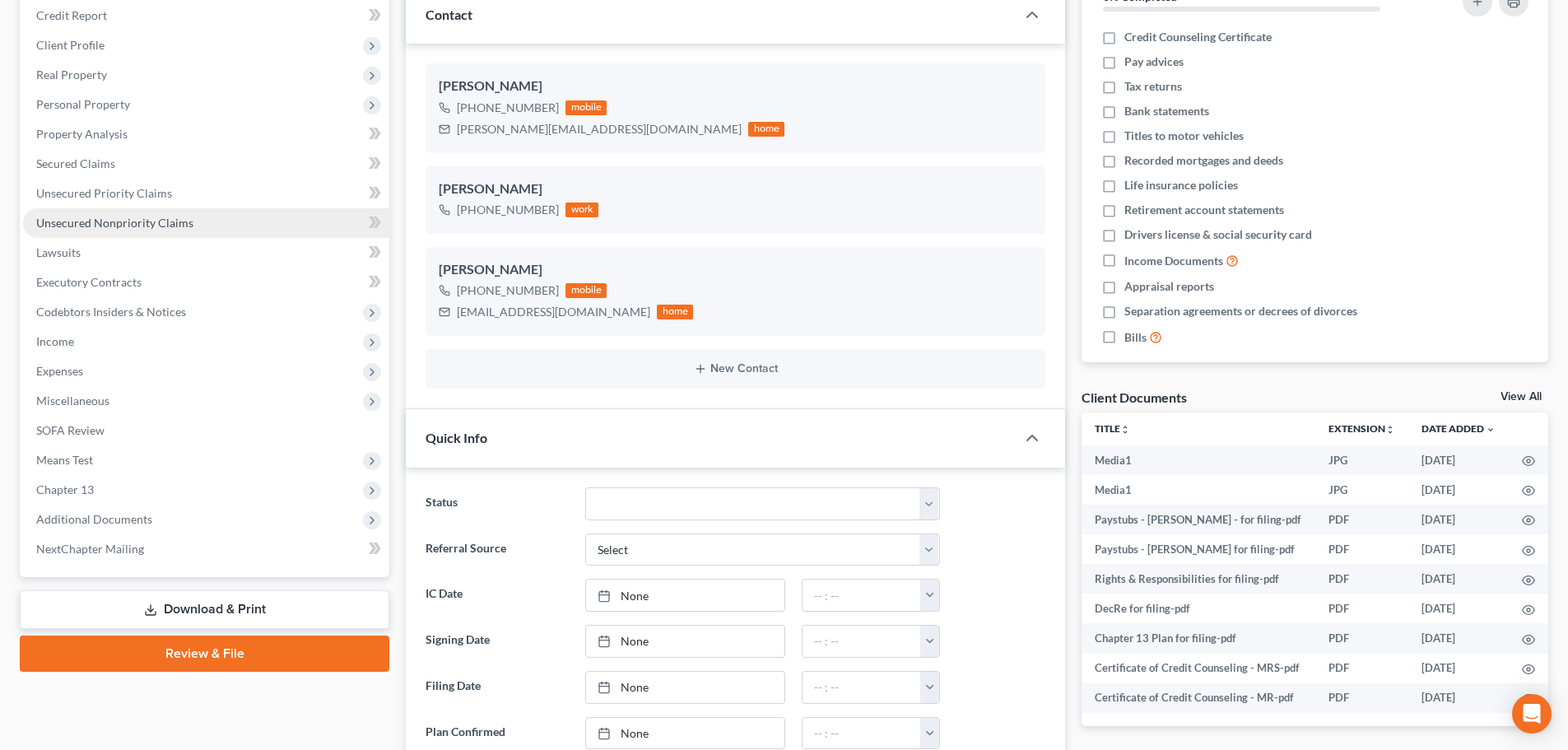
scroll to position [0, 0]
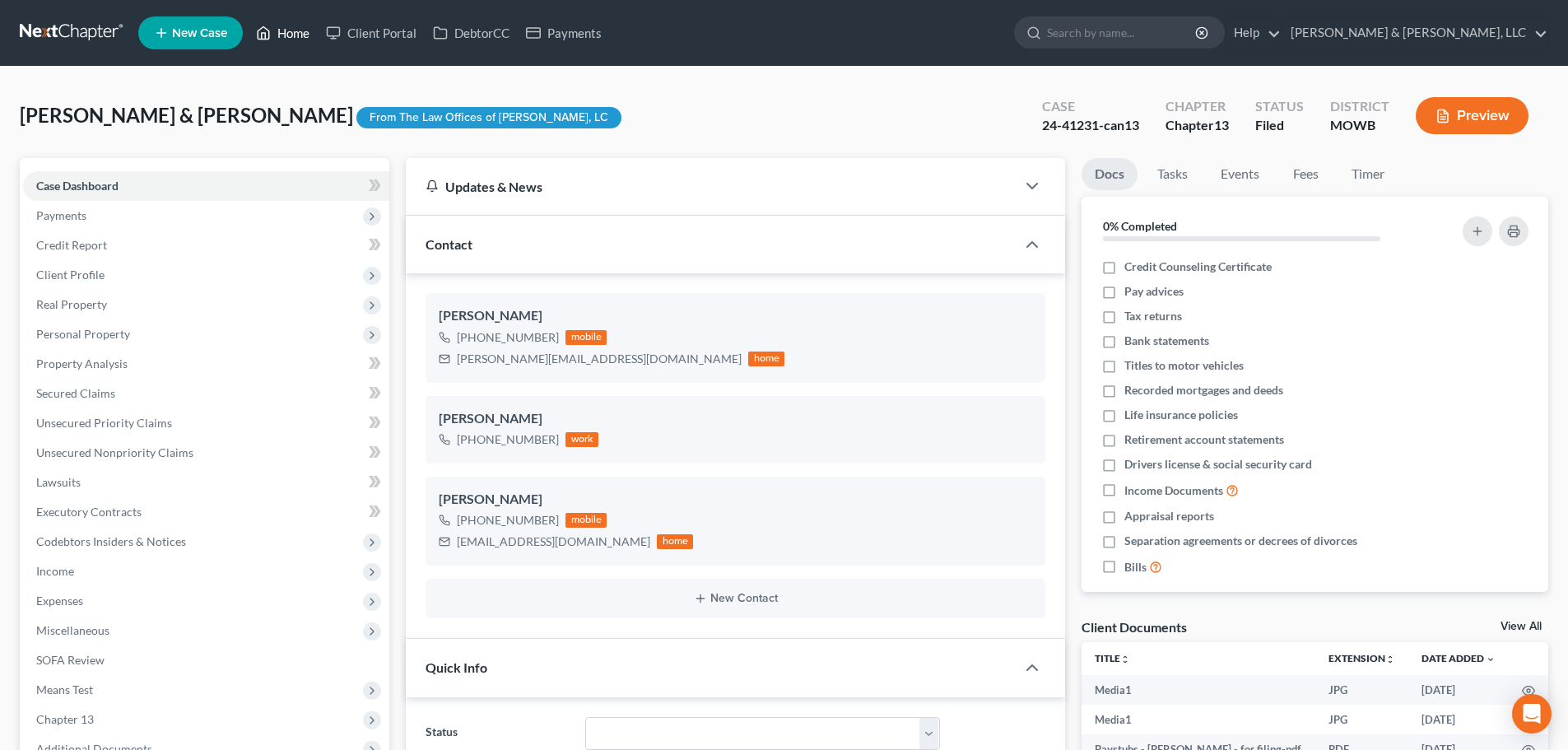
click at [292, 22] on link "Home" at bounding box center [283, 33] width 70 height 30
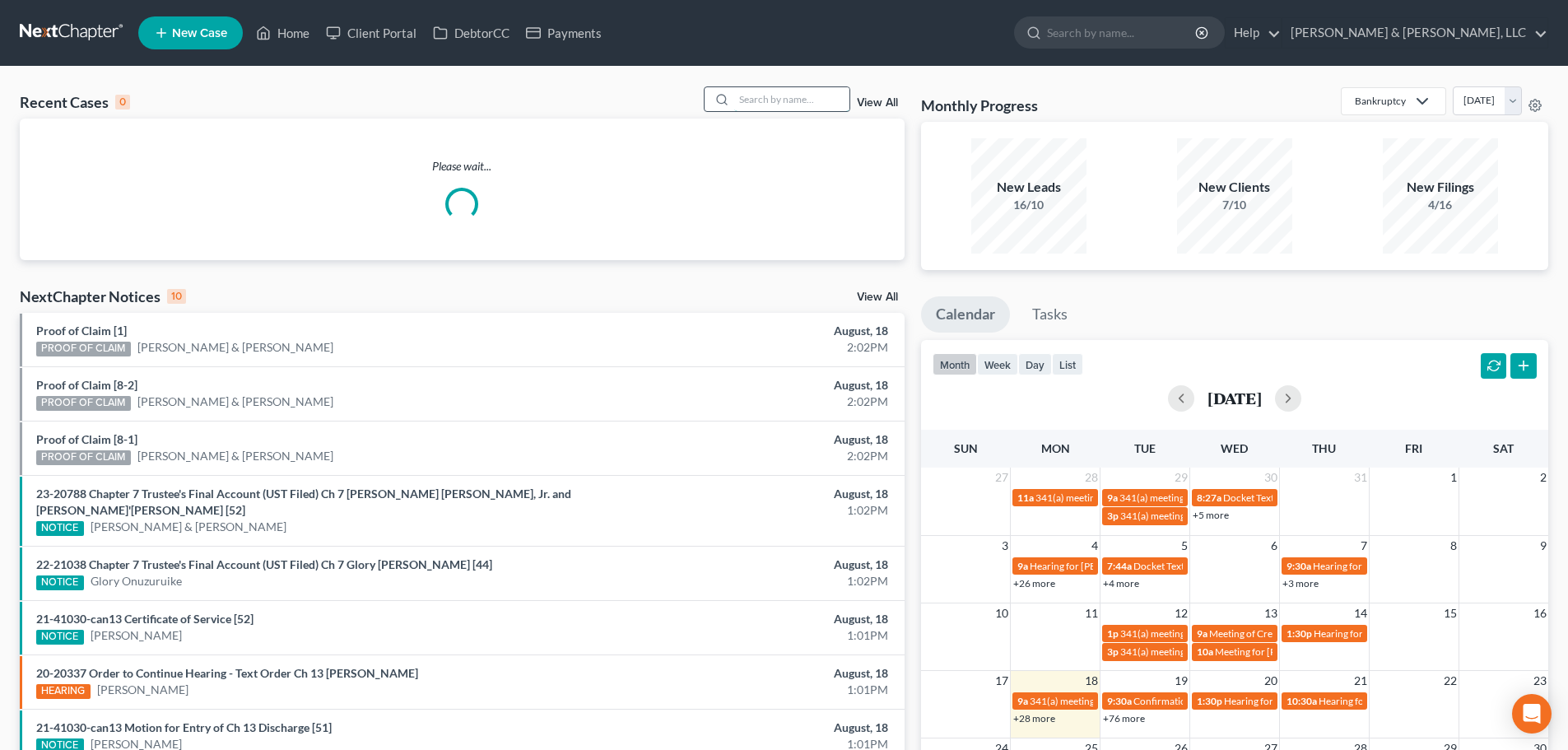
click at [793, 103] on input "search" at bounding box center [792, 100] width 115 height 24
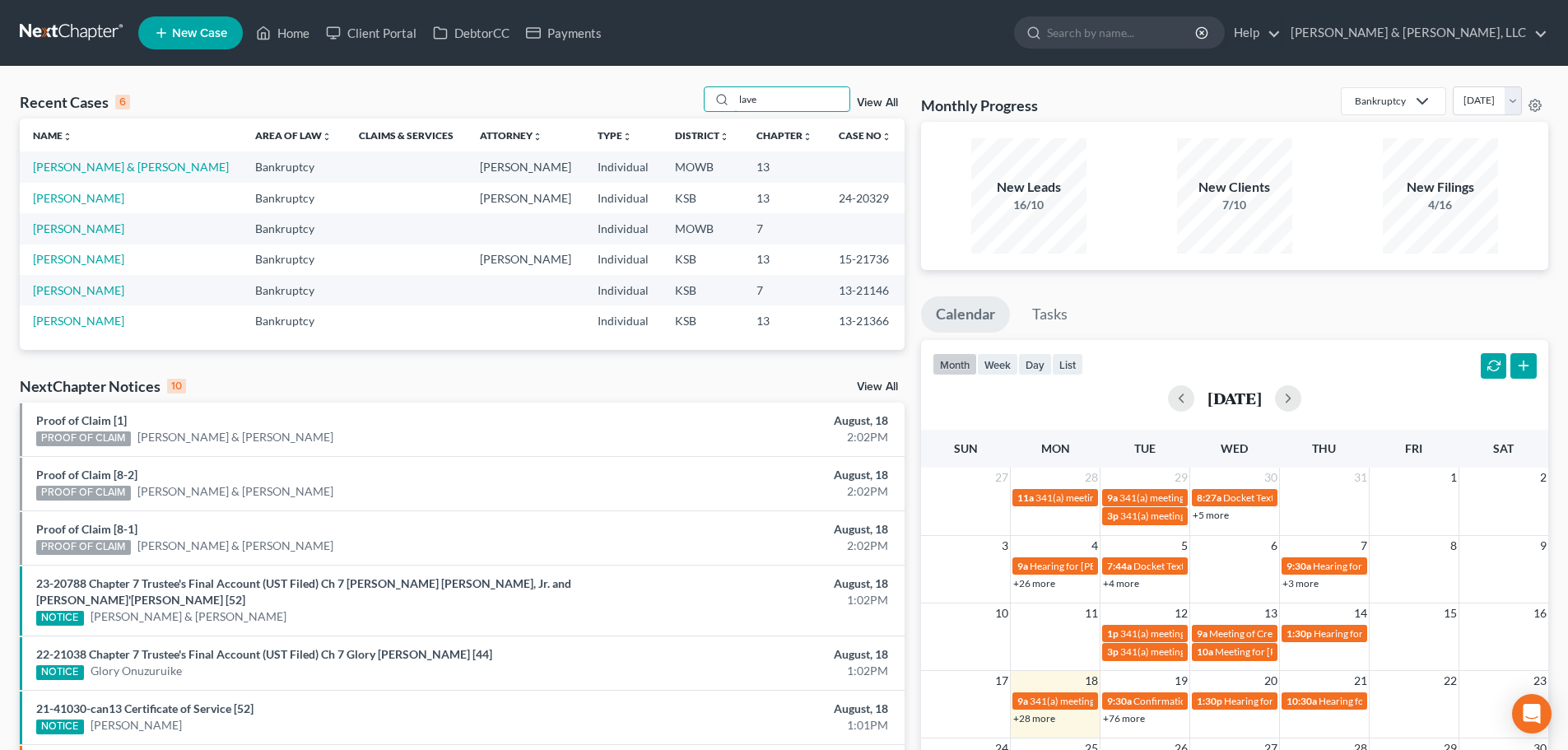
drag, startPoint x: 783, startPoint y: 98, endPoint x: 683, endPoint y: 105, distance: 100.2
click at [683, 105] on div "Recent Cases 6 lave View All" at bounding box center [462, 103] width 885 height 32
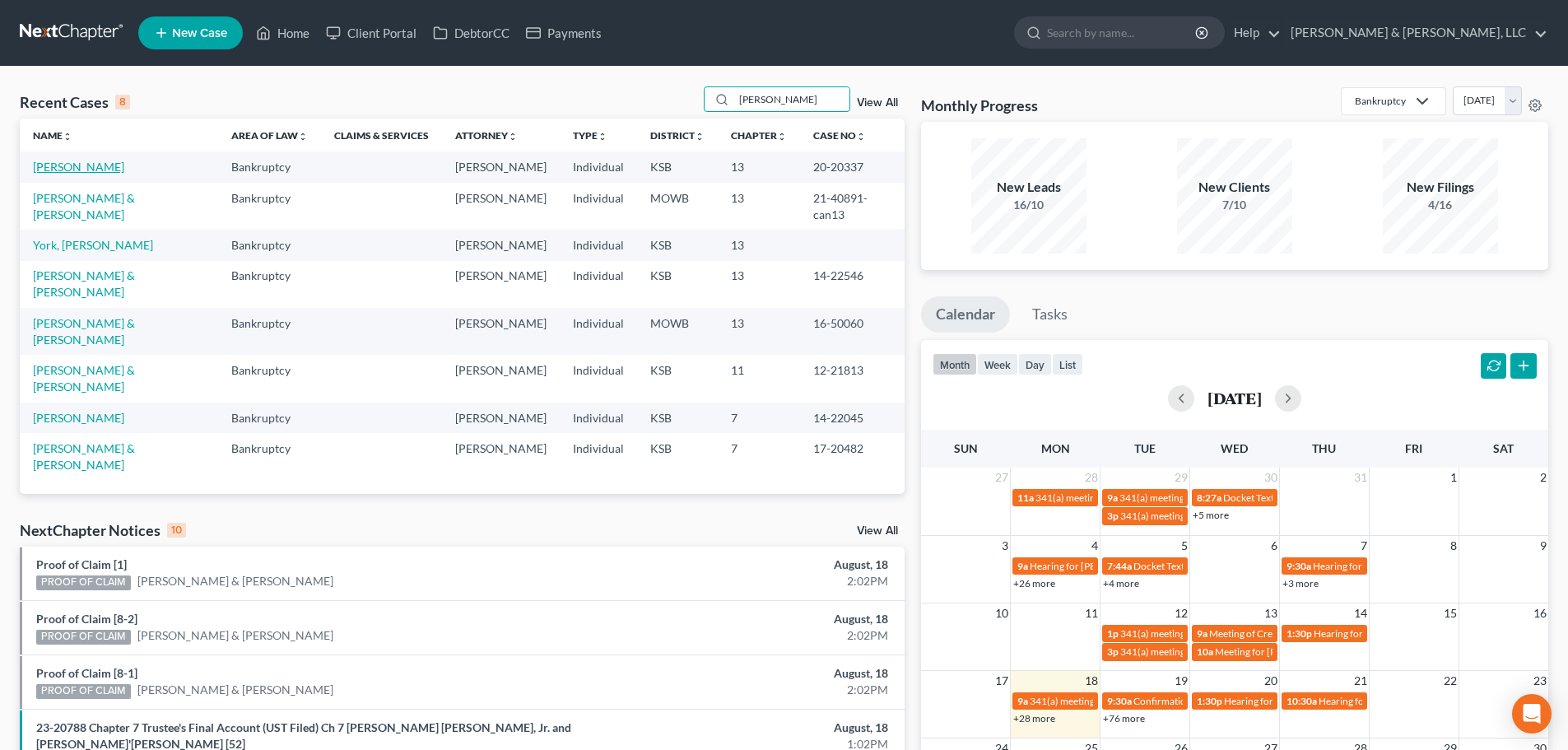
type input "wendy"
click at [75, 166] on link "[PERSON_NAME]" at bounding box center [79, 166] width 92 height 14
select select "6"
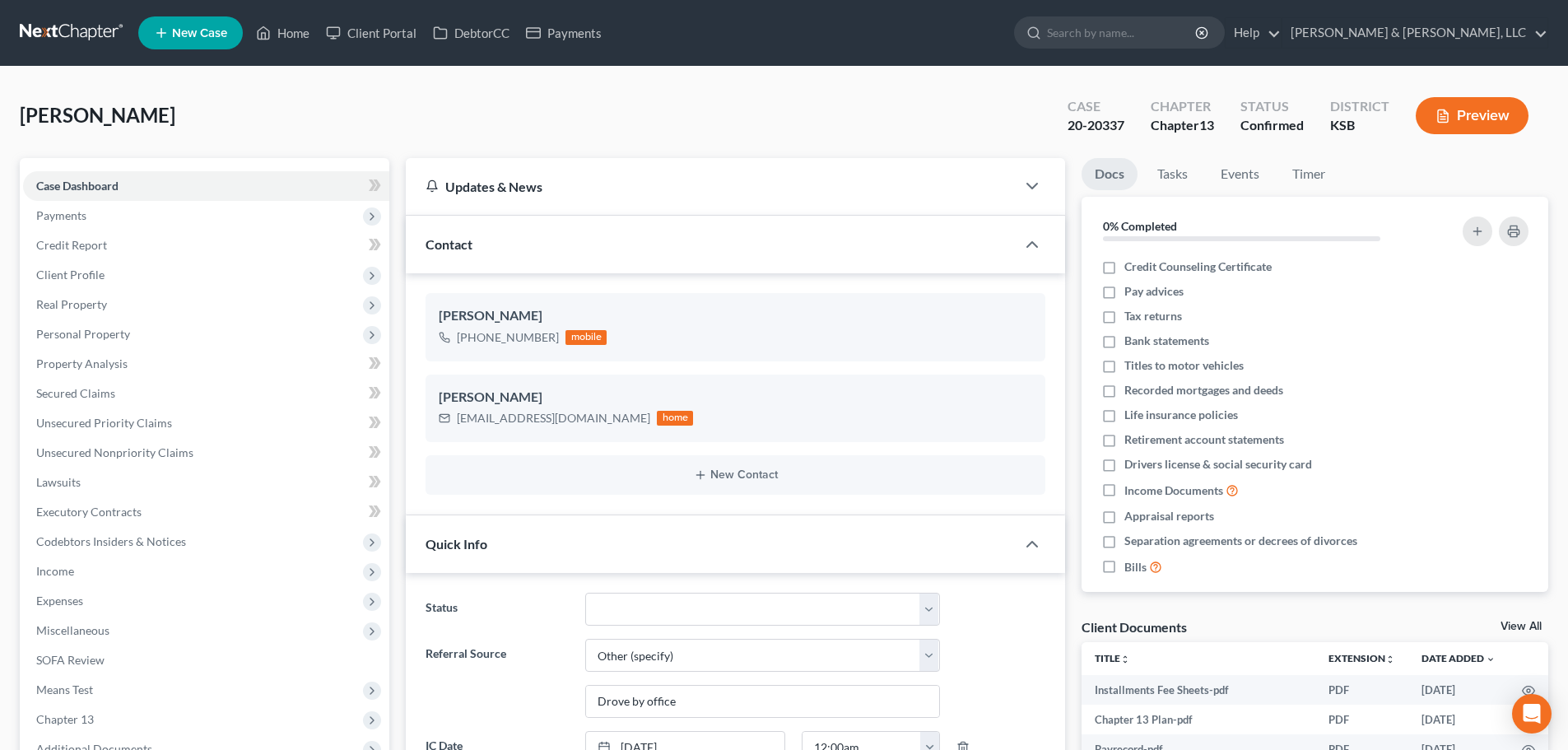
scroll to position [142, 0]
click at [300, 37] on link "Home" at bounding box center [283, 33] width 70 height 30
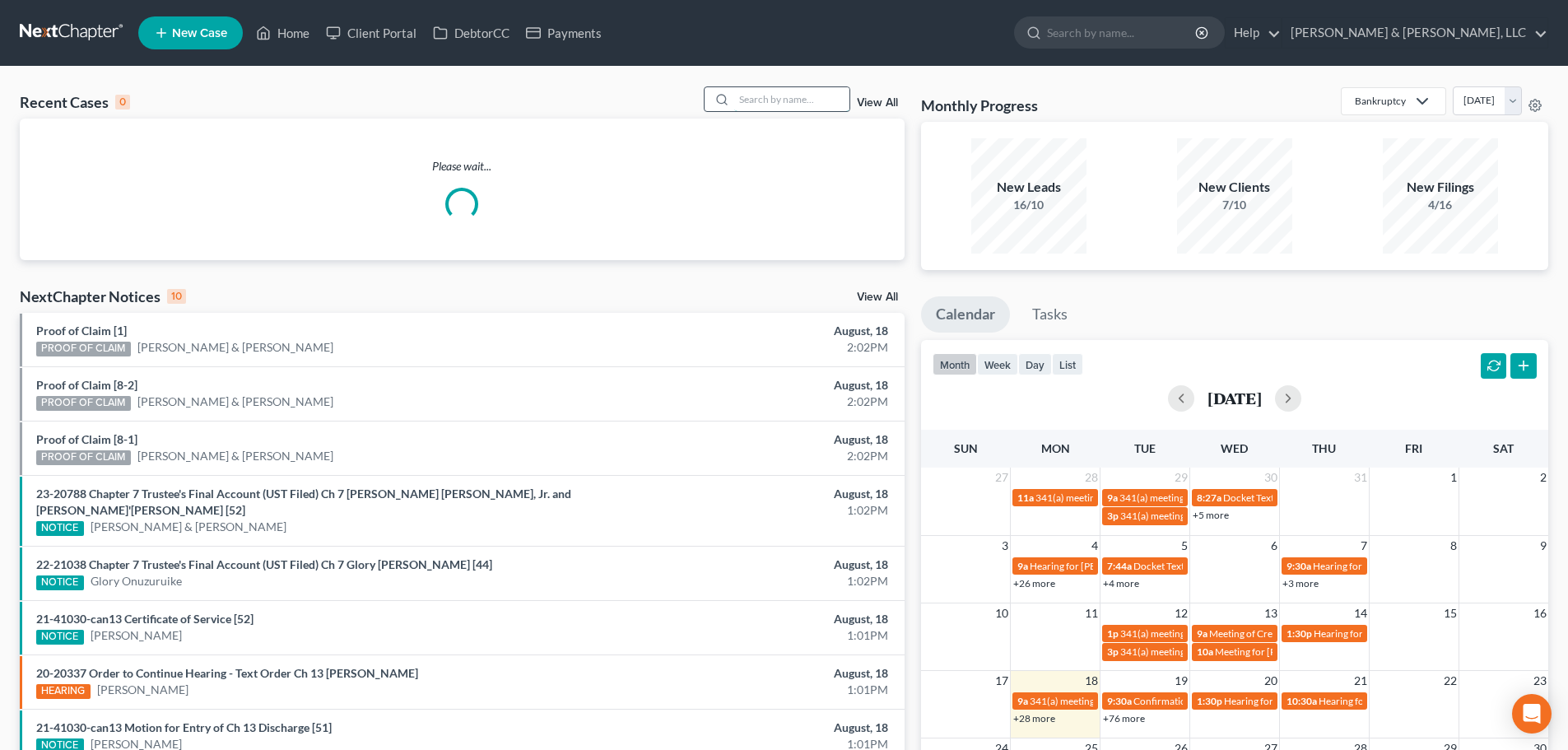
click at [790, 112] on input "search" at bounding box center [792, 100] width 115 height 24
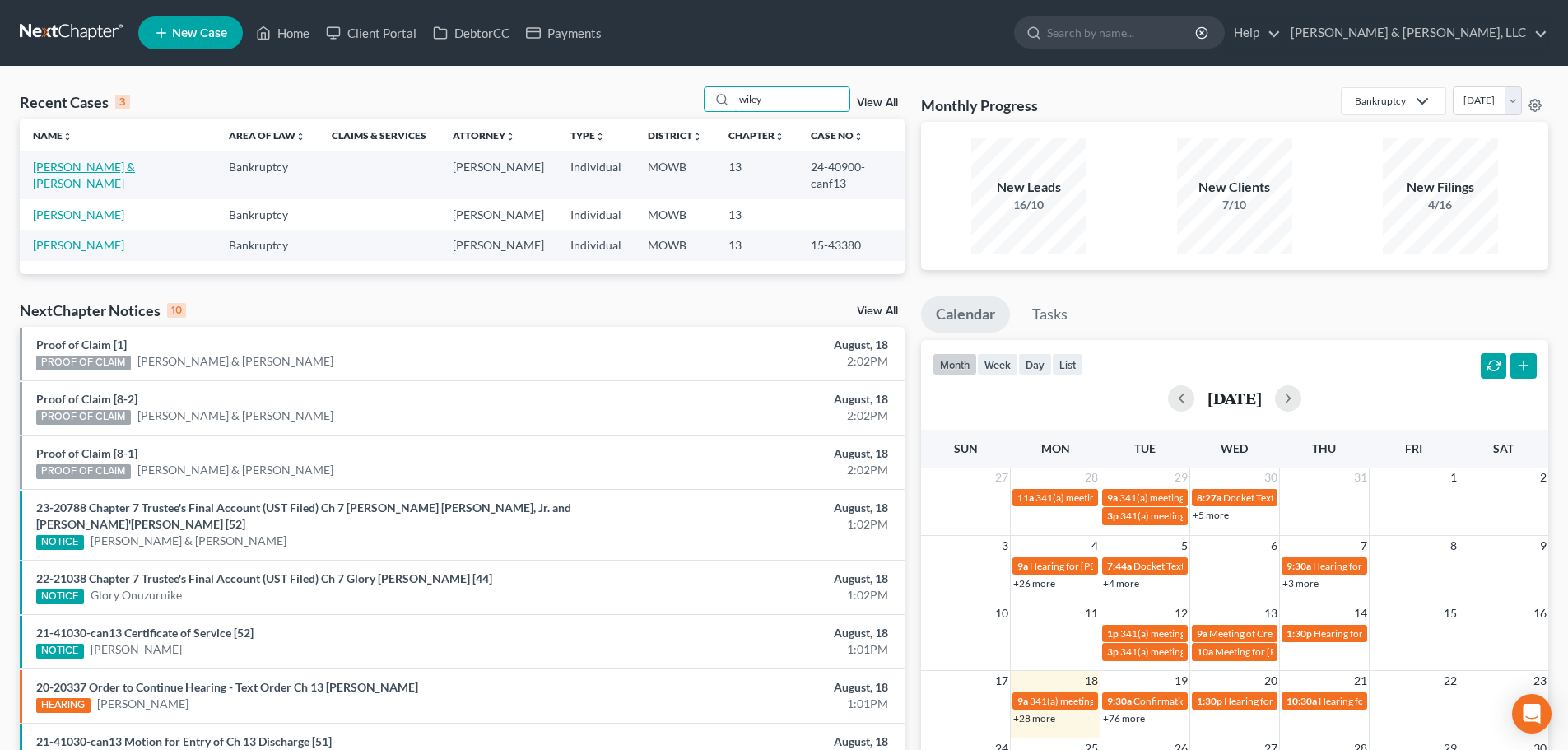
type input "wiley"
click at [74, 168] on link "[PERSON_NAME] & [PERSON_NAME]" at bounding box center [84, 174] width 103 height 31
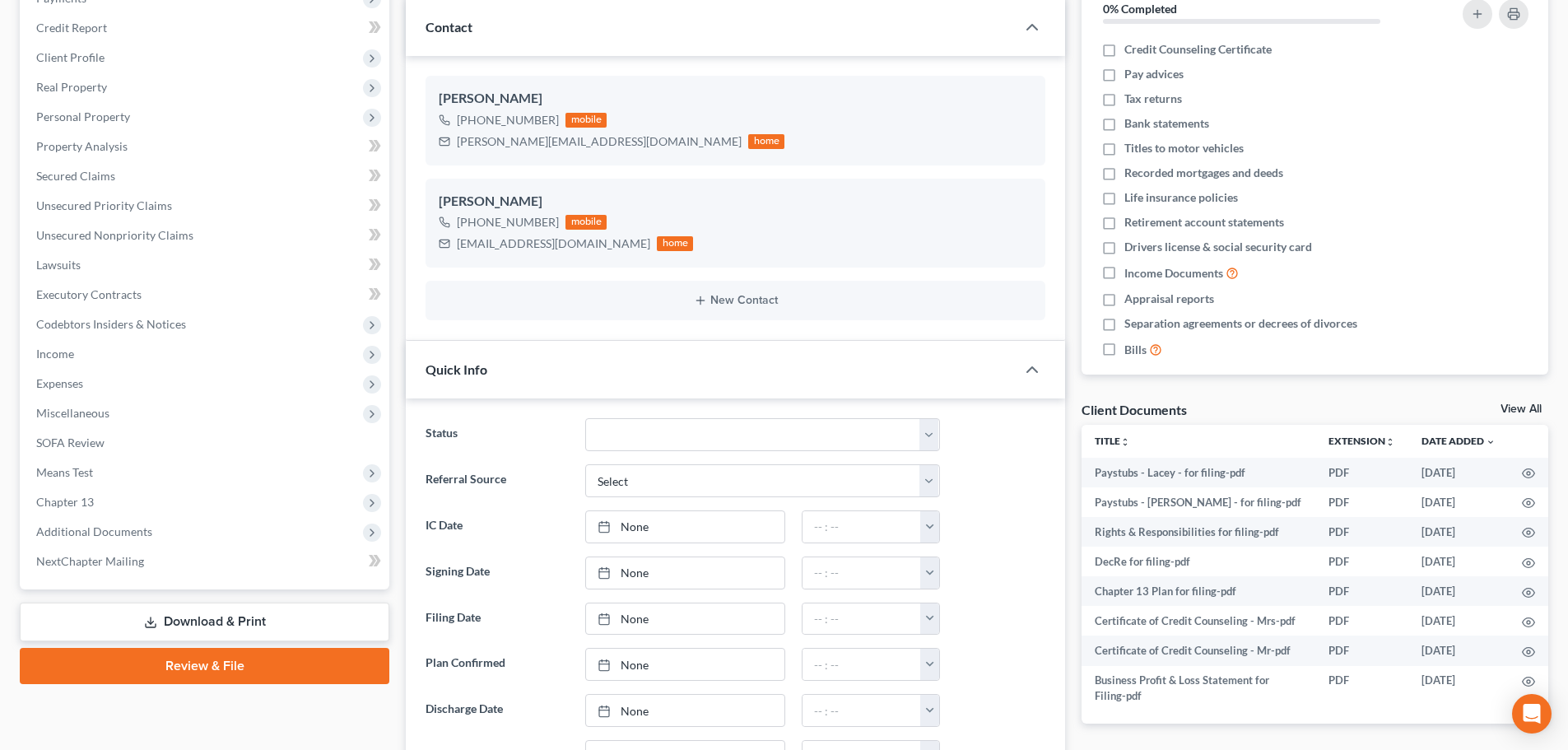
scroll to position [247, 0]
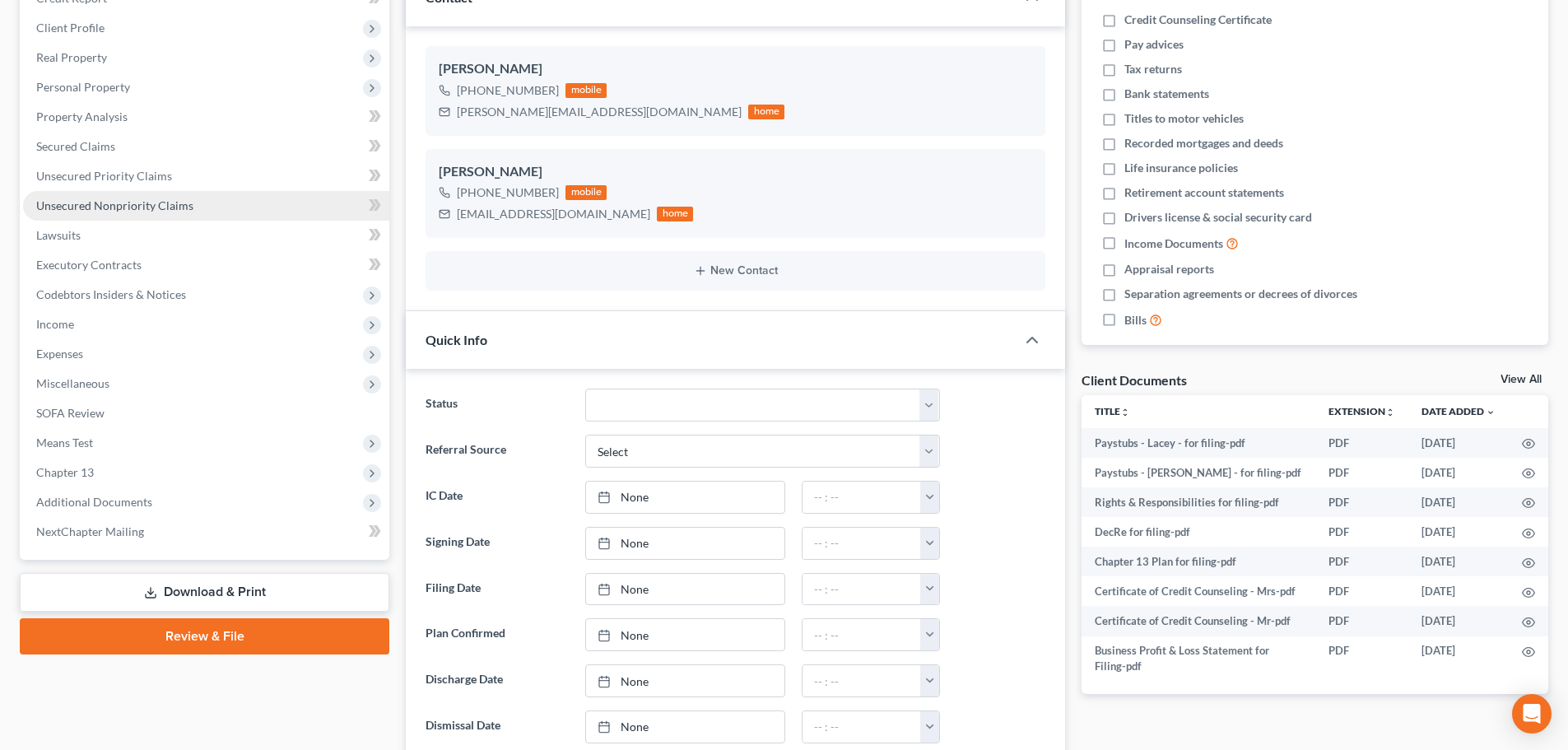
click at [202, 200] on link "Unsecured Nonpriority Claims" at bounding box center [206, 206] width 366 height 30
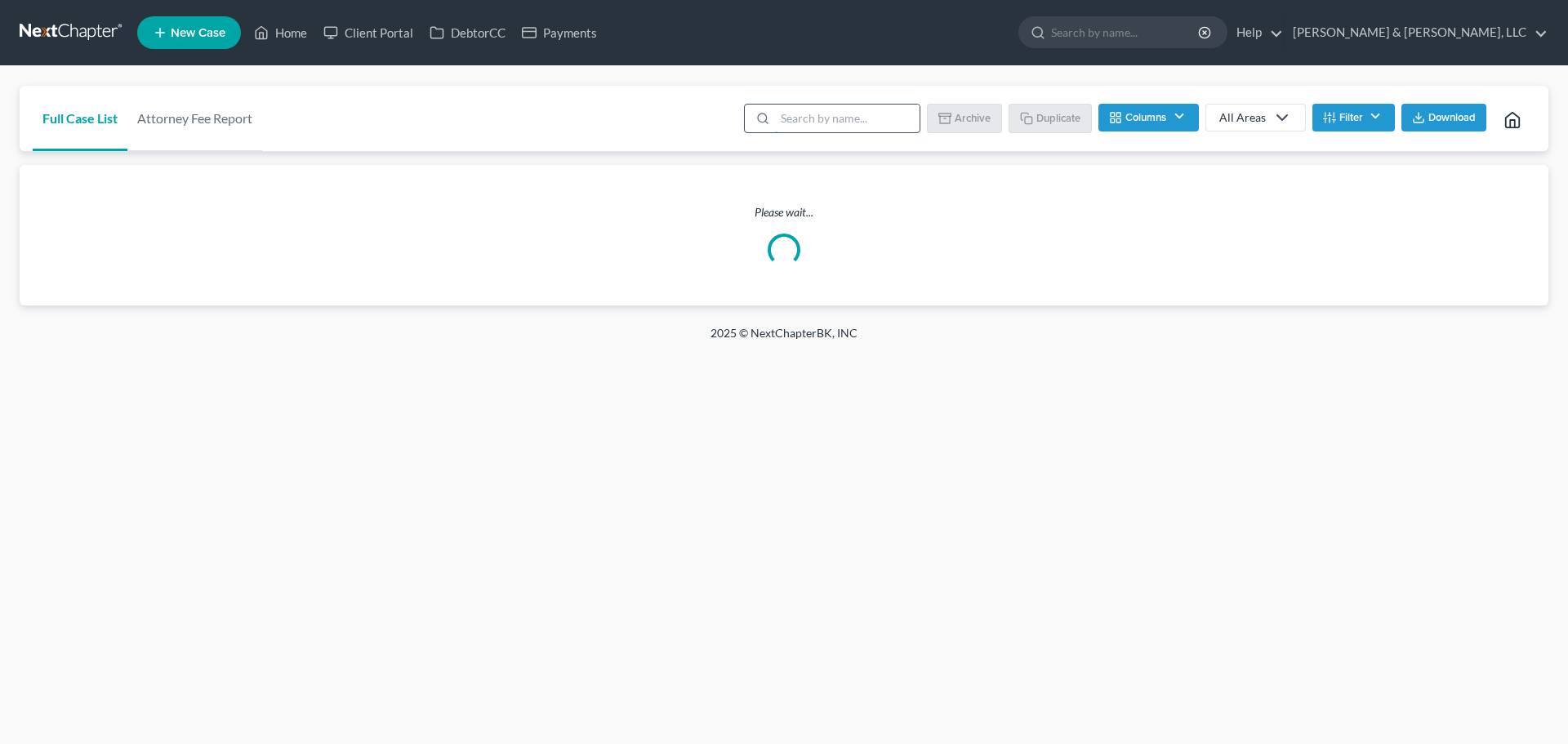
click at [828, 115] on input "search" at bounding box center [847, 119] width 144 height 28
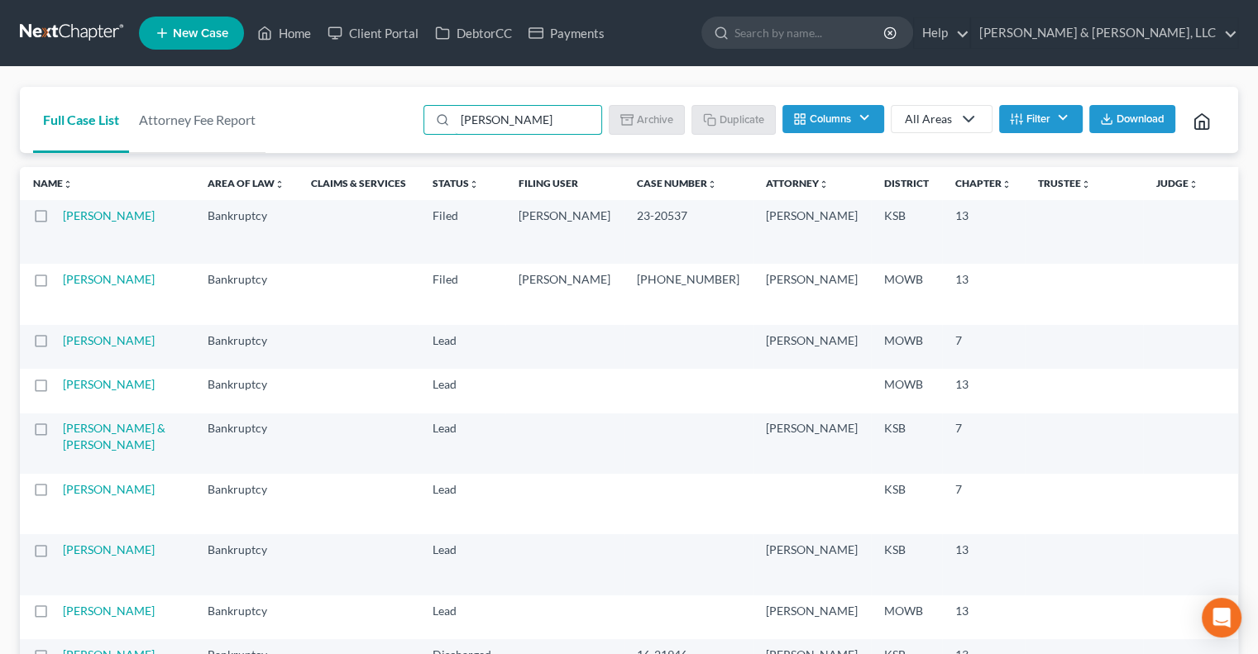
drag, startPoint x: 501, startPoint y: 119, endPoint x: 395, endPoint y: 115, distance: 105.9
click at [395, 115] on div "Full Case List Attorney Fee Report [PERSON_NAME] Download Archive Un-archive Du…" at bounding box center [629, 120] width 1218 height 67
type input "[PERSON_NAME]"
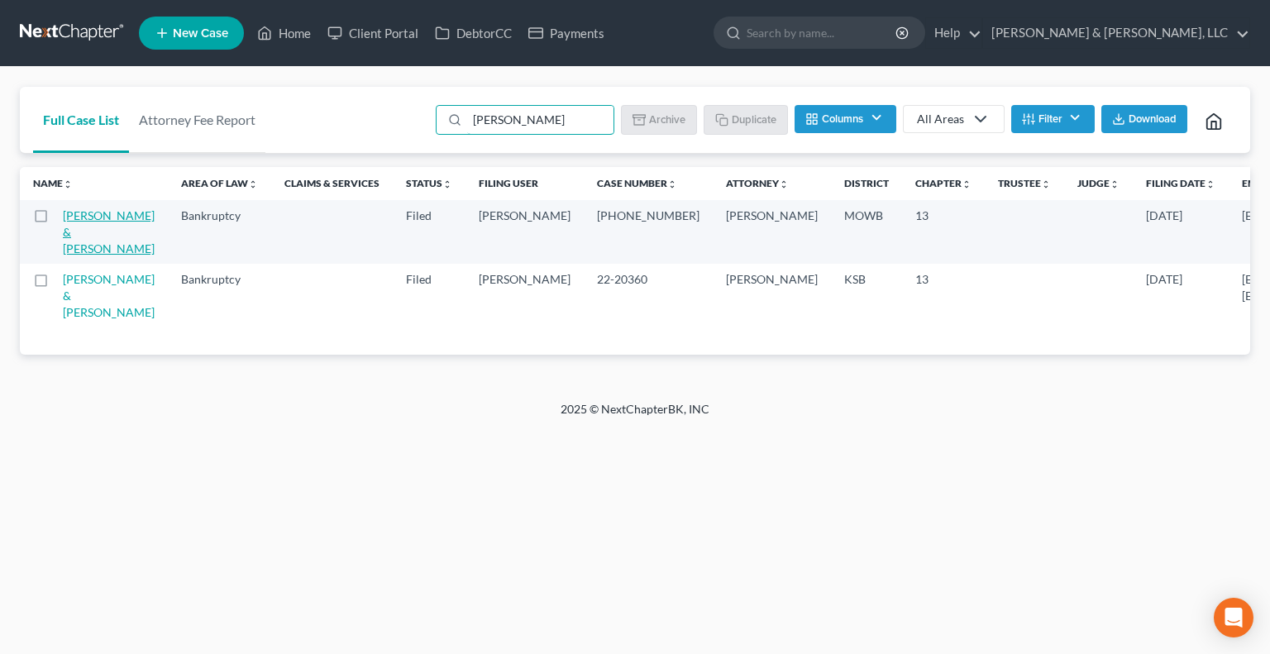
click at [79, 234] on link "[PERSON_NAME] & [PERSON_NAME]" at bounding box center [109, 231] width 92 height 47
select select "6"
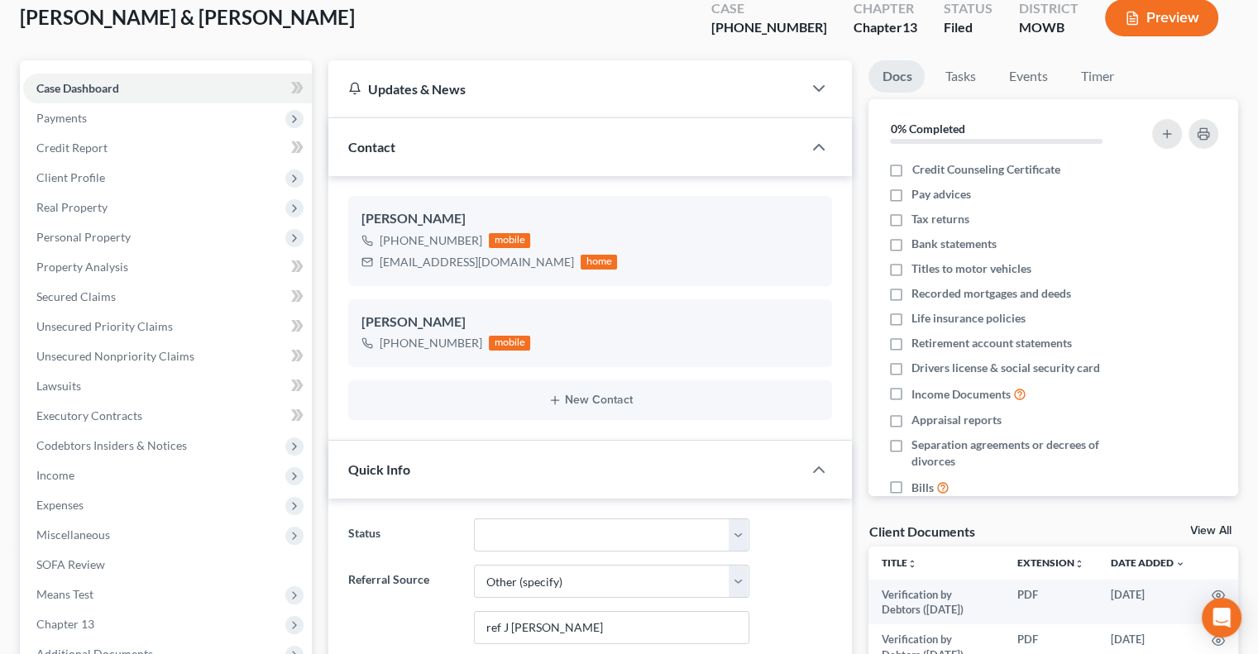
scroll to position [496, 0]
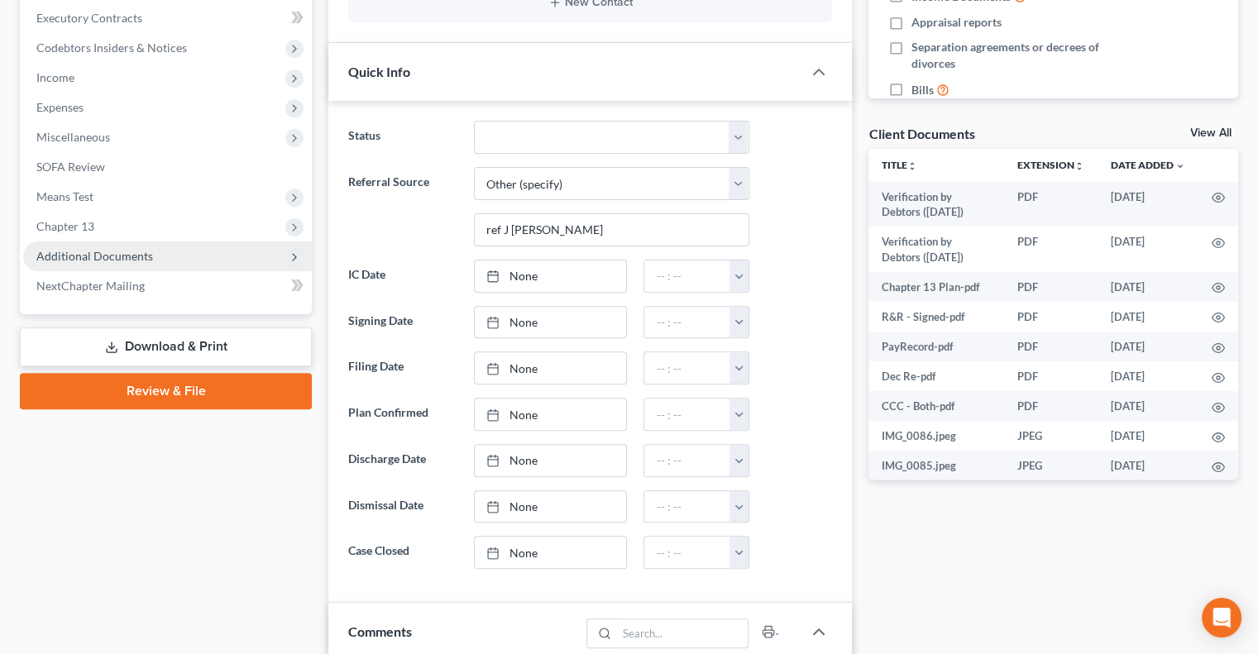
click at [119, 259] on span "Additional Documents" at bounding box center [94, 256] width 117 height 14
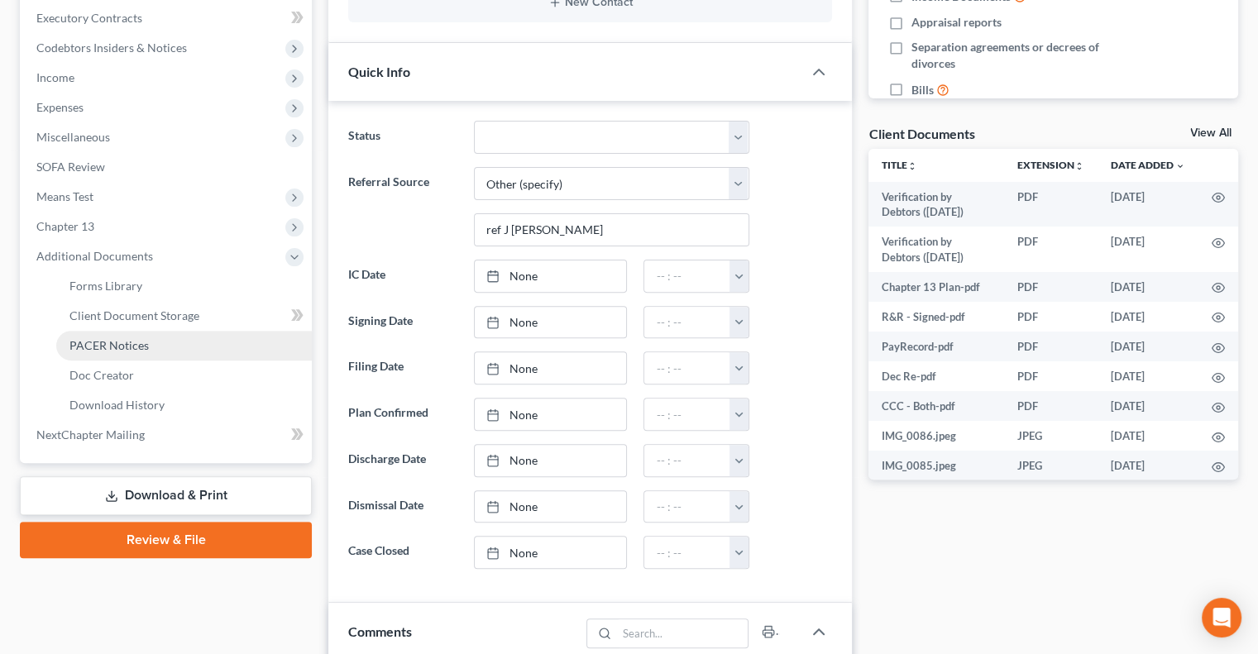
click at [109, 349] on span "PACER Notices" at bounding box center [108, 345] width 79 height 14
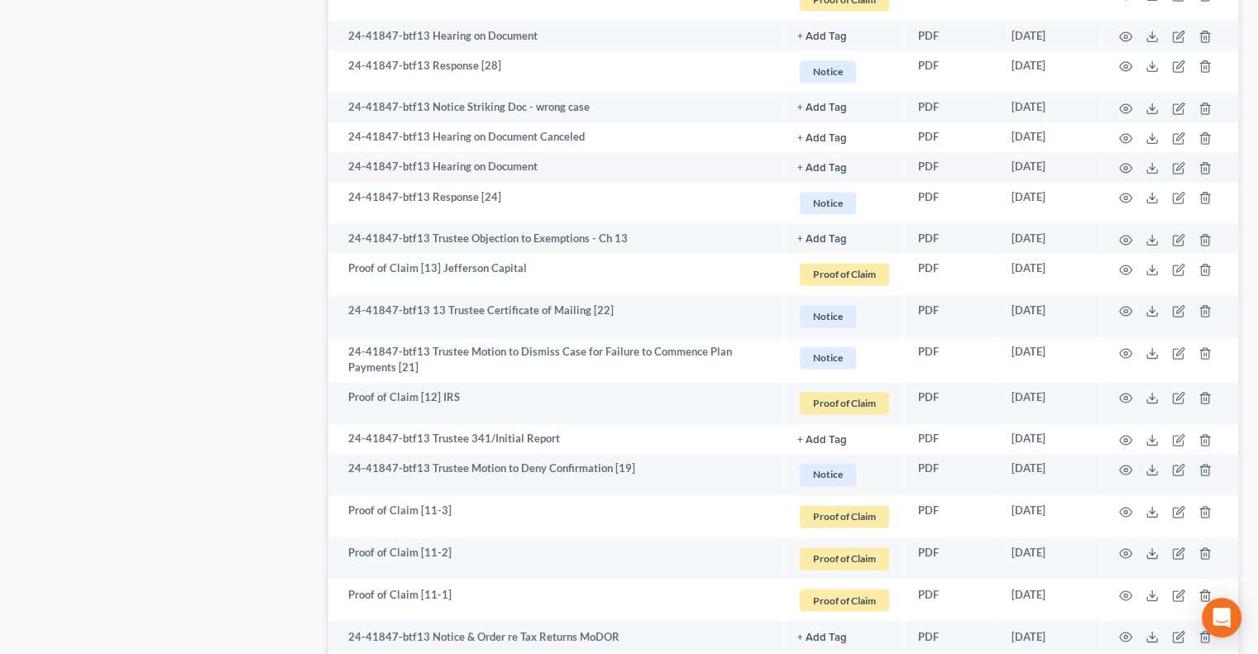
scroll to position [2832, 0]
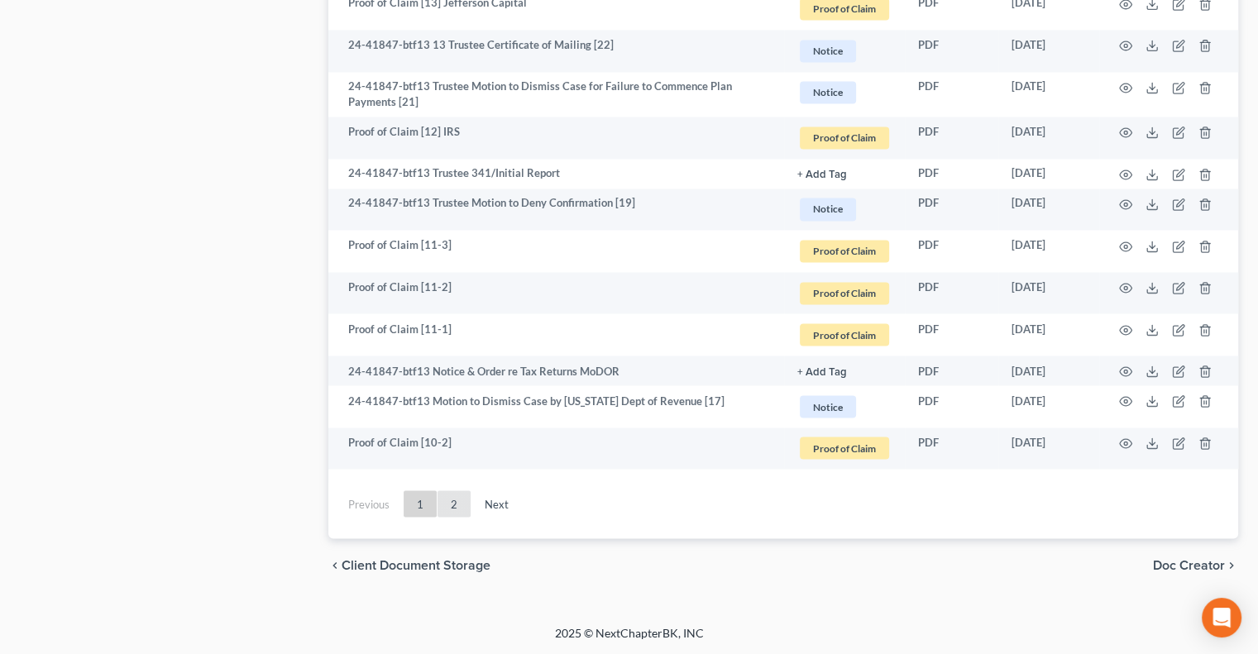
click at [454, 504] on link "2" at bounding box center [453, 503] width 33 height 26
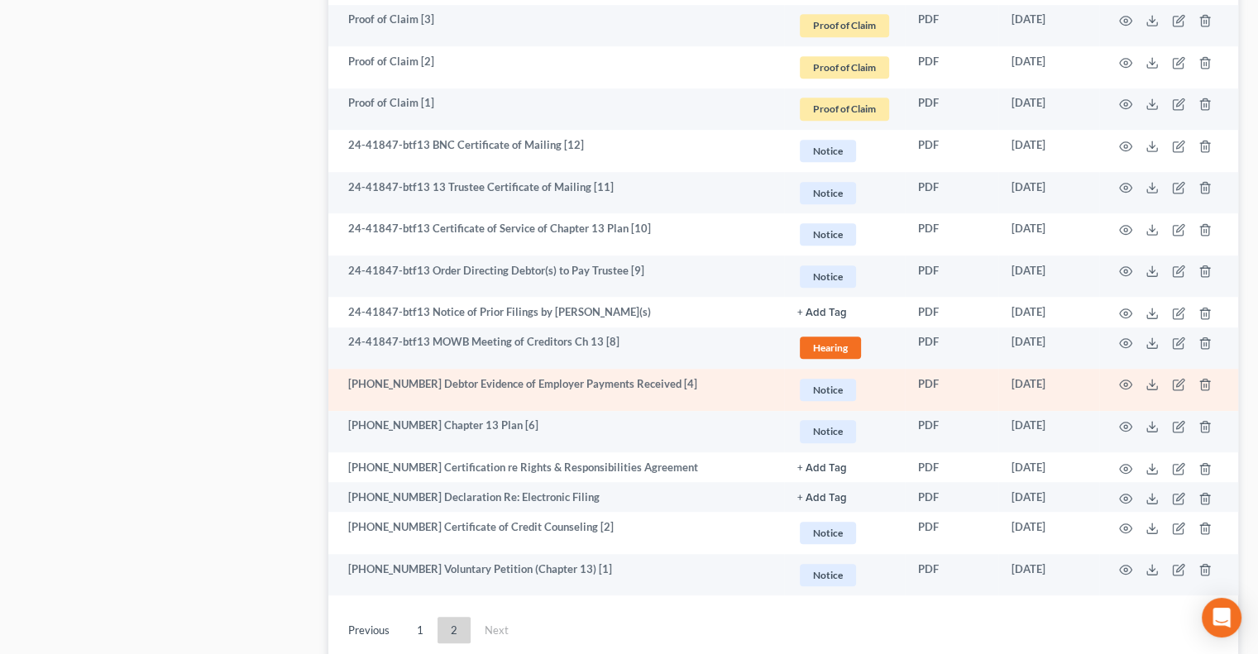
scroll to position [1198, 0]
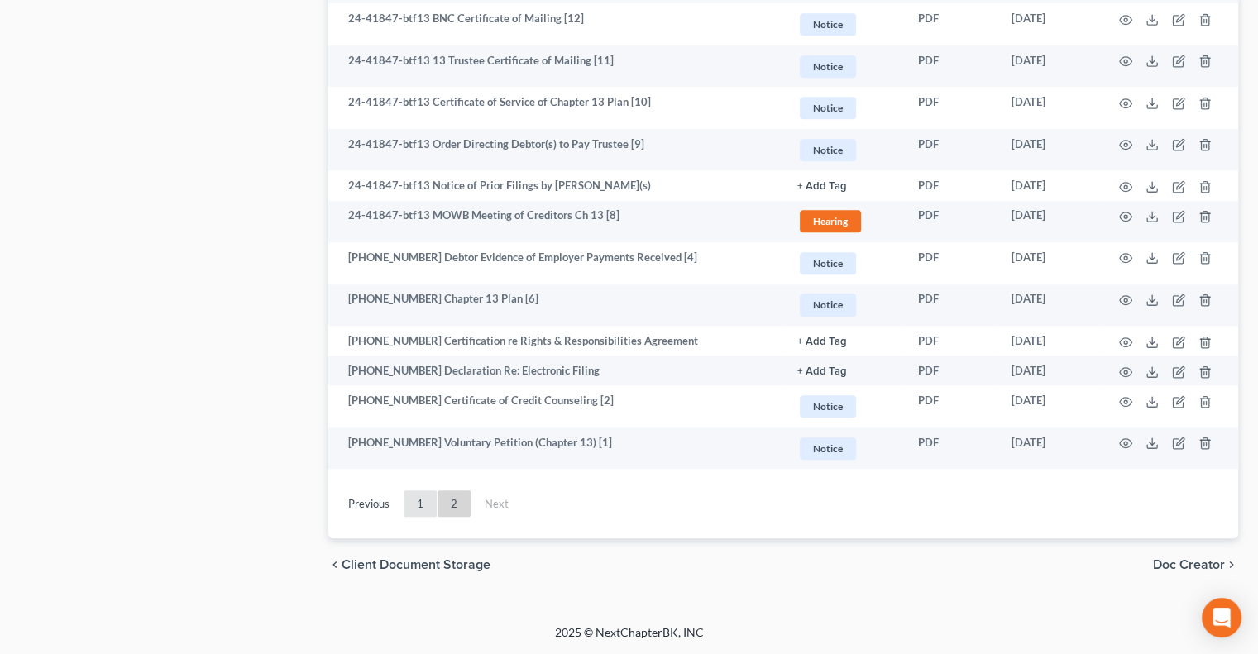
click at [421, 495] on link "1" at bounding box center [420, 503] width 33 height 26
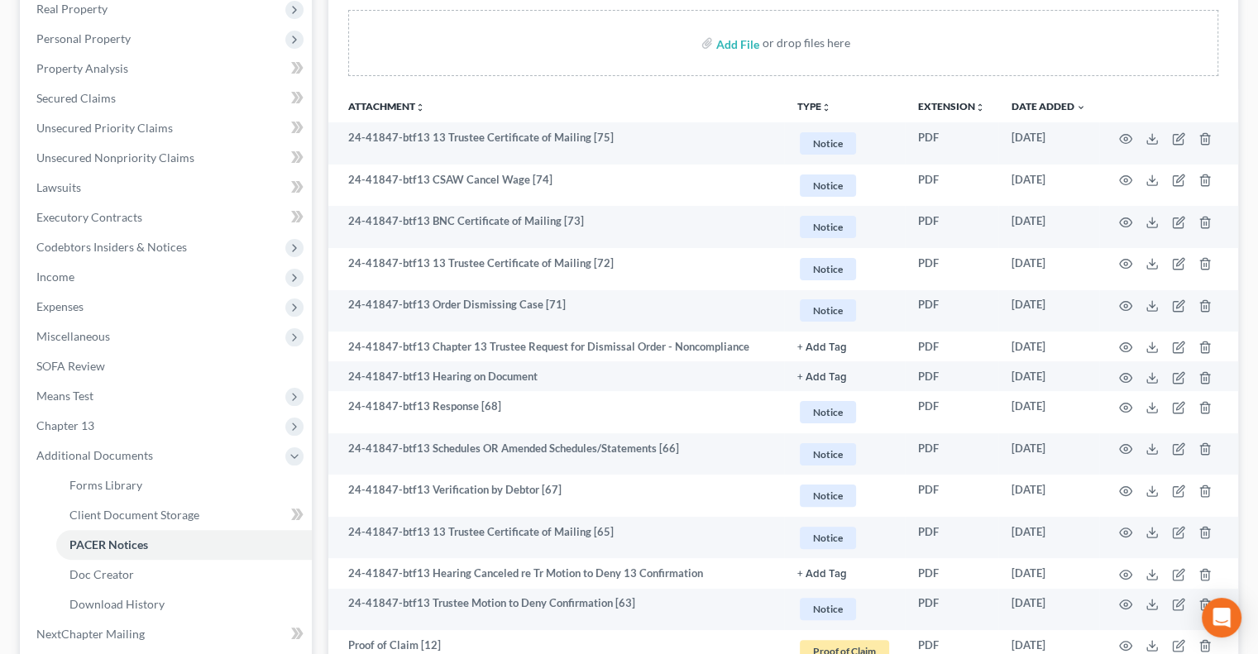
scroll to position [289, 0]
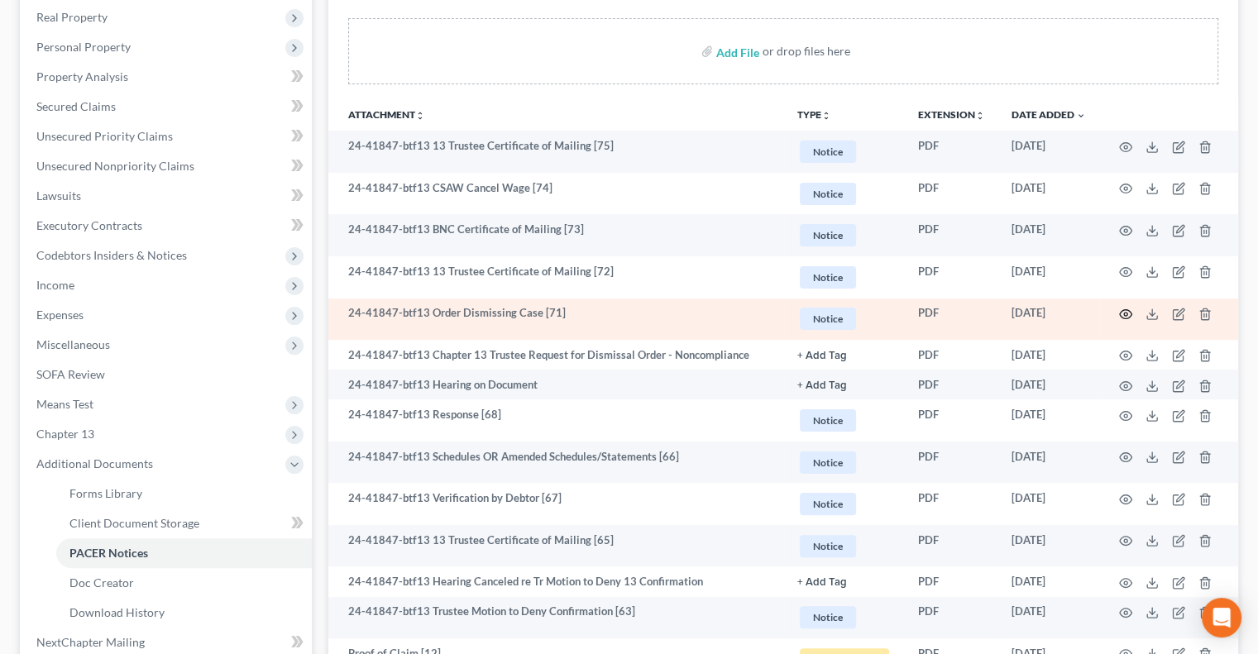
click at [1131, 313] on td at bounding box center [1168, 320] width 139 height 42
click at [1126, 308] on icon "button" at bounding box center [1125, 314] width 13 height 13
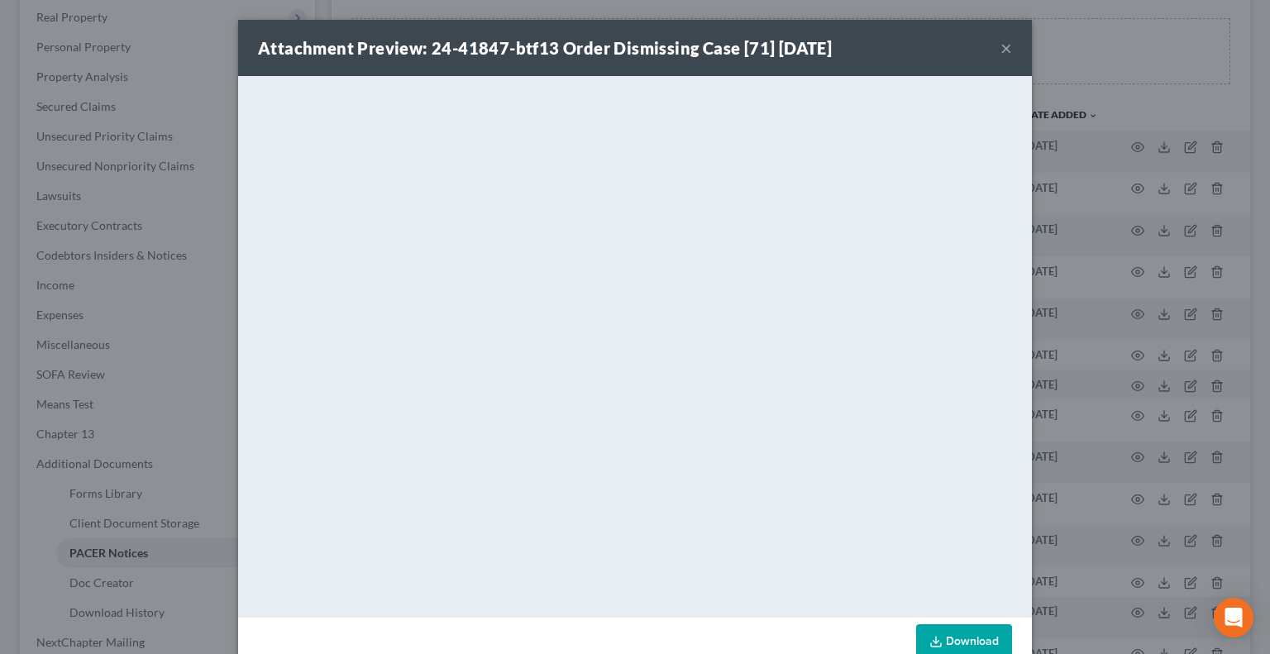
click at [993, 49] on div "Attachment Preview: 24-41847-btf13 Order Dismissing Case [71] 08/05/2025 ×" at bounding box center [635, 48] width 794 height 56
click at [1001, 50] on button "×" at bounding box center [1007, 48] width 12 height 20
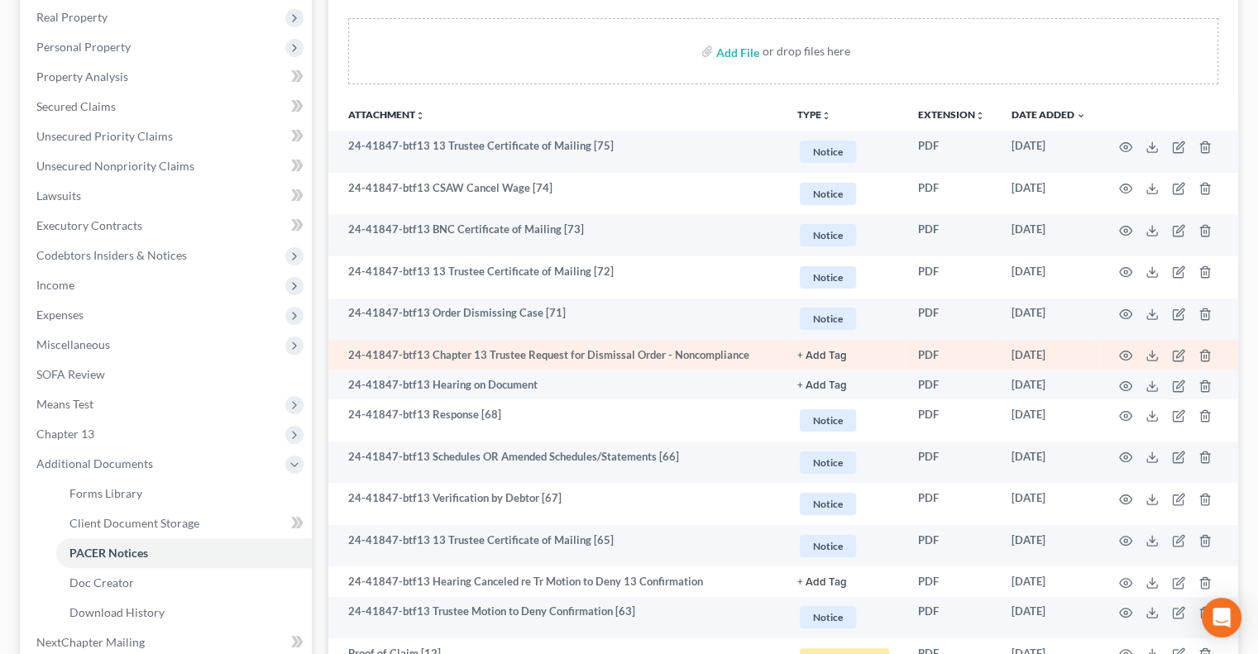
click at [1127, 346] on td at bounding box center [1168, 355] width 139 height 30
click at [1125, 351] on icon "button" at bounding box center [1126, 355] width 12 height 9
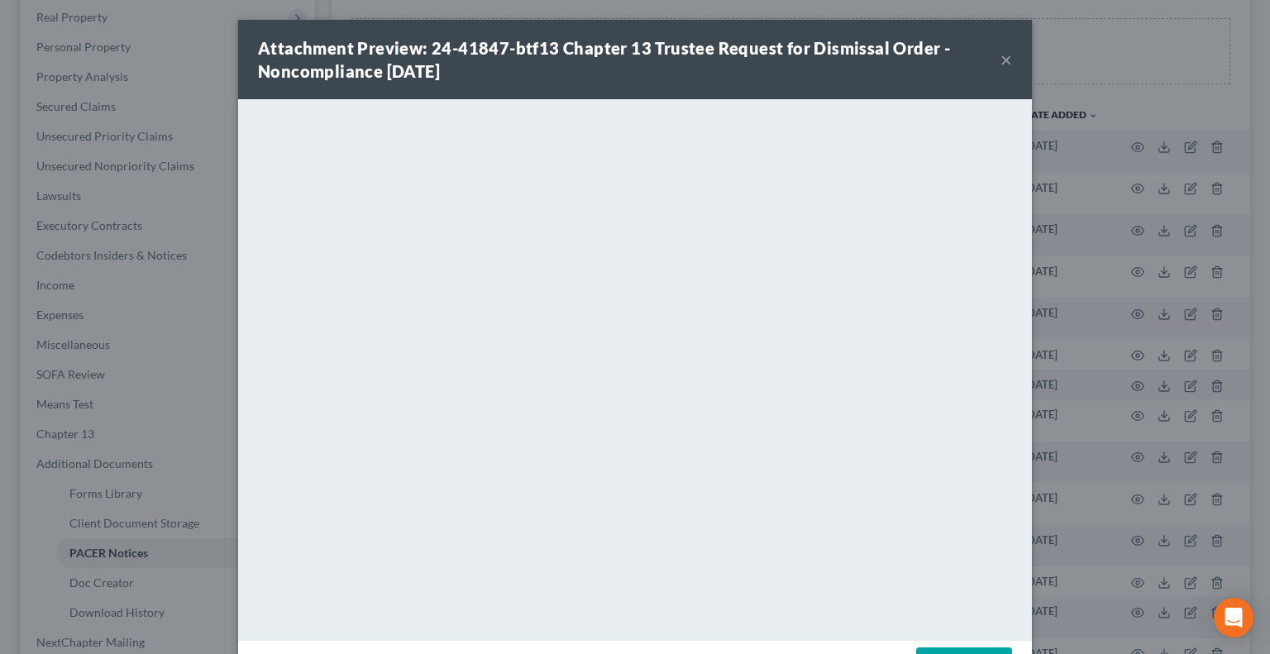
click at [1001, 59] on button "×" at bounding box center [1007, 60] width 12 height 20
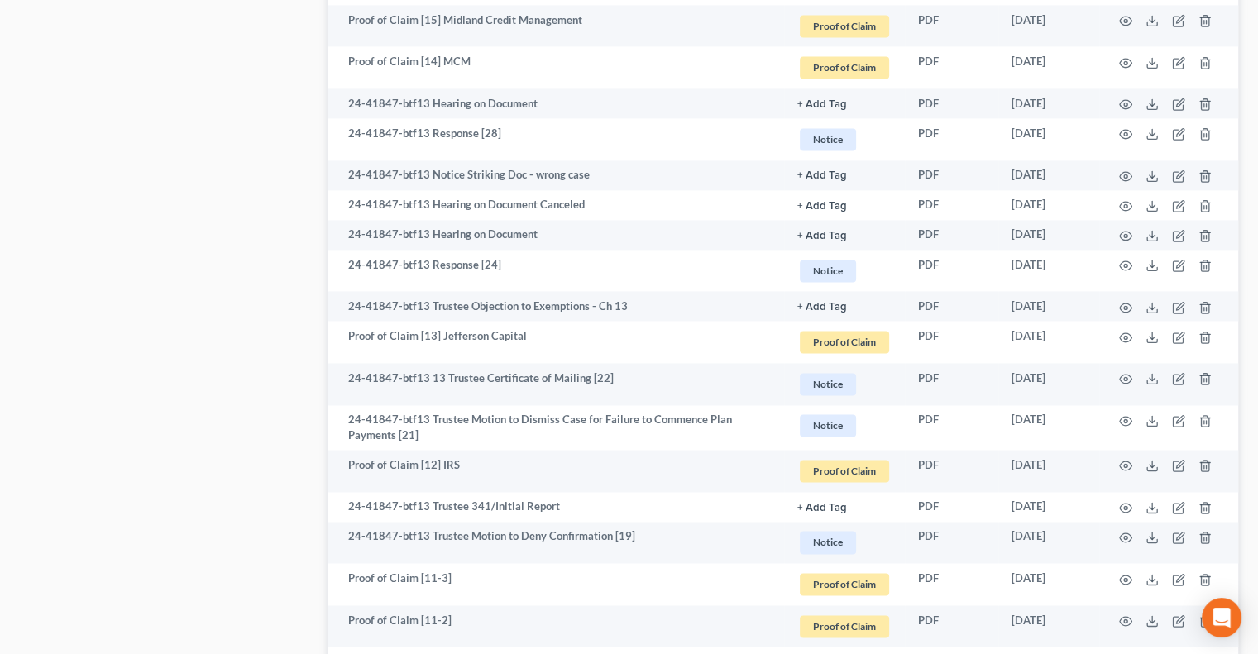
scroll to position [2521, 0]
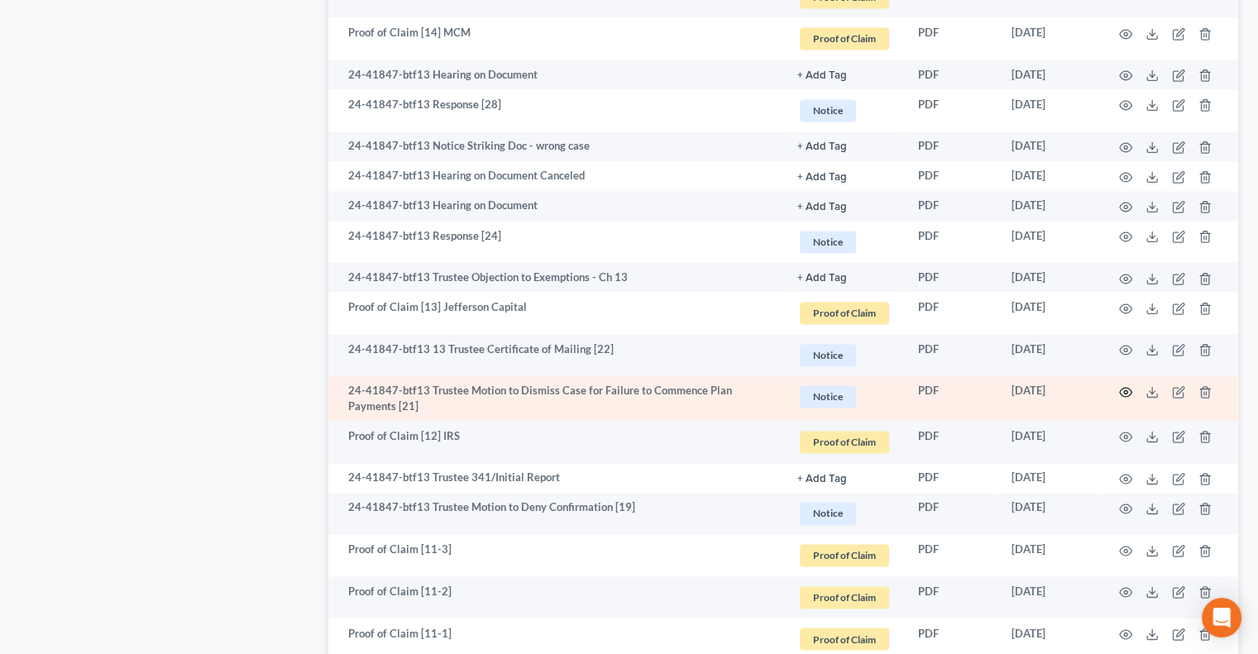
click at [1123, 393] on icon "button" at bounding box center [1125, 391] width 13 height 13
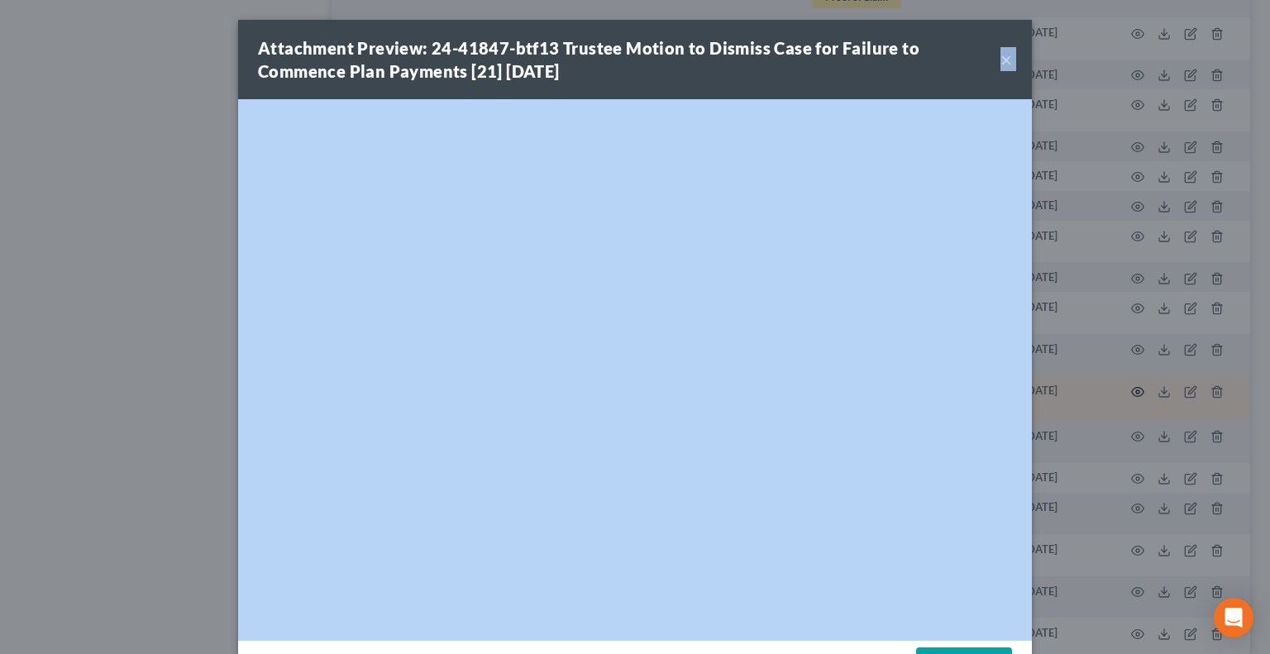
click at [1123, 393] on div "Attachment Preview: 24-41847-btf13 Trustee Motion to Dismiss Case for Failure t…" at bounding box center [635, 327] width 1270 height 654
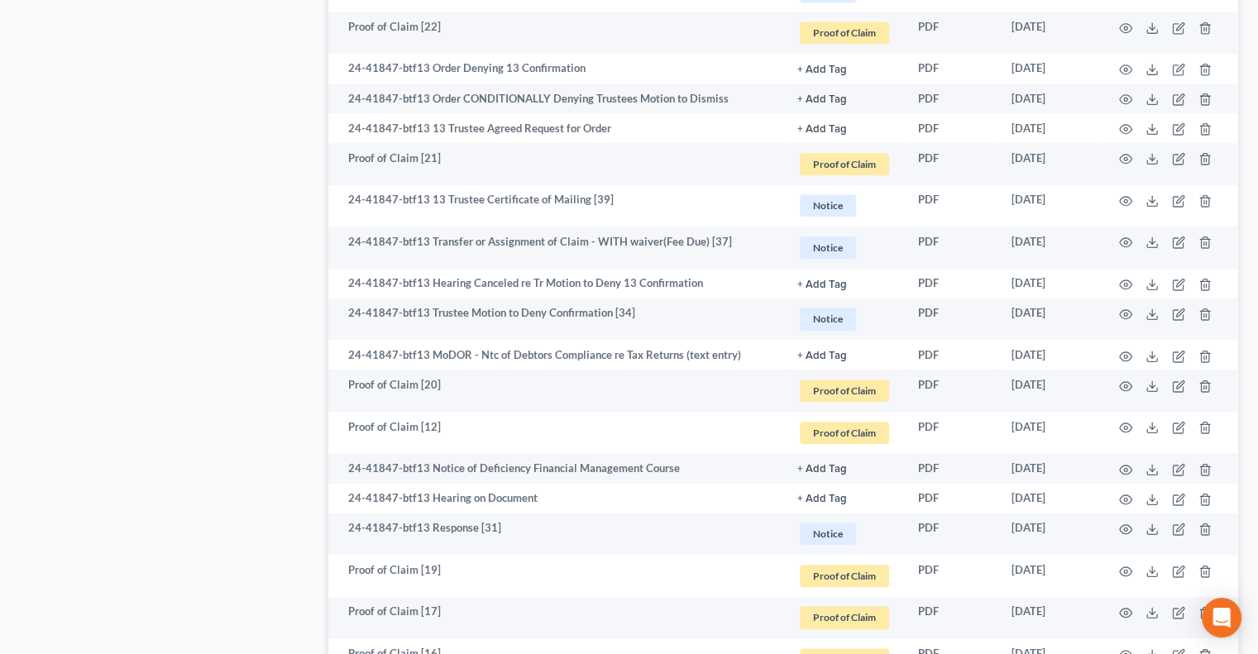
scroll to position [1694, 0]
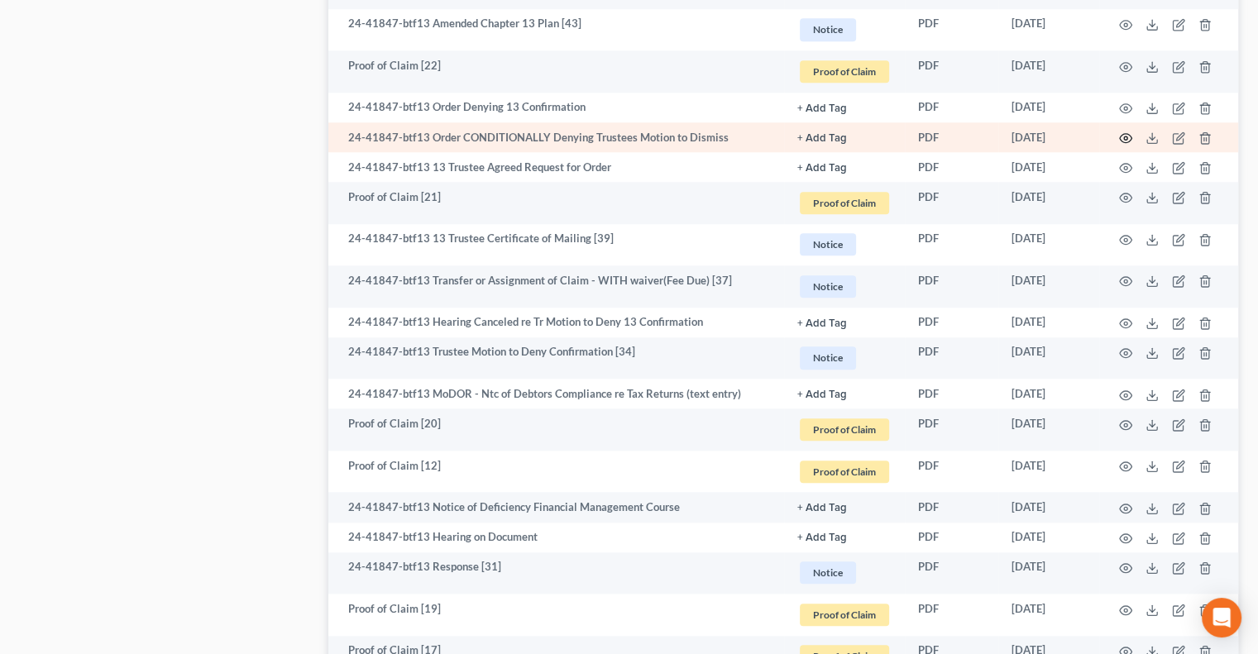
click at [1123, 138] on icon "button" at bounding box center [1125, 137] width 13 height 13
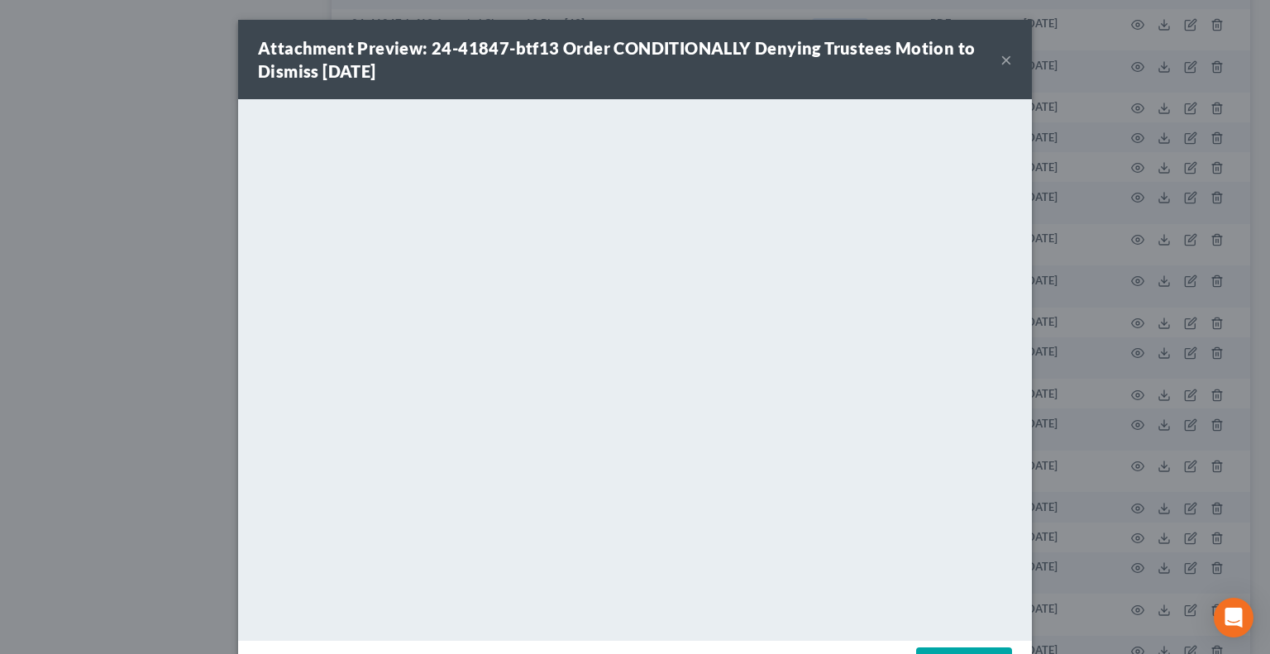
click at [1001, 66] on button "×" at bounding box center [1007, 60] width 12 height 20
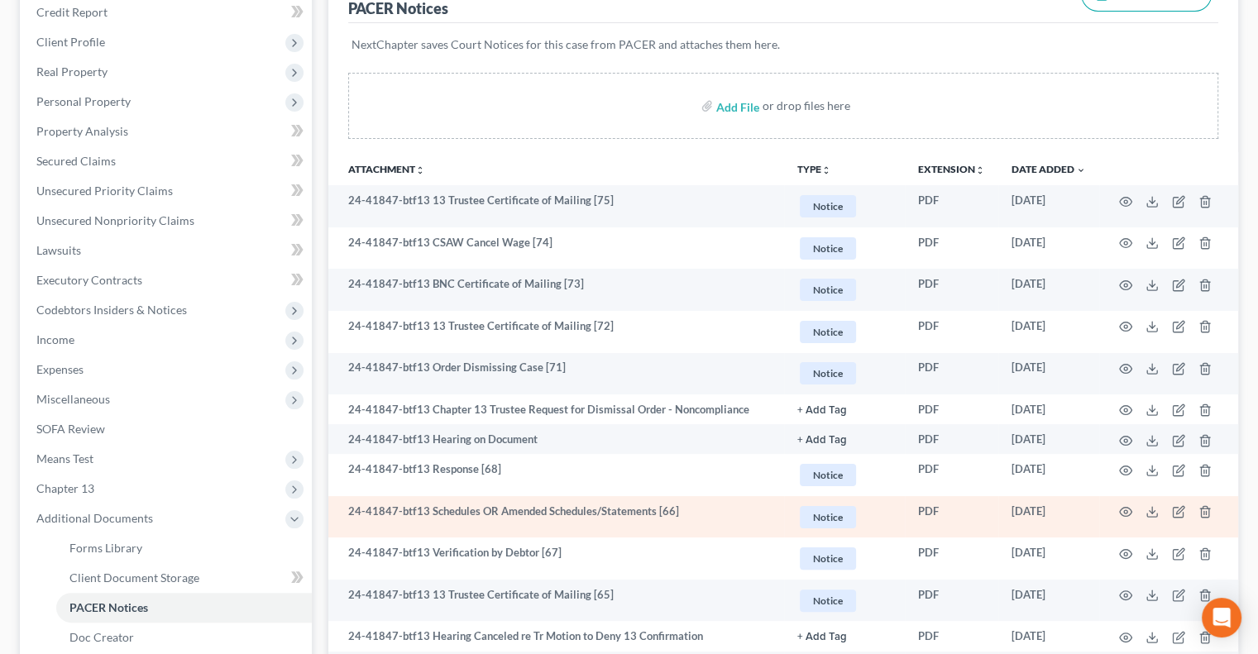
scroll to position [0, 0]
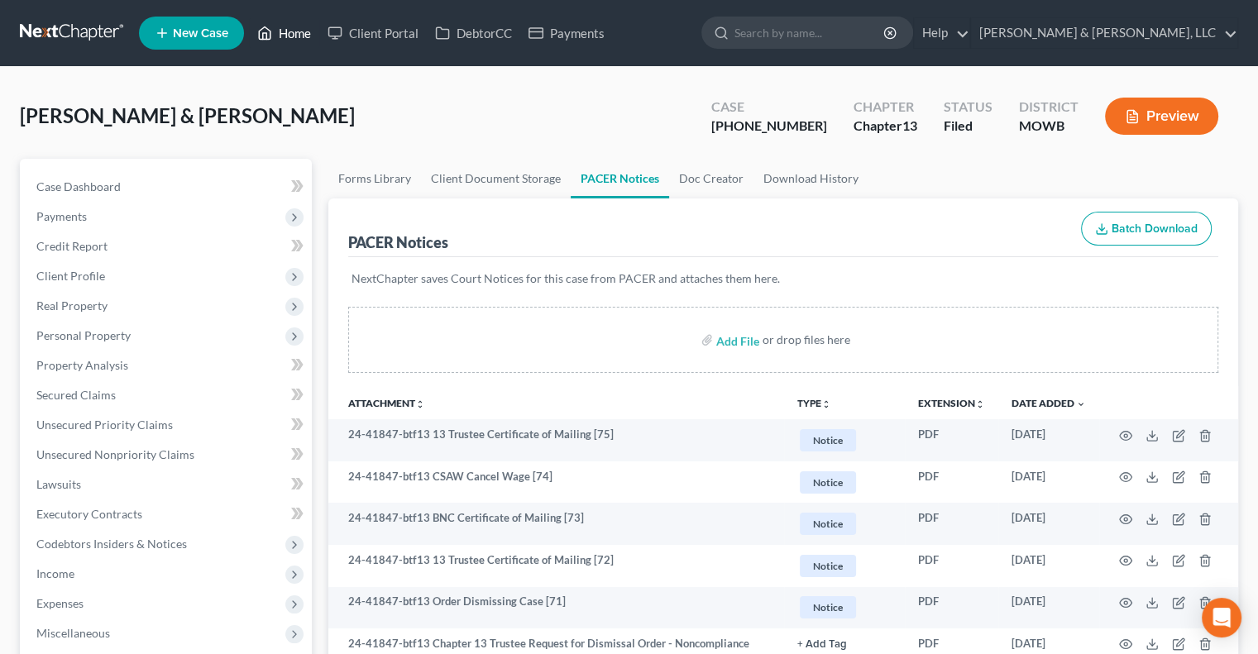
click at [285, 32] on link "Home" at bounding box center [284, 33] width 70 height 30
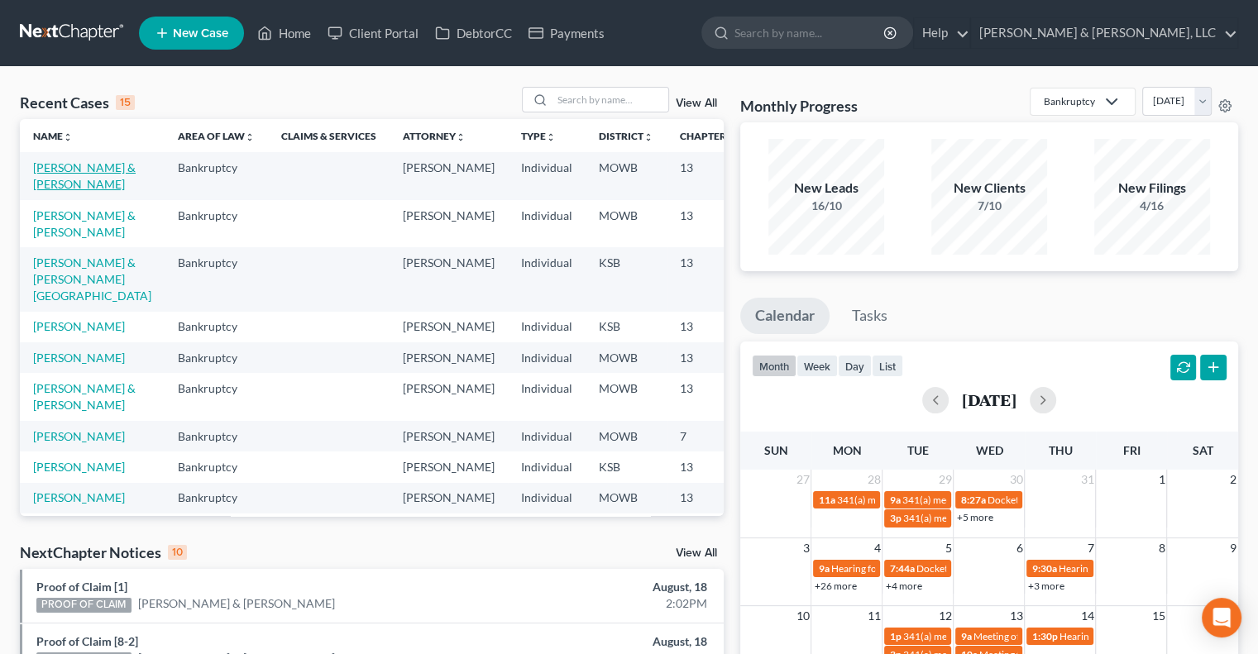
click at [56, 179] on link "[PERSON_NAME] & [PERSON_NAME]" at bounding box center [84, 175] width 103 height 31
select select "6"
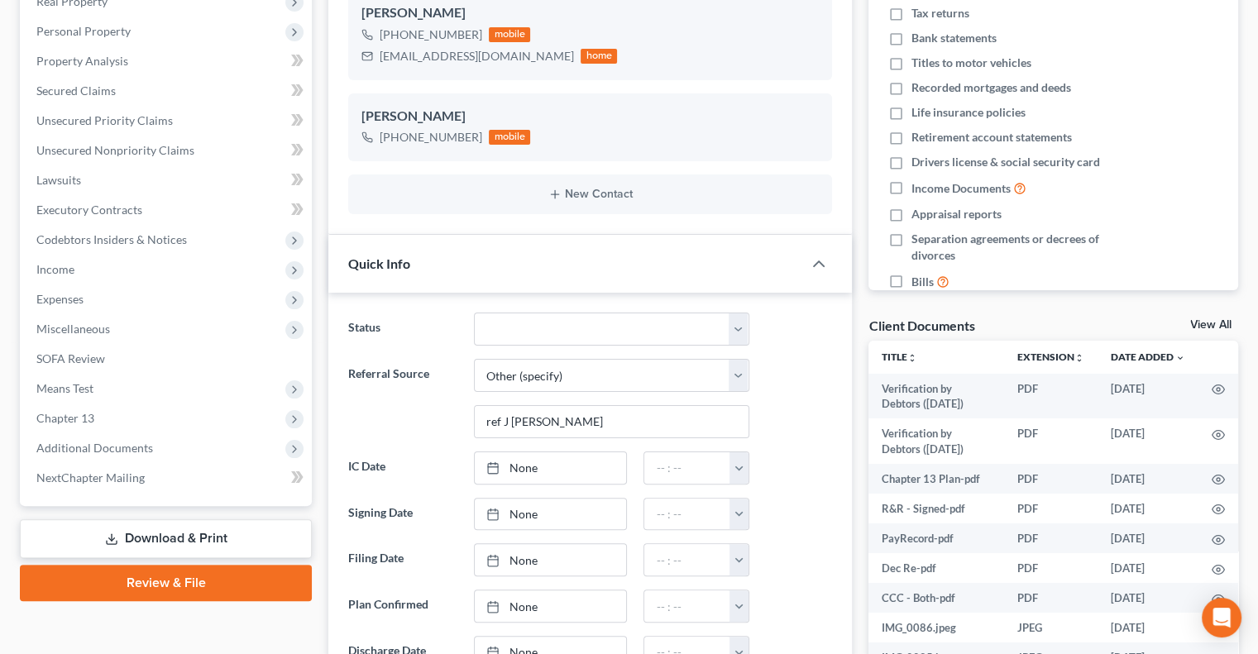
scroll to position [331, 0]
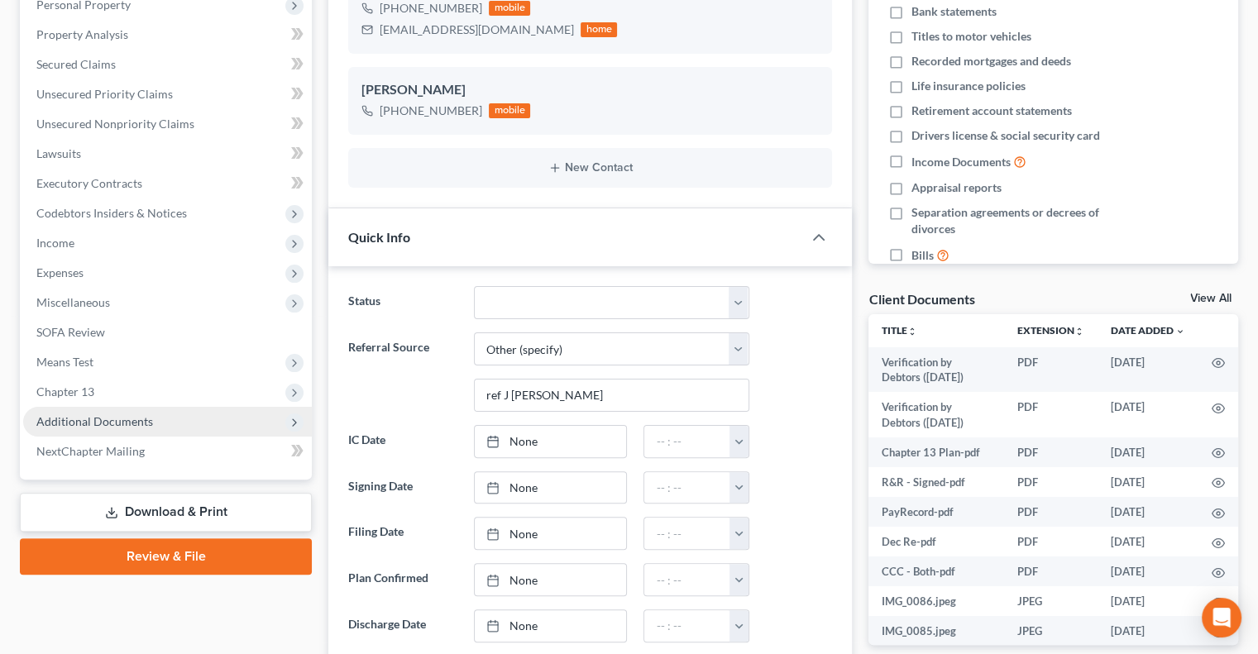
click at [104, 420] on span "Additional Documents" at bounding box center [94, 421] width 117 height 14
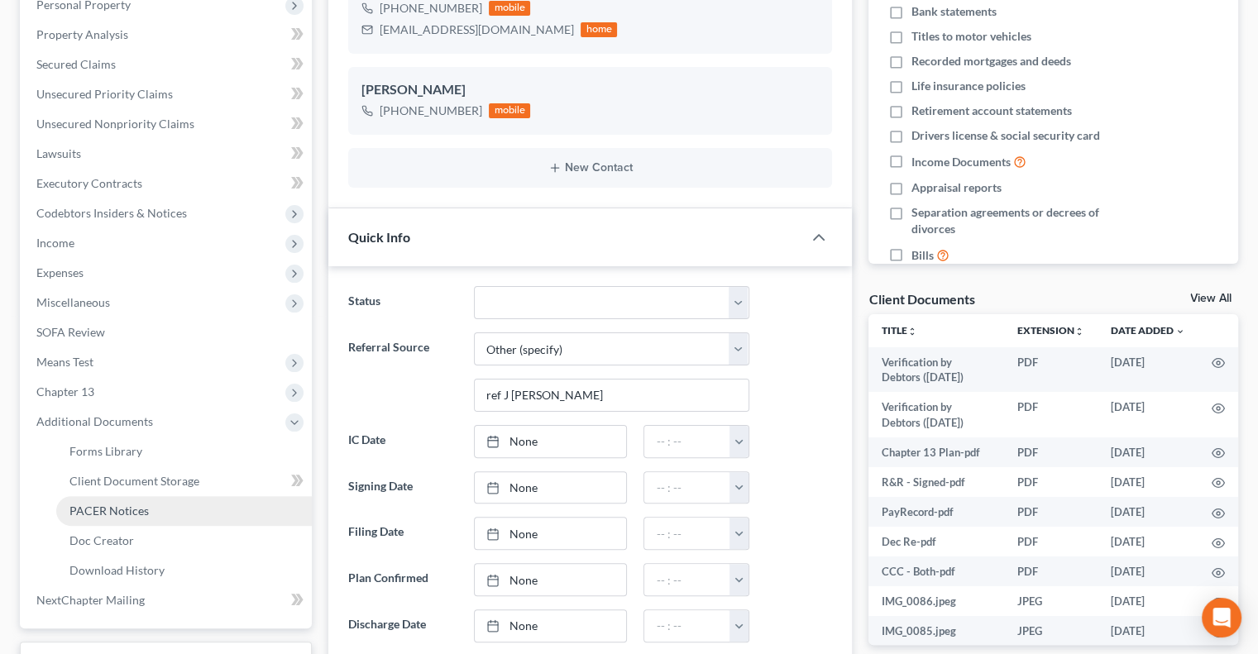
click at [109, 512] on span "PACER Notices" at bounding box center [108, 511] width 79 height 14
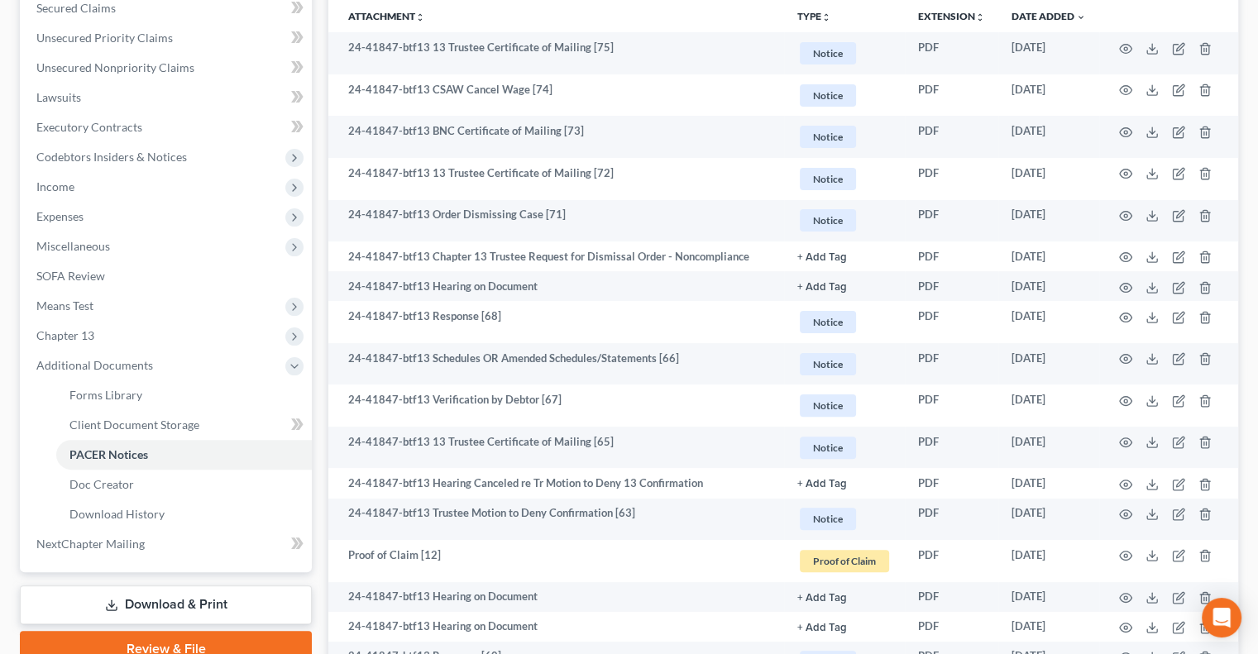
scroll to position [413, 0]
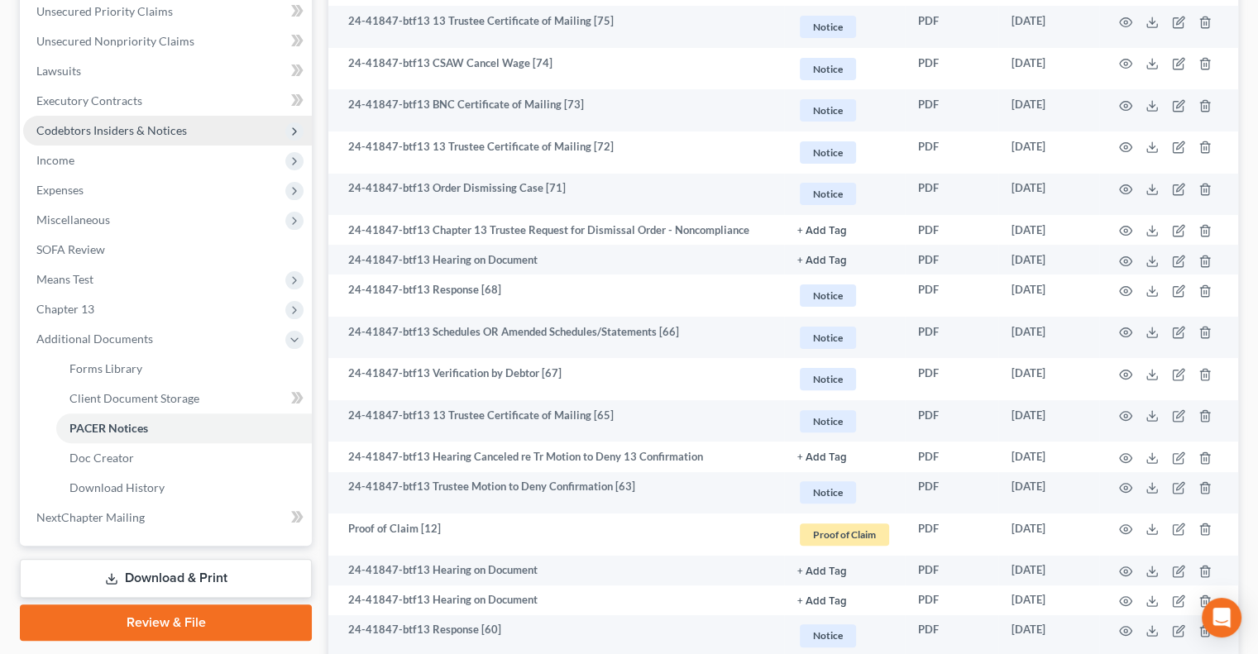
click at [84, 133] on span "Codebtors Insiders & Notices" at bounding box center [111, 130] width 151 height 14
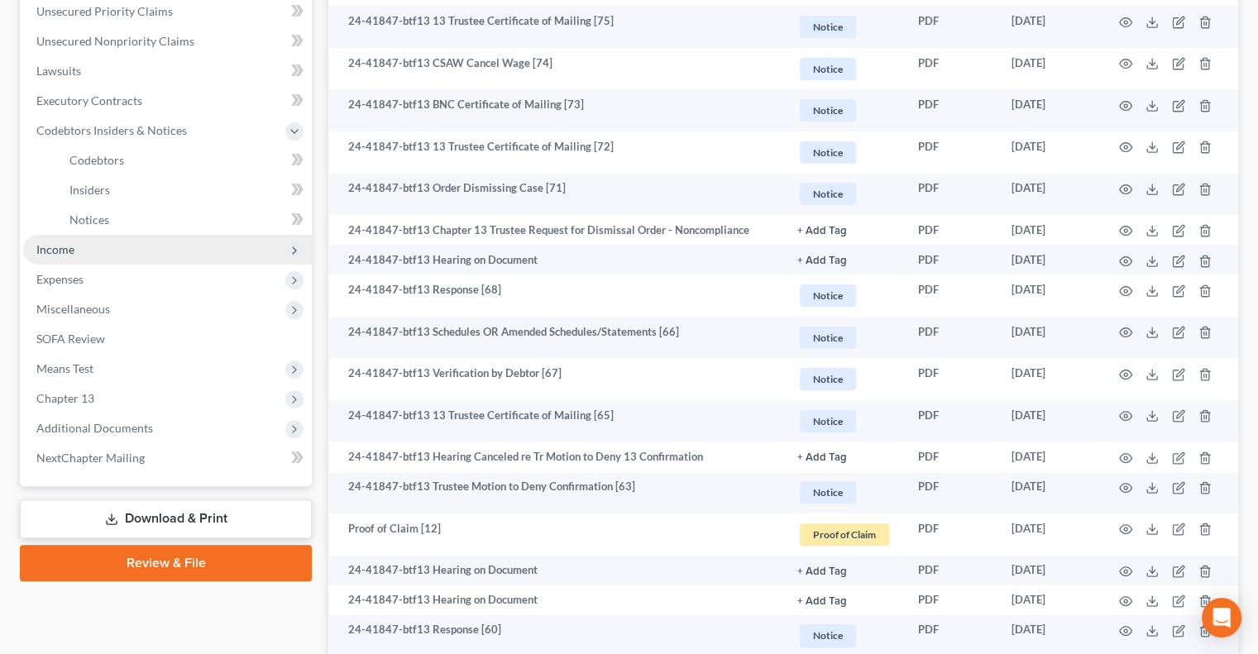
click at [53, 251] on span "Income" at bounding box center [55, 249] width 38 height 14
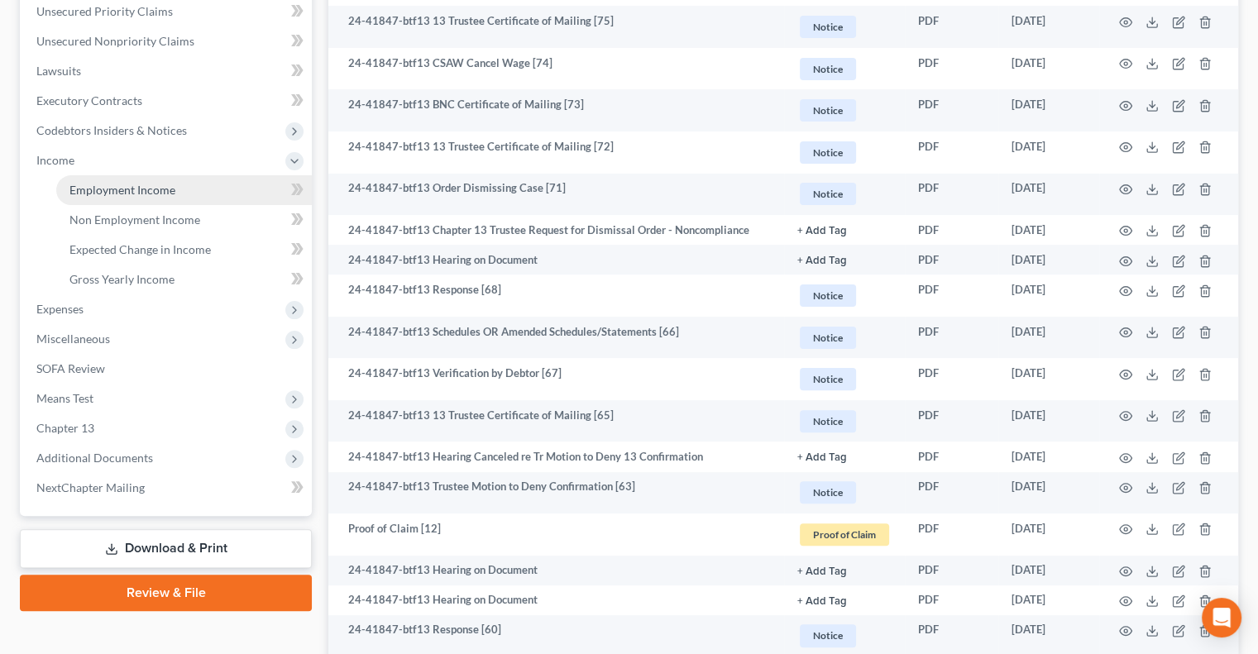
click at [136, 183] on span "Employment Income" at bounding box center [122, 190] width 106 height 14
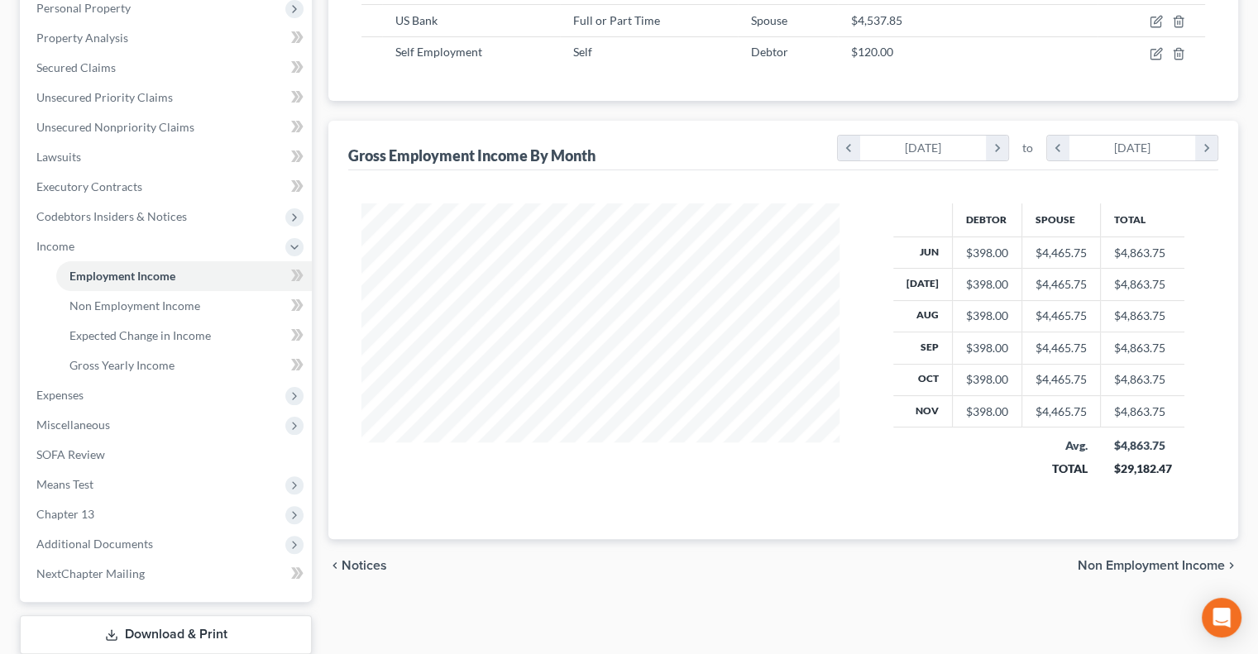
scroll to position [413, 0]
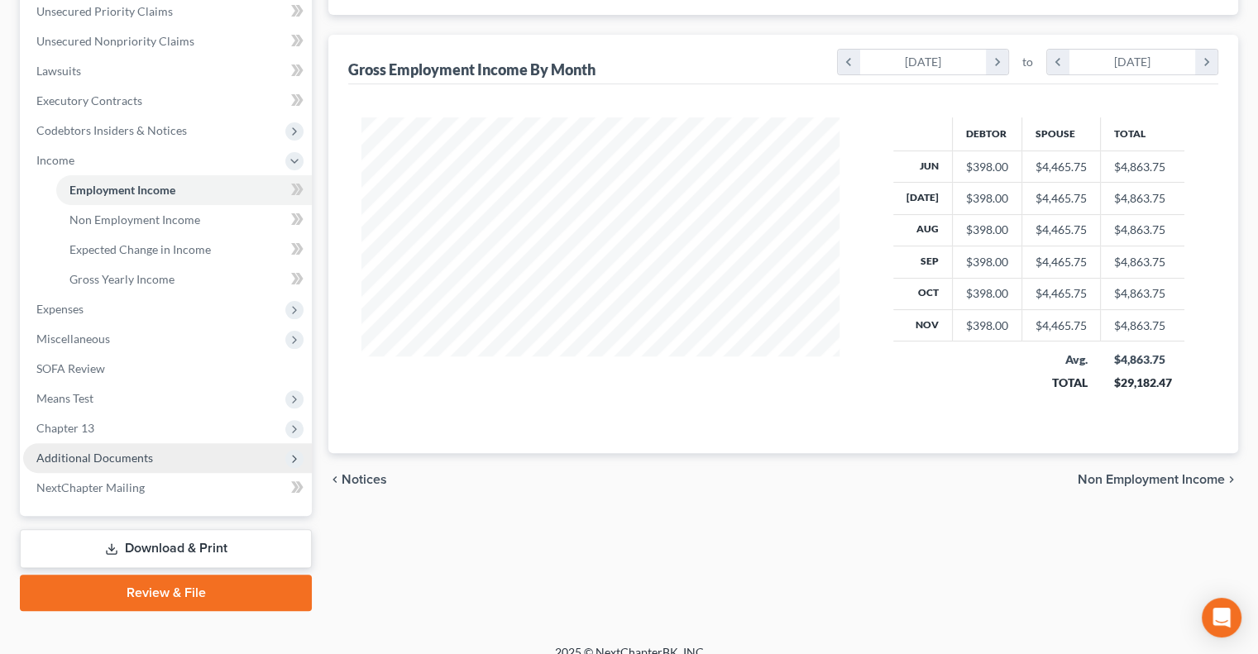
click at [98, 462] on span "Additional Documents" at bounding box center [94, 458] width 117 height 14
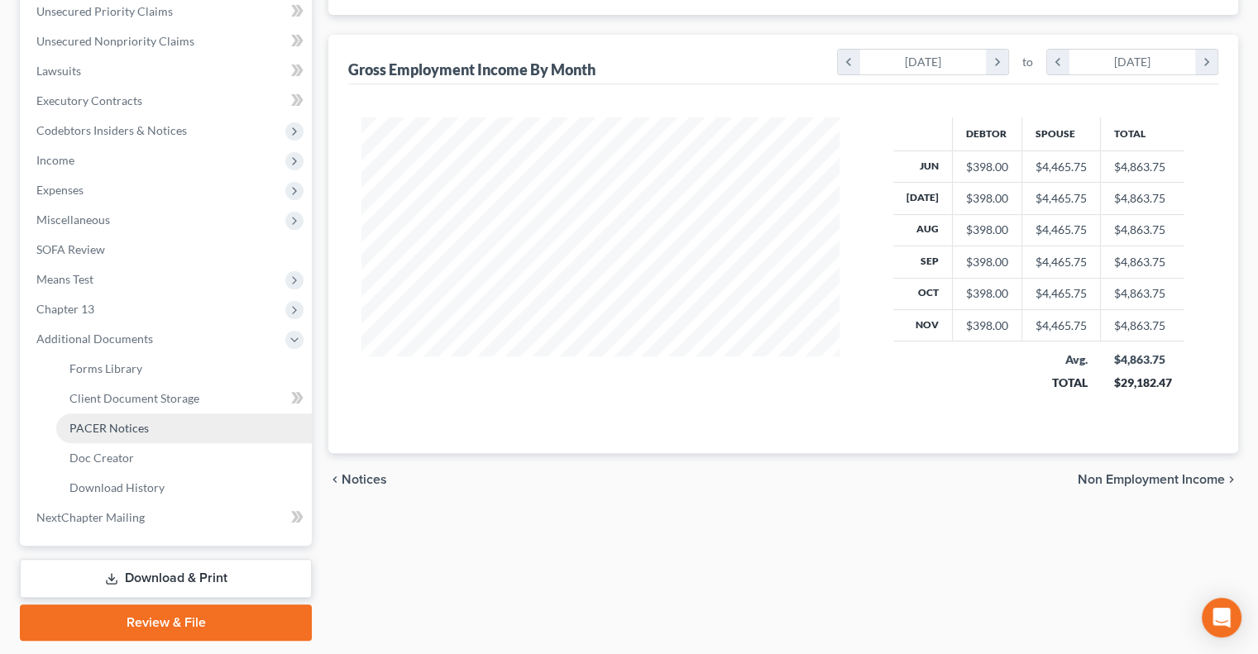
click at [108, 432] on span "PACER Notices" at bounding box center [108, 428] width 79 height 14
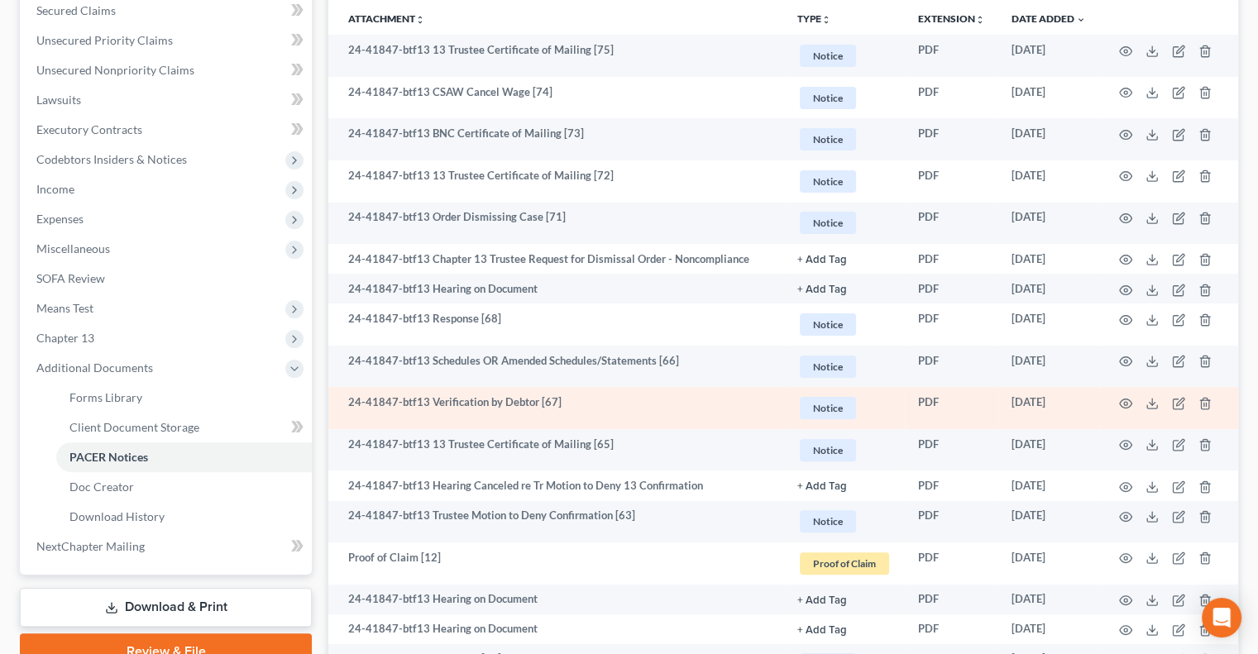
scroll to position [413, 0]
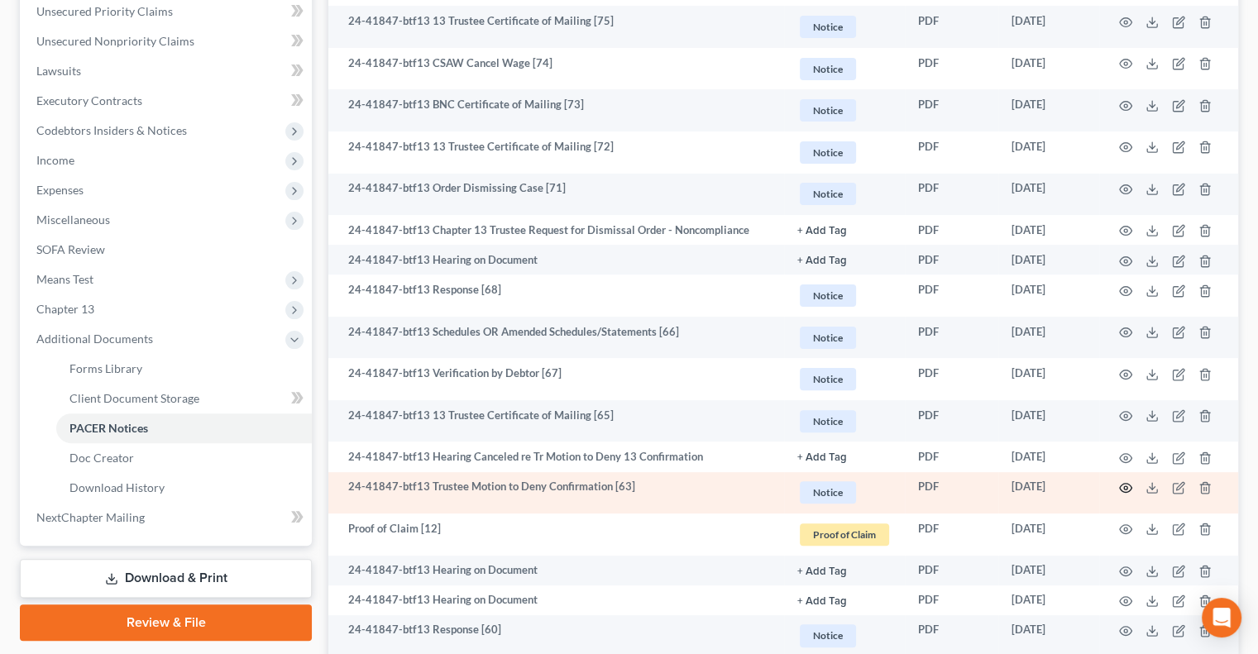
click at [1126, 484] on icon "button" at bounding box center [1126, 488] width 12 height 9
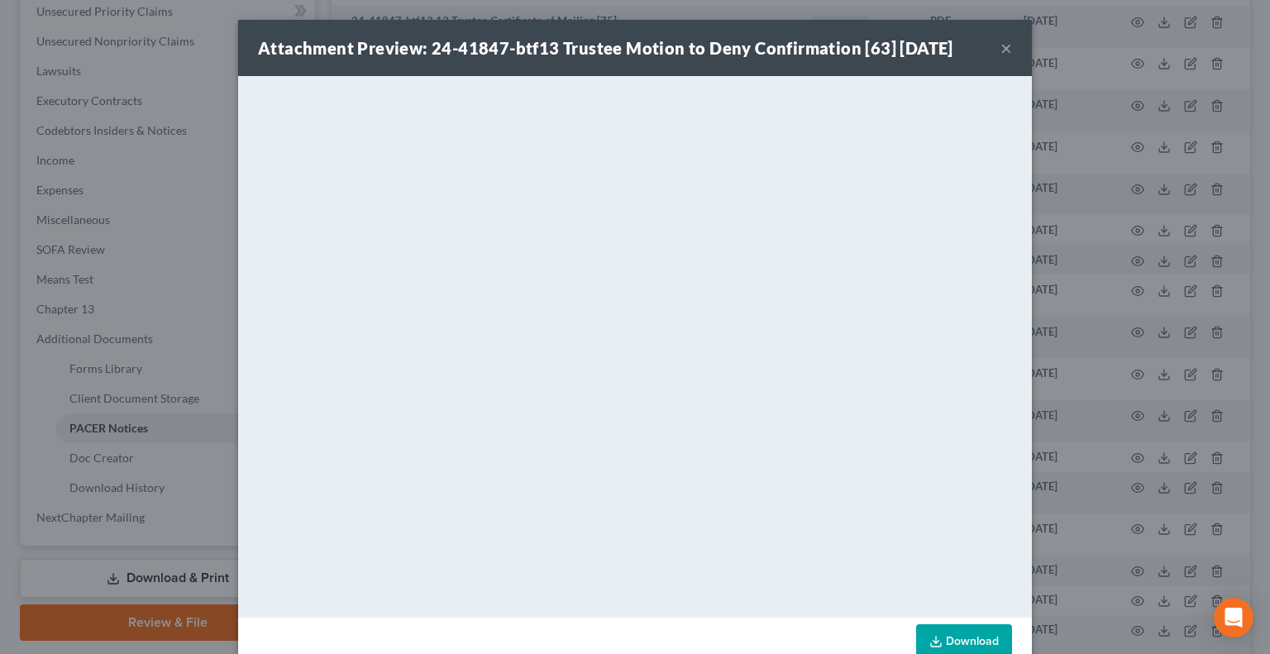
click at [1001, 55] on button "×" at bounding box center [1007, 48] width 12 height 20
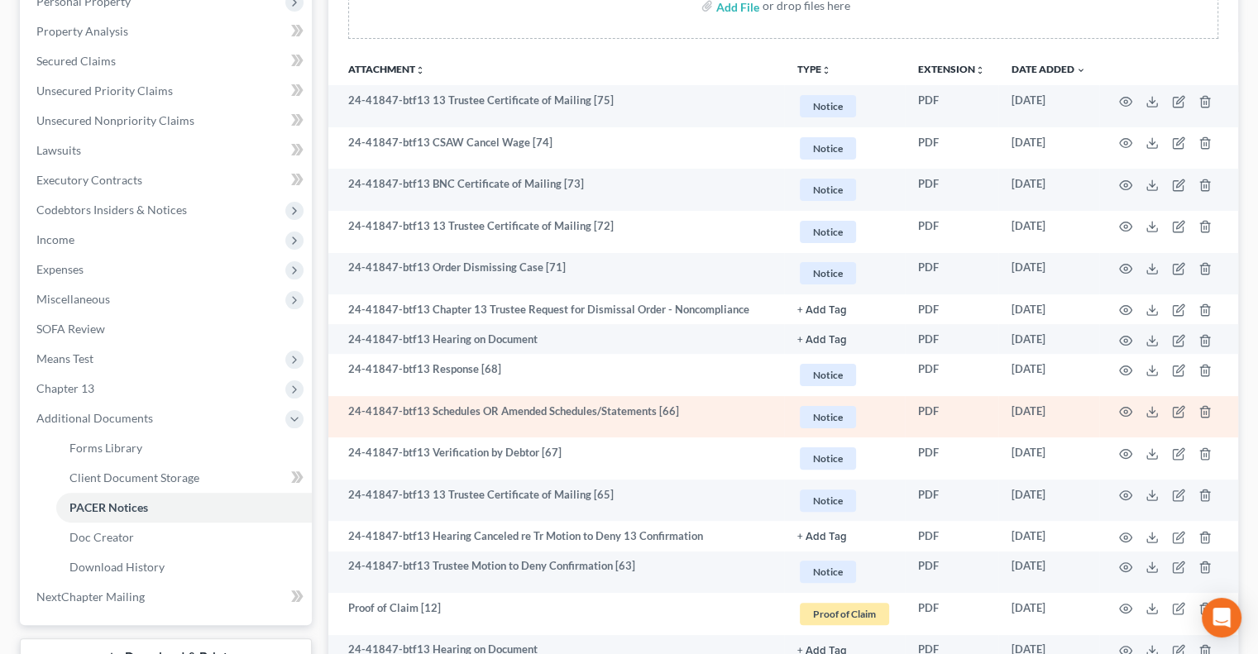
scroll to position [331, 0]
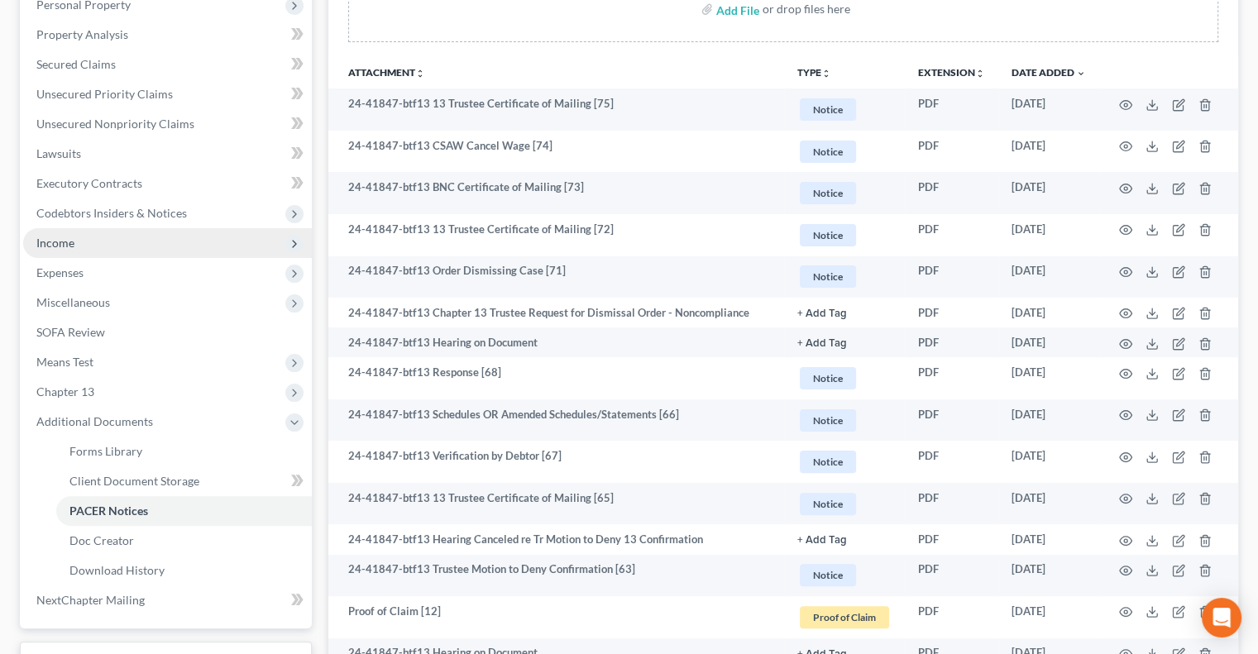
click at [50, 247] on span "Income" at bounding box center [55, 243] width 38 height 14
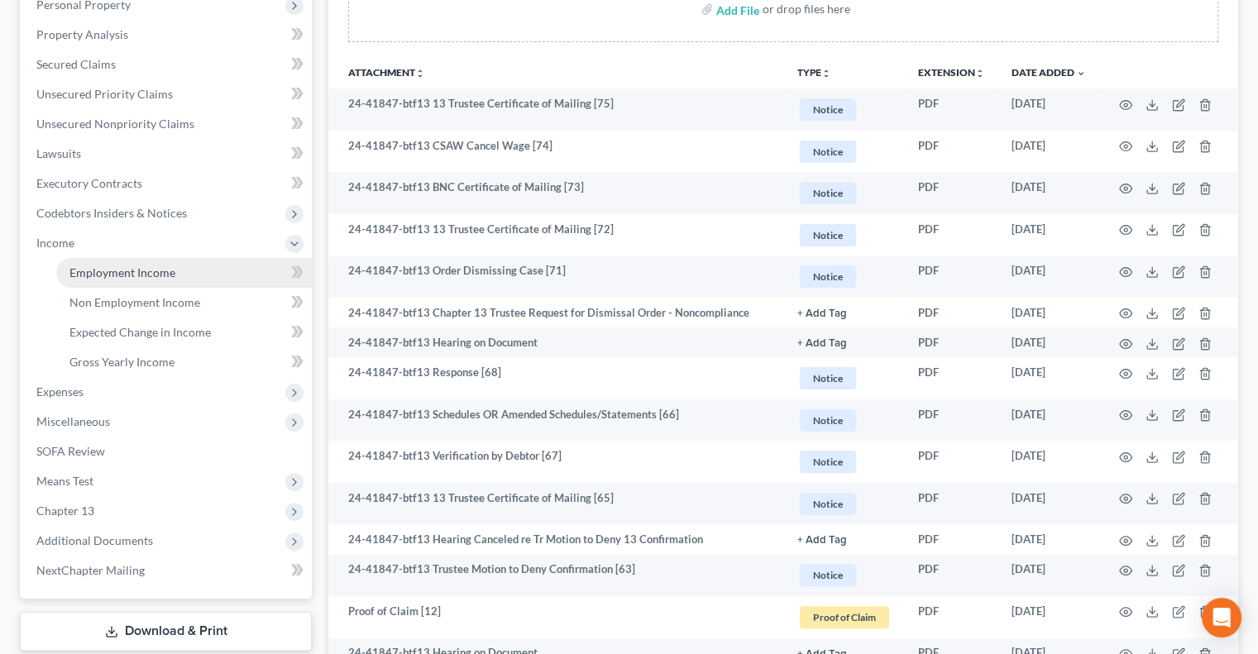
click at [137, 280] on link "Employment Income" at bounding box center [184, 273] width 256 height 30
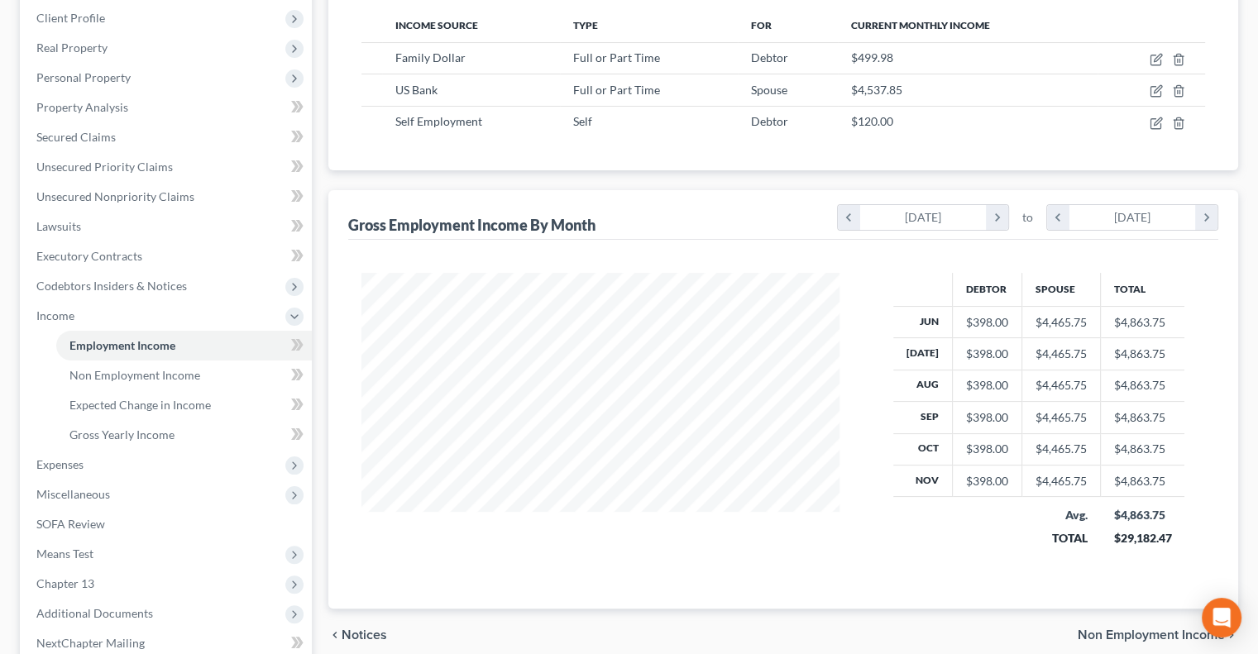
scroll to position [432, 0]
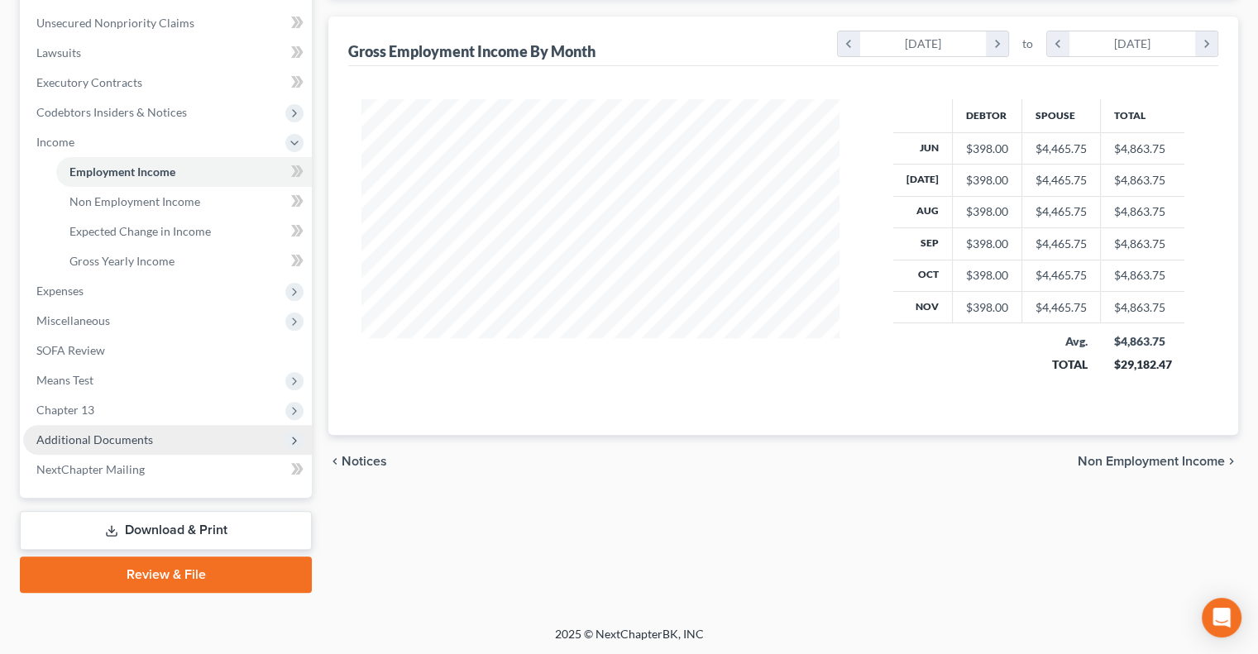
click at [81, 447] on span "Additional Documents" at bounding box center [167, 440] width 289 height 30
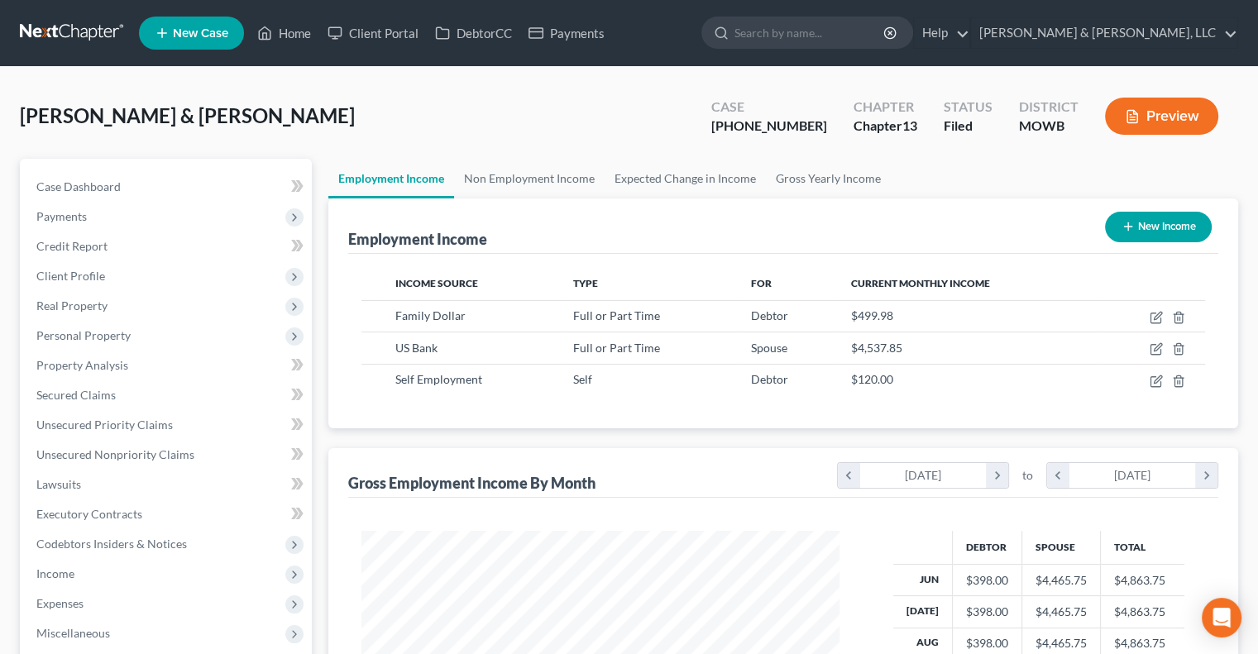
scroll to position [0, 0]
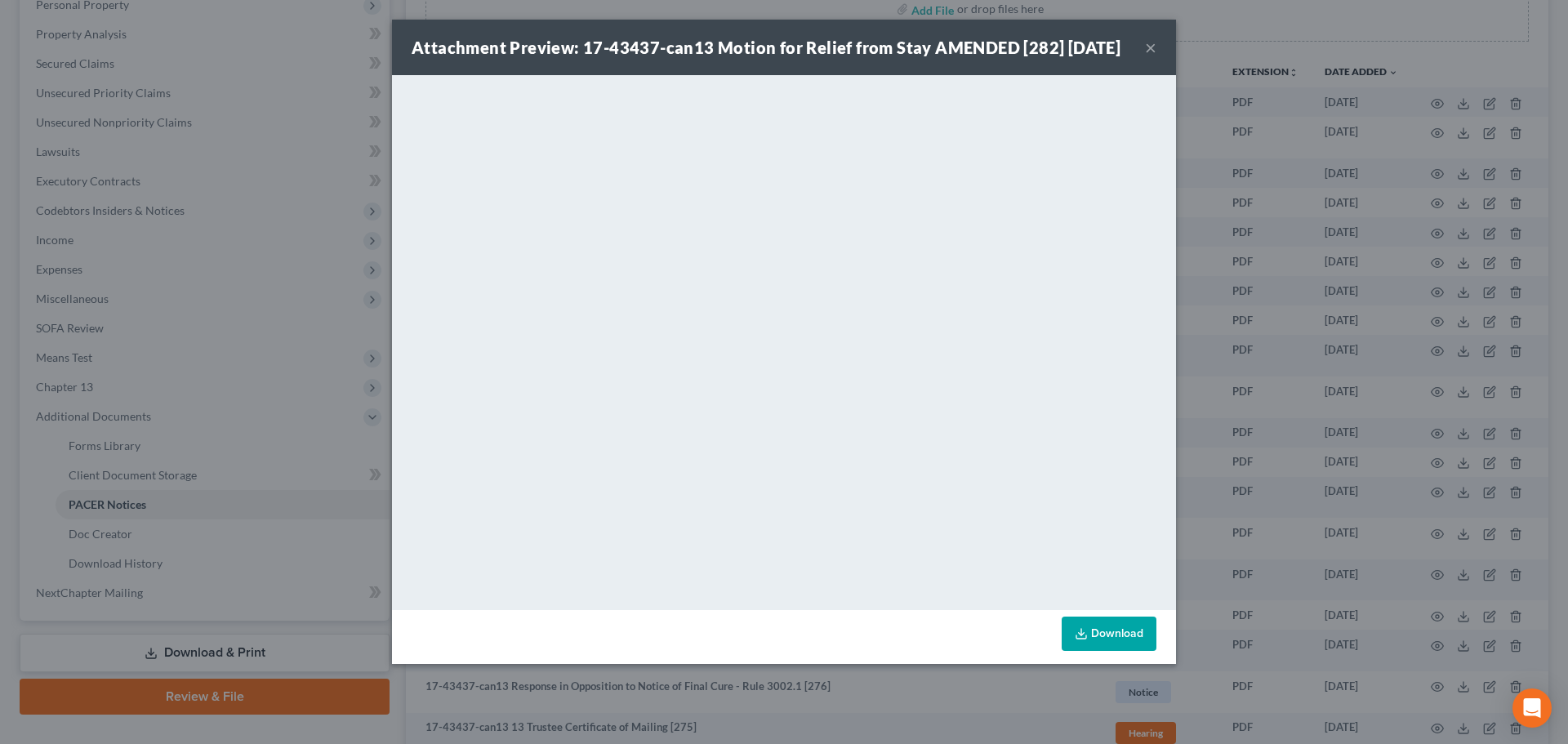
scroll to position [327, 0]
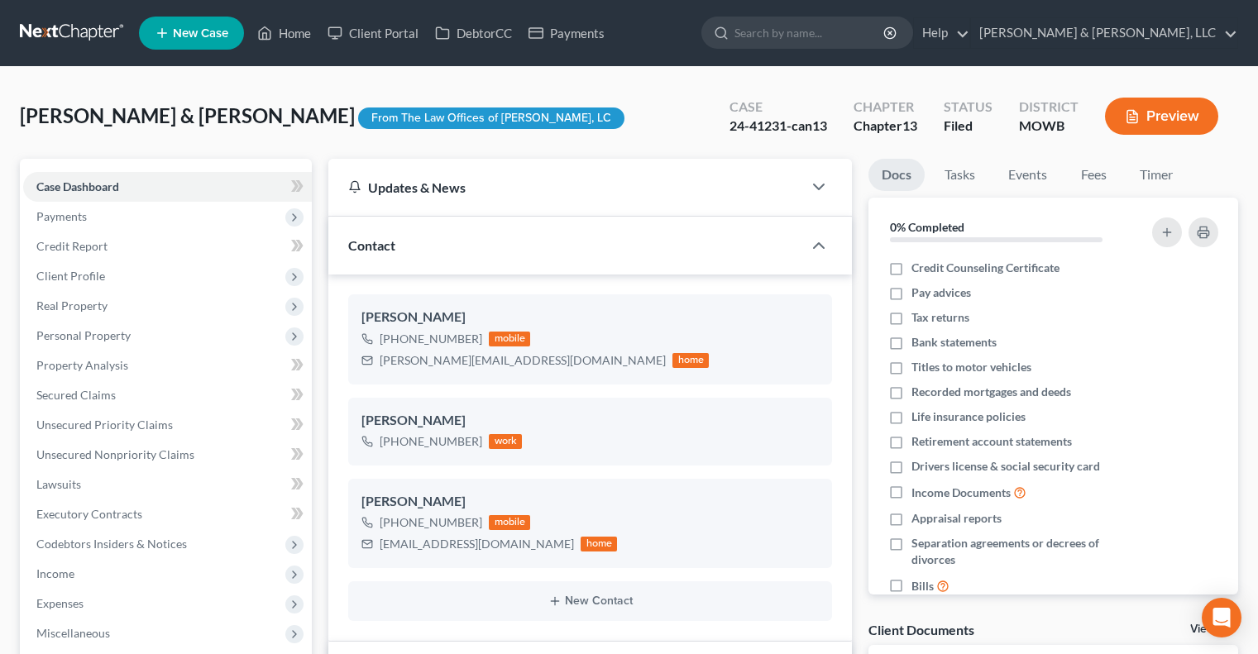
select select "6"
select select "0"
click at [291, 36] on link "Home" at bounding box center [284, 33] width 70 height 30
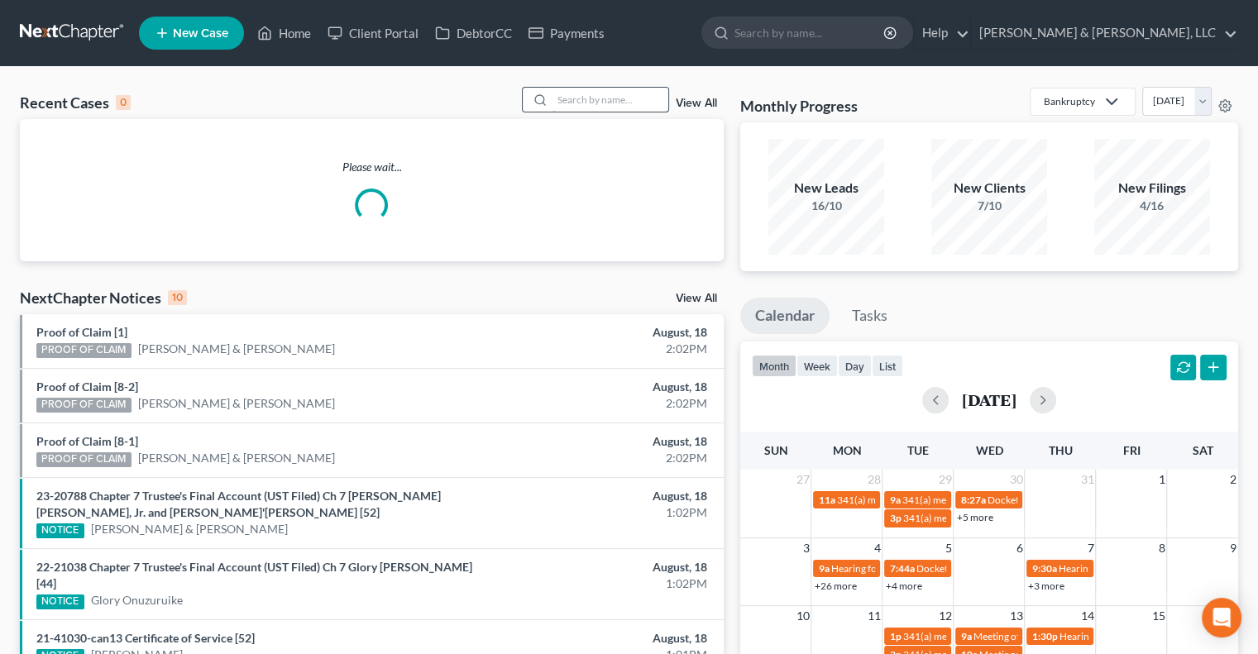
drag, startPoint x: 609, startPoint y: 116, endPoint x: 609, endPoint y: 105, distance: 10.8
click at [609, 116] on div "Recent Cases 0 View All" at bounding box center [372, 103] width 704 height 32
click at [605, 98] on input "search" at bounding box center [610, 100] width 116 height 24
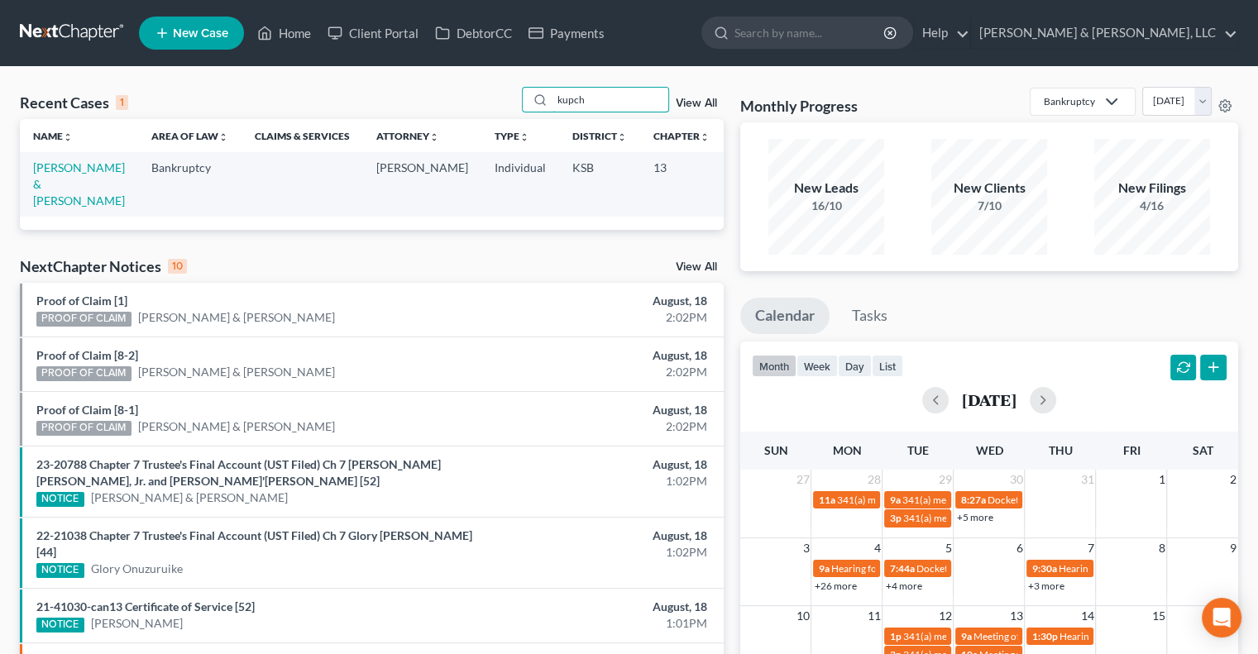
type input "kupch"
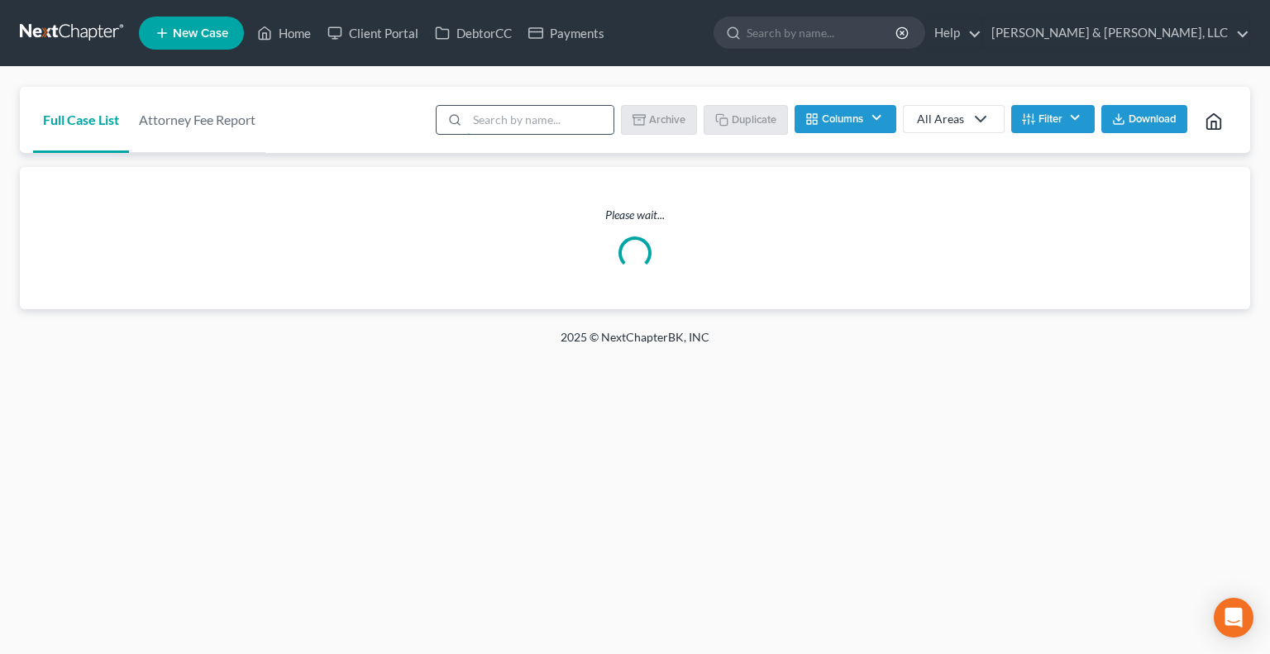
click at [490, 112] on input "search" at bounding box center [540, 120] width 146 height 28
type input "[PERSON_NAME]"
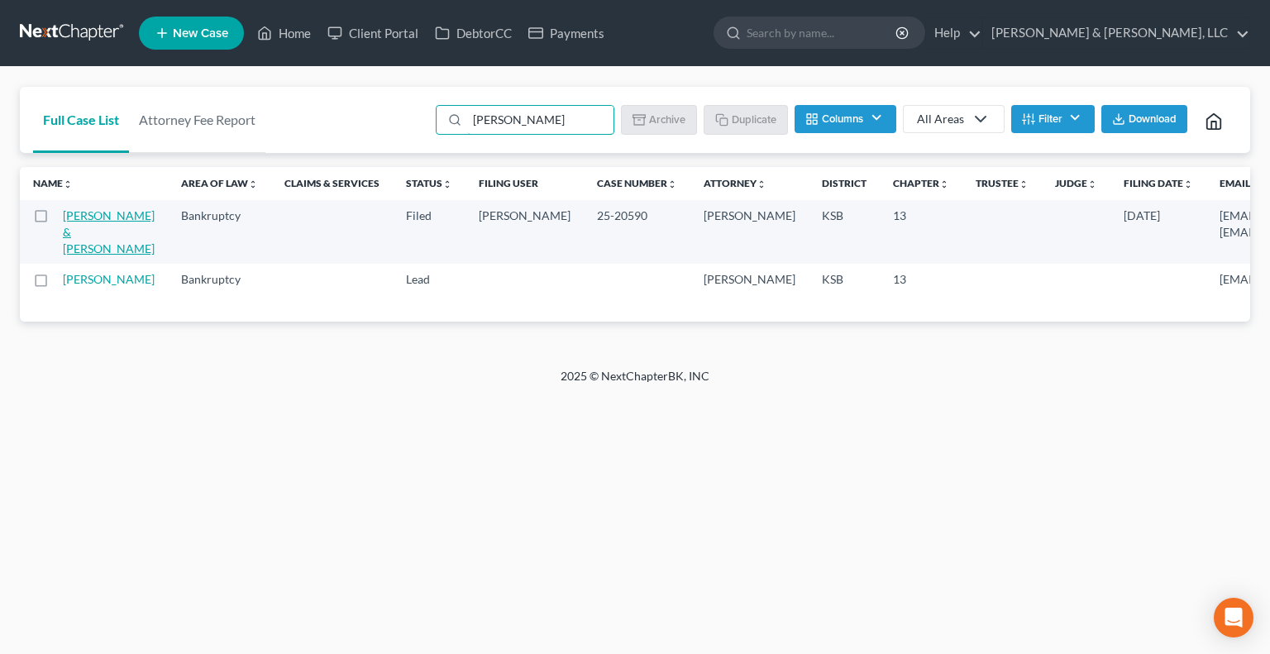
click at [73, 242] on link "[PERSON_NAME] & [PERSON_NAME]" at bounding box center [109, 231] width 92 height 47
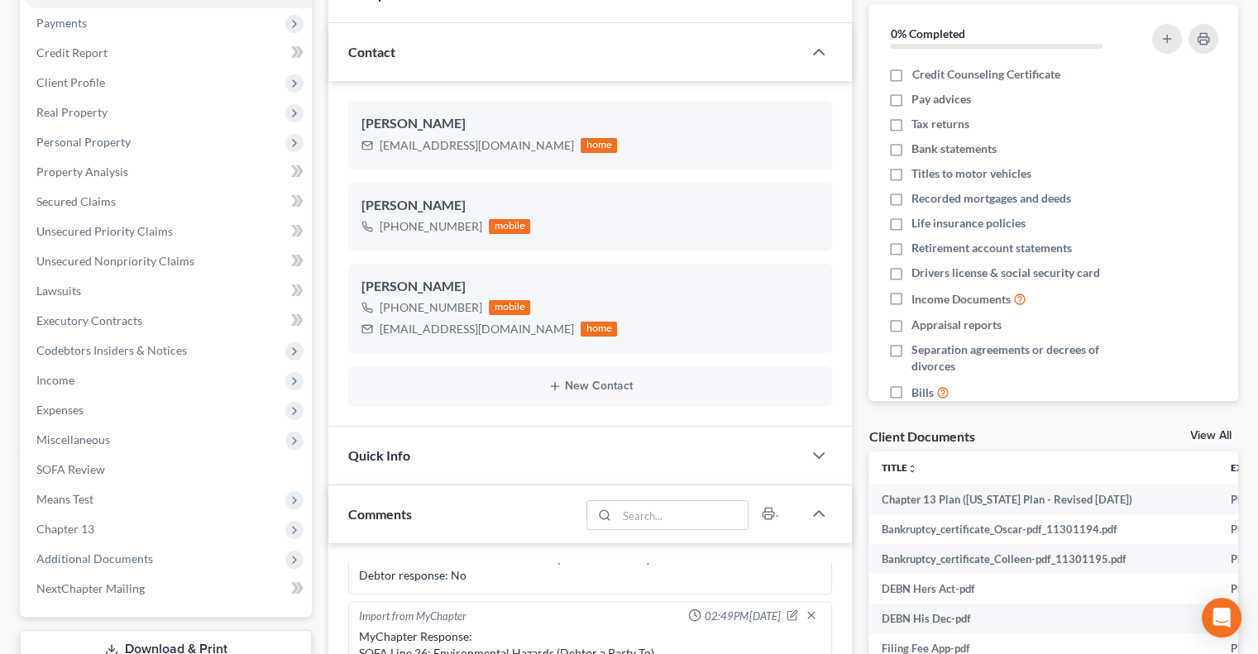
scroll to position [165, 0]
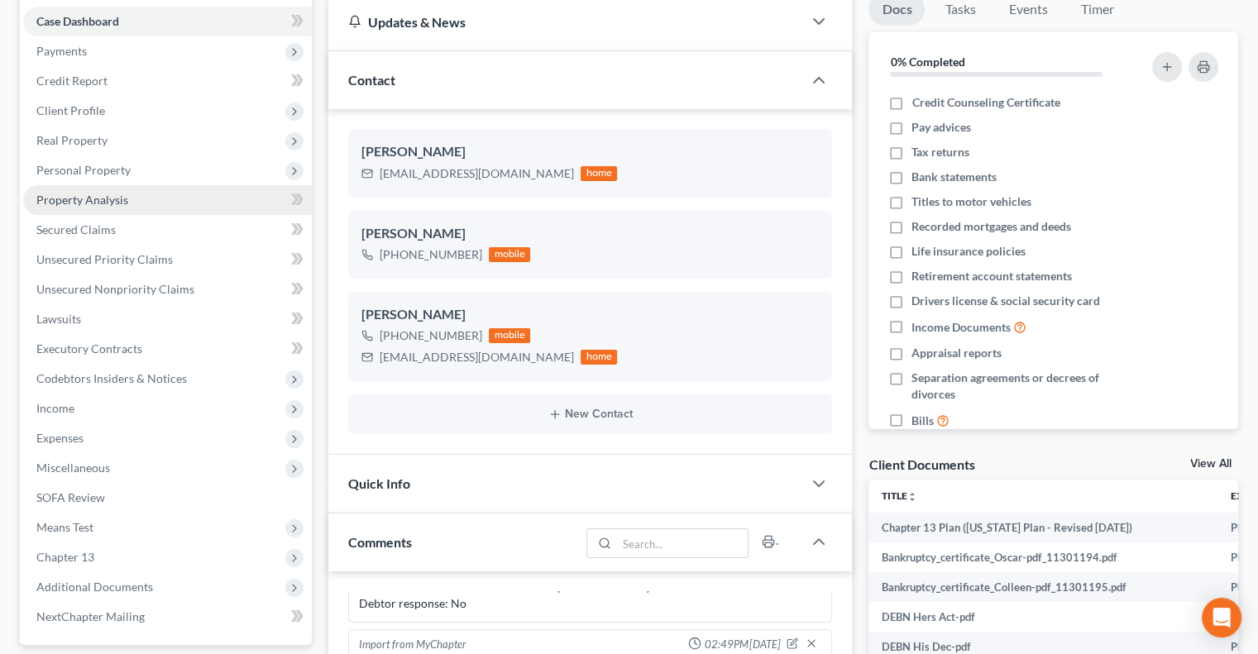
click at [91, 203] on span "Property Analysis" at bounding box center [82, 200] width 92 height 14
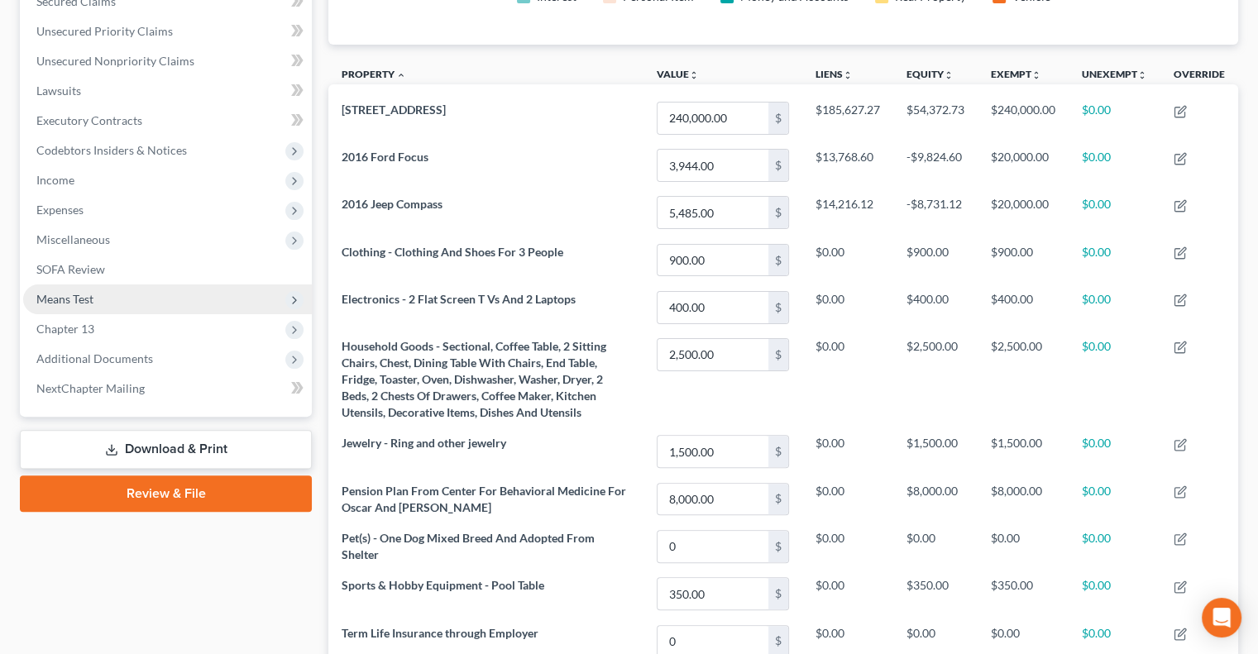
scroll to position [413, 0]
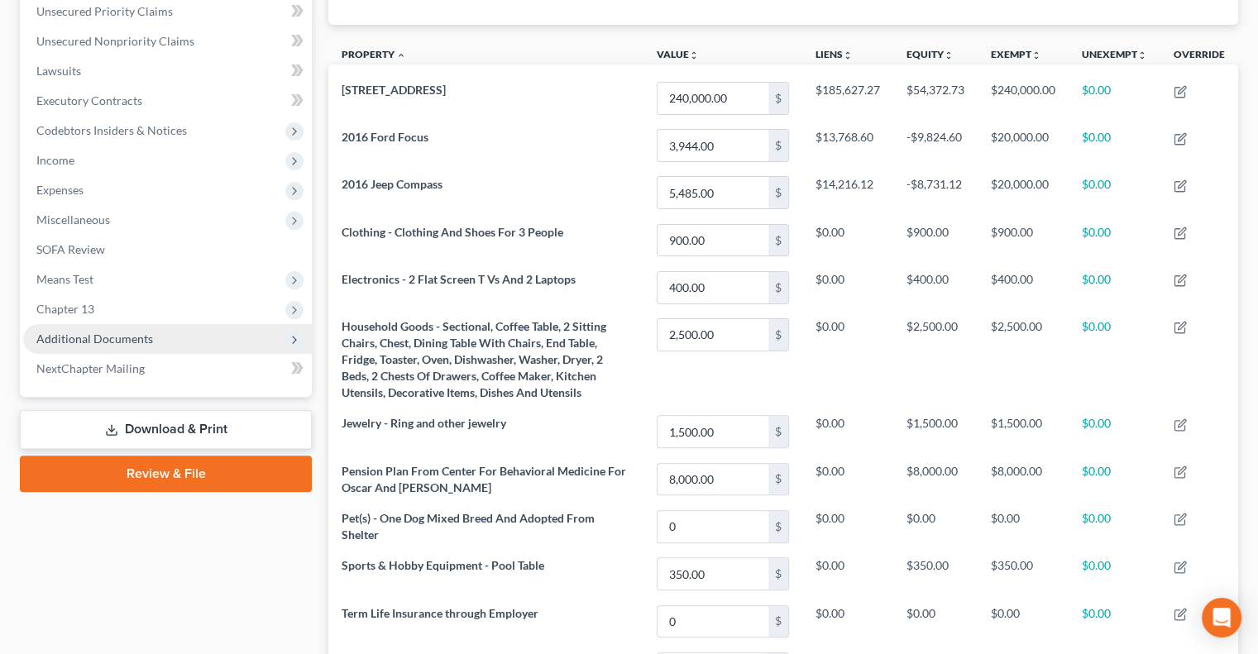
click at [88, 342] on span "Additional Documents" at bounding box center [94, 339] width 117 height 14
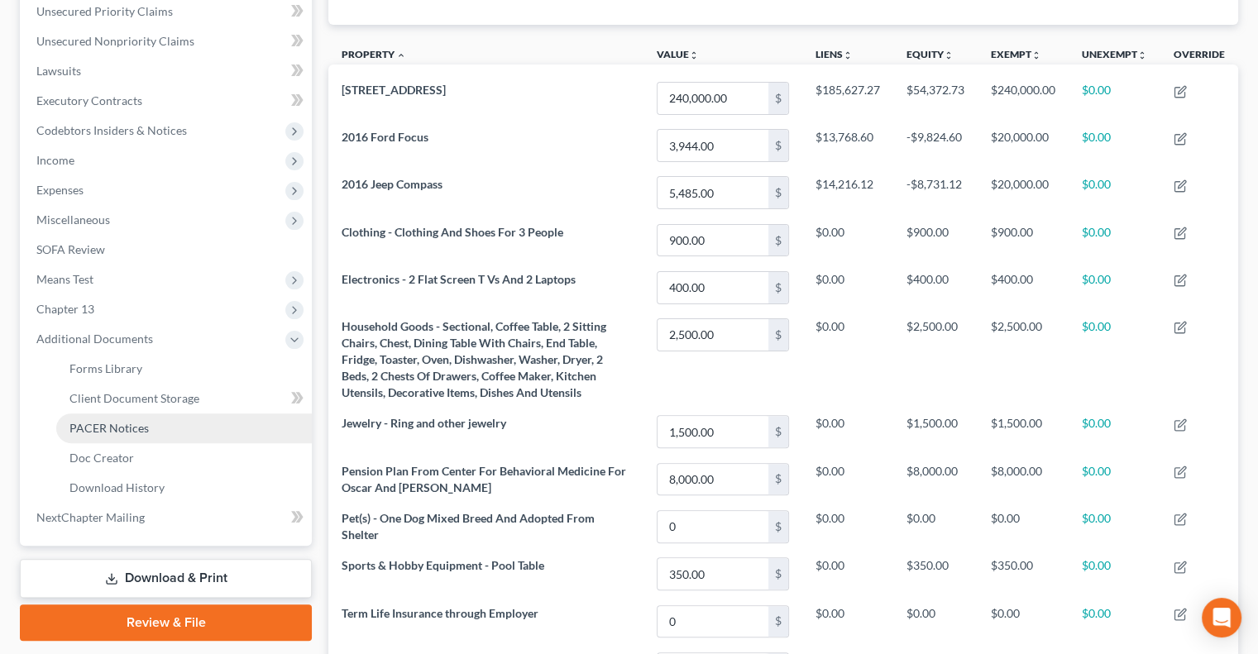
click at [94, 419] on link "PACER Notices" at bounding box center [184, 428] width 256 height 30
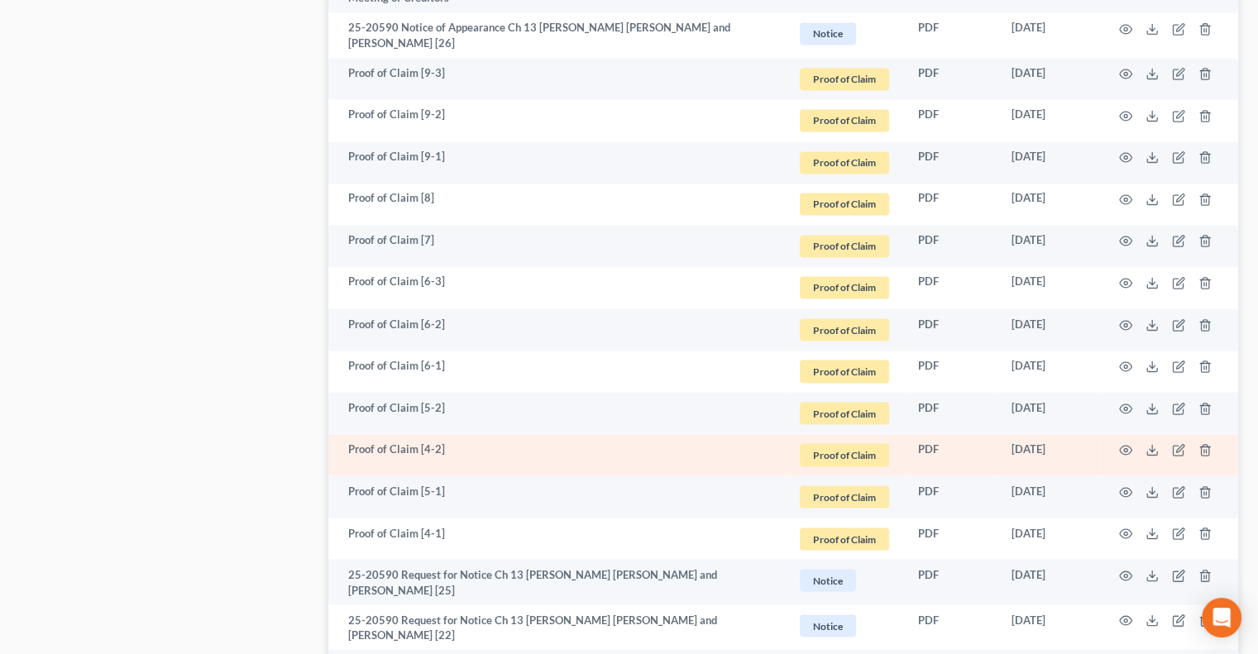
scroll to position [3135, 0]
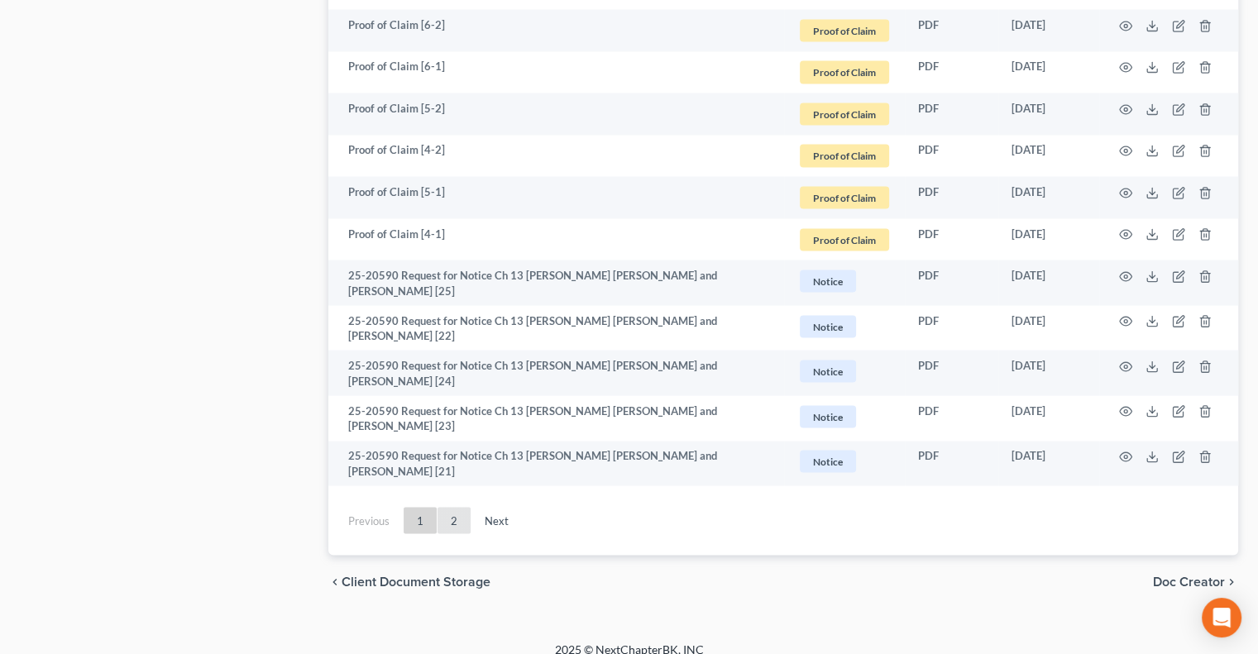
click at [459, 507] on link "2" at bounding box center [453, 520] width 33 height 26
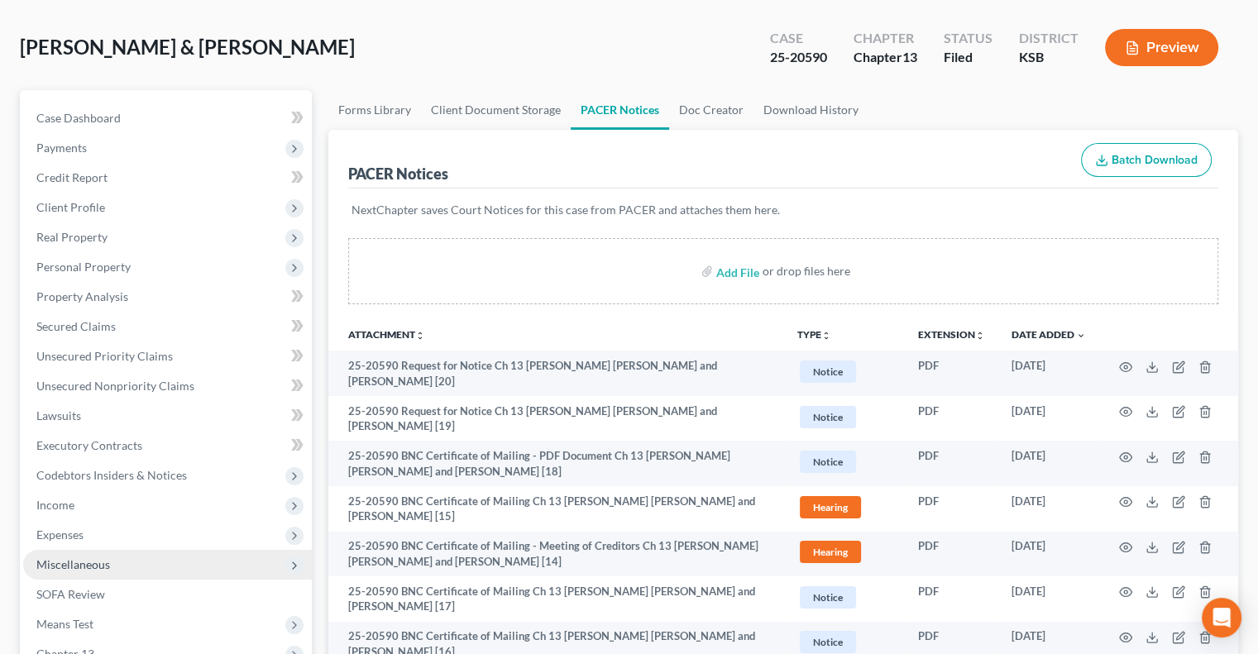
scroll to position [165, 0]
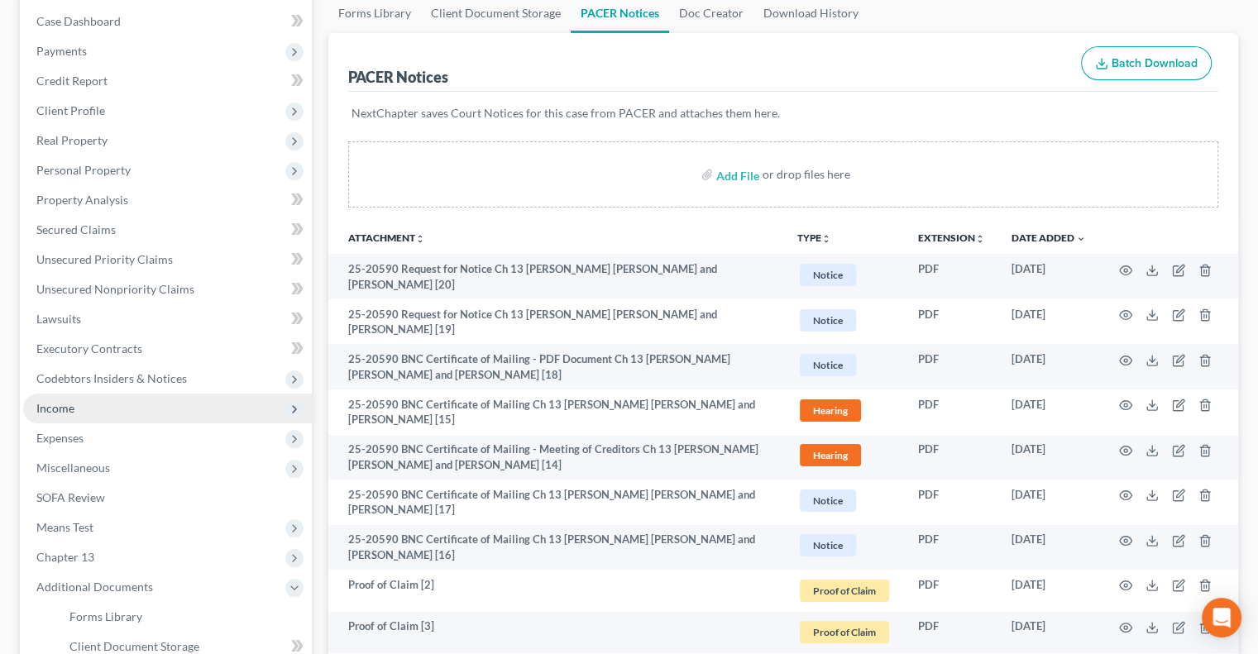
click at [74, 418] on span "Income" at bounding box center [167, 409] width 289 height 30
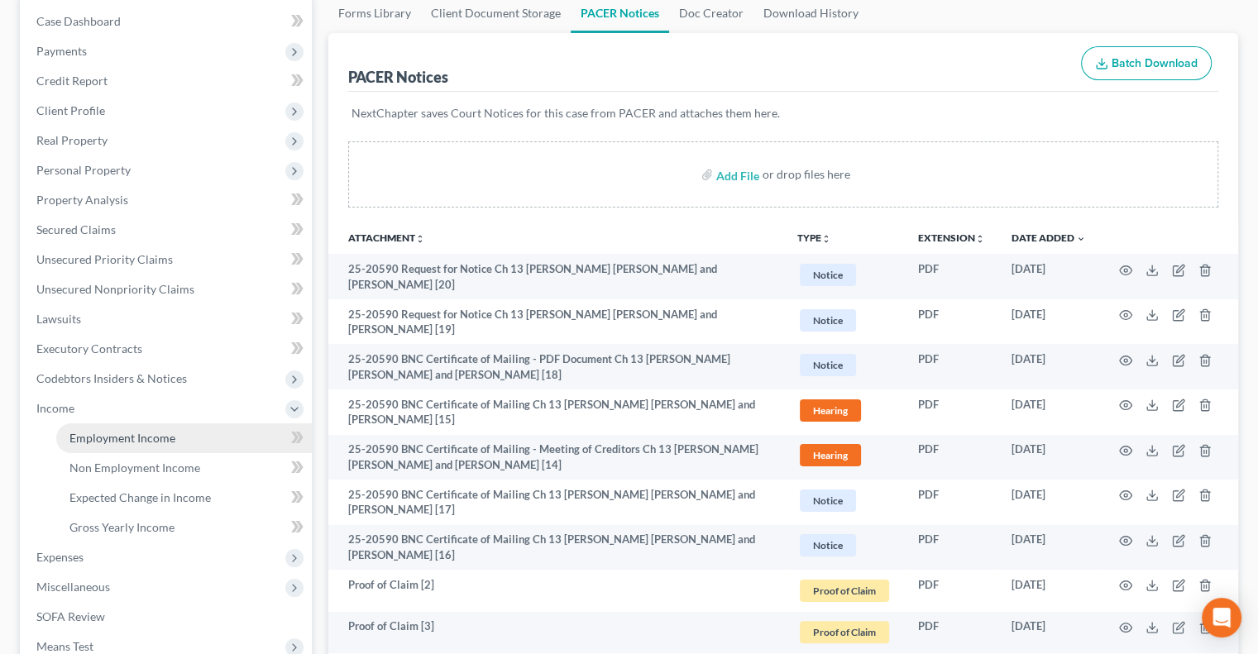
click at [98, 437] on span "Employment Income" at bounding box center [122, 438] width 106 height 14
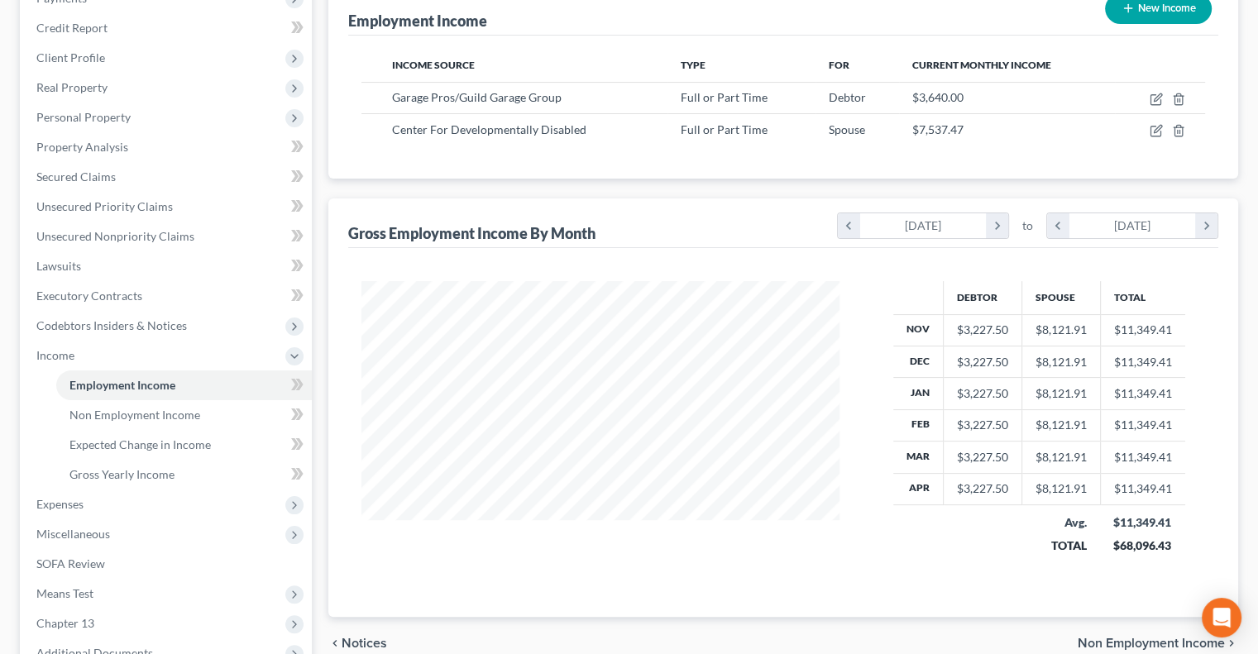
scroll to position [248, 0]
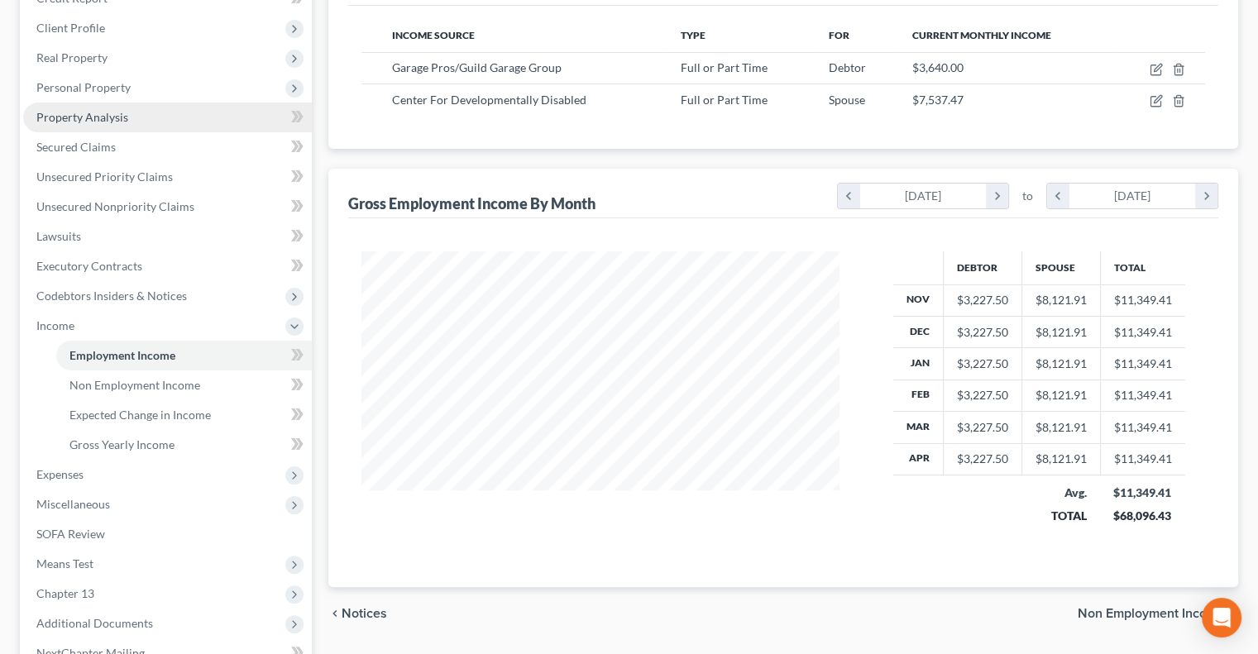
click at [94, 126] on link "Property Analysis" at bounding box center [167, 118] width 289 height 30
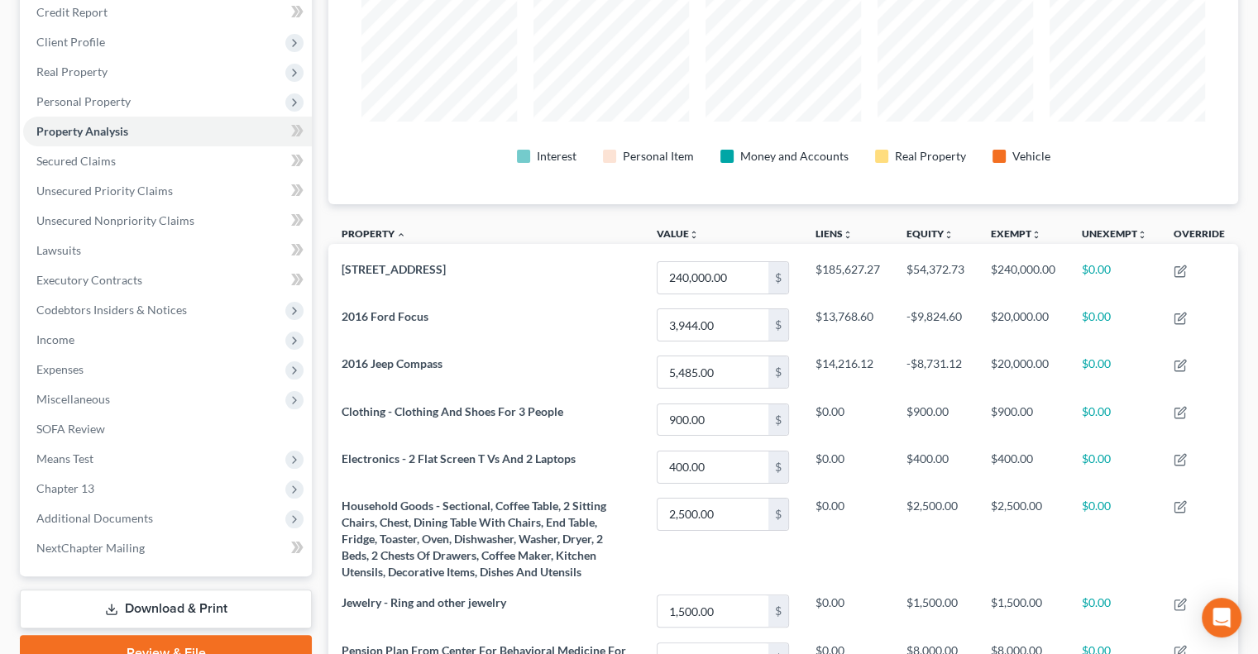
scroll to position [248, 0]
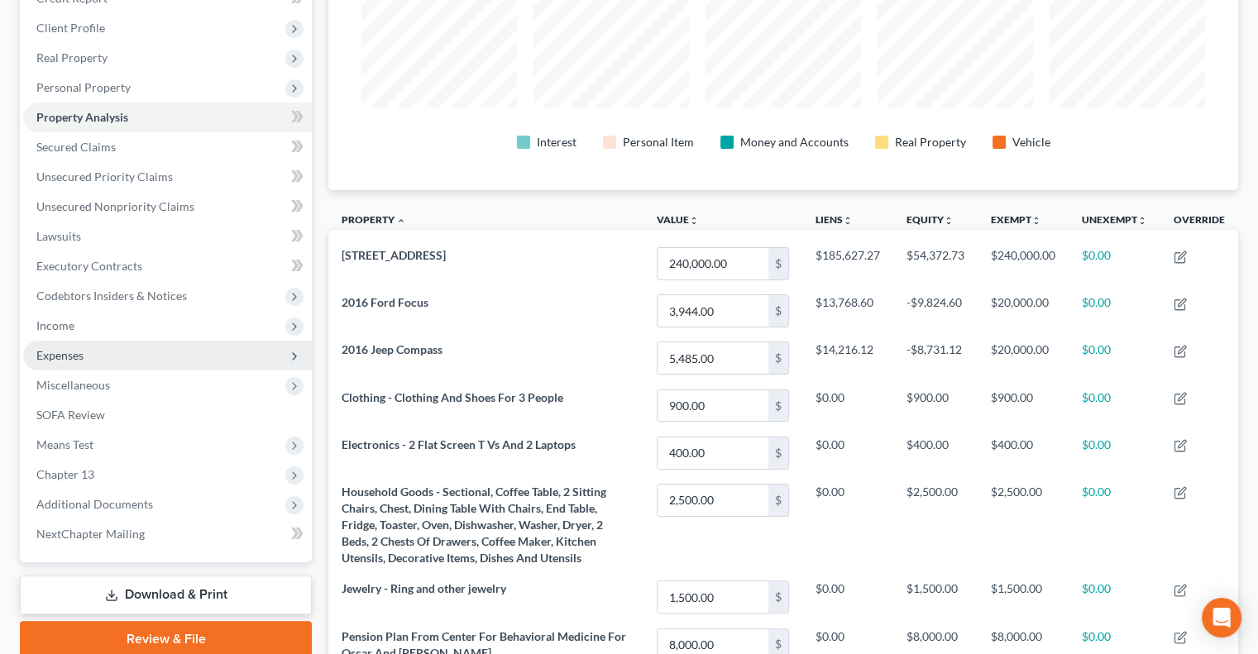
click at [79, 346] on span "Expenses" at bounding box center [167, 356] width 289 height 30
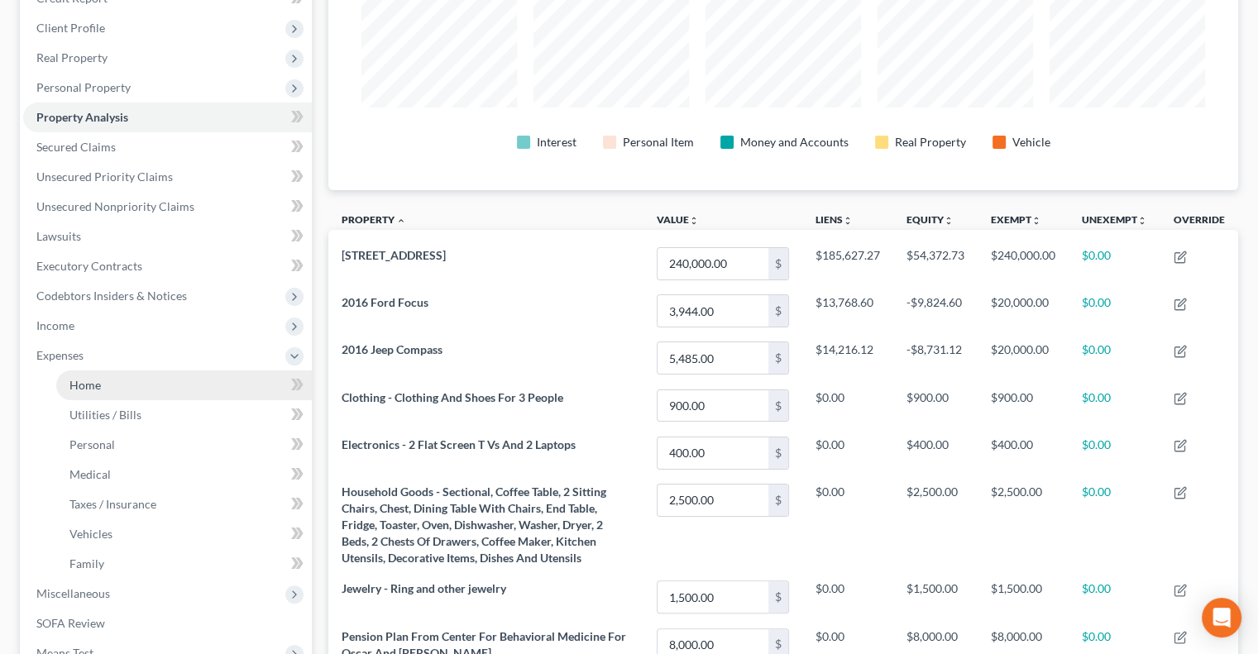
click at [93, 395] on link "Home" at bounding box center [184, 385] width 256 height 30
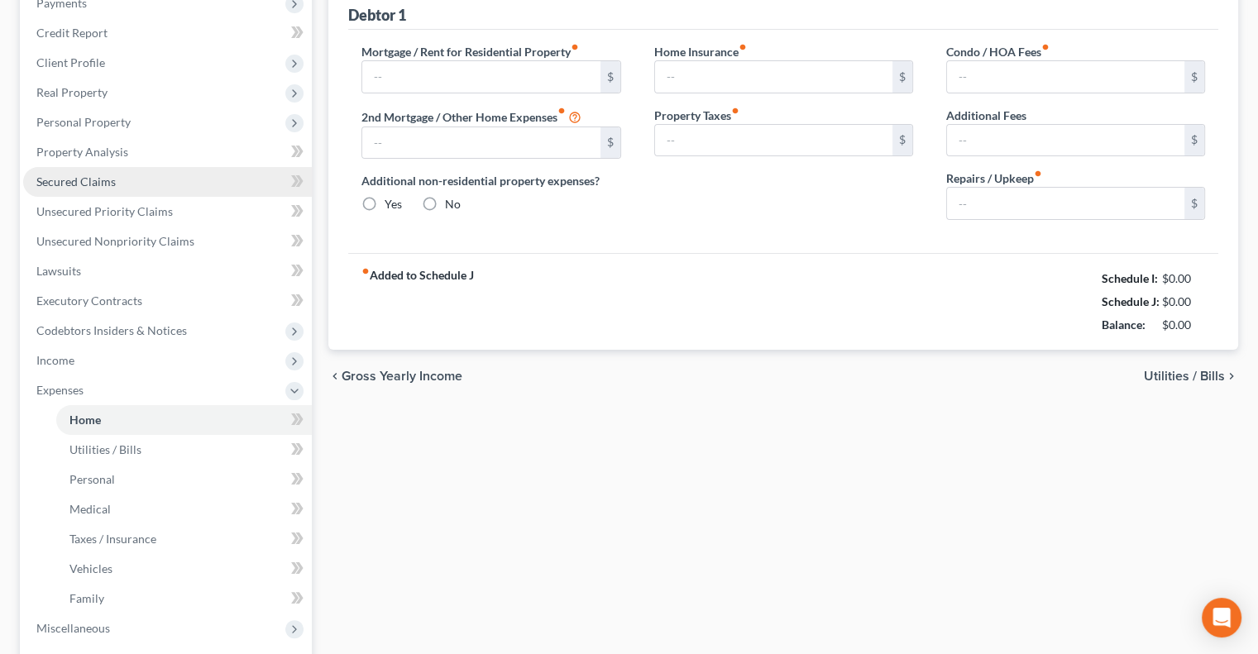
scroll to position [74, 0]
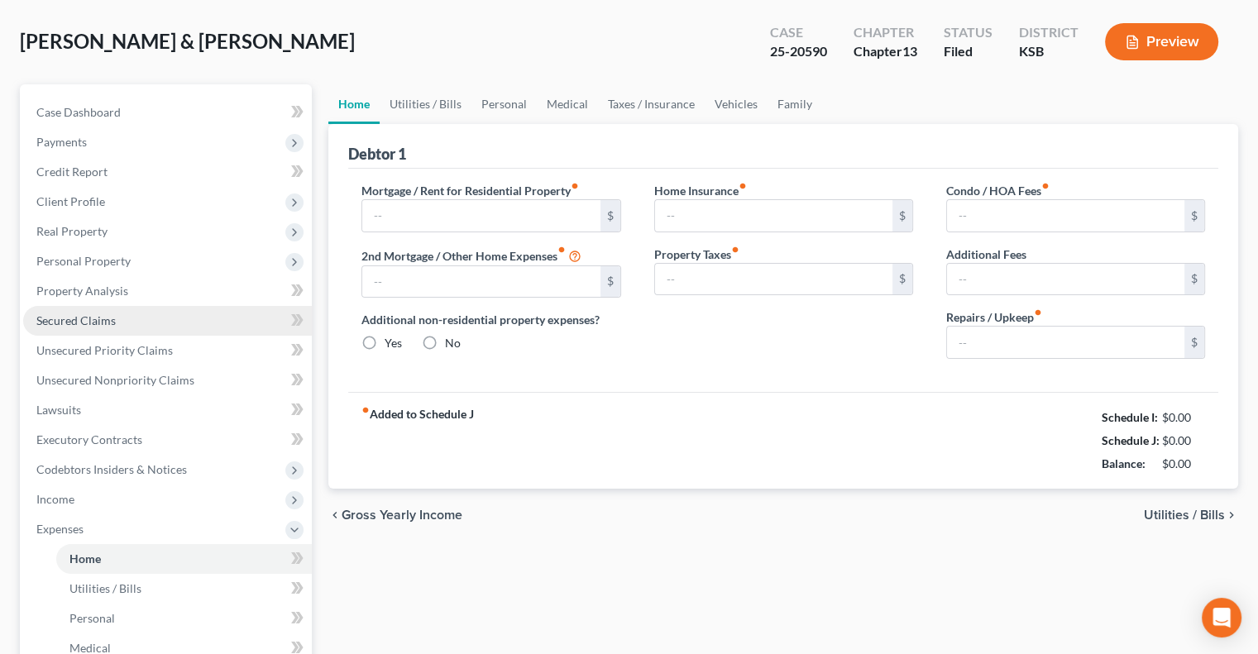
type input "1,922.00"
type input "0.00"
radio input "true"
type input "0.00"
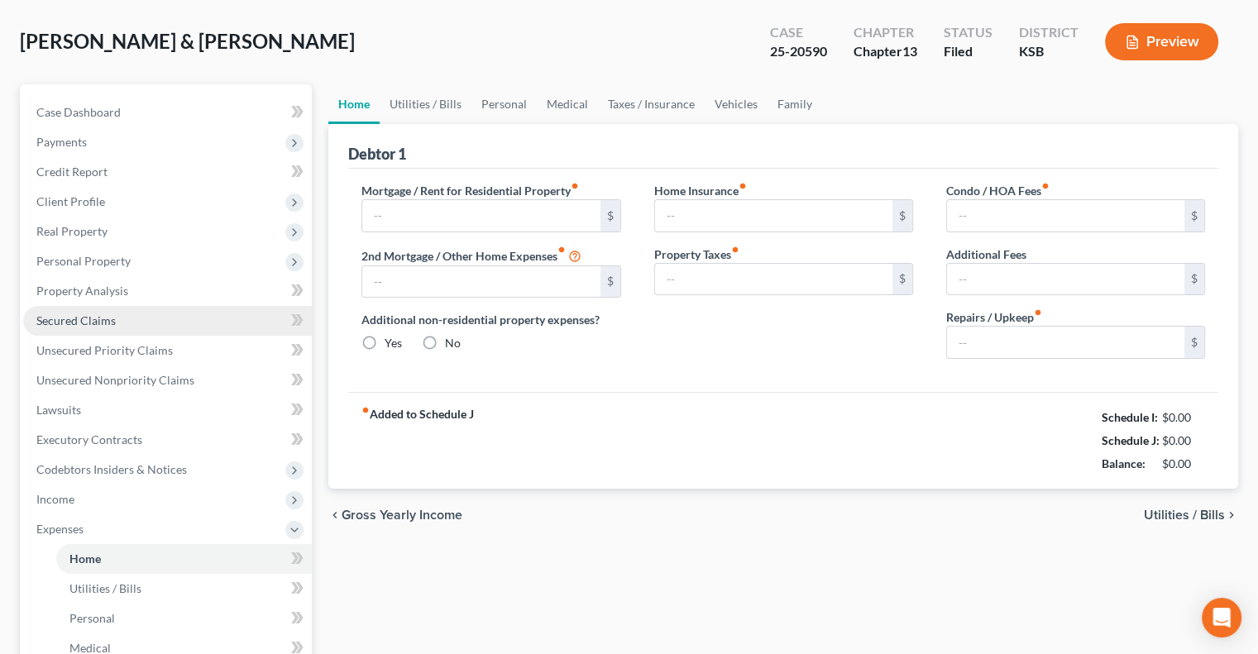
type input "0.00"
type input "300.00"
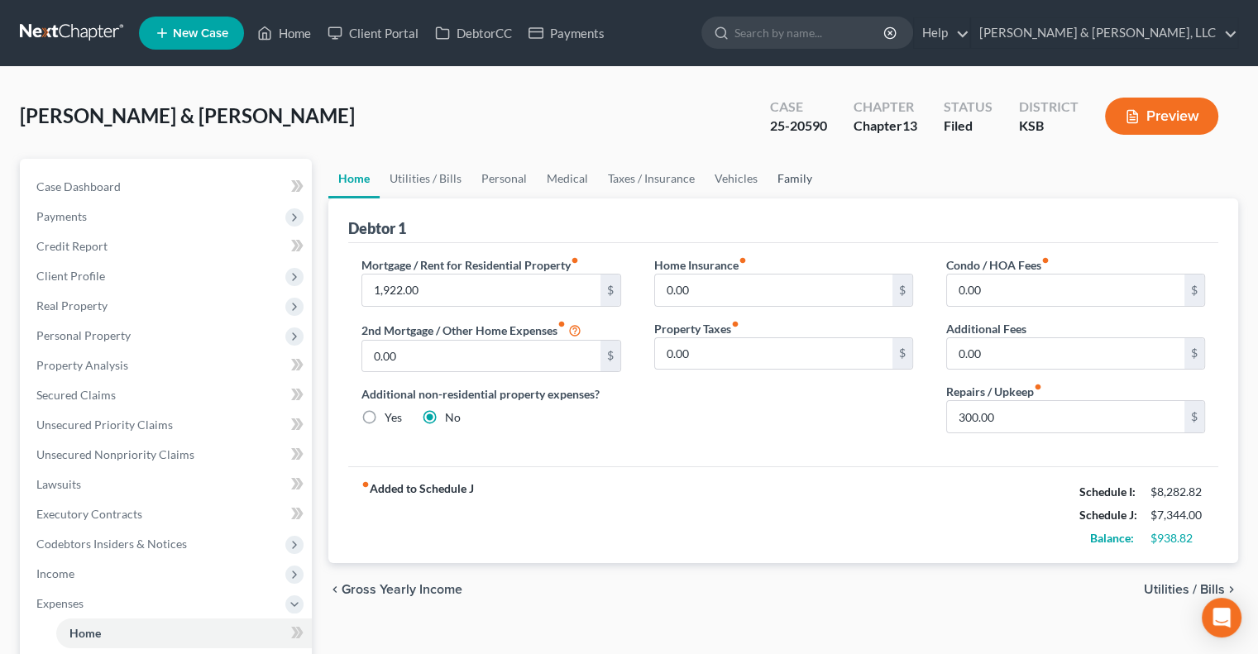
click at [781, 181] on link "Family" at bounding box center [794, 179] width 55 height 40
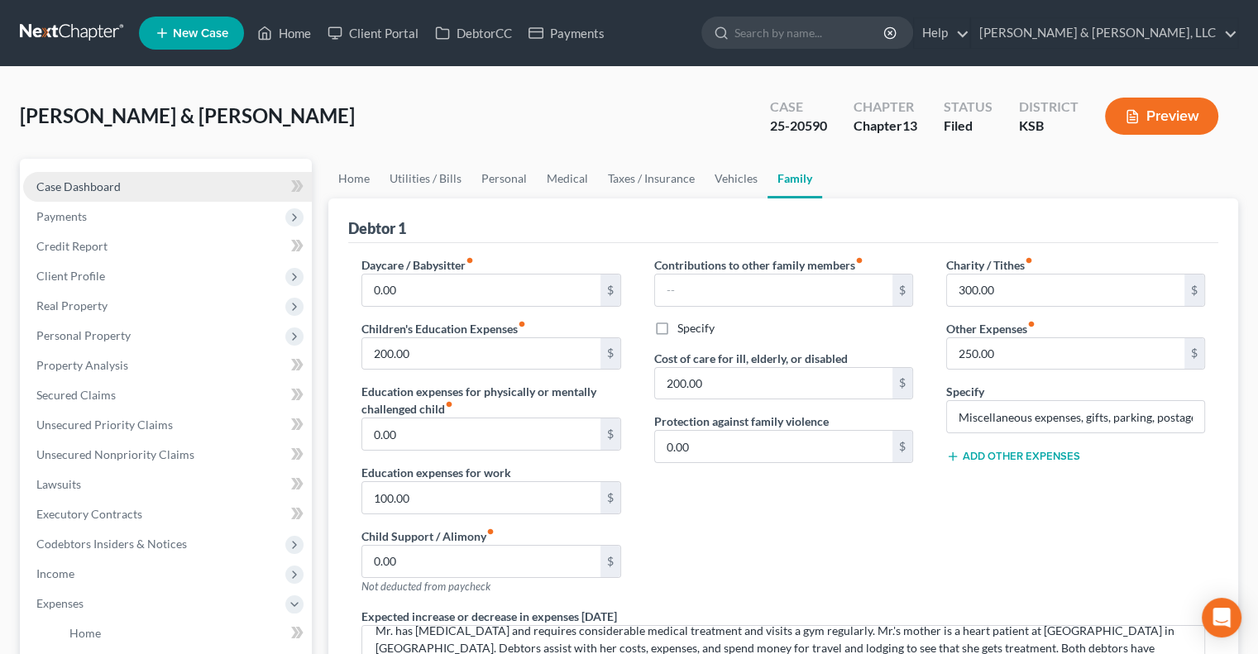
click at [87, 197] on link "Case Dashboard" at bounding box center [167, 187] width 289 height 30
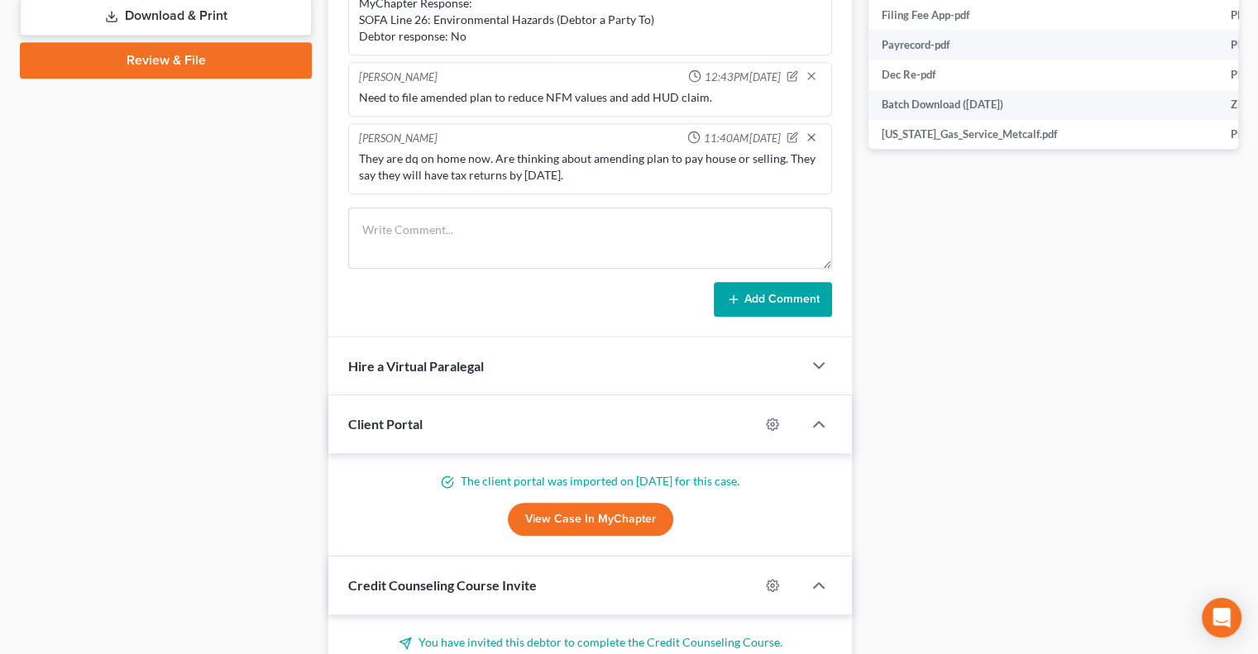
scroll to position [337, 0]
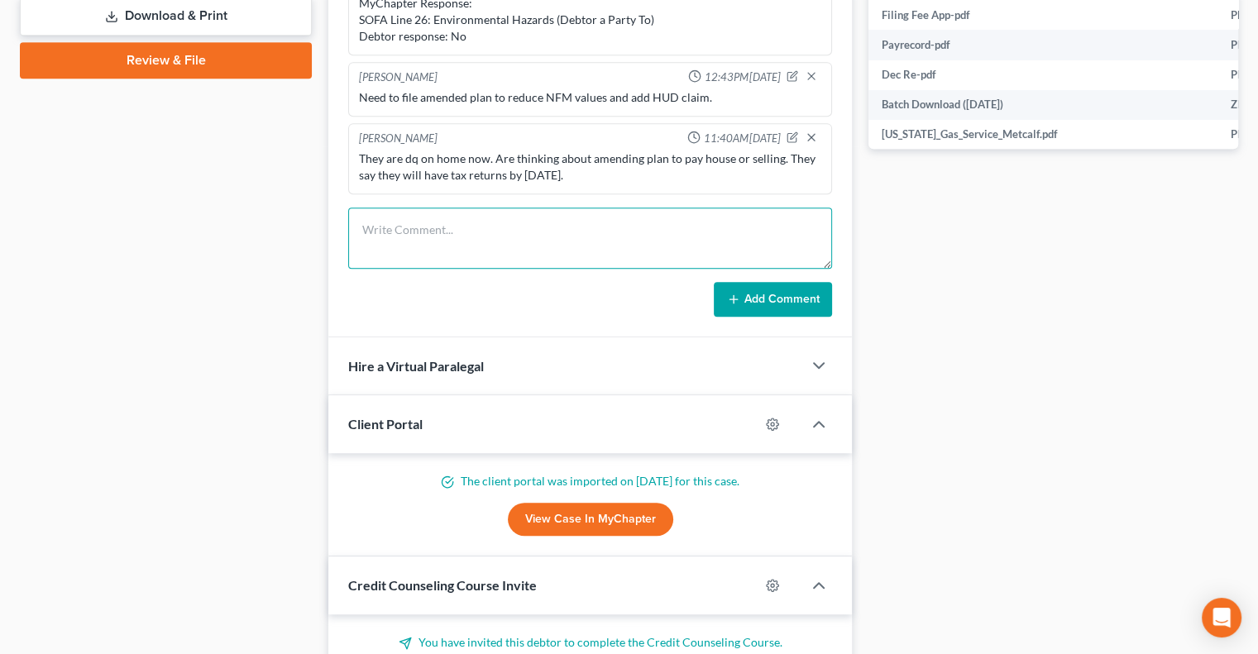
click at [485, 246] on textarea at bounding box center [590, 238] width 484 height 61
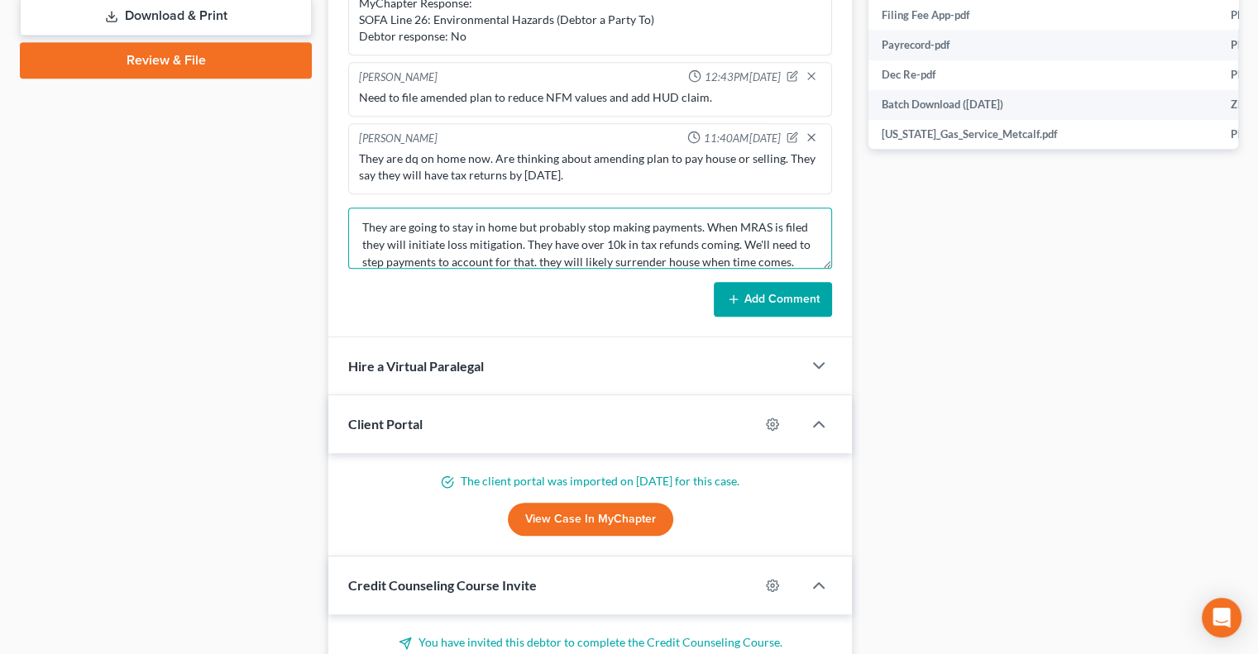
scroll to position [20, 0]
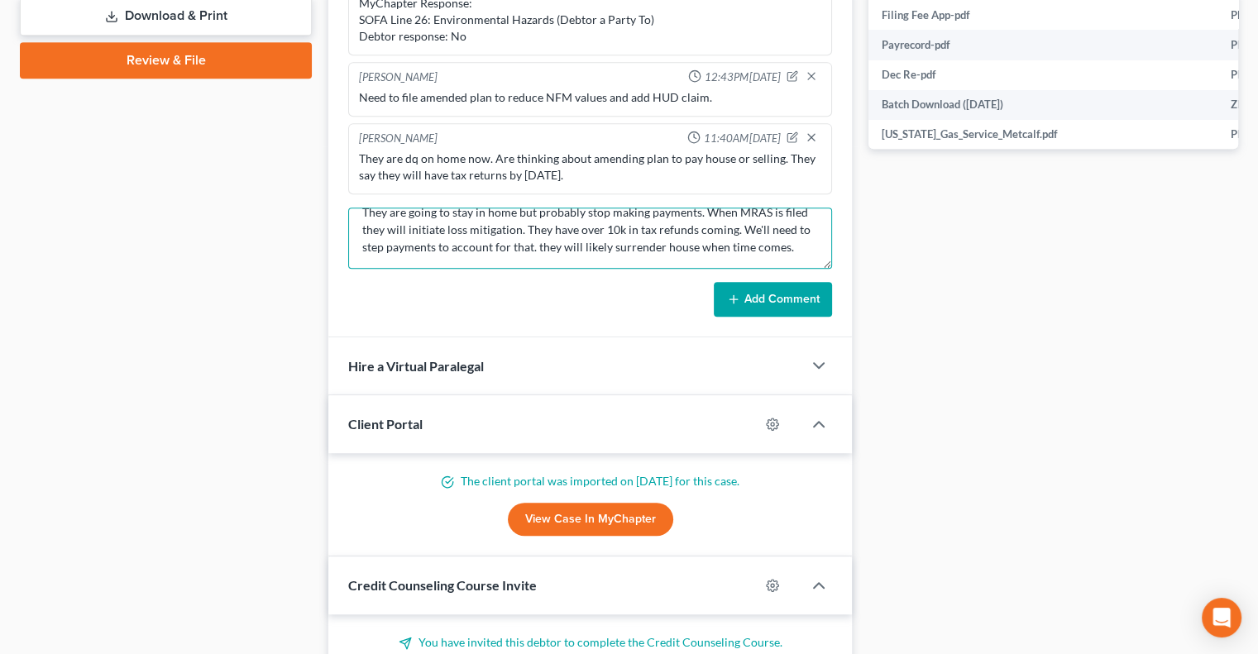
type textarea "They are going to stay in home but probably stop making payments. When MRAS is …"
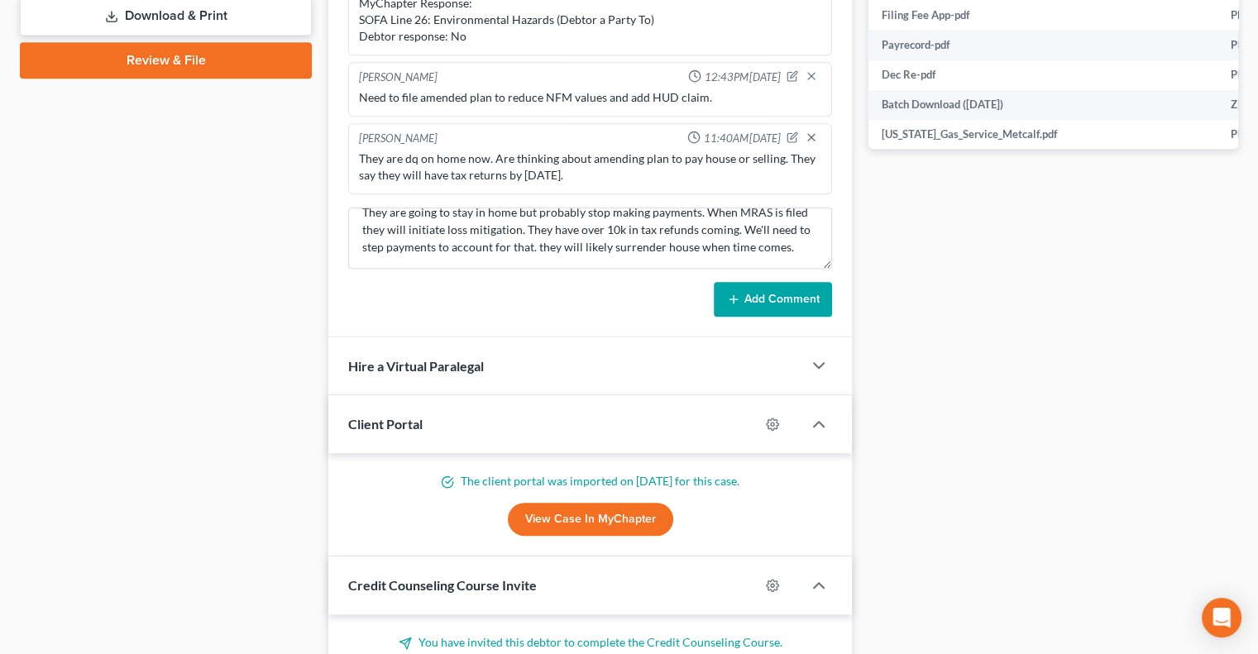
click at [795, 292] on button "Add Comment" at bounding box center [773, 299] width 118 height 35
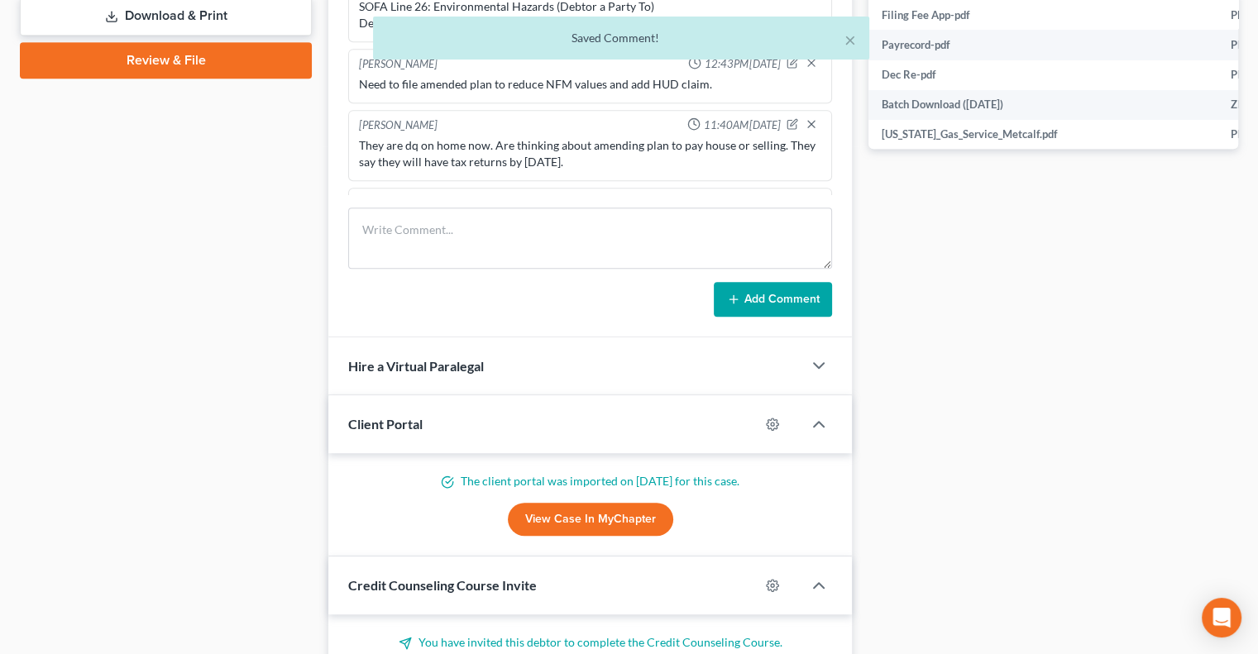
scroll to position [916, 0]
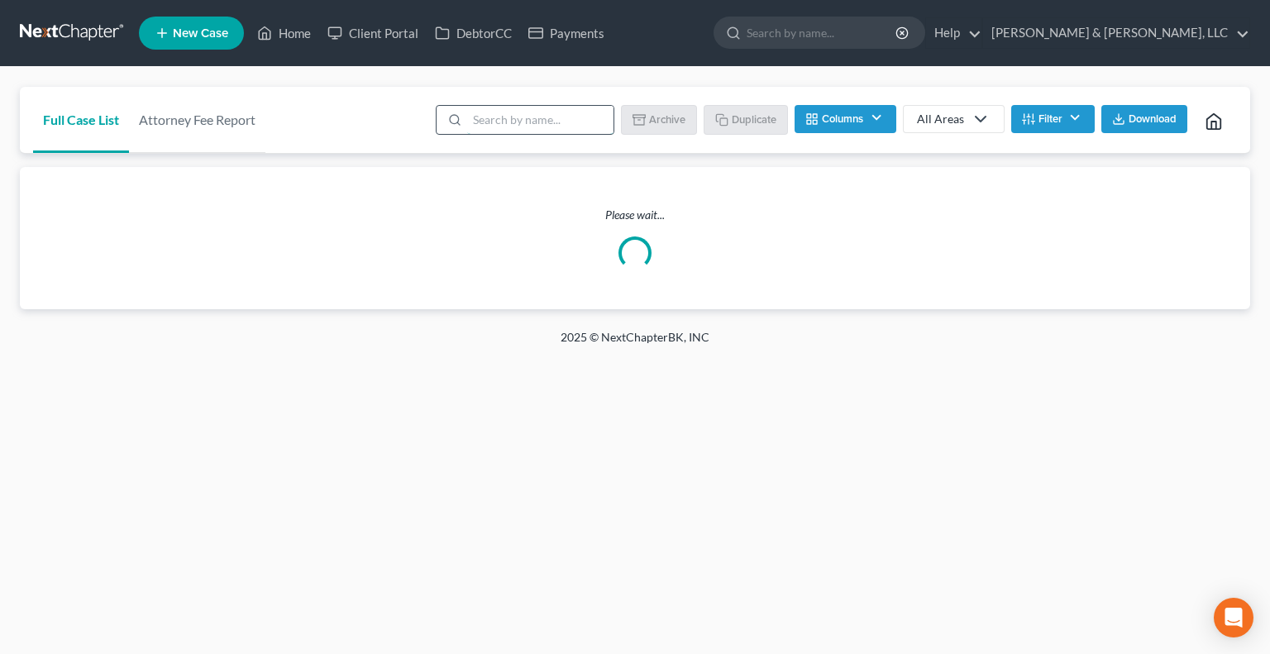
click at [579, 119] on input "search" at bounding box center [540, 120] width 146 height 28
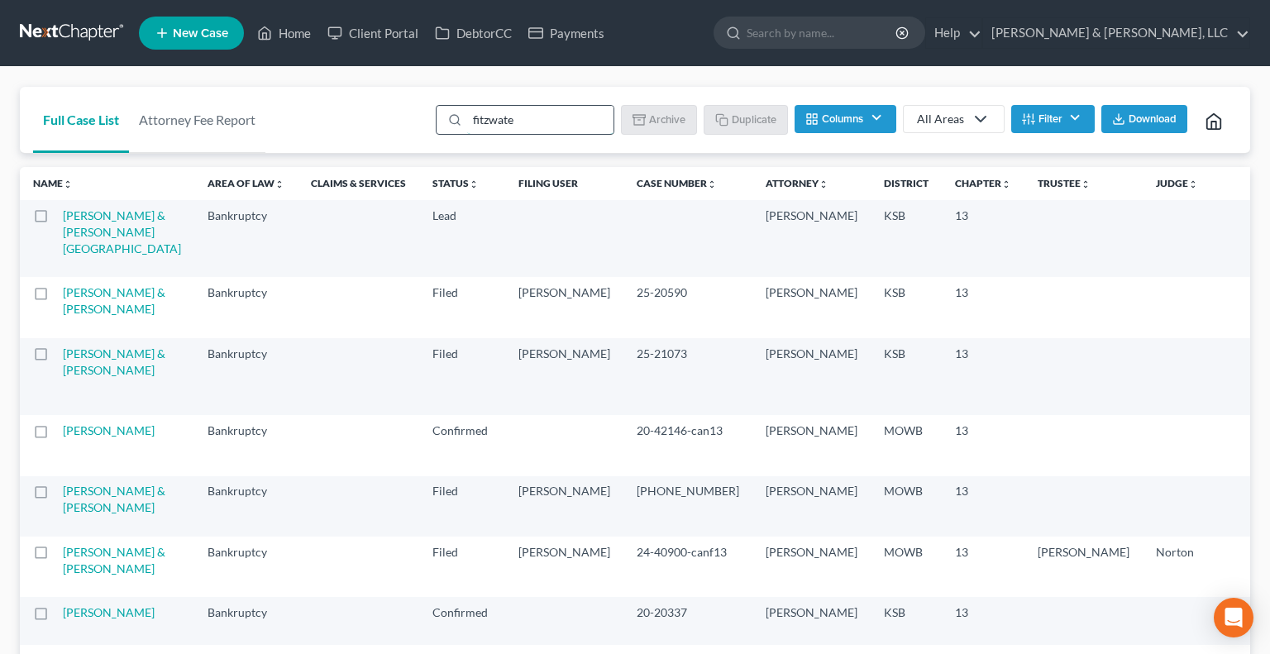
type input "[PERSON_NAME]"
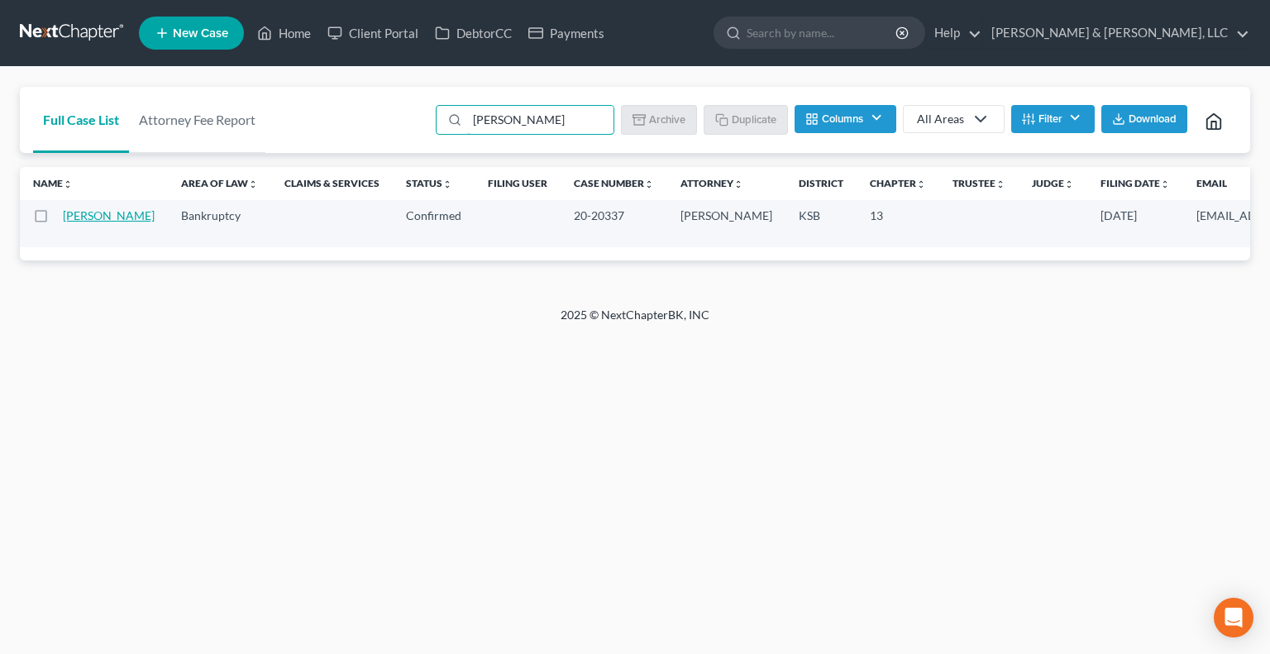
click at [85, 210] on link "[PERSON_NAME]" at bounding box center [109, 215] width 92 height 14
select select "6"
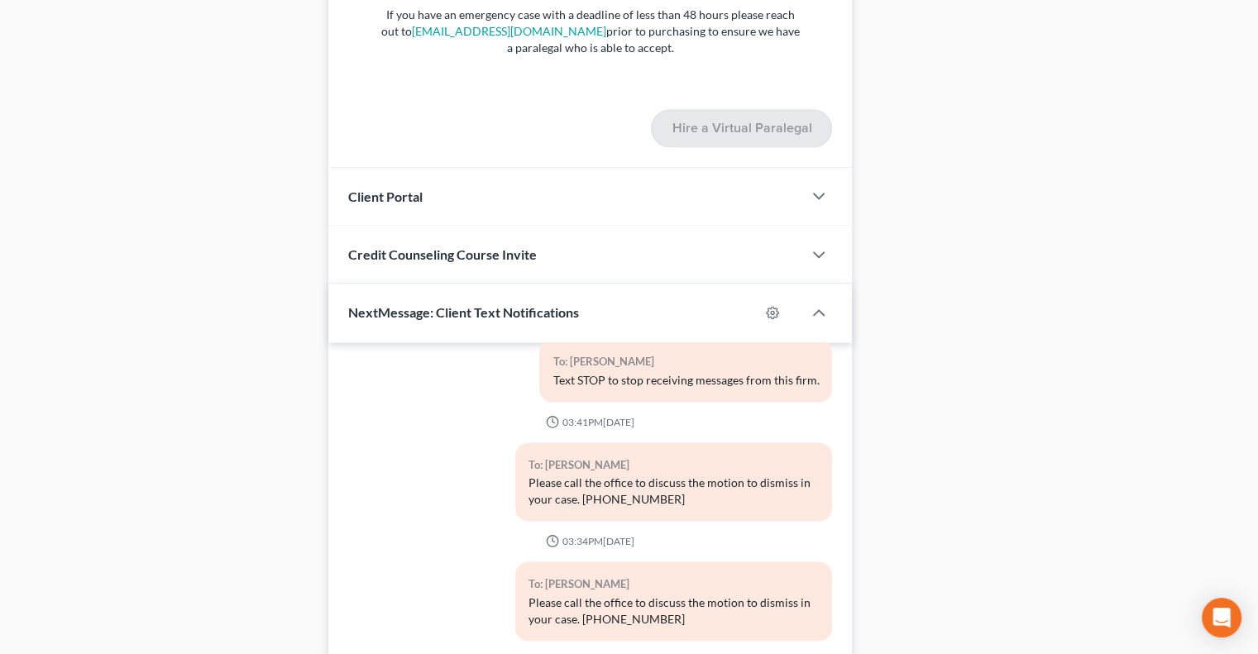
scroll to position [2342, 0]
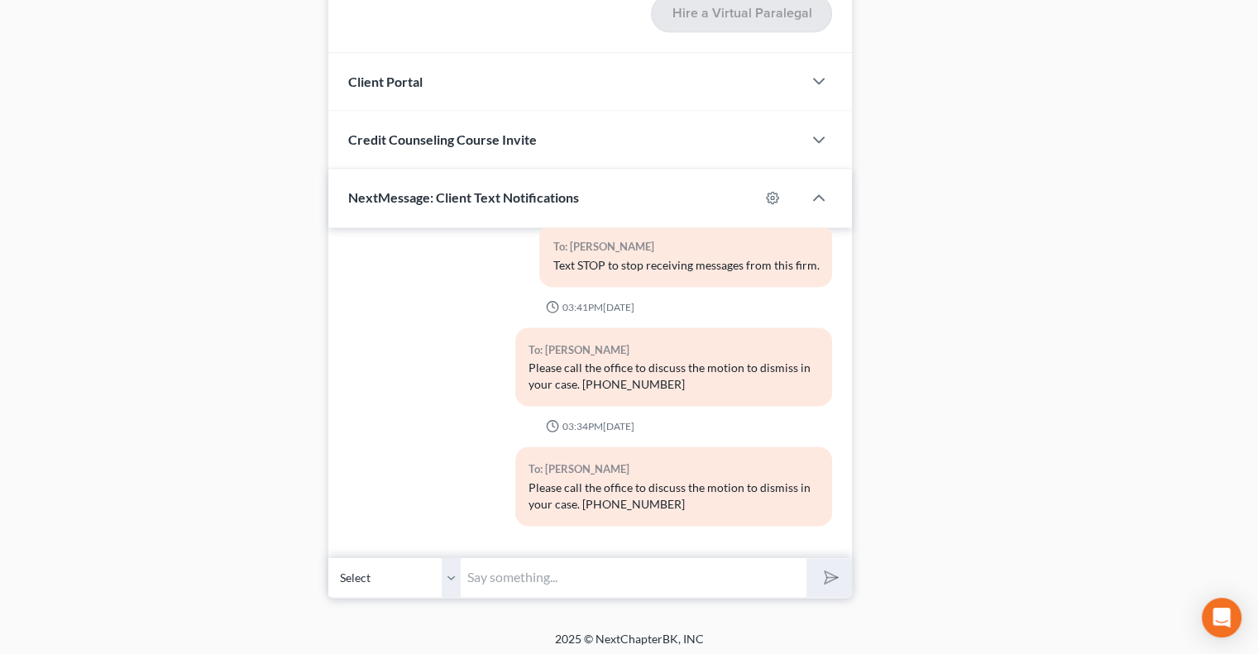
click at [619, 579] on input "text" at bounding box center [634, 577] width 346 height 41
type input "888-PAY-CH13 (888-729-2413)"
drag, startPoint x: 840, startPoint y: 576, endPoint x: 794, endPoint y: 555, distance: 50.7
click at [839, 576] on button "submit" at bounding box center [828, 577] width 45 height 39
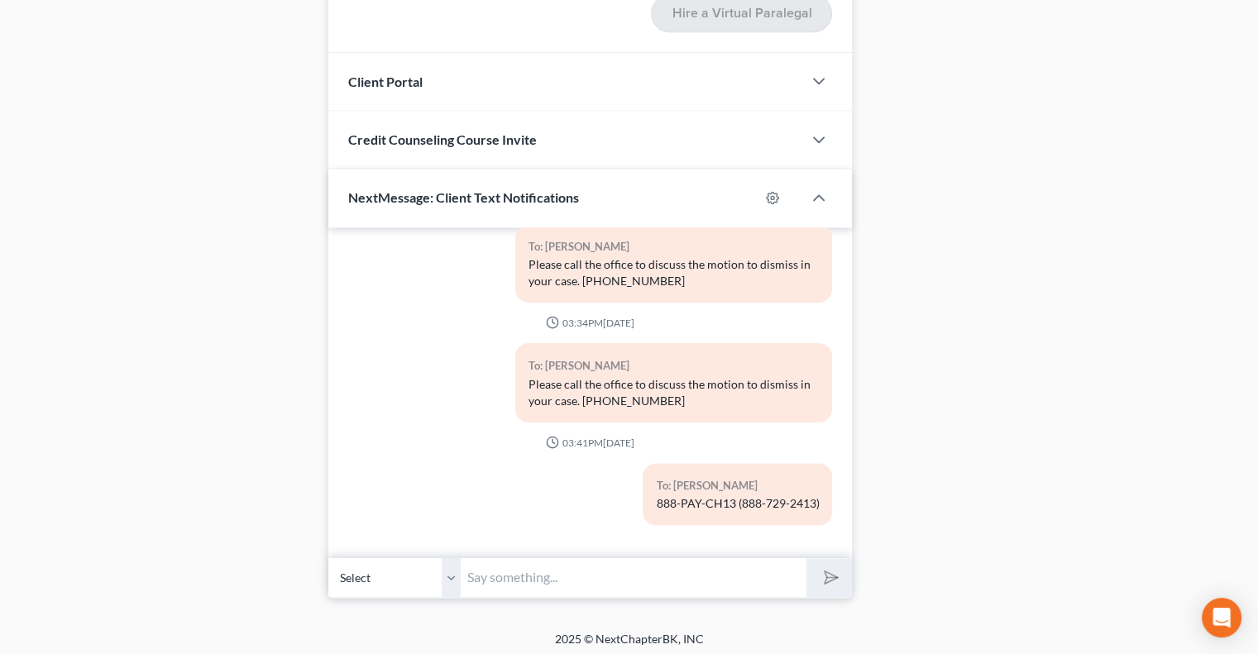
click at [537, 557] on input "text" at bounding box center [634, 577] width 346 height 41
click at [529, 567] on input "text" at bounding box center [634, 577] width 346 height 41
paste input "P.O. BOX 412573, Kansas City, MO 64141-2573"
type input "P.O. BOX 412573, Kansas City, MO 64141-2573"
drag, startPoint x: 863, startPoint y: 574, endPoint x: 845, endPoint y: 578, distance: 18.7
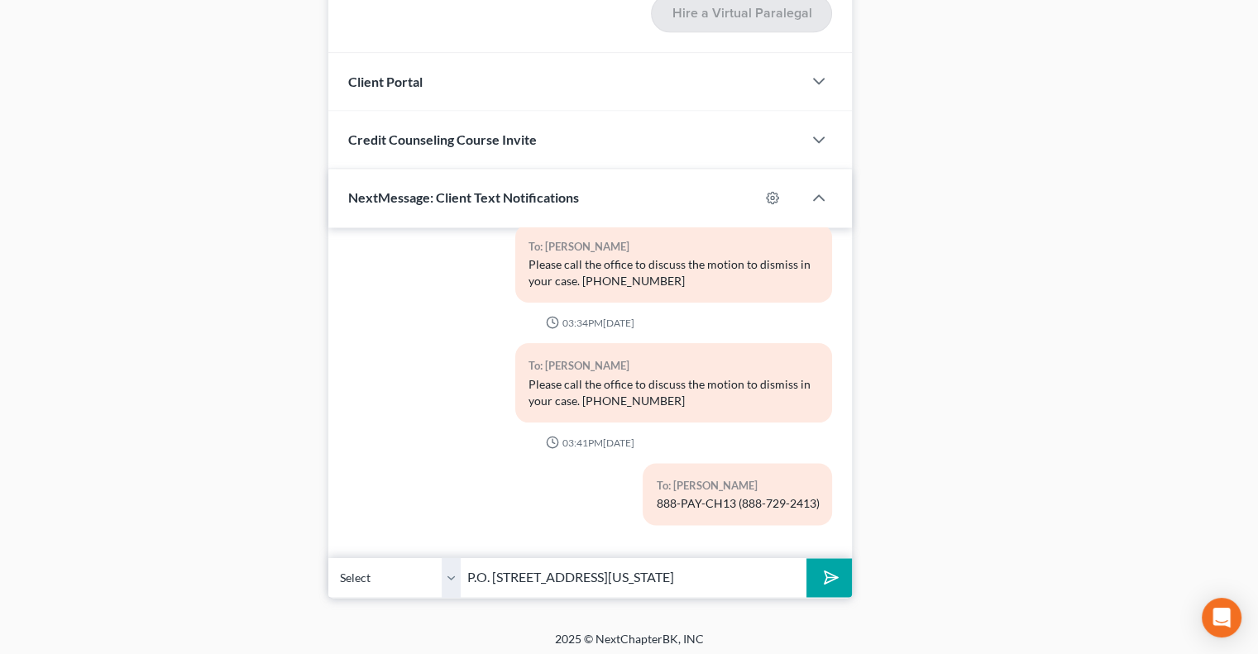
click at [836, 578] on button "submit" at bounding box center [828, 577] width 45 height 39
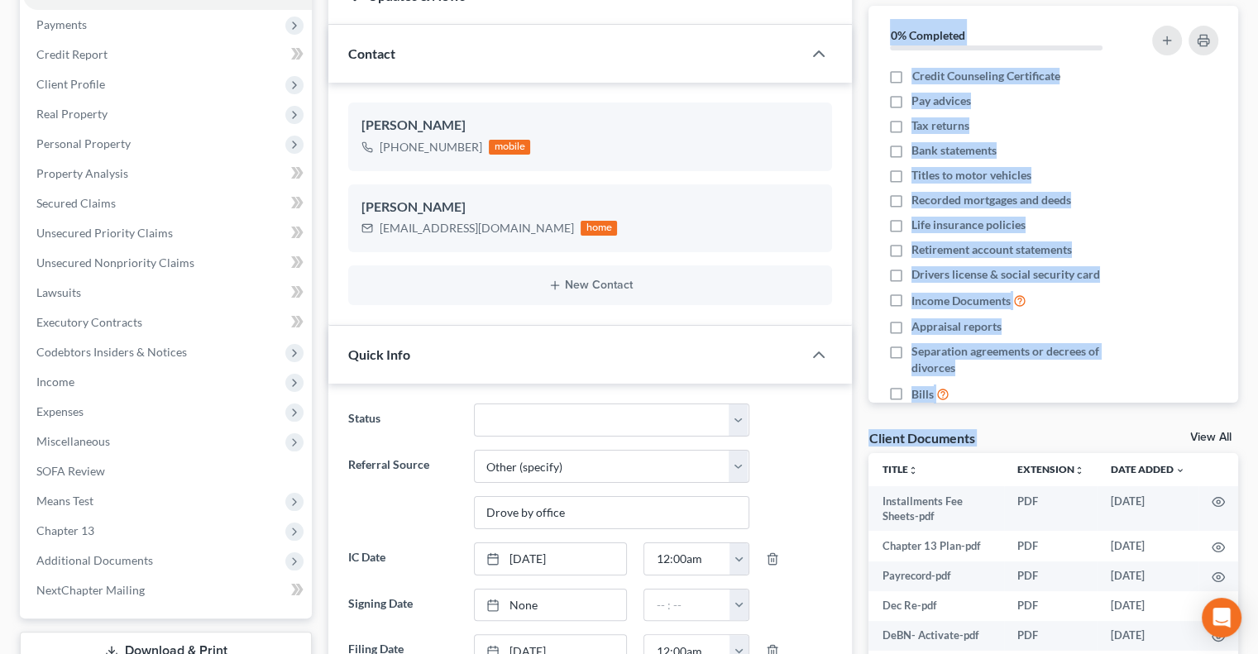
scroll to position [0, 0]
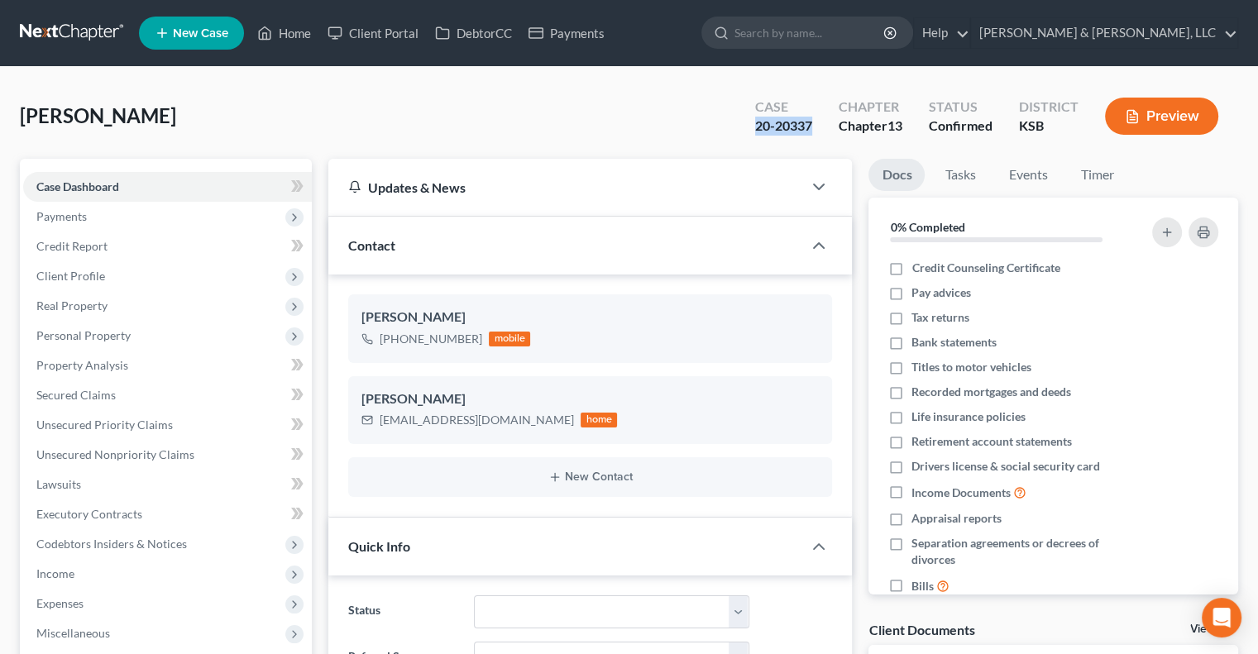
drag, startPoint x: 809, startPoint y: 130, endPoint x: 736, endPoint y: 131, distance: 72.8
click at [736, 131] on div "Case 20-20337 Chapter Chapter 13 Status Confirmed District KSB Preview" at bounding box center [986, 116] width 503 height 59
copy div "20-20337"
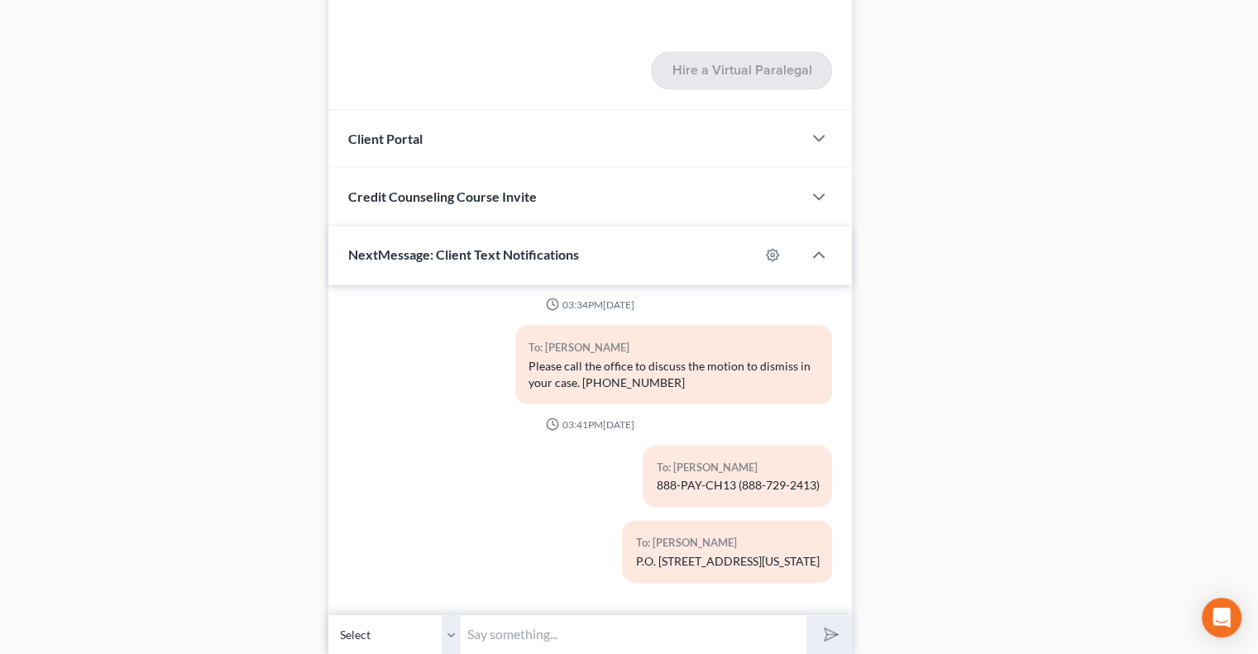
scroll to position [2342, 0]
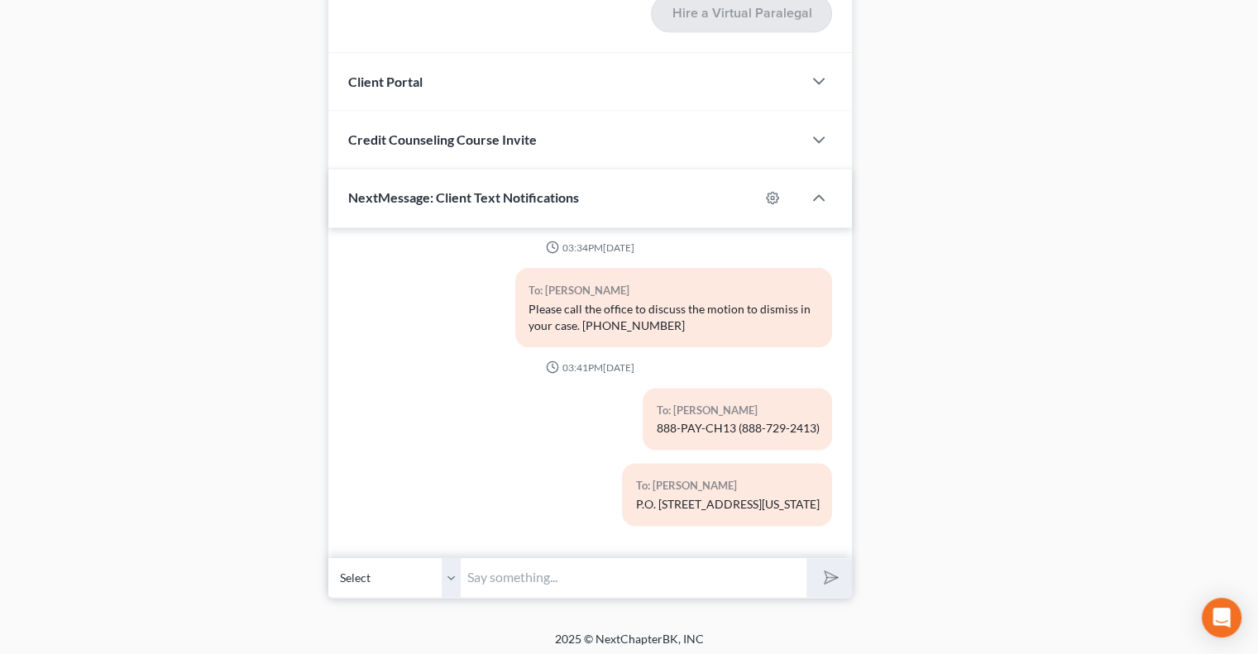
click at [552, 565] on input "text" at bounding box center [634, 577] width 346 height 41
paste input "20-20337"
type input "case number 20-20337"
click at [806, 558] on button "submit" at bounding box center [828, 577] width 45 height 39
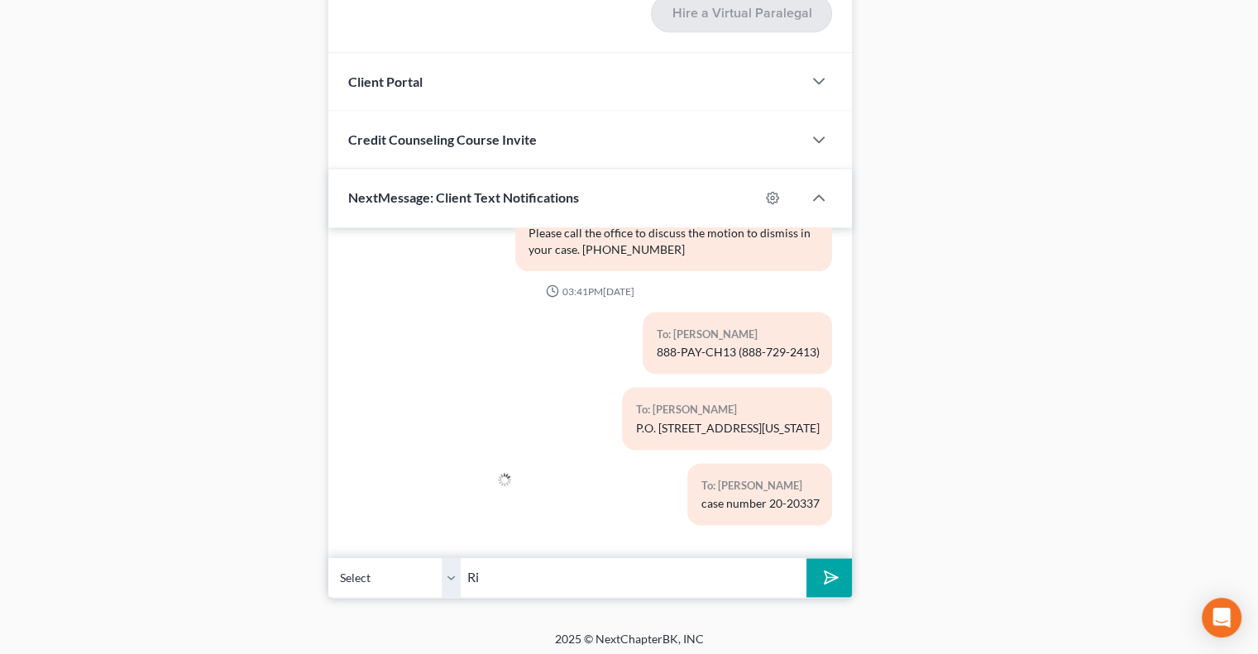
type input "R"
type input "William H. Griffin, P.O. BOX 412573, Kansas City, MO 64141-2573"
click at [824, 567] on polygon "submit" at bounding box center [828, 577] width 20 height 20
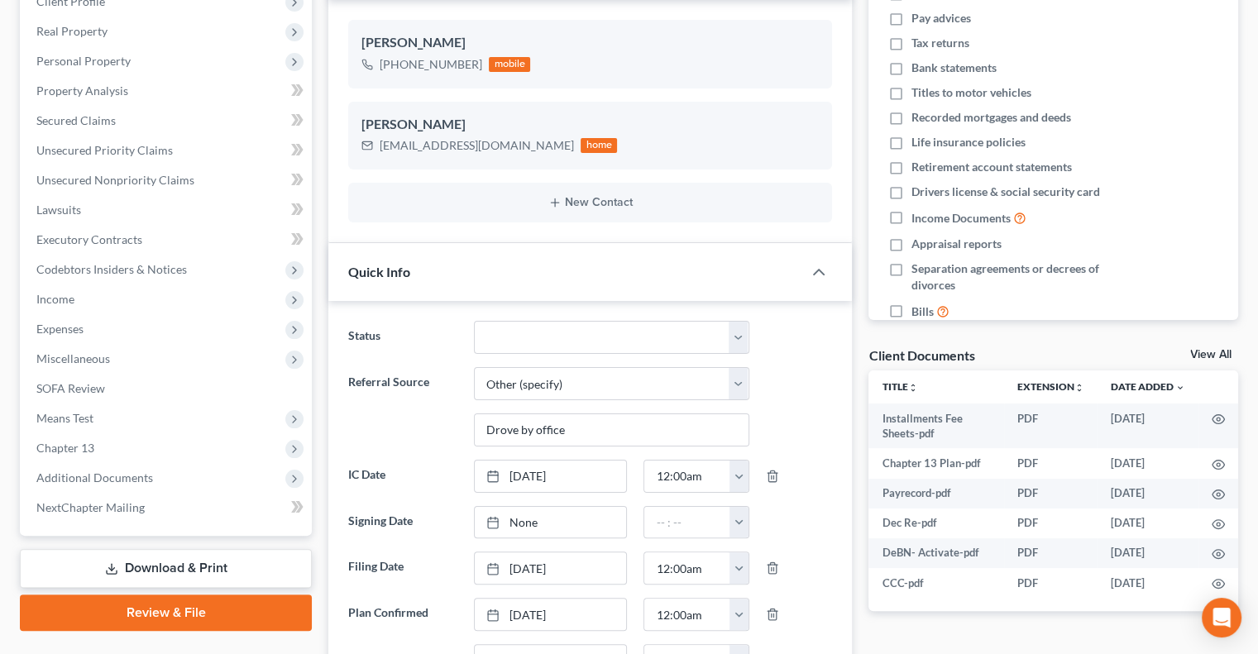
scroll to position [0, 0]
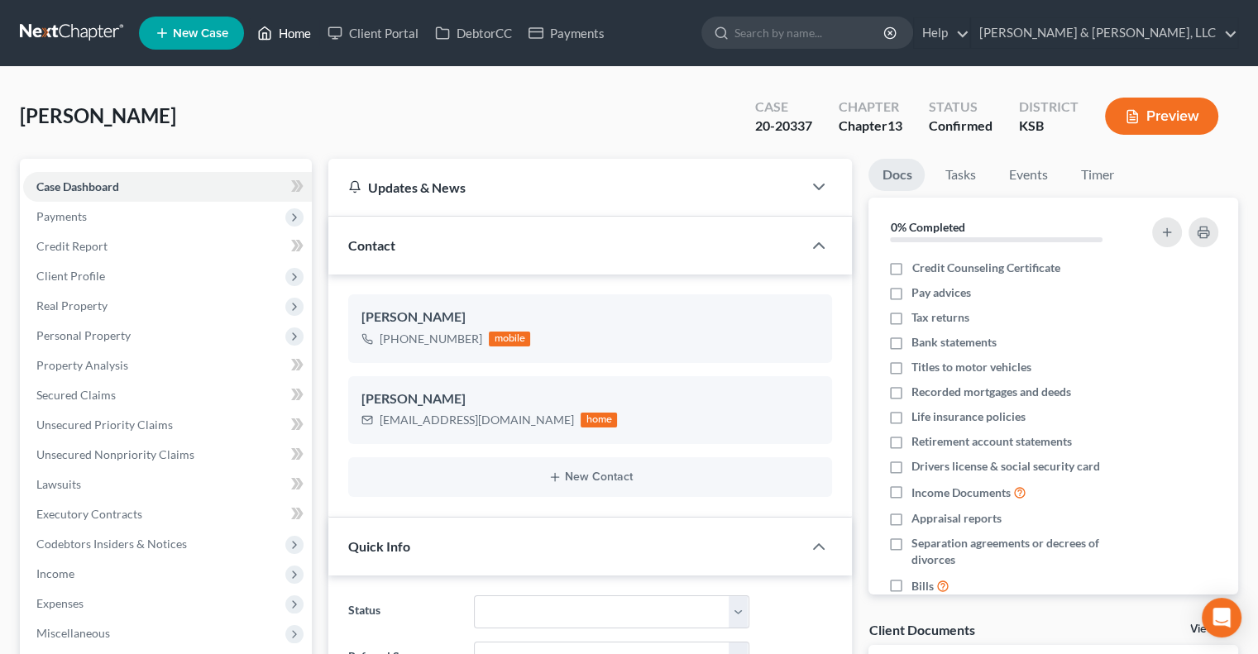
click at [297, 33] on link "Home" at bounding box center [284, 33] width 70 height 30
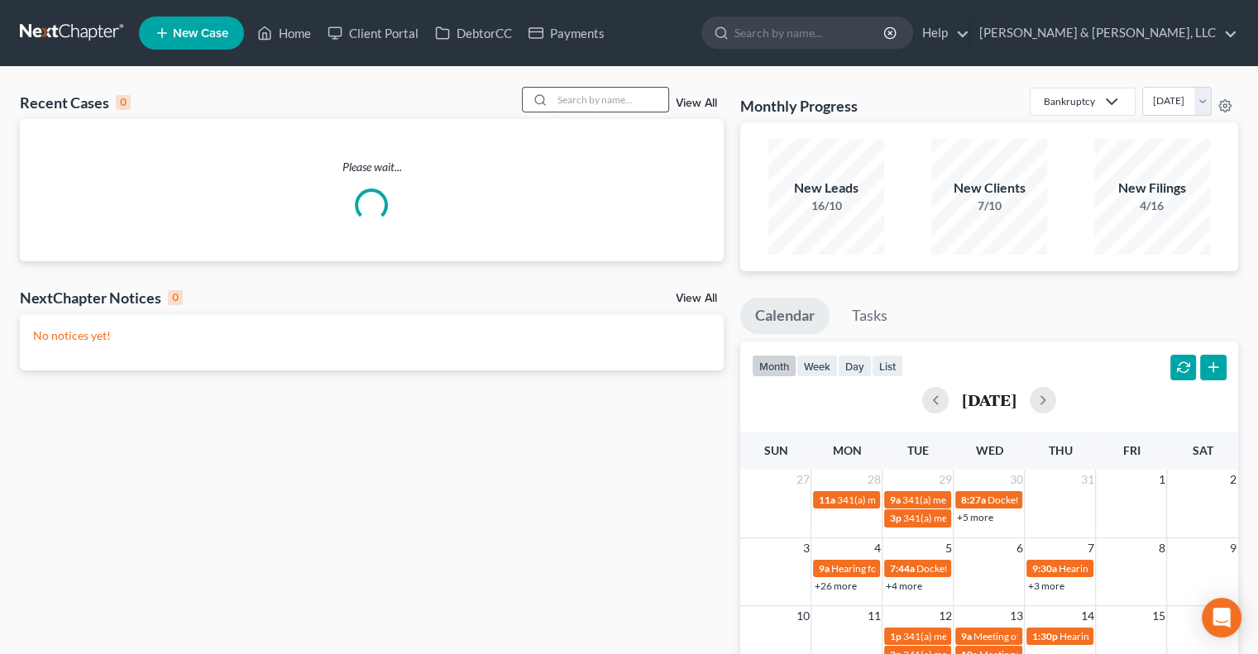
click at [595, 98] on input "search" at bounding box center [610, 100] width 116 height 24
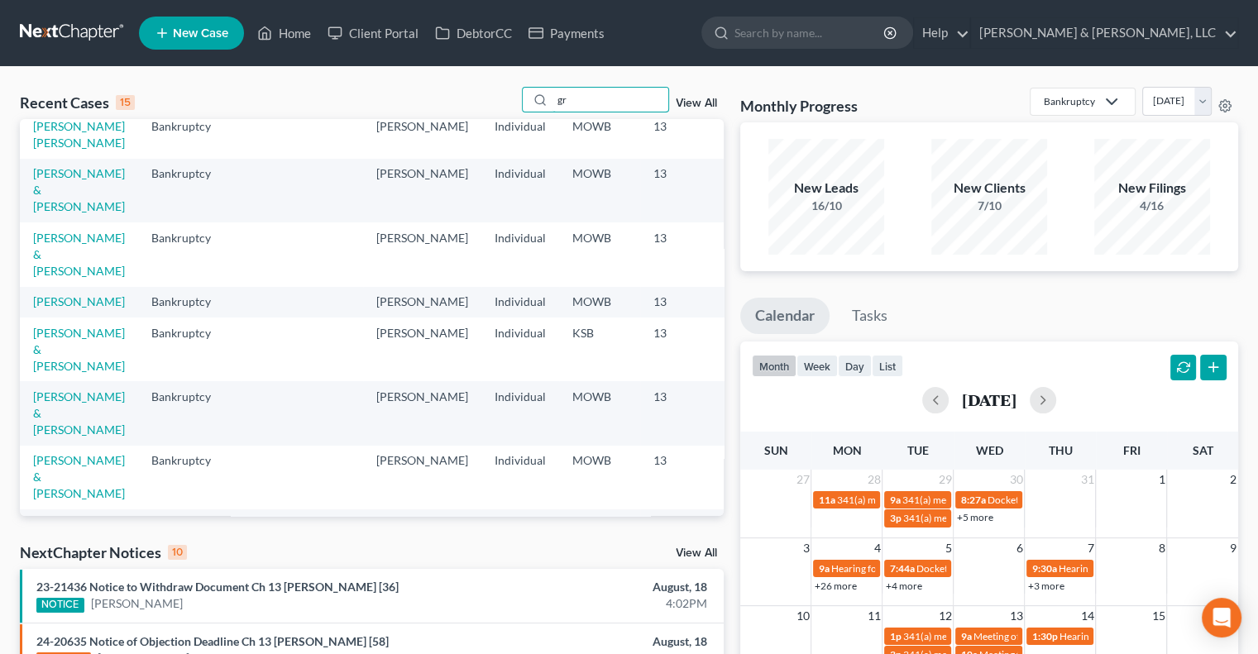
scroll to position [331, 0]
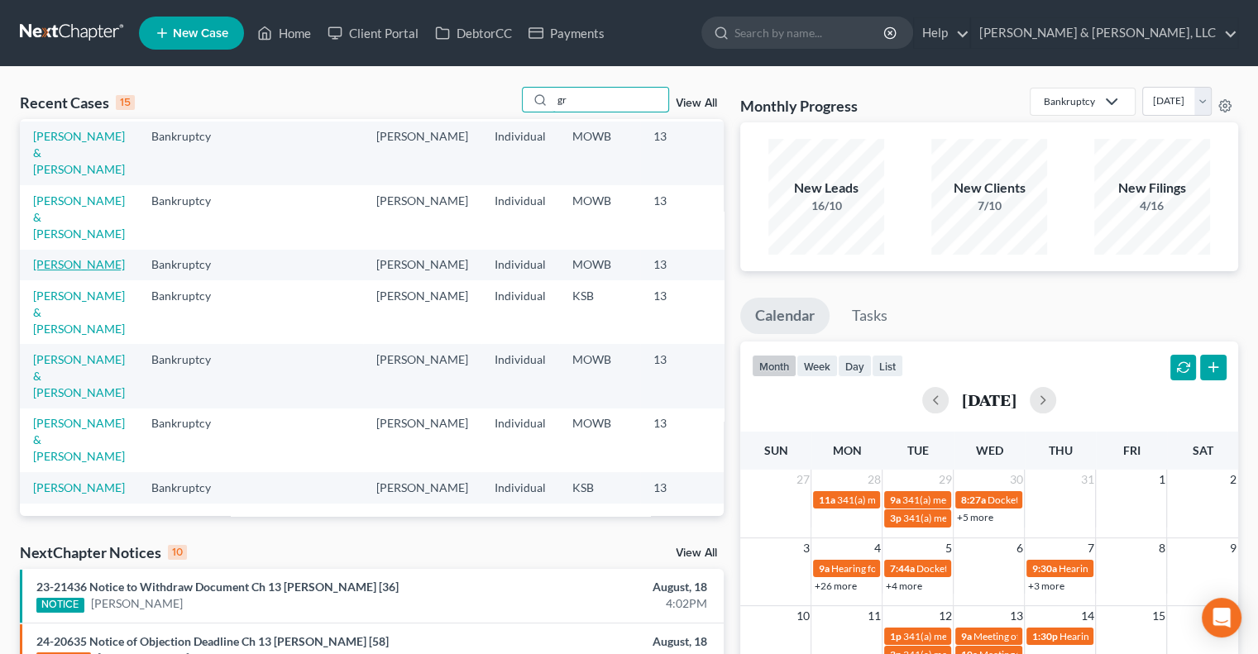
type input "gr"
click at [58, 271] on link "[PERSON_NAME]" at bounding box center [79, 264] width 92 height 14
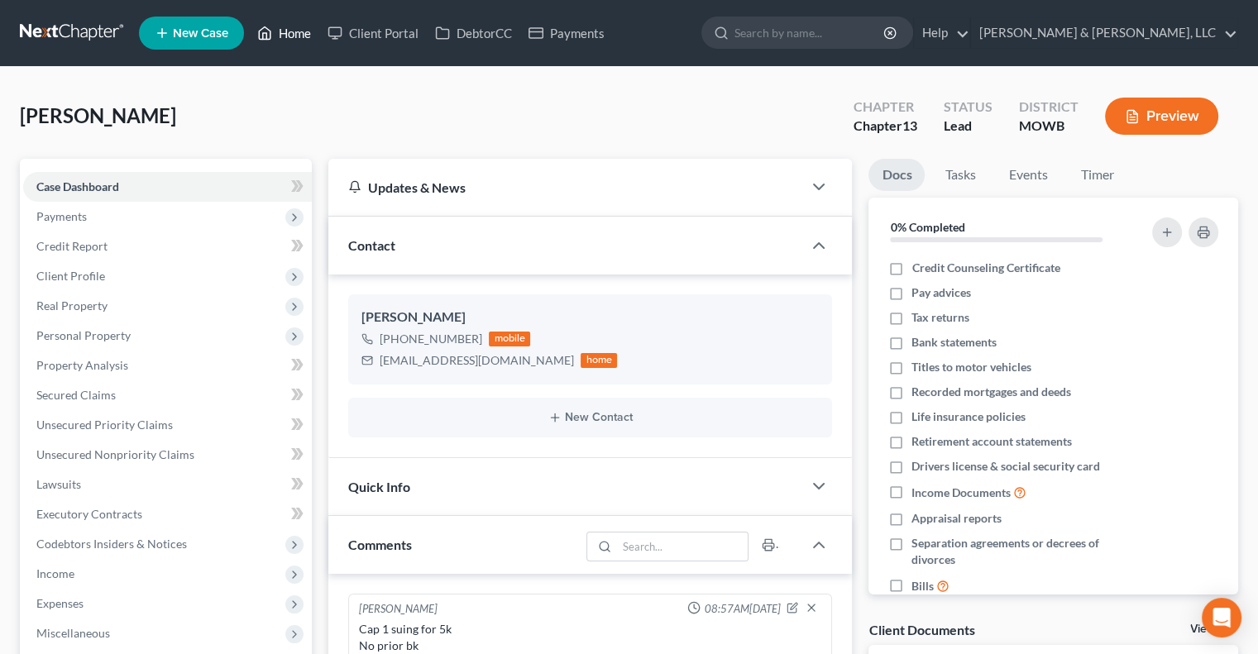
click at [299, 34] on link "Home" at bounding box center [284, 33] width 70 height 30
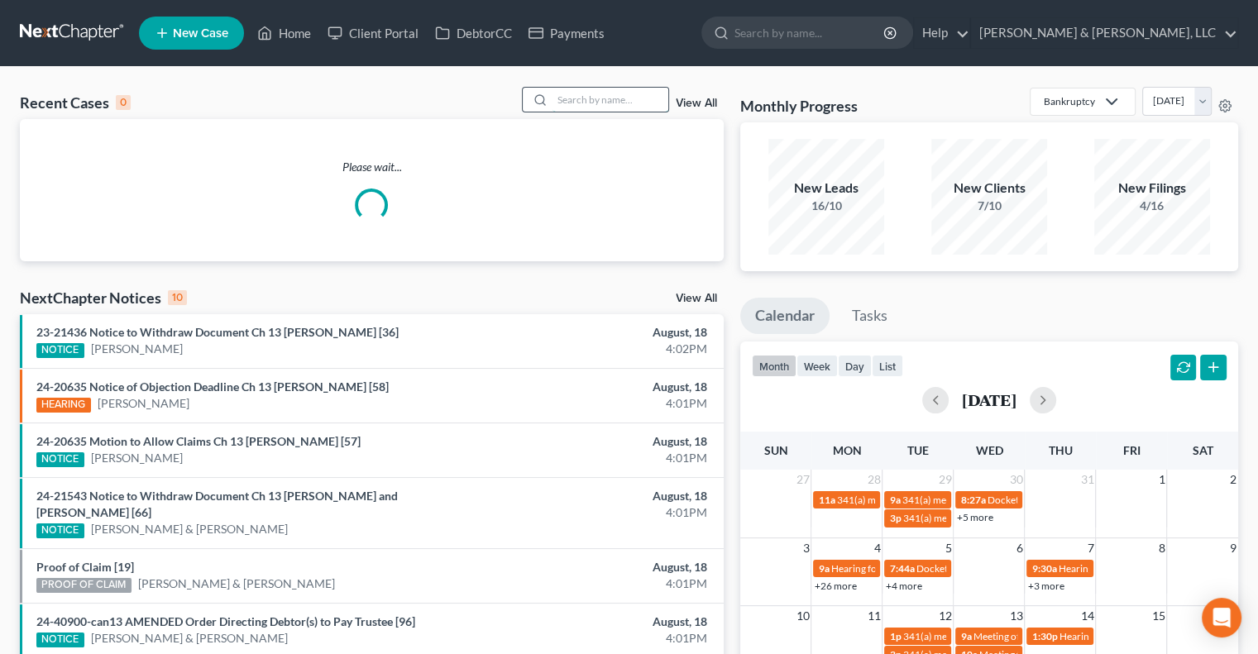
click at [614, 96] on input "search" at bounding box center [610, 100] width 116 height 24
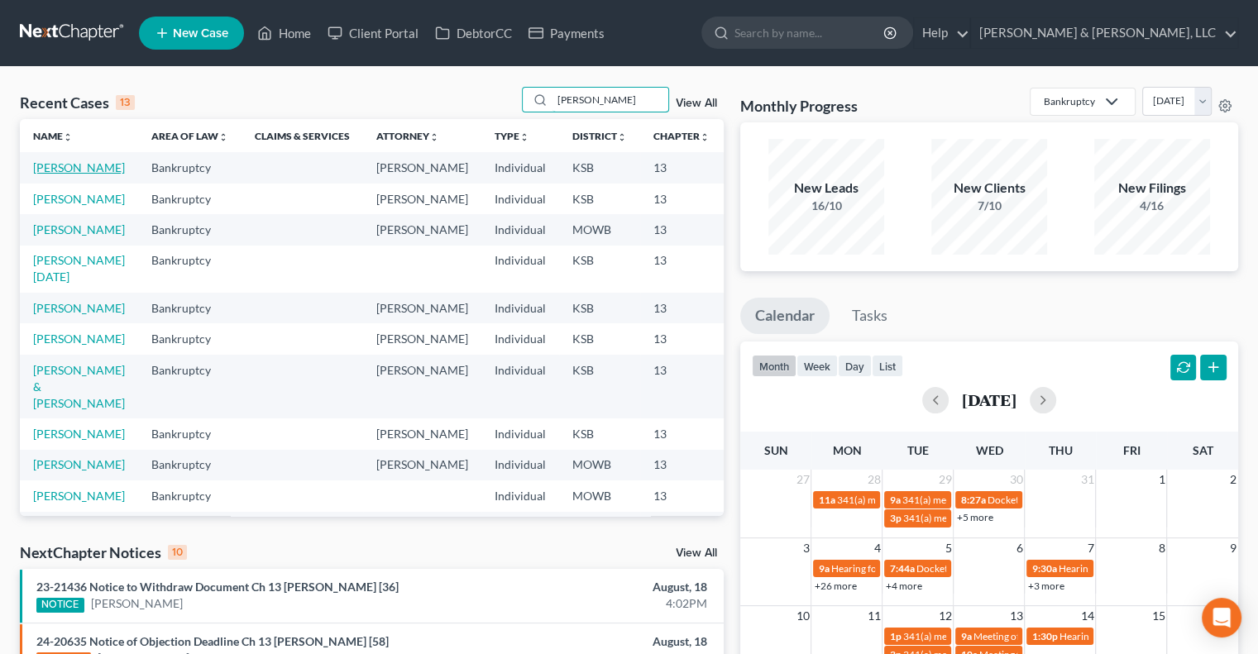
type input "cox"
click at [46, 174] on link "[PERSON_NAME]" at bounding box center [79, 167] width 92 height 14
select select "6"
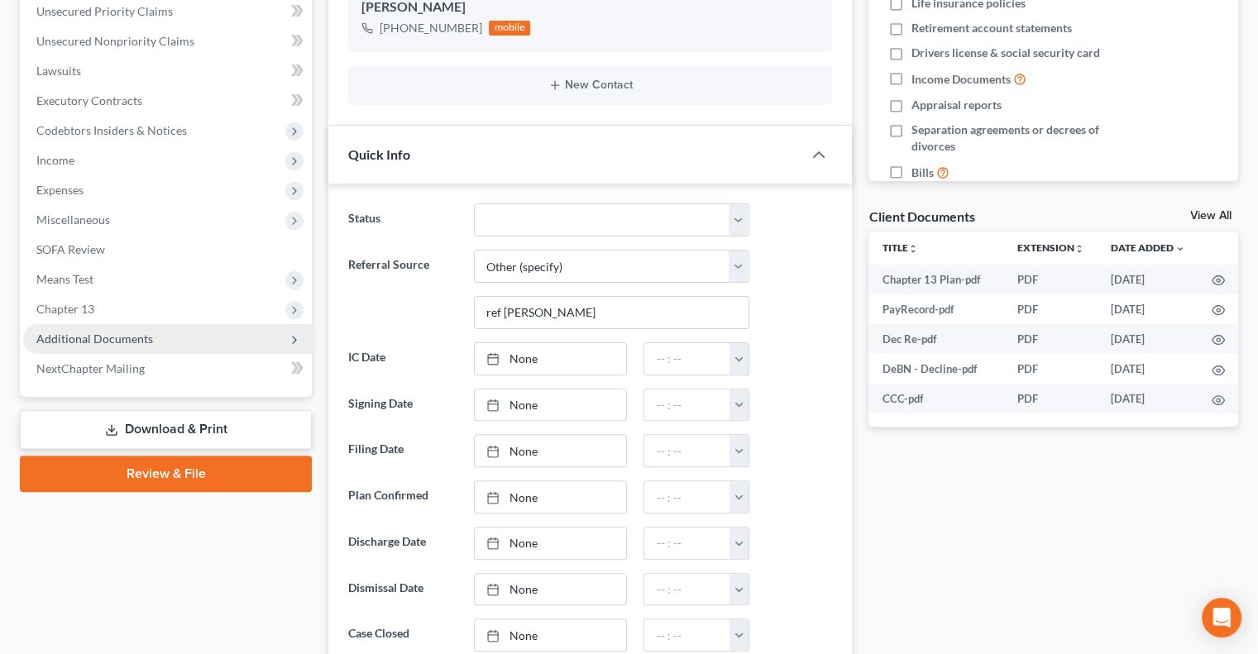
scroll to position [6989, 0]
click at [103, 339] on span "Additional Documents" at bounding box center [94, 339] width 117 height 14
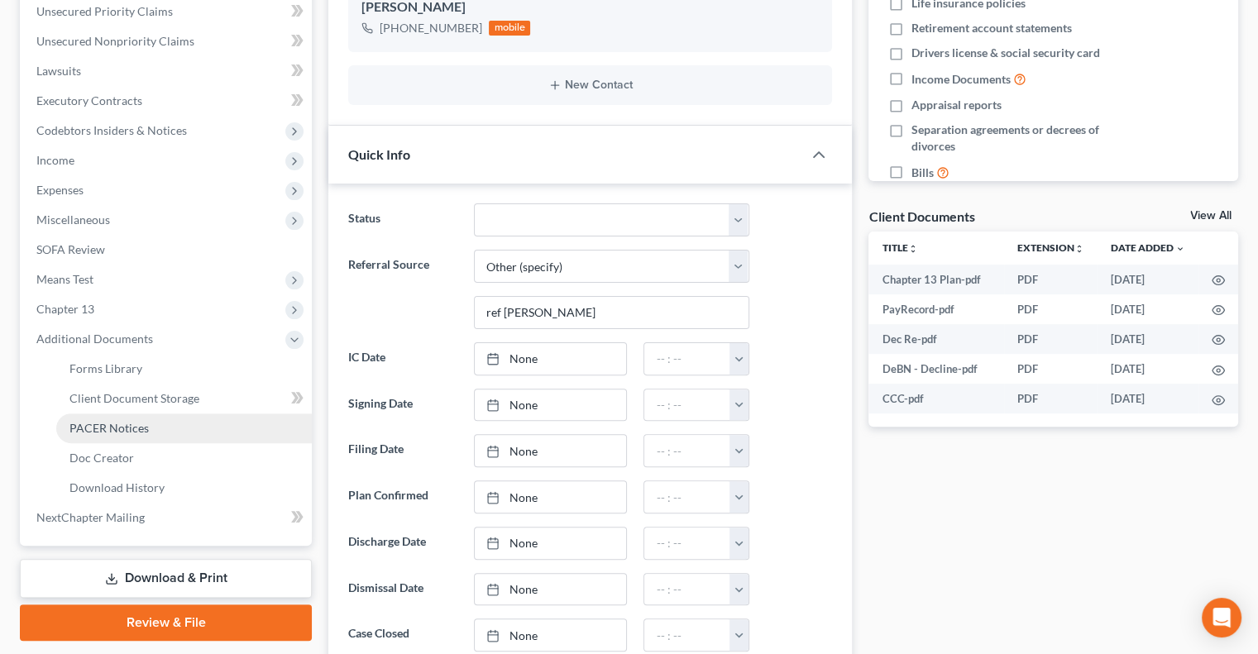
click at [114, 428] on span "PACER Notices" at bounding box center [108, 428] width 79 height 14
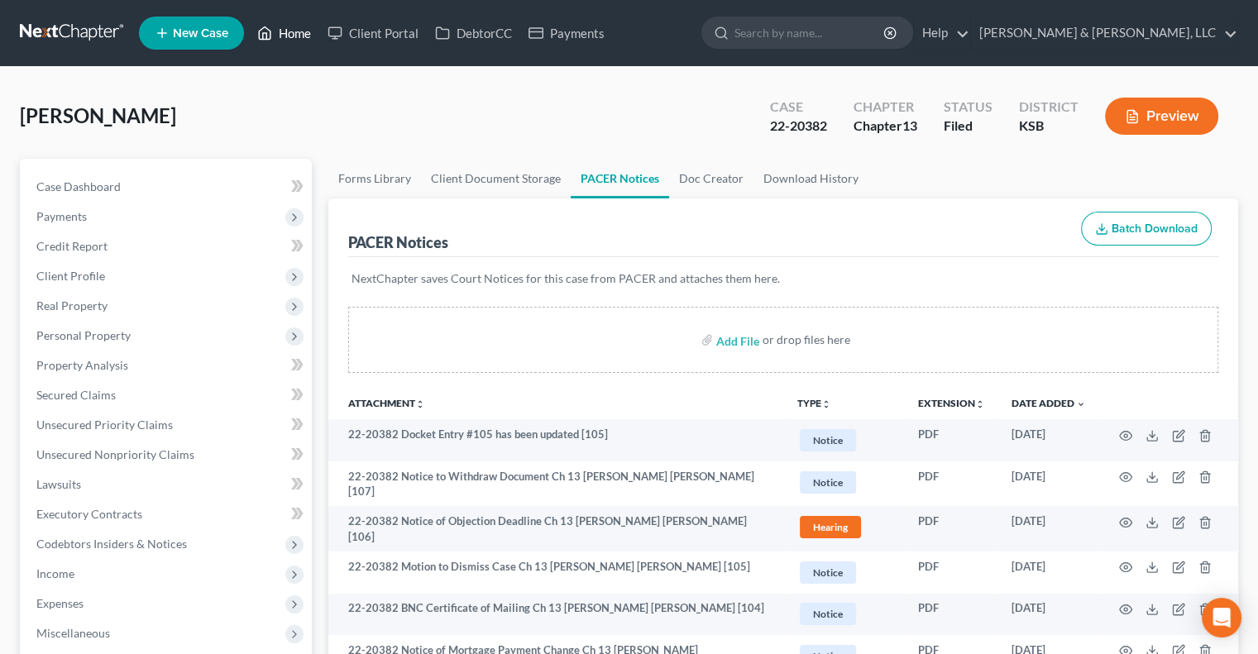
click at [291, 36] on link "Home" at bounding box center [284, 33] width 70 height 30
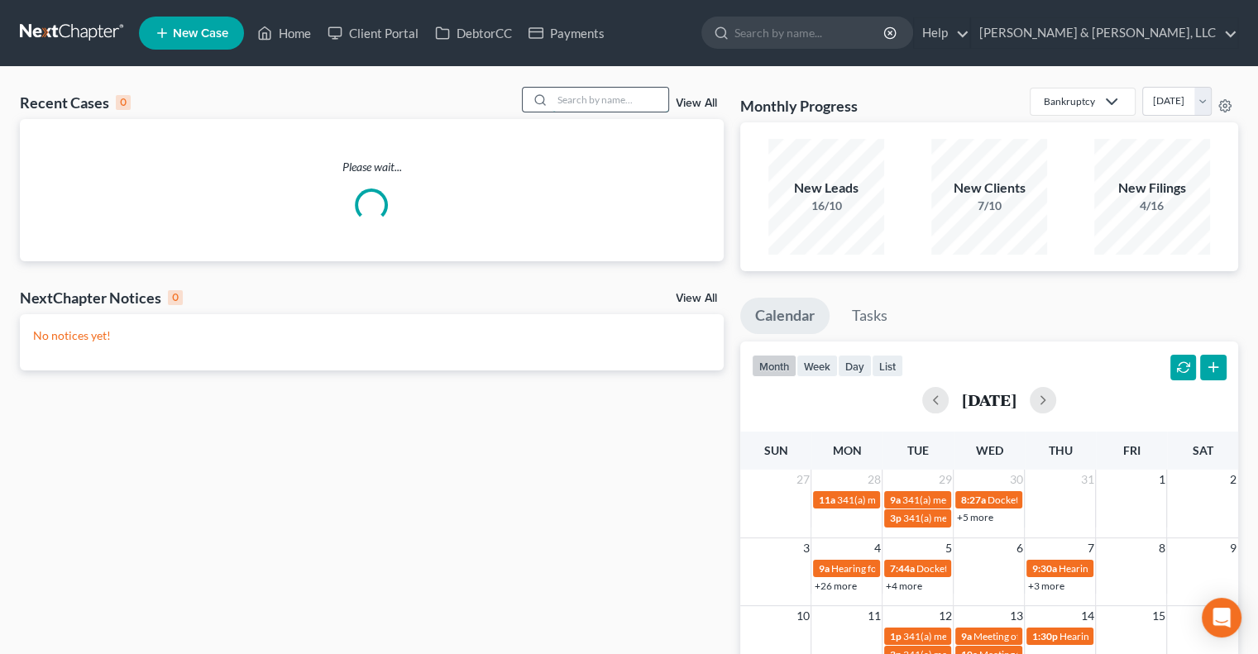
click at [617, 106] on input "search" at bounding box center [610, 100] width 116 height 24
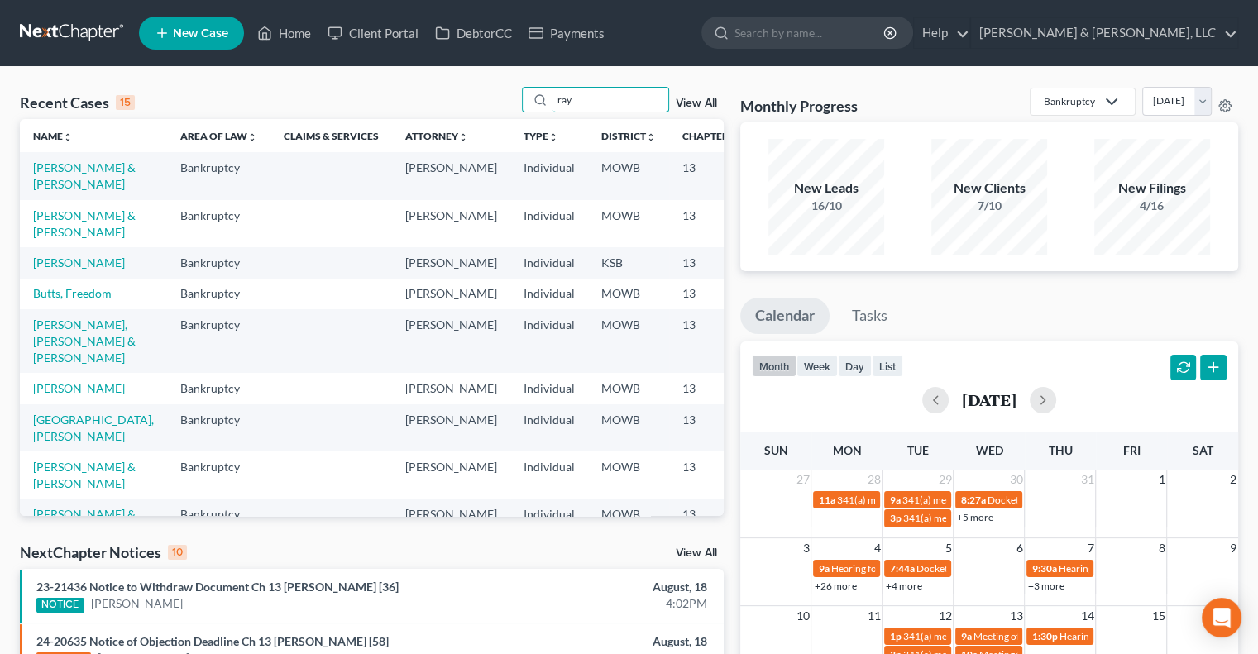
type input "ray"
click at [48, 278] on td "[PERSON_NAME]" at bounding box center [93, 262] width 147 height 31
click at [41, 270] on link "[PERSON_NAME]" at bounding box center [79, 263] width 92 height 14
select select "4"
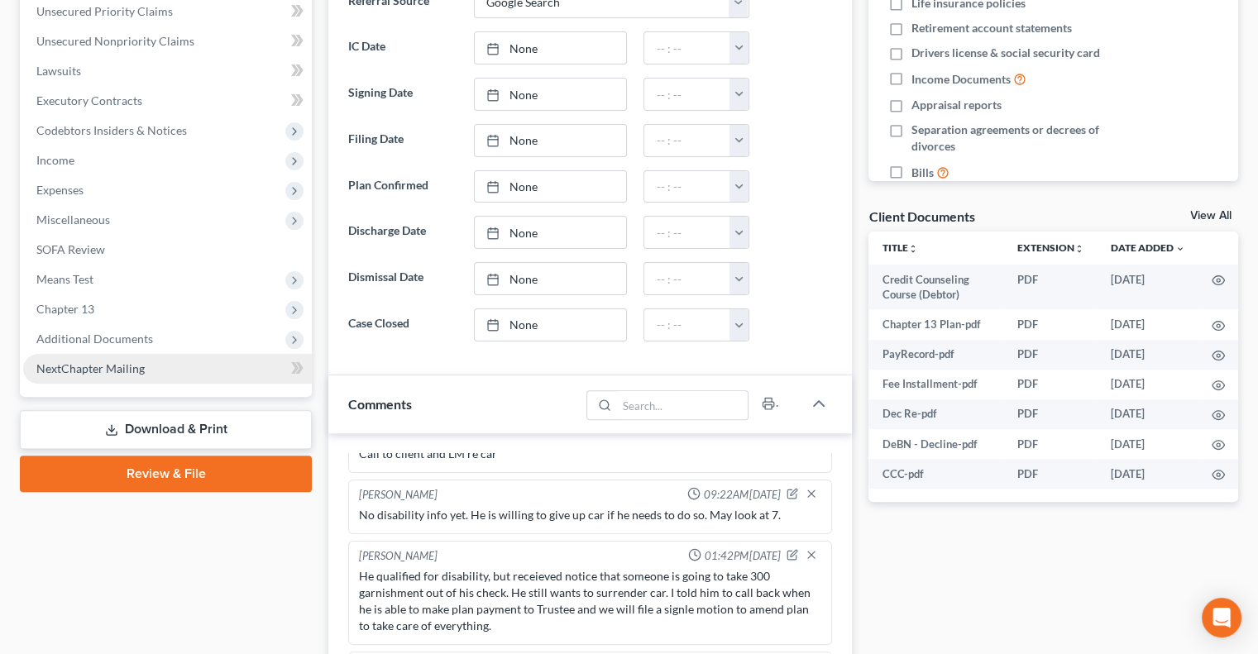
scroll to position [561, 0]
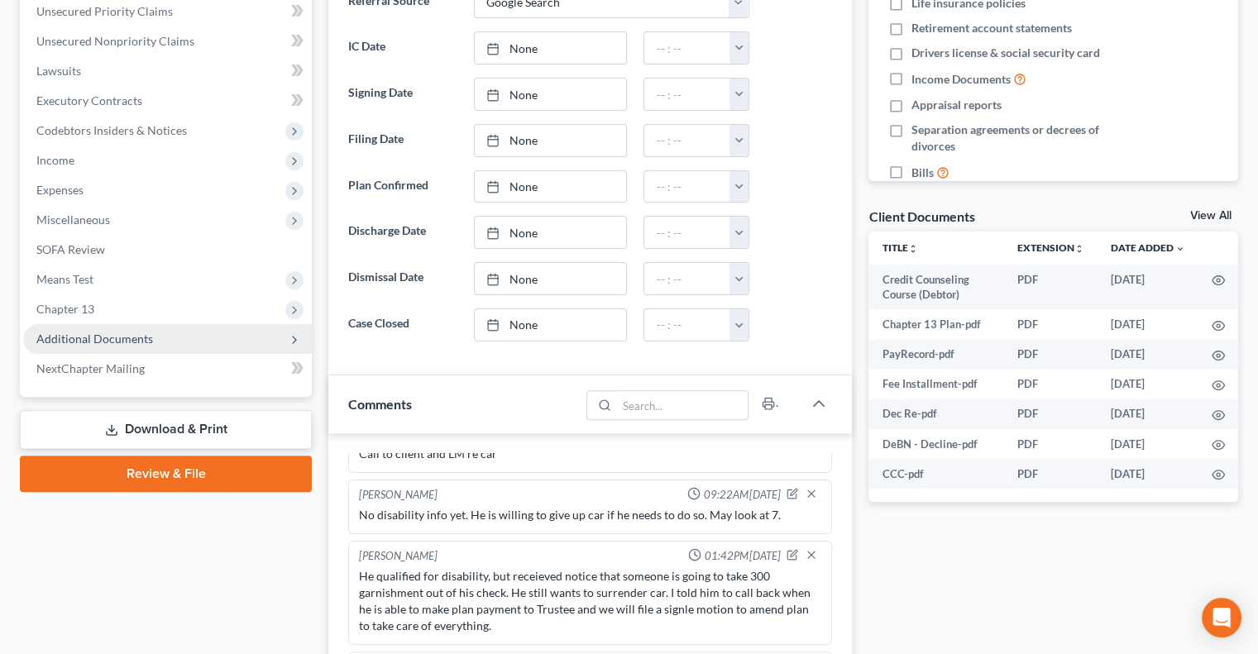
click at [81, 346] on span "Additional Documents" at bounding box center [167, 339] width 289 height 30
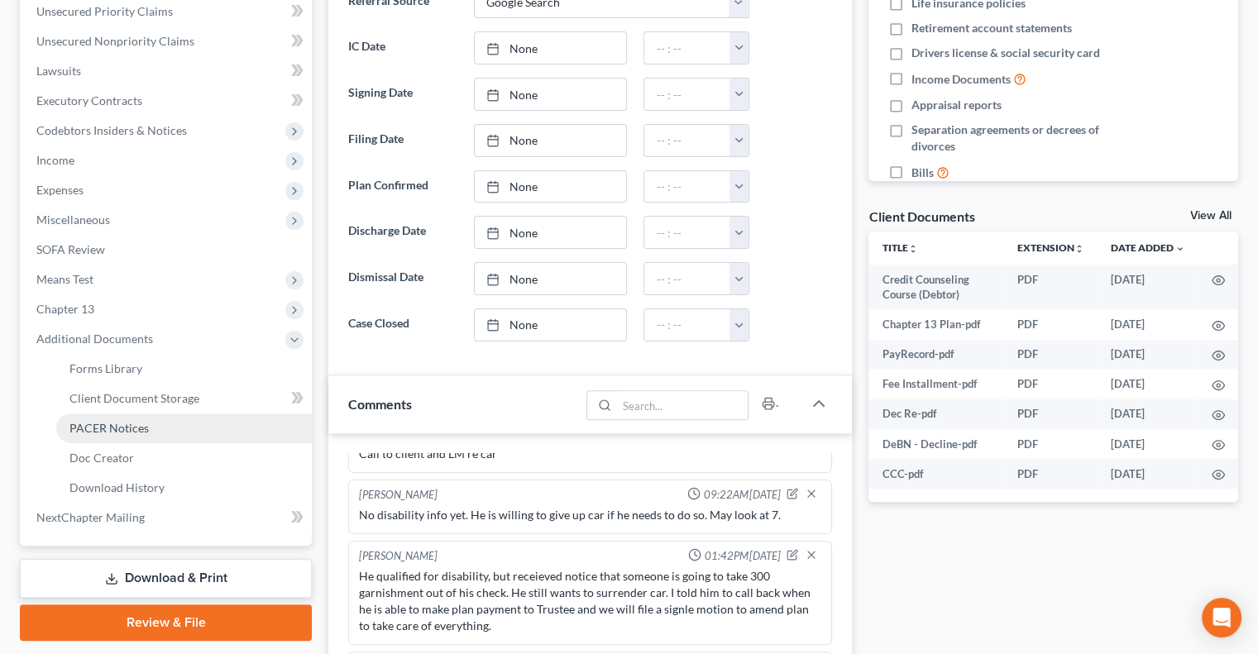
click at [98, 438] on link "PACER Notices" at bounding box center [184, 428] width 256 height 30
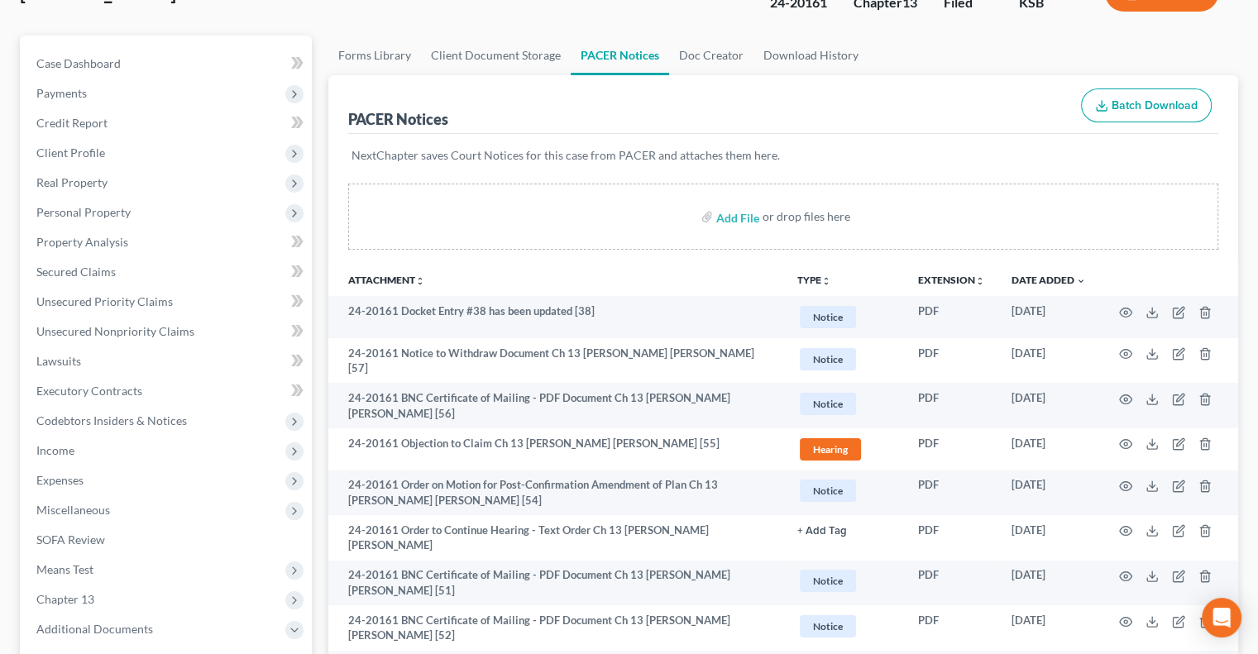
scroll to position [165, 0]
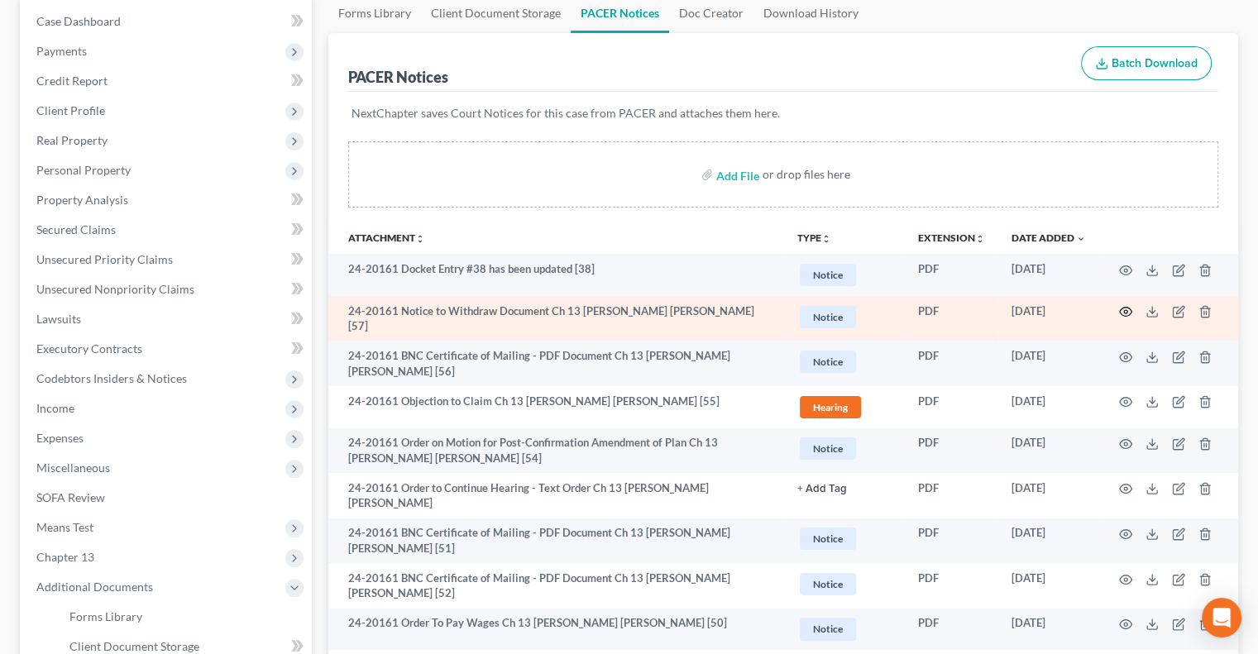
click at [1126, 309] on icon "button" at bounding box center [1125, 311] width 13 height 13
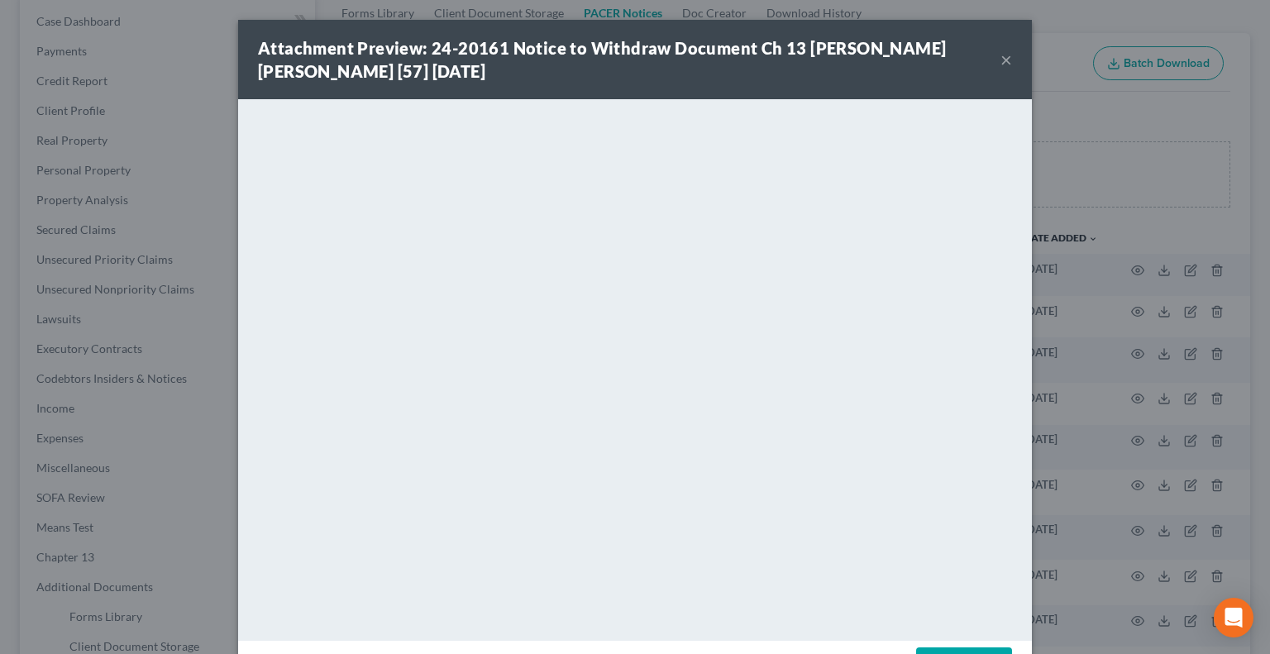
click at [1002, 57] on button "×" at bounding box center [1007, 60] width 12 height 20
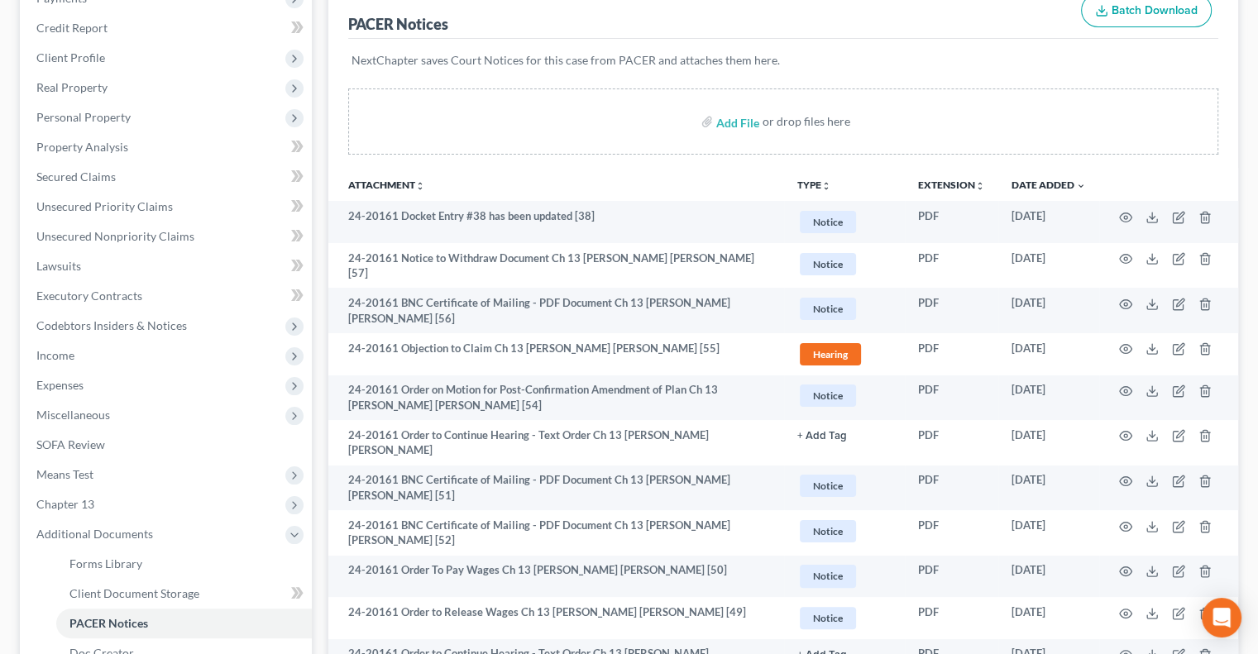
scroll to position [248, 0]
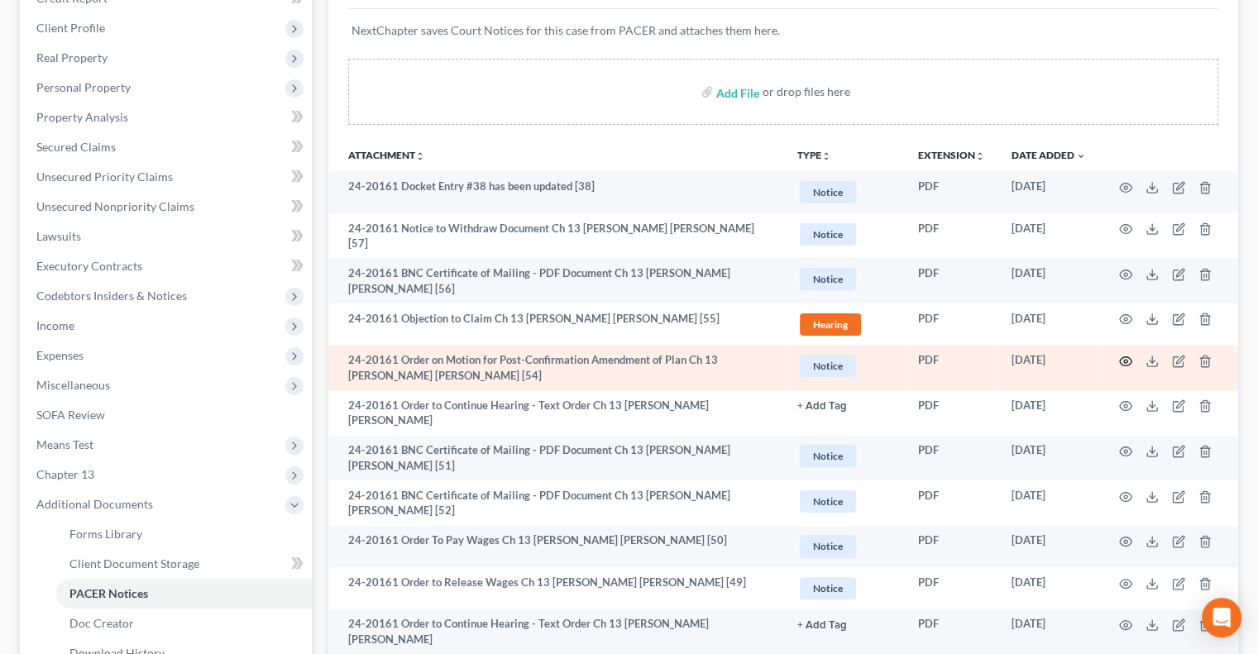
click at [1119, 356] on icon "button" at bounding box center [1125, 361] width 13 height 13
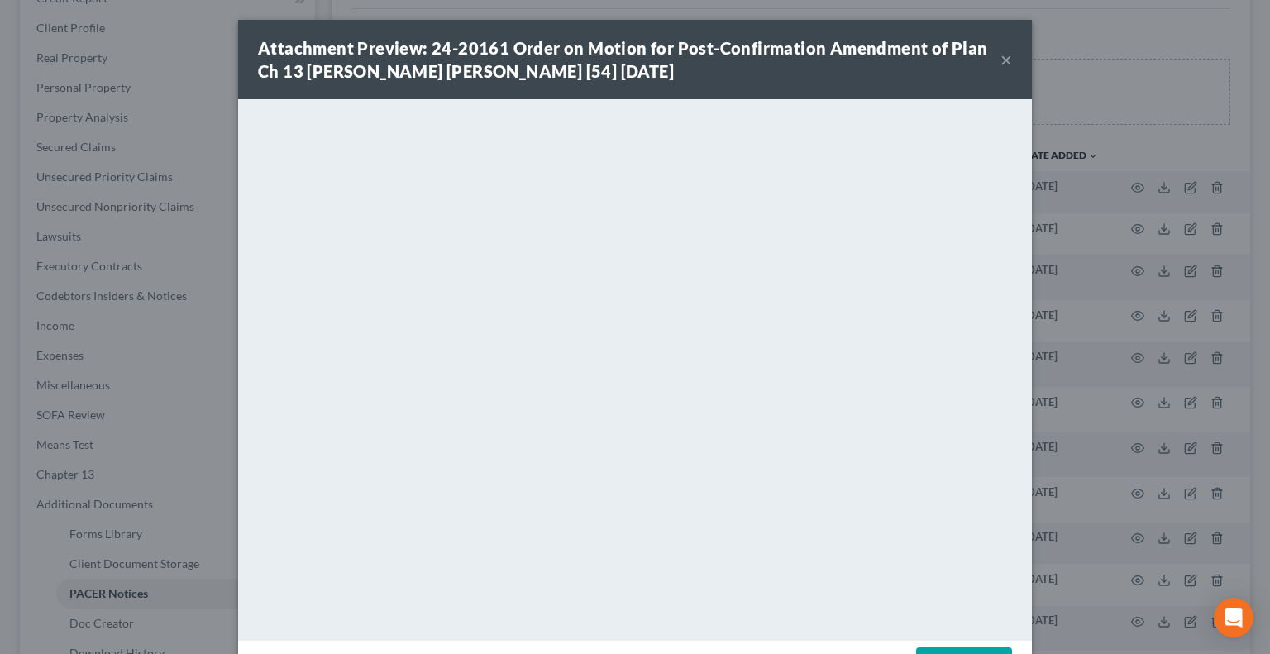
click at [993, 67] on div "Attachment Preview: 24-20161 Order on Motion for Post-Confirmation Amendment of…" at bounding box center [629, 59] width 743 height 46
click at [1001, 62] on button "×" at bounding box center [1007, 60] width 12 height 20
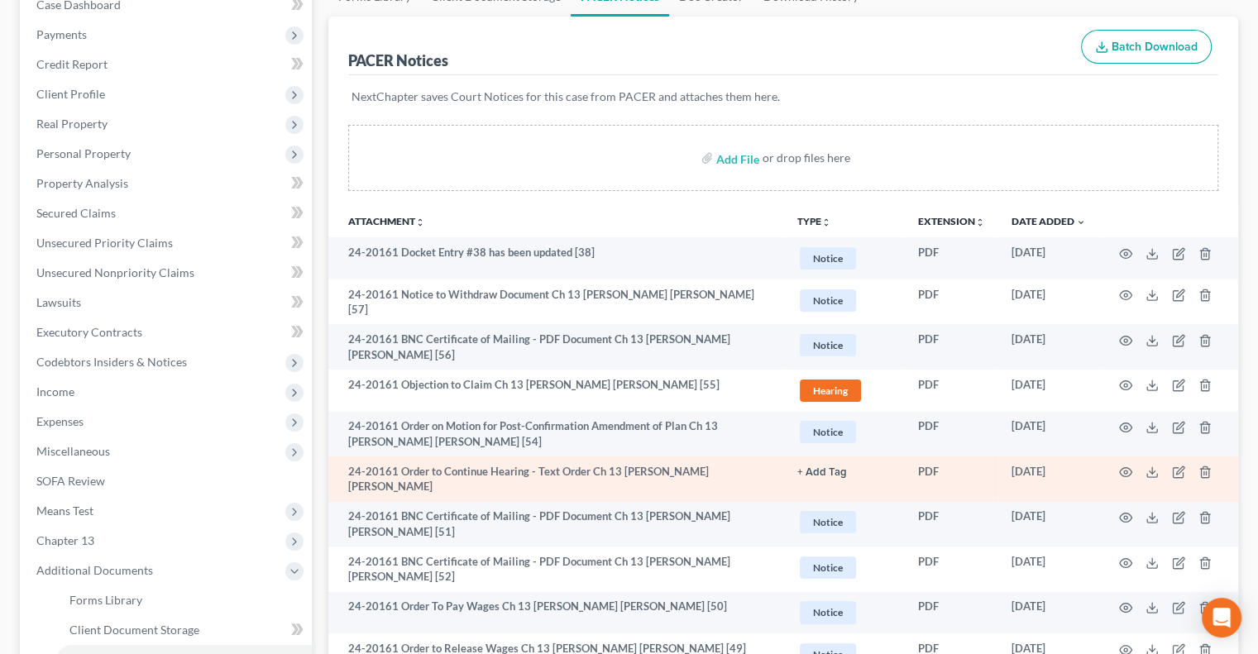
scroll to position [83, 0]
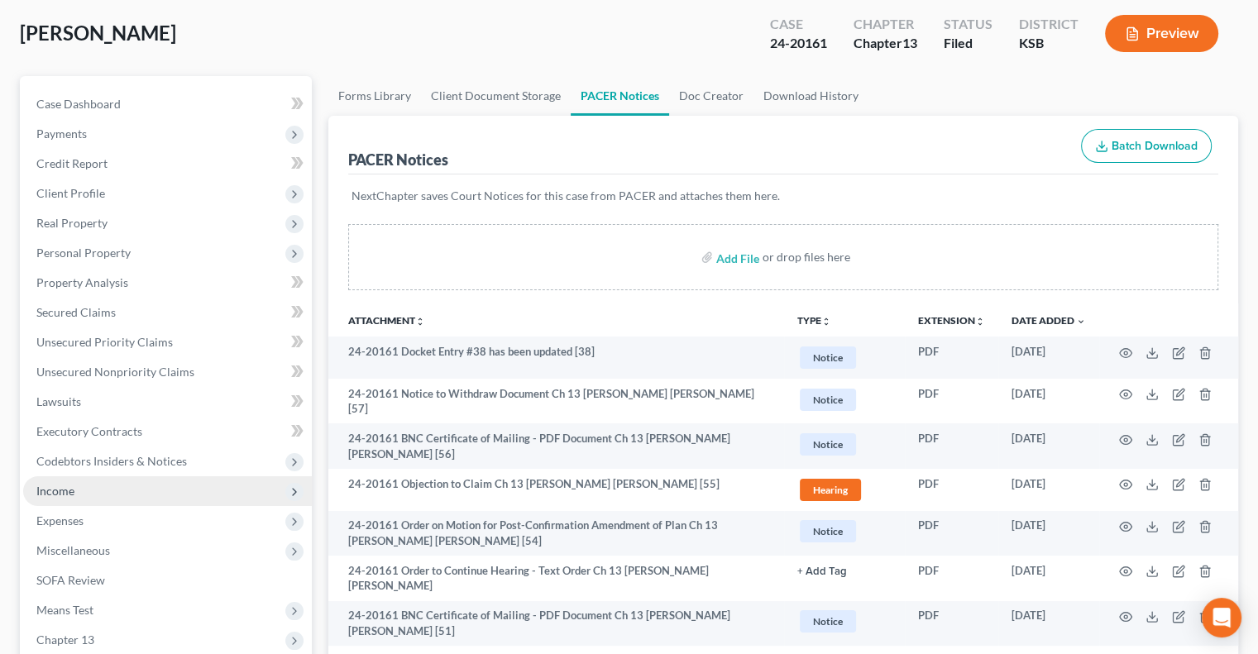
click at [90, 486] on span "Income" at bounding box center [167, 491] width 289 height 30
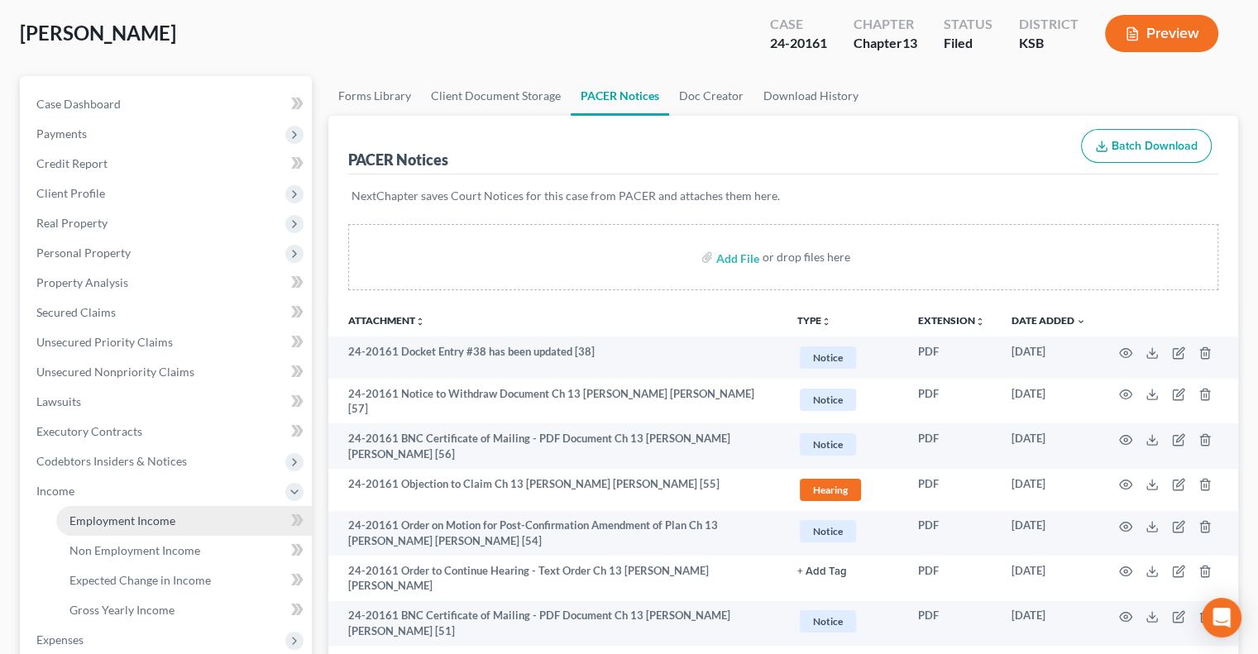
click at [106, 519] on span "Employment Income" at bounding box center [122, 521] width 106 height 14
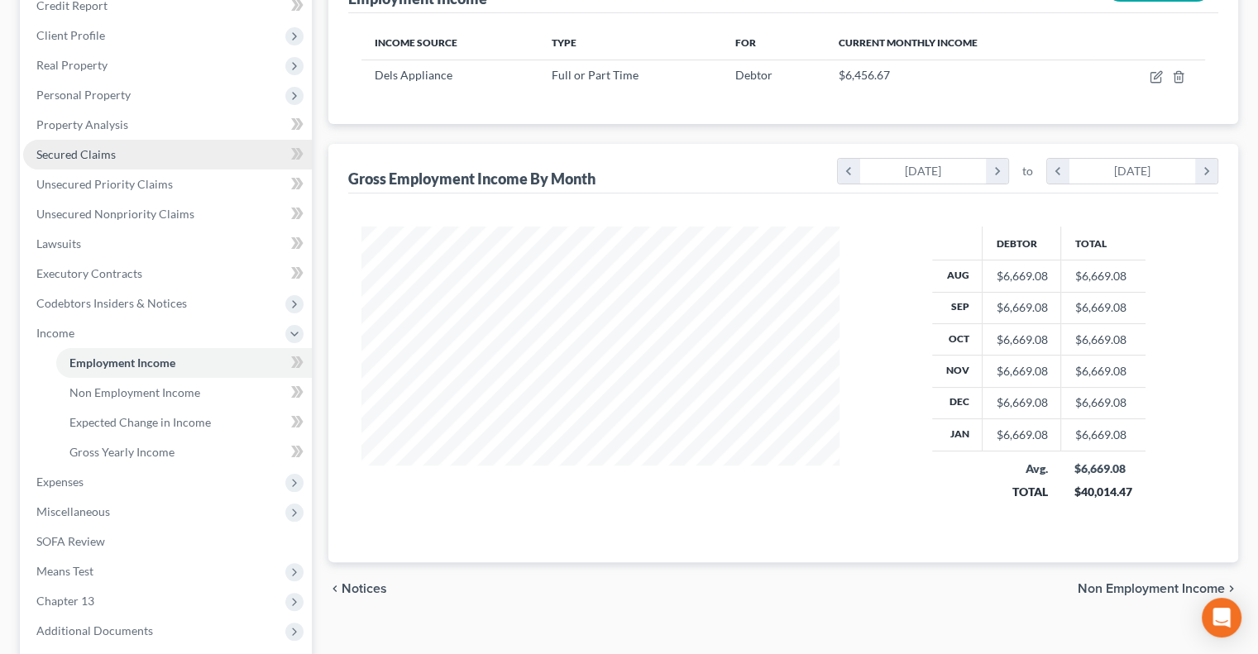
scroll to position [248, 0]
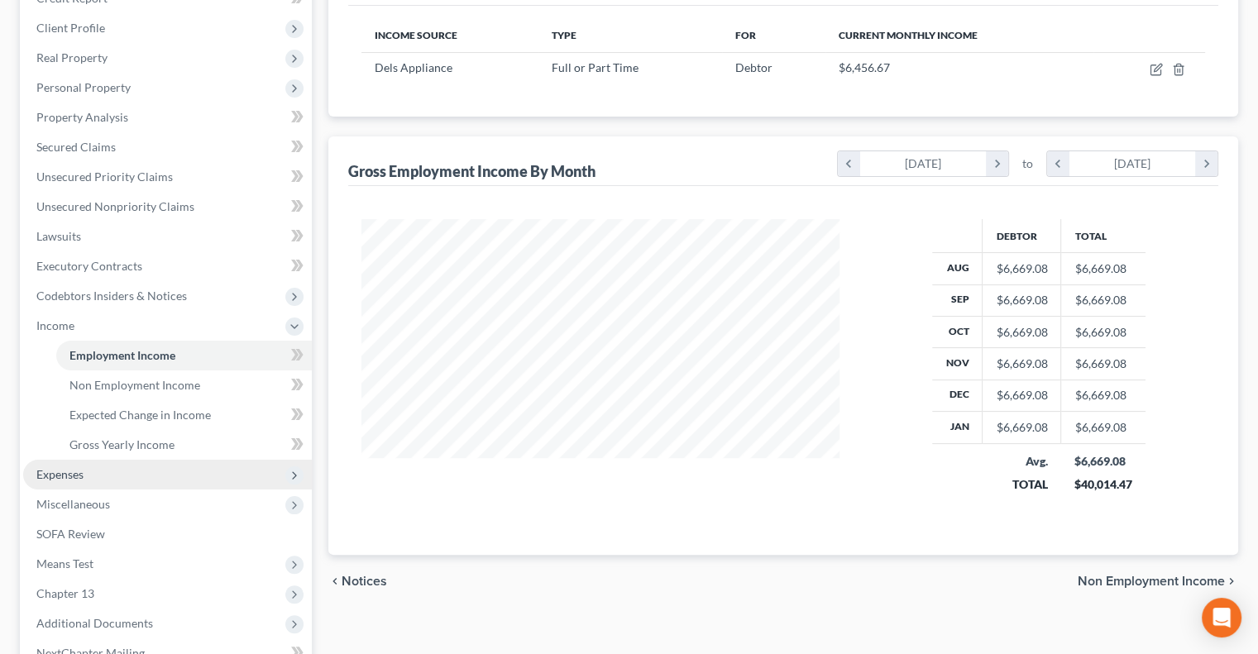
click at [64, 474] on span "Expenses" at bounding box center [59, 474] width 47 height 14
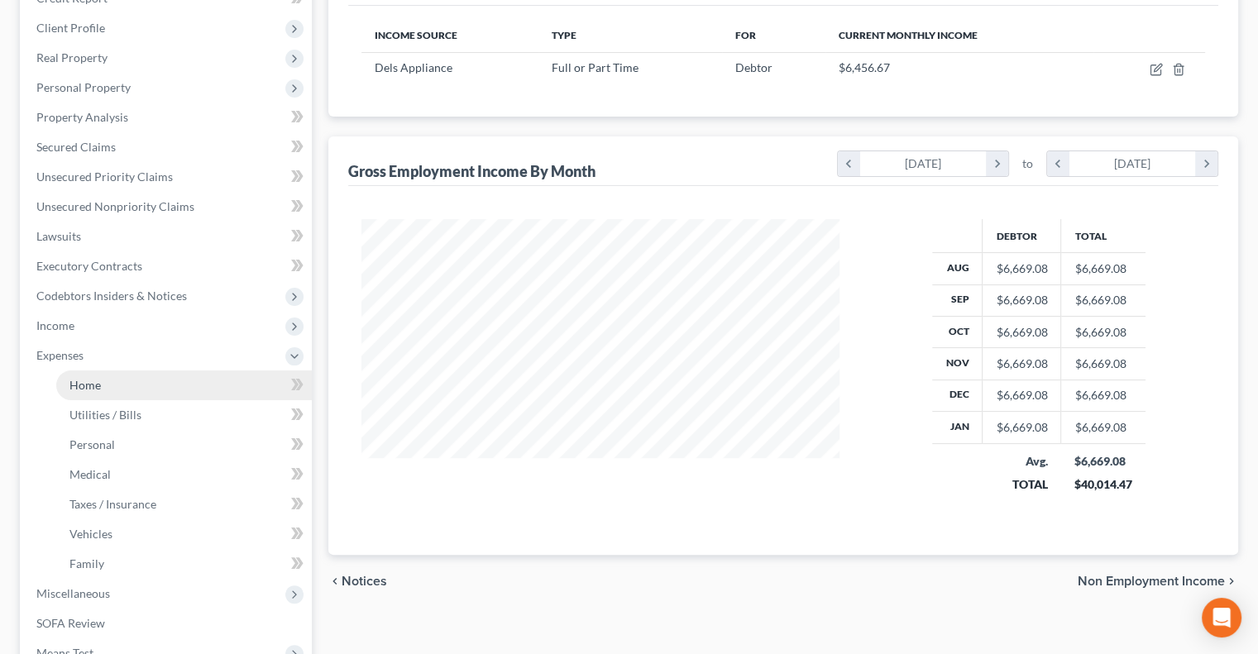
click at [100, 383] on link "Home" at bounding box center [184, 385] width 256 height 30
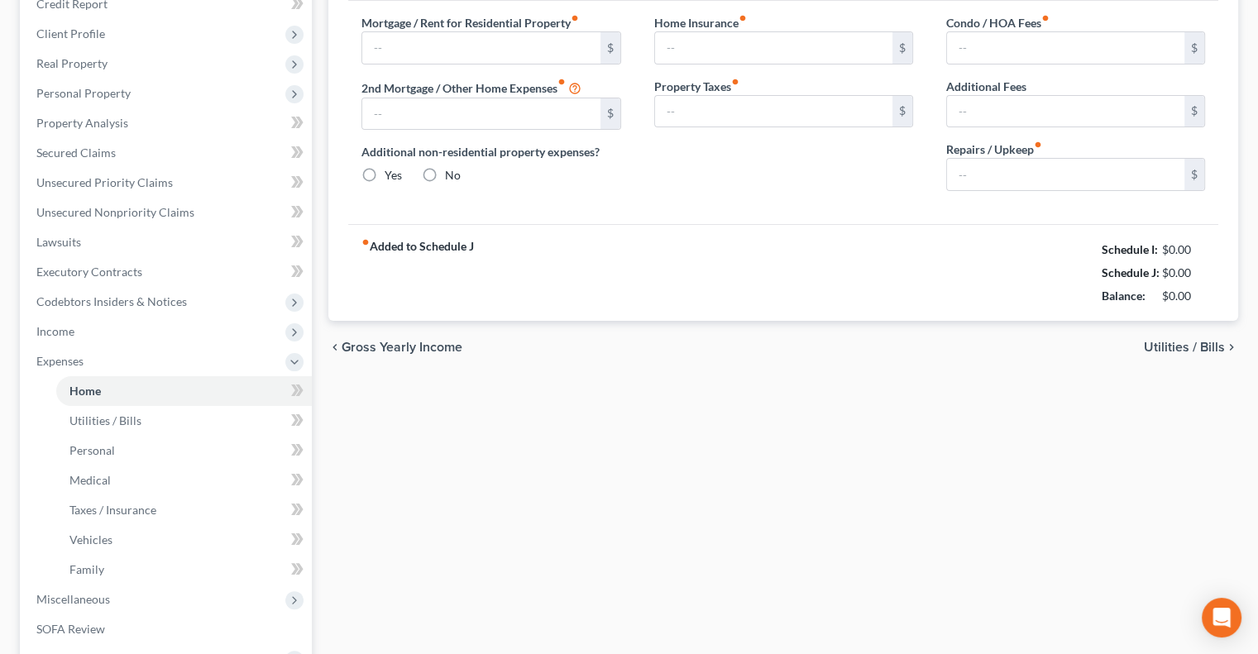
type input "850.00"
type input "0.00"
radio input "true"
type input "0.00"
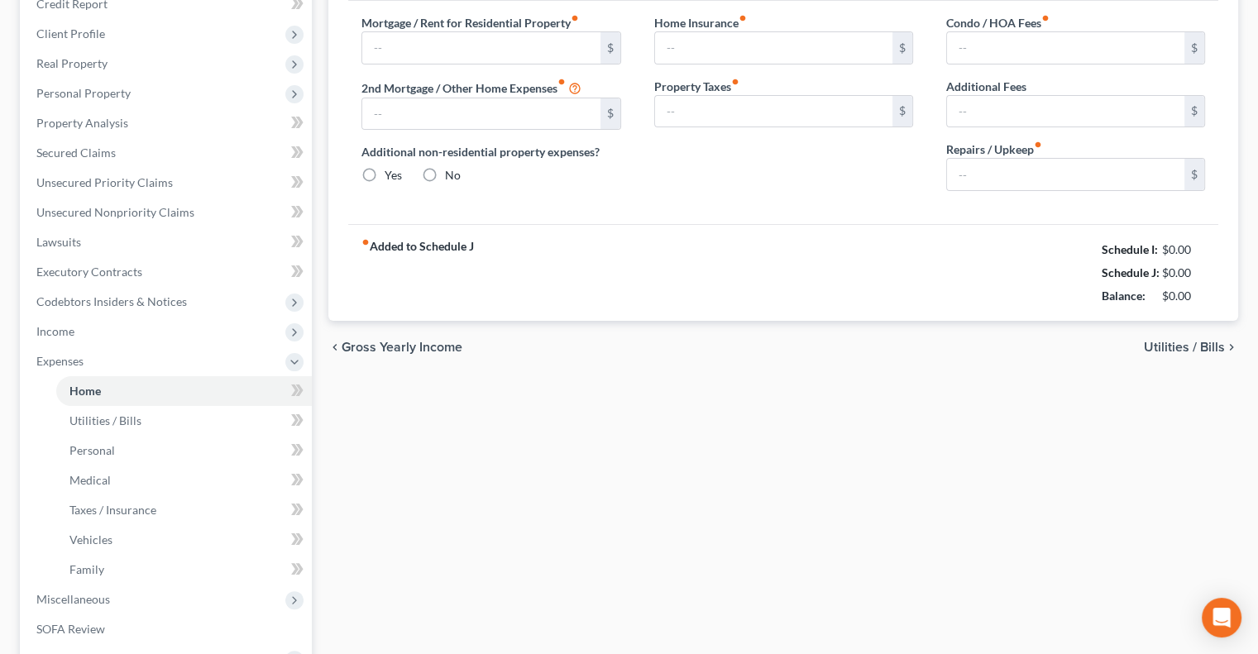
type input "0.00"
type input "105.00"
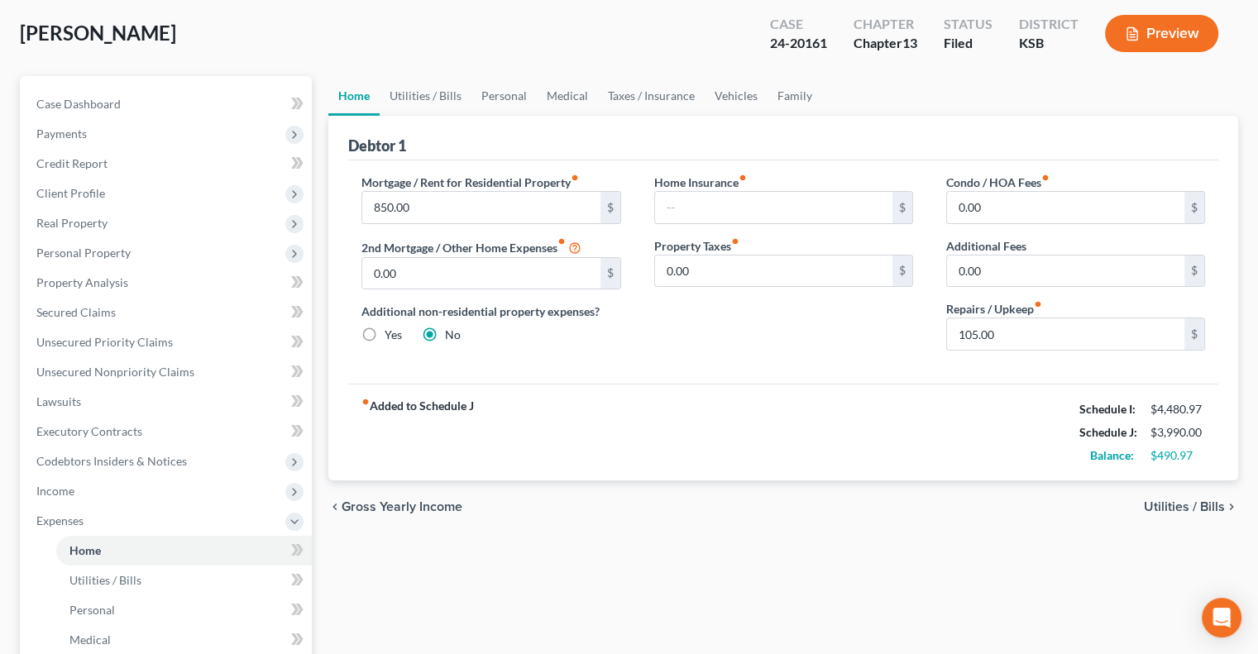
scroll to position [165, 0]
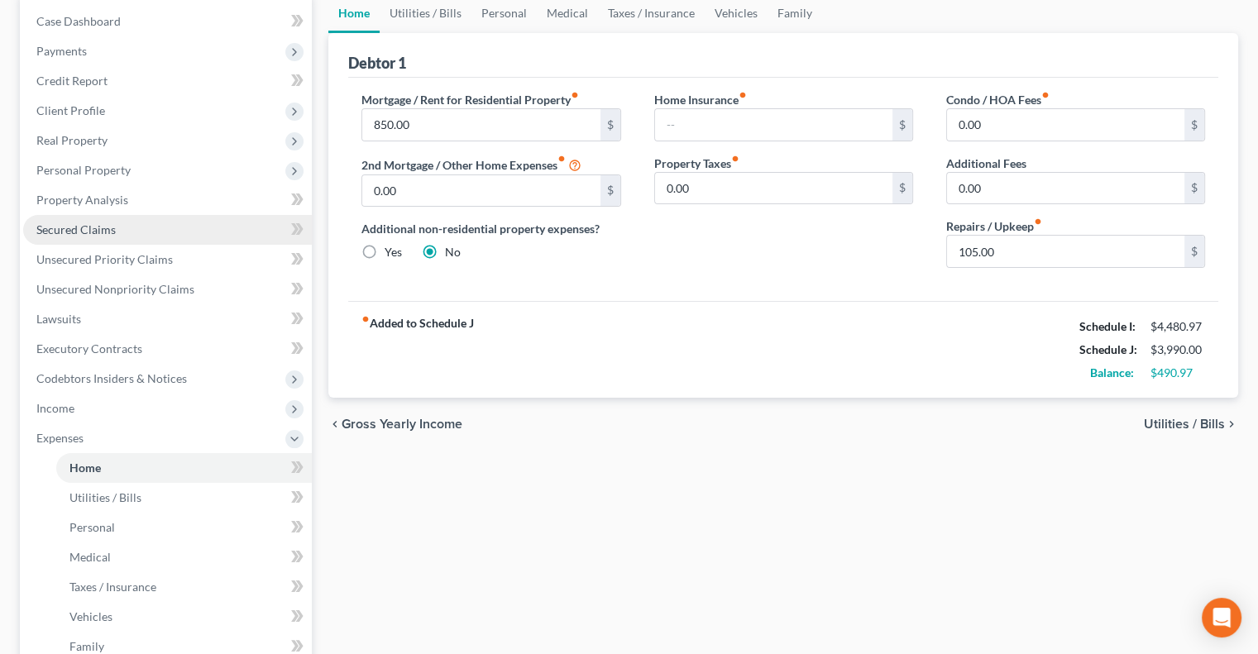
click at [67, 236] on span "Secured Claims" at bounding box center [75, 229] width 79 height 14
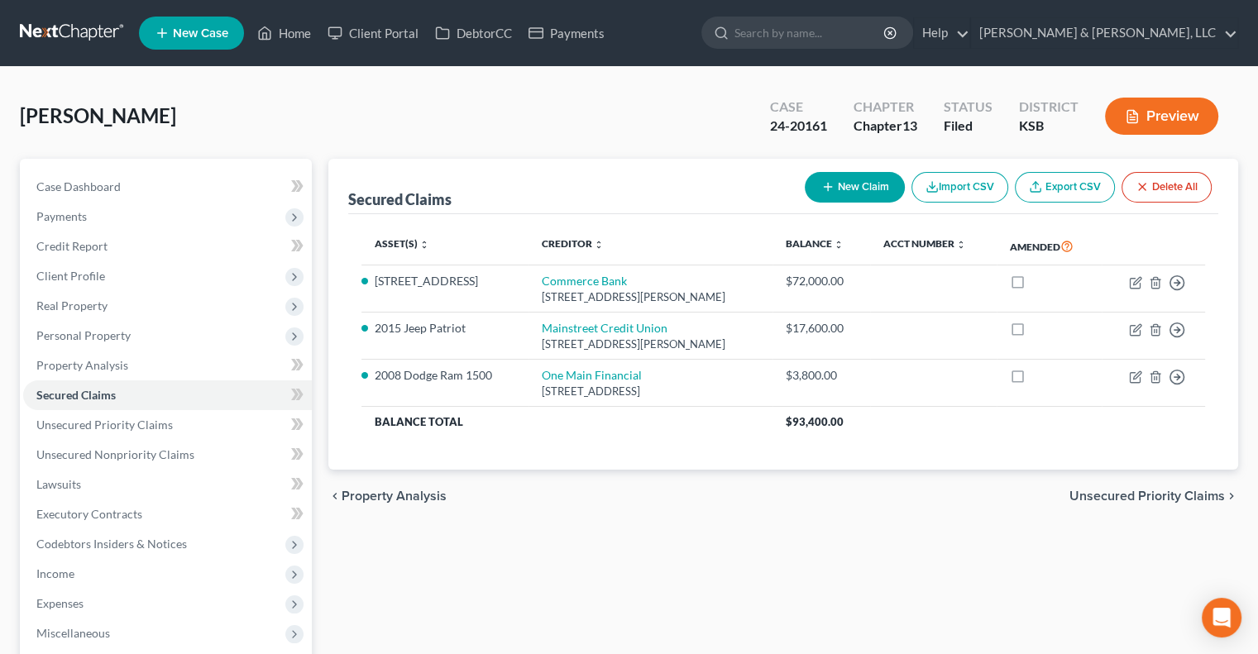
scroll to position [83, 0]
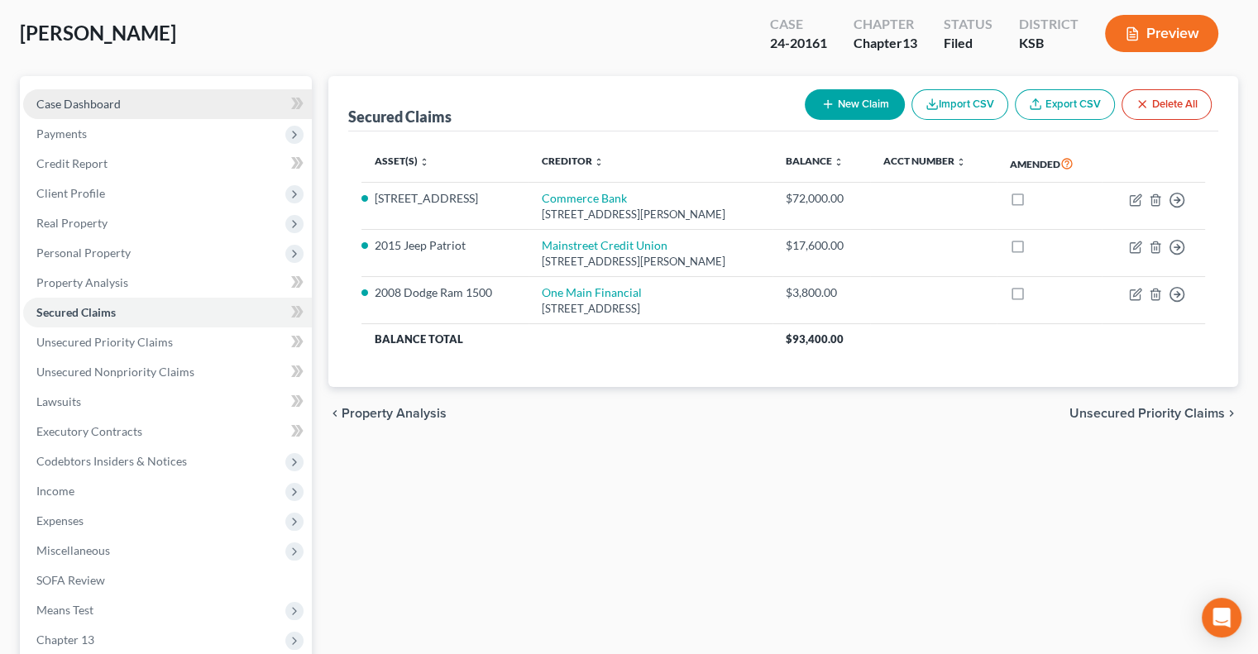
click at [94, 103] on span "Case Dashboard" at bounding box center [78, 104] width 84 height 14
select select "4"
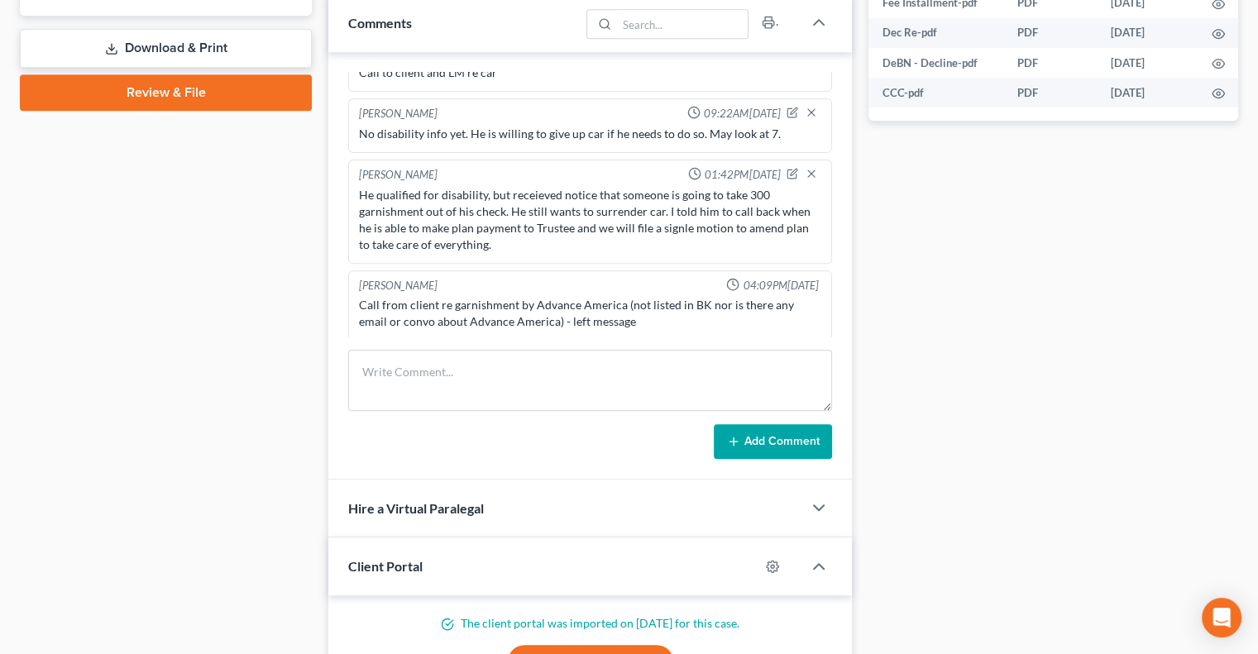
scroll to position [827, 0]
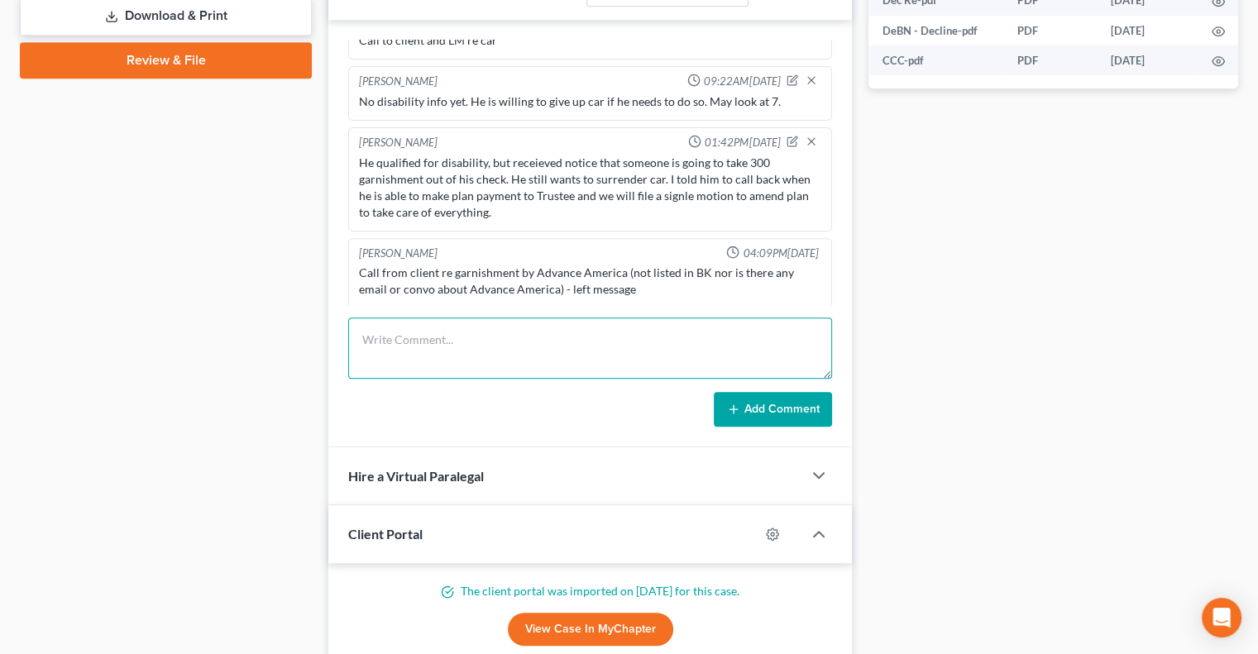
drag, startPoint x: 519, startPoint y: 313, endPoint x: 509, endPoint y: 332, distance: 21.1
click at [519, 318] on textarea at bounding box center [590, 348] width 484 height 61
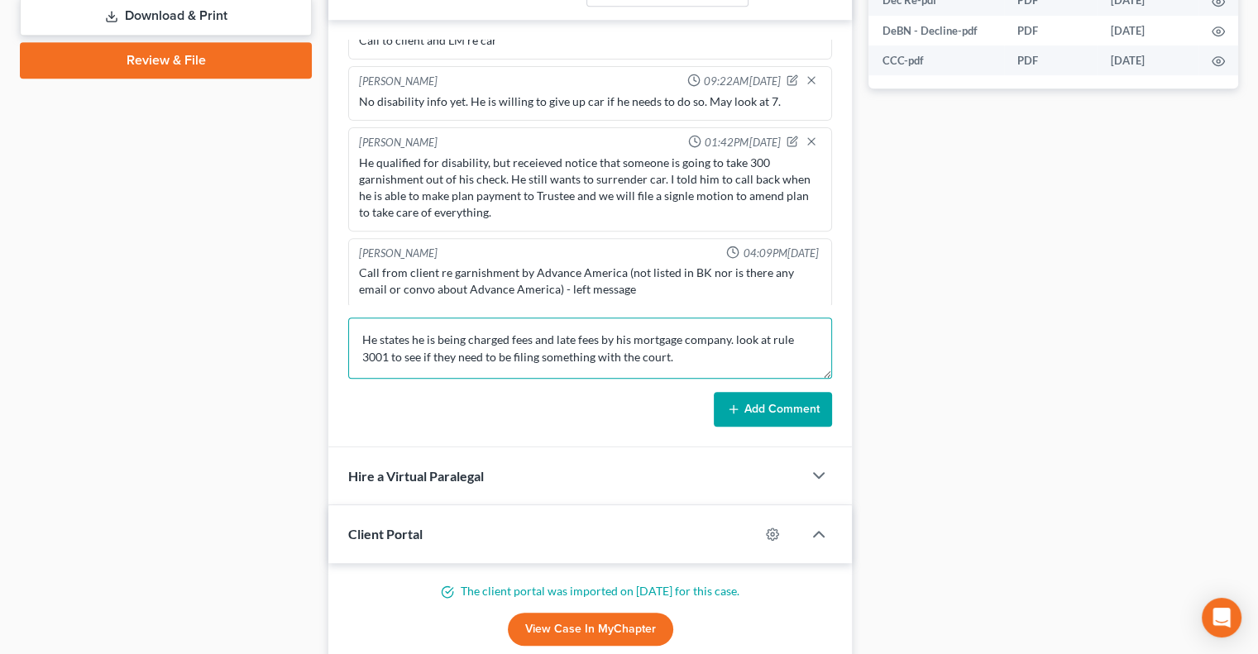
scroll to position [2, 0]
click at [712, 363] on textarea "He states he is being charged fees and late fees by his mortgage company. look …" at bounding box center [590, 348] width 484 height 61
click at [704, 353] on textarea "He states he is being charged fees and late fees by his mortgage company. look …" at bounding box center [590, 348] width 484 height 61
type textarea "He states he is being charged fees and late fees by his mortgage company. look …"
click at [767, 410] on button "Add Comment" at bounding box center [773, 409] width 118 height 35
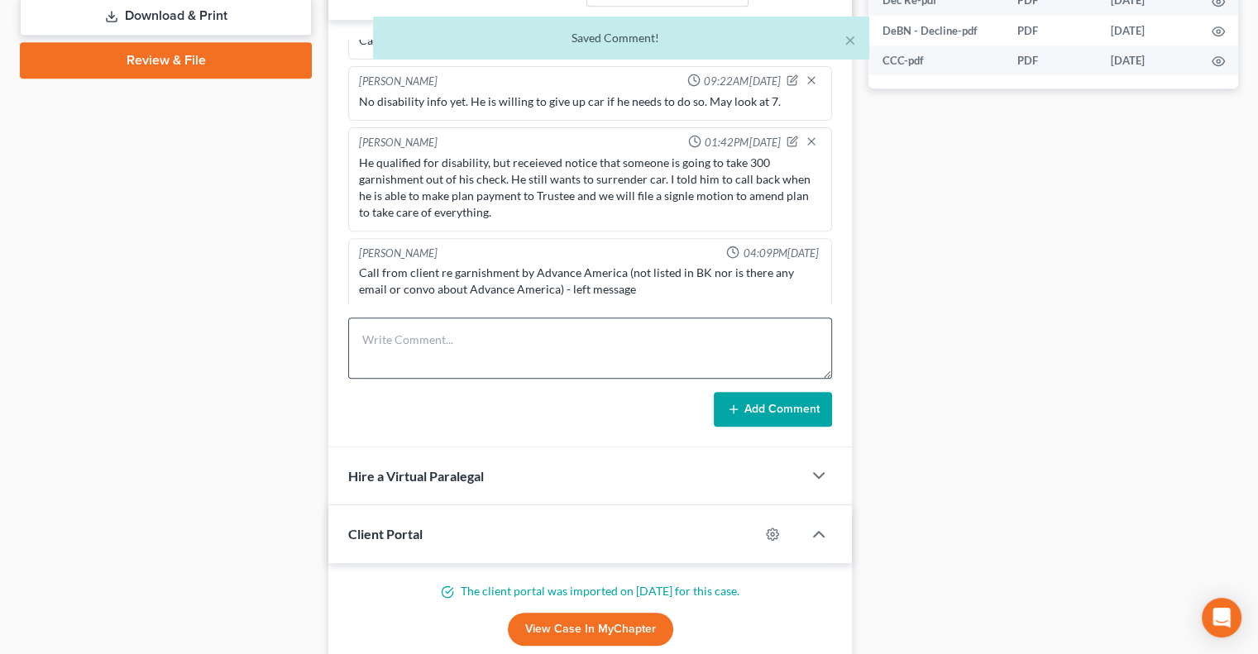
scroll to position [704, 0]
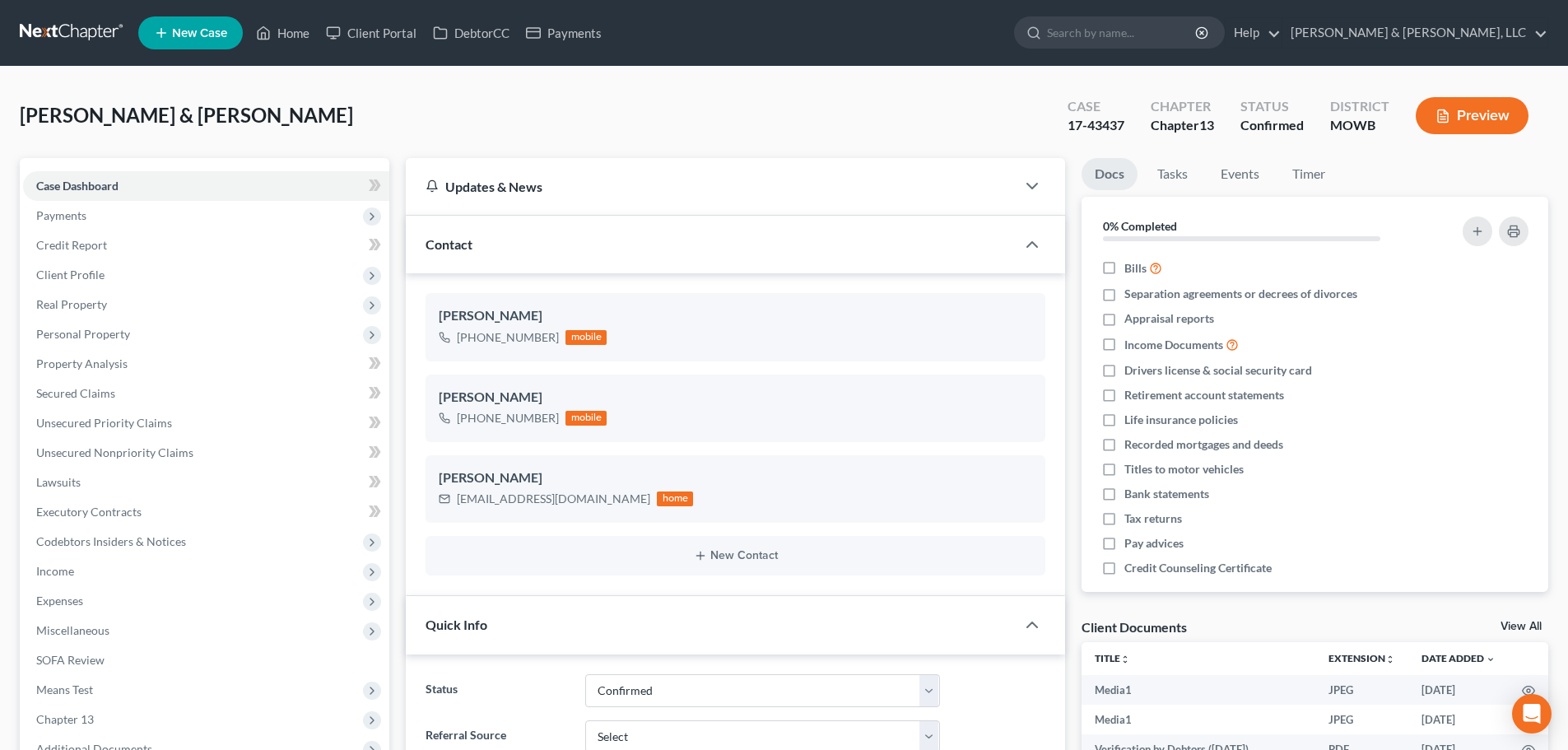
select select "1"
select select "0"
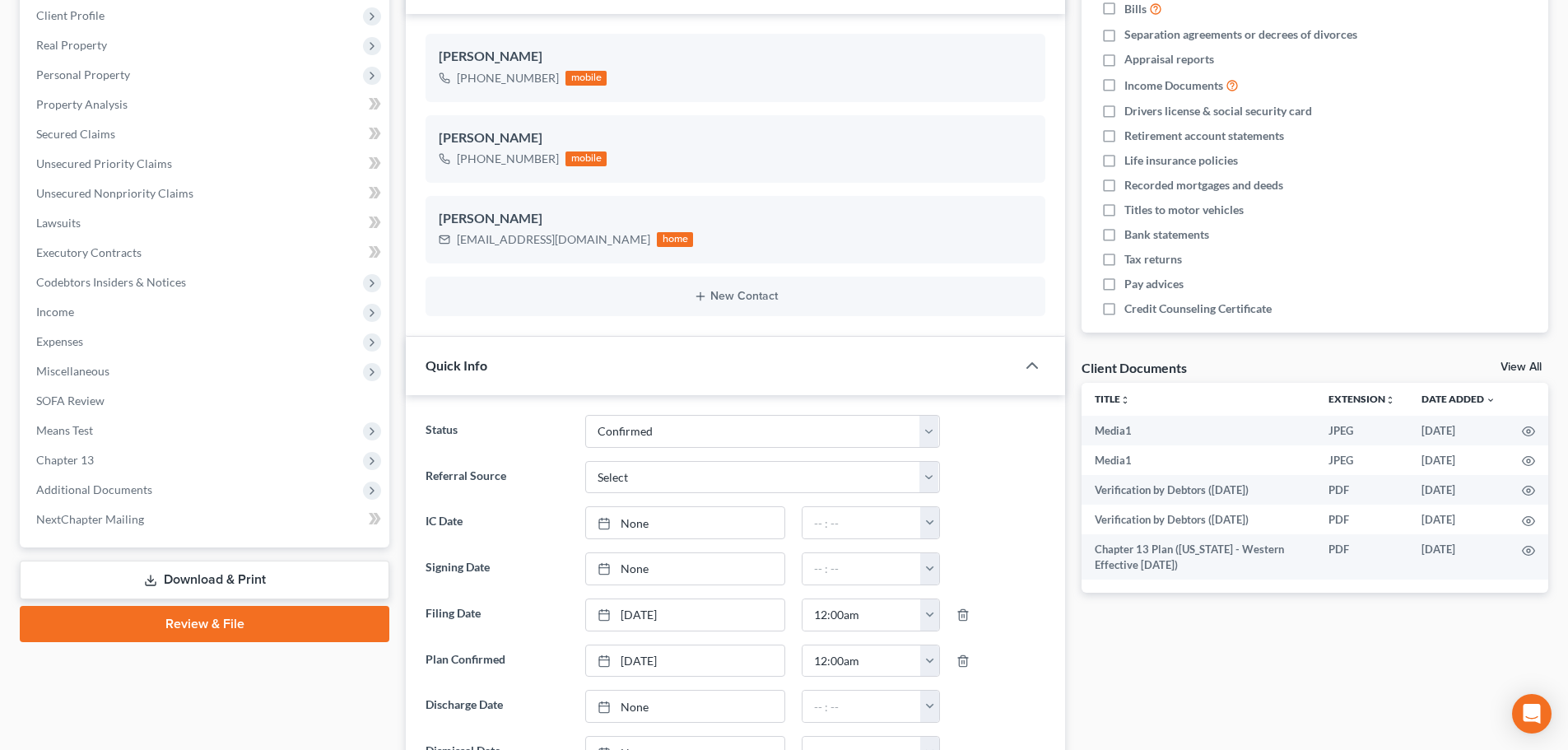
scroll to position [243, 0]
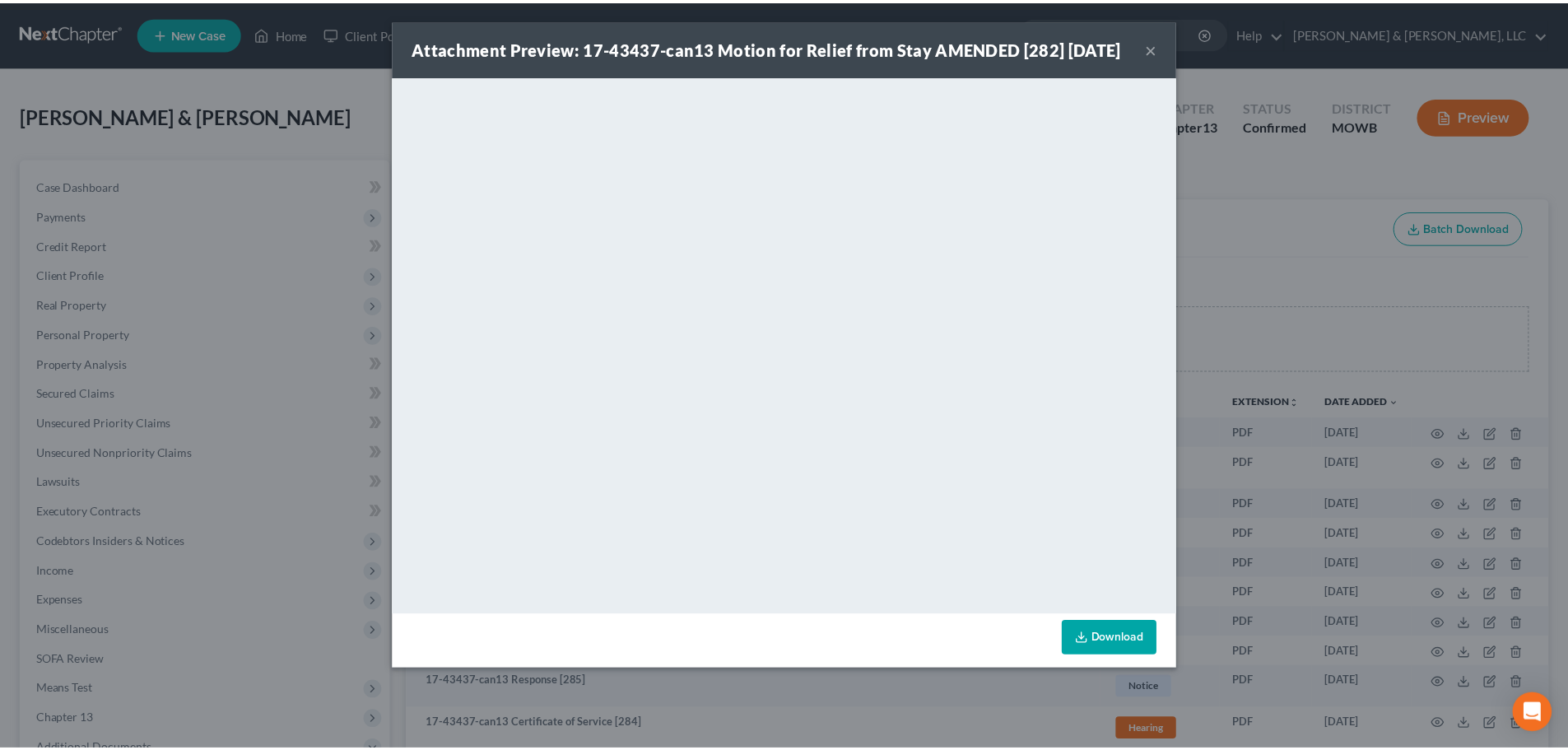
scroll to position [330, 0]
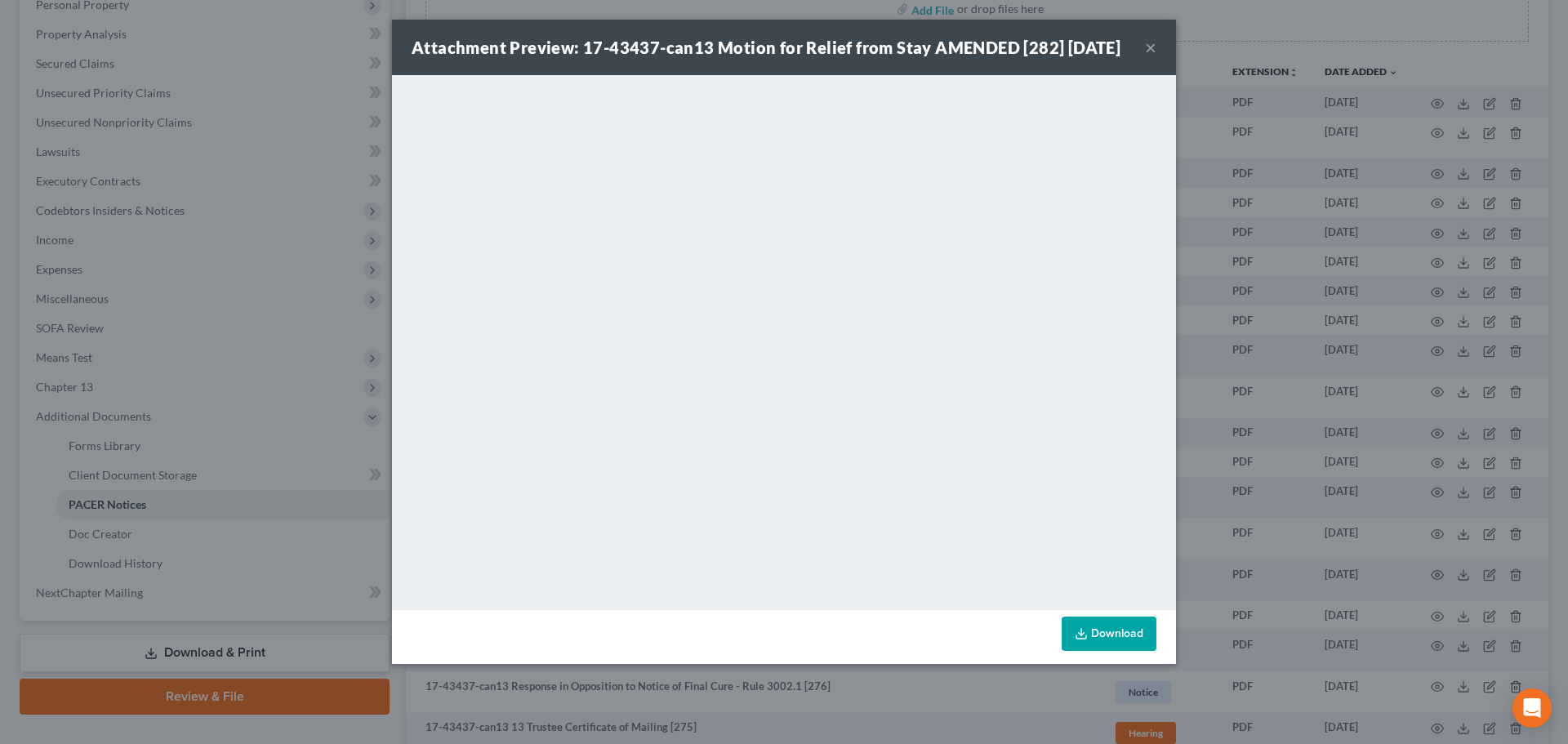
click at [1147, 57] on button "×" at bounding box center [1150, 47] width 12 height 20
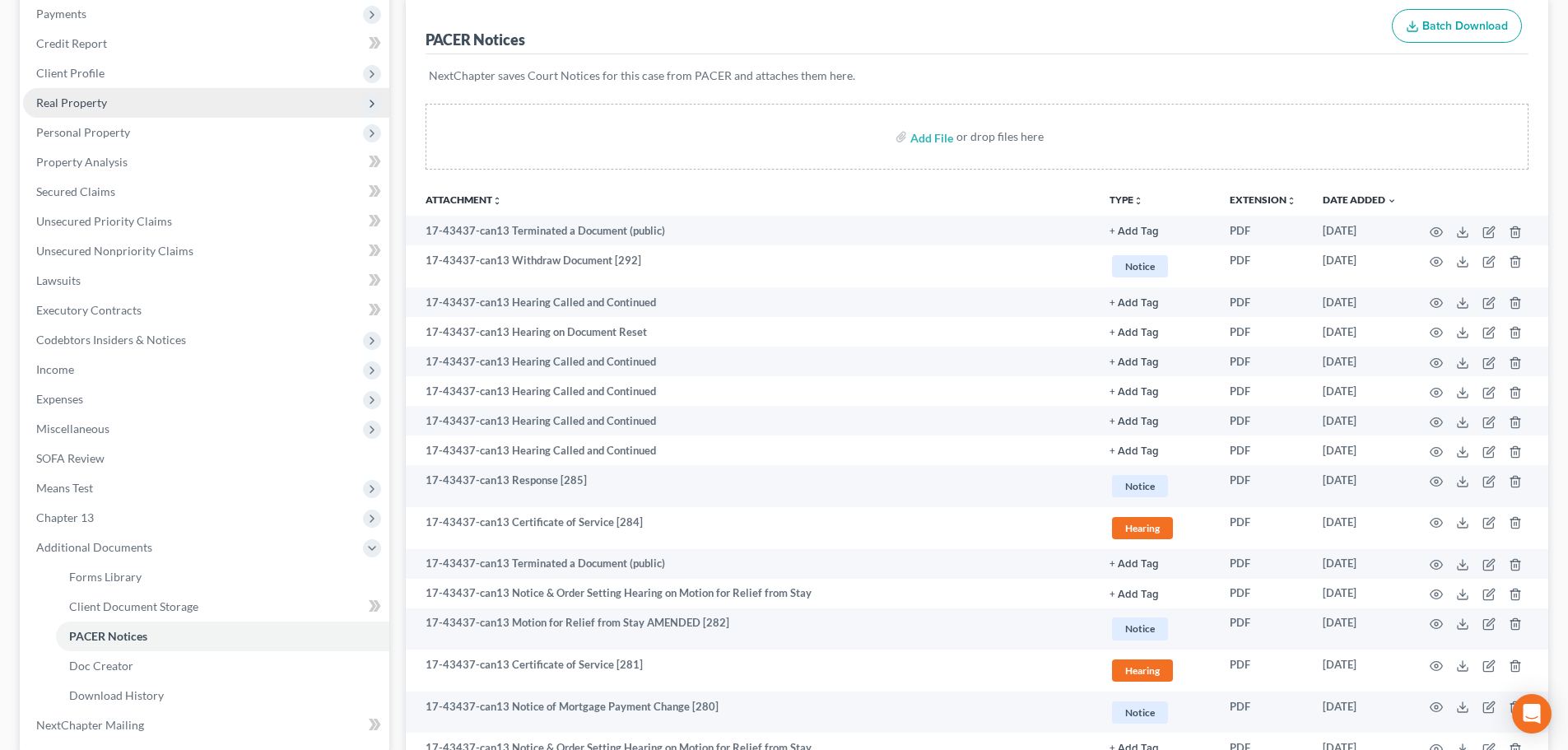
scroll to position [0, 0]
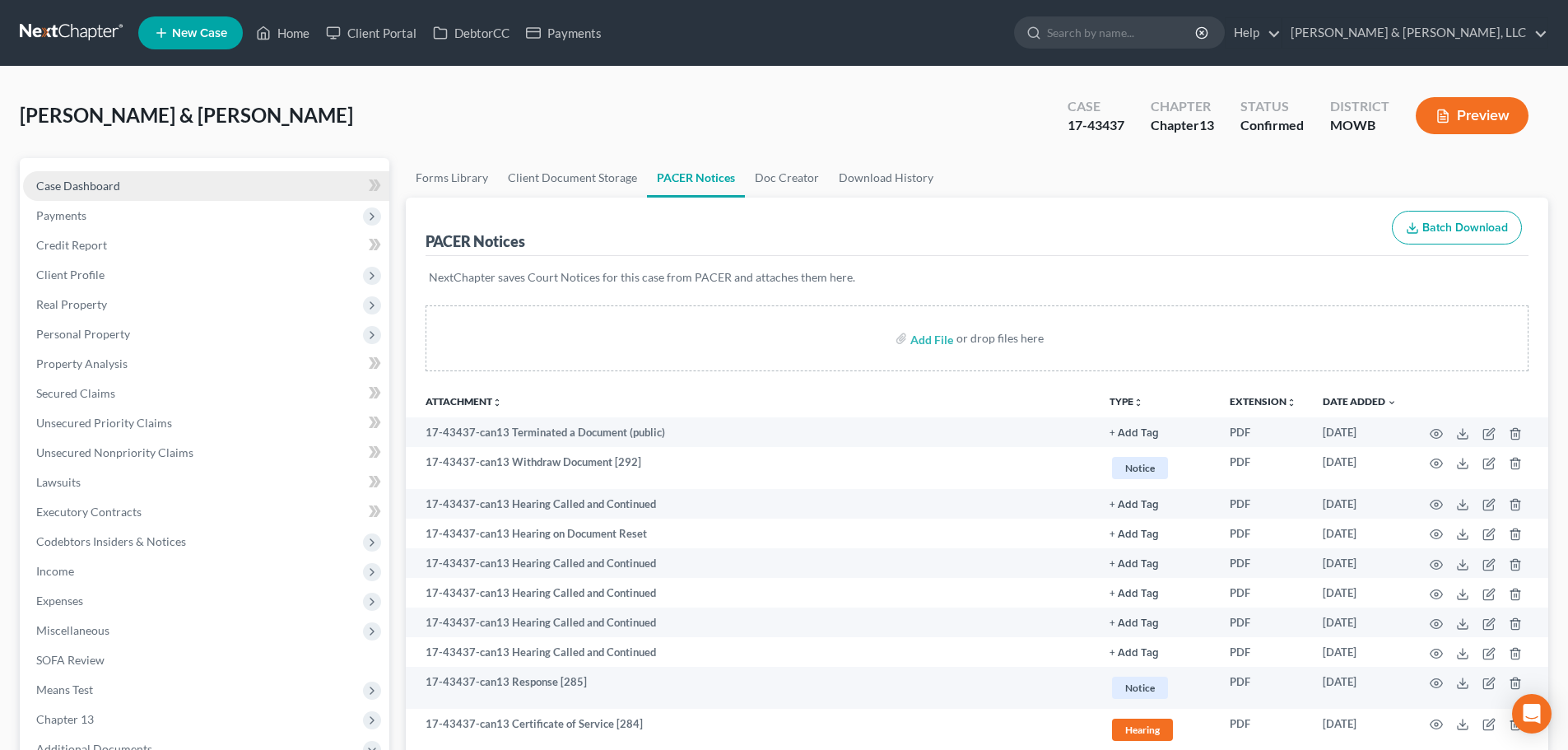
click at [85, 180] on span "Case Dashboard" at bounding box center [78, 185] width 84 height 14
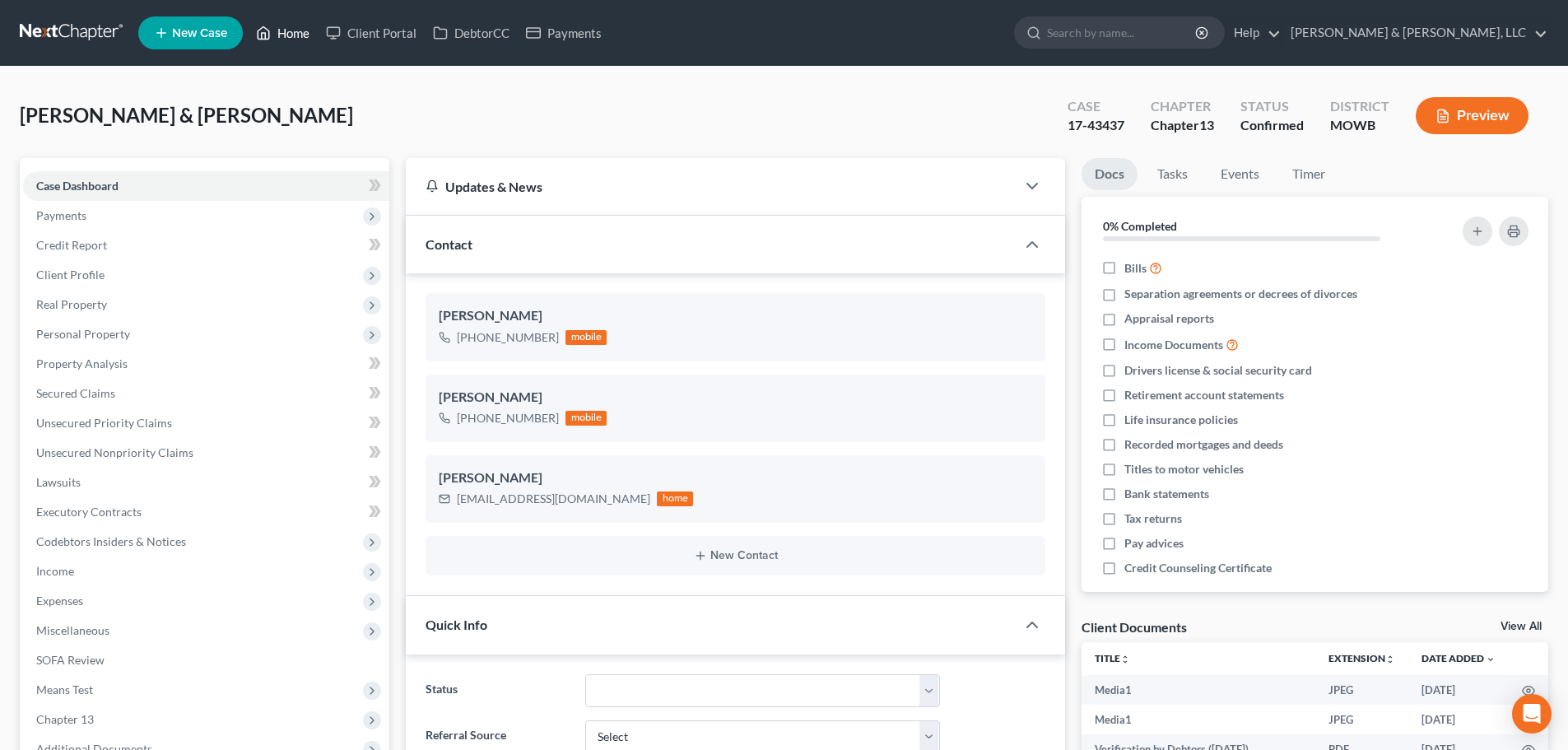
scroll to position [2872, 0]
click at [282, 28] on link "Home" at bounding box center [283, 33] width 70 height 30
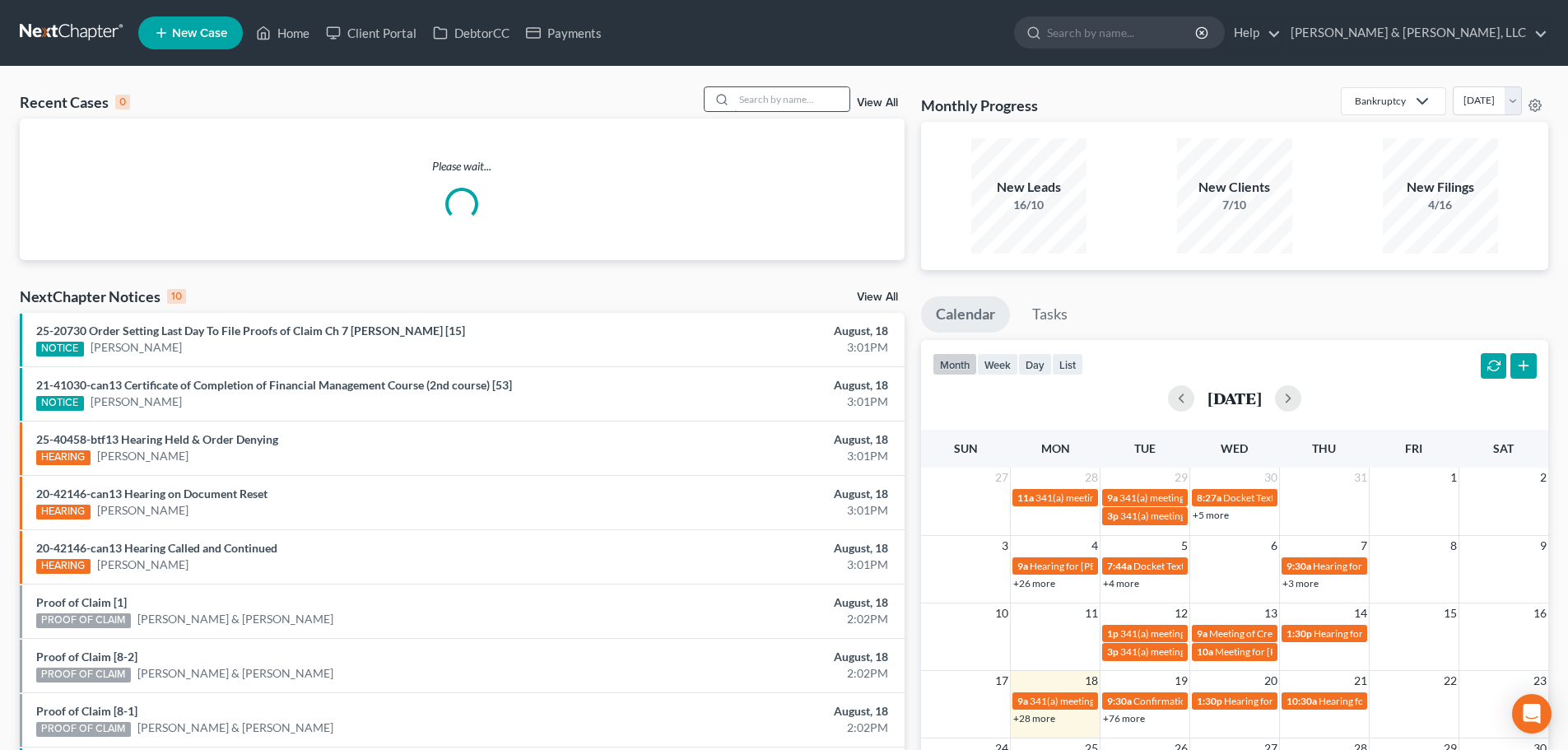
click at [811, 98] on input "search" at bounding box center [792, 100] width 115 height 24
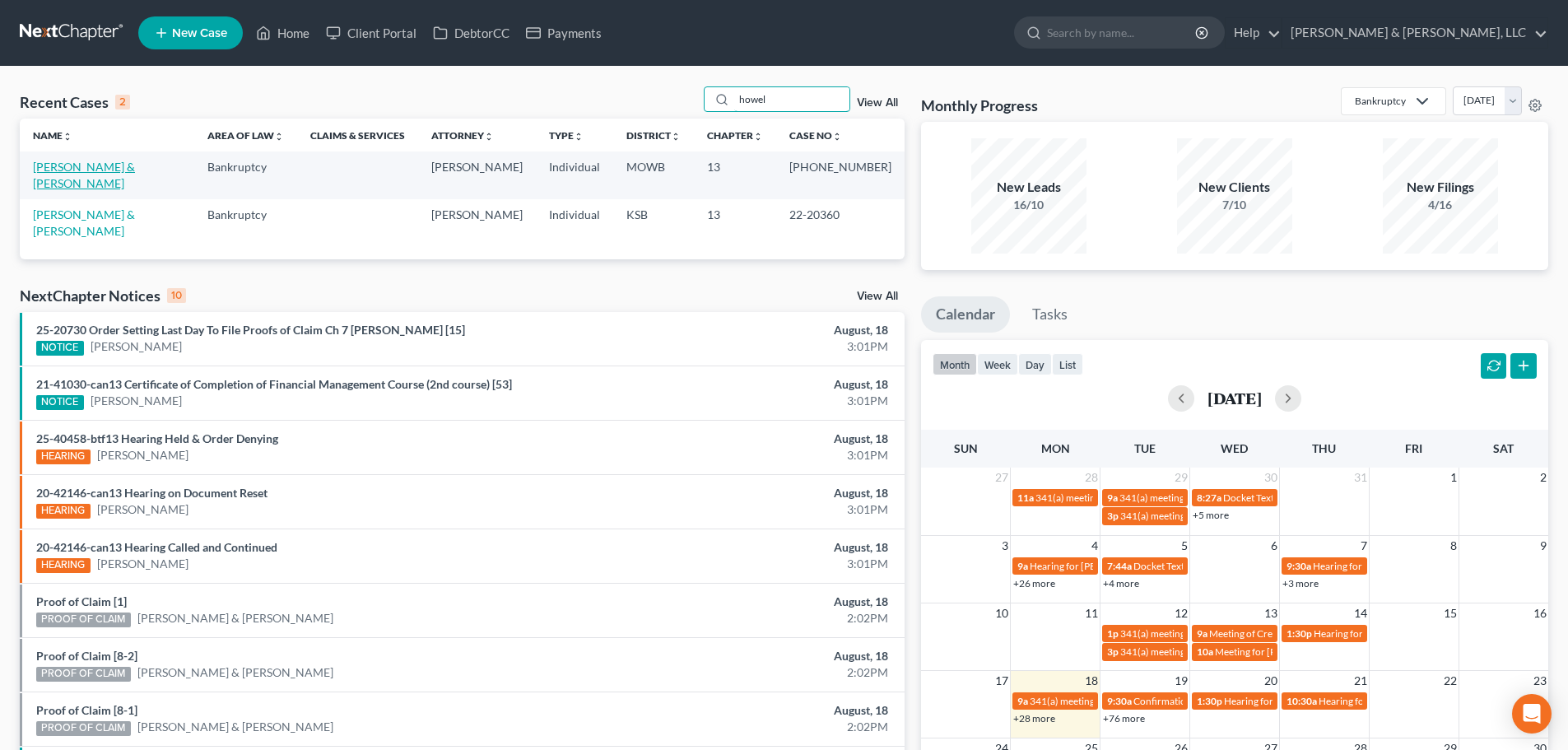
type input "howel"
click at [96, 165] on link "[PERSON_NAME] & [PERSON_NAME]" at bounding box center [84, 174] width 103 height 31
select select "6"
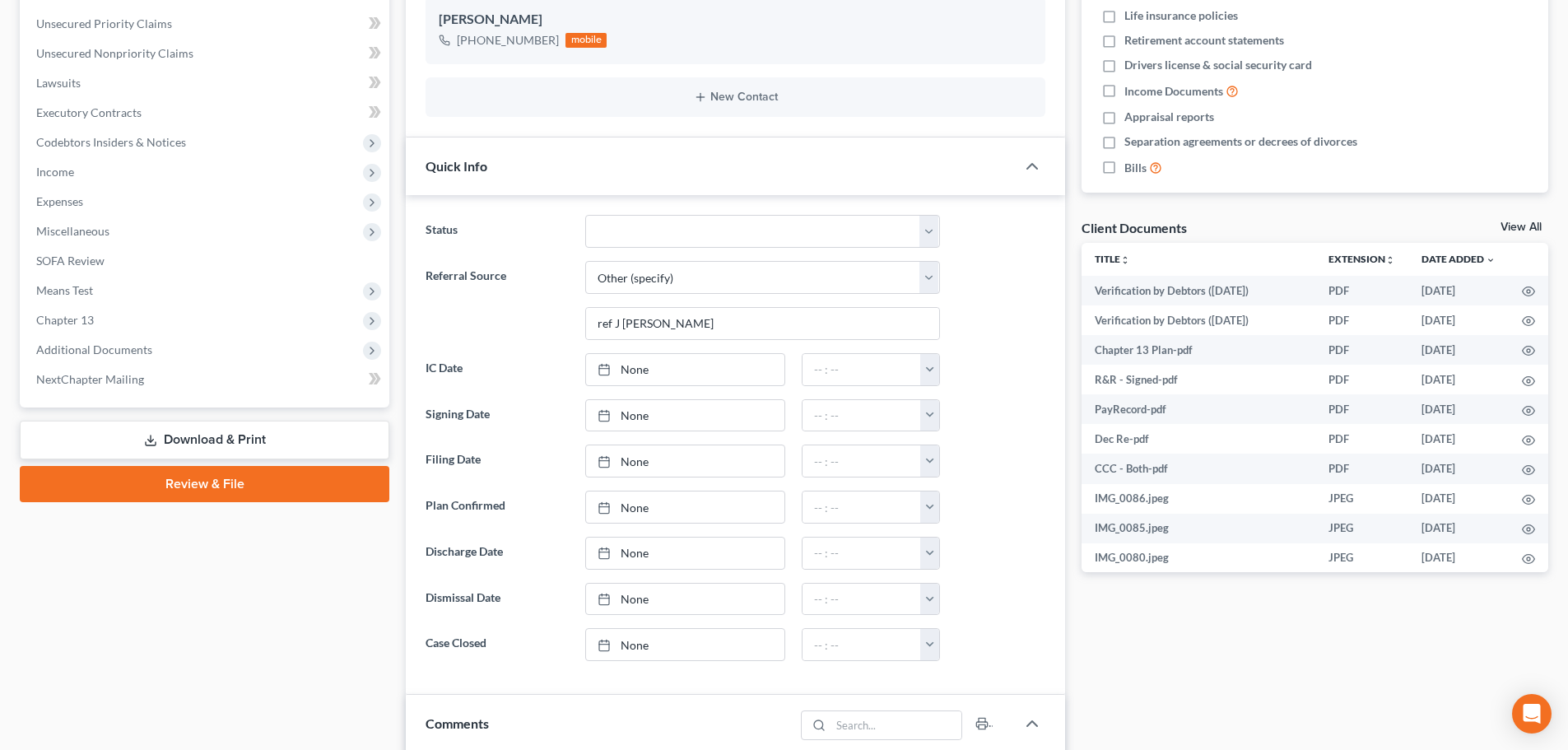
scroll to position [164, 0]
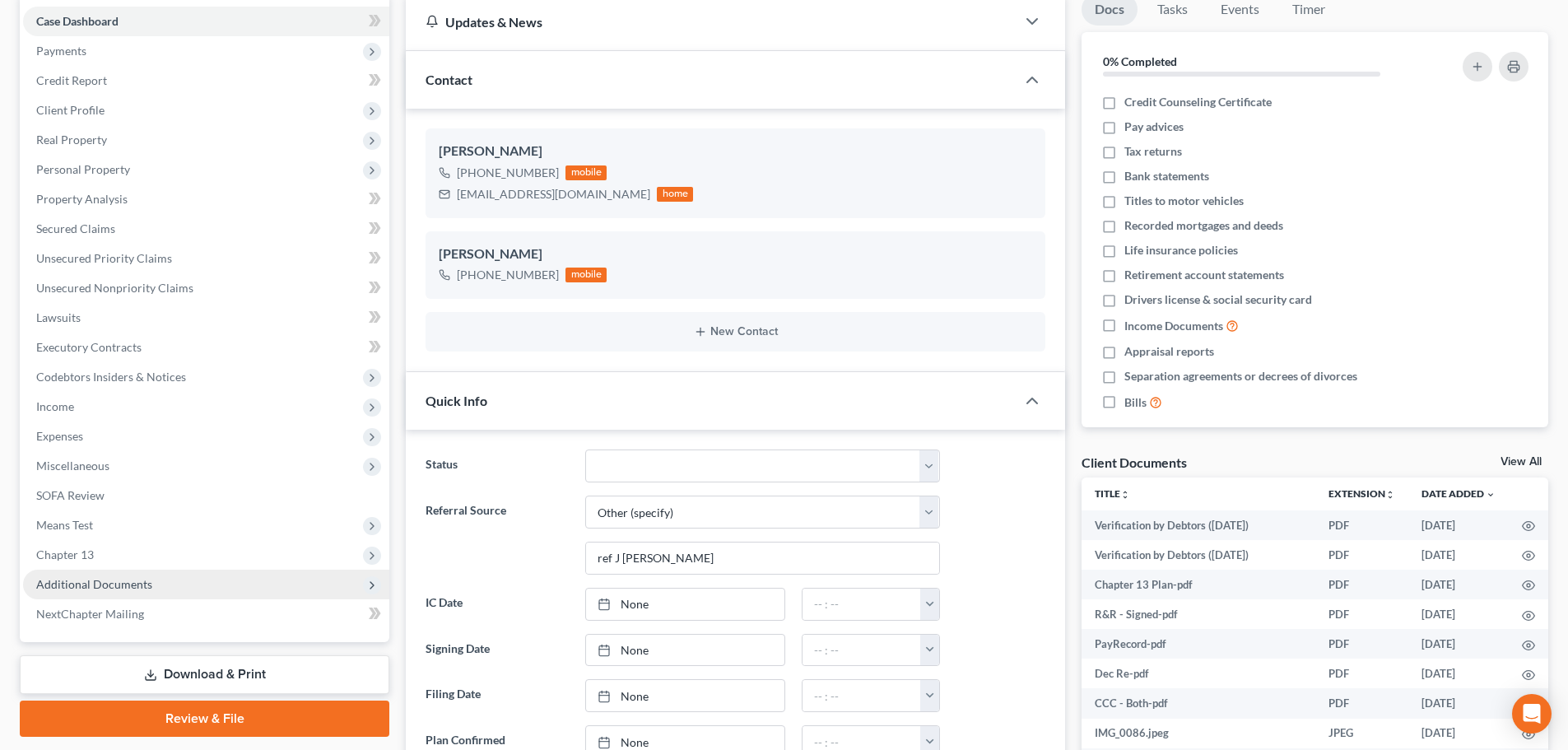
click at [93, 593] on span "Additional Documents" at bounding box center [206, 585] width 366 height 30
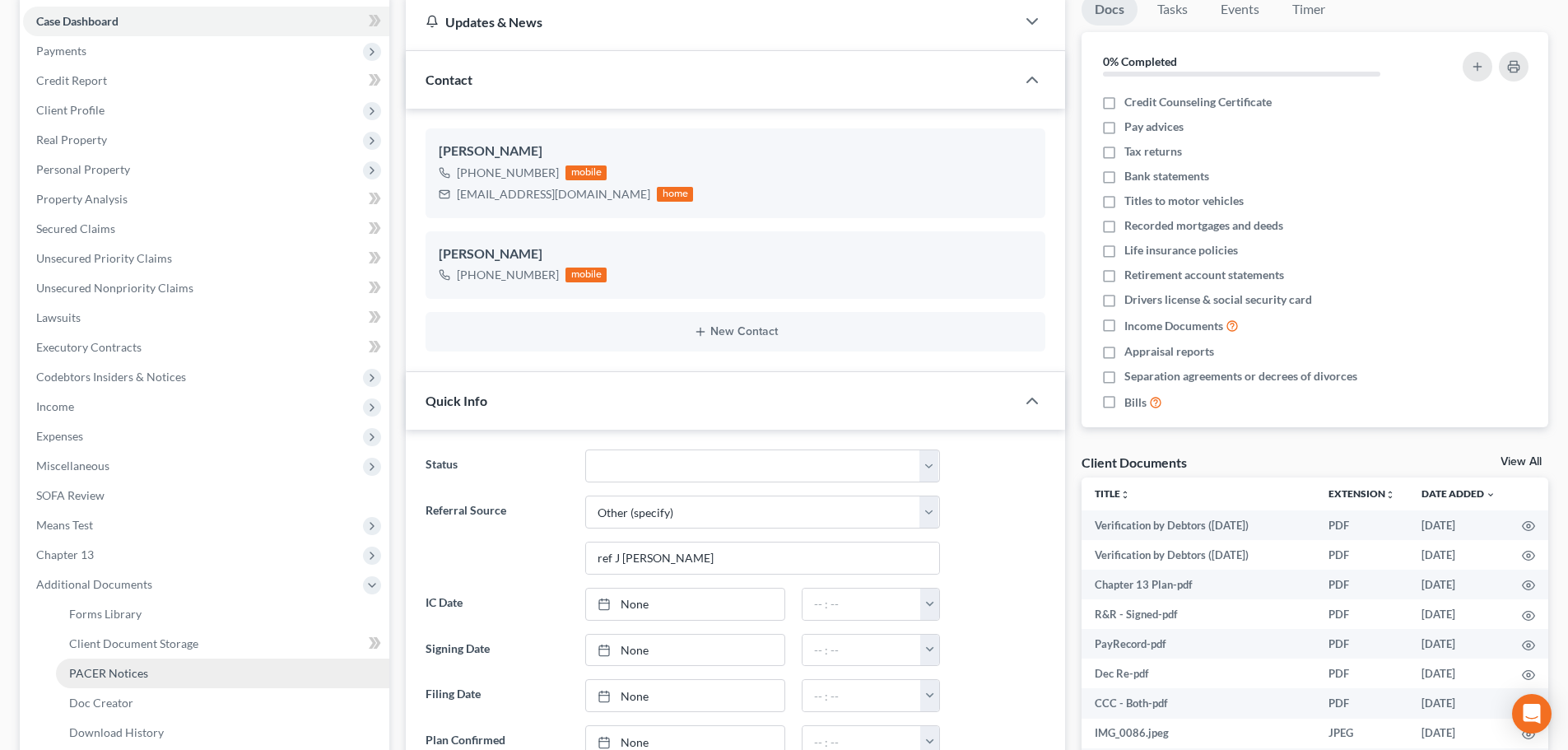
click at [115, 673] on span "PACER Notices" at bounding box center [108, 673] width 79 height 14
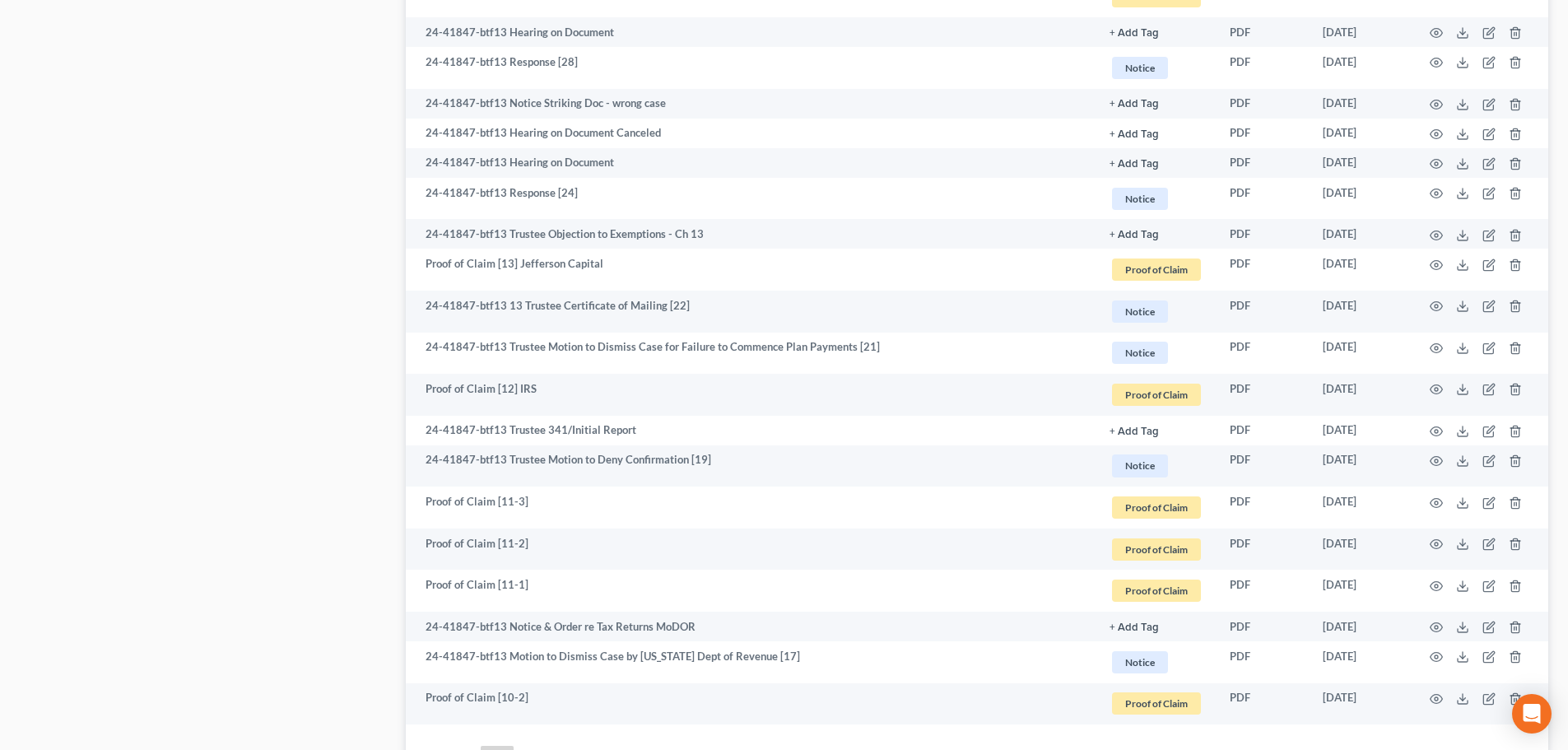
scroll to position [2471, 0]
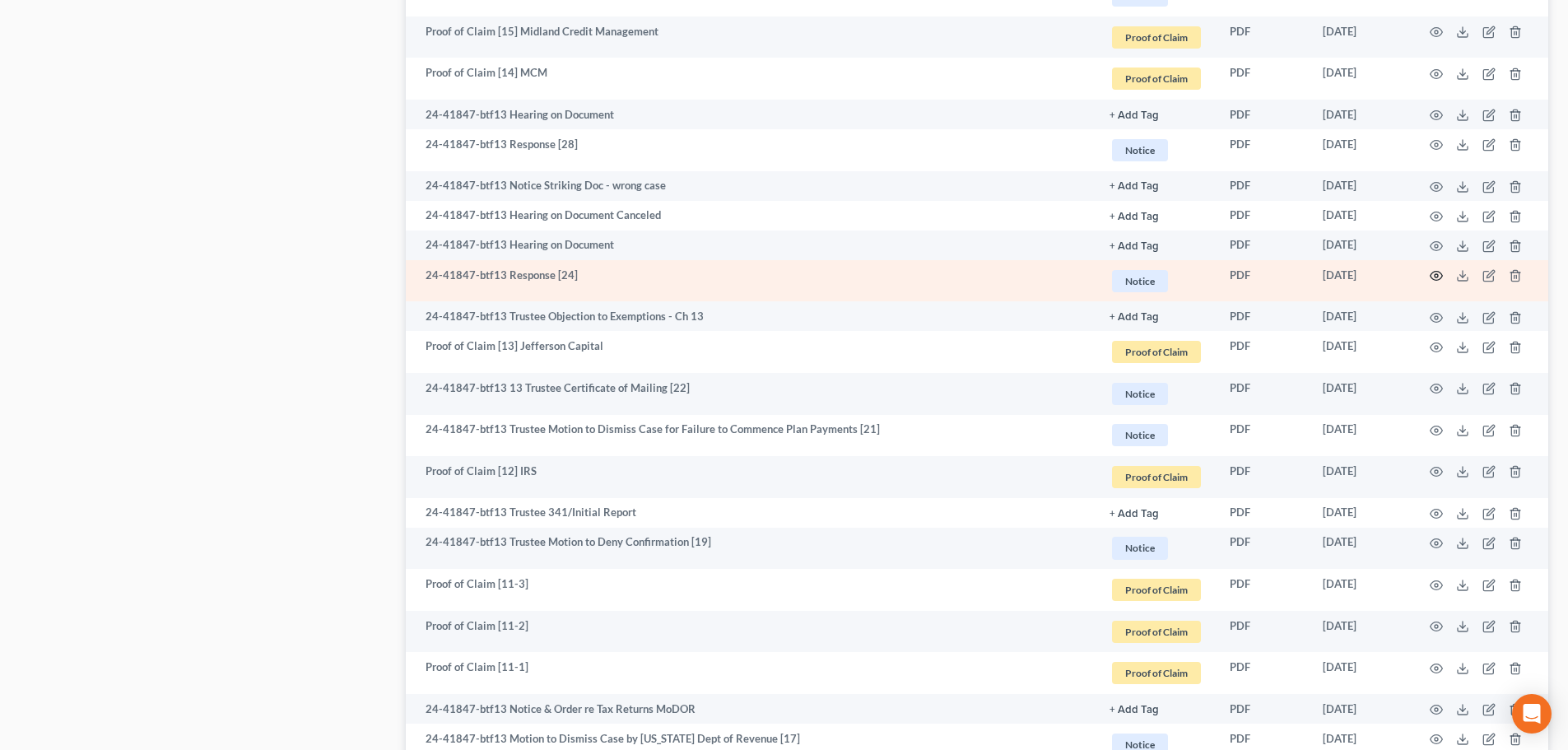
click at [1432, 274] on icon "button" at bounding box center [1437, 276] width 12 height 9
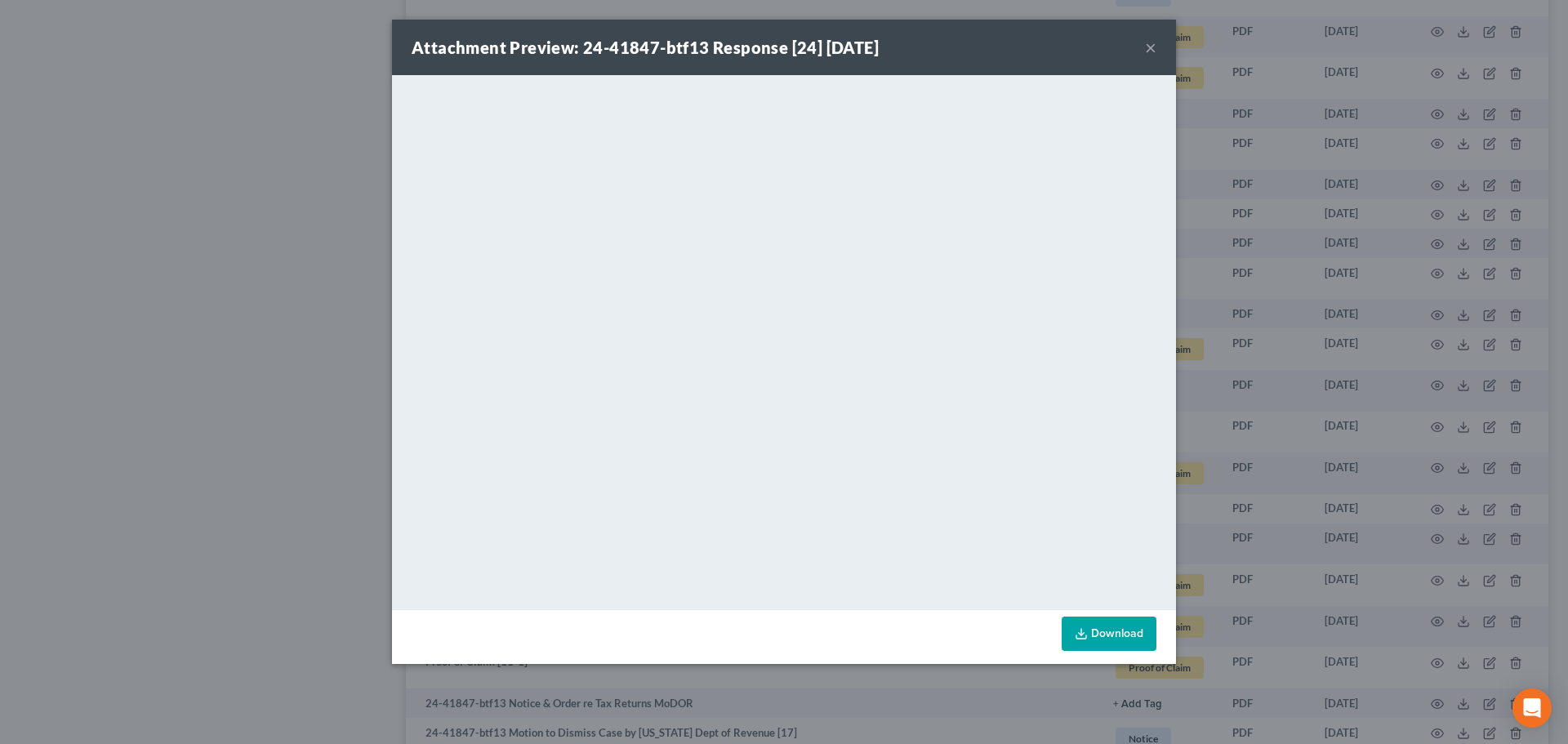
click at [1149, 45] on button "×" at bounding box center [1150, 47] width 12 height 20
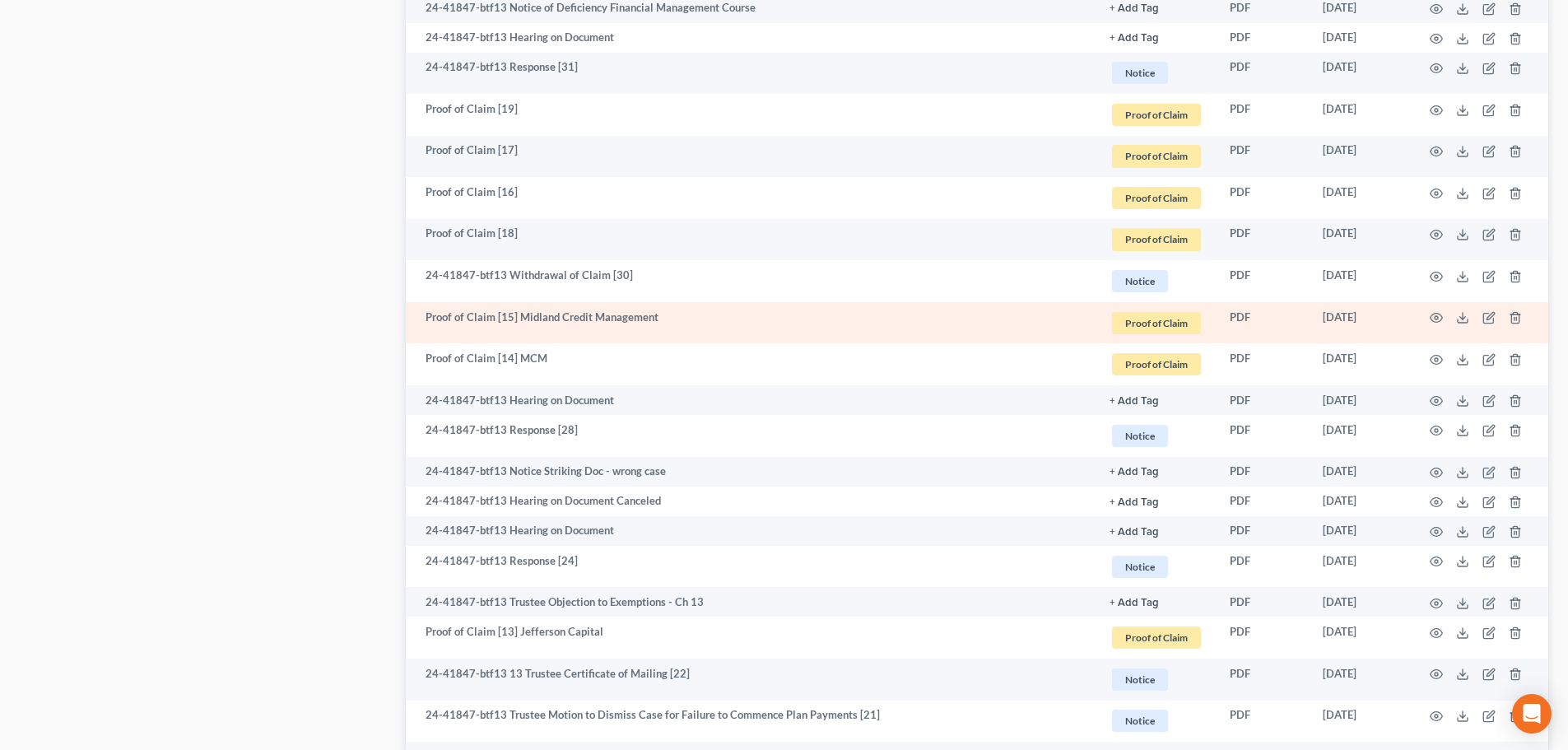
scroll to position [2224, 0]
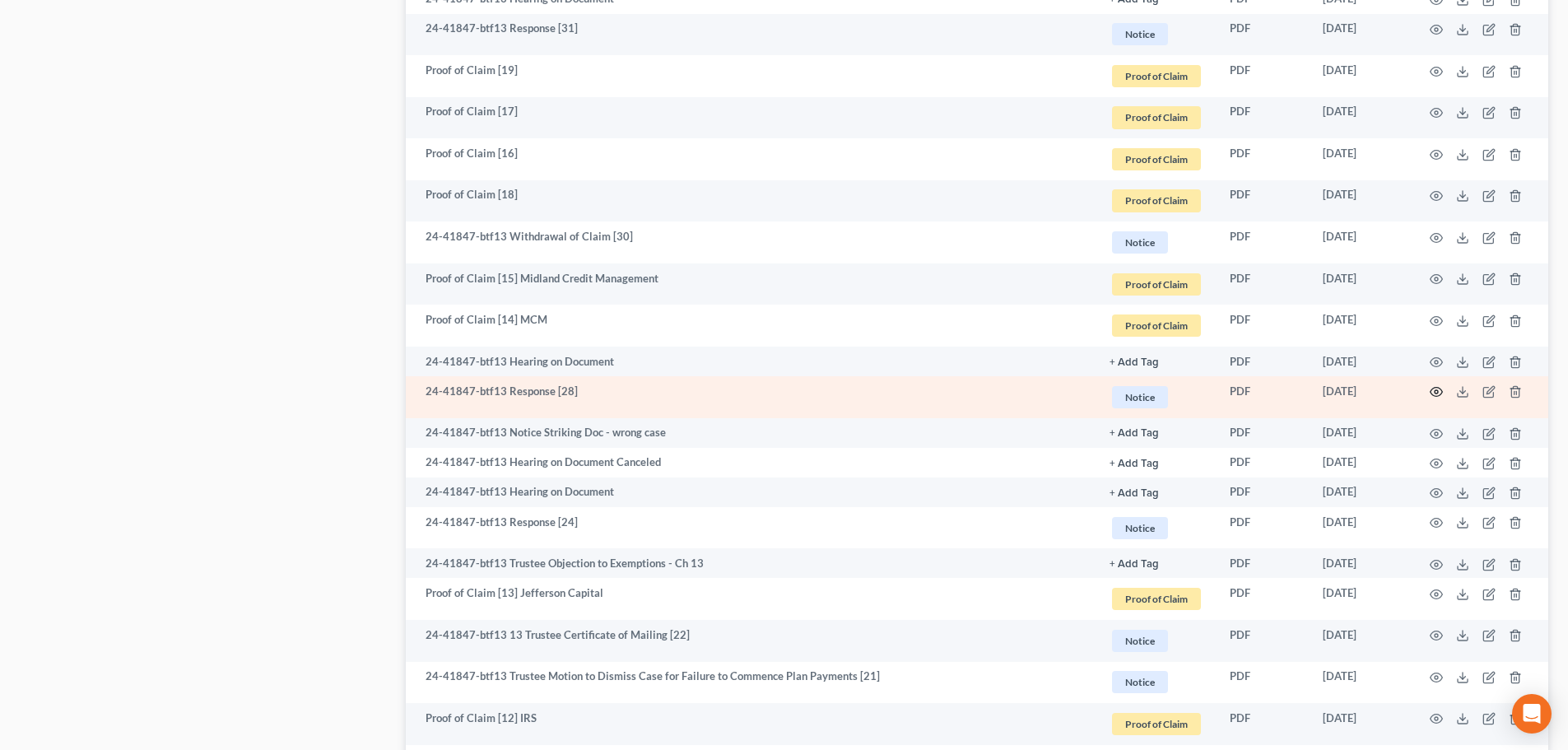
click at [1438, 389] on icon "button" at bounding box center [1436, 391] width 13 height 13
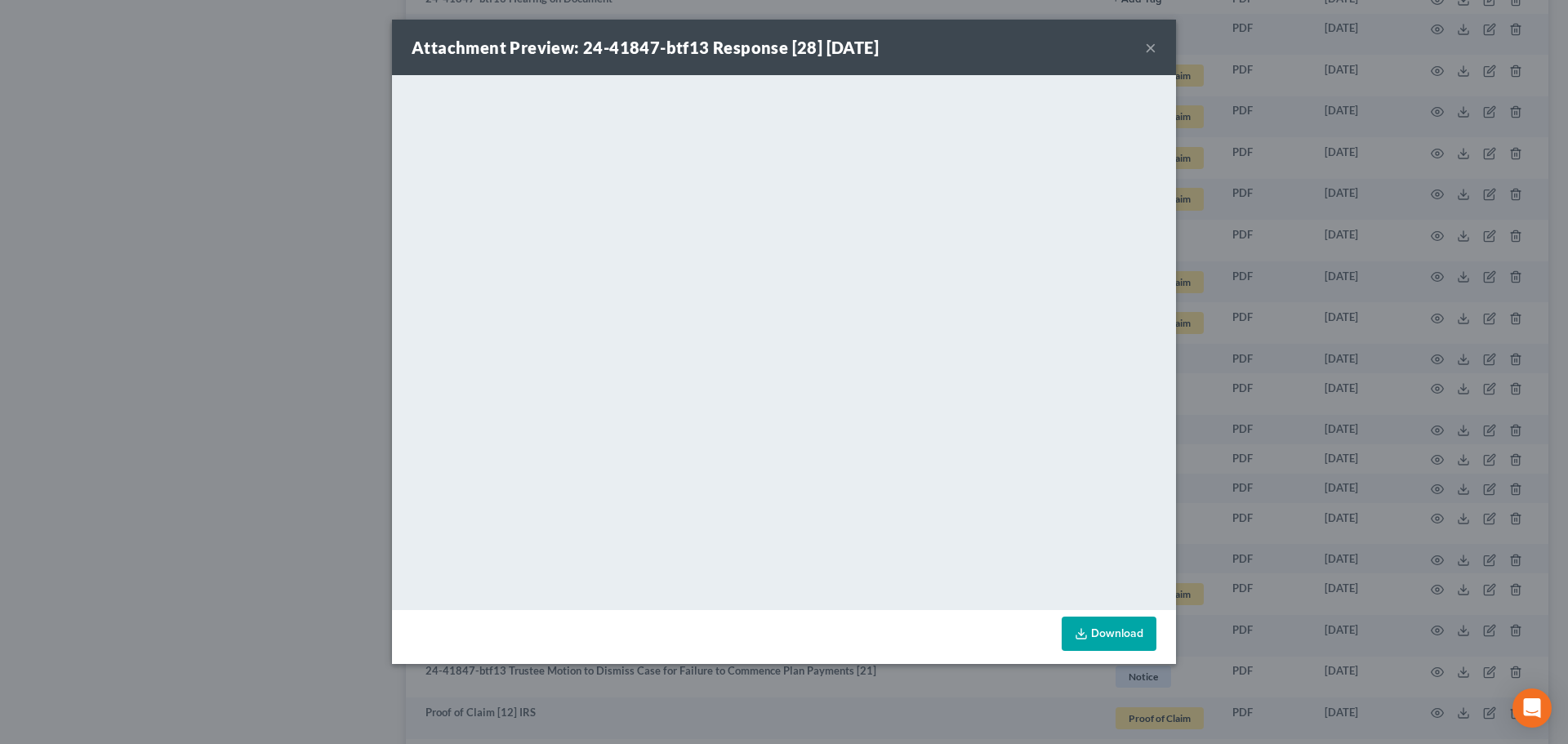
click at [1149, 47] on button "×" at bounding box center [1150, 47] width 12 height 20
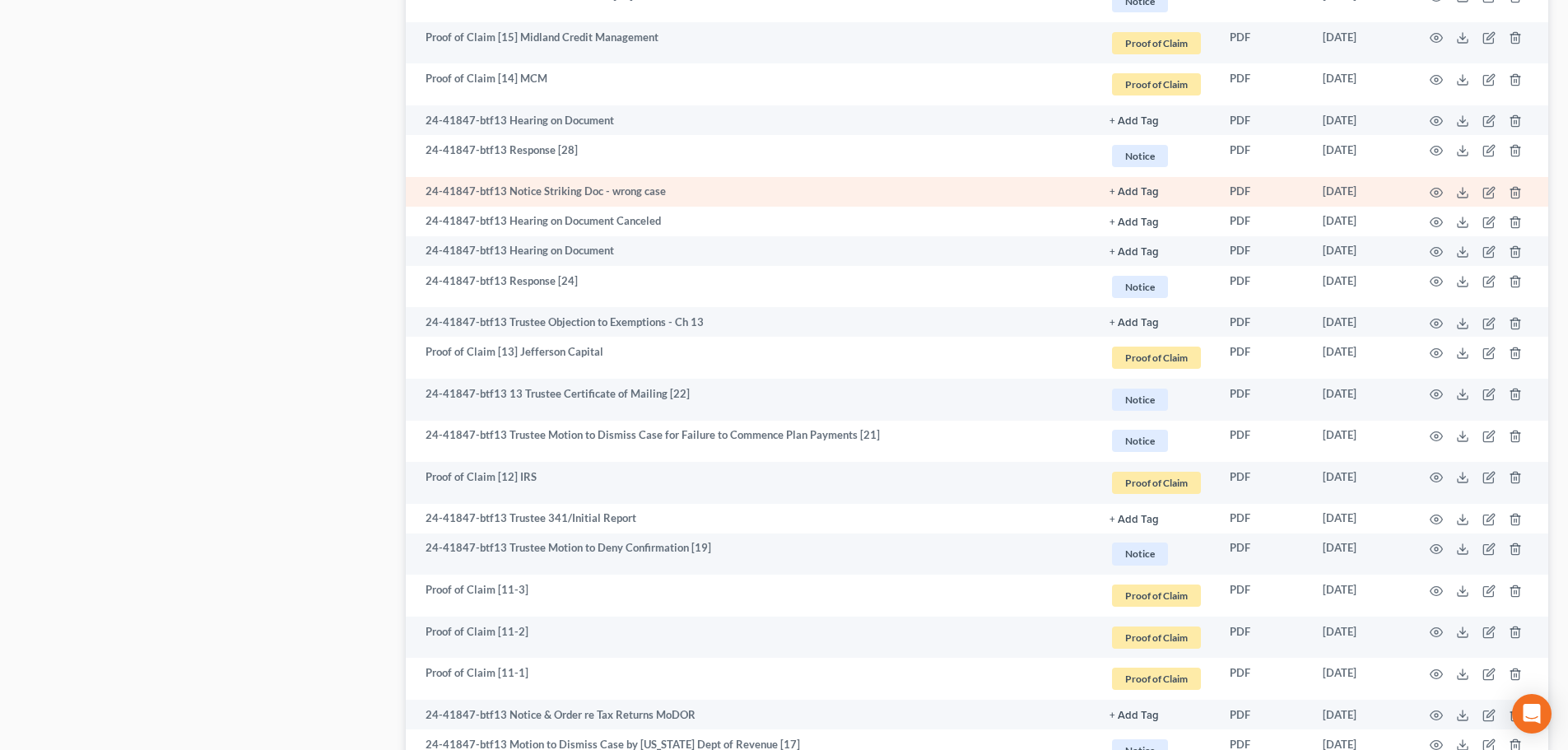
scroll to position [2382, 0]
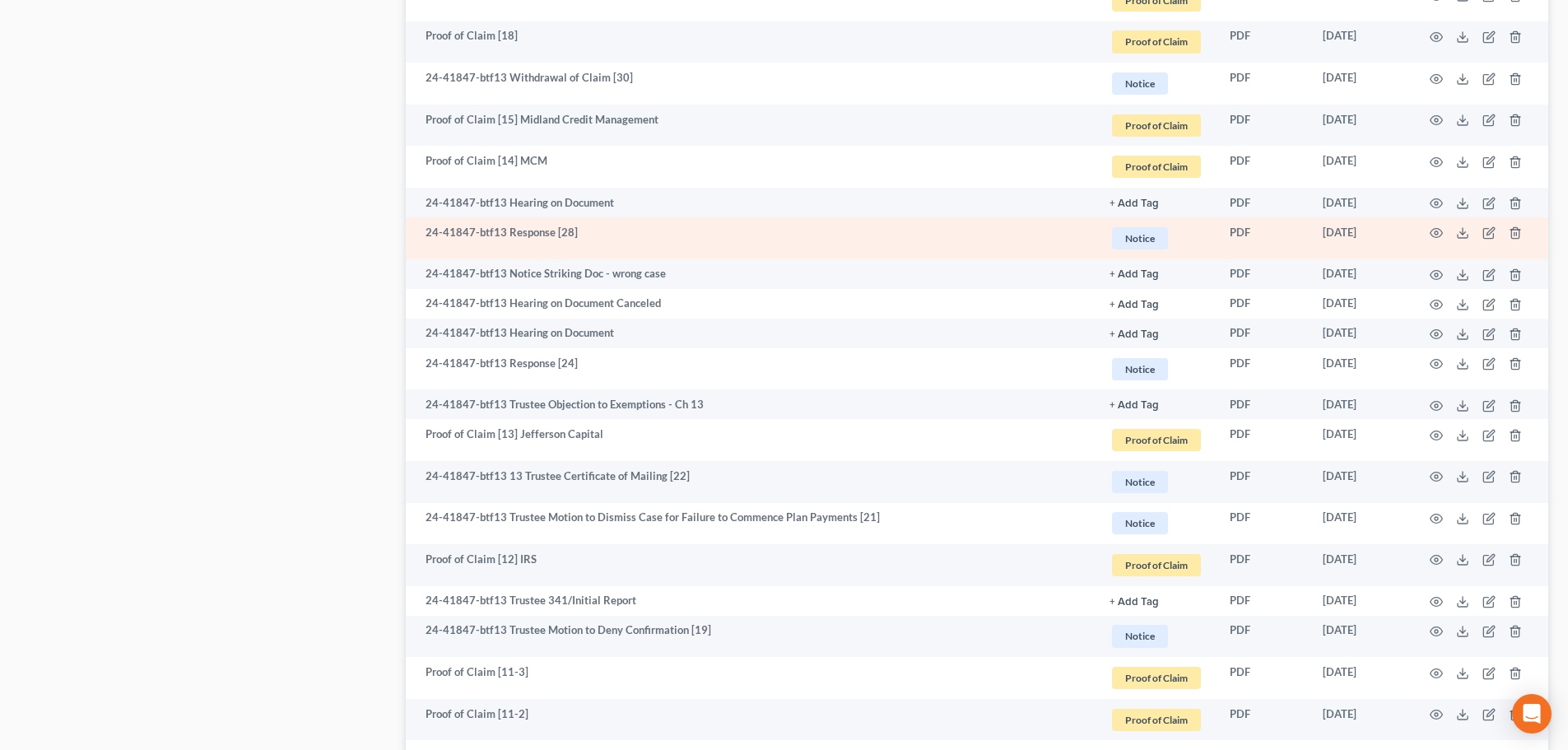
click at [1437, 226] on td at bounding box center [1479, 238] width 138 height 42
click at [1439, 229] on icon "button" at bounding box center [1437, 233] width 12 height 9
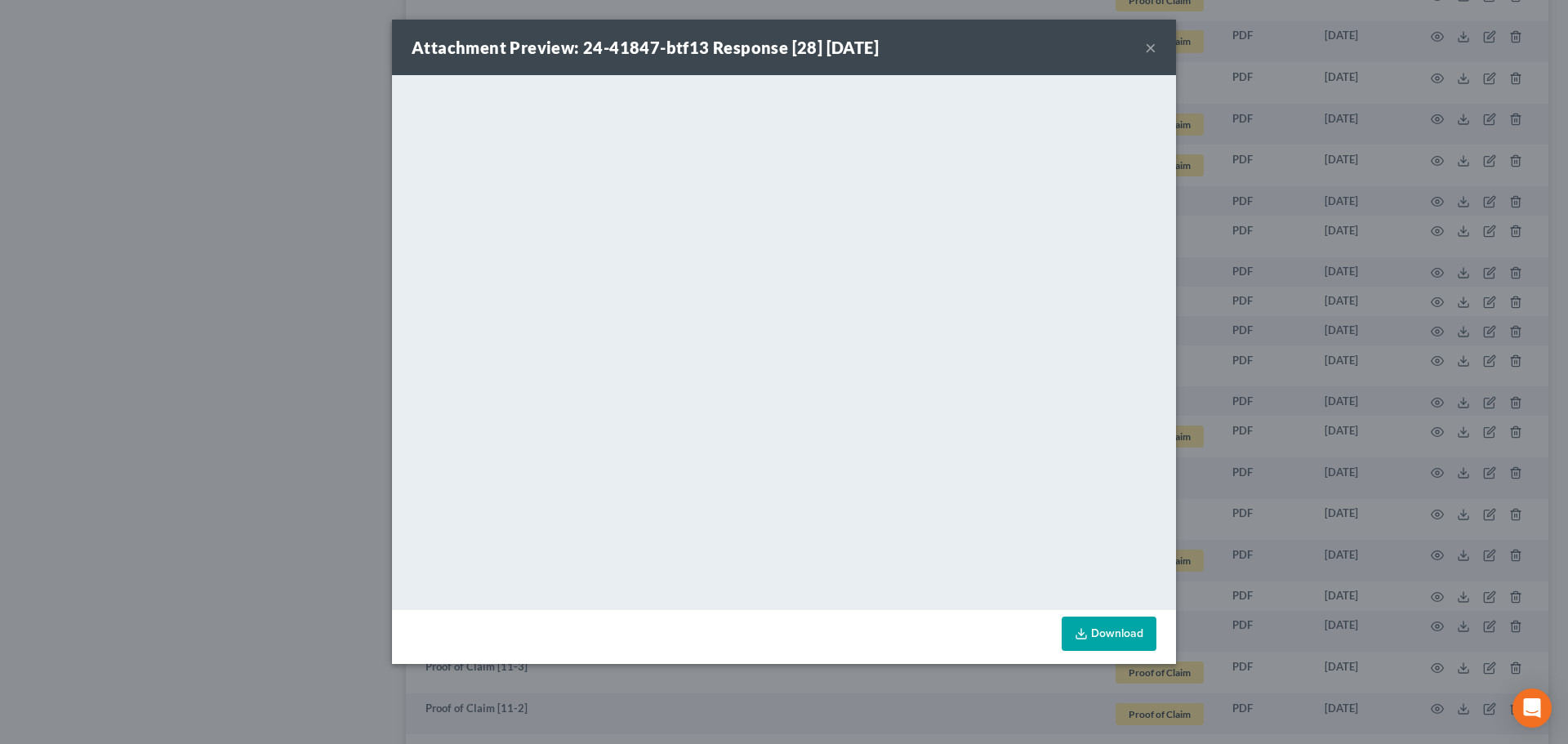
click at [1150, 44] on button "×" at bounding box center [1150, 47] width 12 height 20
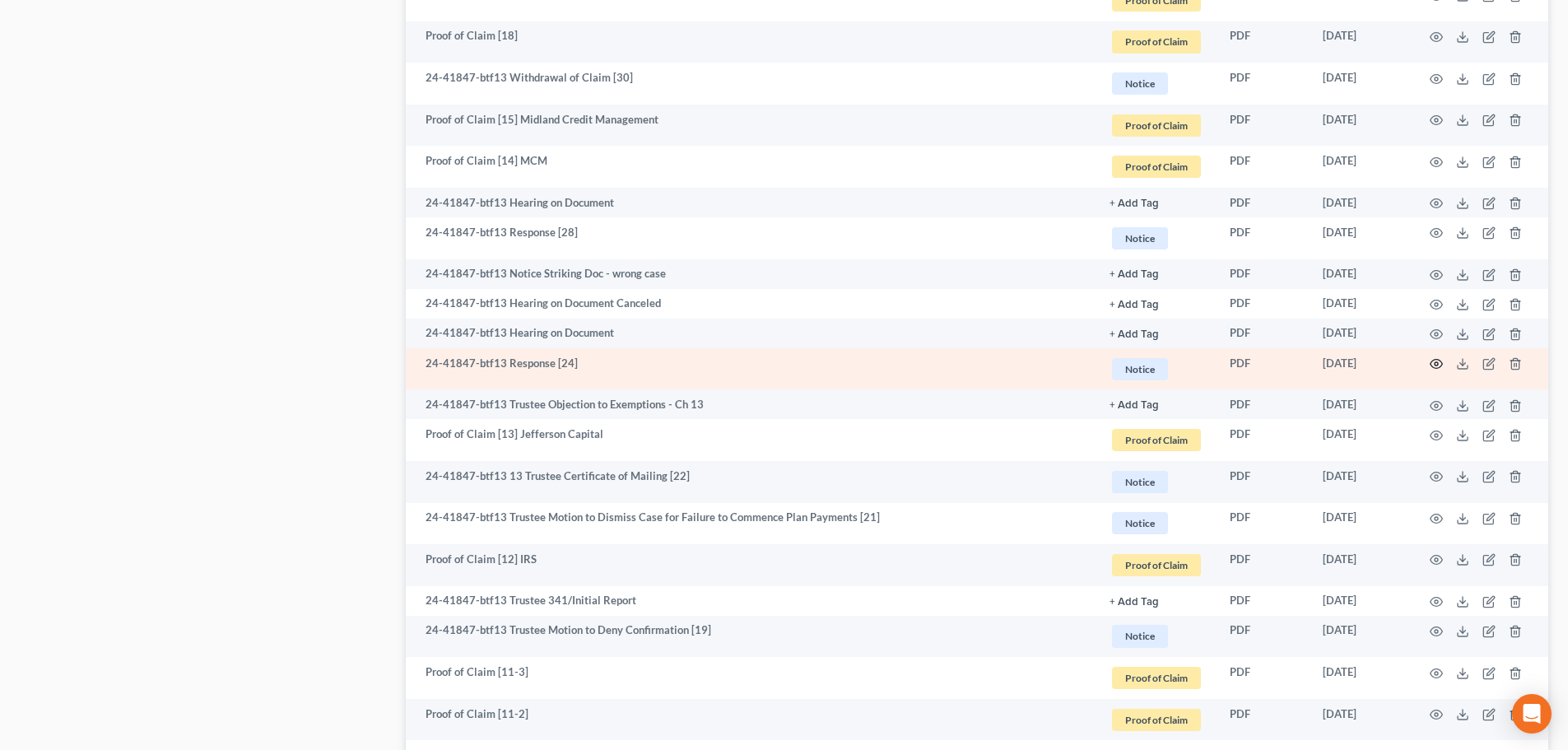
click at [1436, 361] on icon "button" at bounding box center [1436, 364] width 13 height 13
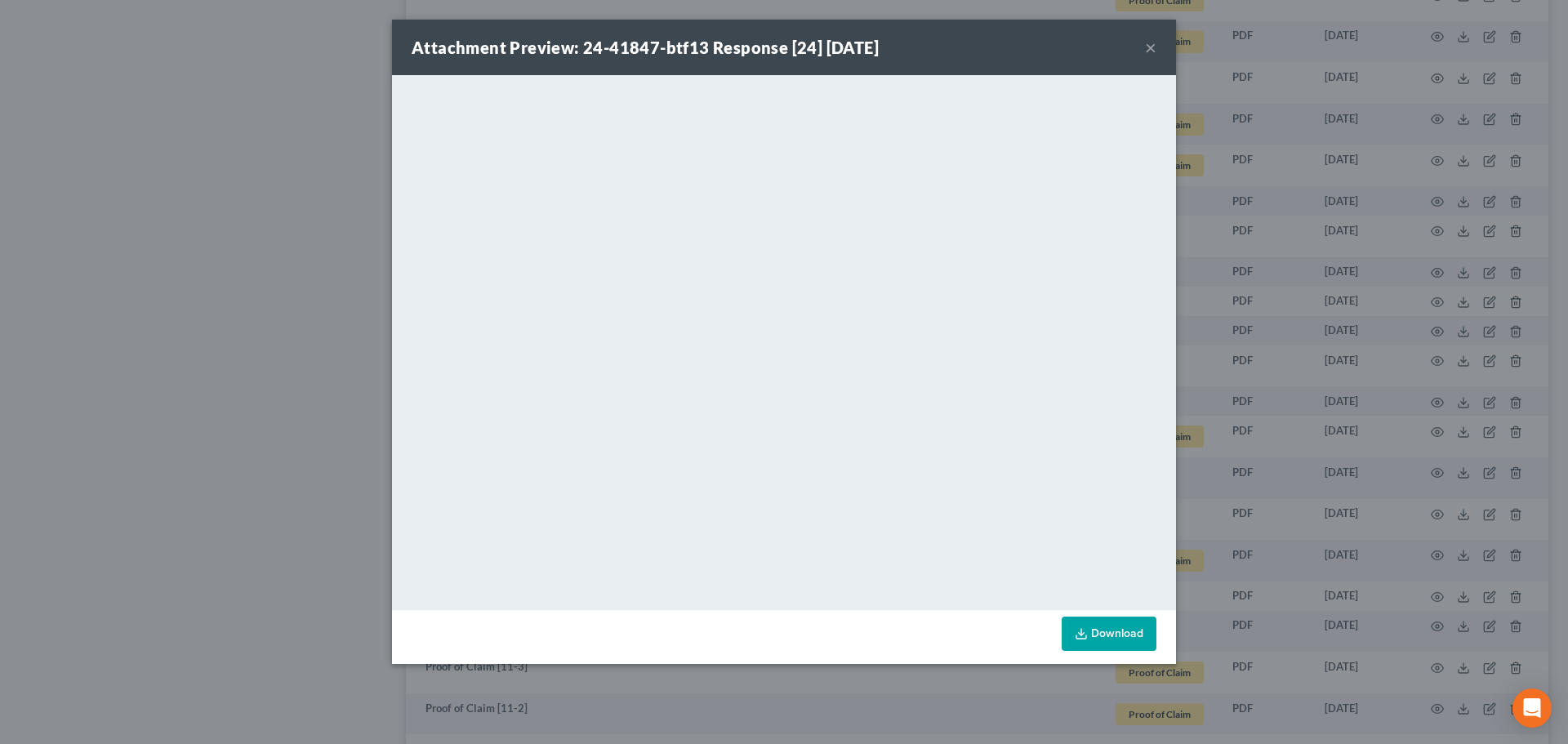
click at [1149, 43] on button "×" at bounding box center [1150, 47] width 12 height 20
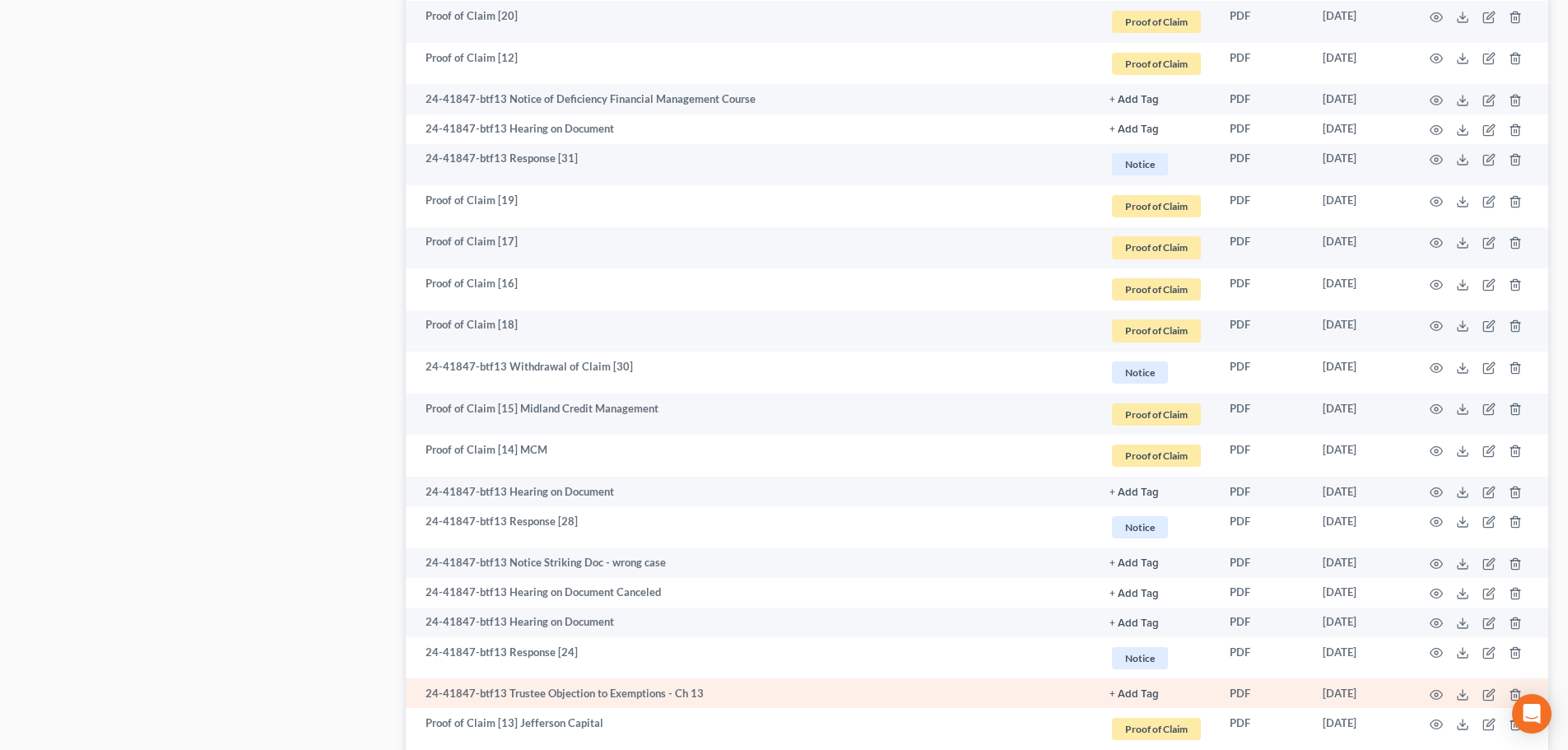
scroll to position [2054, 0]
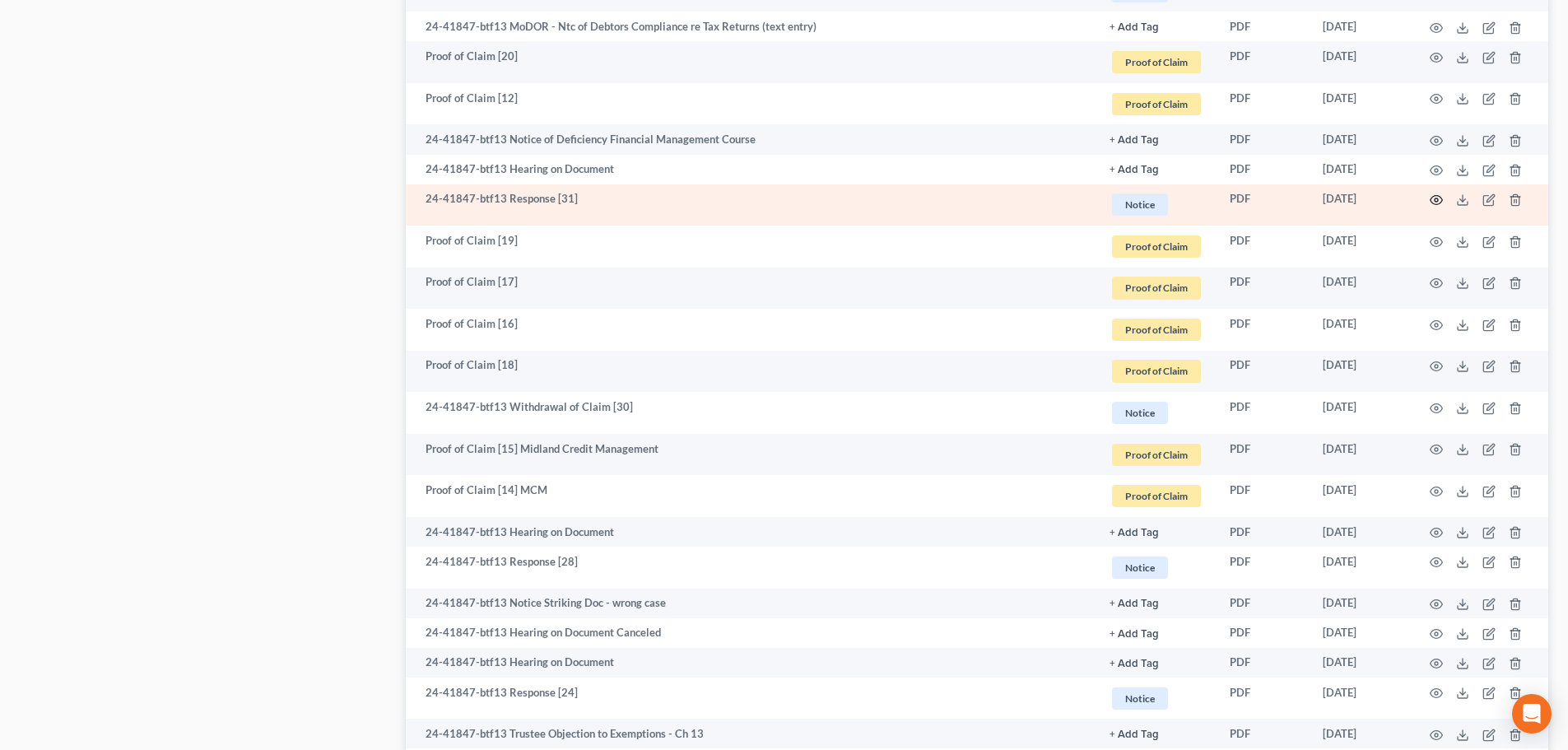
click at [1439, 197] on icon "button" at bounding box center [1436, 199] width 13 height 13
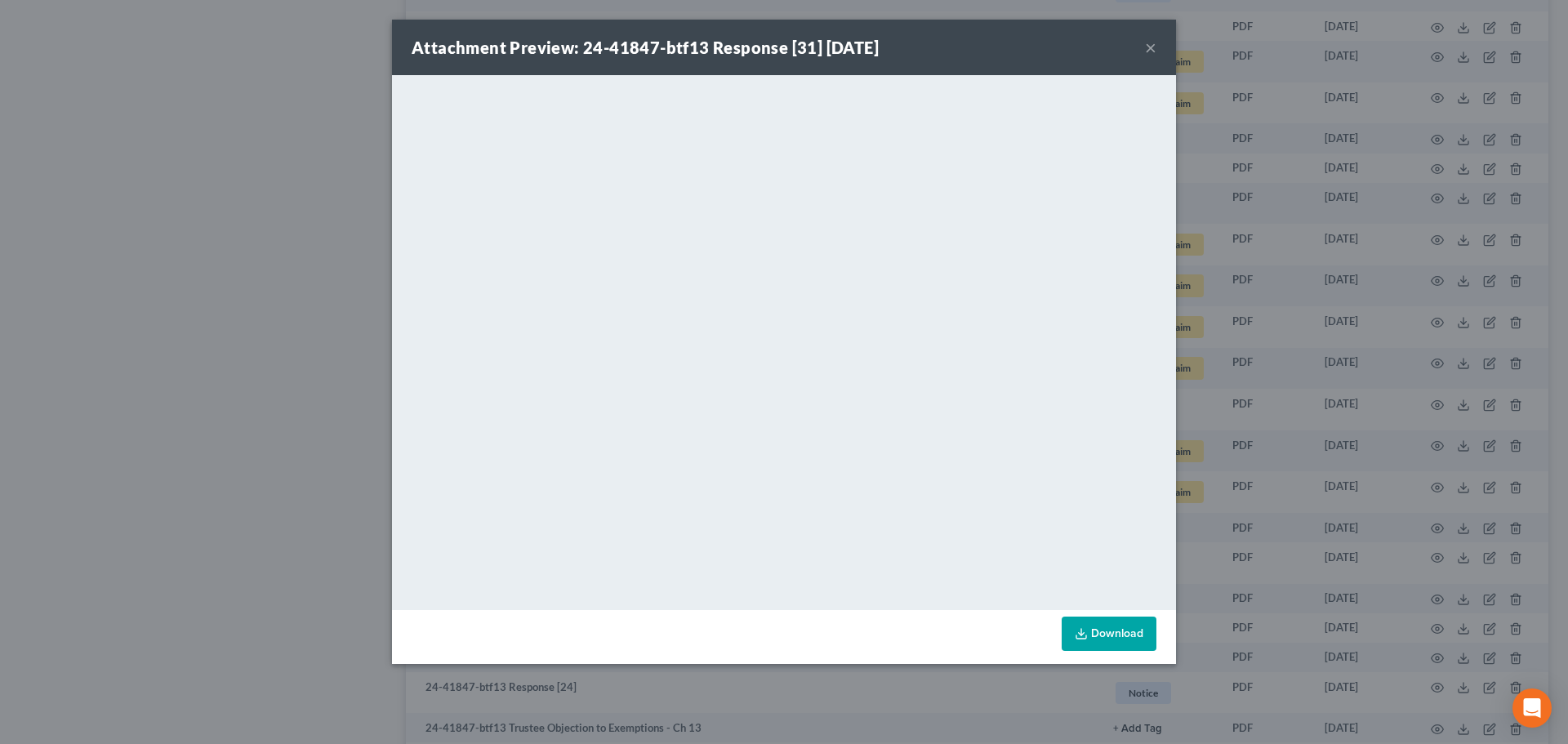
click at [1150, 43] on button "×" at bounding box center [1150, 47] width 12 height 20
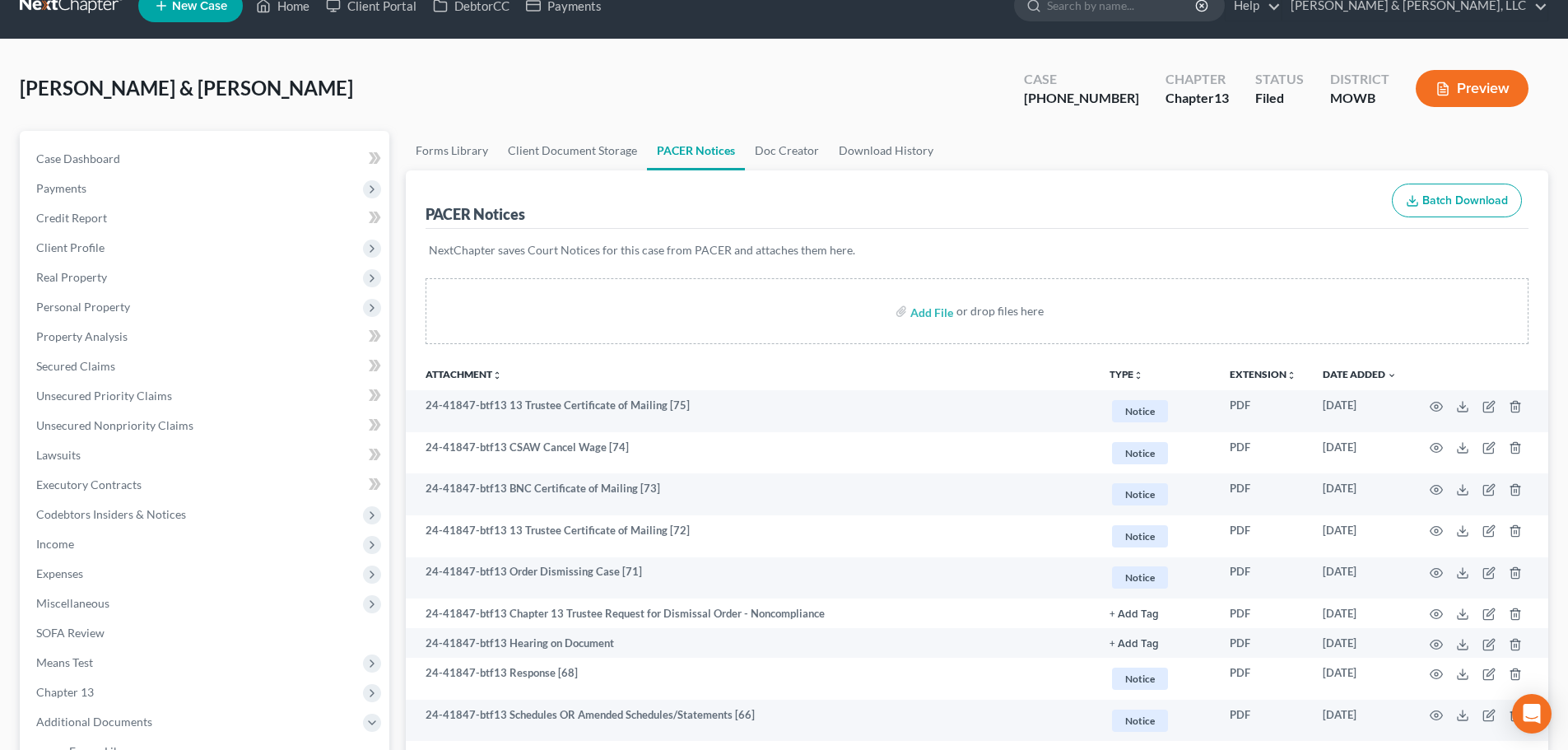
scroll to position [0, 0]
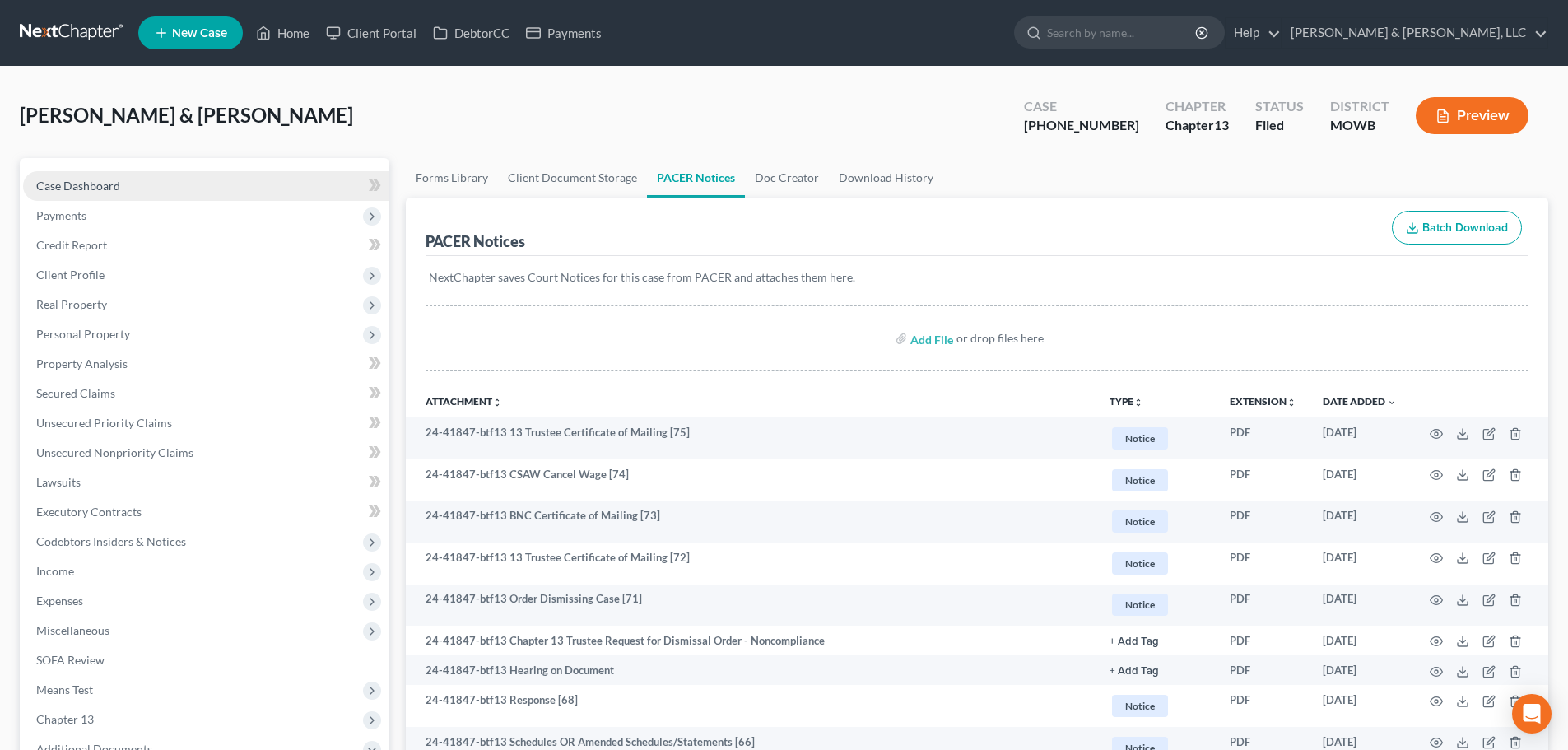
click at [96, 187] on span "Case Dashboard" at bounding box center [78, 185] width 84 height 14
select select "6"
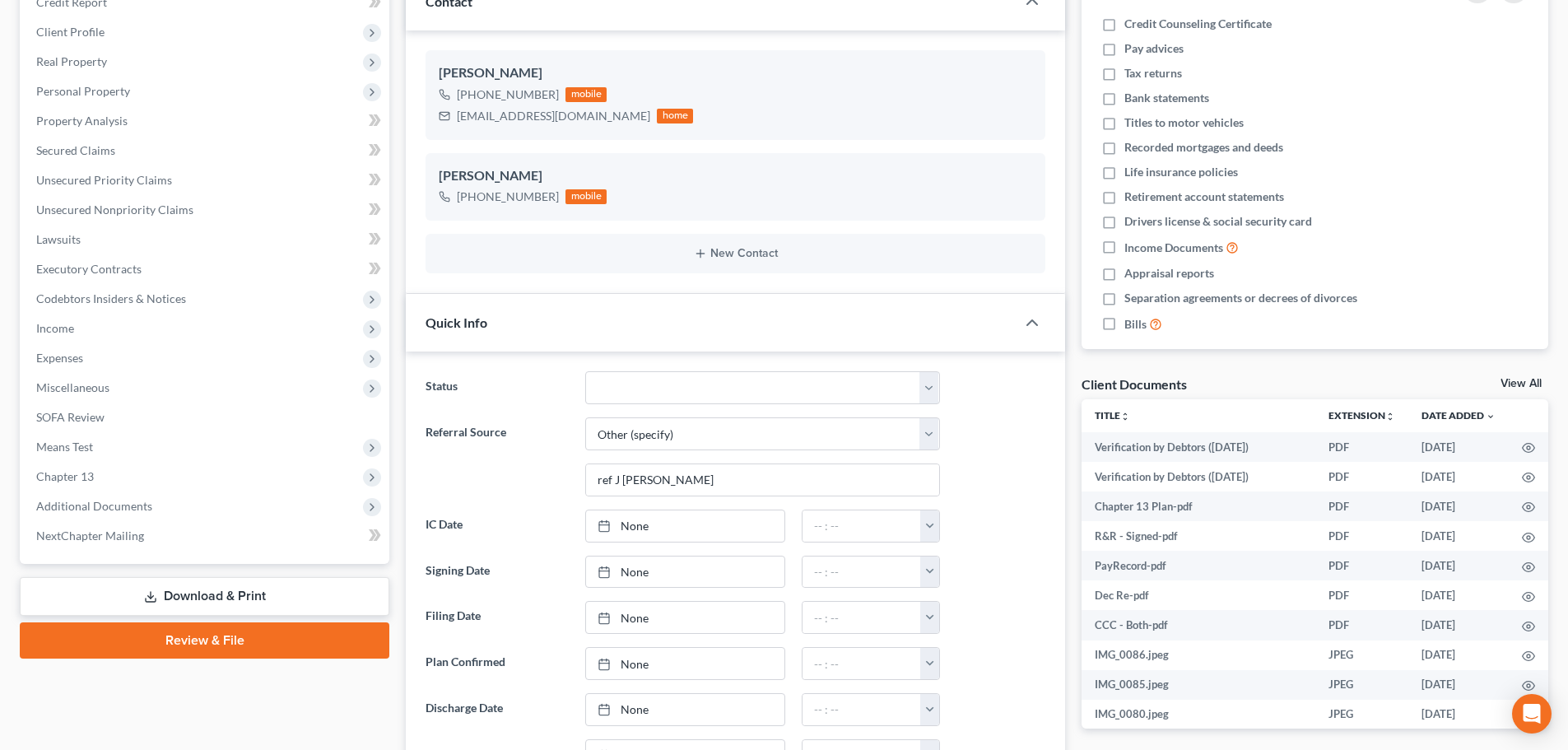
scroll to position [577, 0]
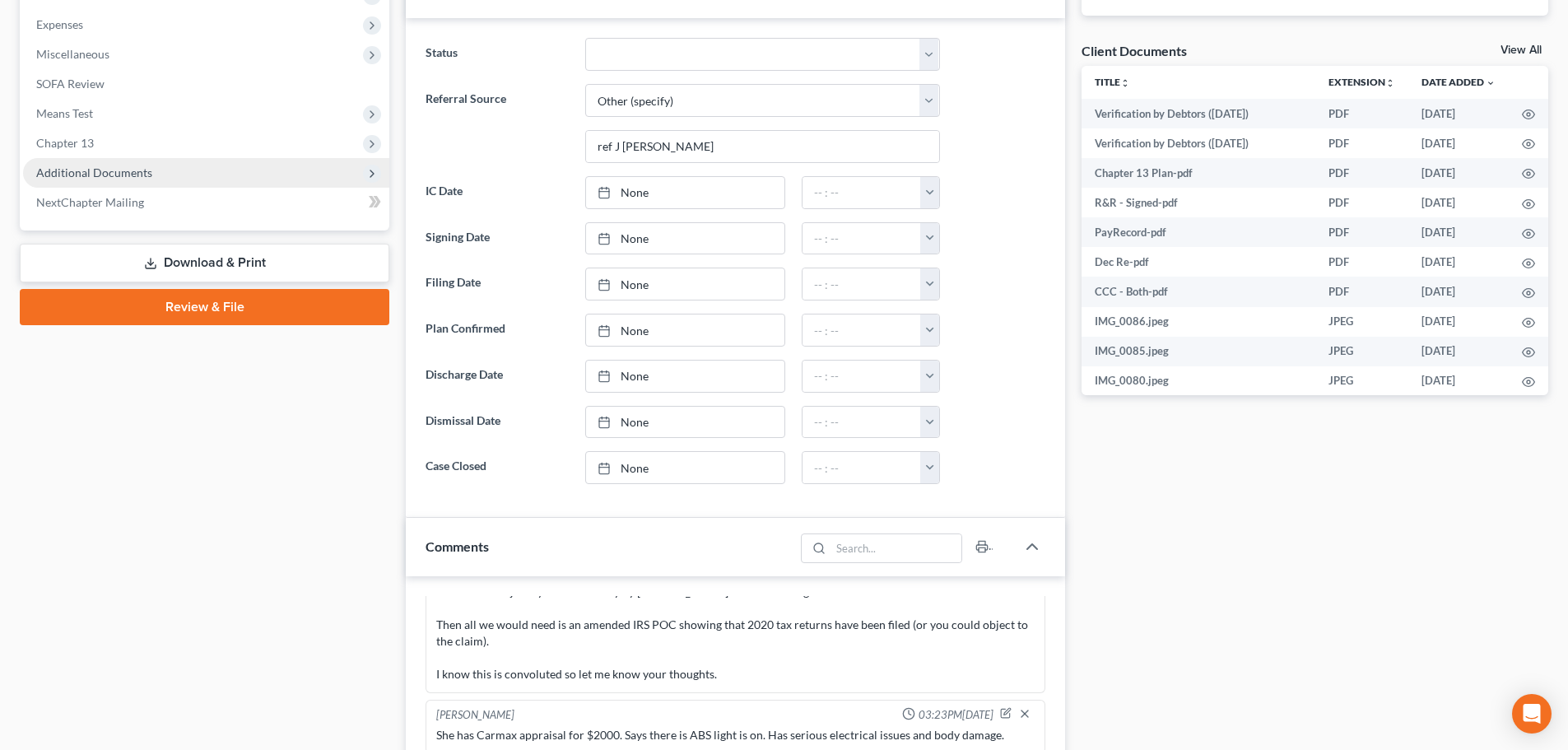
click at [73, 174] on span "Additional Documents" at bounding box center [94, 172] width 116 height 14
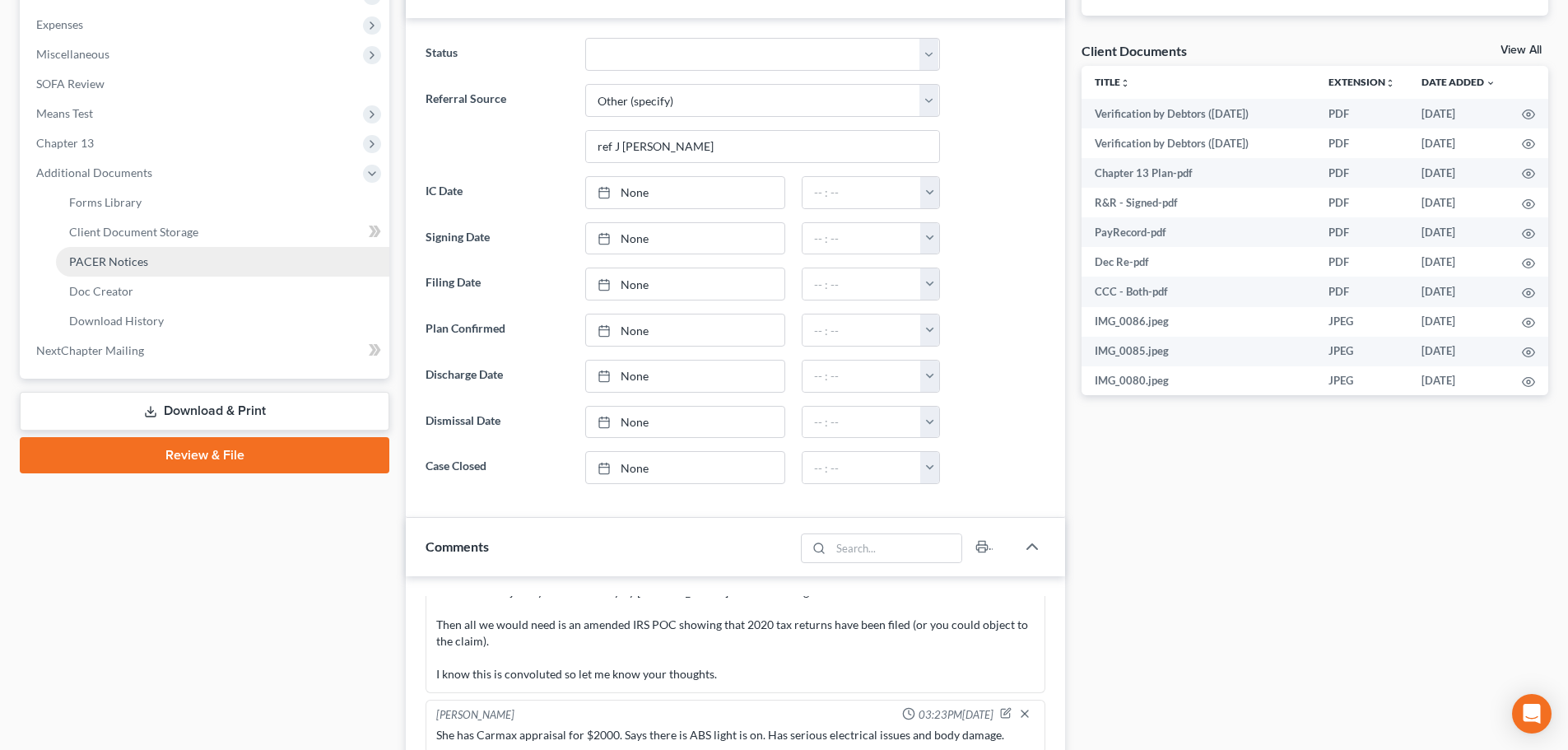
click at [112, 259] on span "PACER Notices" at bounding box center [108, 262] width 79 height 14
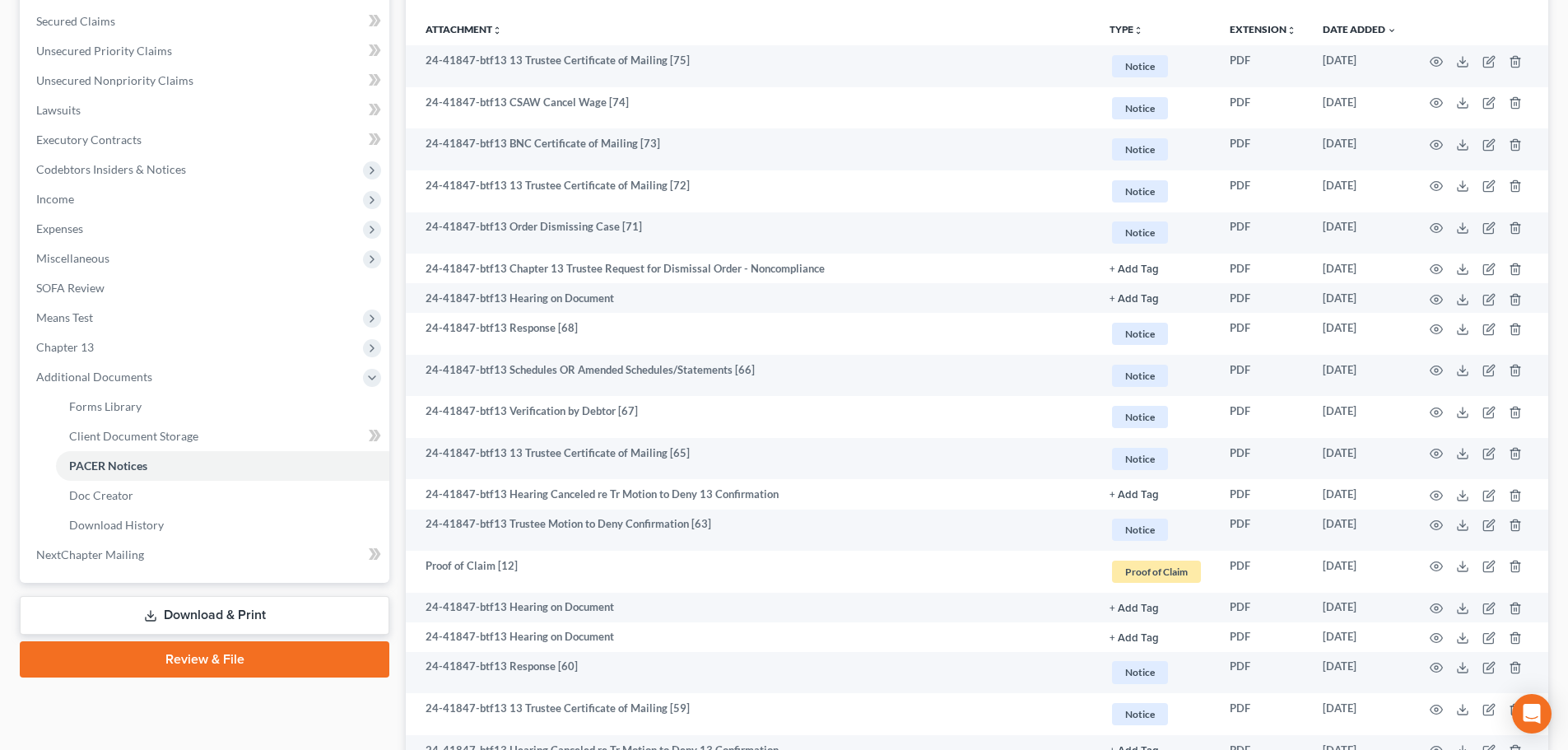
scroll to position [411, 0]
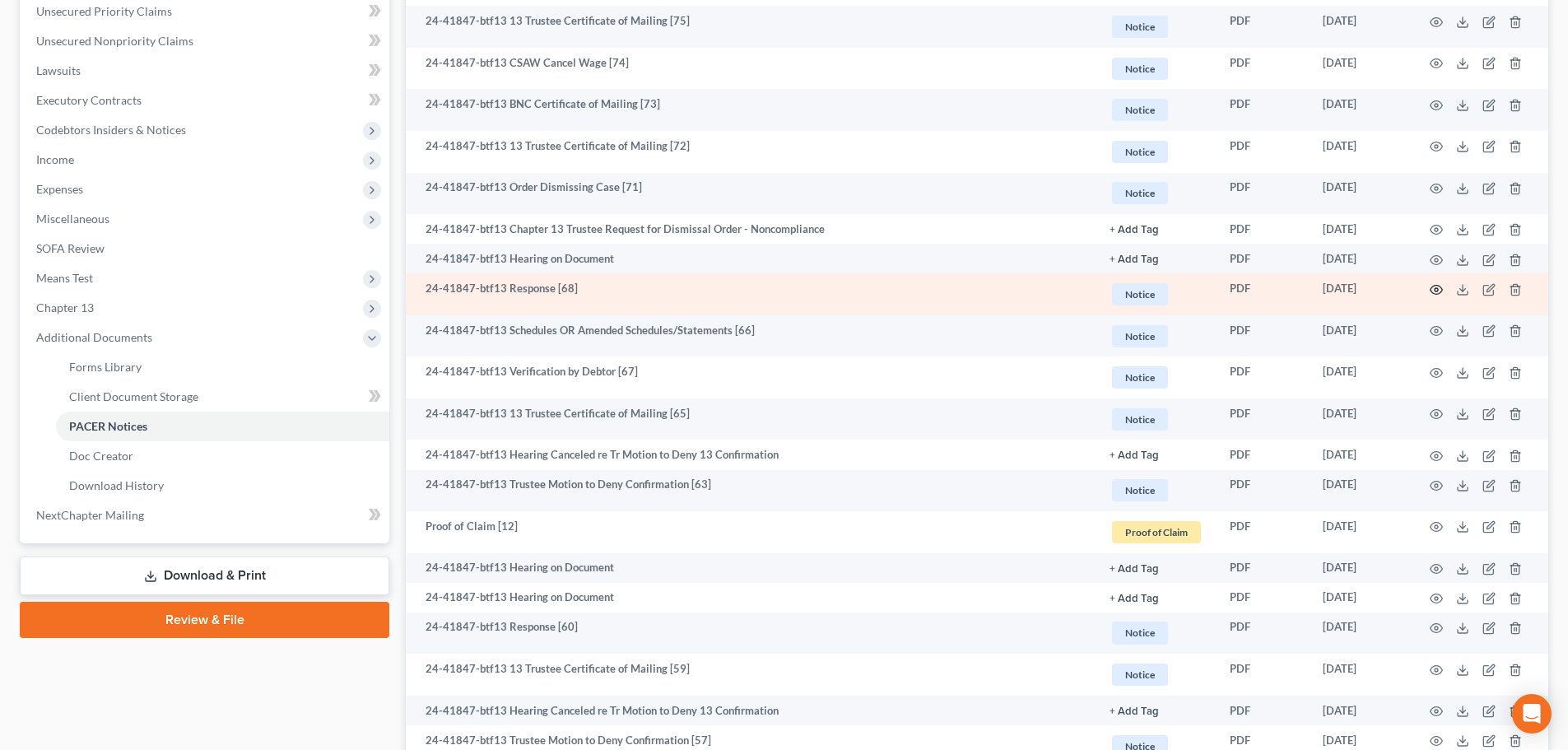
click at [1442, 286] on icon "button" at bounding box center [1436, 289] width 13 height 13
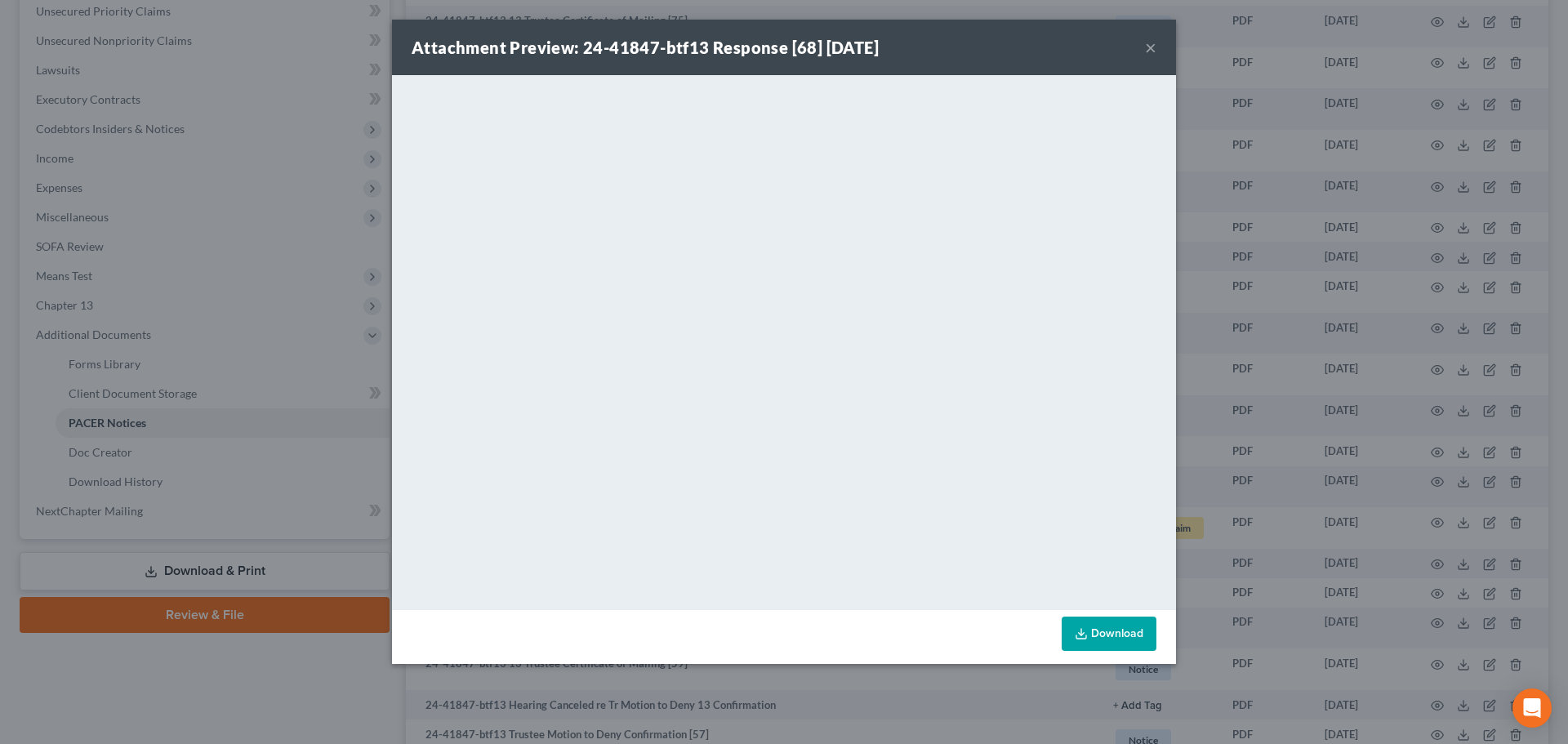
click at [1153, 38] on button "×" at bounding box center [1150, 47] width 12 height 20
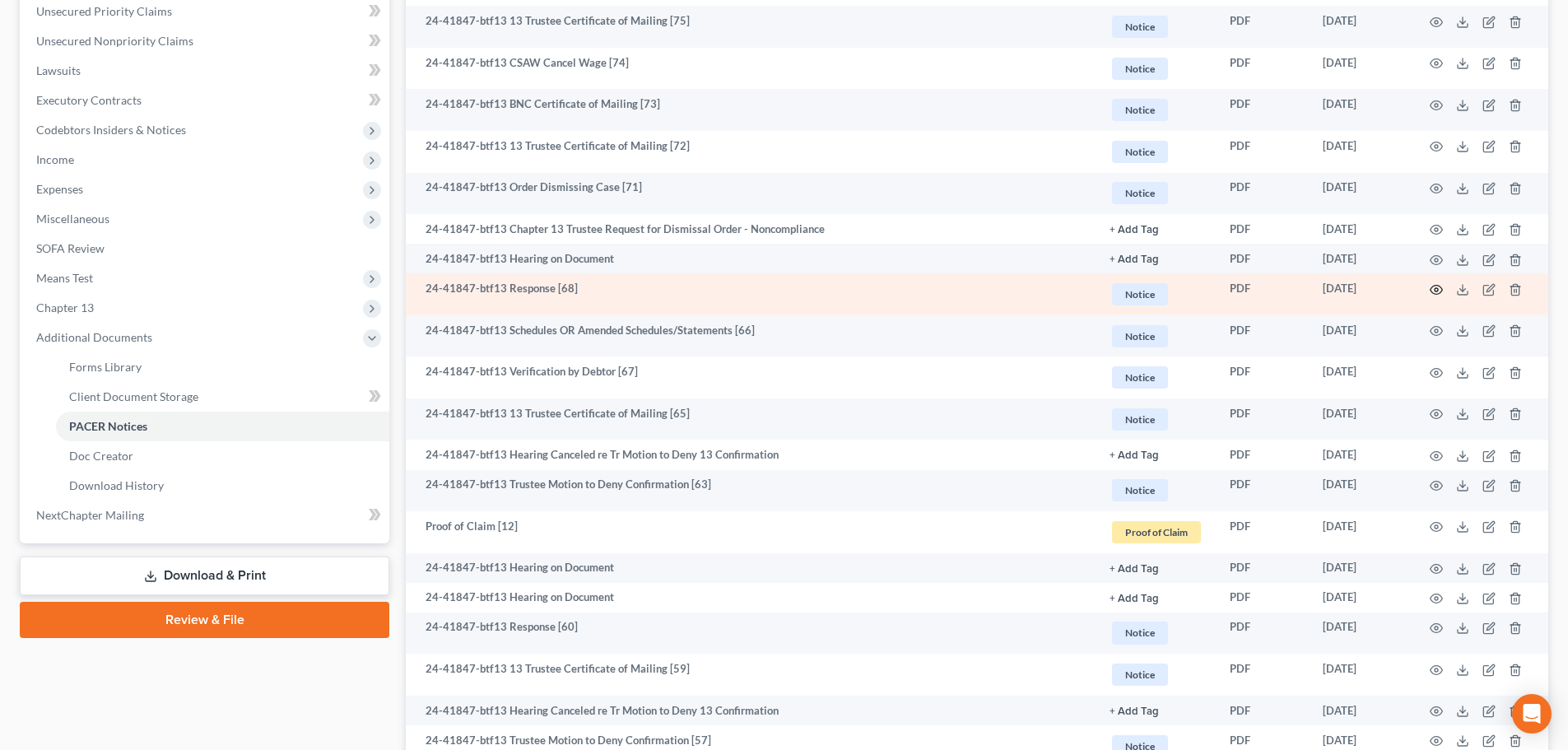
click at [1434, 293] on icon "button" at bounding box center [1437, 289] width 12 height 9
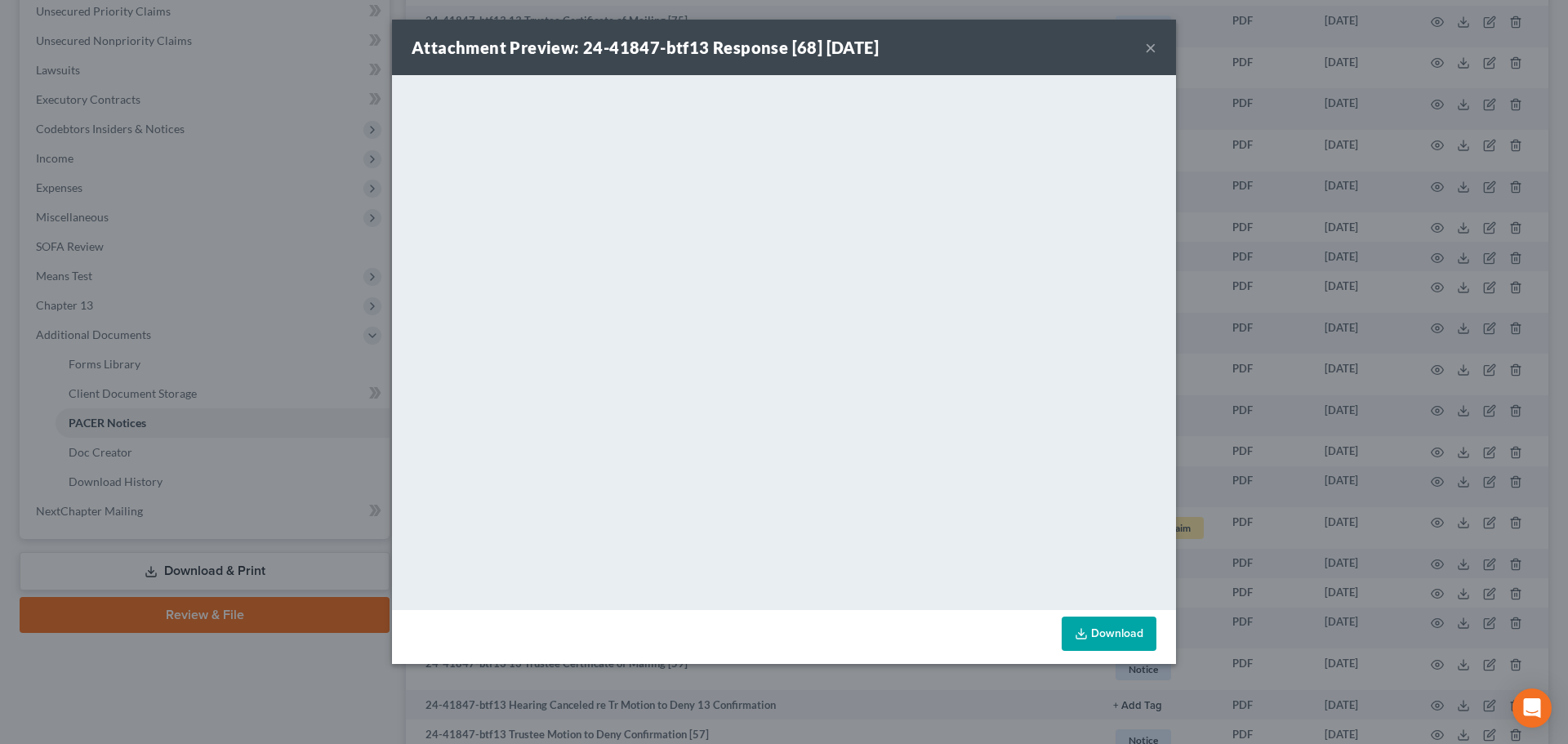
click at [1146, 44] on button "×" at bounding box center [1150, 47] width 12 height 20
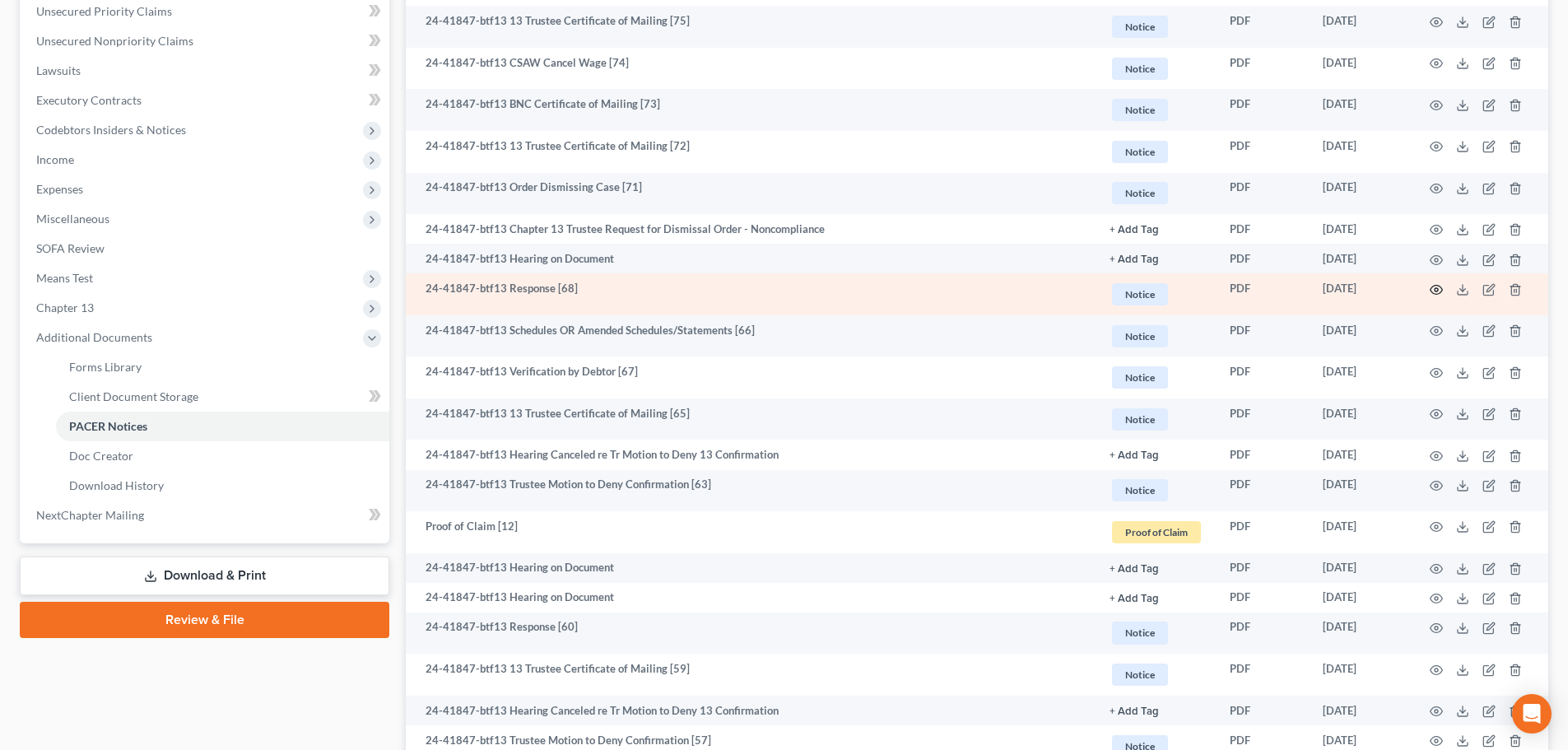
click at [1435, 291] on circle "button" at bounding box center [1436, 289] width 3 height 3
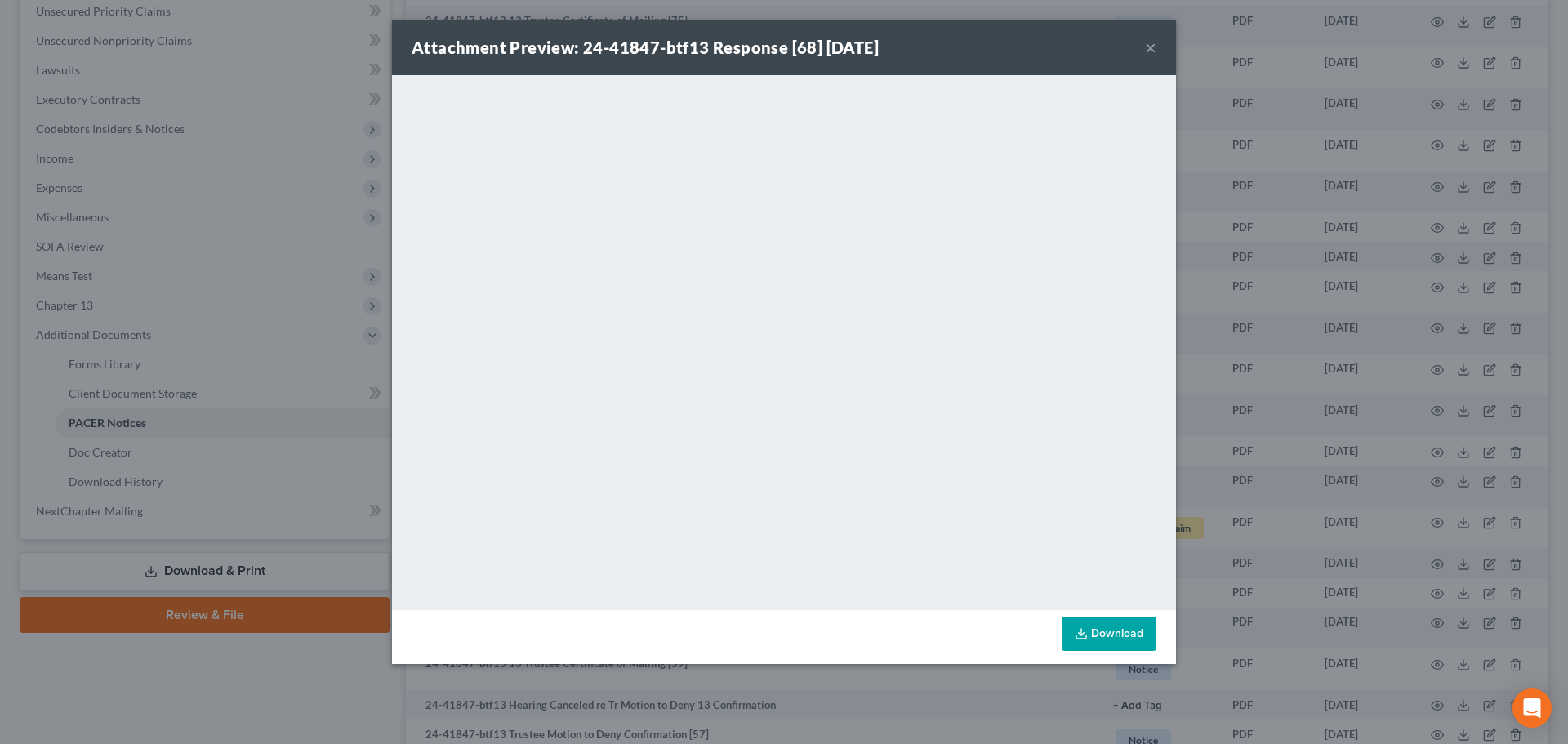
click at [1149, 44] on button "×" at bounding box center [1150, 47] width 12 height 20
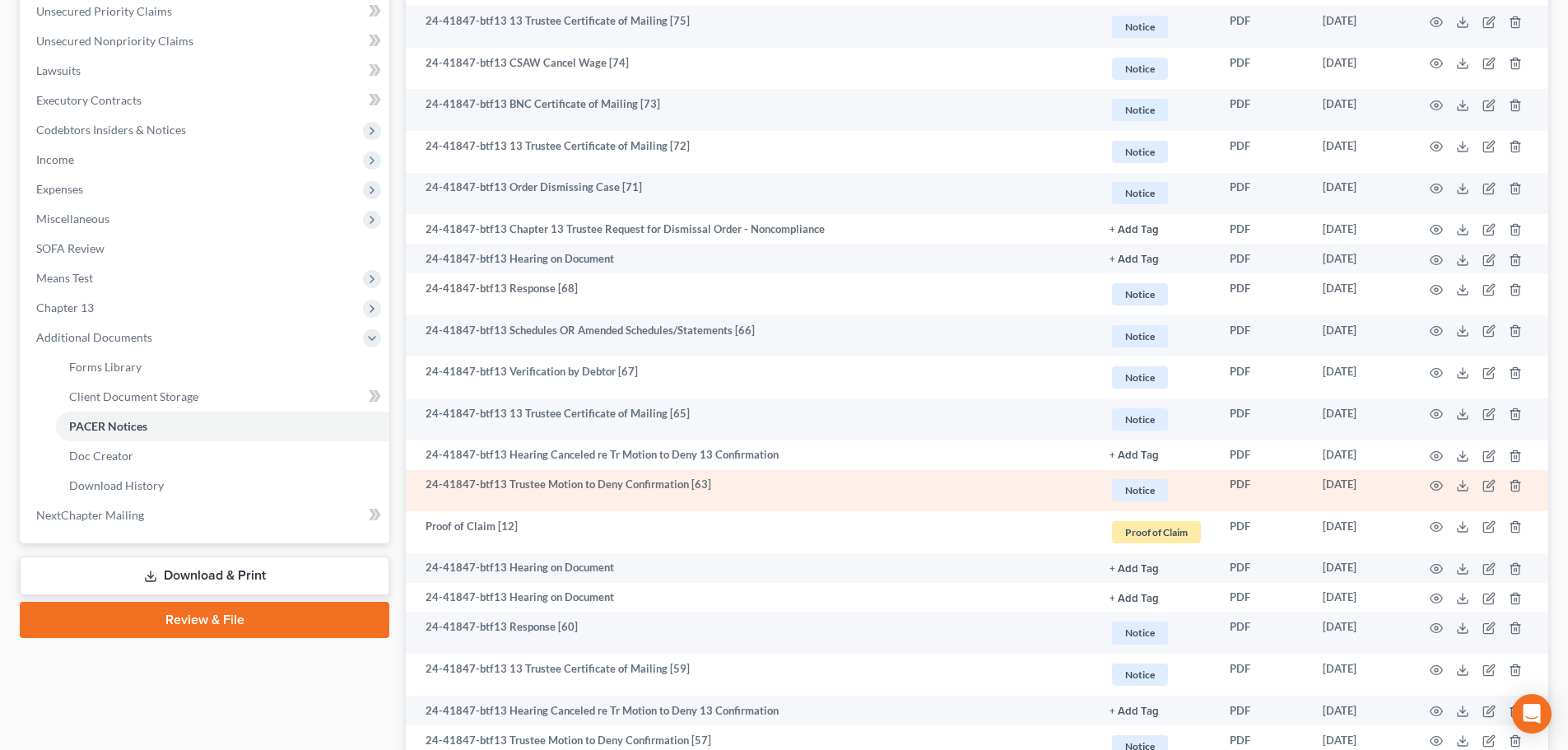
click at [1420, 484] on td at bounding box center [1479, 491] width 138 height 42
click at [1429, 481] on td at bounding box center [1479, 491] width 138 height 42
click at [1434, 483] on icon "button" at bounding box center [1436, 485] width 13 height 13
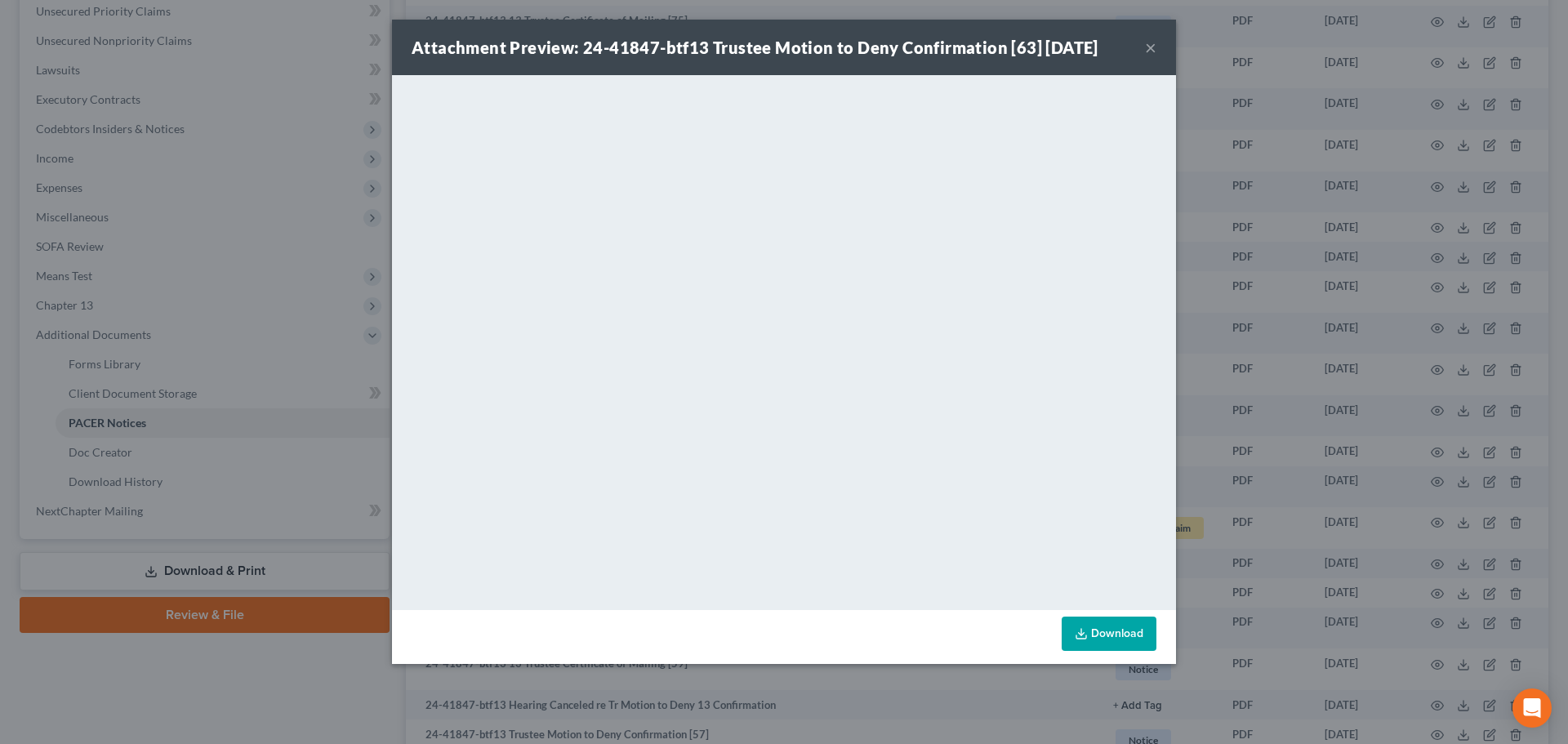
click at [1149, 44] on button "×" at bounding box center [1150, 47] width 12 height 20
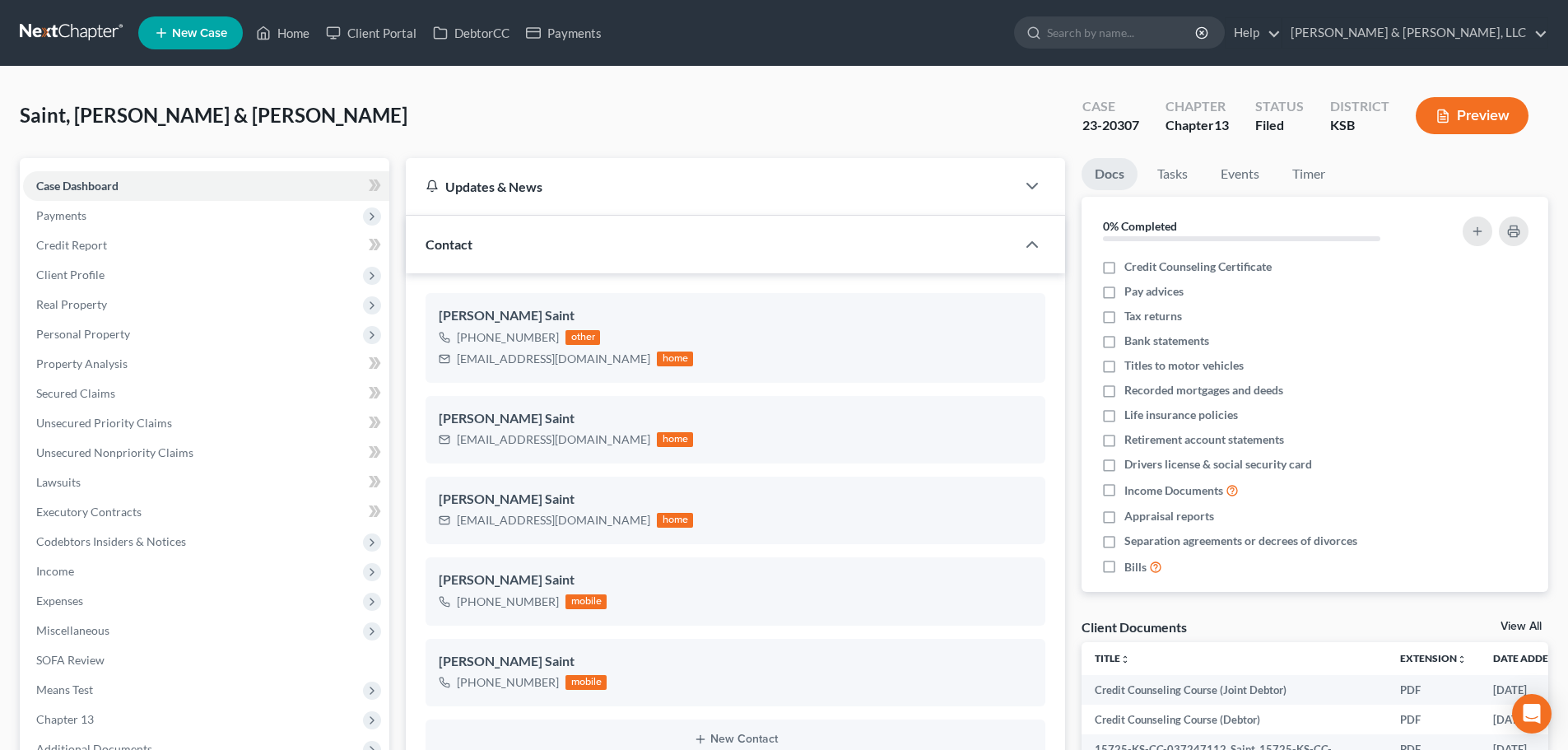
select select "0"
click at [282, 26] on link "Home" at bounding box center [283, 33] width 70 height 30
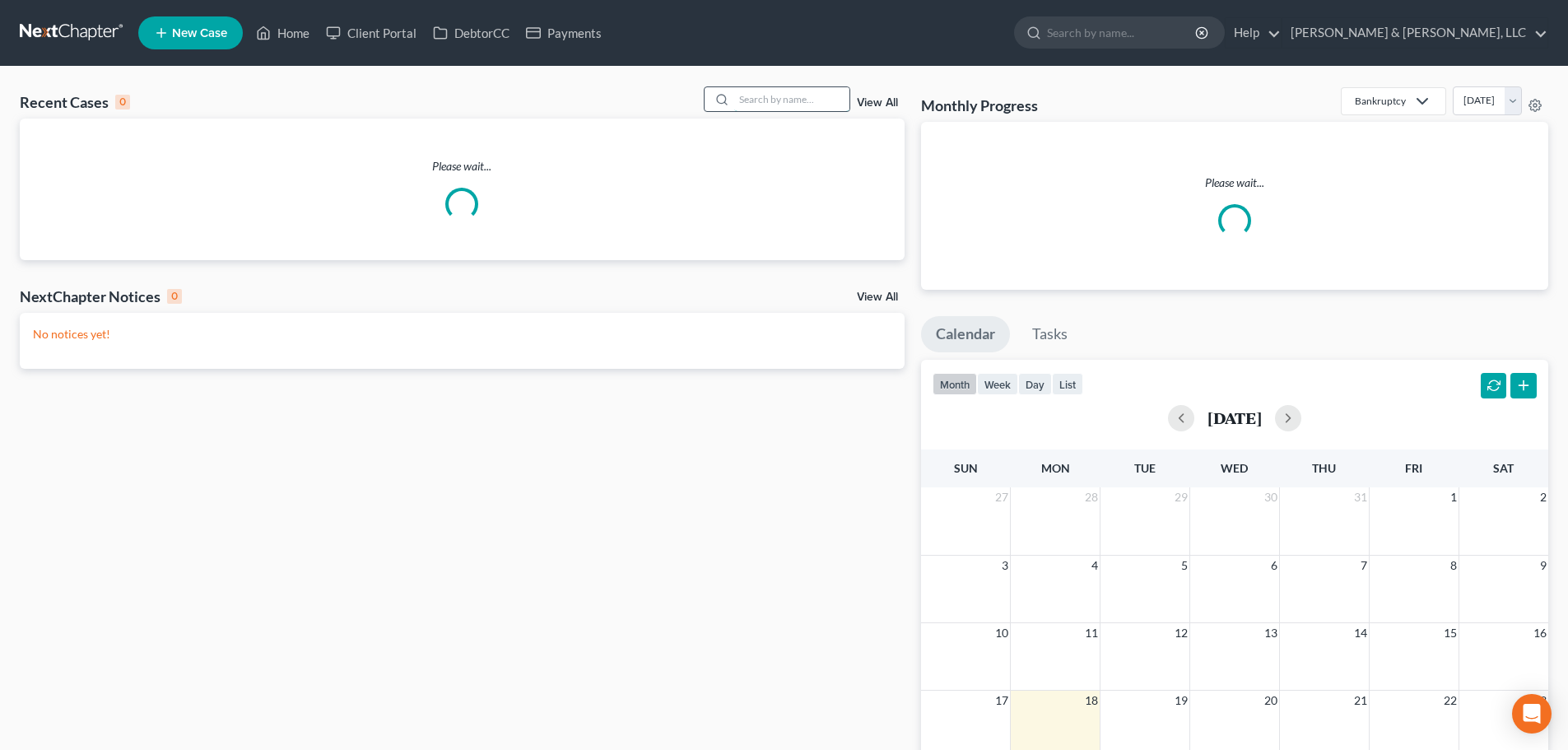
click at [763, 105] on input "search" at bounding box center [792, 100] width 115 height 24
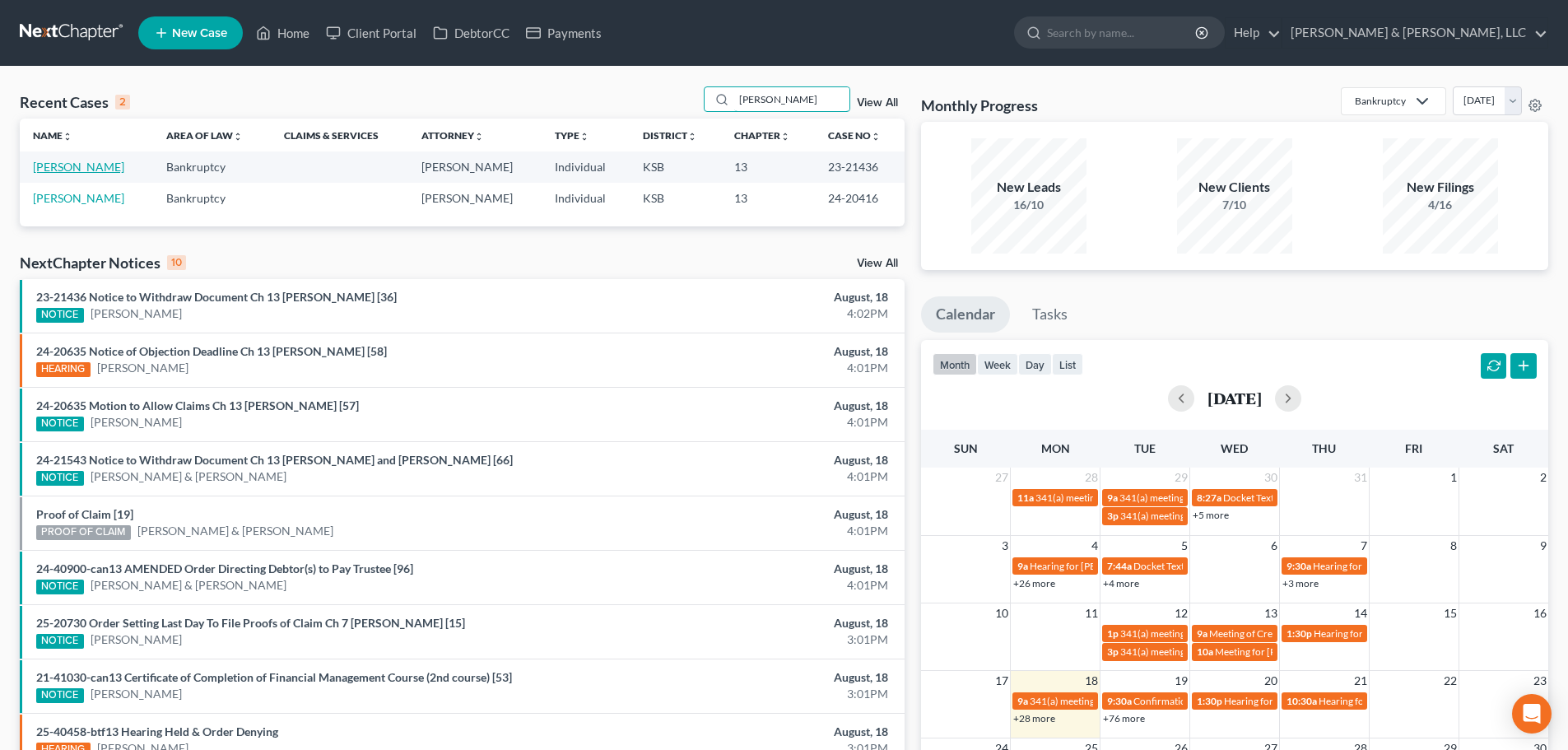
type input "[PERSON_NAME]"
click at [84, 162] on link "[PERSON_NAME]" at bounding box center [79, 166] width 92 height 14
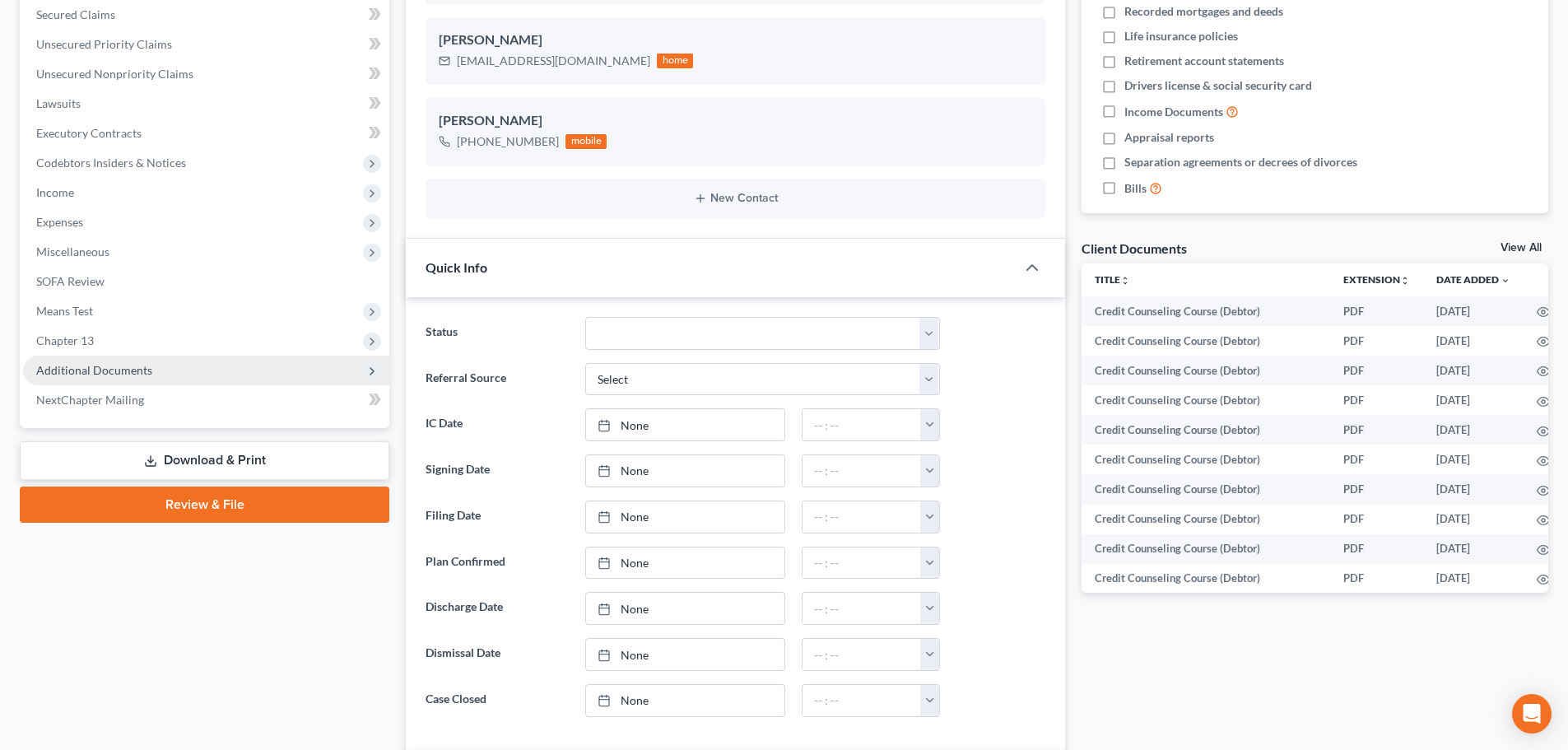
scroll to position [1346, 0]
click at [92, 365] on span "Additional Documents" at bounding box center [94, 371] width 116 height 14
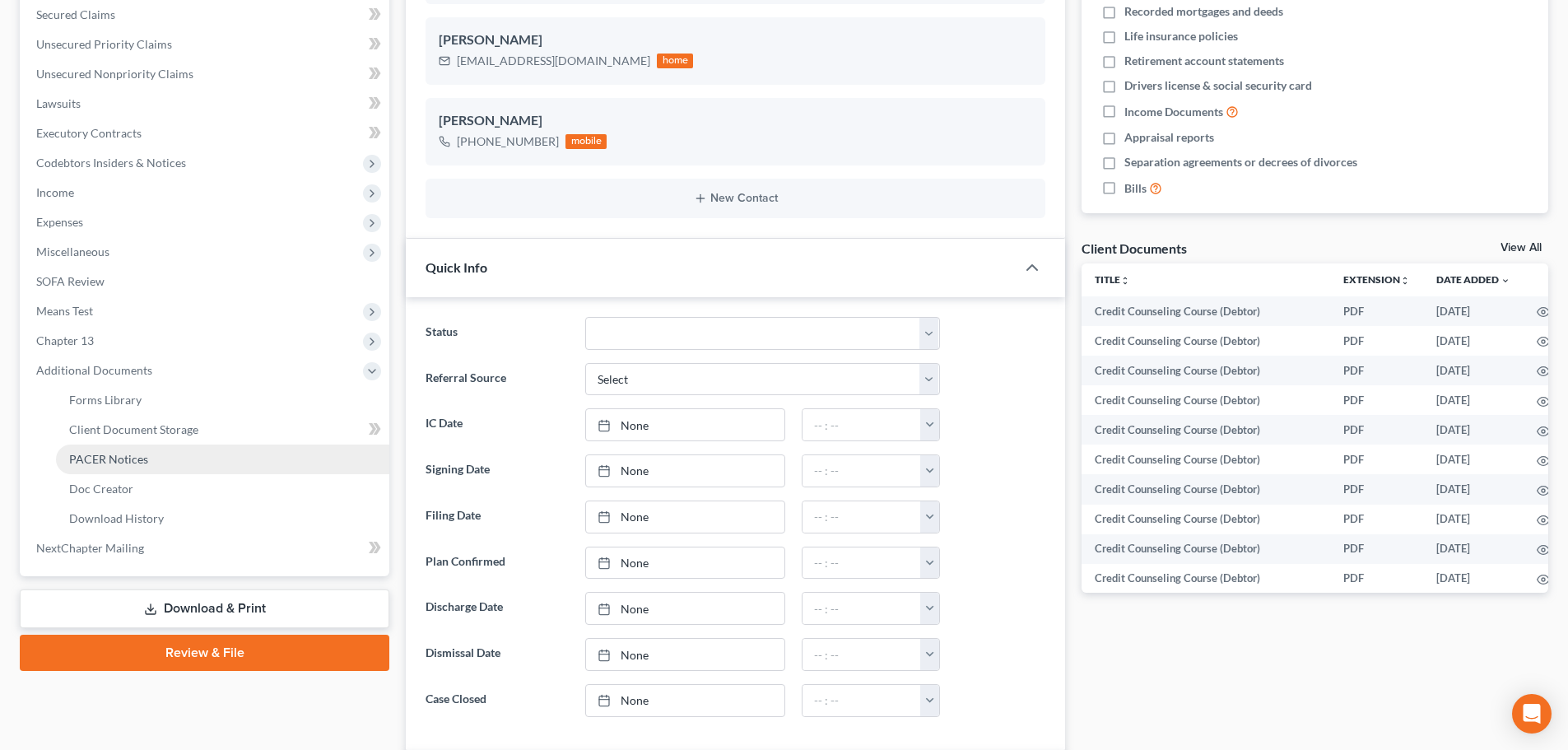
click at [97, 461] on span "PACER Notices" at bounding box center [108, 459] width 79 height 14
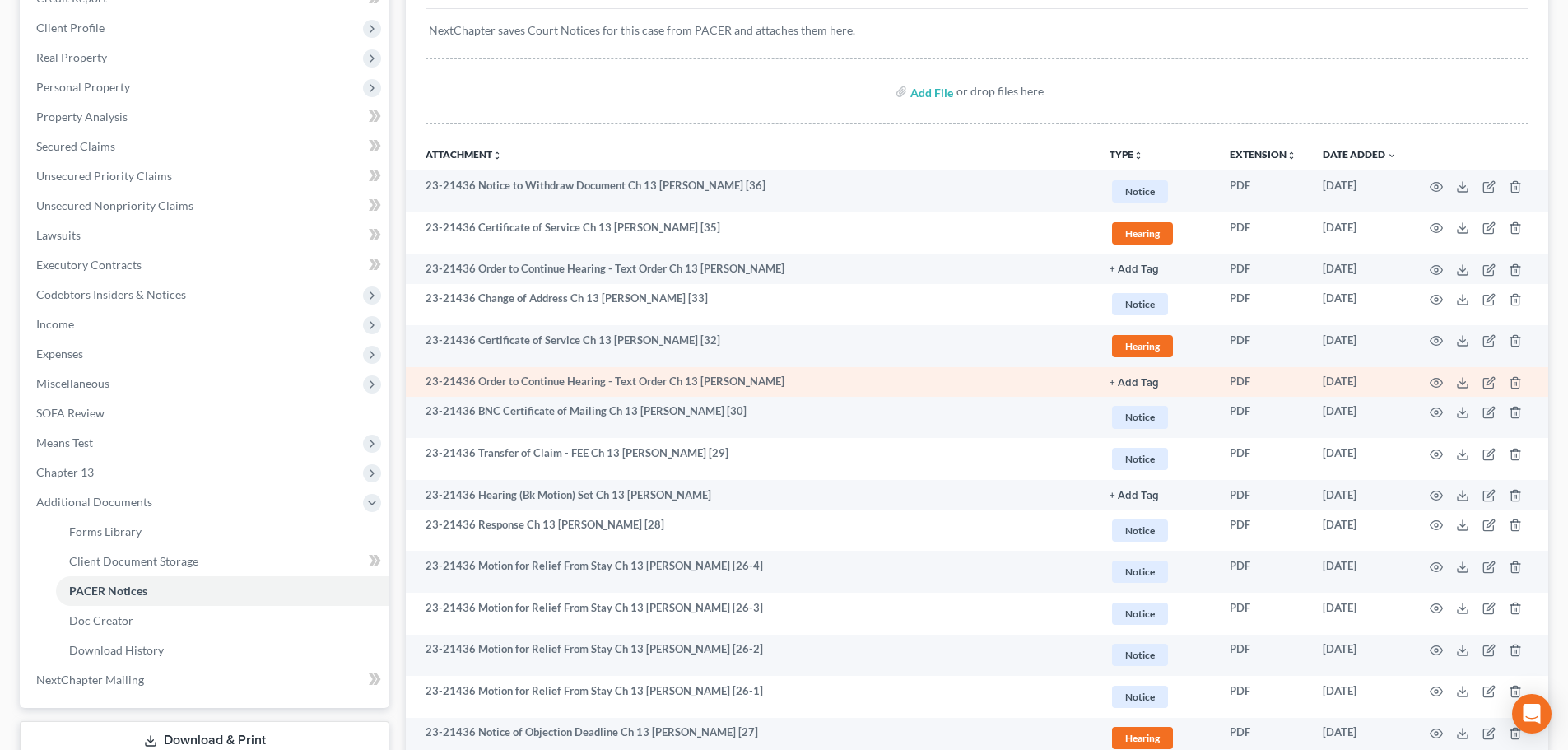
scroll to position [330, 0]
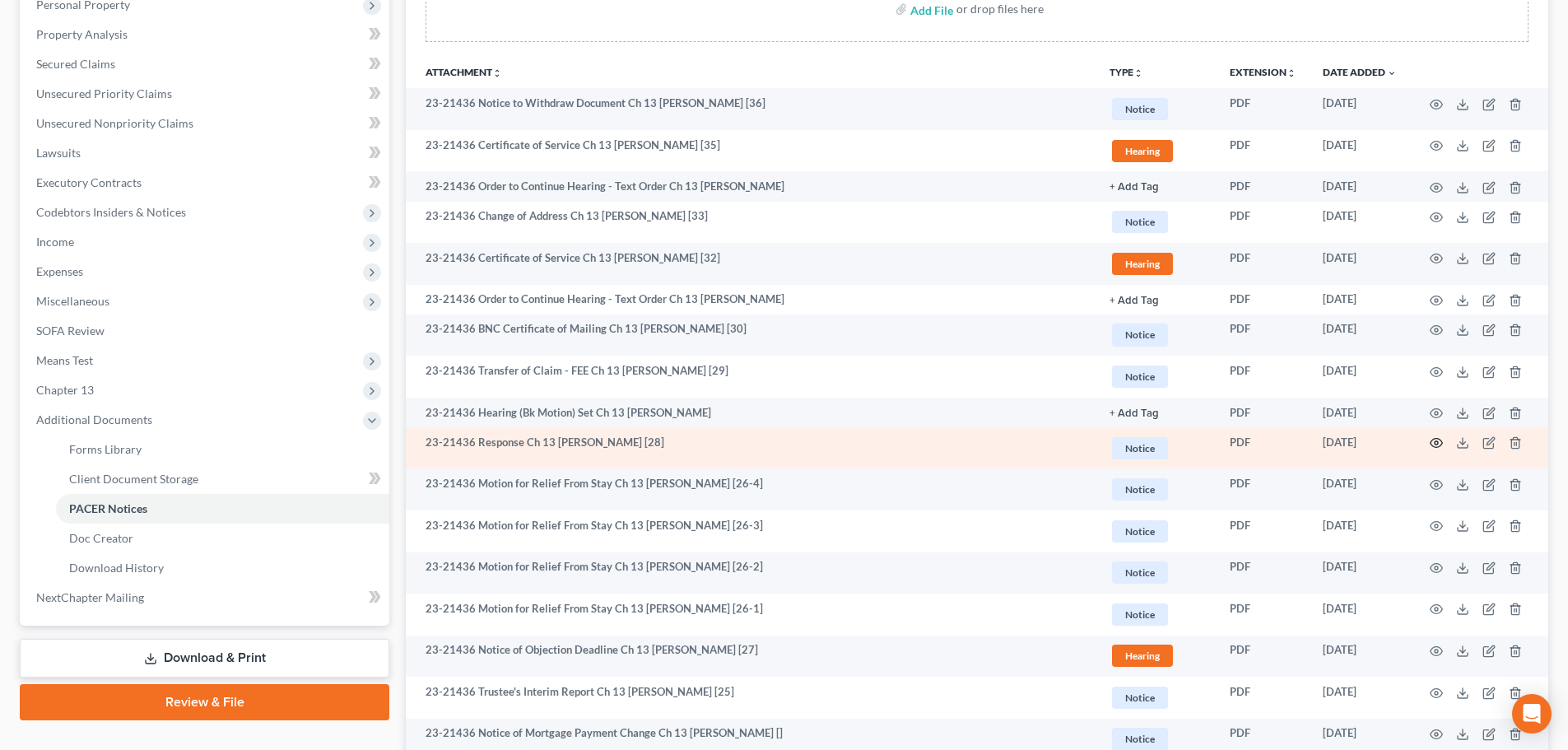
click at [1437, 442] on icon "button" at bounding box center [1436, 442] width 13 height 13
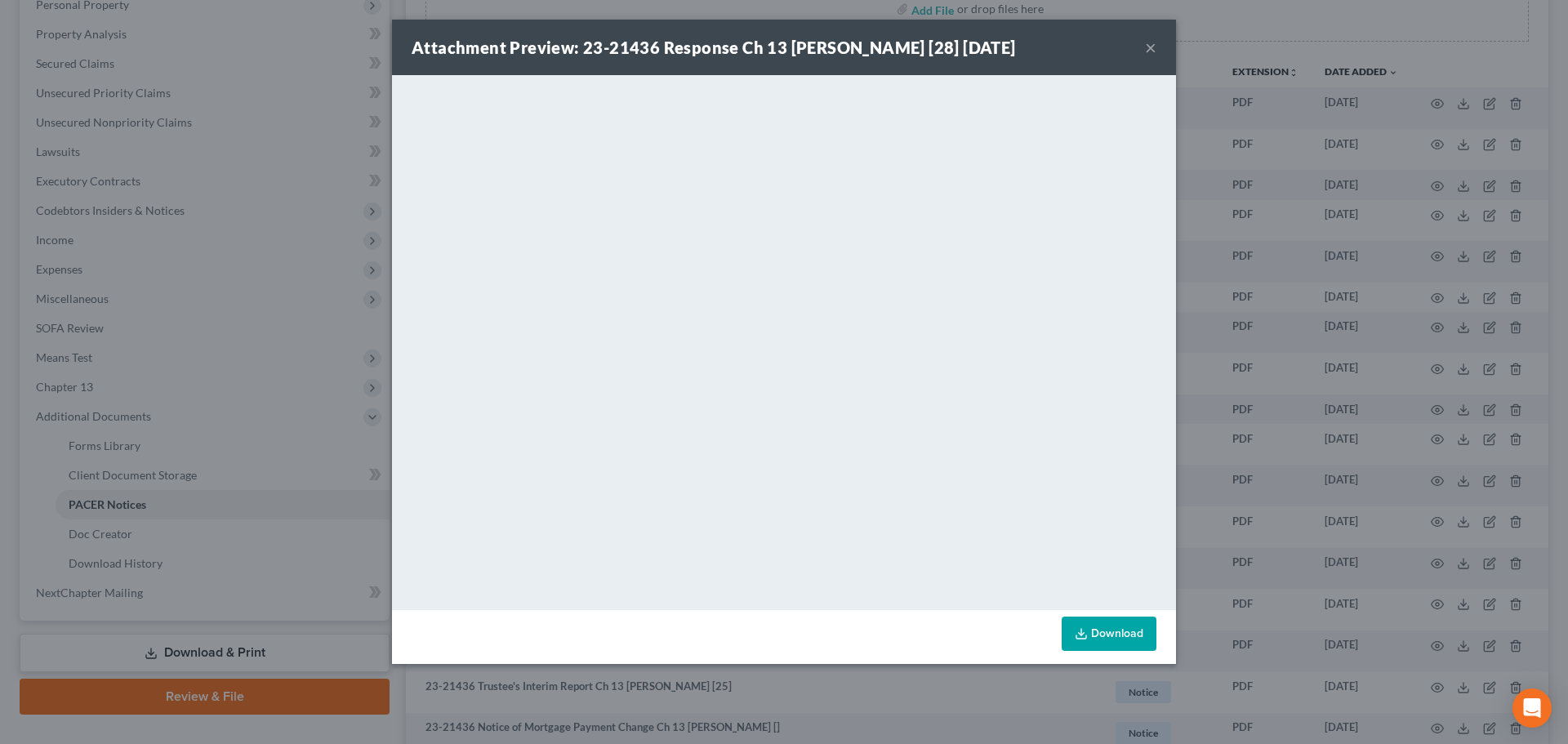
click at [1149, 48] on button "×" at bounding box center [1150, 47] width 12 height 20
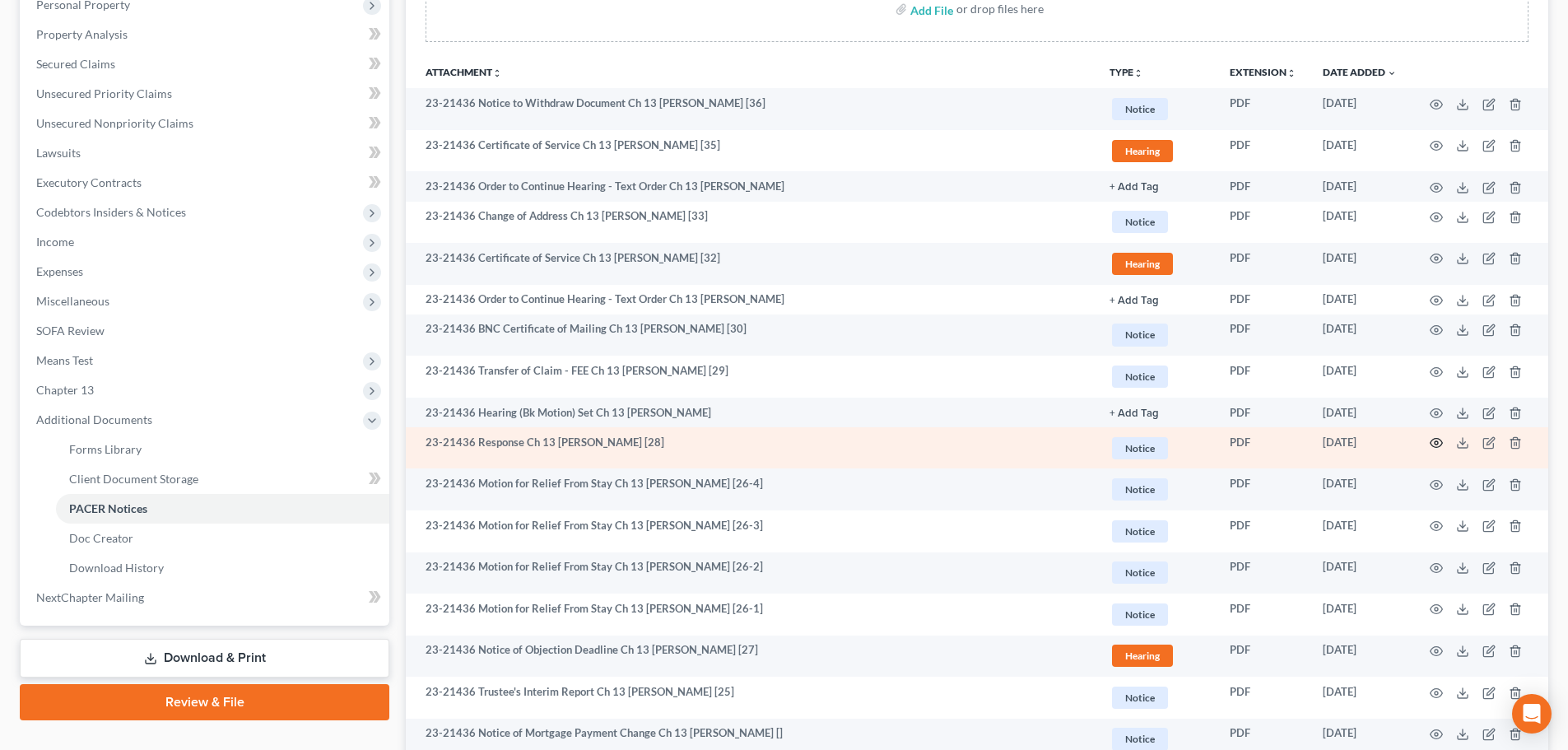
click at [1438, 443] on icon "button" at bounding box center [1436, 442] width 13 height 13
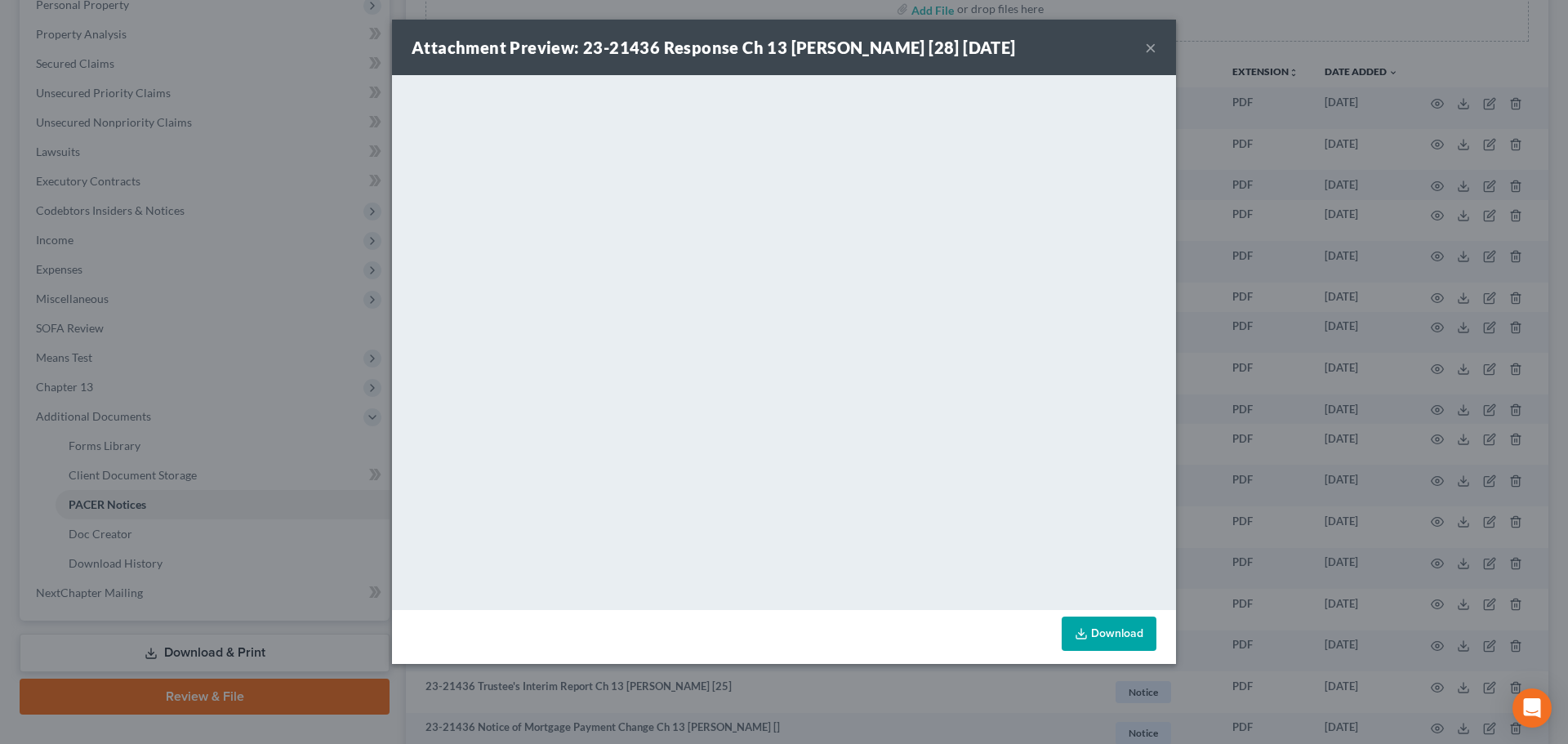
click at [1146, 50] on button "×" at bounding box center [1150, 47] width 12 height 20
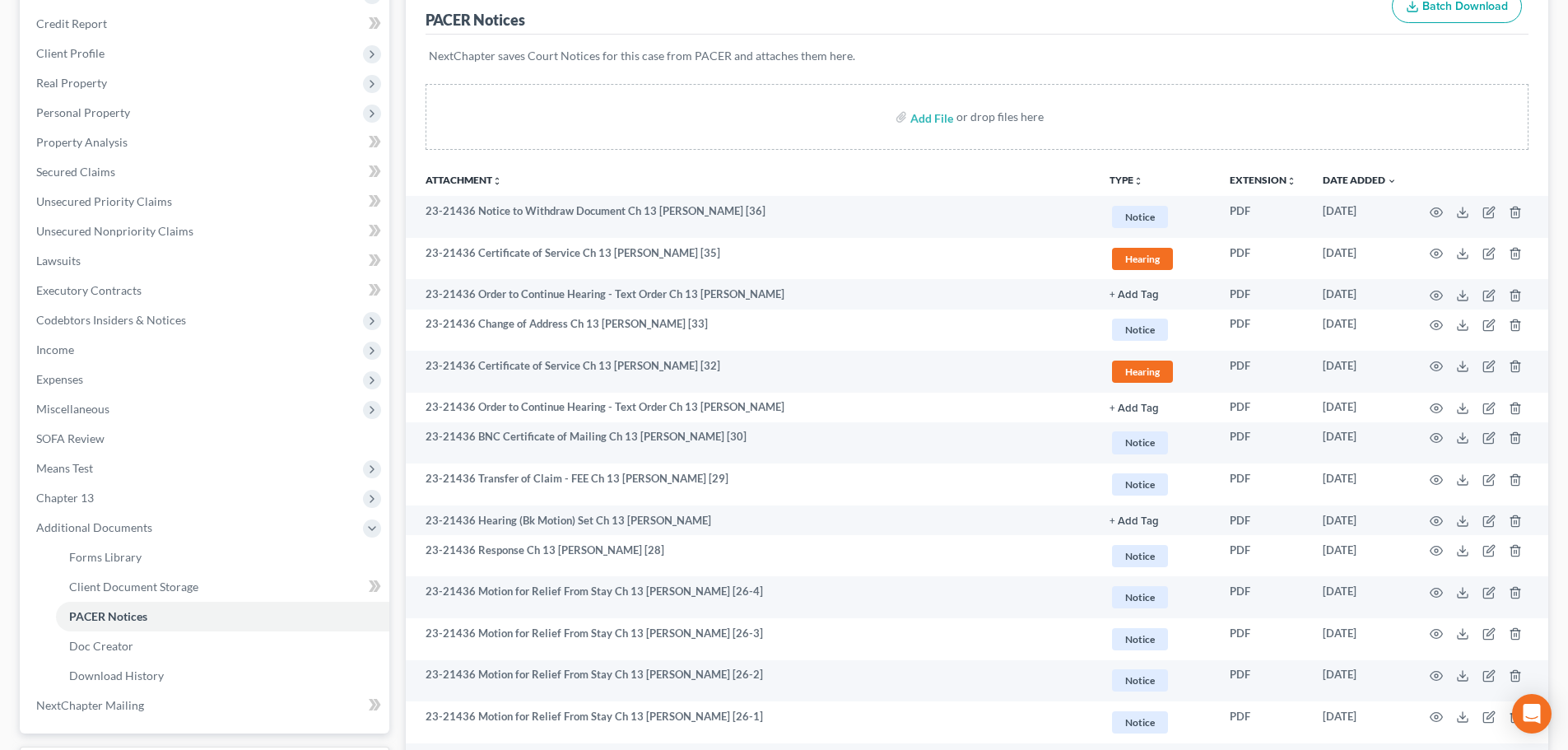
scroll to position [0, 0]
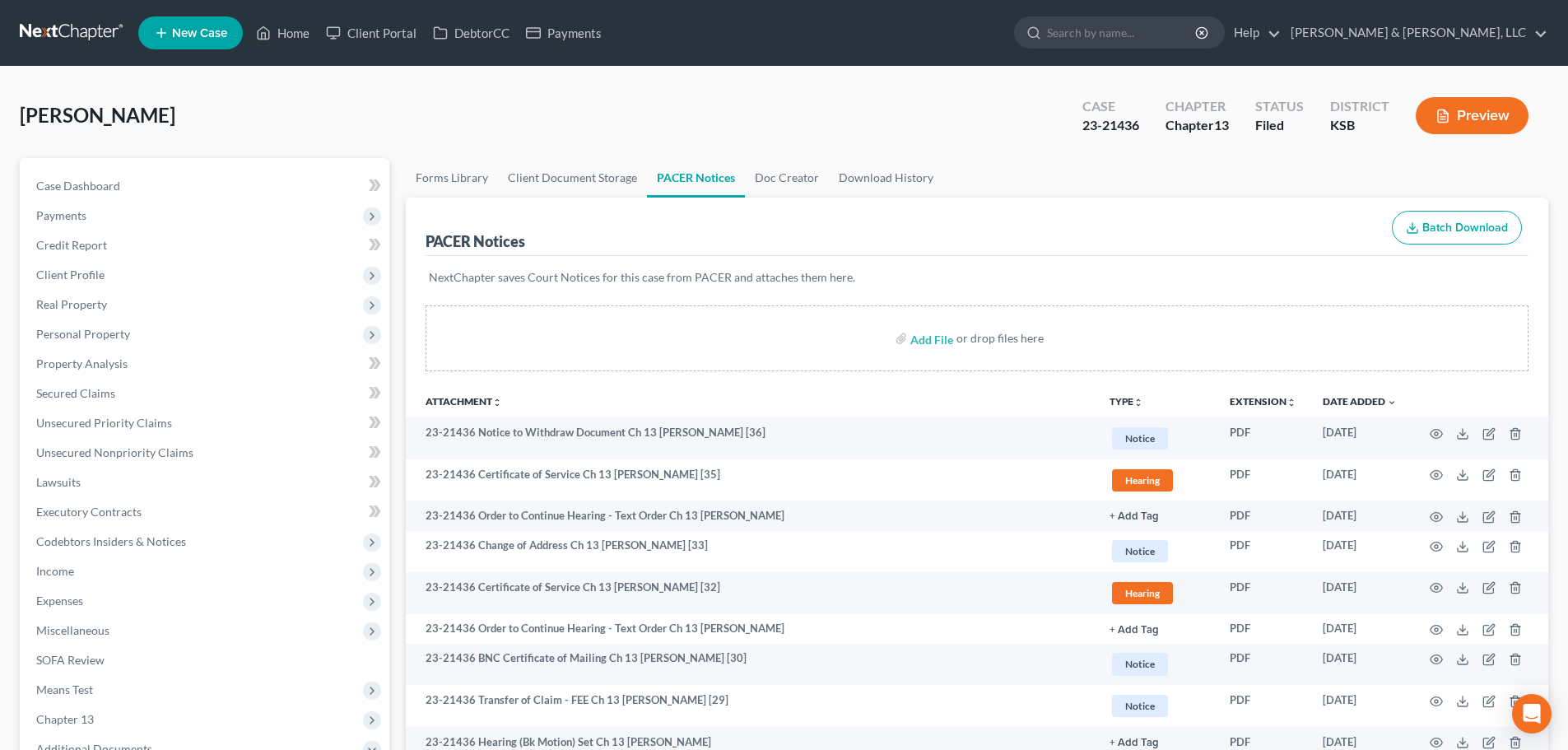
click at [989, 87] on div "[PERSON_NAME] Upgraded Case 23-21436 Chapter Chapter 13 Status Filed District […" at bounding box center [784, 123] width 1529 height 72
click at [298, 32] on link "Home" at bounding box center [283, 33] width 70 height 30
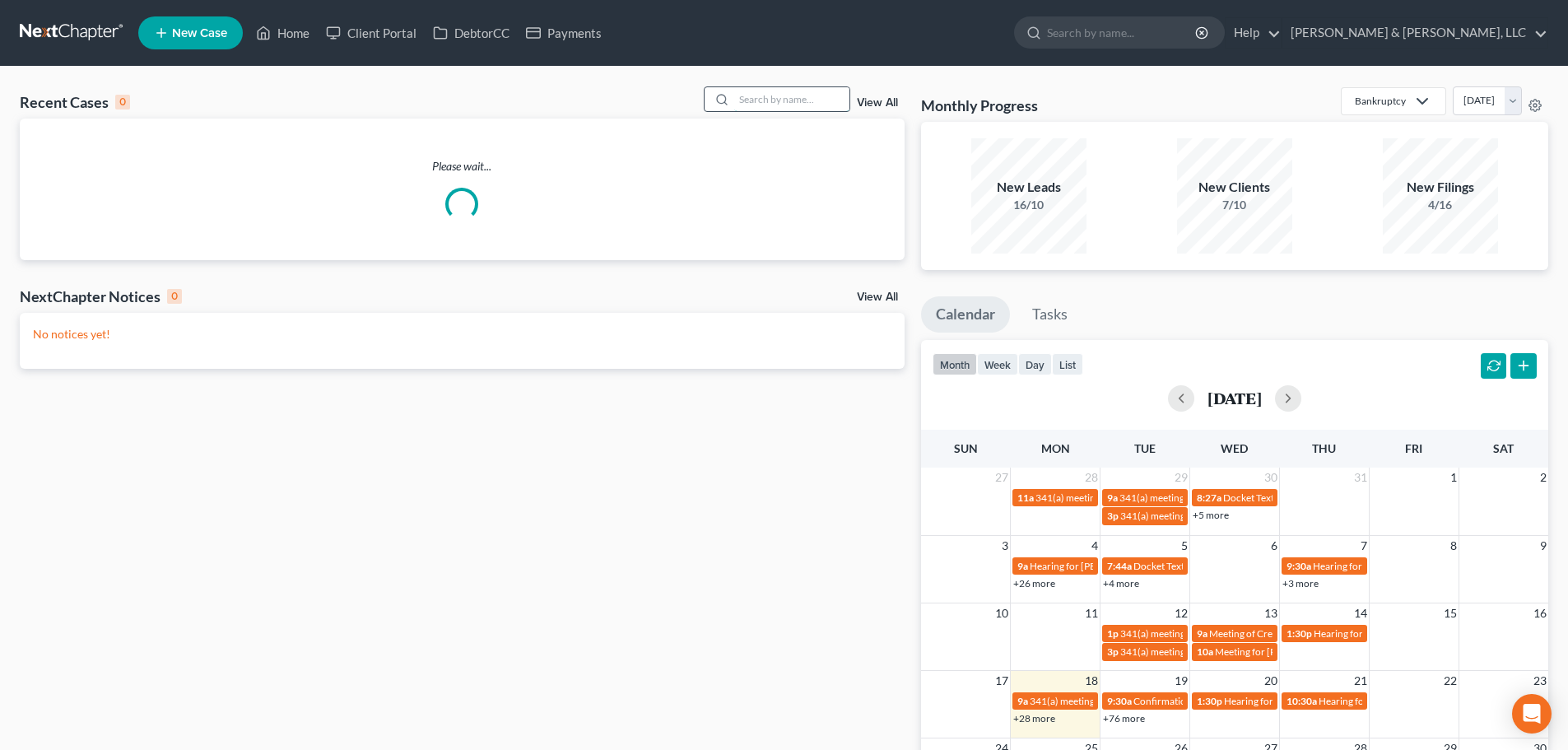
click at [797, 93] on input "search" at bounding box center [792, 100] width 115 height 24
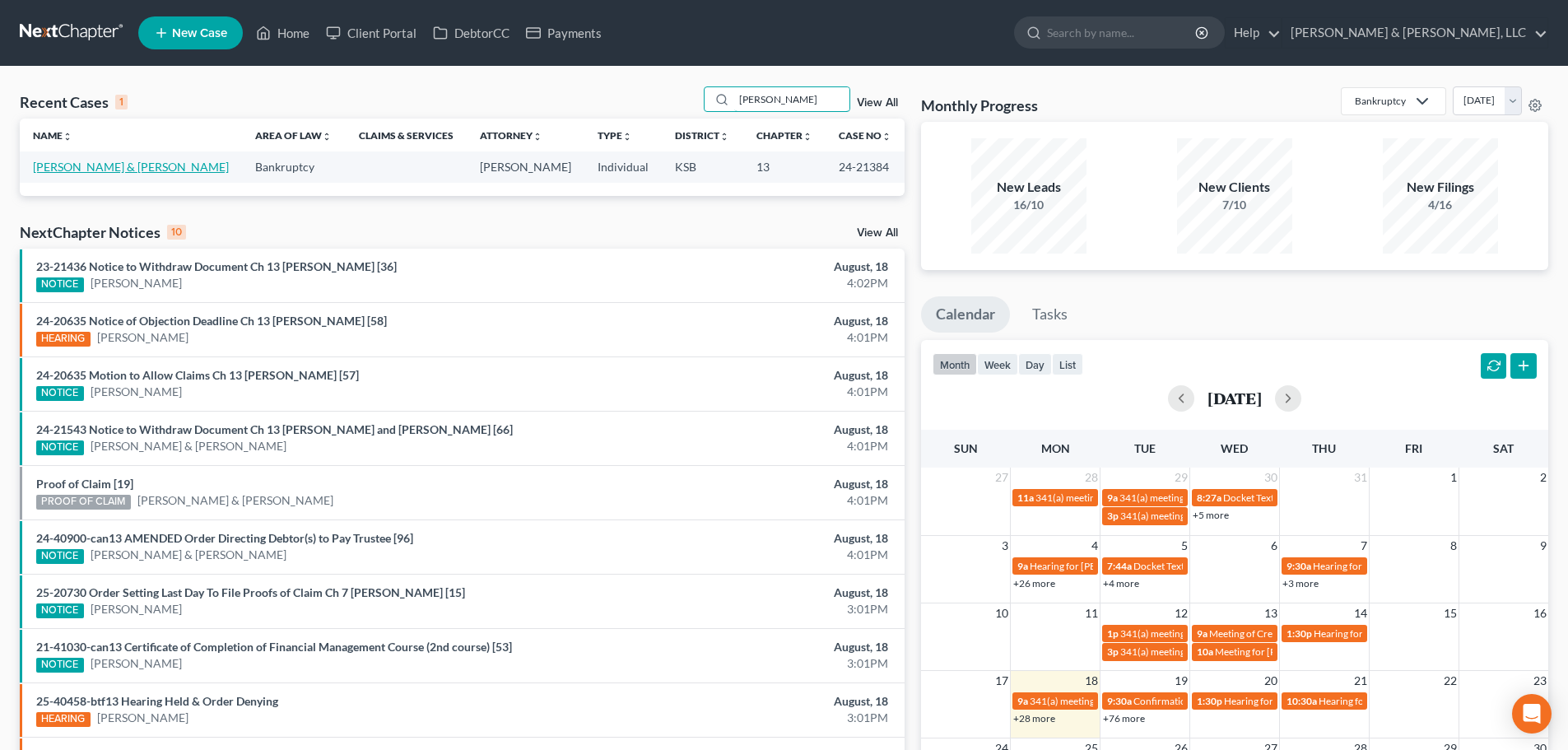
type input "[PERSON_NAME]"
click at [97, 166] on link "[PERSON_NAME] & [PERSON_NAME]" at bounding box center [130, 166] width 196 height 14
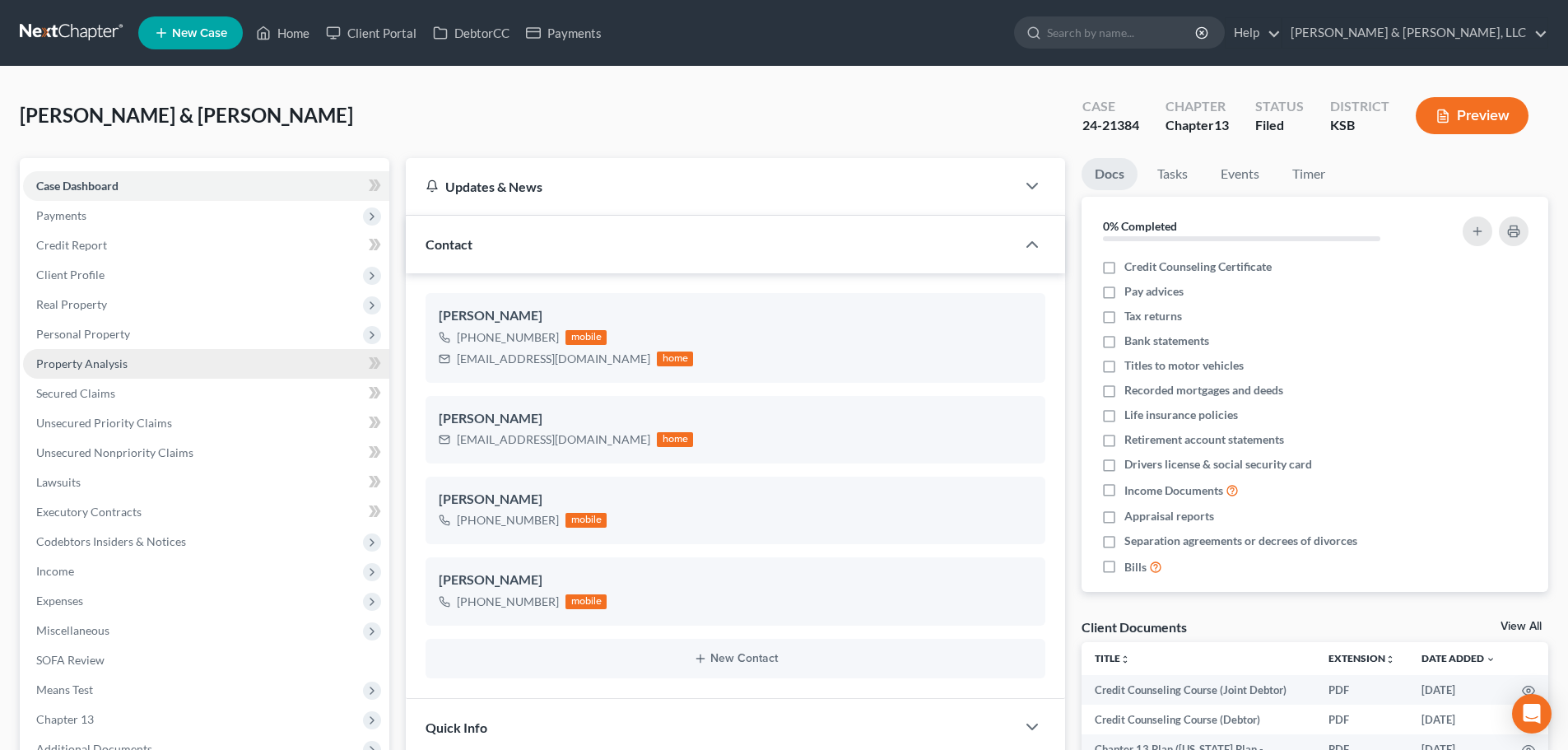
scroll to position [607, 0]
click at [89, 358] on span "Property Analysis" at bounding box center [82, 364] width 92 height 14
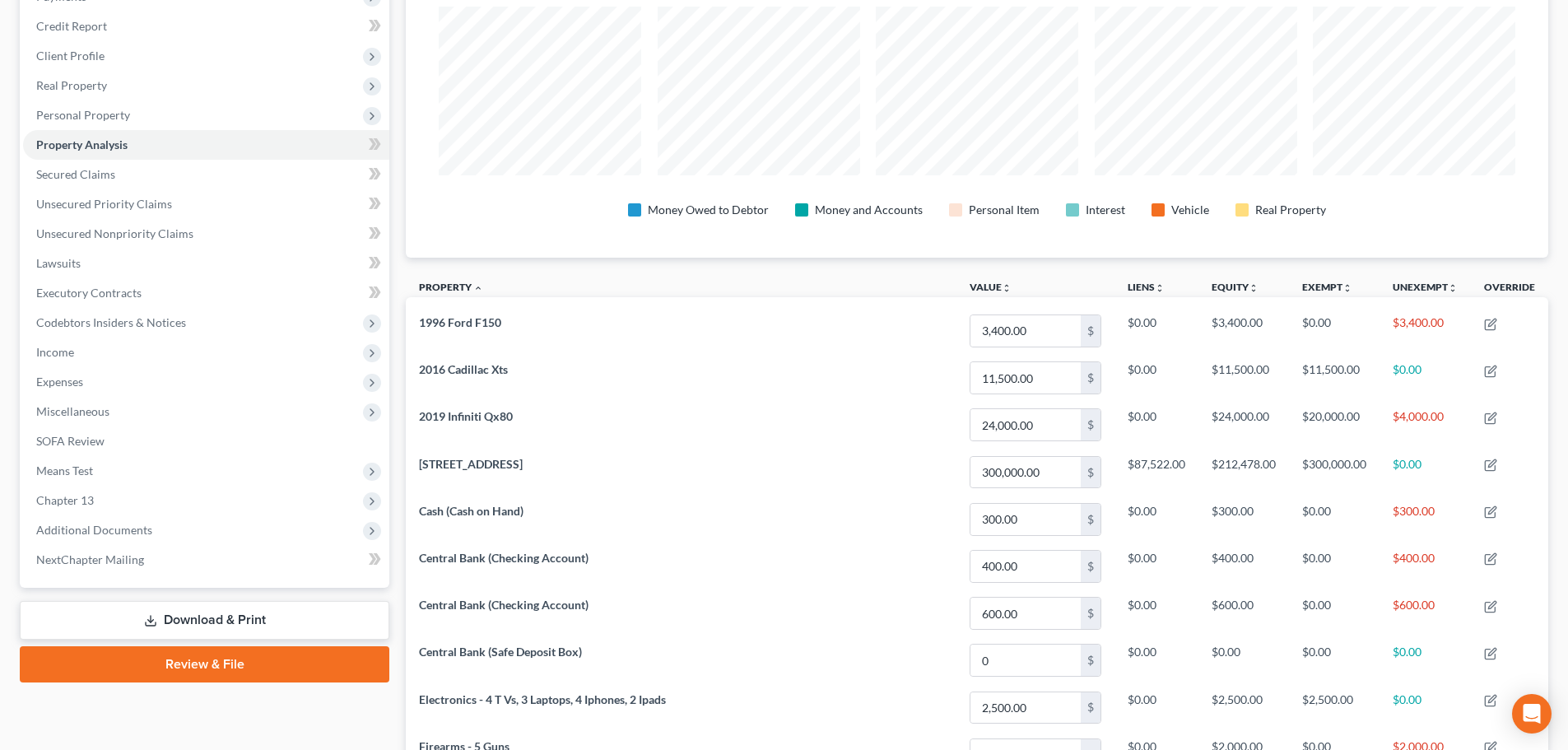
scroll to position [330, 0]
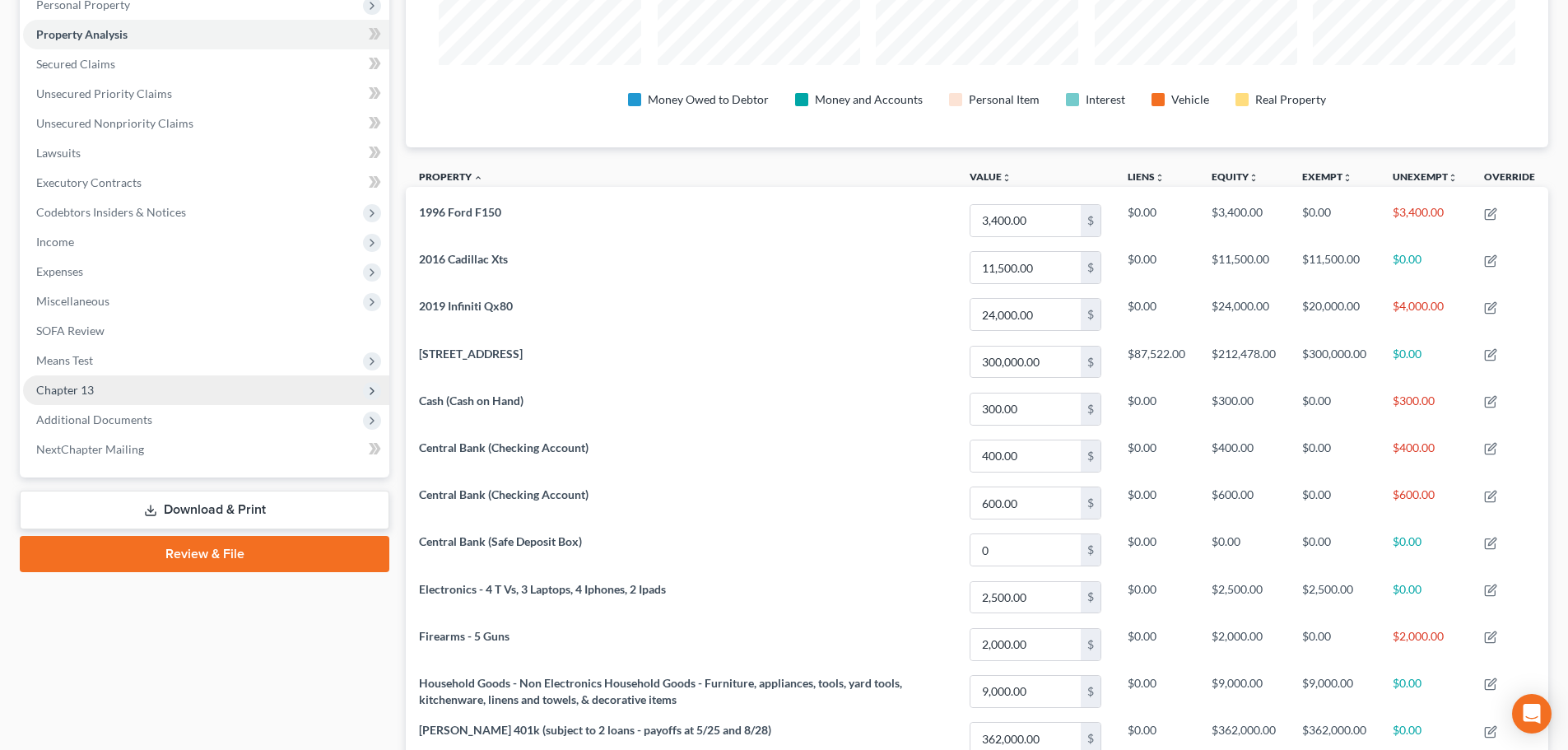
click at [87, 383] on span "Chapter 13" at bounding box center [65, 390] width 58 height 14
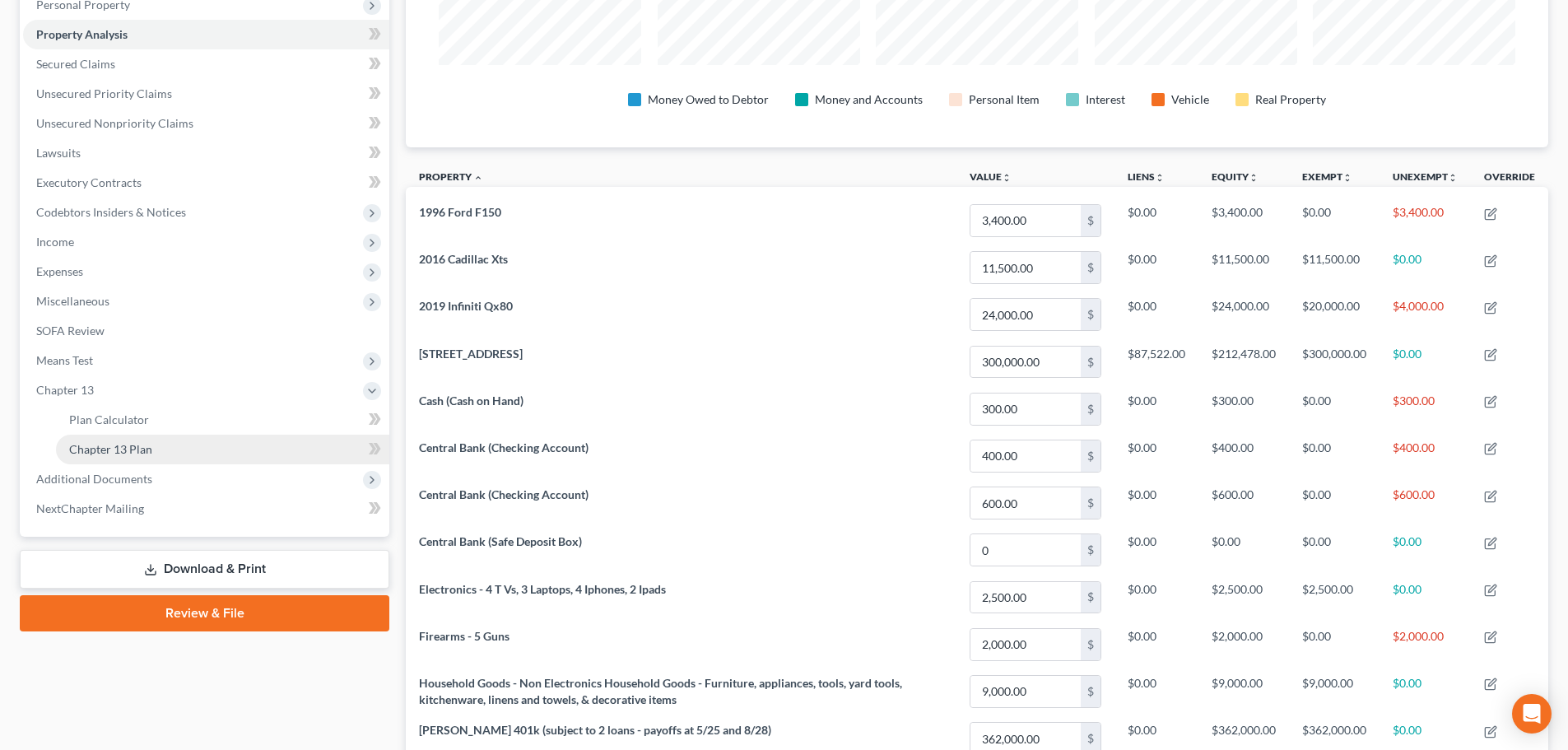
click at [106, 454] on span "Chapter 13 Plan" at bounding box center [111, 449] width 84 height 14
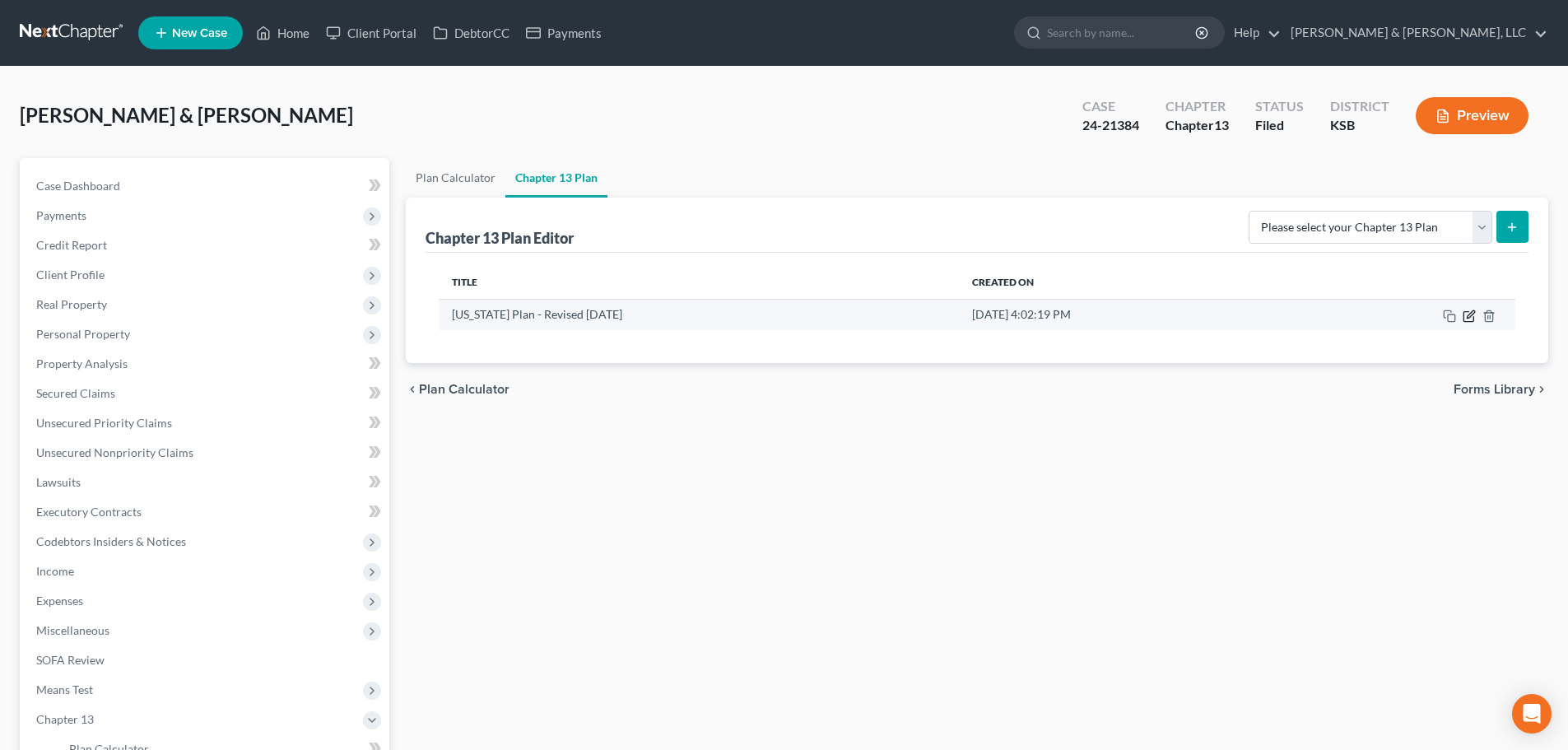
click at [1473, 314] on icon "button" at bounding box center [1470, 314] width 7 height 7
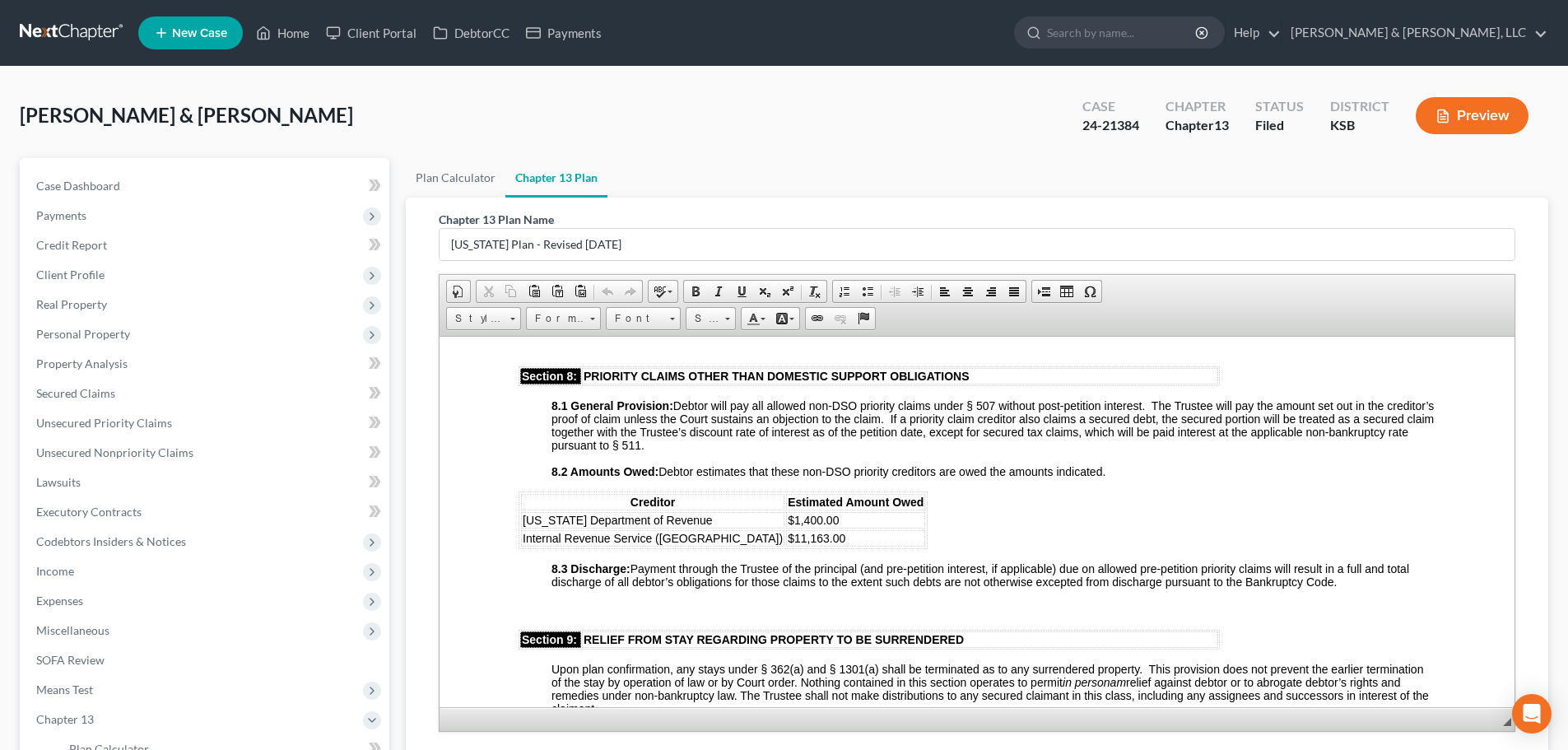
scroll to position [2224, 0]
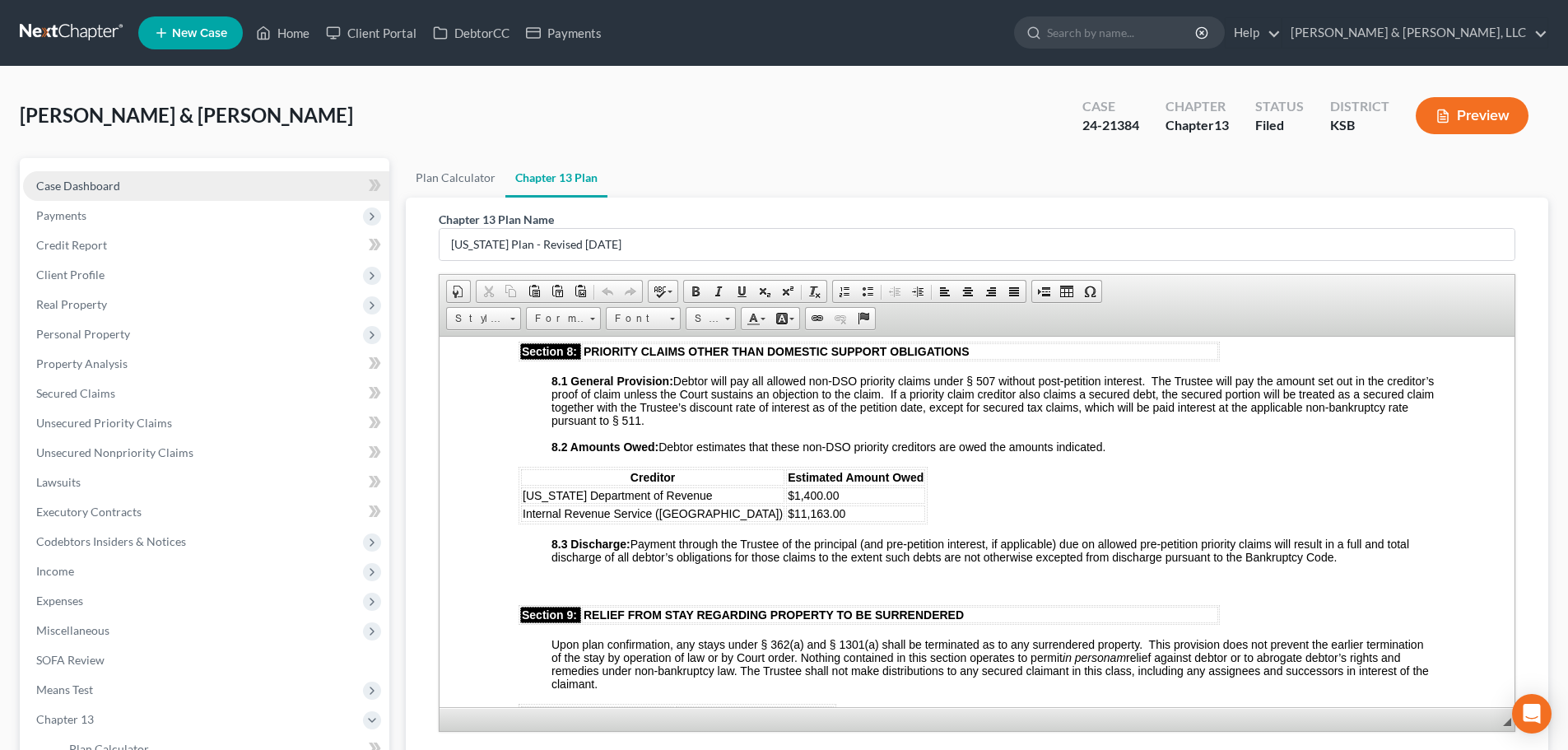
click at [131, 178] on link "Case Dashboard" at bounding box center [206, 186] width 366 height 30
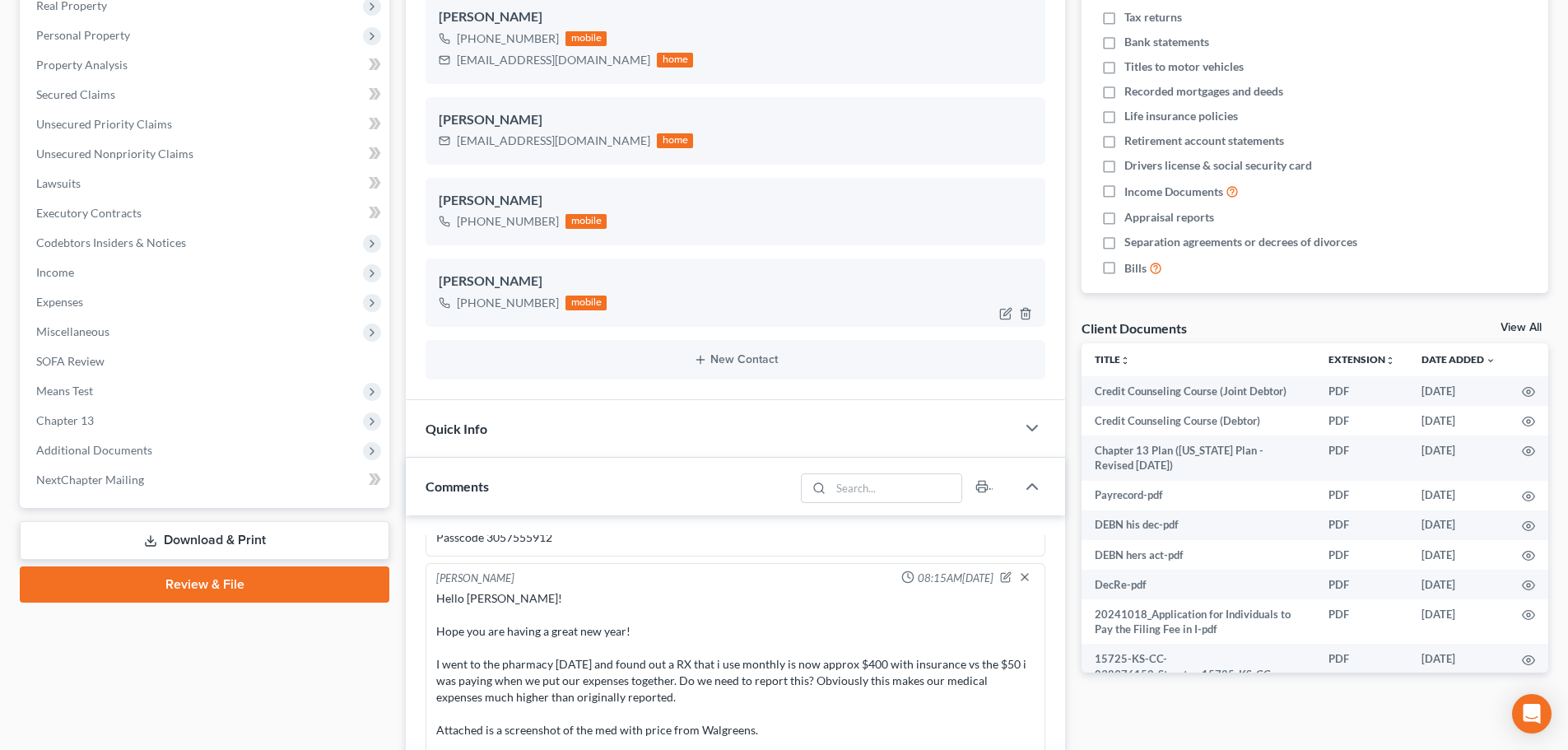
scroll to position [330, 0]
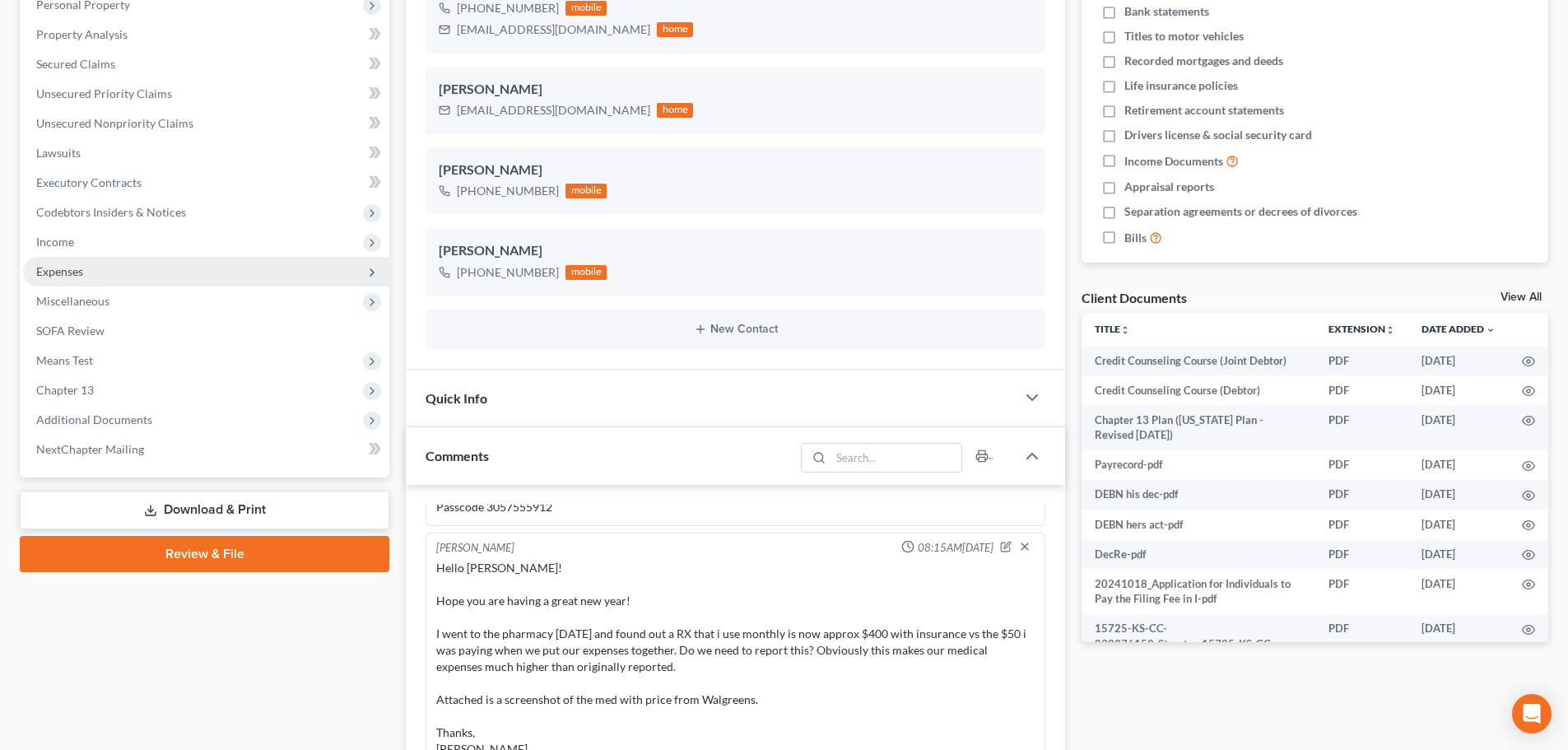
click at [67, 270] on span "Expenses" at bounding box center [59, 271] width 47 height 14
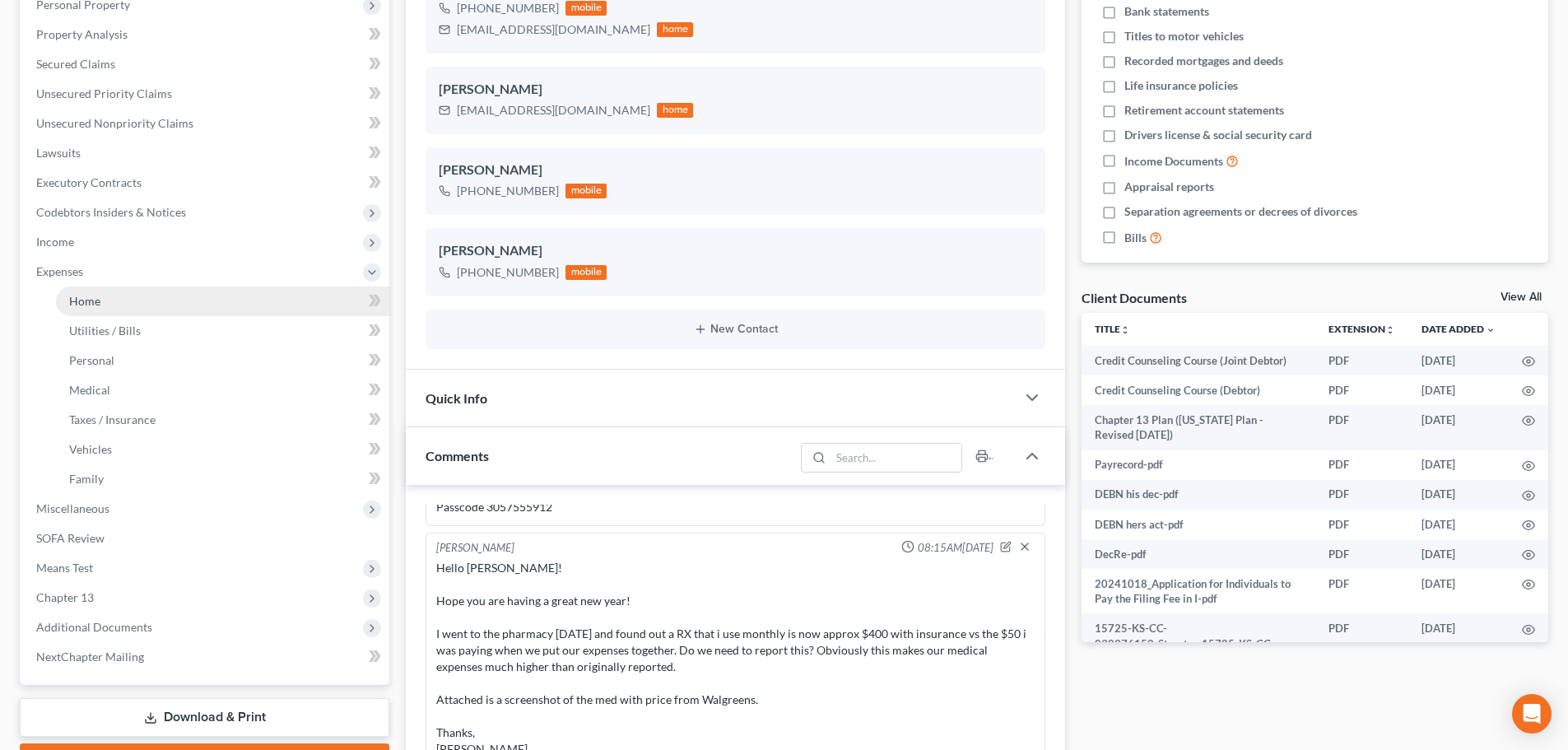
click at [81, 303] on span "Home" at bounding box center [84, 301] width 31 height 14
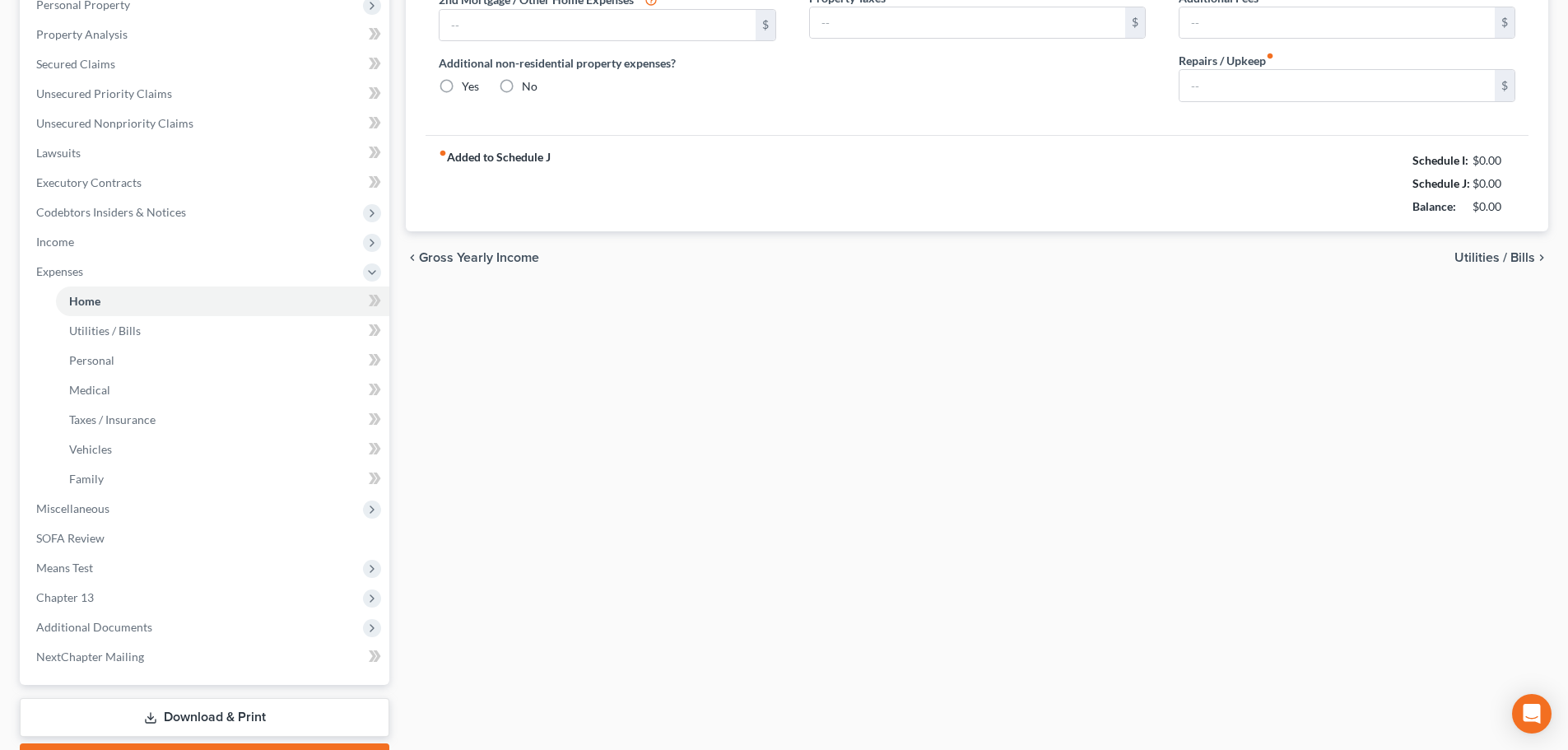
type input "1,621.00"
type input "0.00"
radio input "true"
type input "0.00"
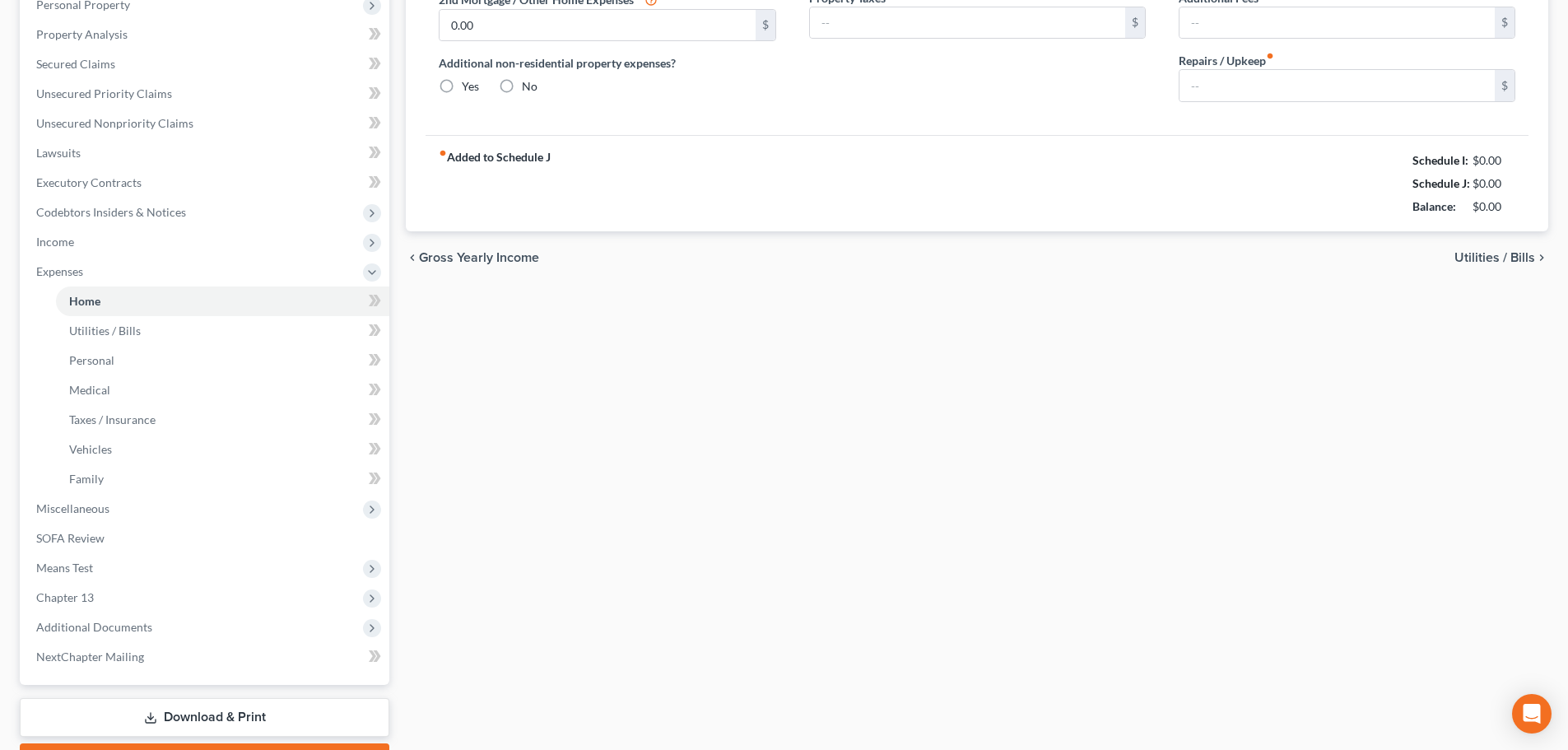
type input "0.00"
type input "200.00"
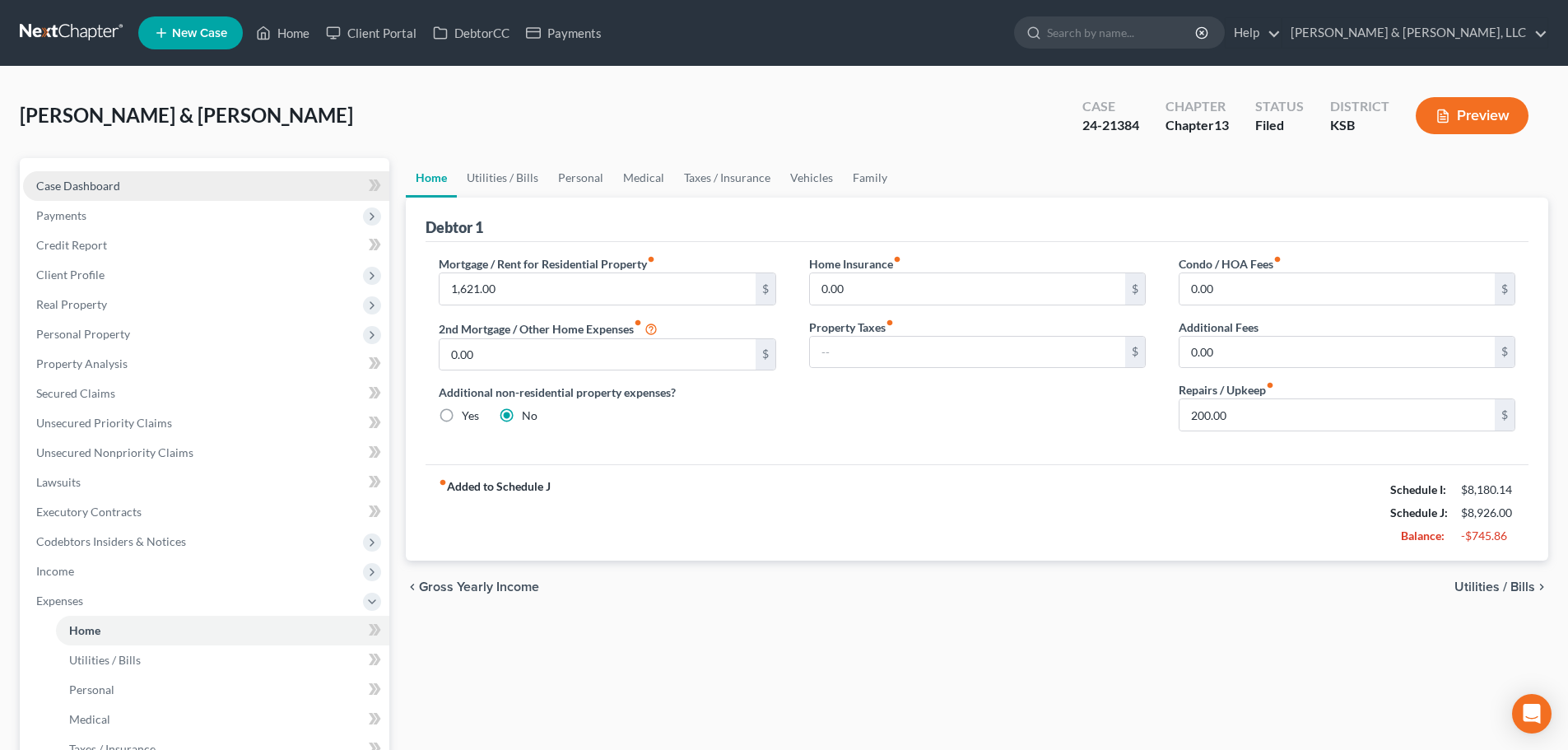
click at [73, 184] on span "Case Dashboard" at bounding box center [78, 185] width 84 height 14
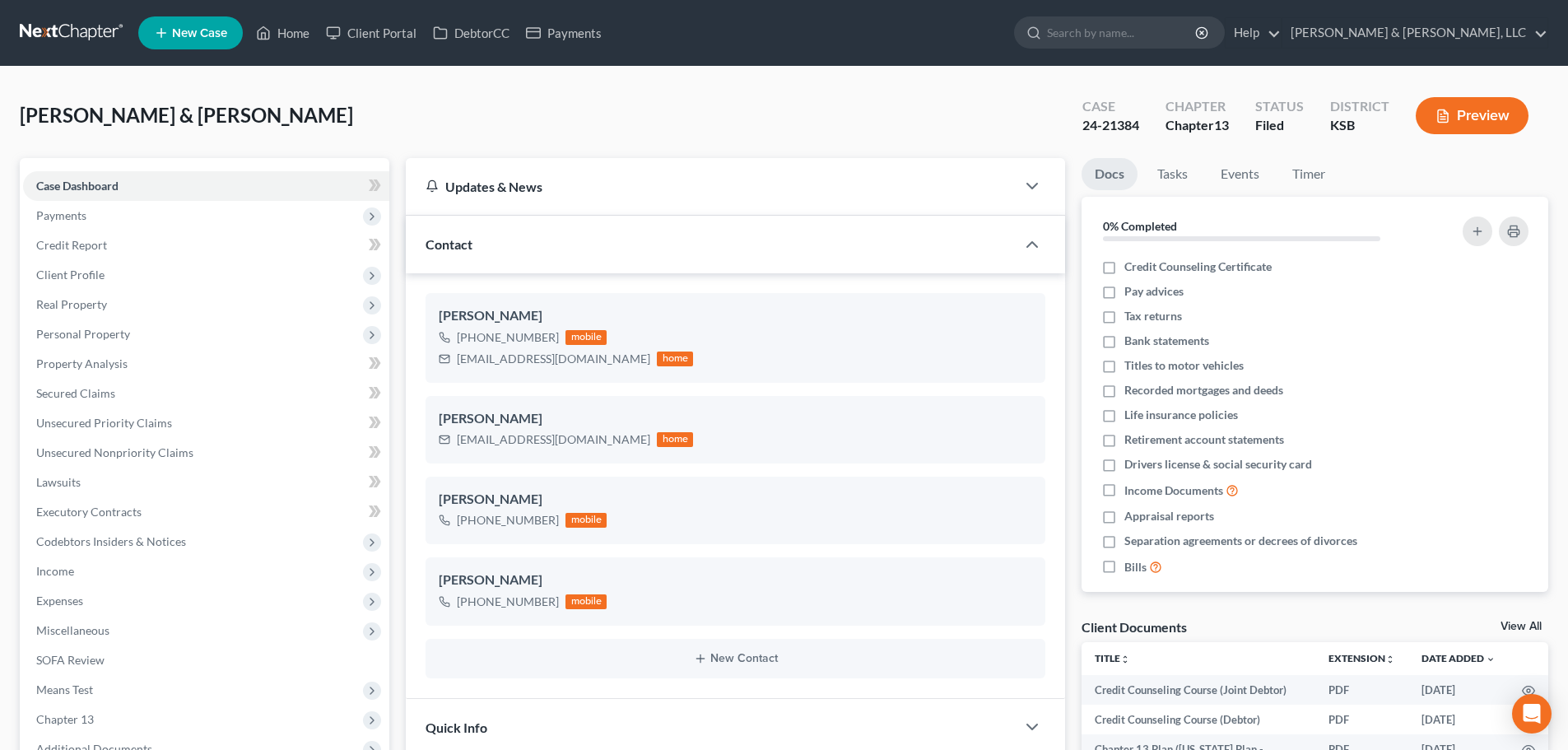
scroll to position [607, 0]
click at [55, 362] on span "Property Analysis" at bounding box center [82, 364] width 92 height 14
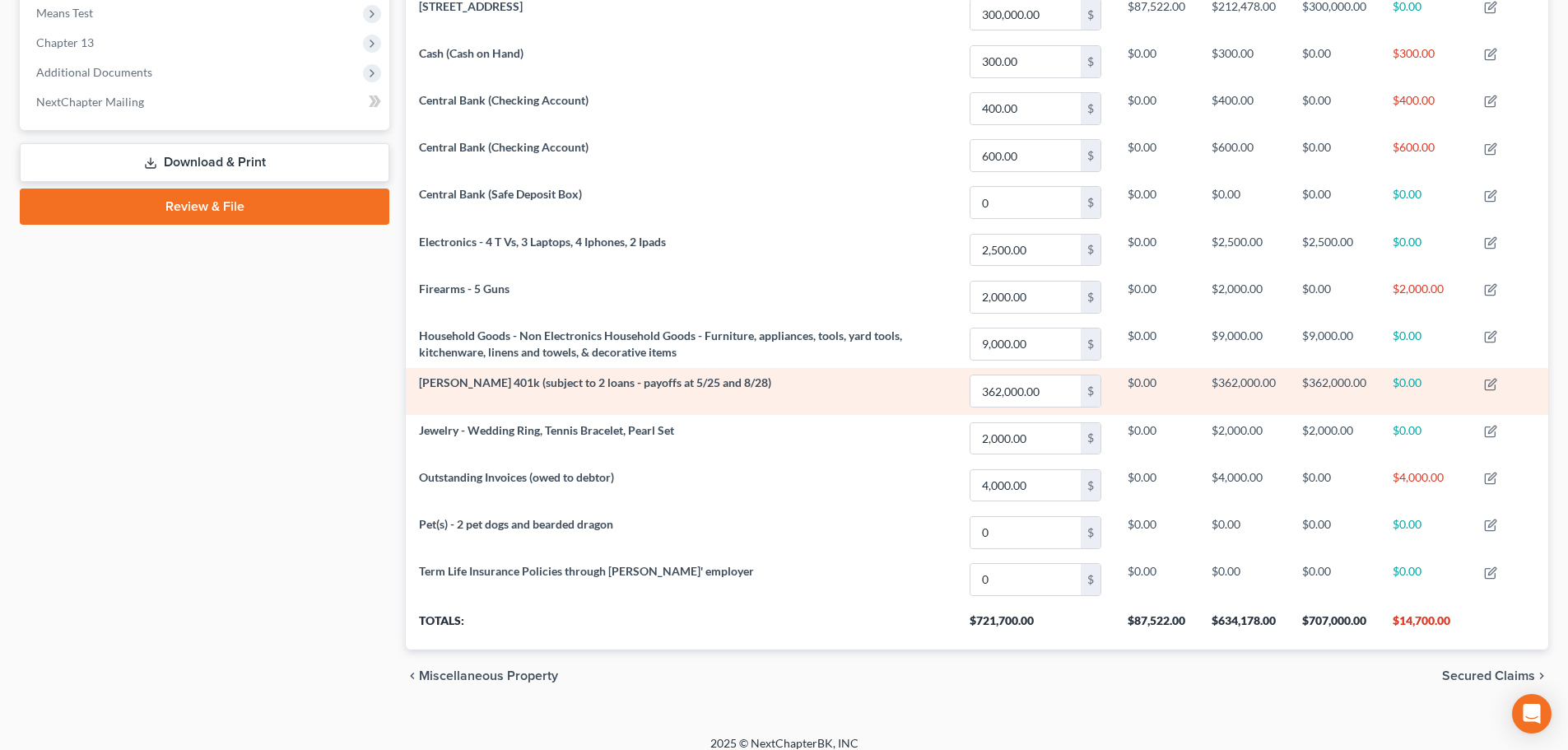
scroll to position [692, 0]
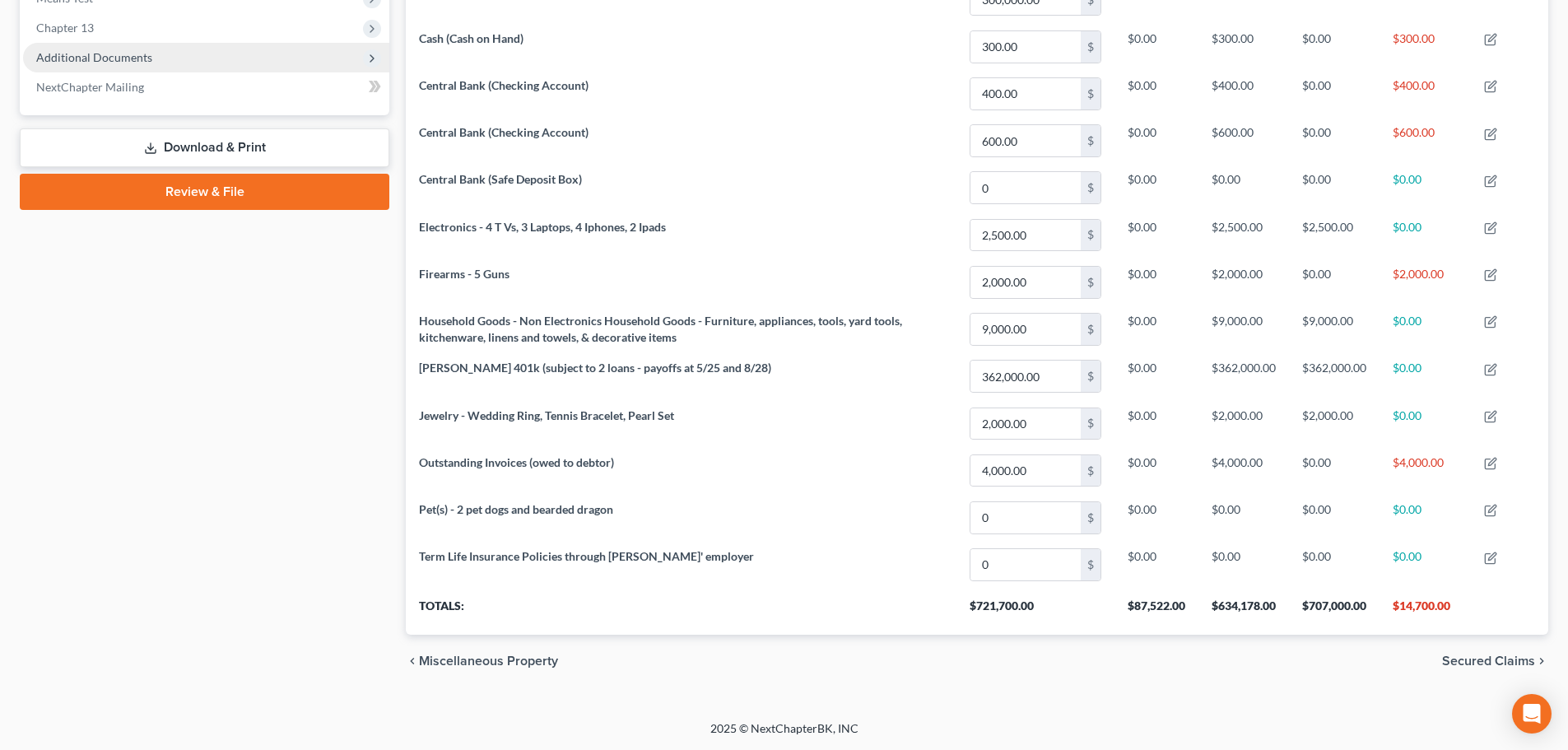
click at [50, 48] on span "Additional Documents" at bounding box center [206, 58] width 366 height 30
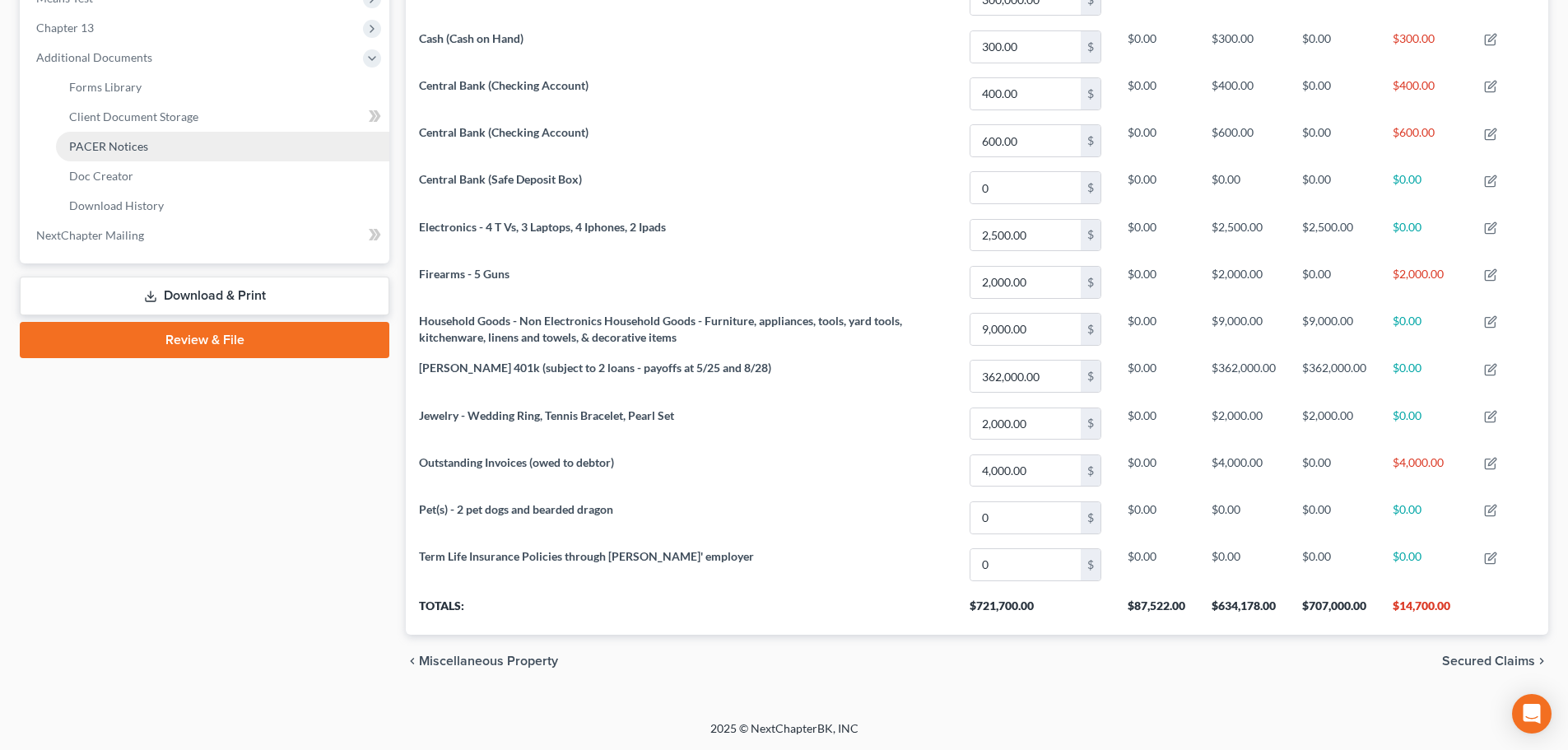
click at [88, 145] on span "PACER Notices" at bounding box center [108, 146] width 79 height 14
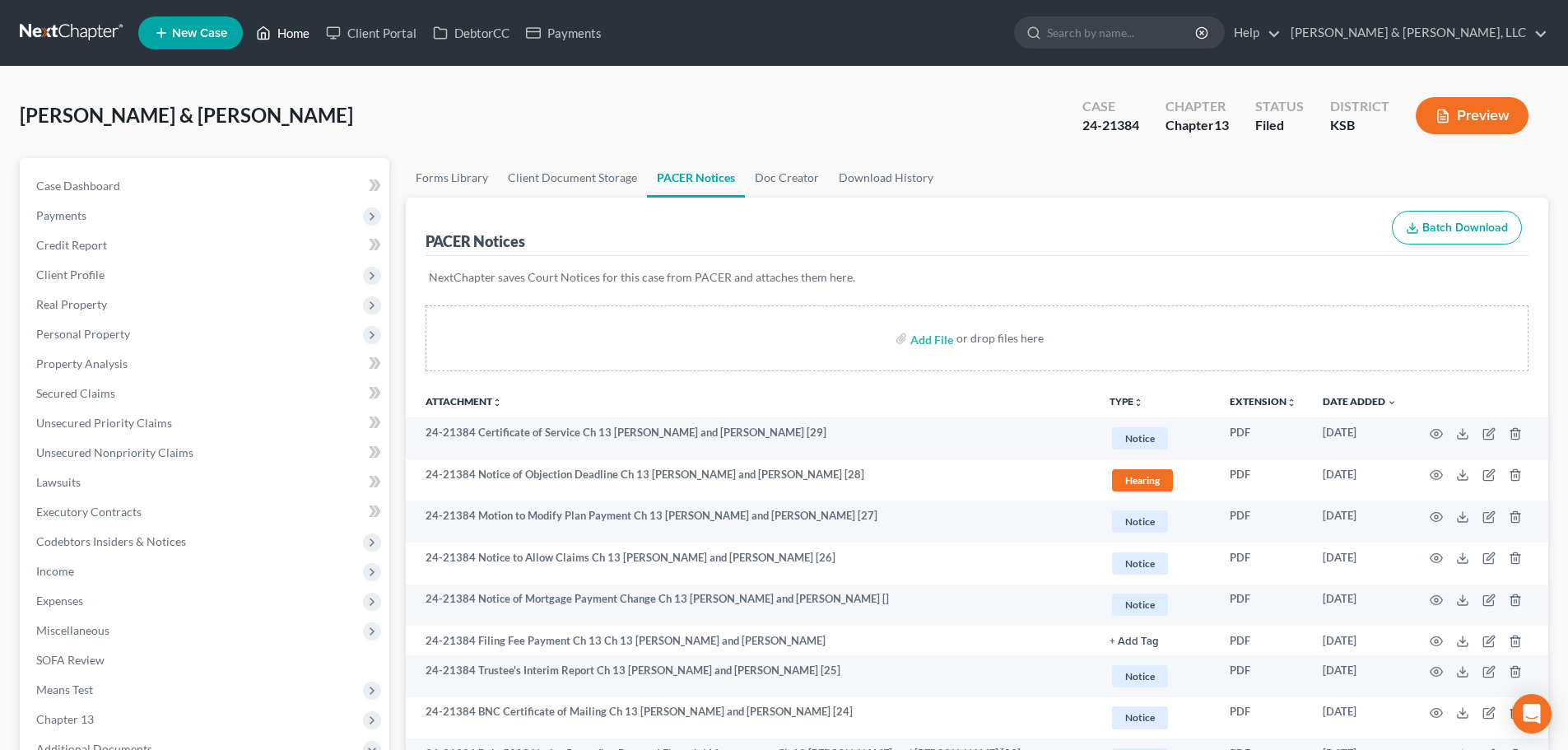
drag, startPoint x: 287, startPoint y: 21, endPoint x: 319, endPoint y: 37, distance: 35.8
click at [287, 21] on link "Home" at bounding box center [283, 33] width 70 height 30
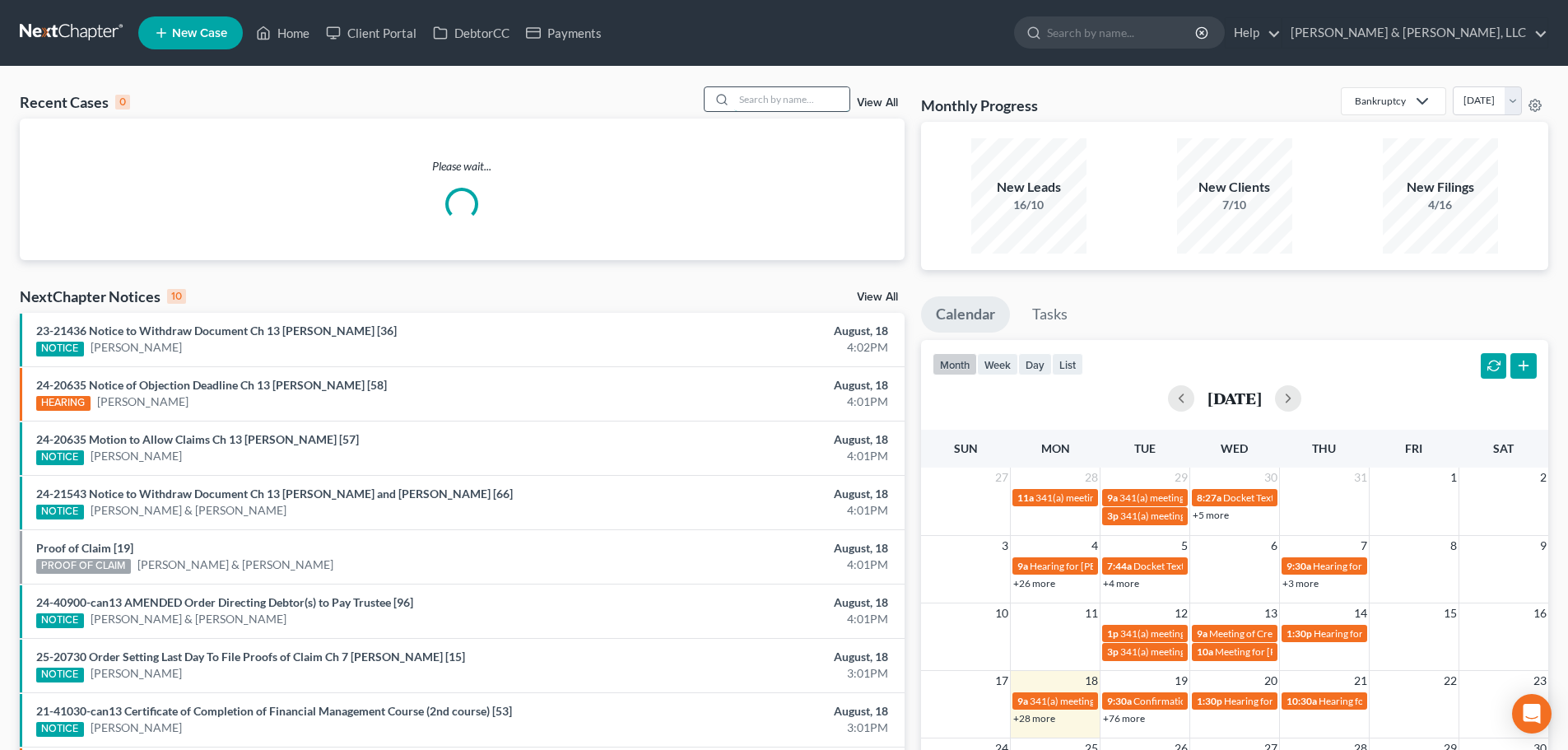
click at [796, 108] on input "search" at bounding box center [792, 100] width 115 height 24
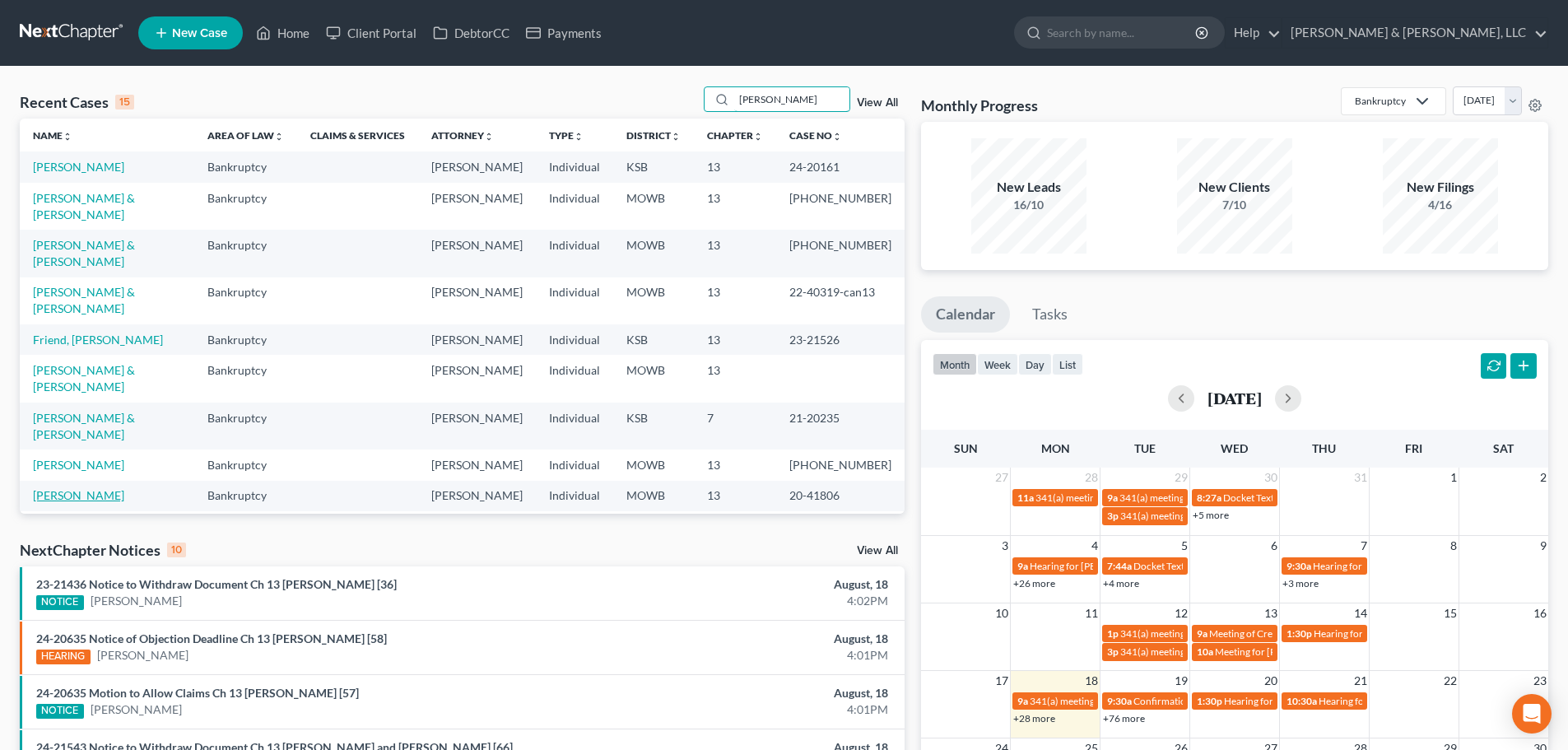
type input "[PERSON_NAME]"
click at [54, 488] on link "[PERSON_NAME]" at bounding box center [79, 495] width 92 height 14
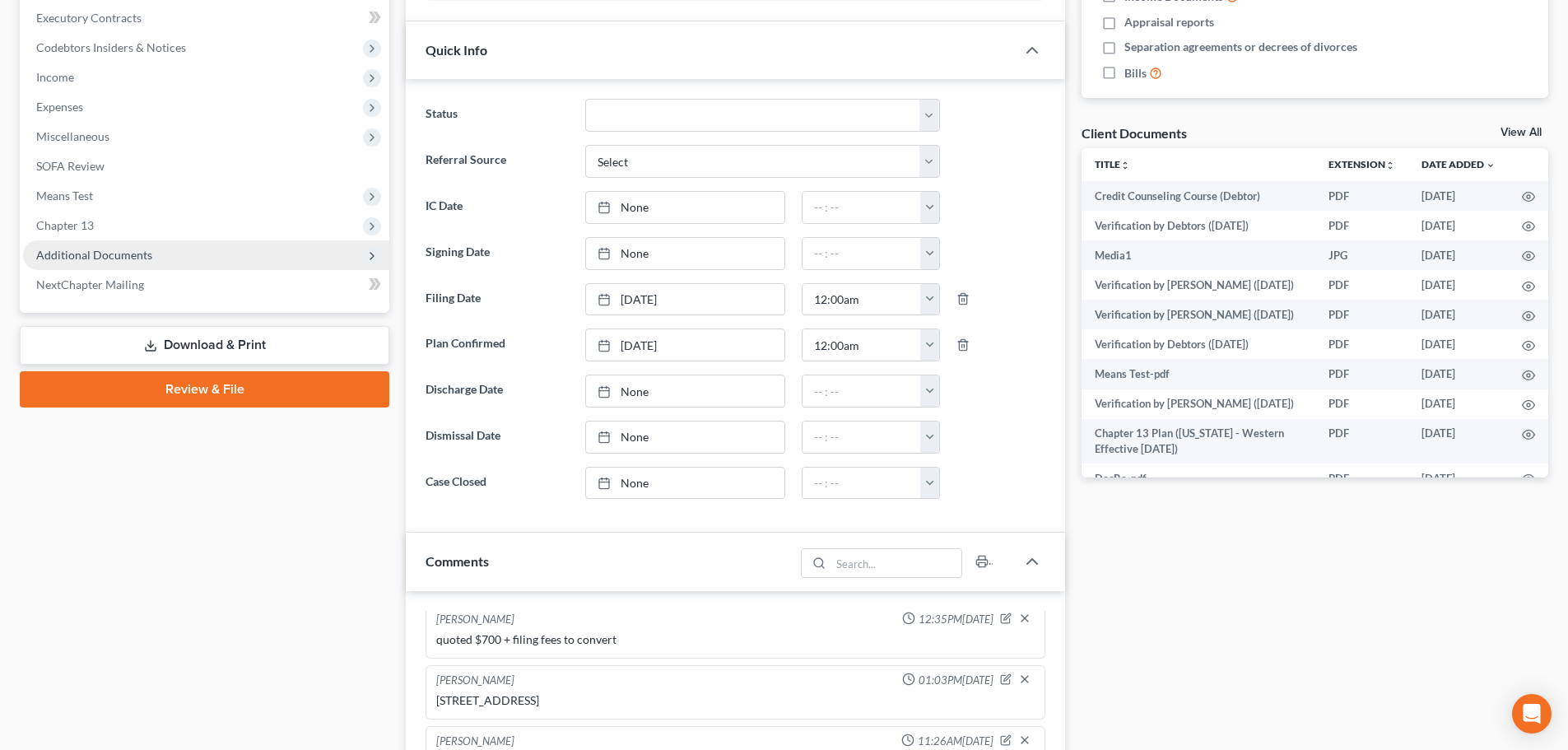
scroll to position [2142, 0]
click at [89, 256] on span "Additional Documents" at bounding box center [94, 255] width 116 height 14
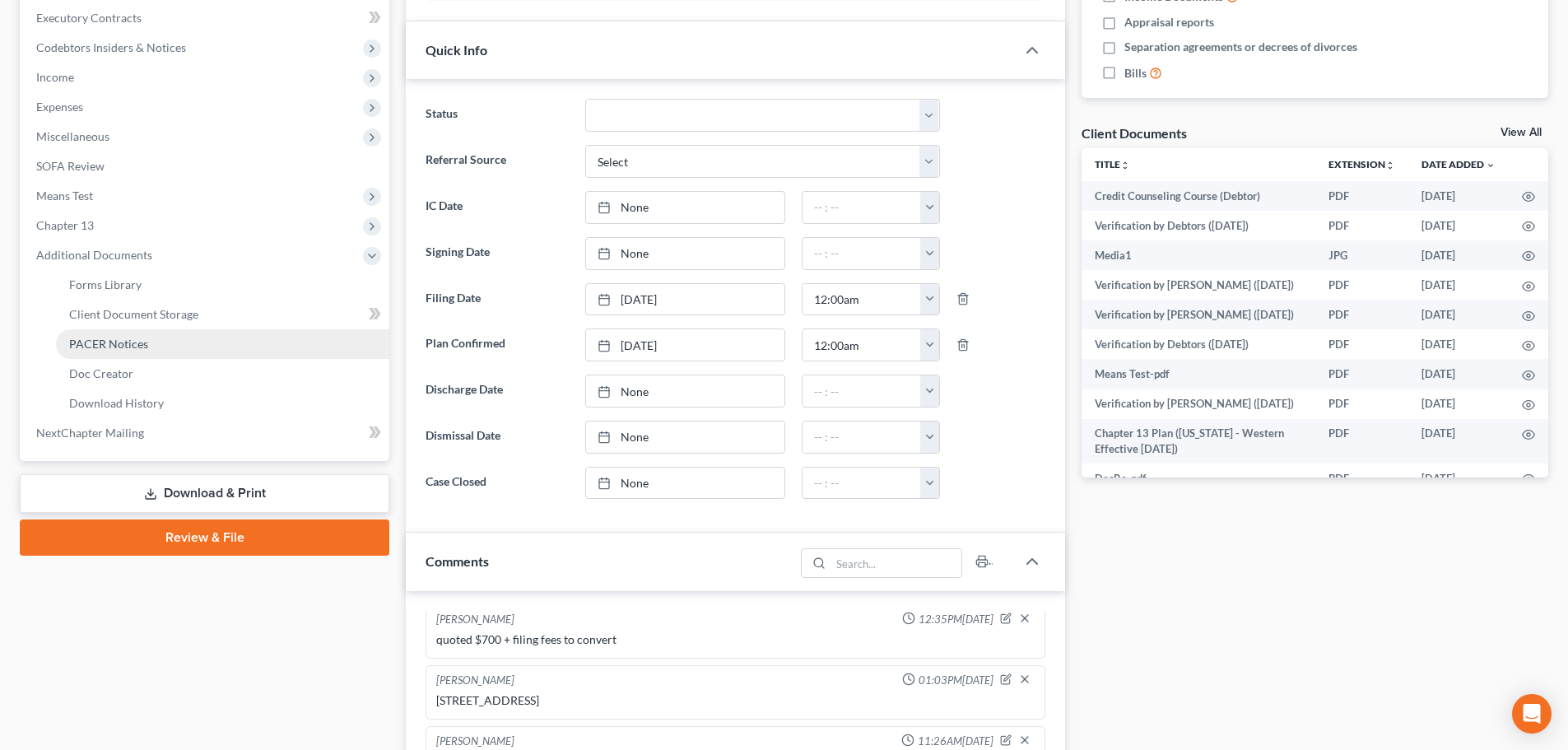
click at [116, 356] on link "PACER Notices" at bounding box center [222, 345] width 334 height 30
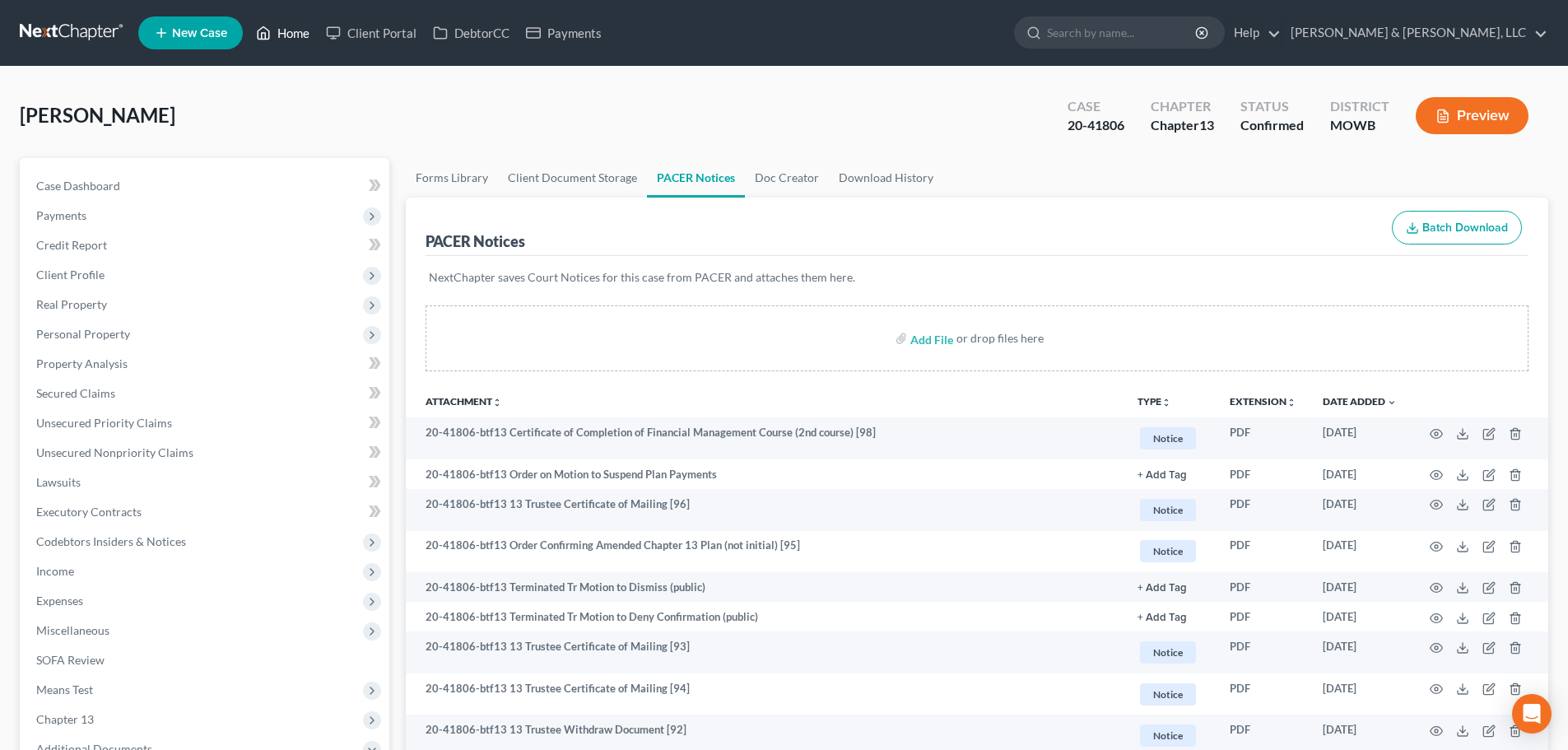
drag, startPoint x: 293, startPoint y: 45, endPoint x: 301, endPoint y: 44, distance: 8.1
click at [293, 45] on link "Home" at bounding box center [283, 33] width 70 height 30
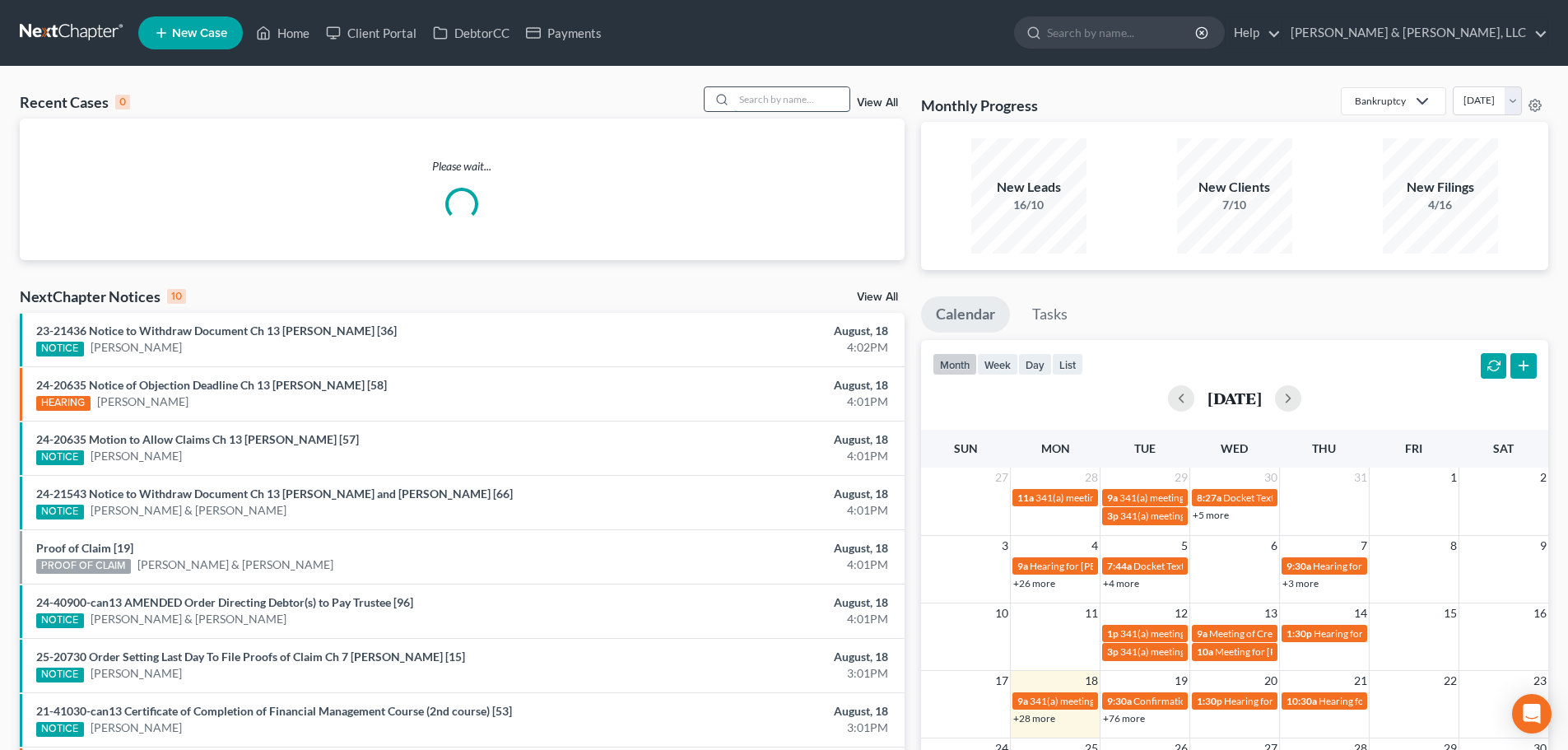
click at [801, 93] on input "search" at bounding box center [792, 100] width 115 height 24
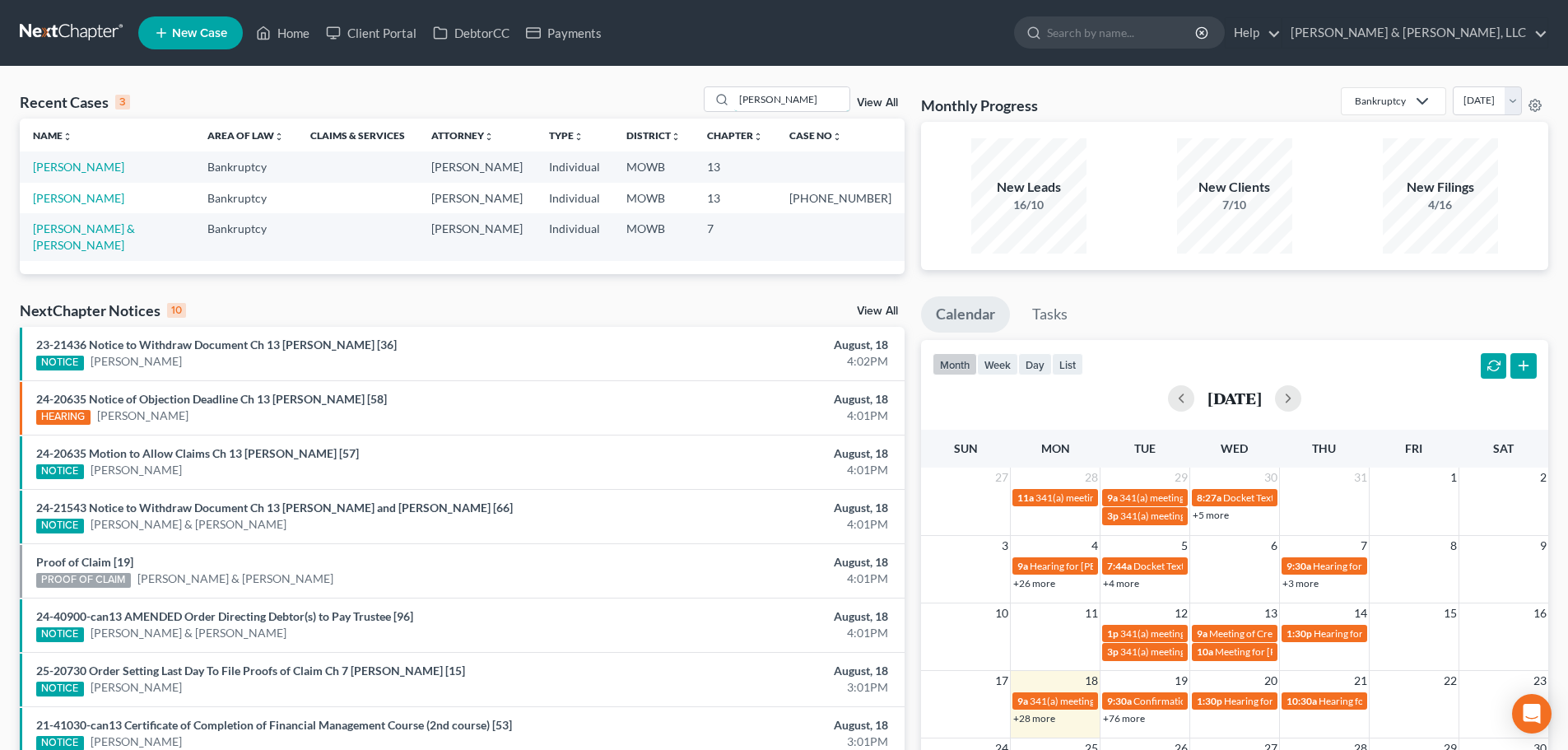
drag, startPoint x: 776, startPoint y: 98, endPoint x: 687, endPoint y: 101, distance: 89.1
click at [688, 103] on div "Recent Cases 3 [PERSON_NAME] View All" at bounding box center [462, 103] width 885 height 32
type input "pickup"
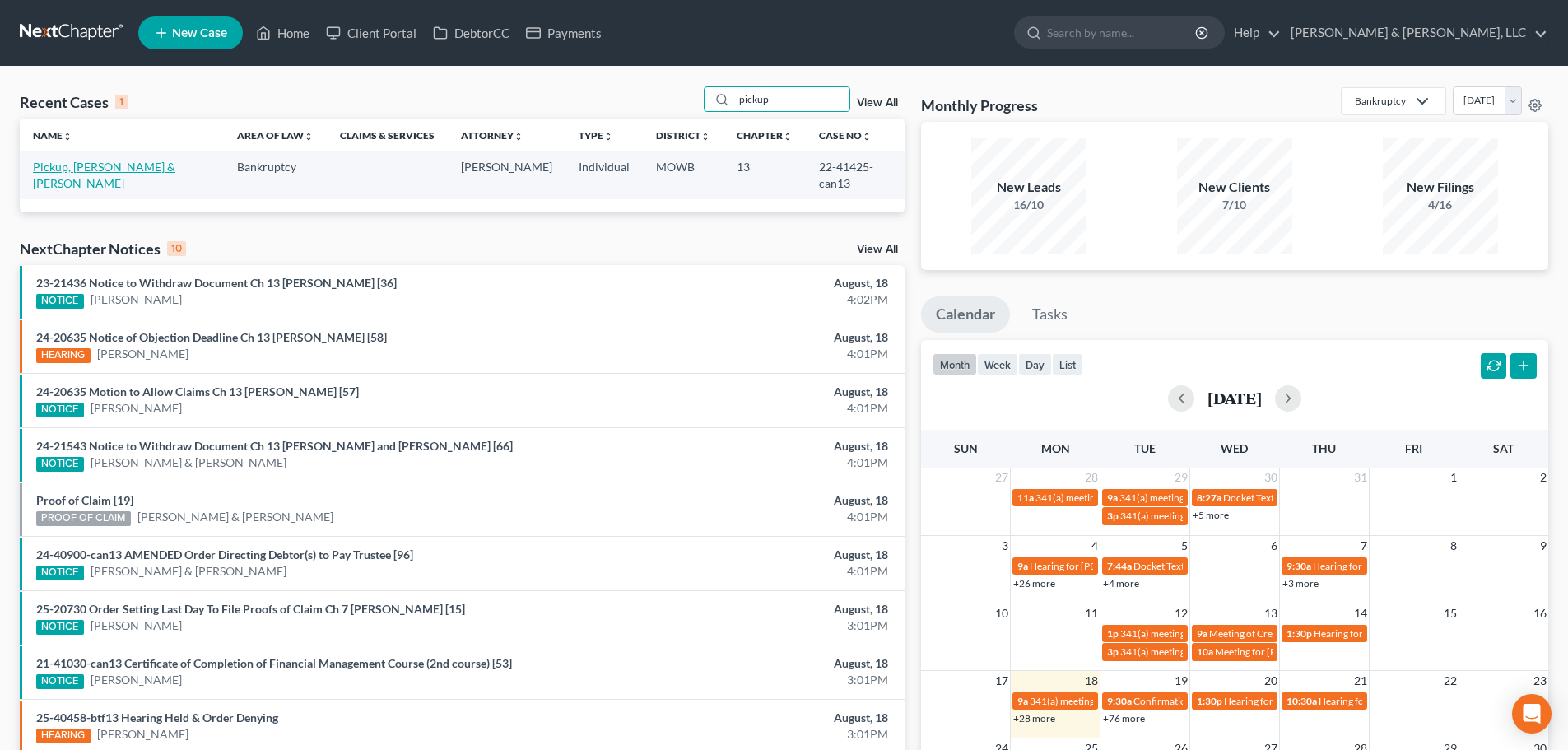
click at [101, 165] on link "Pickup, [PERSON_NAME] & [PERSON_NAME]" at bounding box center [104, 174] width 142 height 31
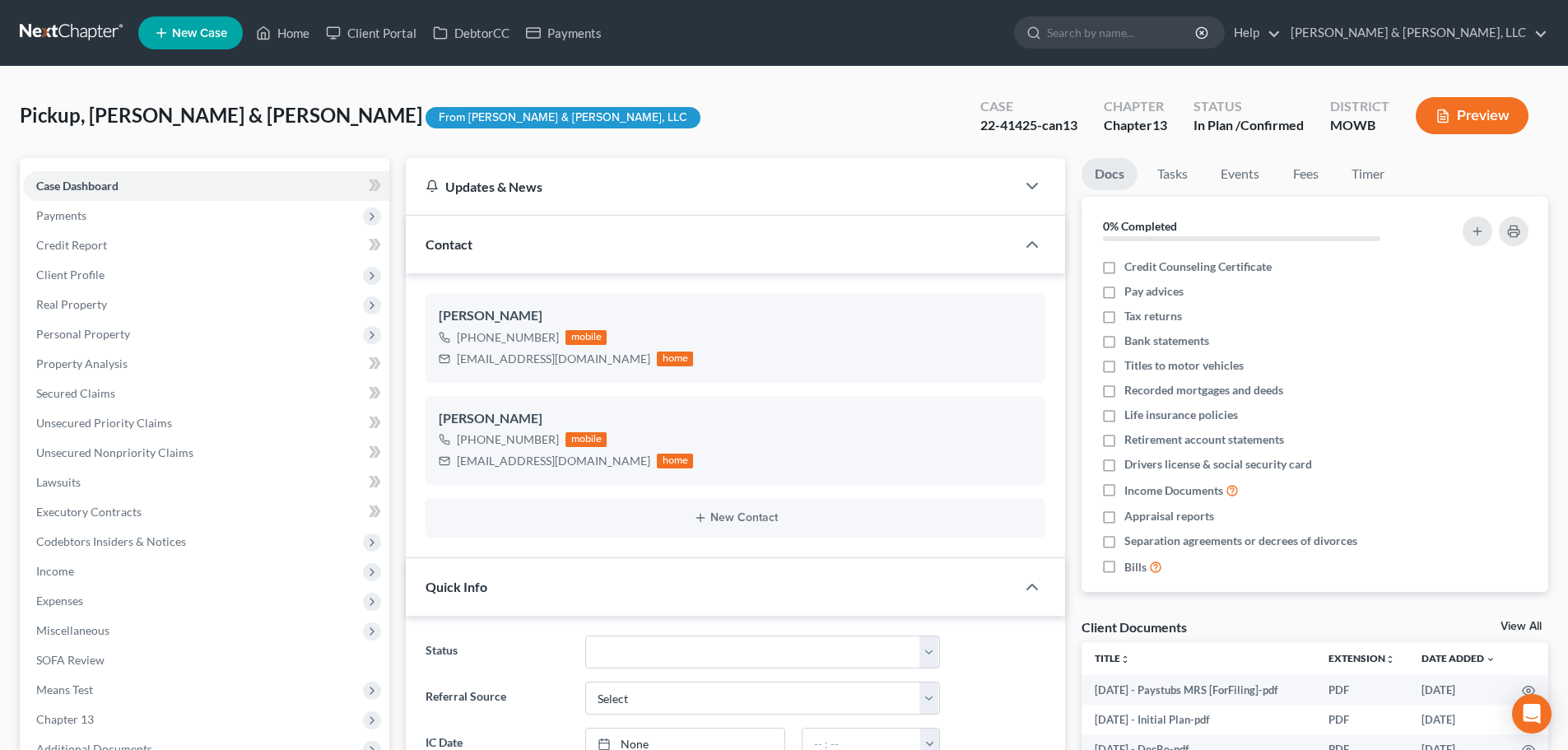
scroll to position [83, 0]
